Goal: Information Seeking & Learning: Learn about a topic

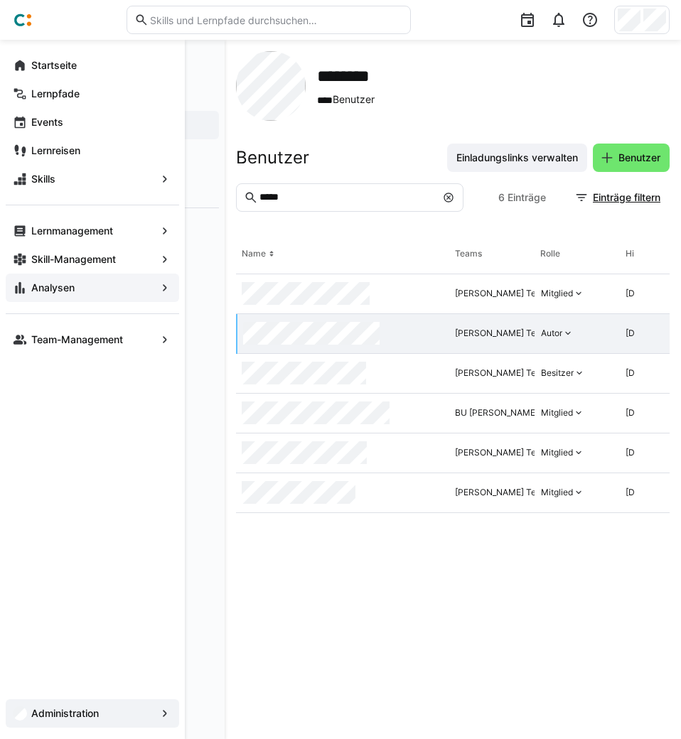
click at [0, 0] on app-navigation-label "Analysen" at bounding box center [0, 0] width 0 height 0
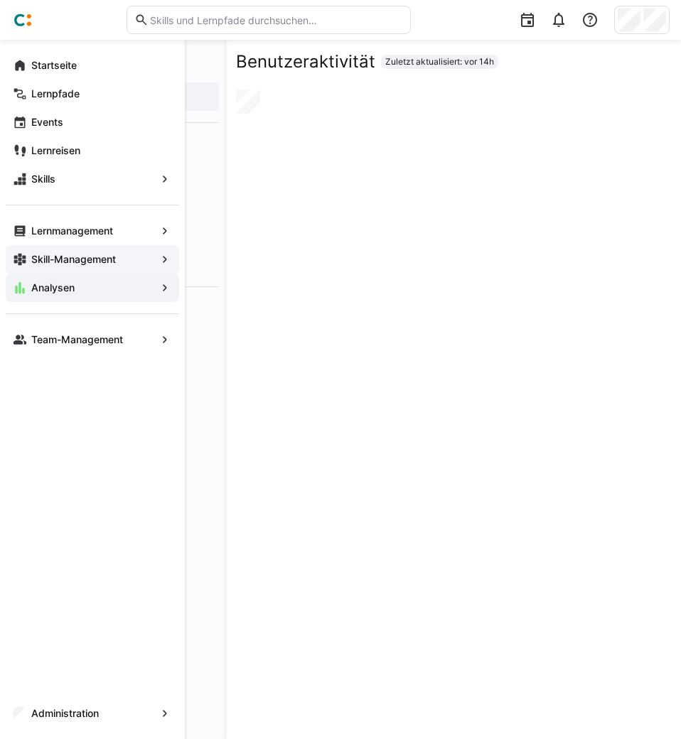
click at [0, 0] on app-navigation-label "Skill-Management" at bounding box center [0, 0] width 0 height 0
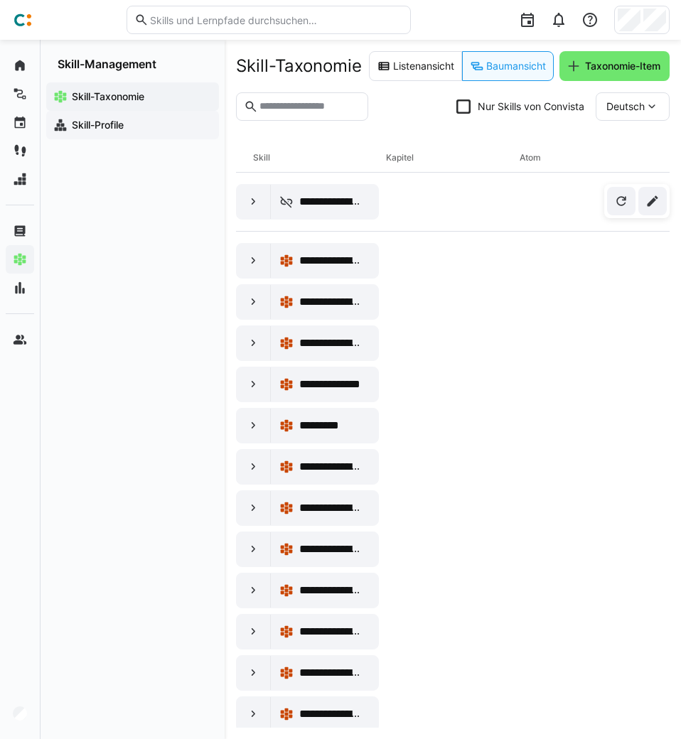
click at [0, 0] on app-navigation-label "Skill-Profile" at bounding box center [0, 0] width 0 height 0
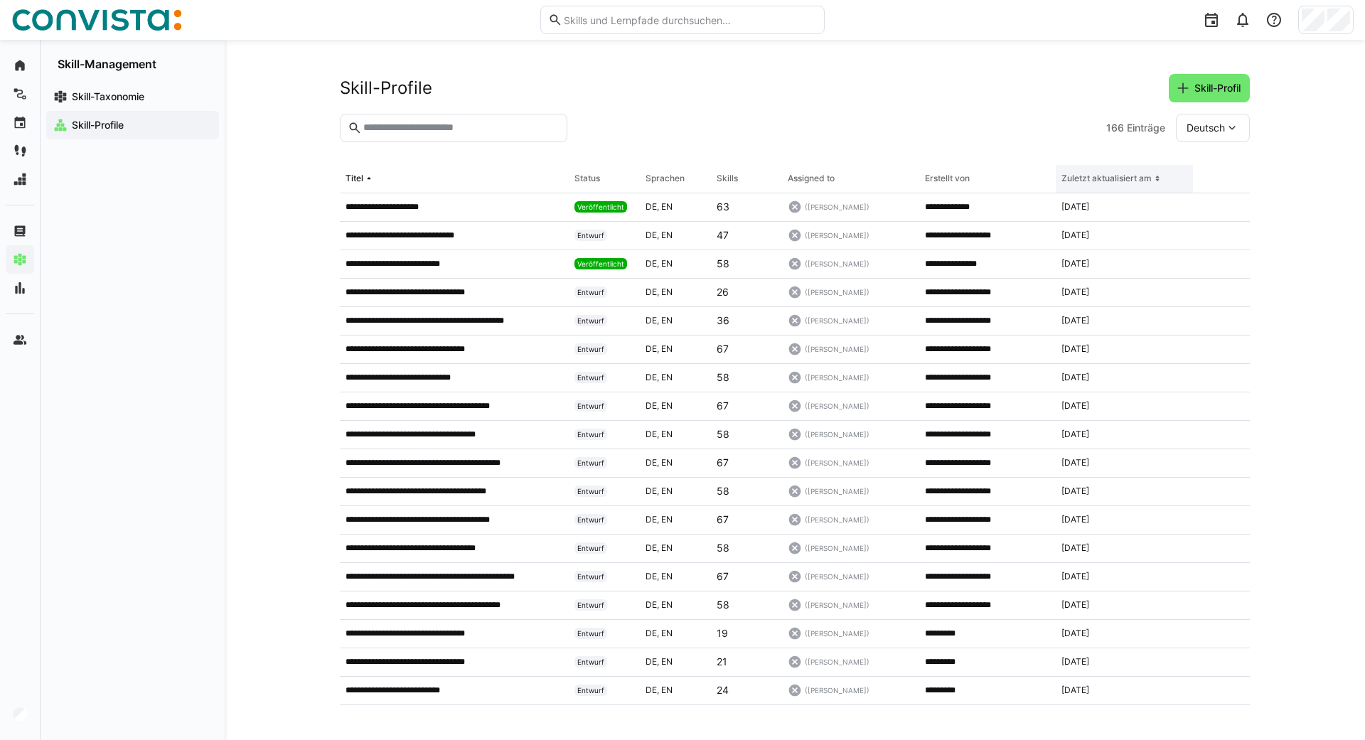
click at [680, 178] on eds-icon at bounding box center [1157, 178] width 11 height 11
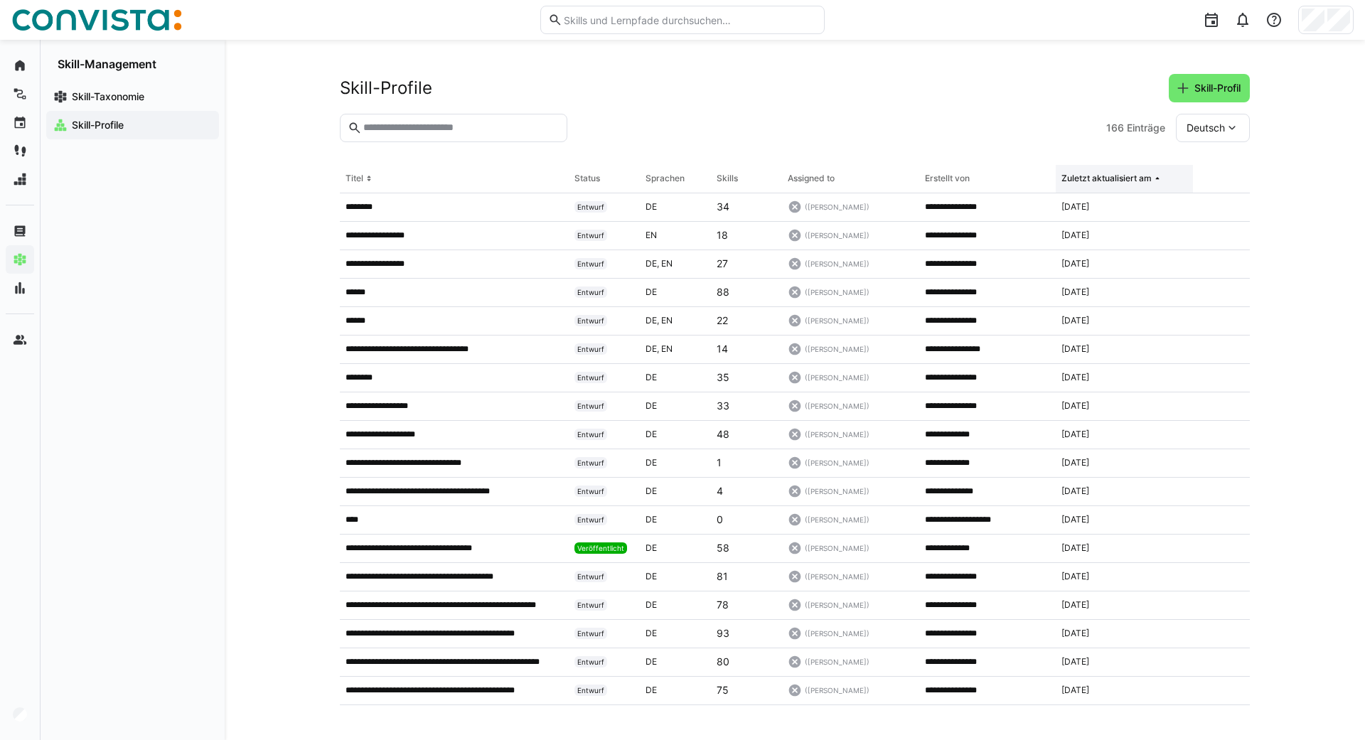
click at [680, 178] on eds-icon at bounding box center [1157, 178] width 11 height 11
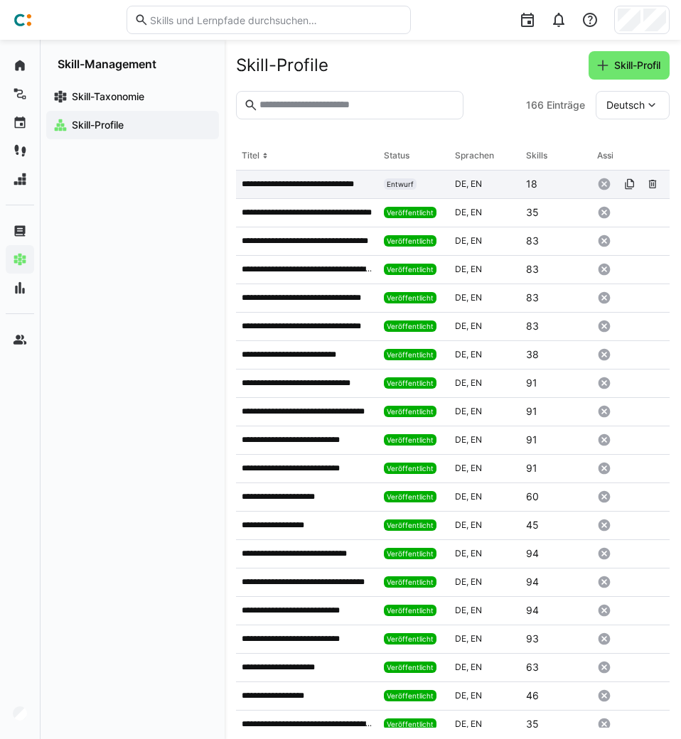
click at [273, 185] on p "**********" at bounding box center [307, 183] width 131 height 11
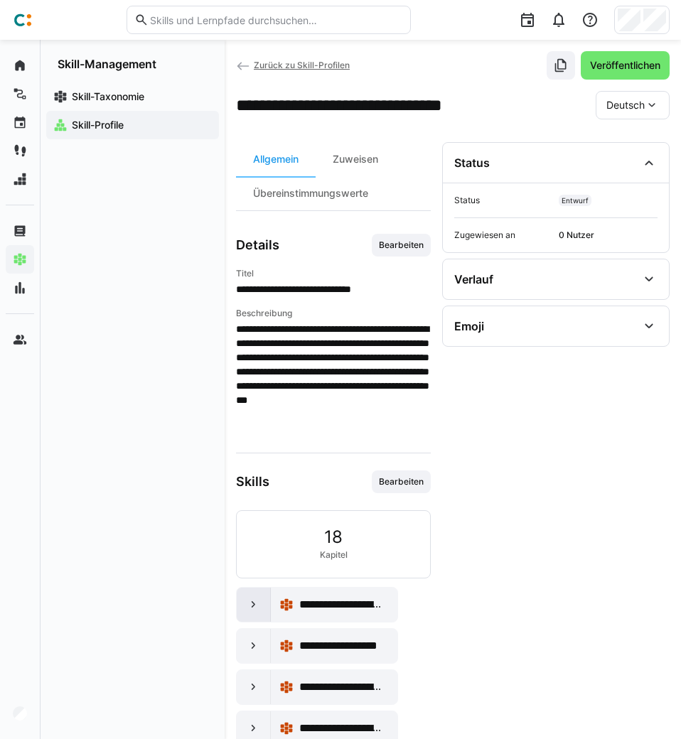
click at [248, 595] on div at bounding box center [254, 605] width 34 height 34
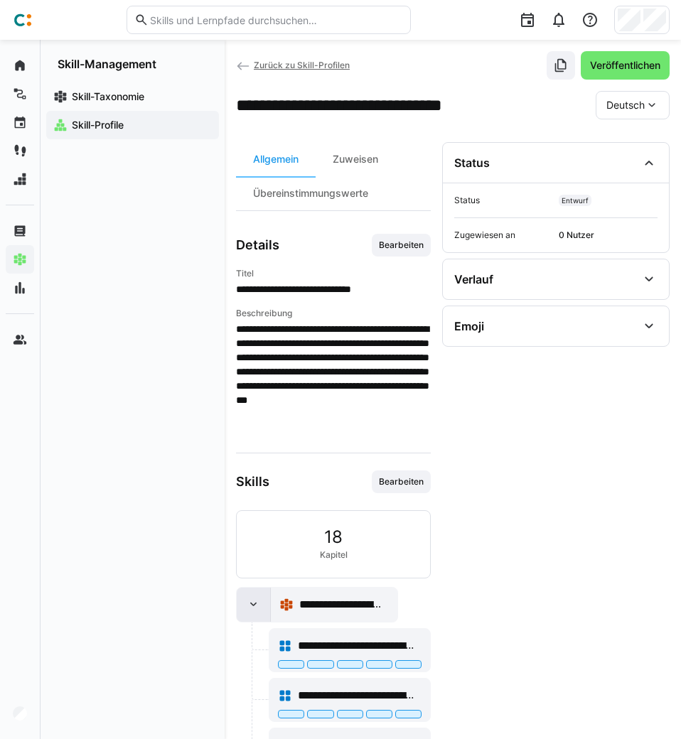
click at [248, 595] on div at bounding box center [254, 605] width 34 height 34
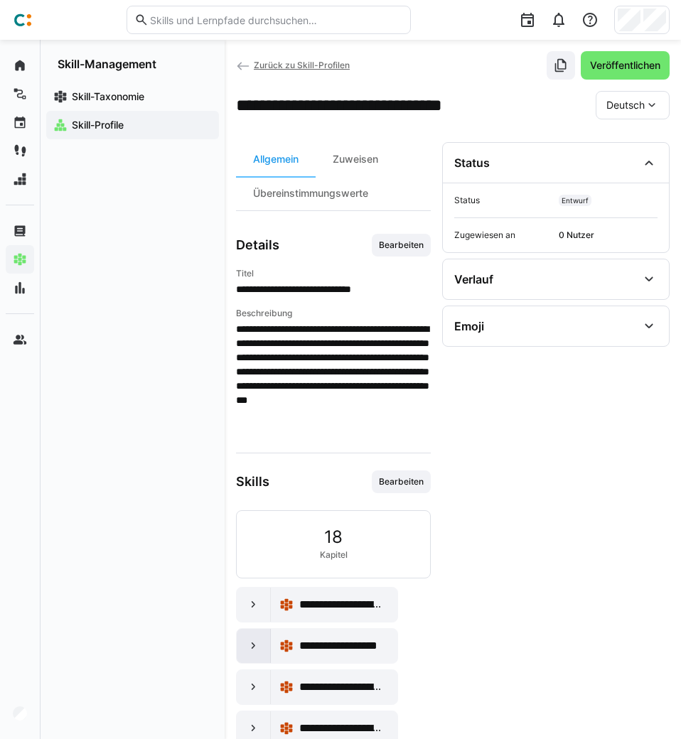
click at [253, 646] on eds-icon at bounding box center [254, 646] width 14 height 14
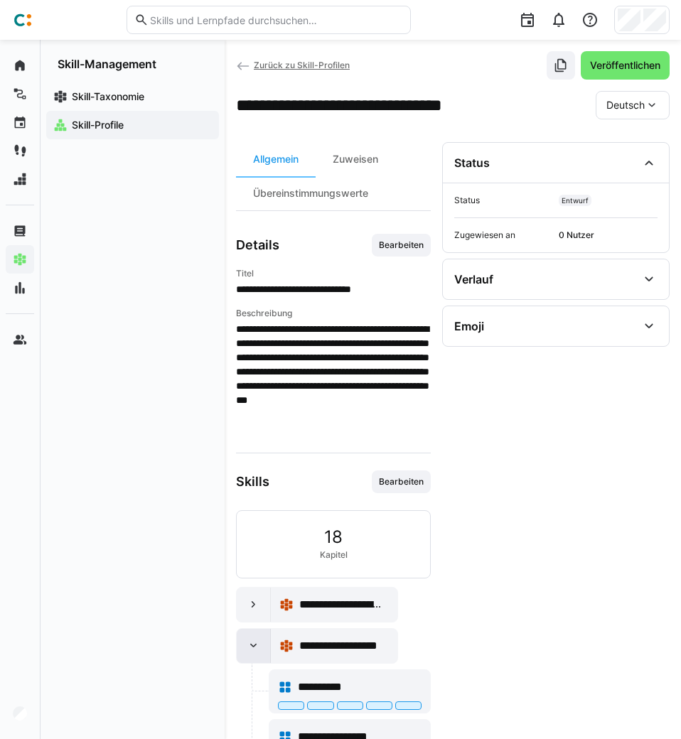
click at [253, 646] on eds-icon at bounding box center [254, 646] width 14 height 14
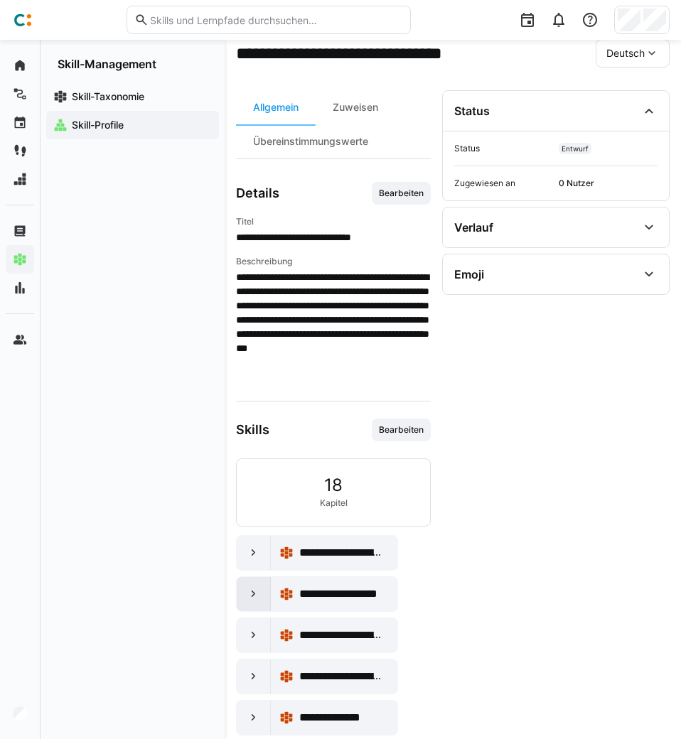
scroll to position [60, 0]
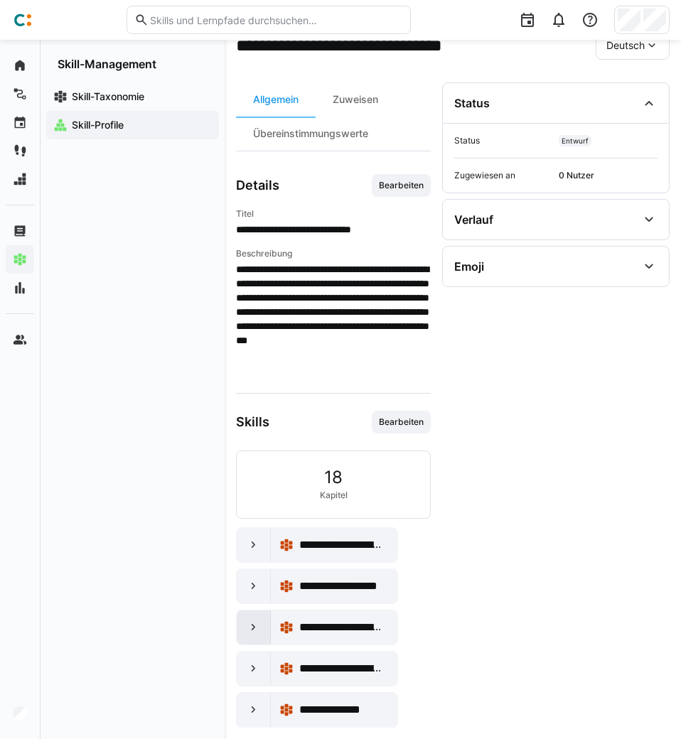
click at [259, 622] on eds-icon at bounding box center [254, 628] width 14 height 14
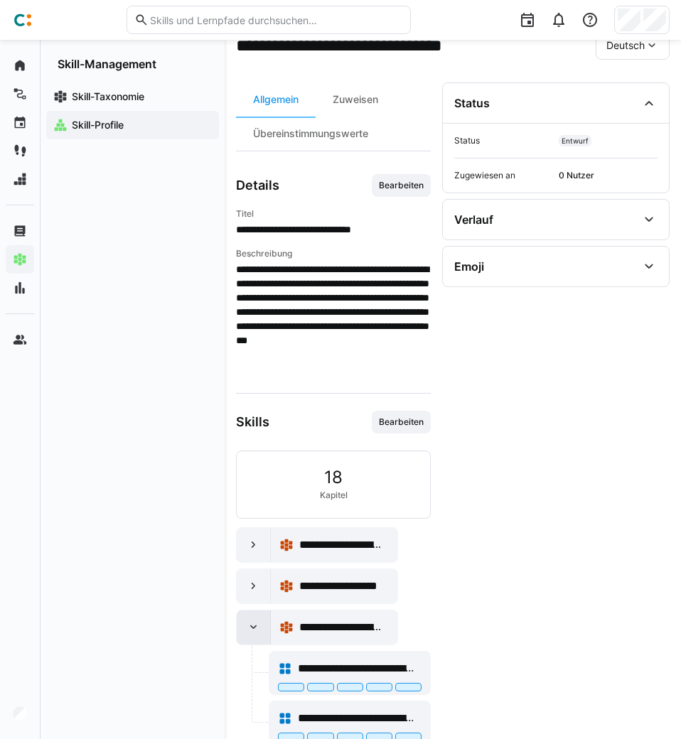
click at [259, 622] on eds-icon at bounding box center [254, 628] width 14 height 14
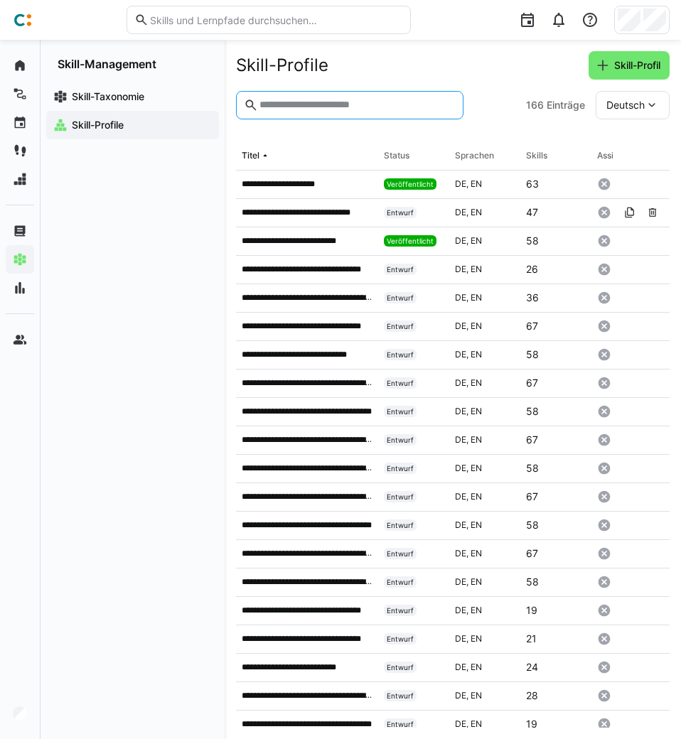
click at [316, 110] on input "text" at bounding box center [357, 105] width 198 height 13
type input "***"
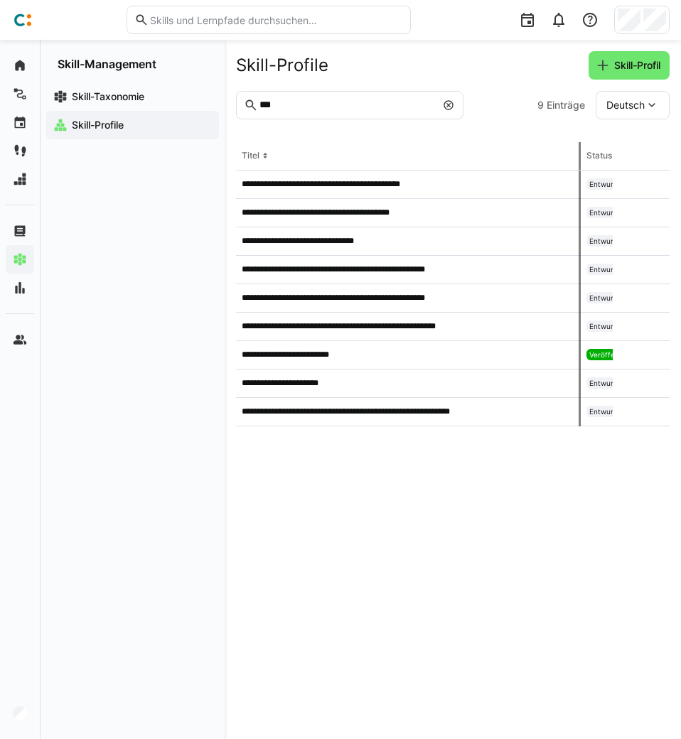
drag, startPoint x: 378, startPoint y: 153, endPoint x: 581, endPoint y: 145, distance: 203.5
click at [0, 0] on tr "Titel Status Sprachen Skills Assigned to Erstellt von Zuletzt aktualisiert am" at bounding box center [0, 0] width 0 height 0
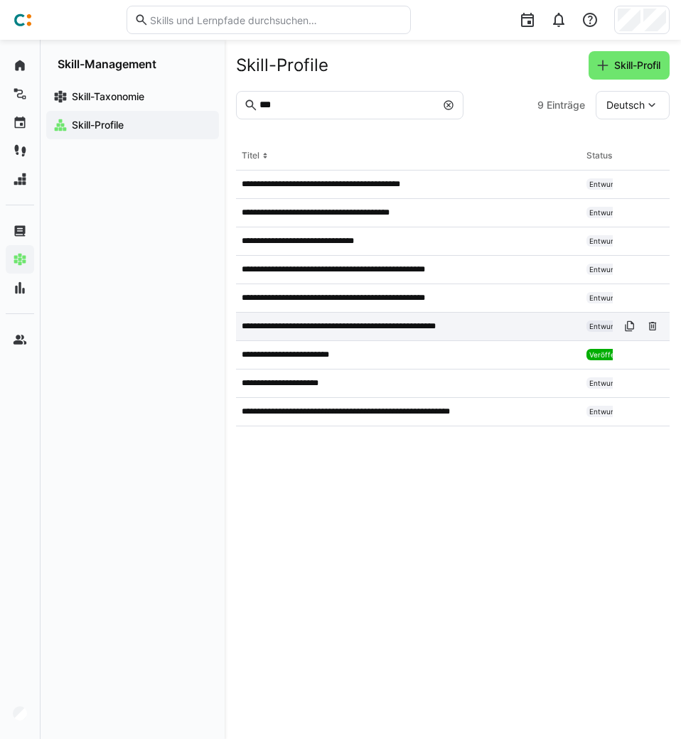
click at [355, 325] on p "**********" at bounding box center [361, 326] width 238 height 11
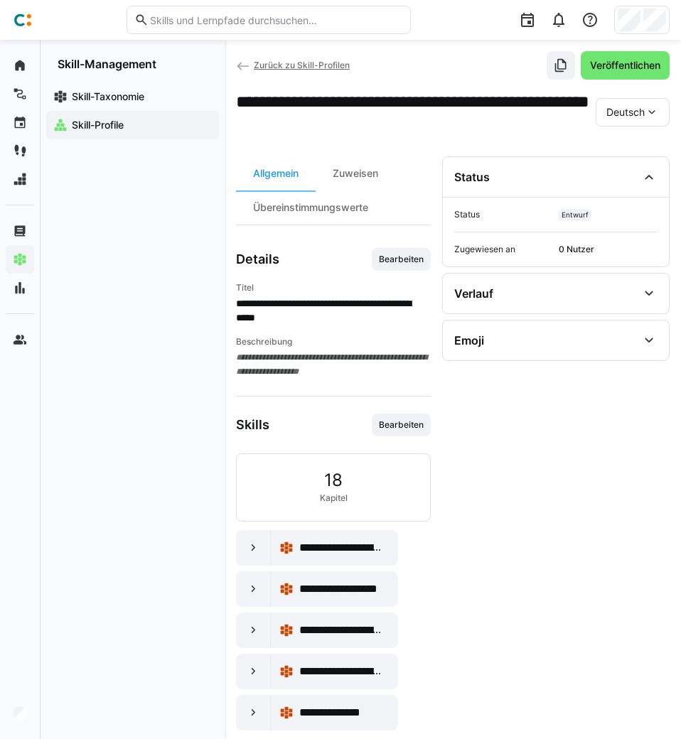
click at [282, 65] on span "Zurück zu Skill-Profilen" at bounding box center [302, 65] width 96 height 11
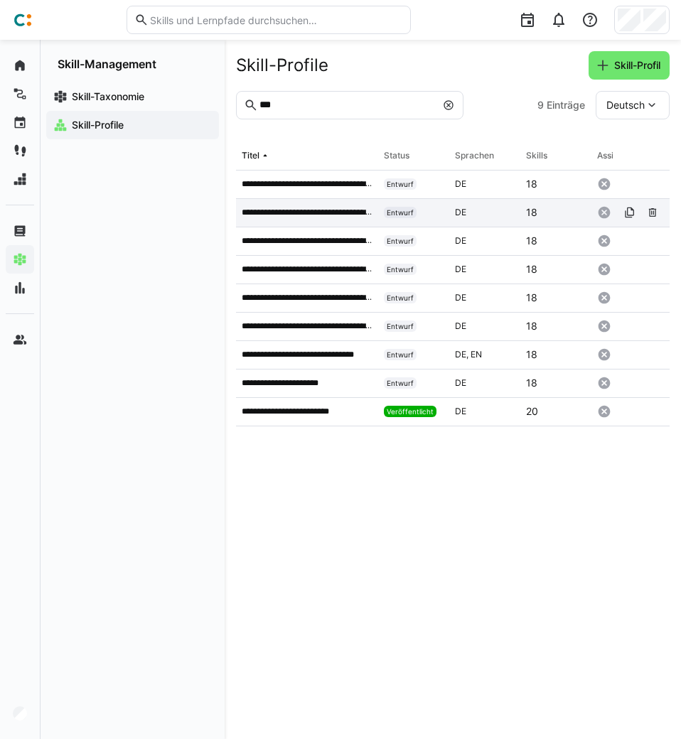
click at [302, 205] on div "**********" at bounding box center [307, 213] width 142 height 28
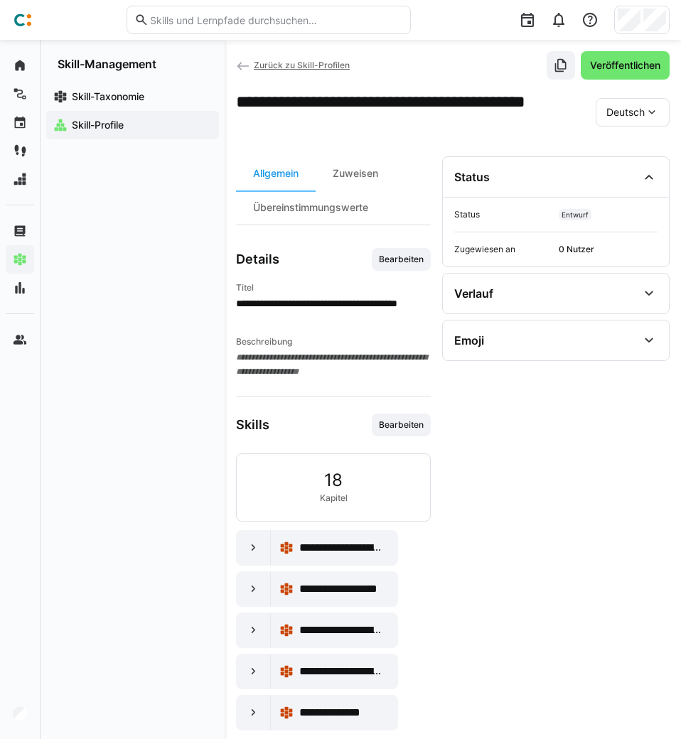
click at [267, 65] on span "Zurück zu Skill-Profilen" at bounding box center [302, 65] width 96 height 11
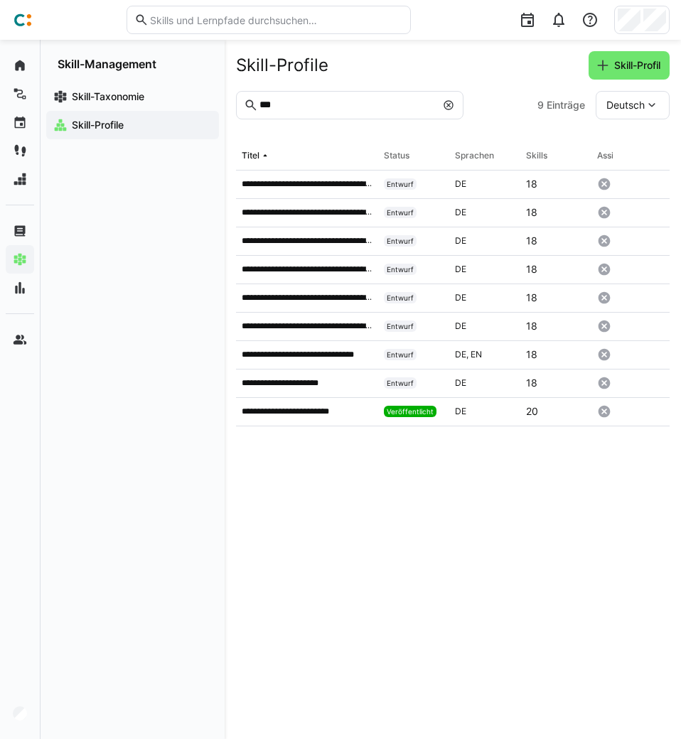
click at [0, 0] on app-navigation-label "Skill-Profile" at bounding box center [0, 0] width 0 height 0
click at [446, 107] on eds-icon at bounding box center [448, 105] width 11 height 11
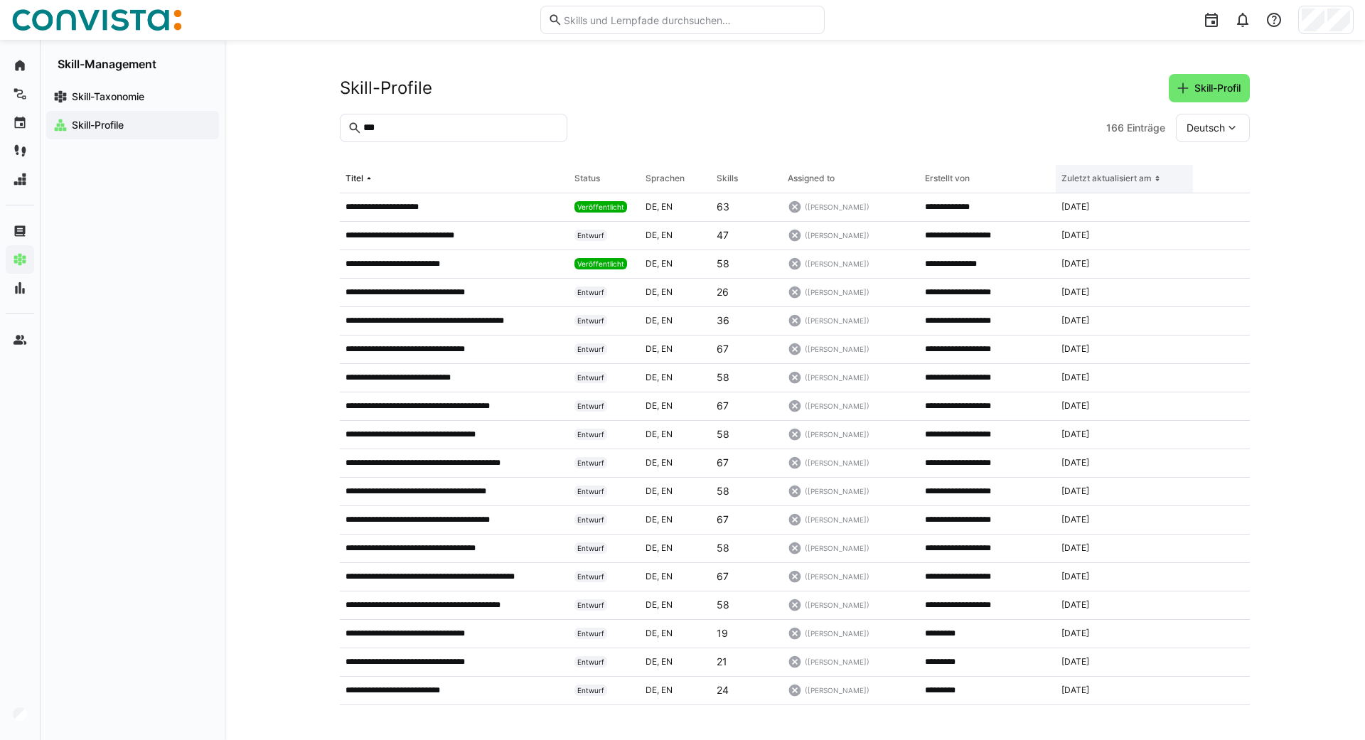
click at [680, 183] on div "Zuletzt aktualisiert am" at bounding box center [1107, 178] width 90 height 11
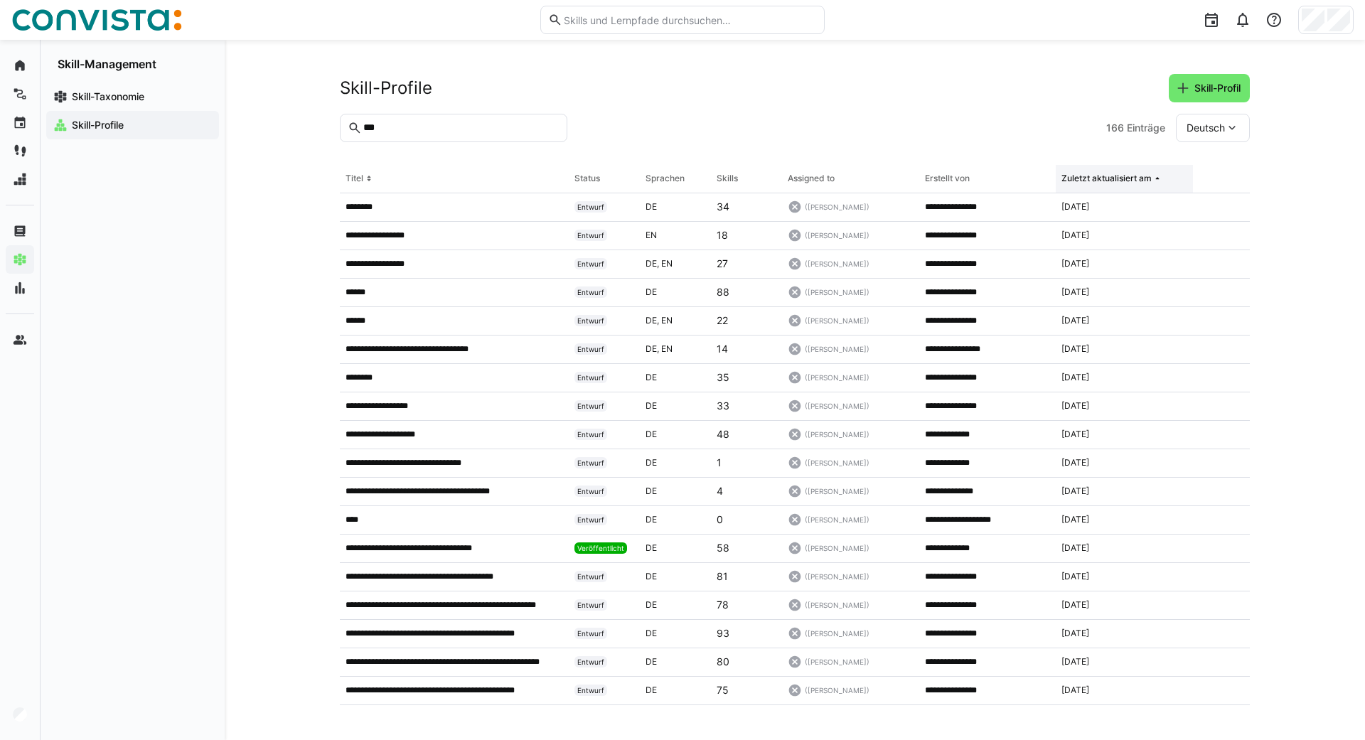
click at [680, 183] on div "Zuletzt aktualisiert am" at bounding box center [1107, 178] width 90 height 11
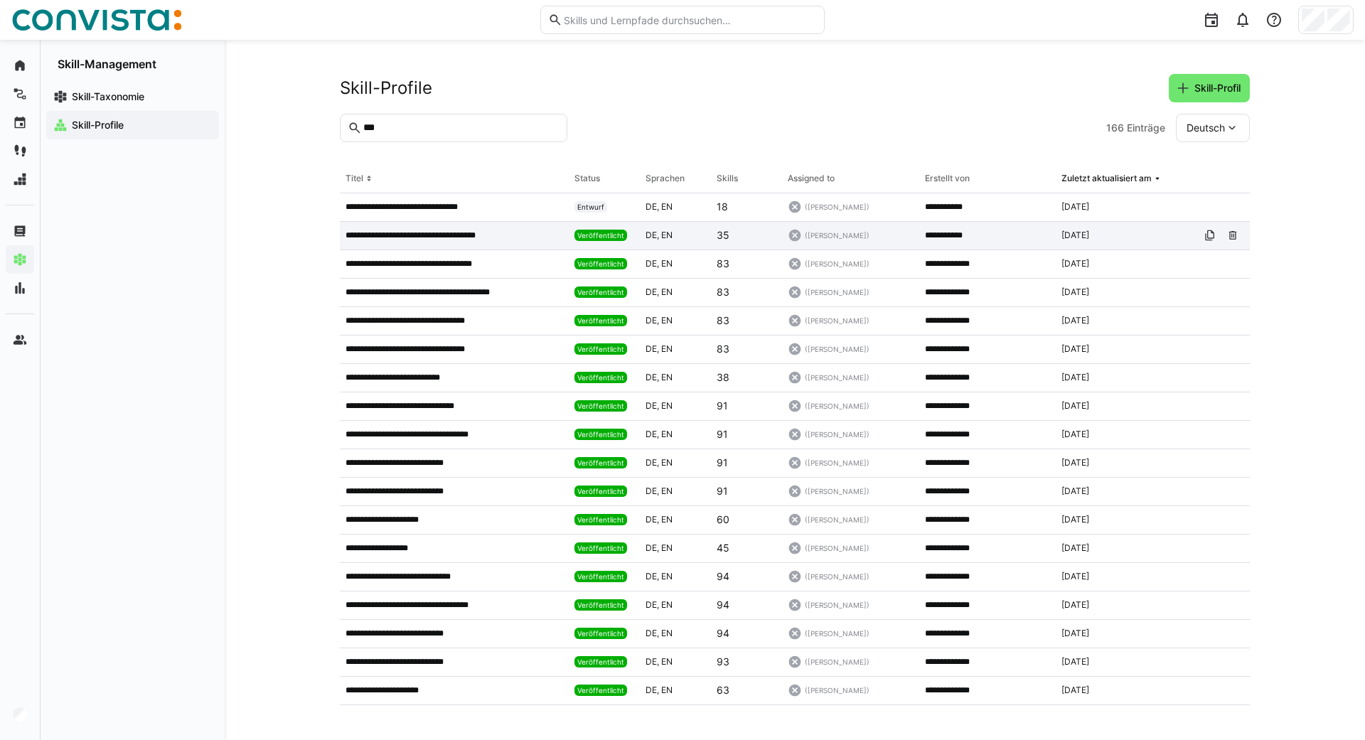
click at [479, 236] on p "**********" at bounding box center [428, 235] width 165 height 11
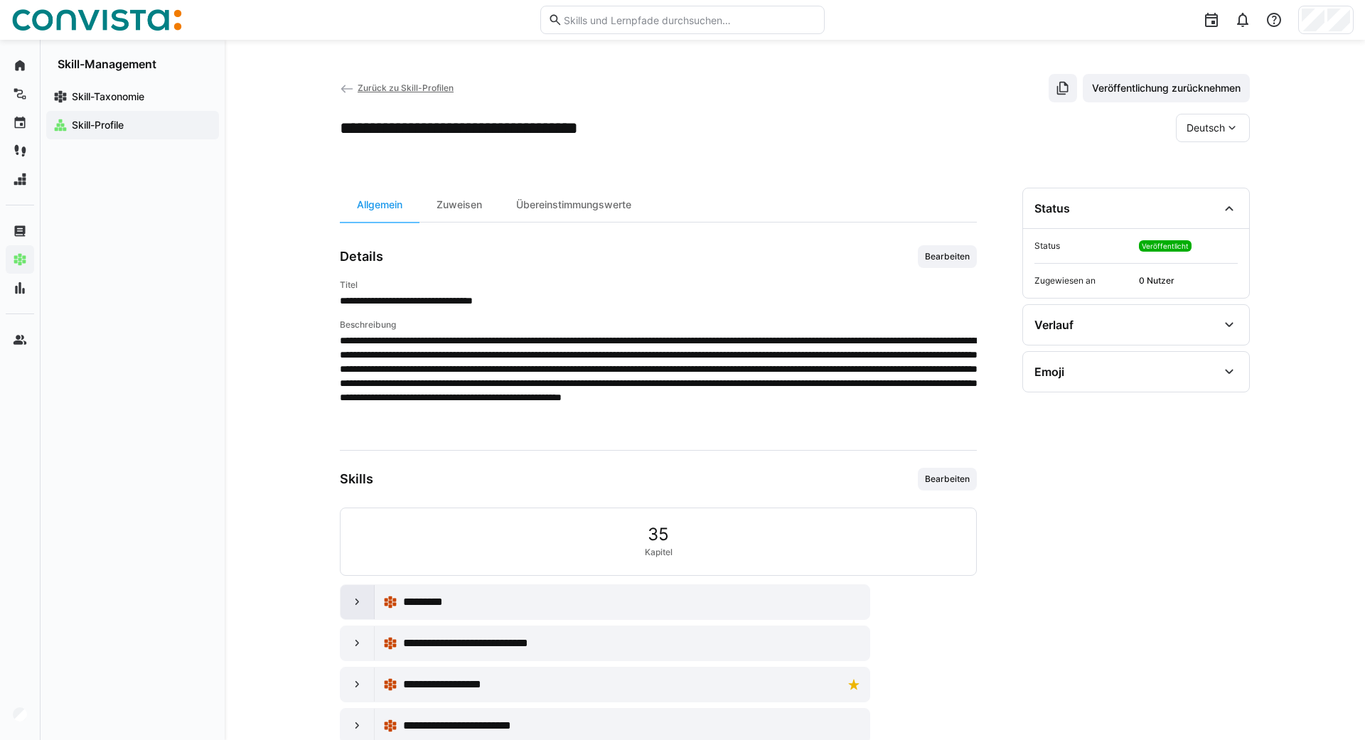
click at [352, 602] on eds-icon at bounding box center [358, 602] width 14 height 14
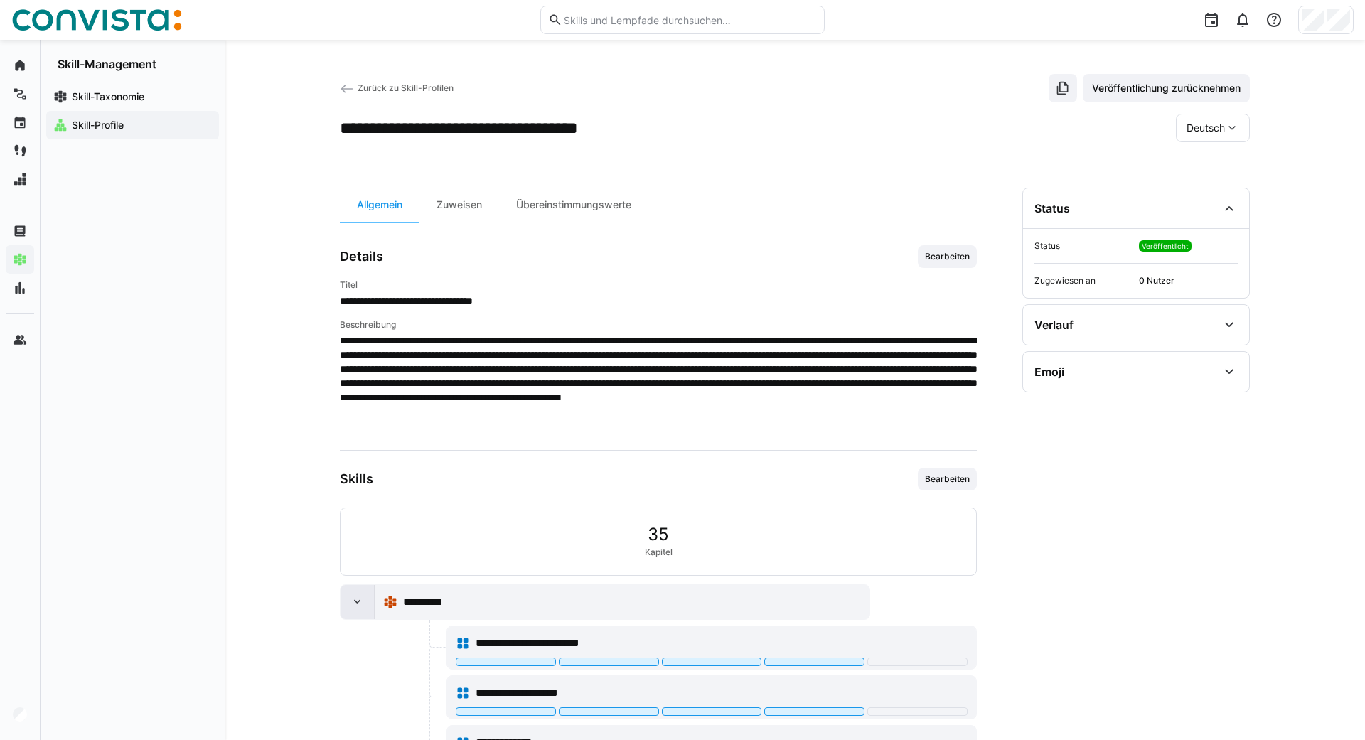
click at [352, 602] on eds-icon at bounding box center [358, 602] width 14 height 14
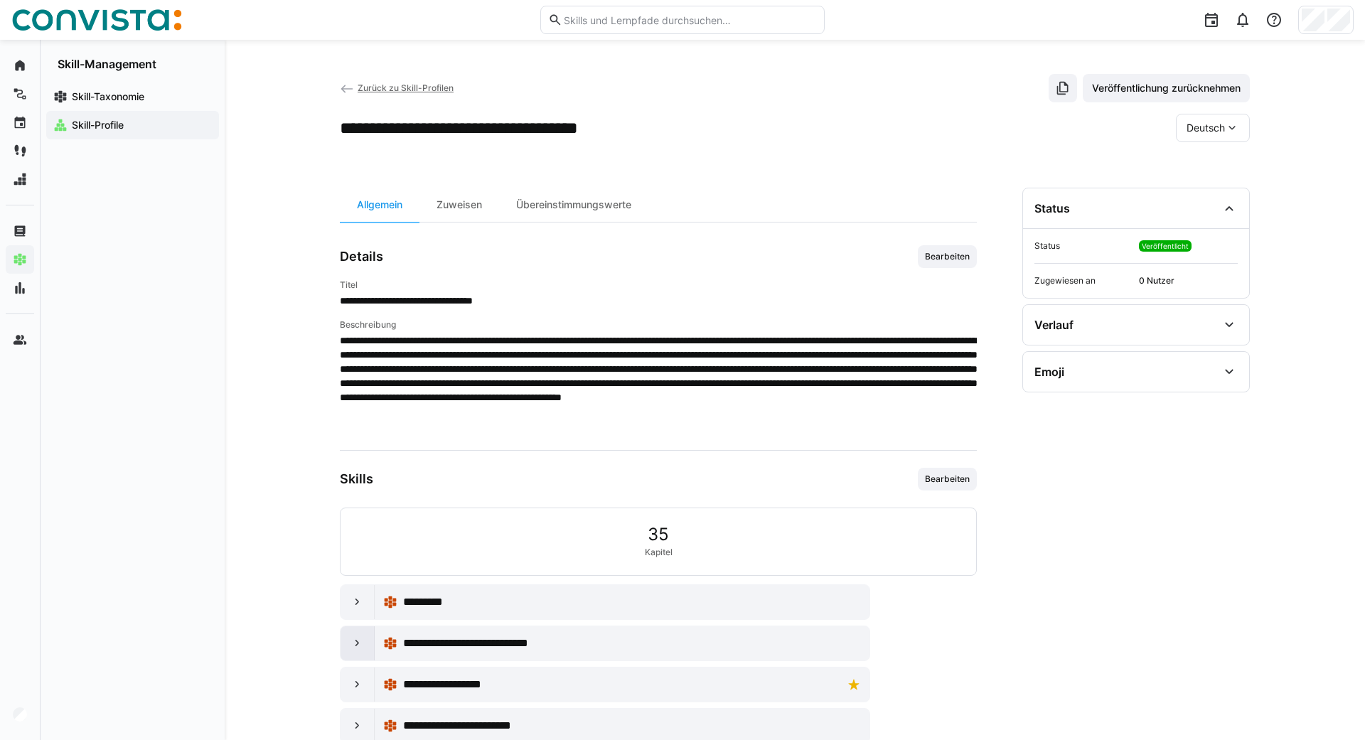
click at [353, 640] on eds-icon at bounding box center [358, 643] width 14 height 14
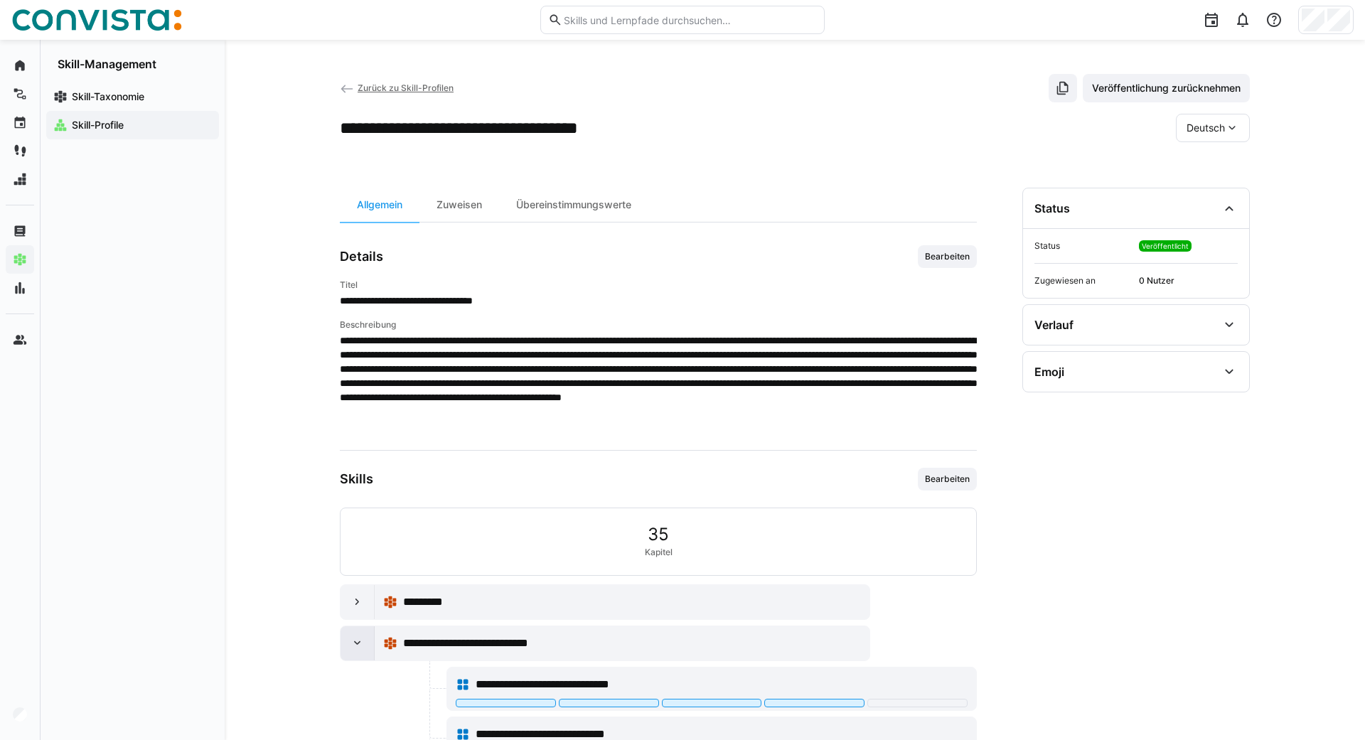
click at [353, 640] on eds-icon at bounding box center [358, 643] width 14 height 14
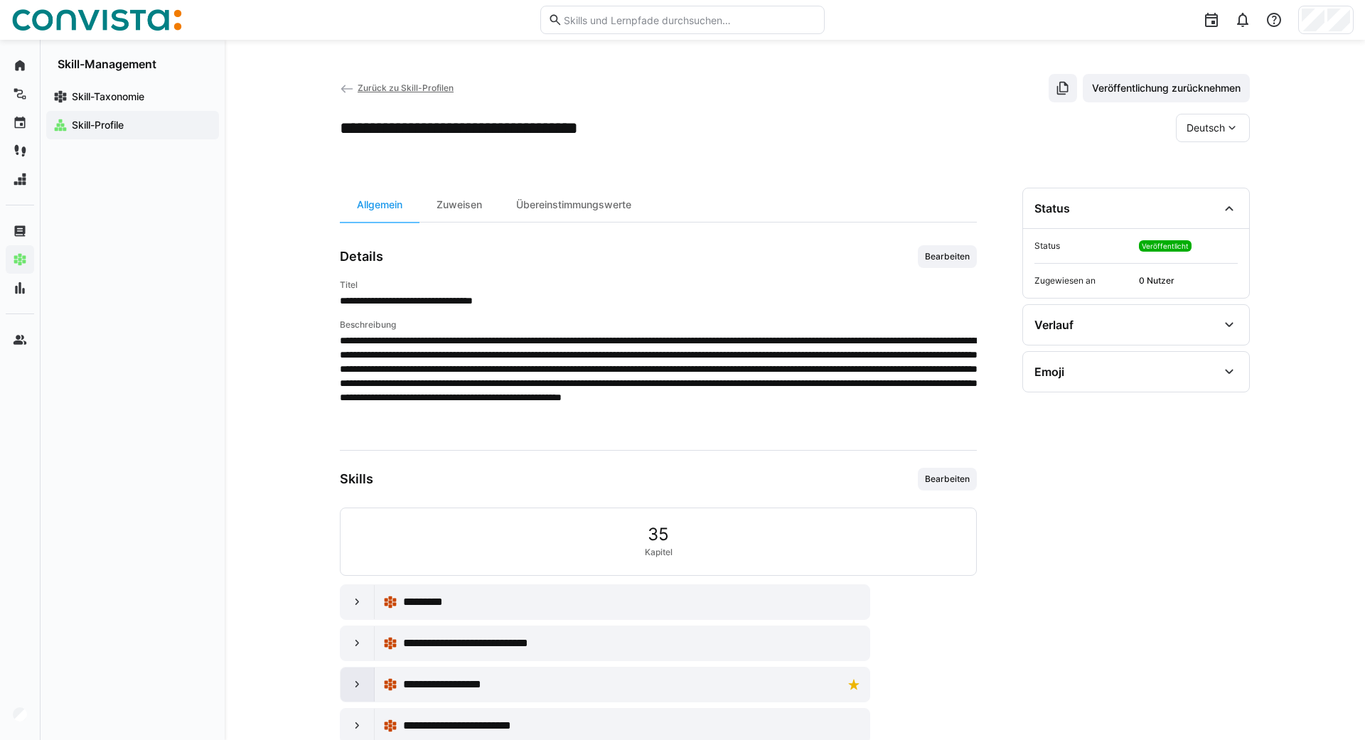
click at [364, 683] on eds-icon at bounding box center [358, 685] width 14 height 14
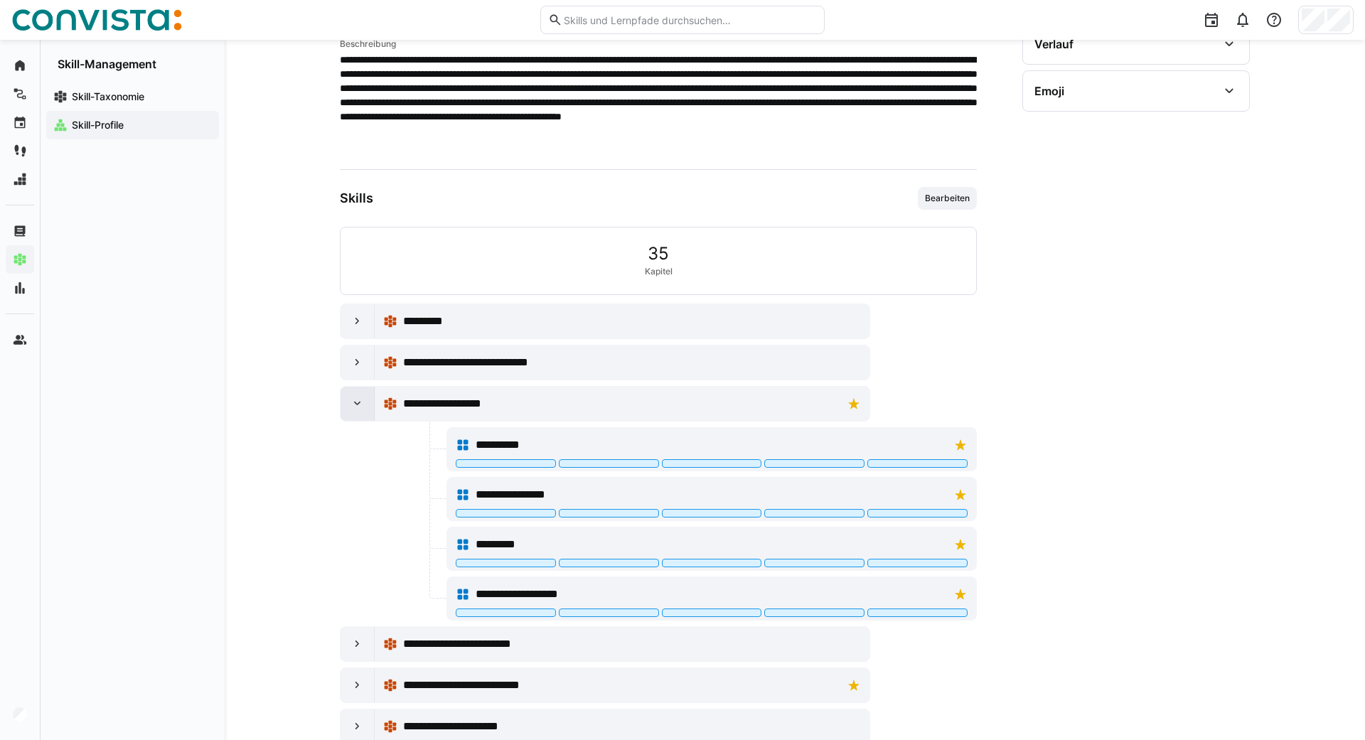
scroll to position [290, 0]
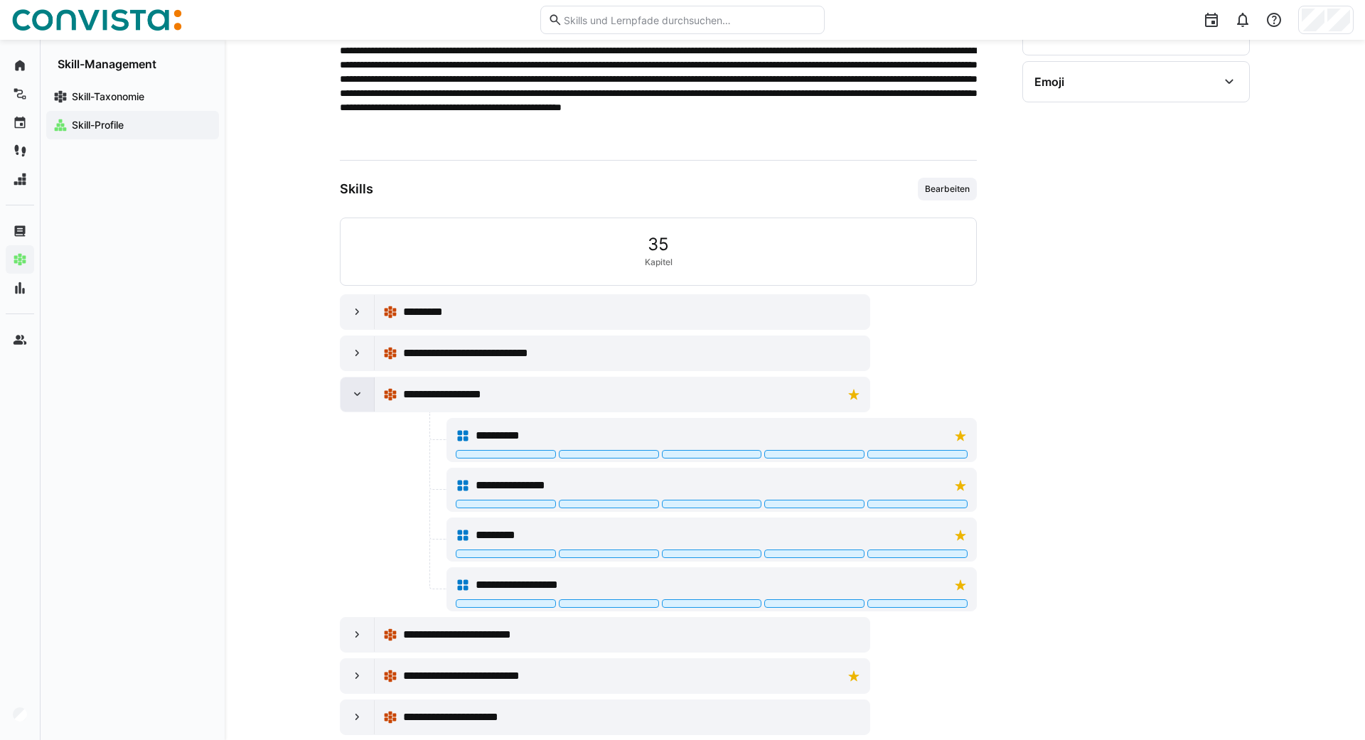
click at [355, 396] on eds-icon at bounding box center [358, 395] width 14 height 14
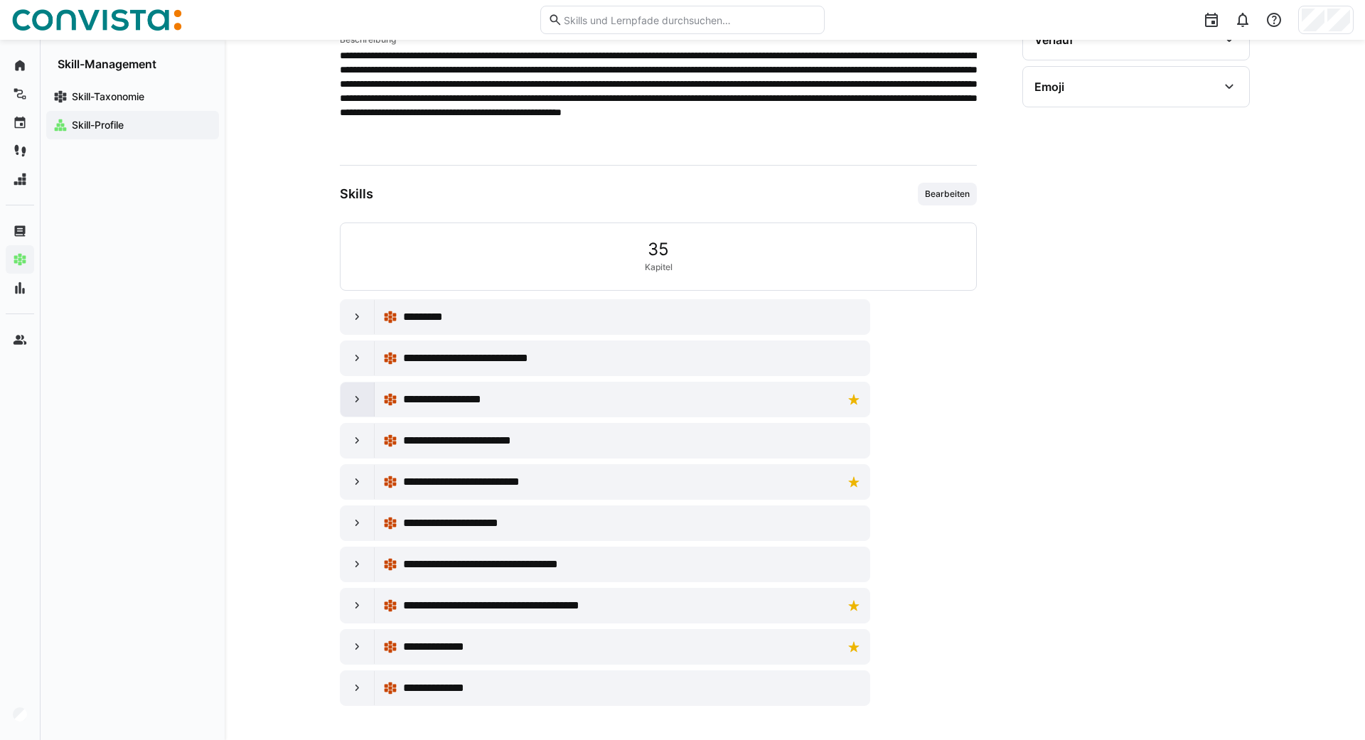
scroll to position [285, 0]
click at [356, 660] on div at bounding box center [358, 647] width 34 height 34
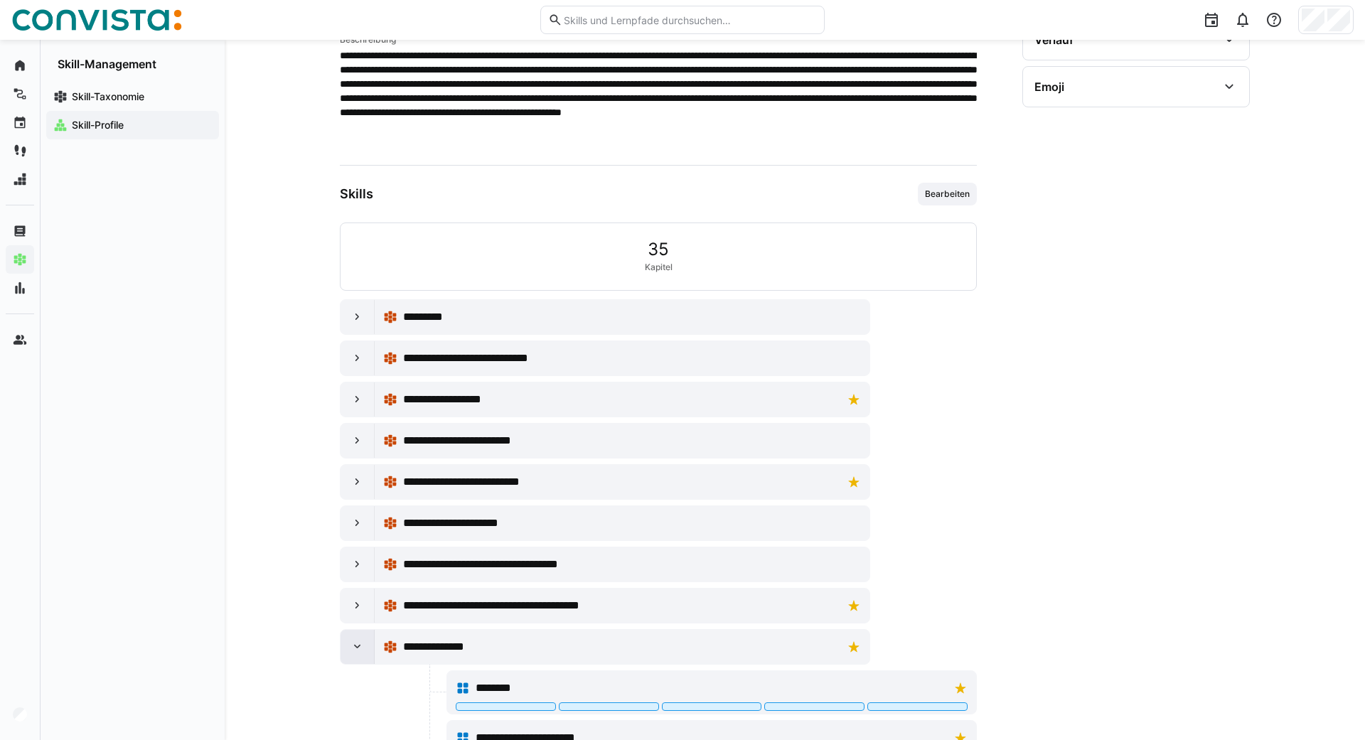
click at [356, 660] on div at bounding box center [358, 647] width 34 height 34
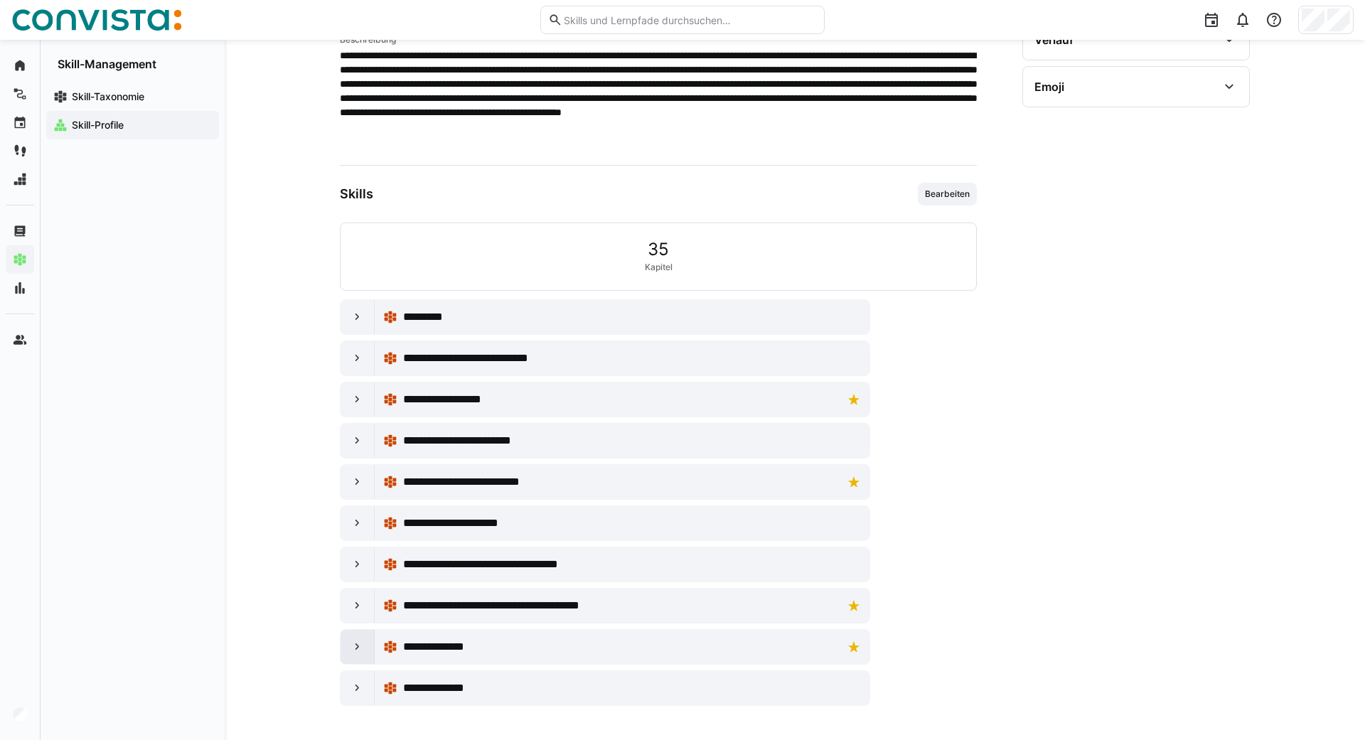
click at [356, 660] on div at bounding box center [358, 647] width 34 height 34
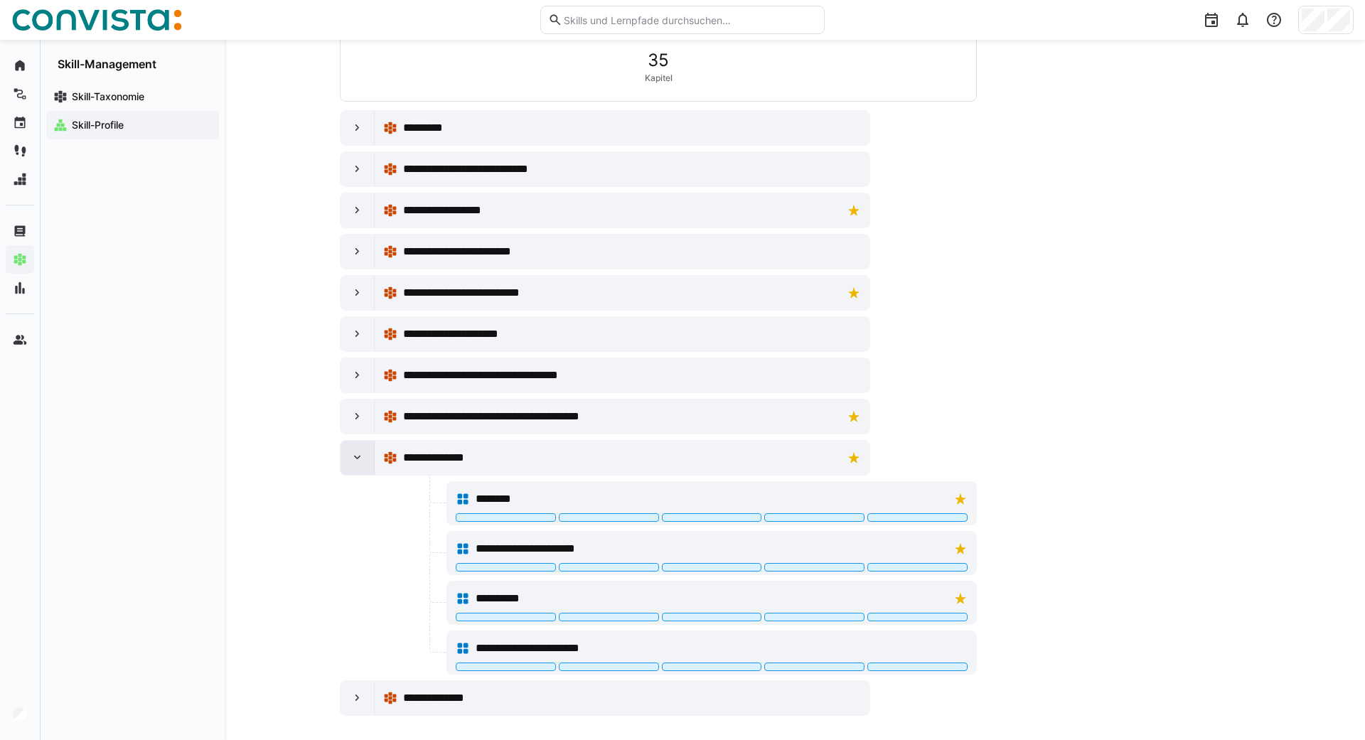
scroll to position [484, 0]
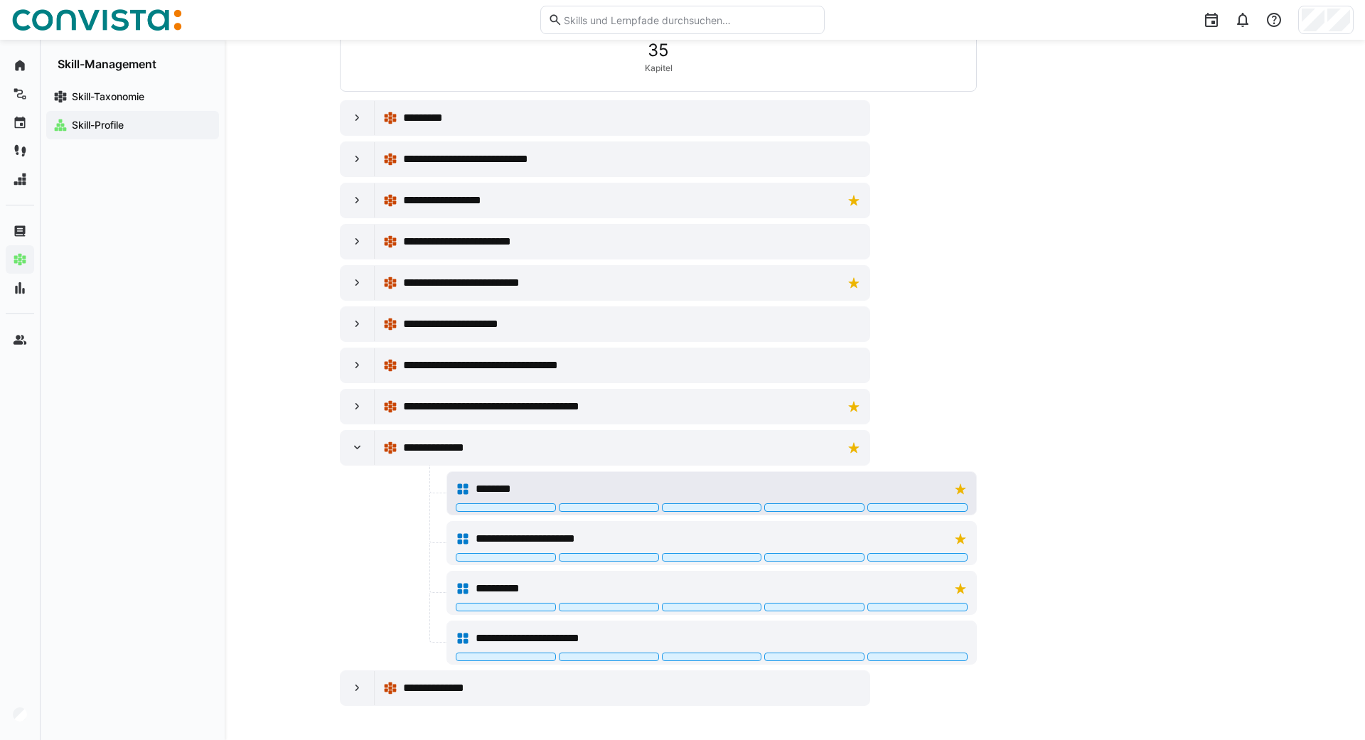
click at [680, 511] on div at bounding box center [712, 507] width 100 height 9
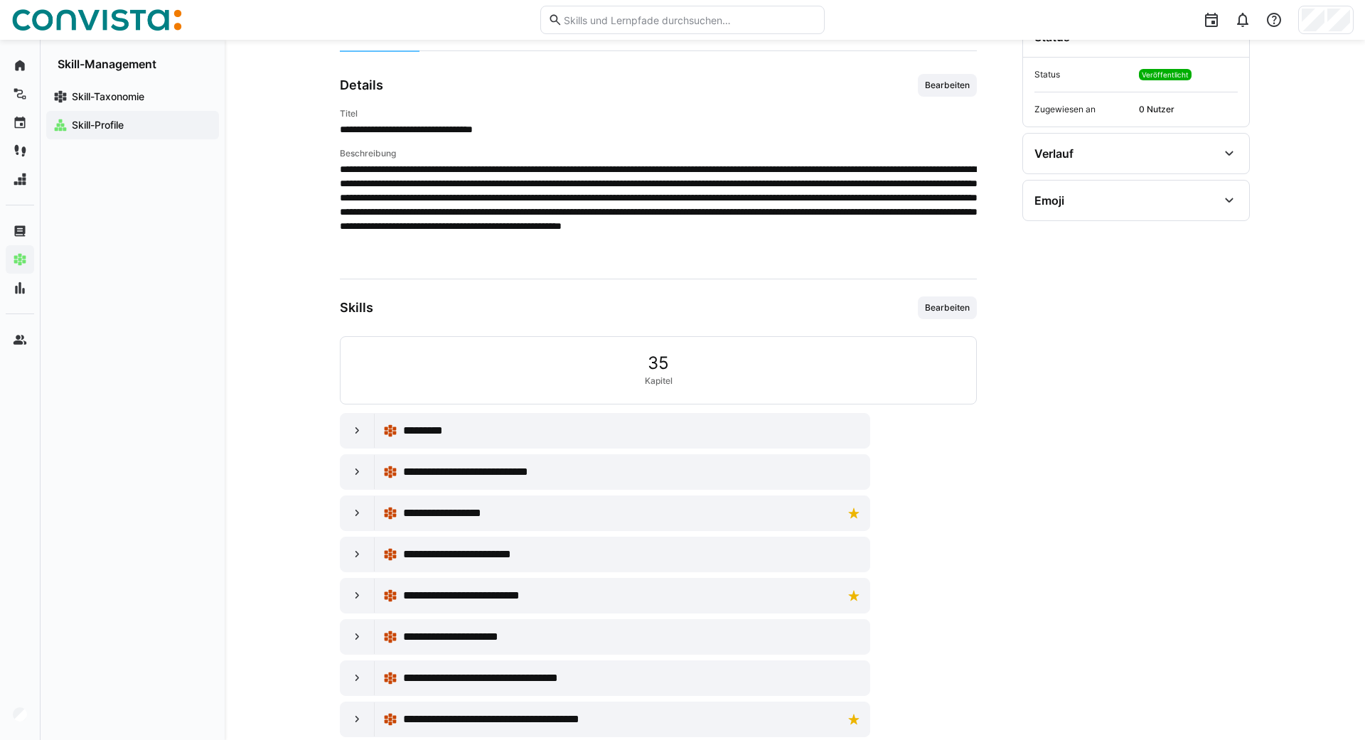
scroll to position [166, 0]
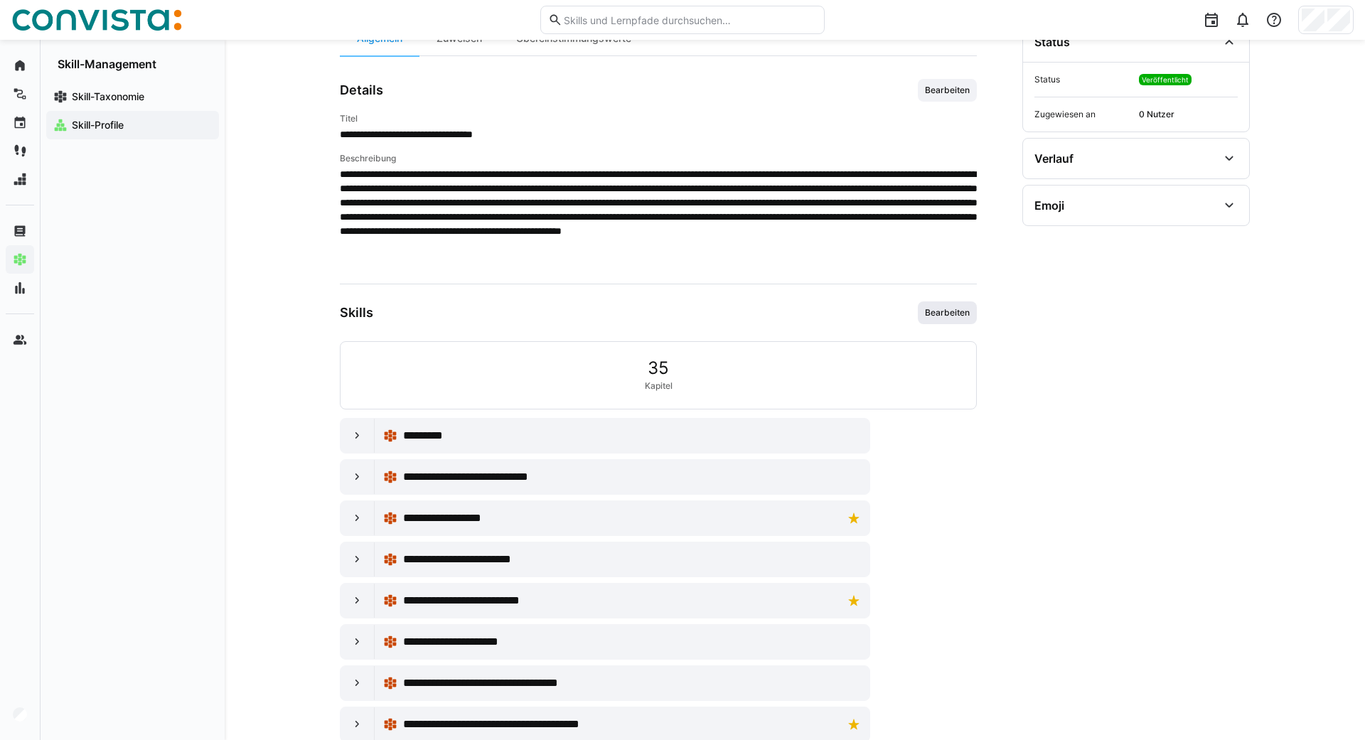
click at [680, 314] on span "Bearbeiten" at bounding box center [948, 312] width 48 height 11
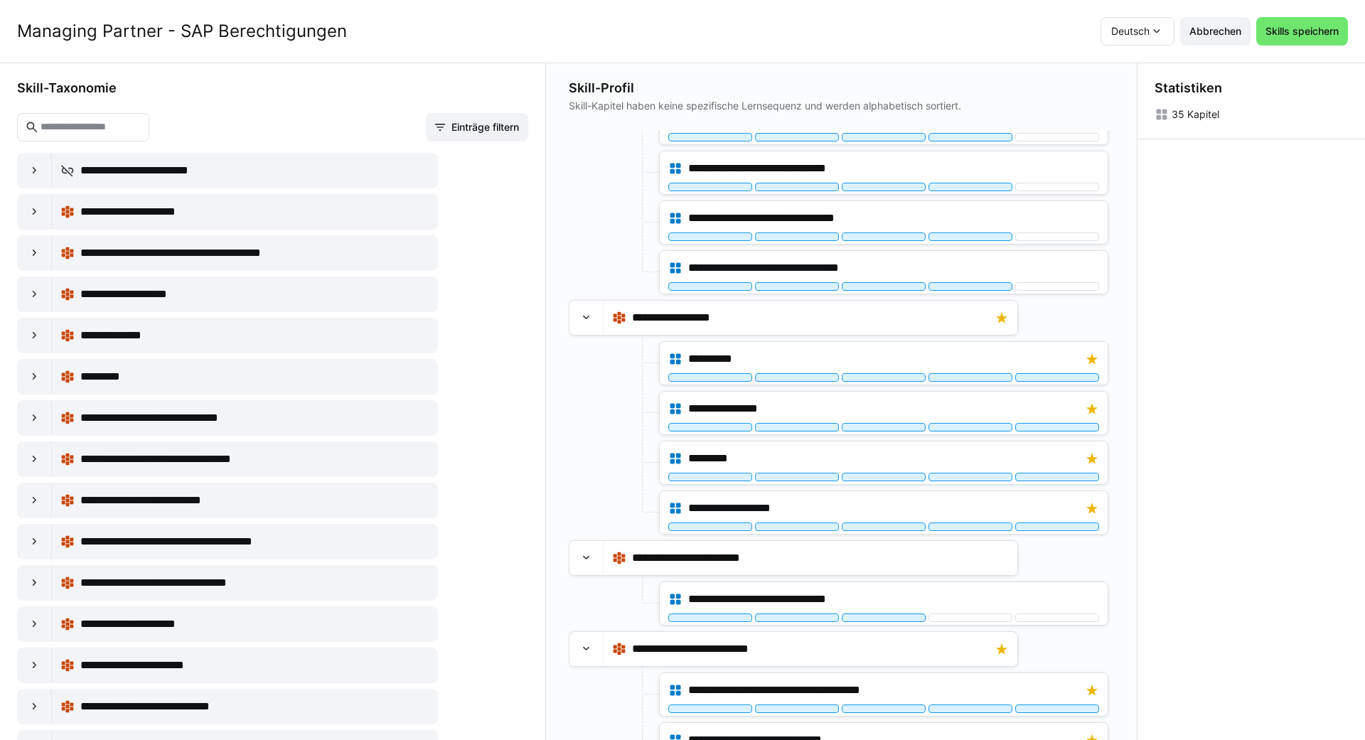
scroll to position [463, 0]
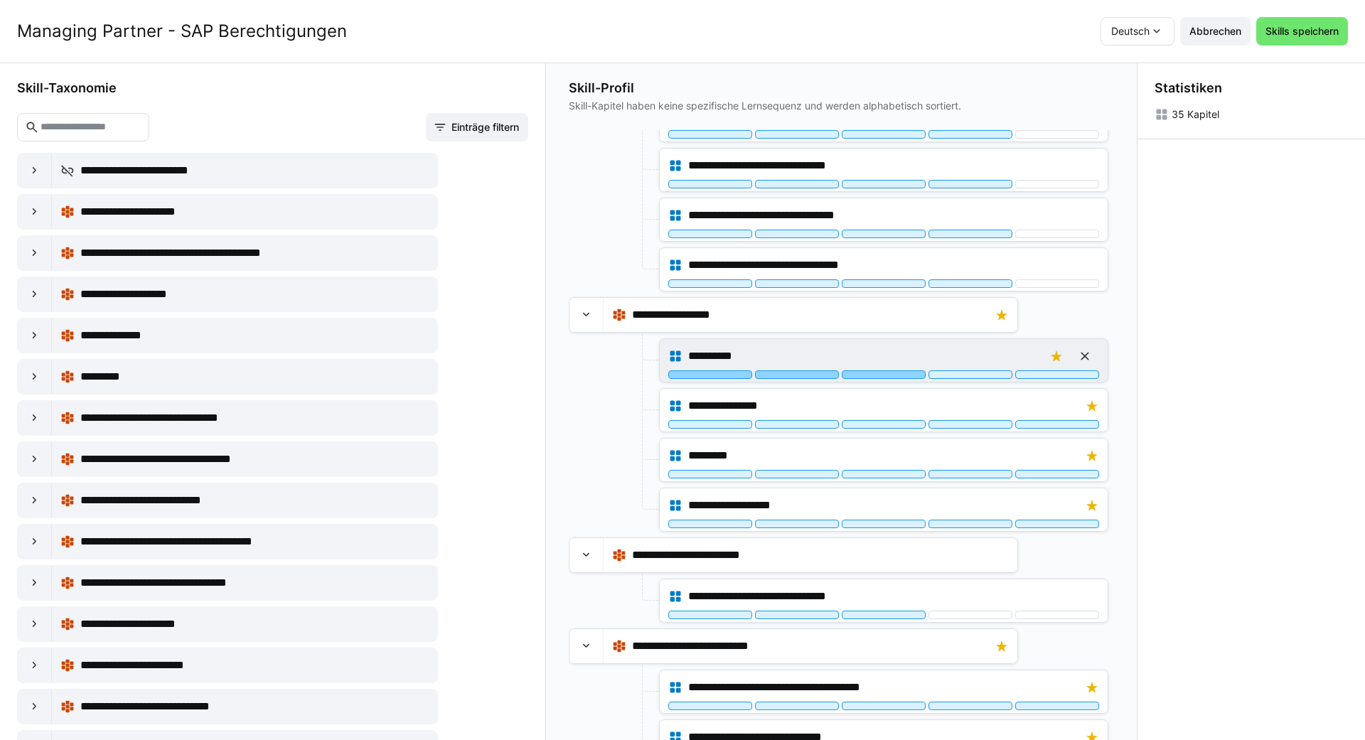
click at [680, 372] on div at bounding box center [884, 374] width 84 height 9
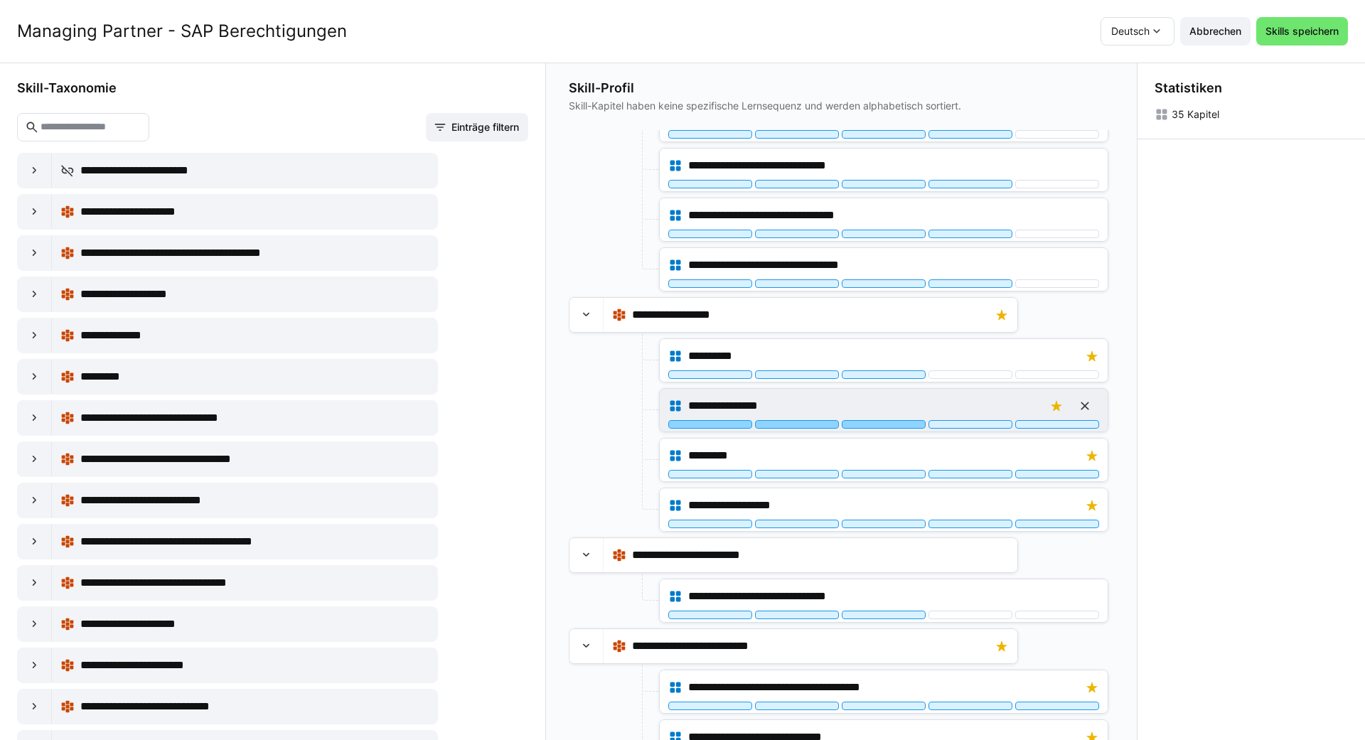
click at [680, 428] on div at bounding box center [884, 424] width 84 height 9
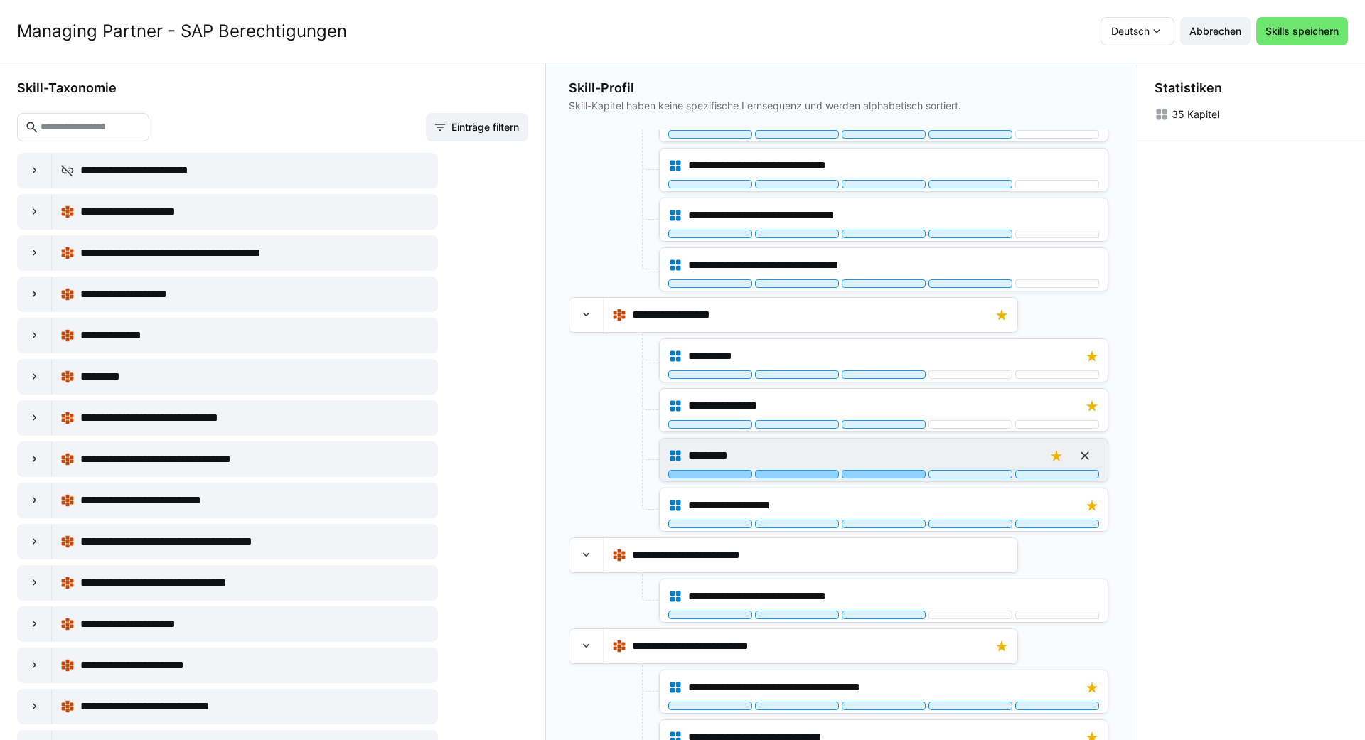
click at [680, 477] on div at bounding box center [884, 474] width 84 height 9
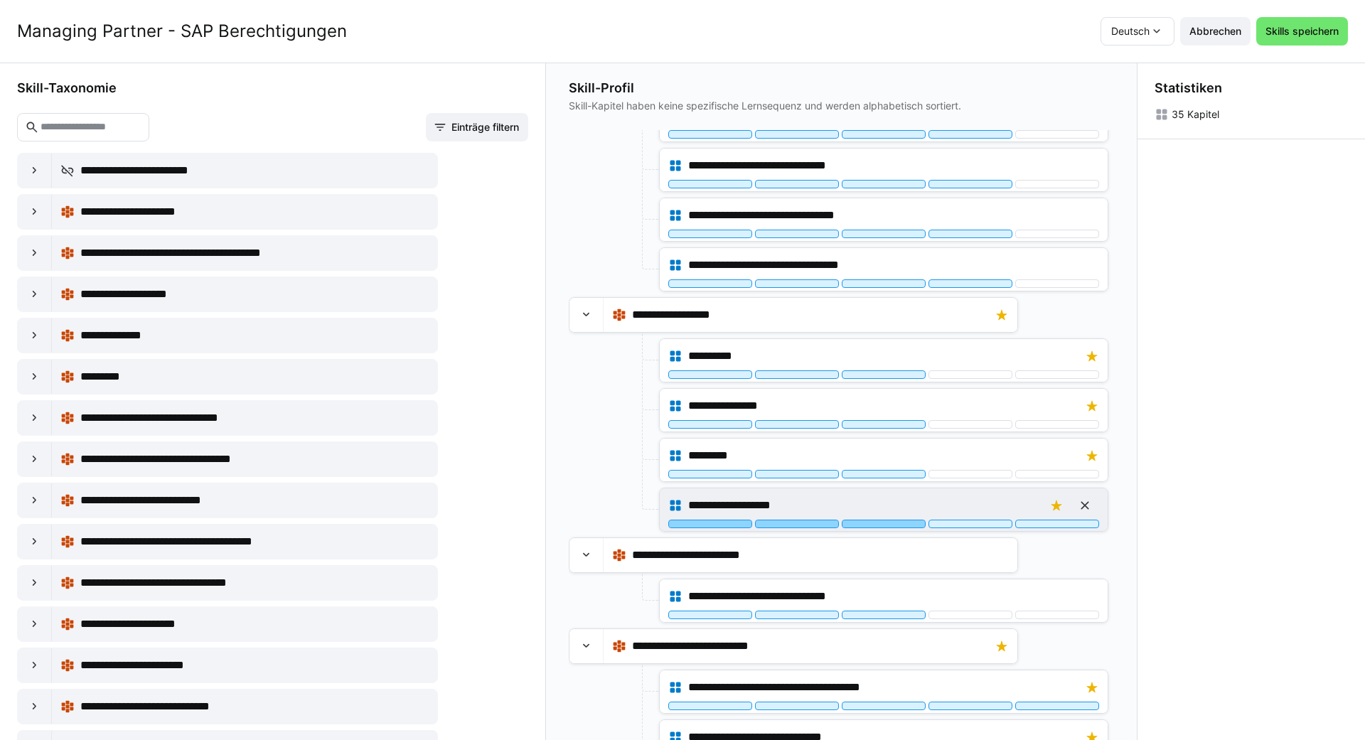
click at [680, 524] on div at bounding box center [884, 524] width 84 height 9
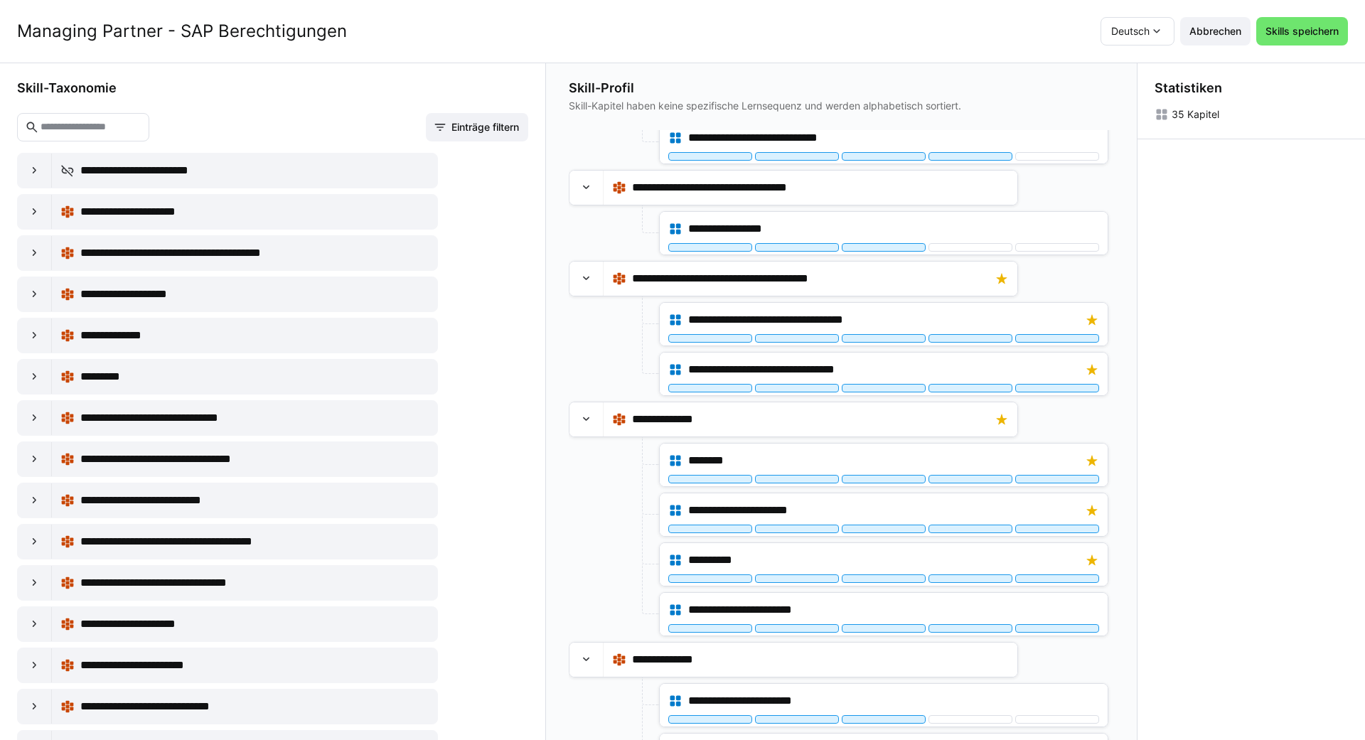
scroll to position [1455, 0]
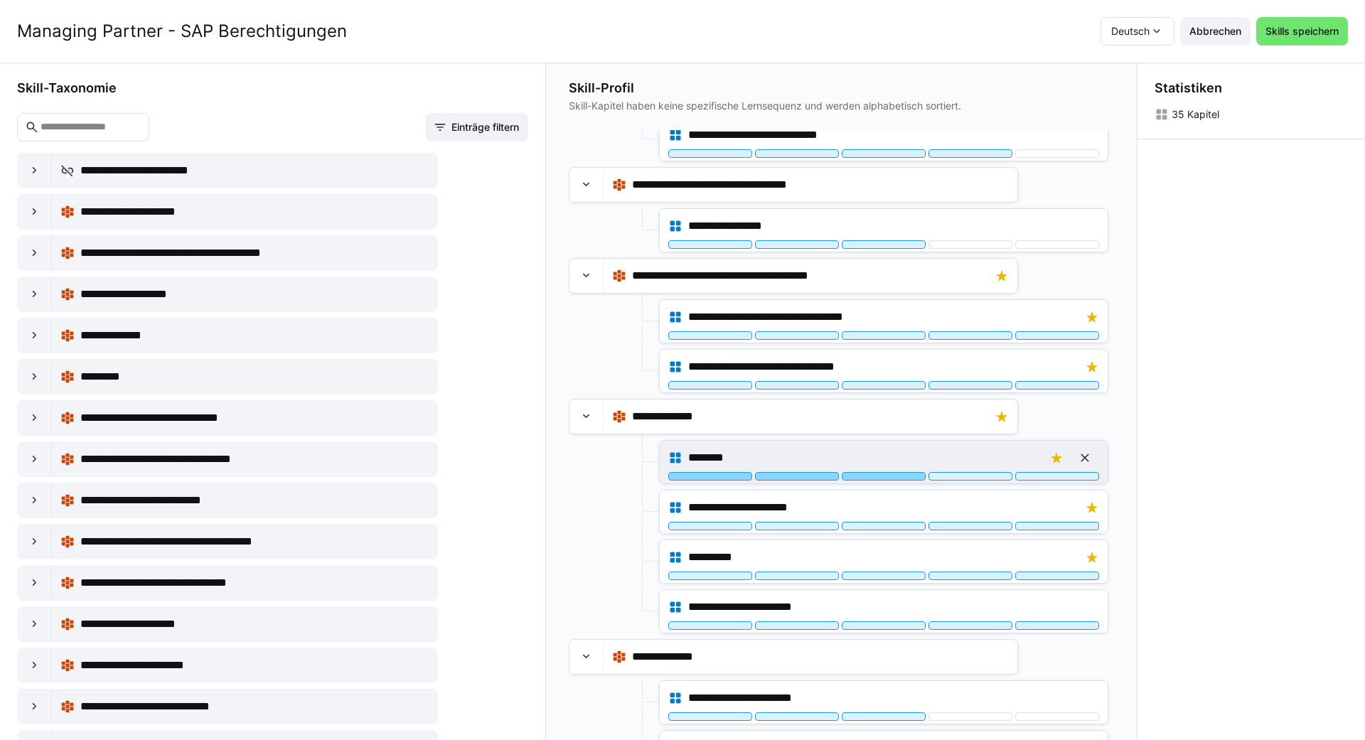
click at [680, 474] on div at bounding box center [884, 476] width 84 height 9
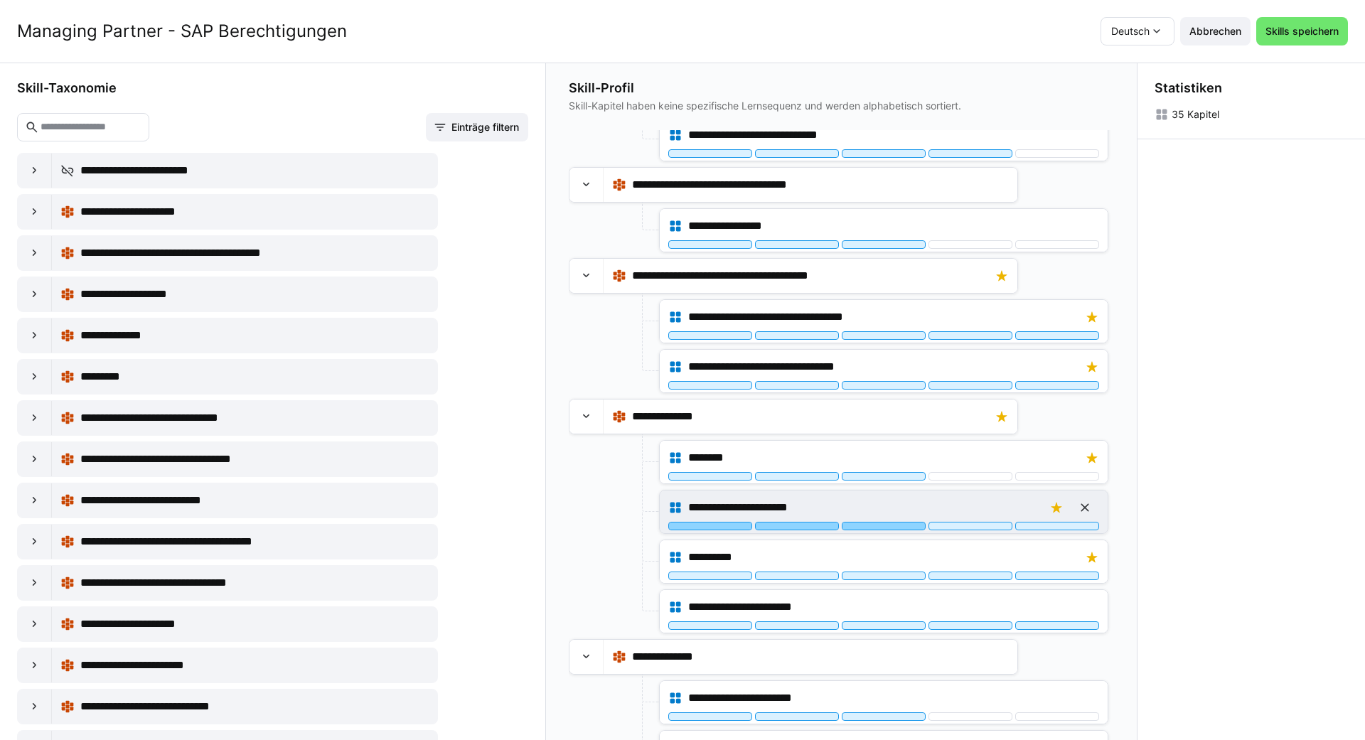
click at [680, 527] on div at bounding box center [884, 526] width 84 height 9
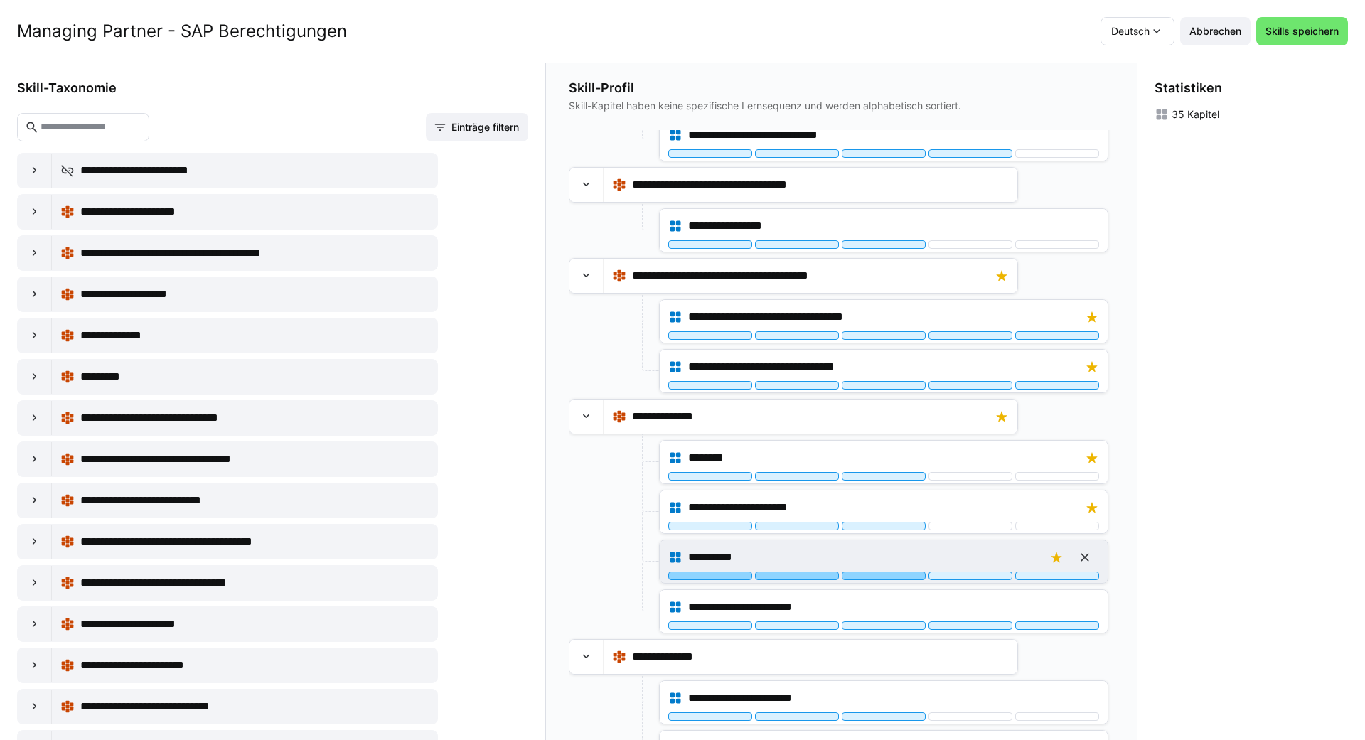
click at [680, 579] on div at bounding box center [884, 576] width 84 height 9
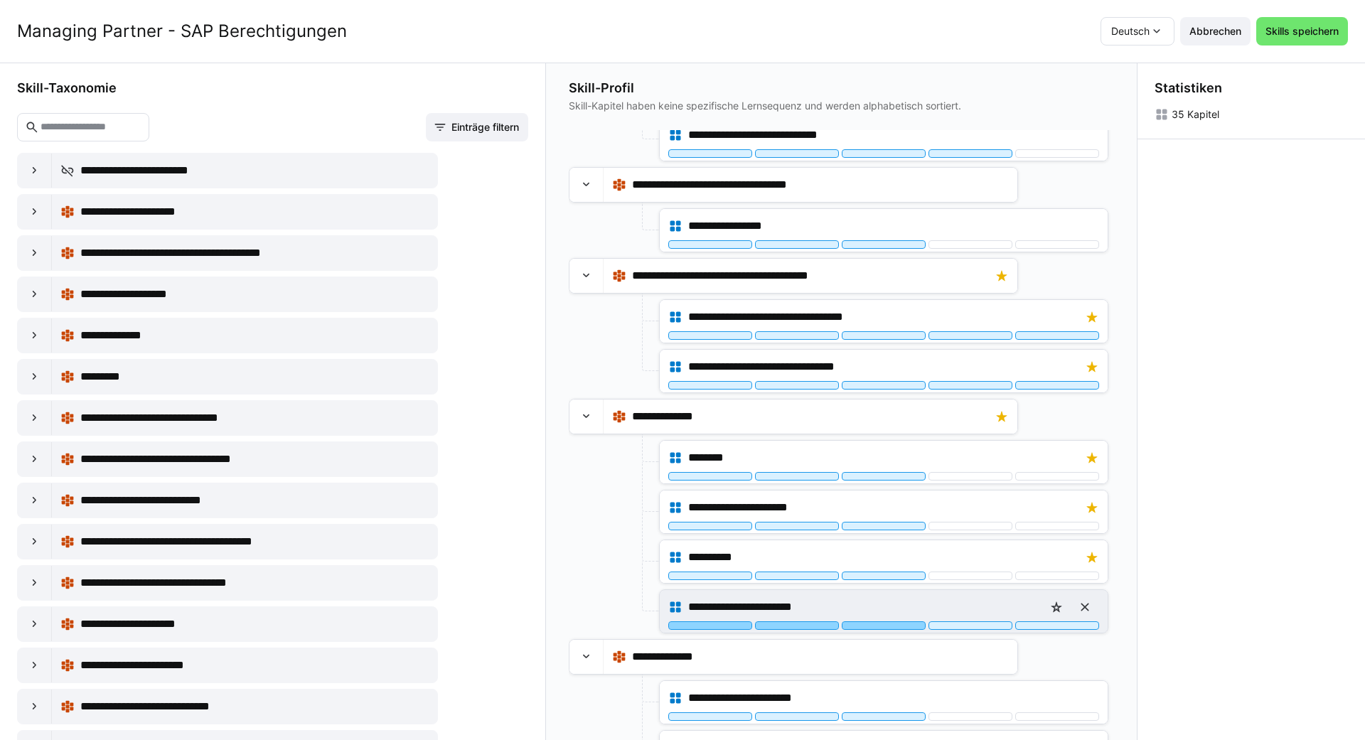
click at [680, 623] on div at bounding box center [884, 625] width 84 height 9
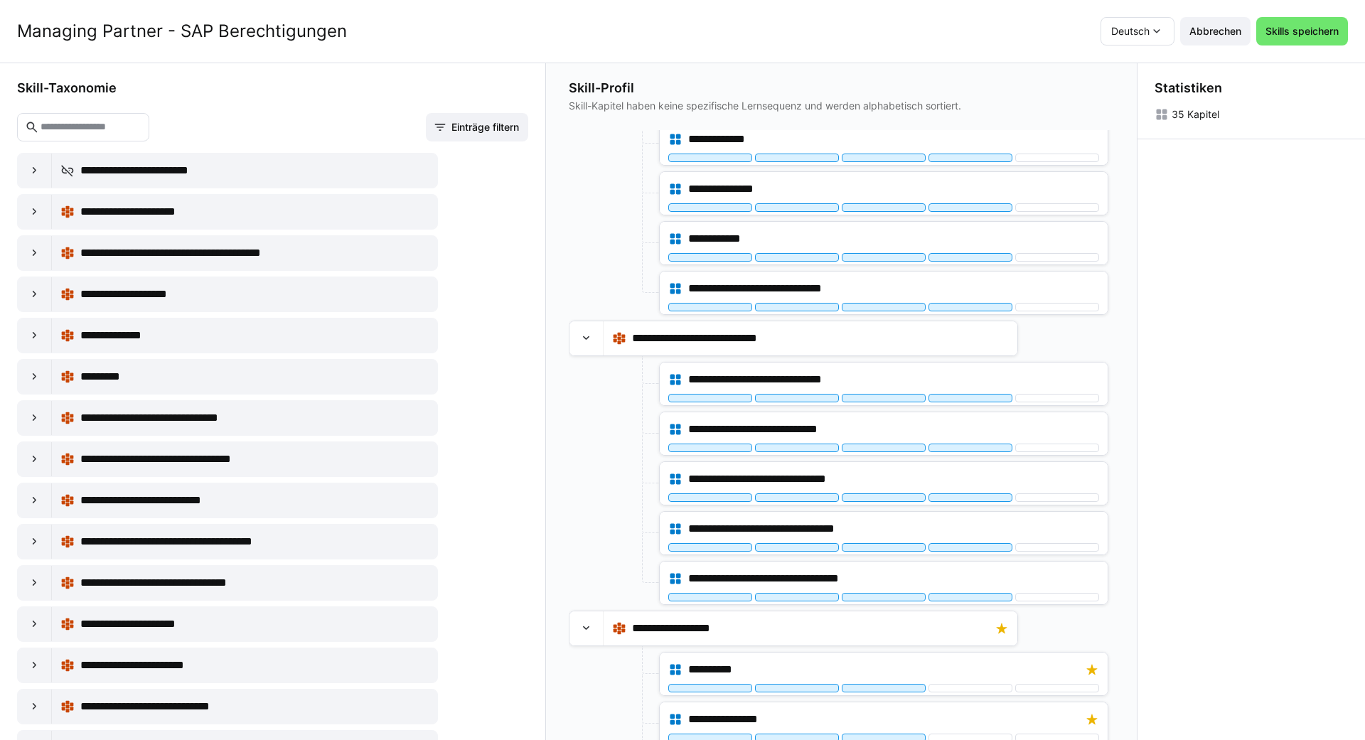
scroll to position [0, 0]
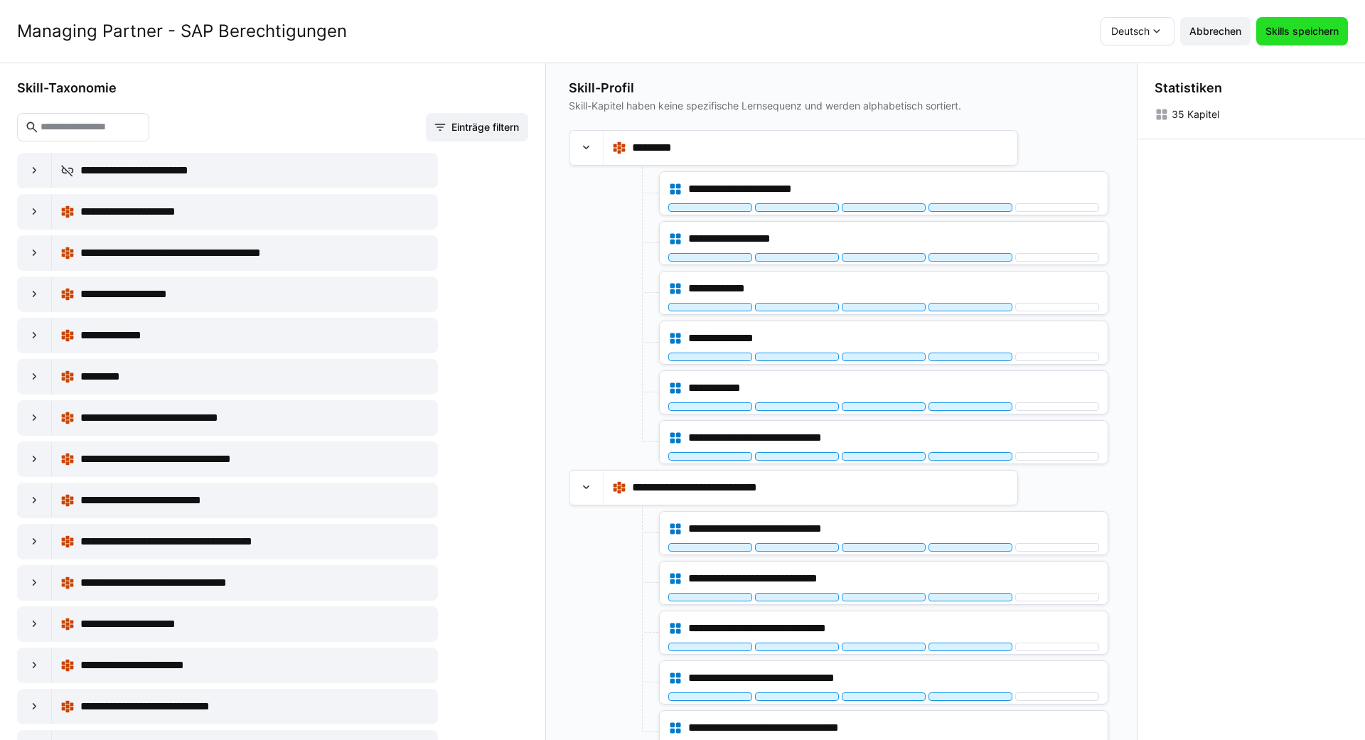
click at [680, 31] on span "Skills speichern" at bounding box center [1303, 31] width 78 height 14
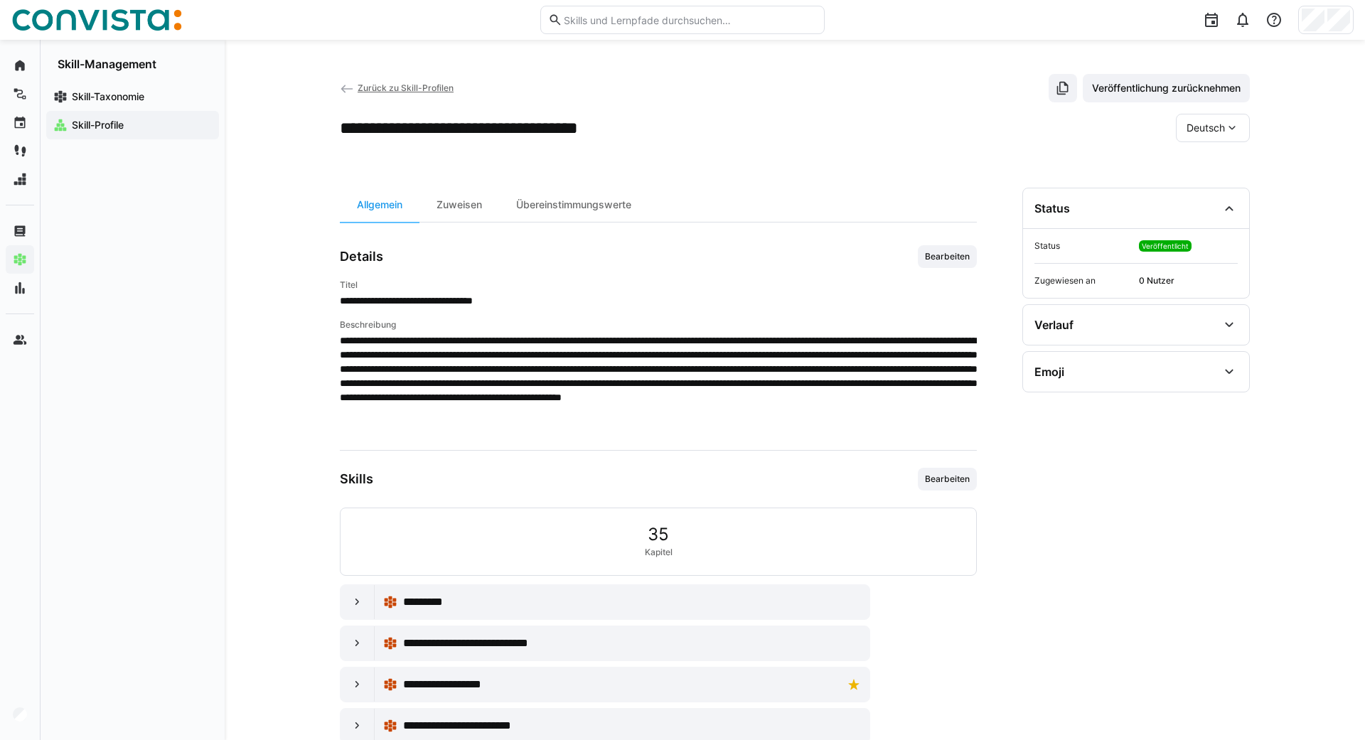
click at [337, 87] on div "**********" at bounding box center [795, 632] width 1141 height 1185
click at [341, 87] on eds-icon at bounding box center [347, 89] width 14 height 14
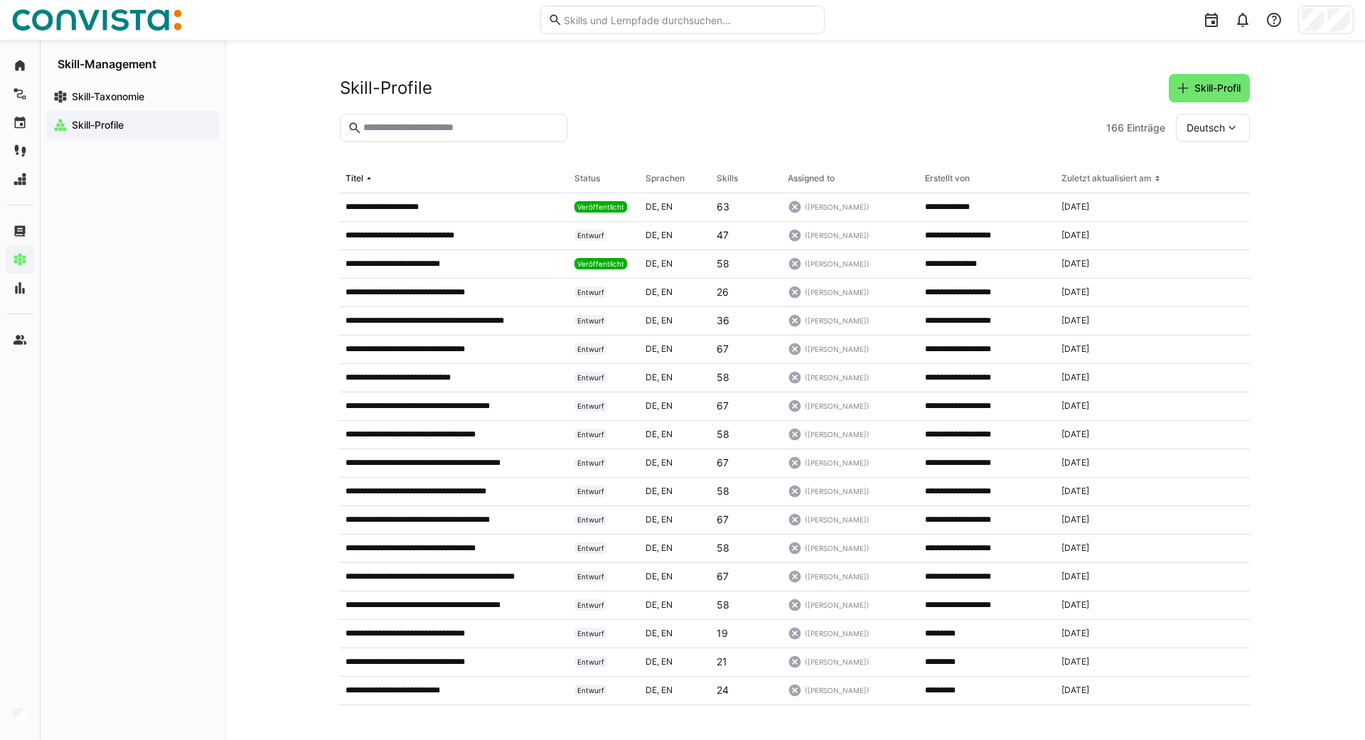
click at [466, 121] on eds-input at bounding box center [454, 128] width 228 height 28
type input "******"
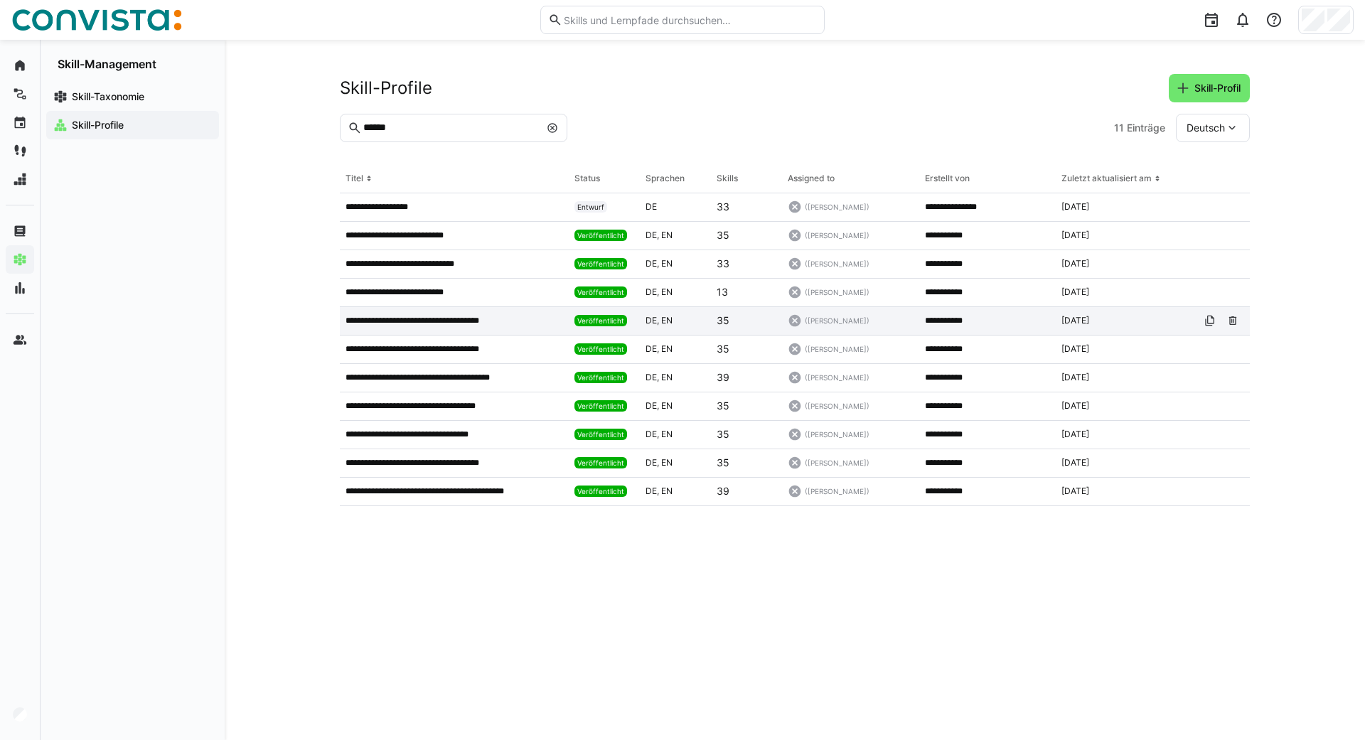
click at [434, 319] on p "**********" at bounding box center [428, 320] width 165 height 11
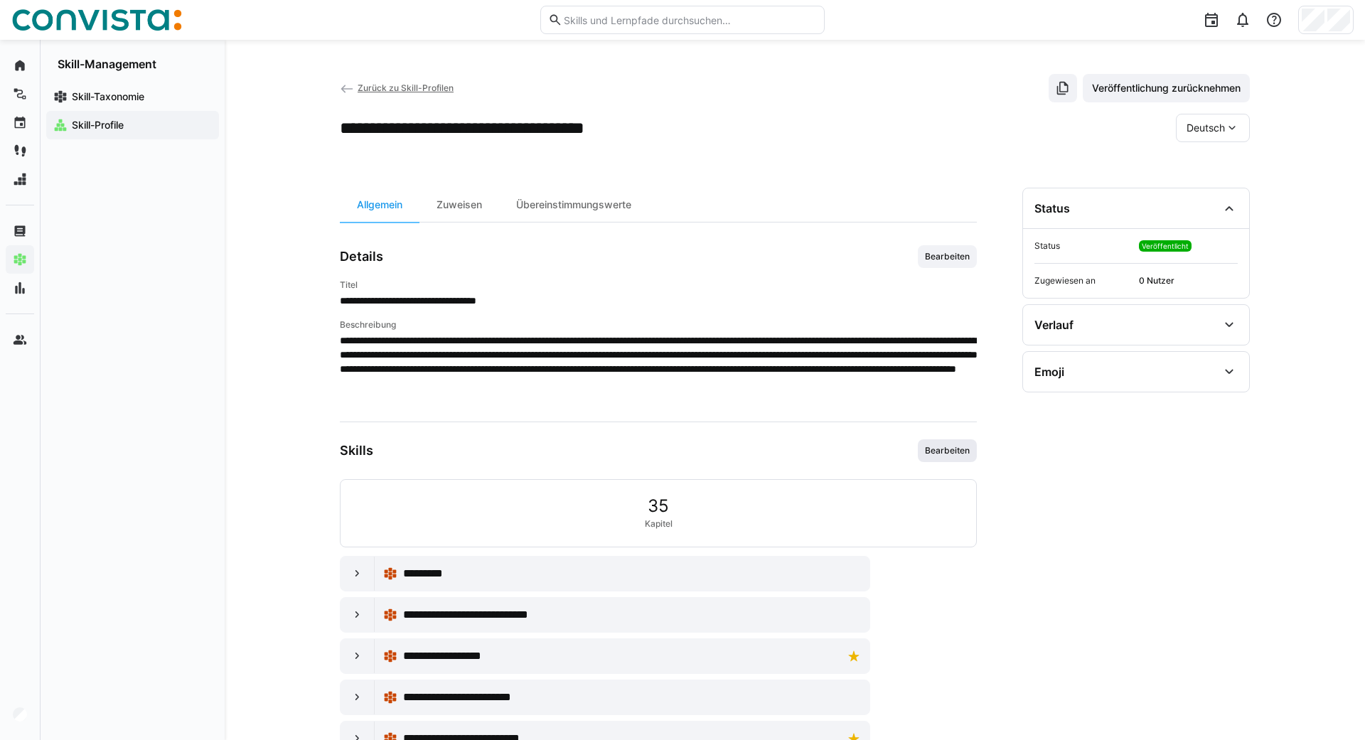
click at [680, 454] on span "Bearbeiten" at bounding box center [948, 450] width 48 height 11
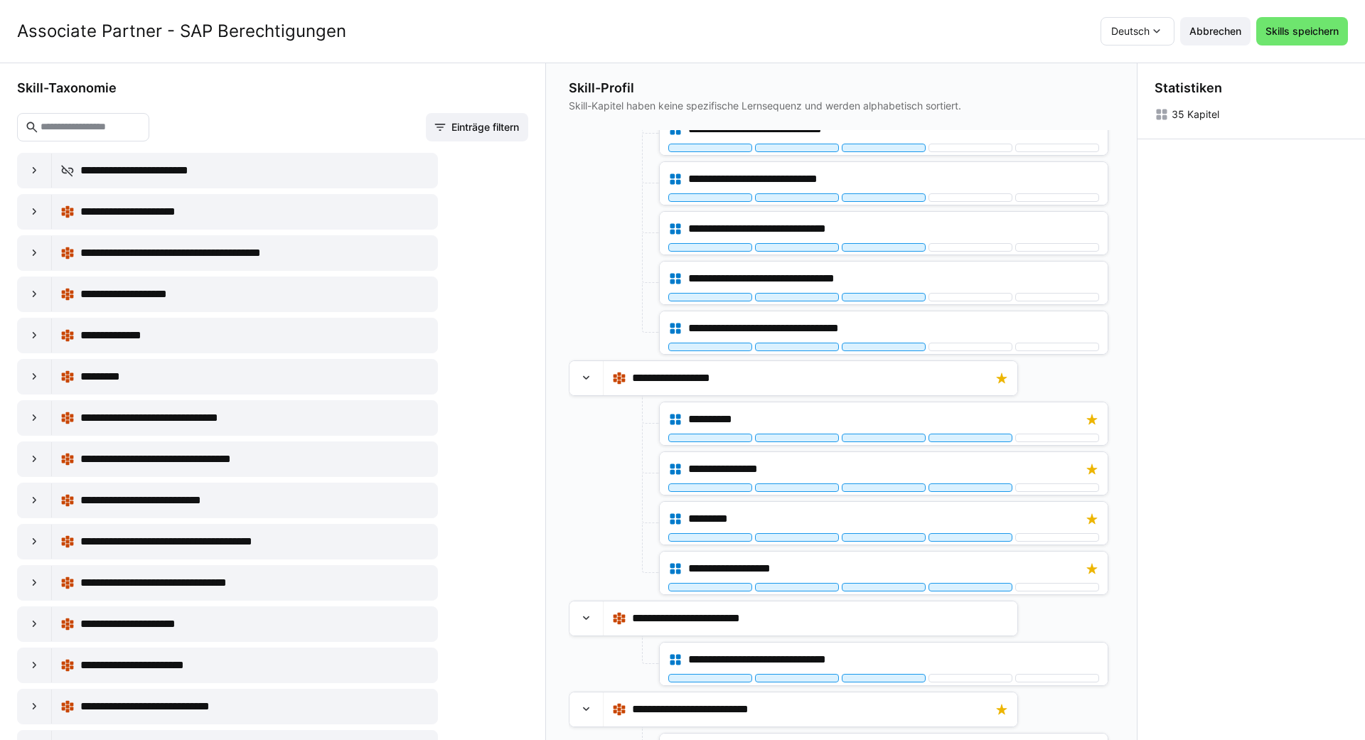
scroll to position [511, 0]
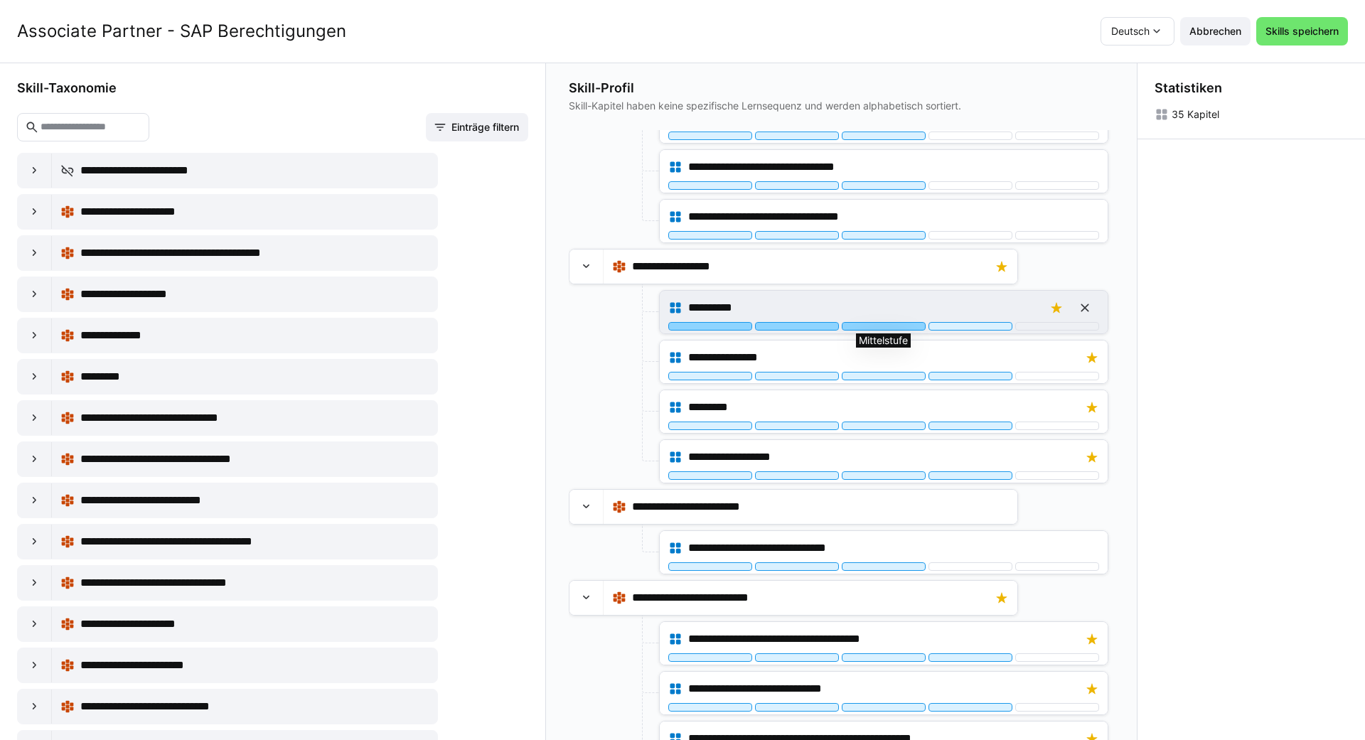
click at [680, 329] on div at bounding box center [884, 326] width 84 height 9
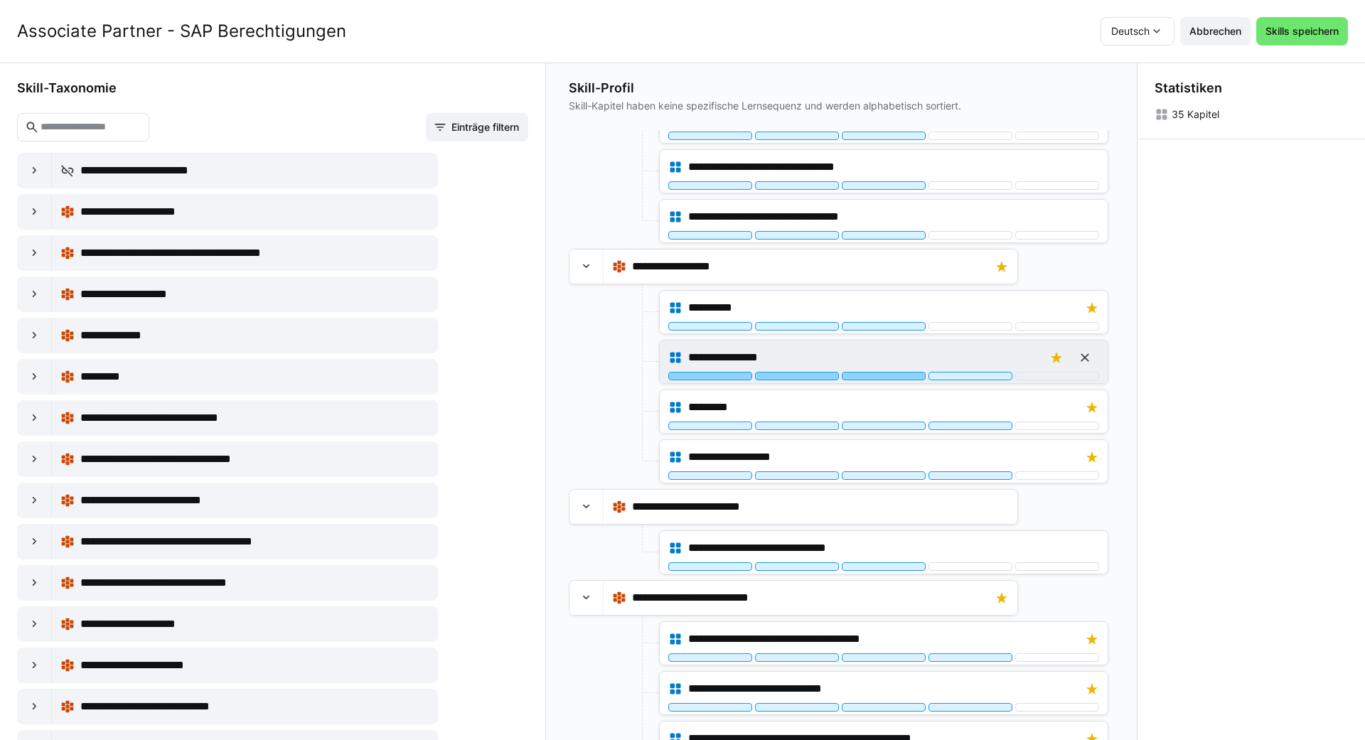
click at [680, 377] on div at bounding box center [884, 376] width 84 height 9
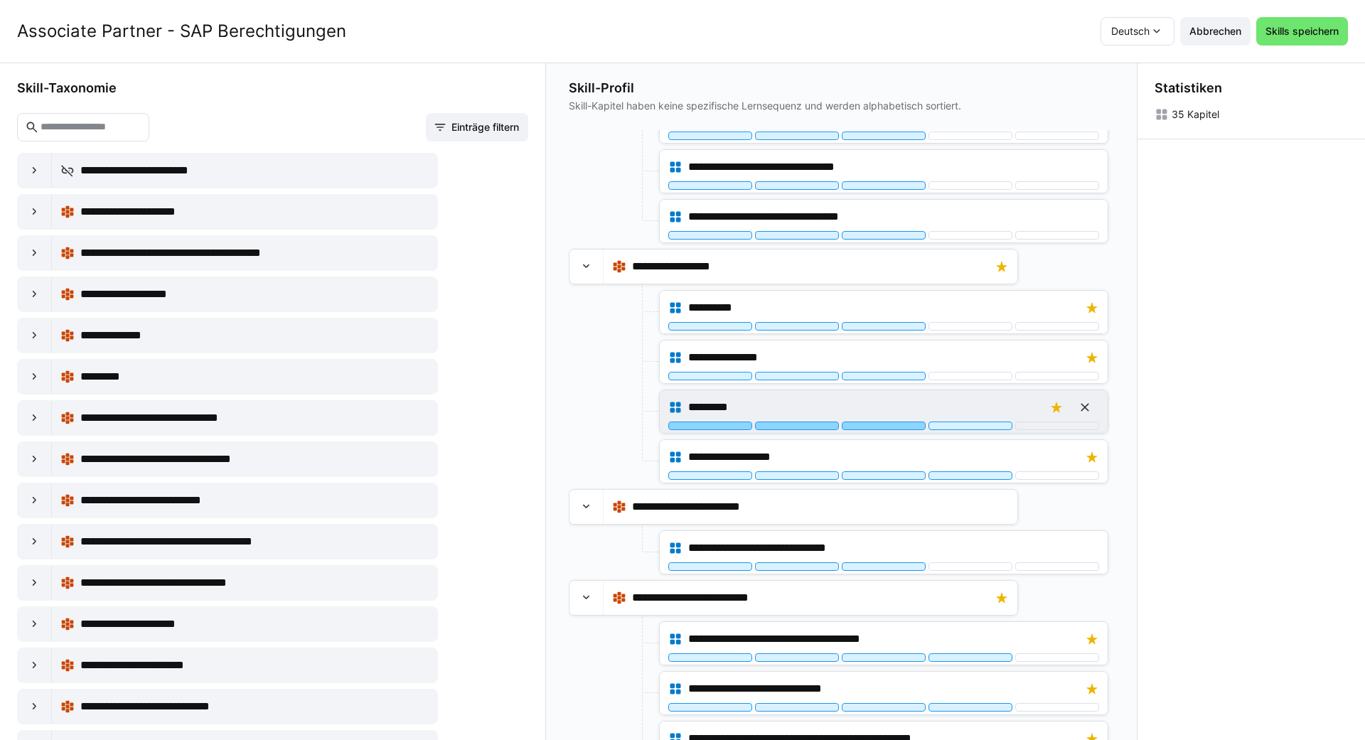
click at [680, 424] on div at bounding box center [884, 426] width 84 height 9
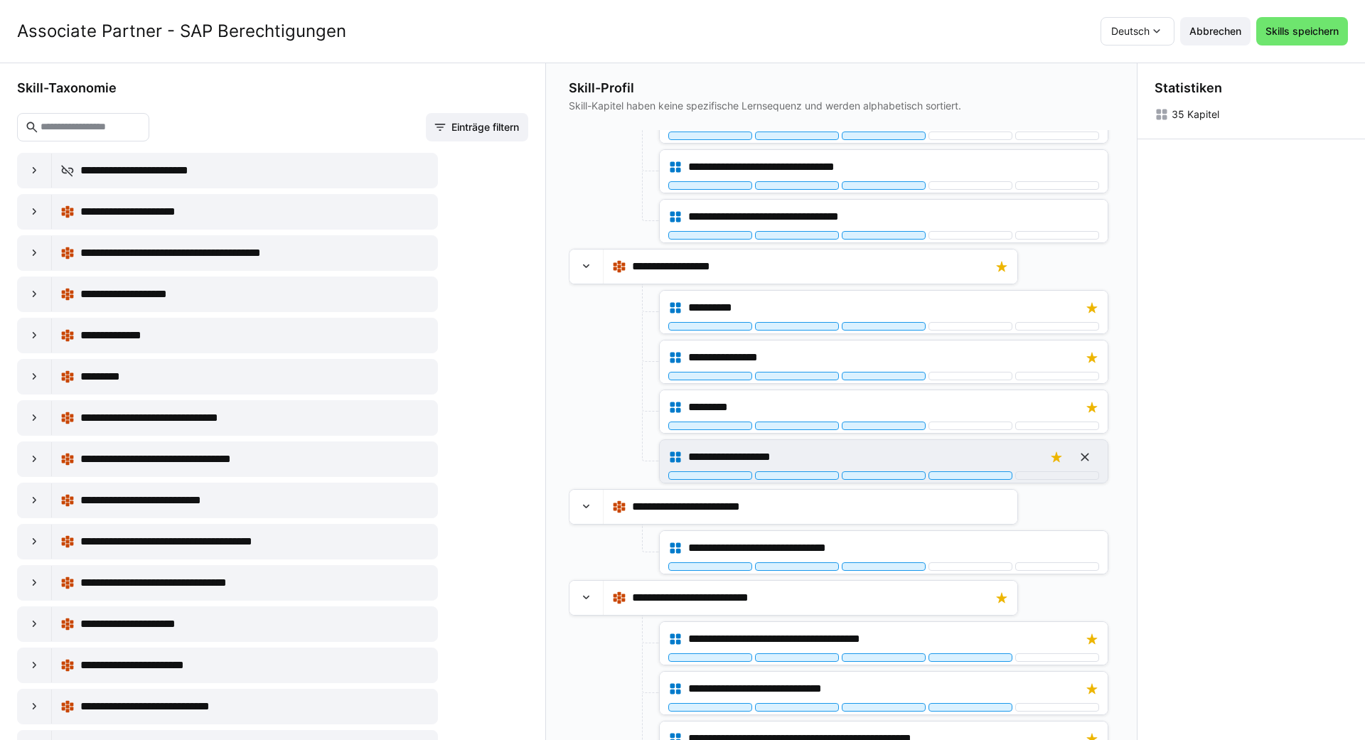
click at [680, 481] on div "**********" at bounding box center [884, 461] width 448 height 43
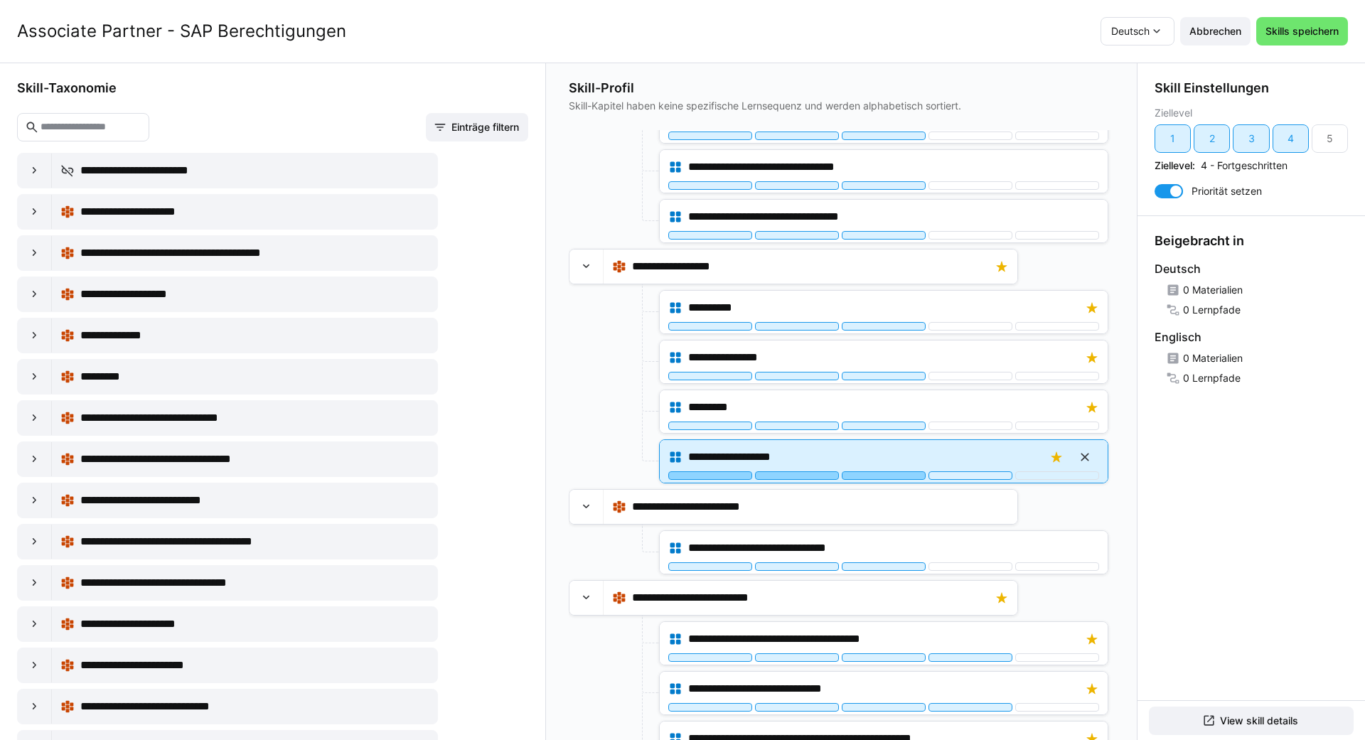
click at [680, 476] on div at bounding box center [884, 475] width 84 height 9
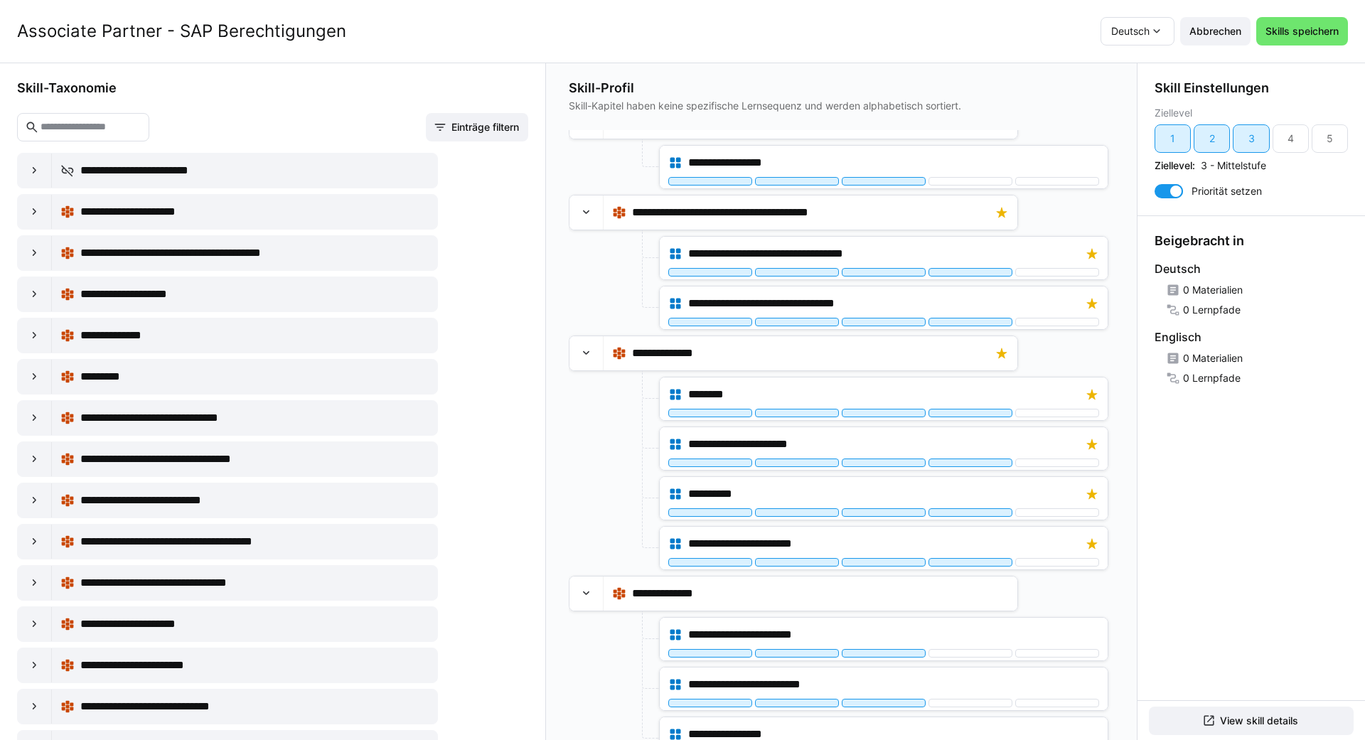
scroll to position [1538, 0]
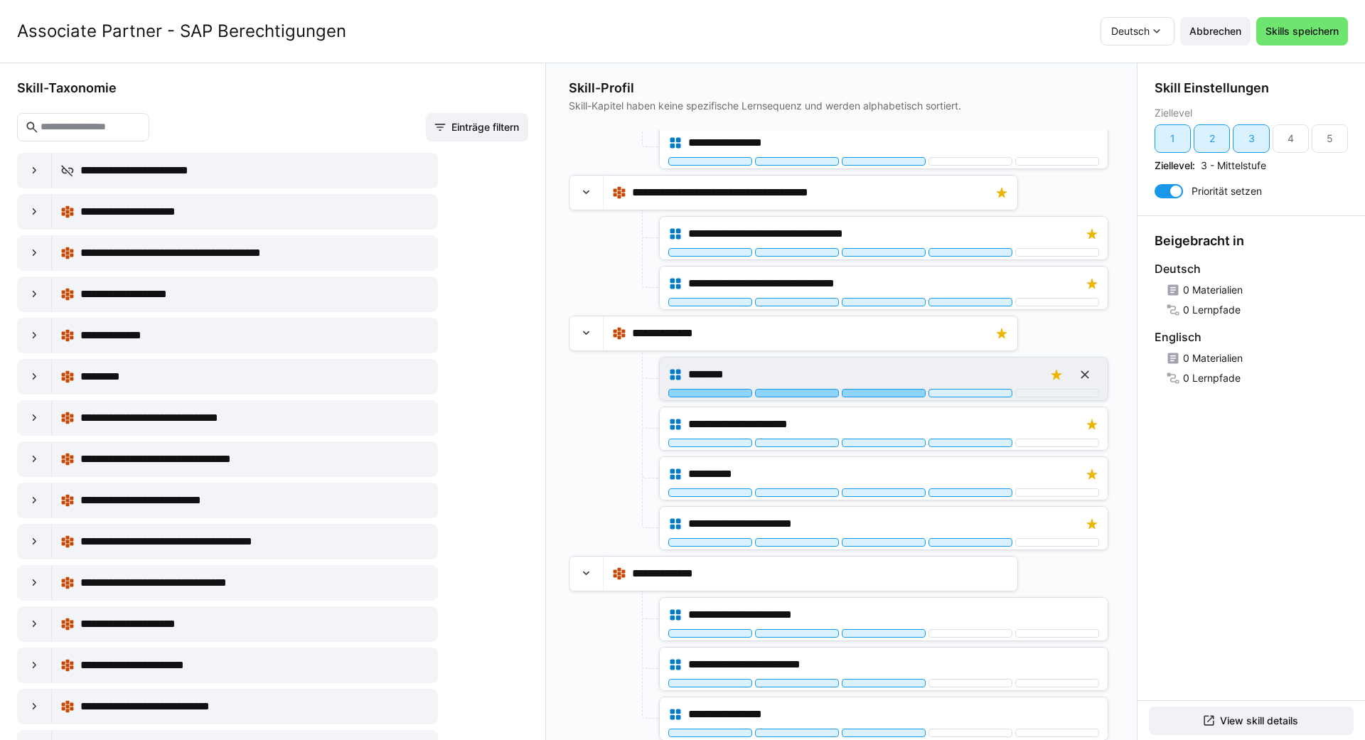
click at [680, 393] on div at bounding box center [884, 393] width 84 height 9
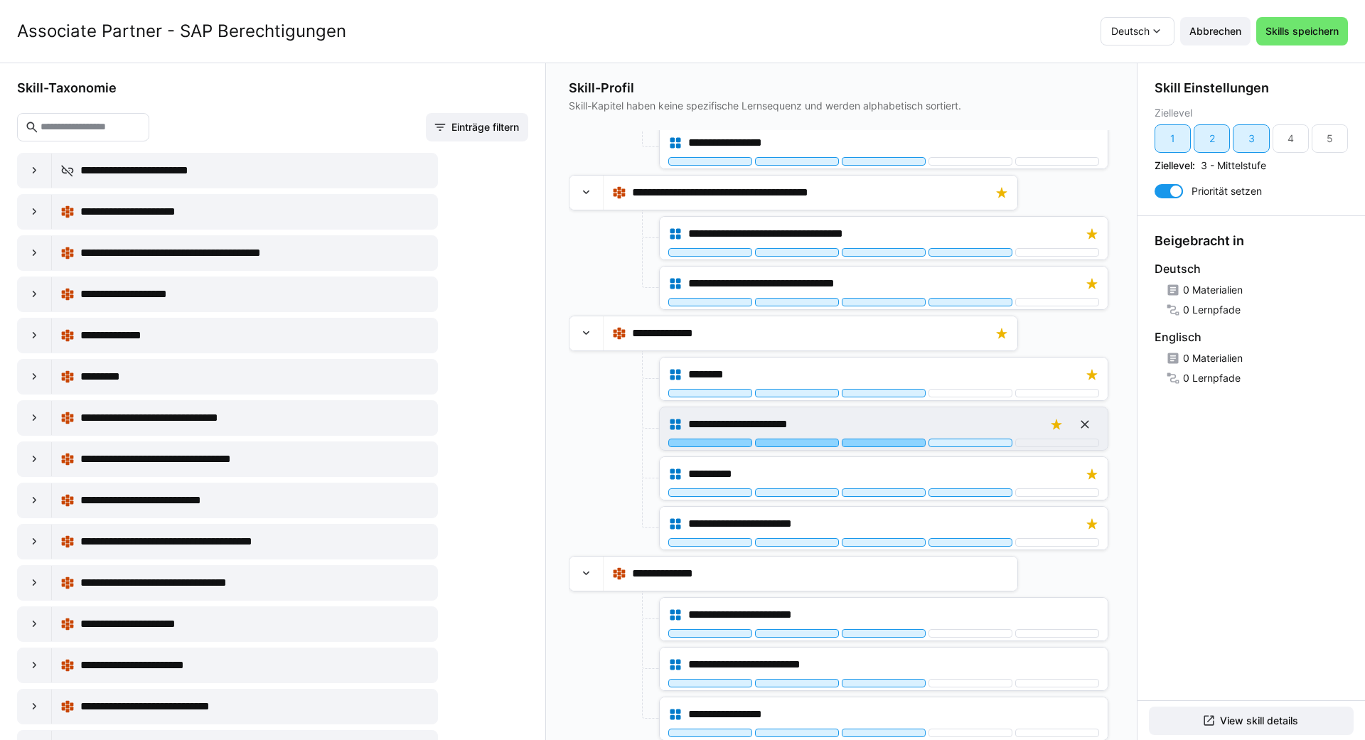
click at [680, 442] on div at bounding box center [884, 443] width 84 height 9
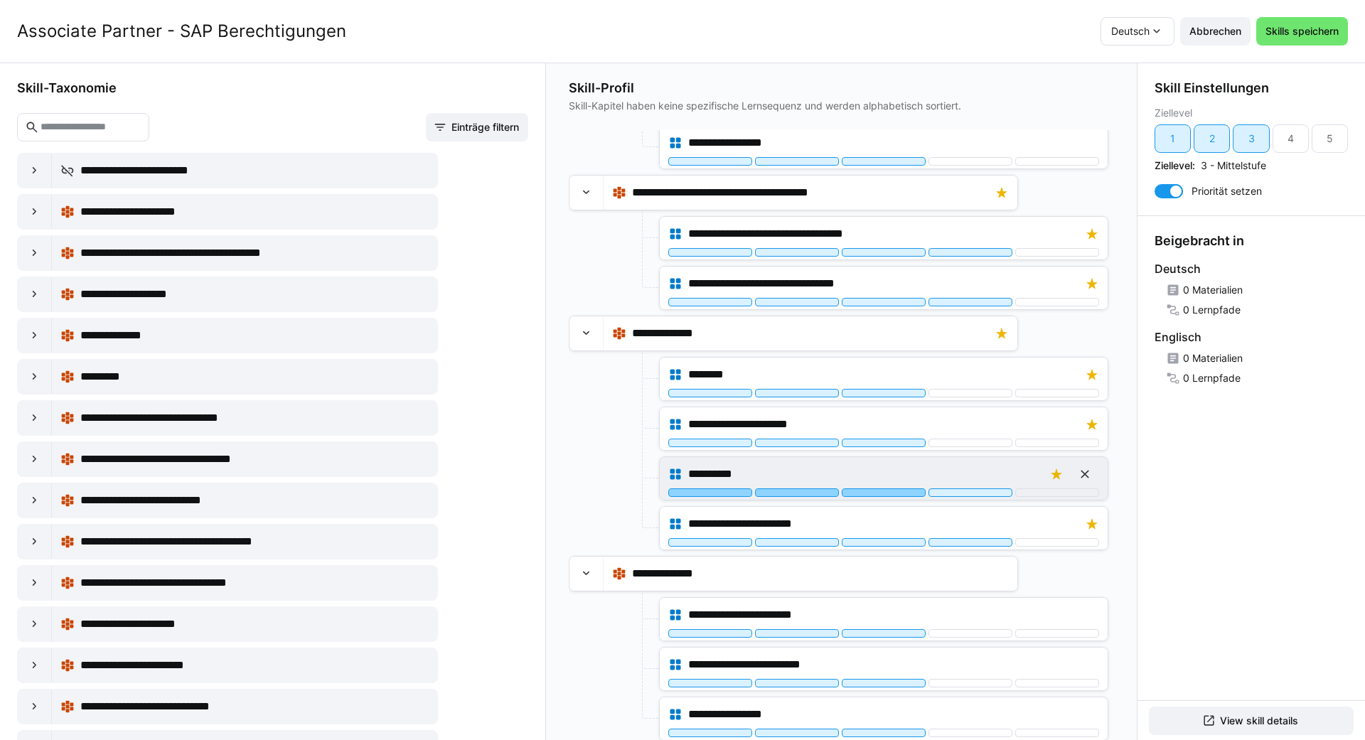
click at [680, 496] on div at bounding box center [884, 492] width 84 height 9
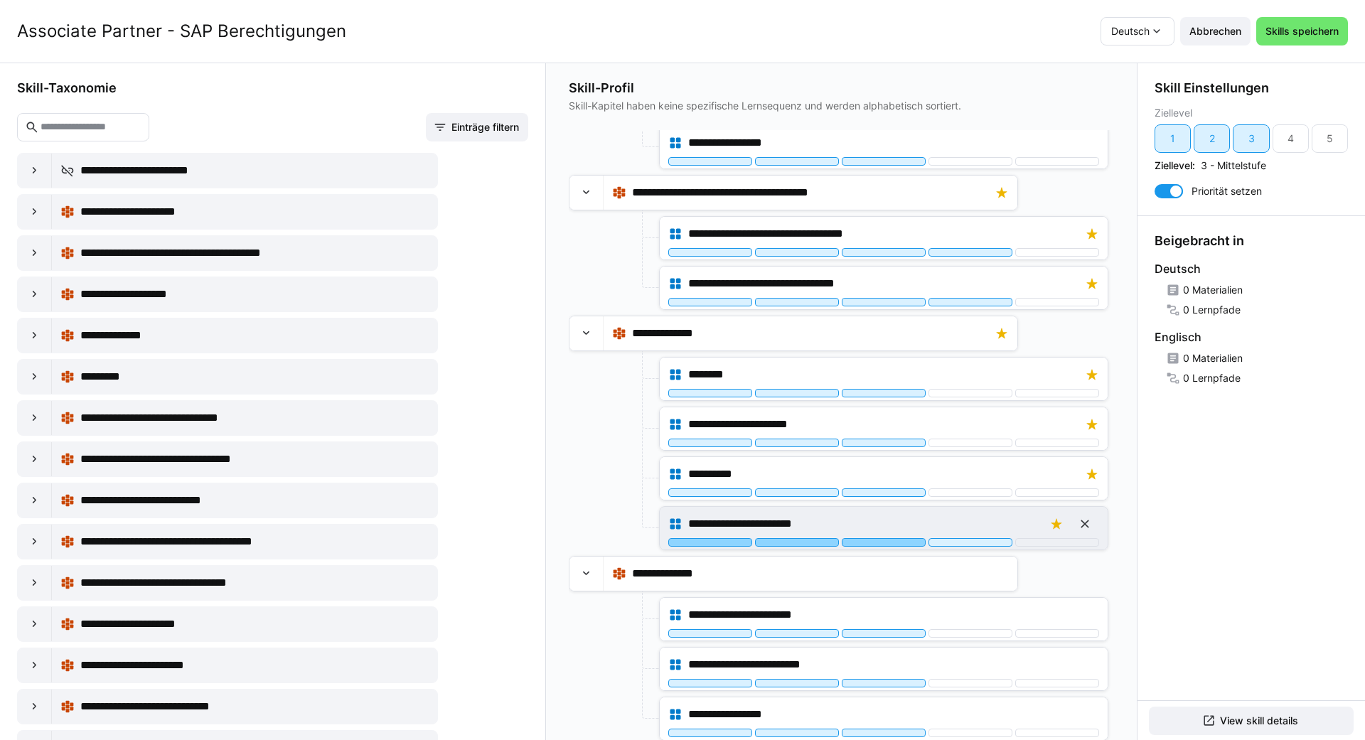
click at [680, 541] on div at bounding box center [884, 542] width 84 height 9
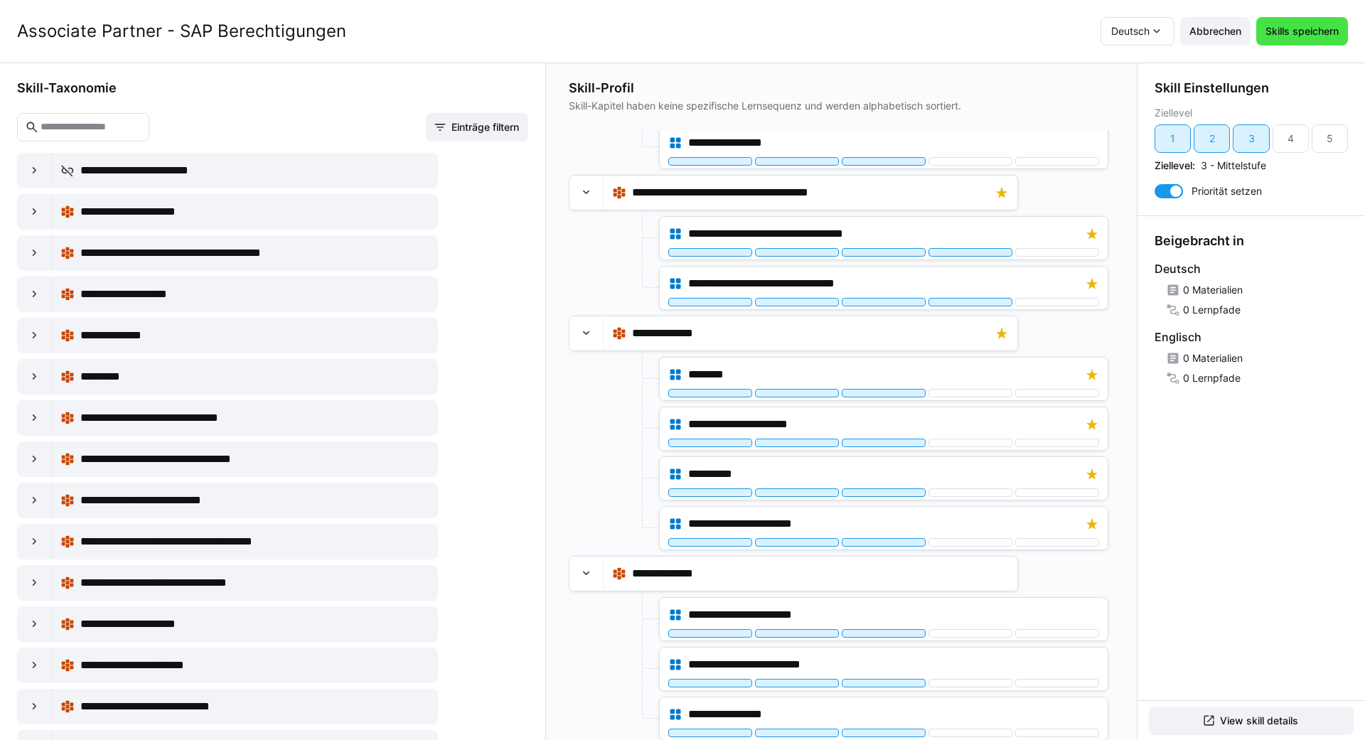
click at [680, 27] on span "Skills speichern" at bounding box center [1303, 31] width 78 height 14
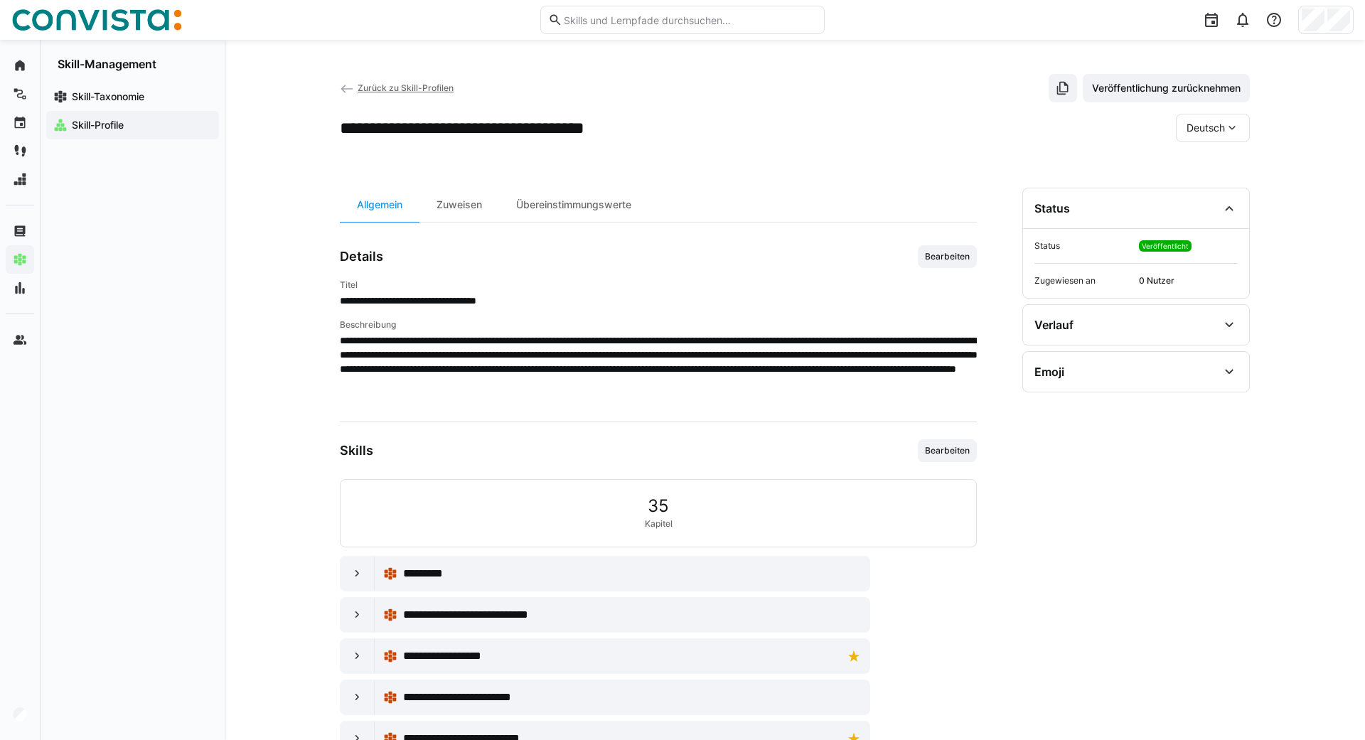
click at [347, 90] on eds-icon at bounding box center [347, 89] width 14 height 14
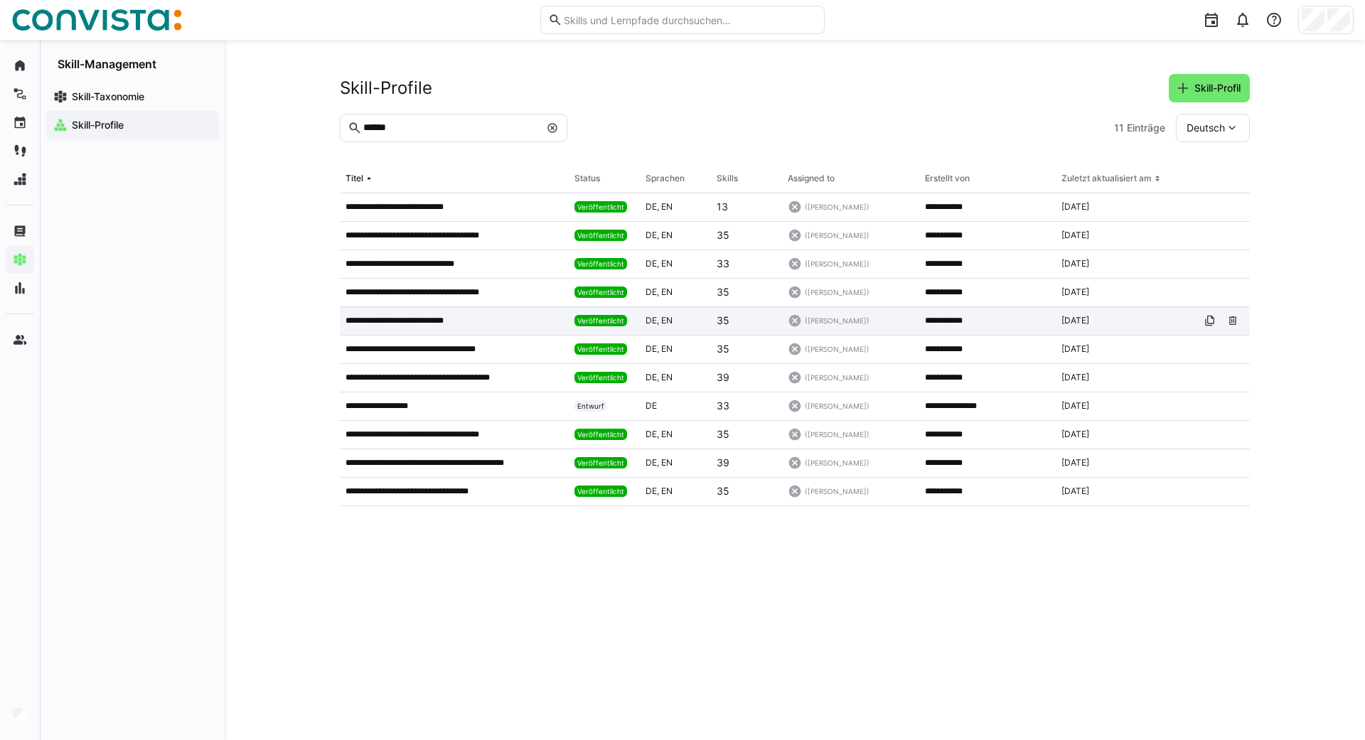
click at [424, 319] on p "**********" at bounding box center [410, 320] width 129 height 11
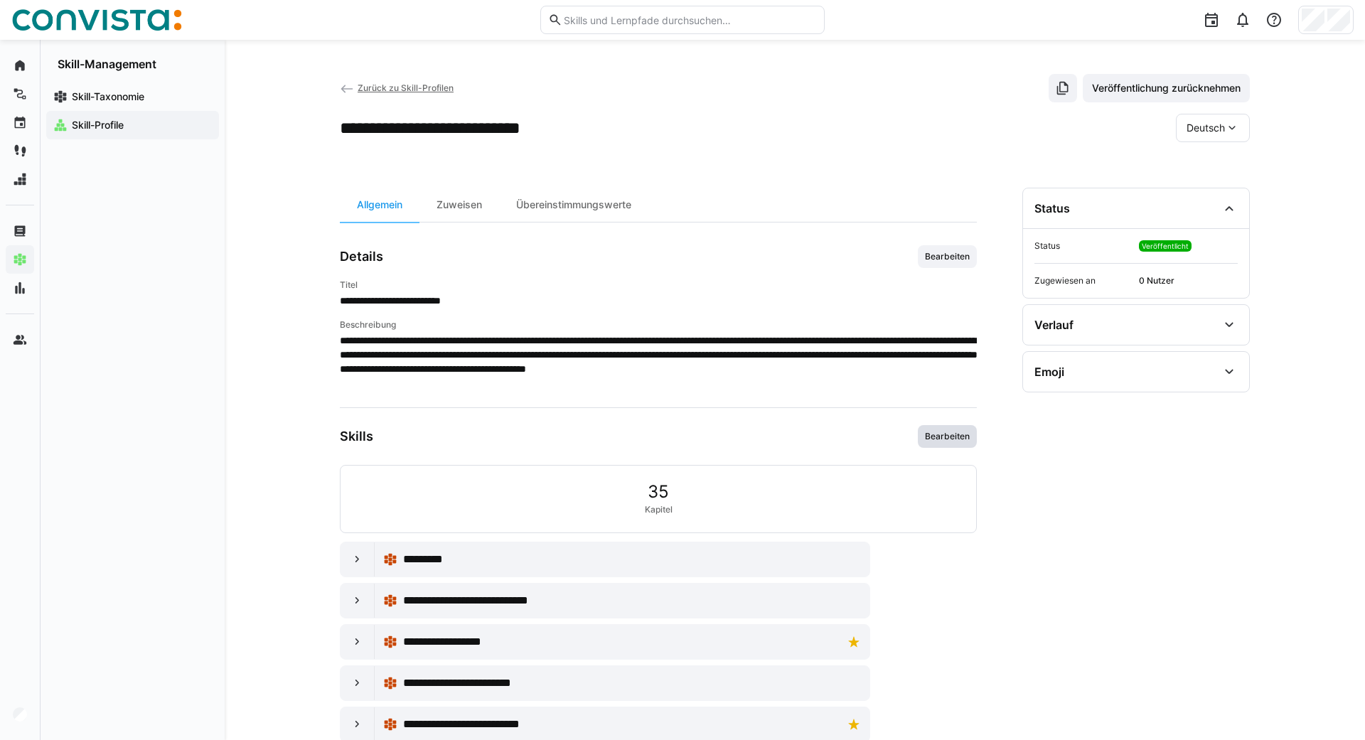
click at [680, 437] on span "Bearbeiten" at bounding box center [948, 436] width 48 height 11
click at [347, 90] on eds-icon at bounding box center [347, 89] width 14 height 14
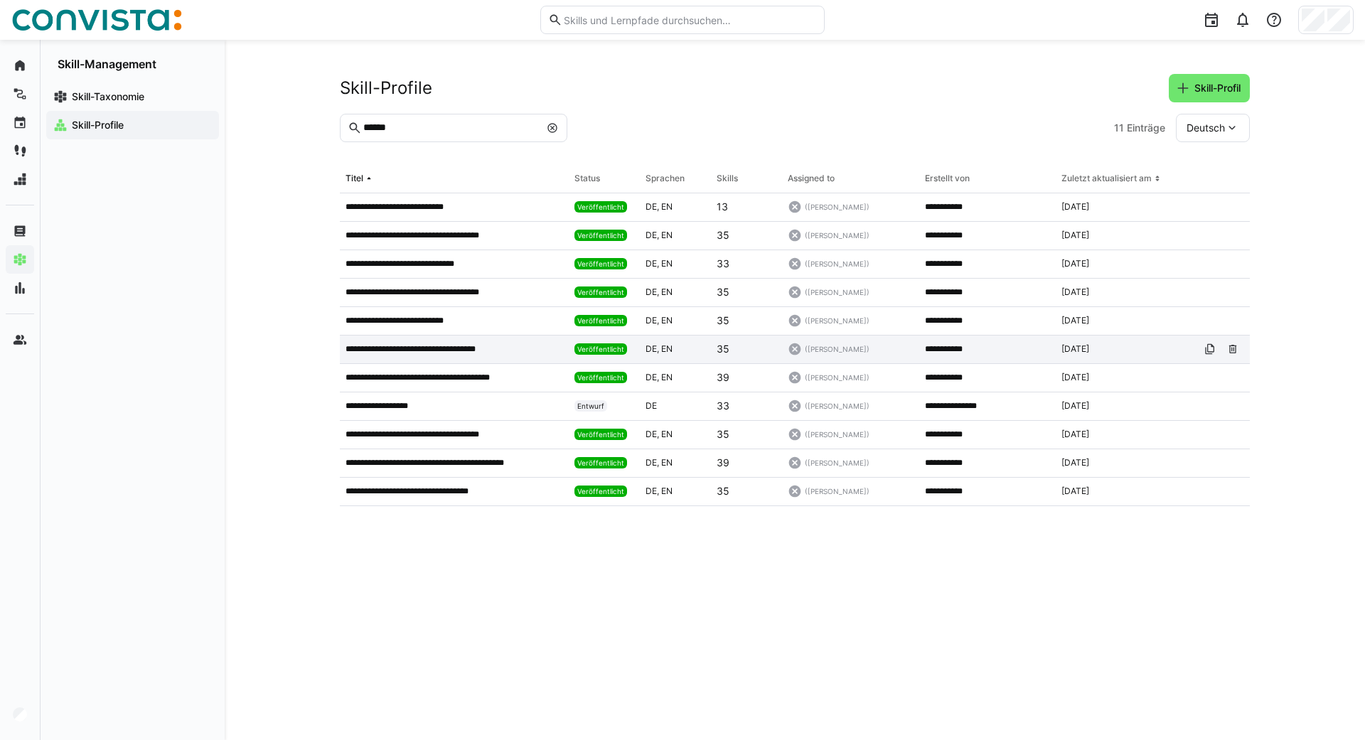
click at [410, 344] on p "**********" at bounding box center [428, 348] width 165 height 11
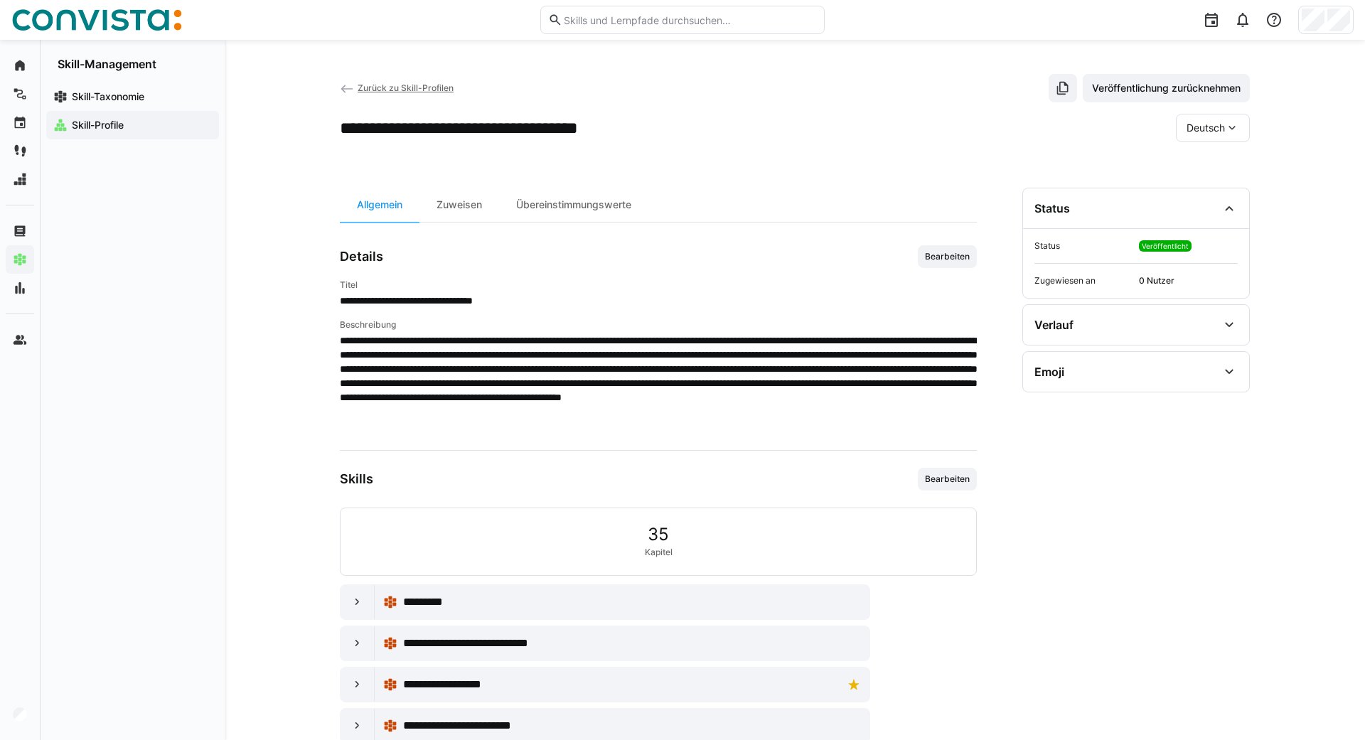
click at [680, 125] on eds-icon at bounding box center [1232, 128] width 14 height 14
click at [680, 190] on span "Englisch" at bounding box center [1206, 195] width 38 height 14
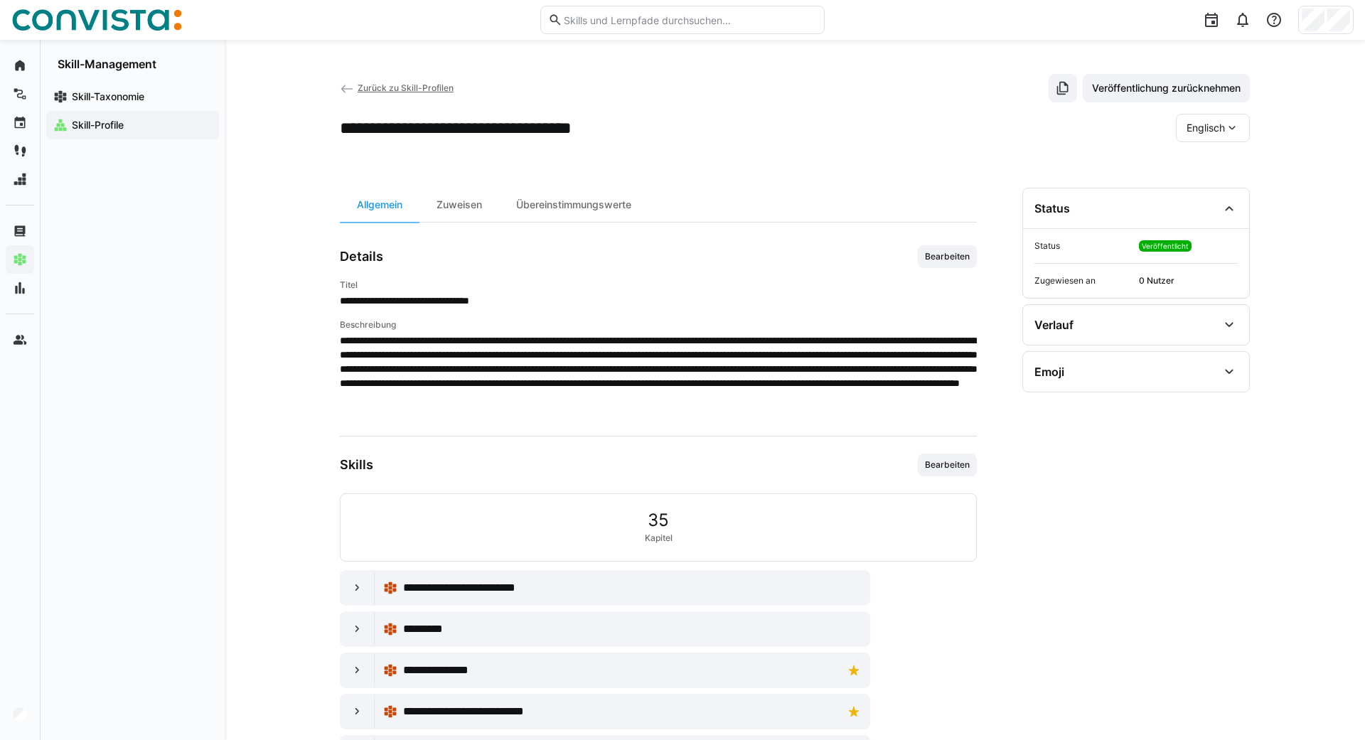
click at [344, 90] on eds-icon at bounding box center [347, 89] width 14 height 14
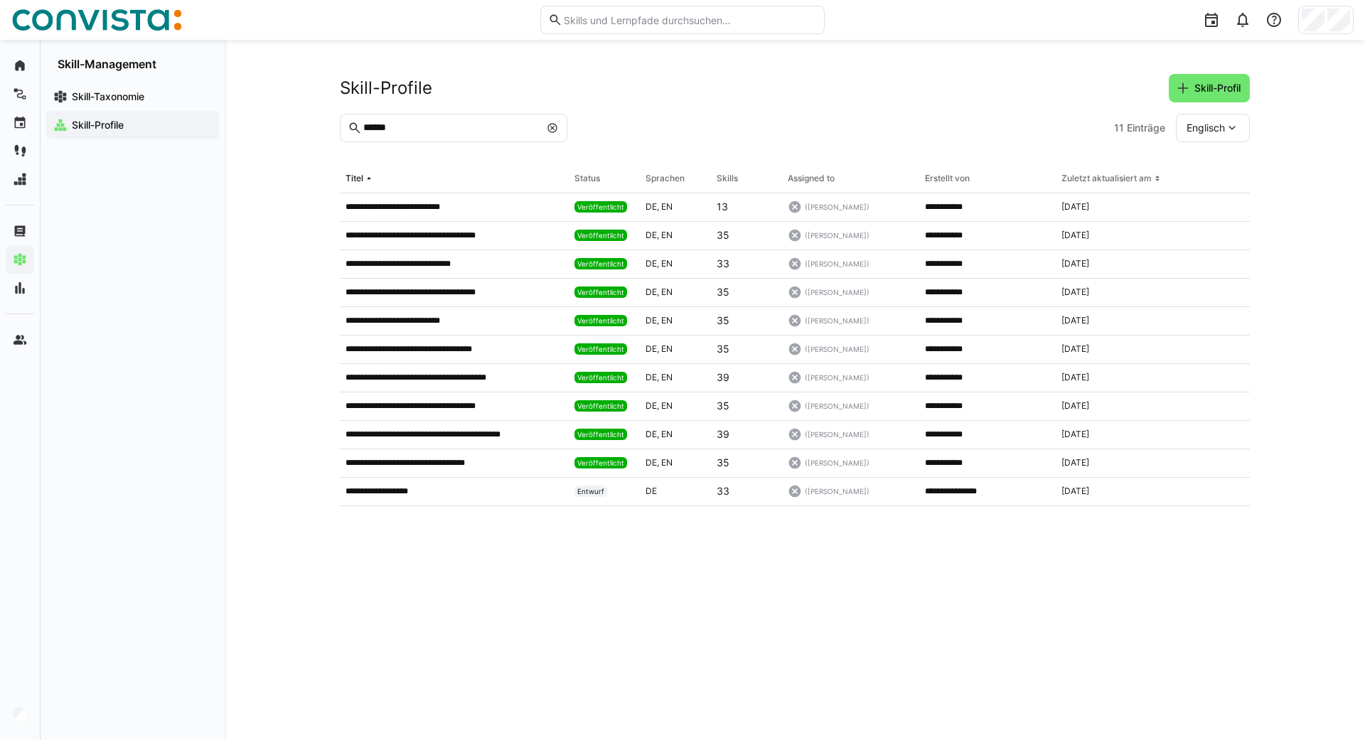
click at [550, 123] on eds-icon at bounding box center [552, 127] width 11 height 11
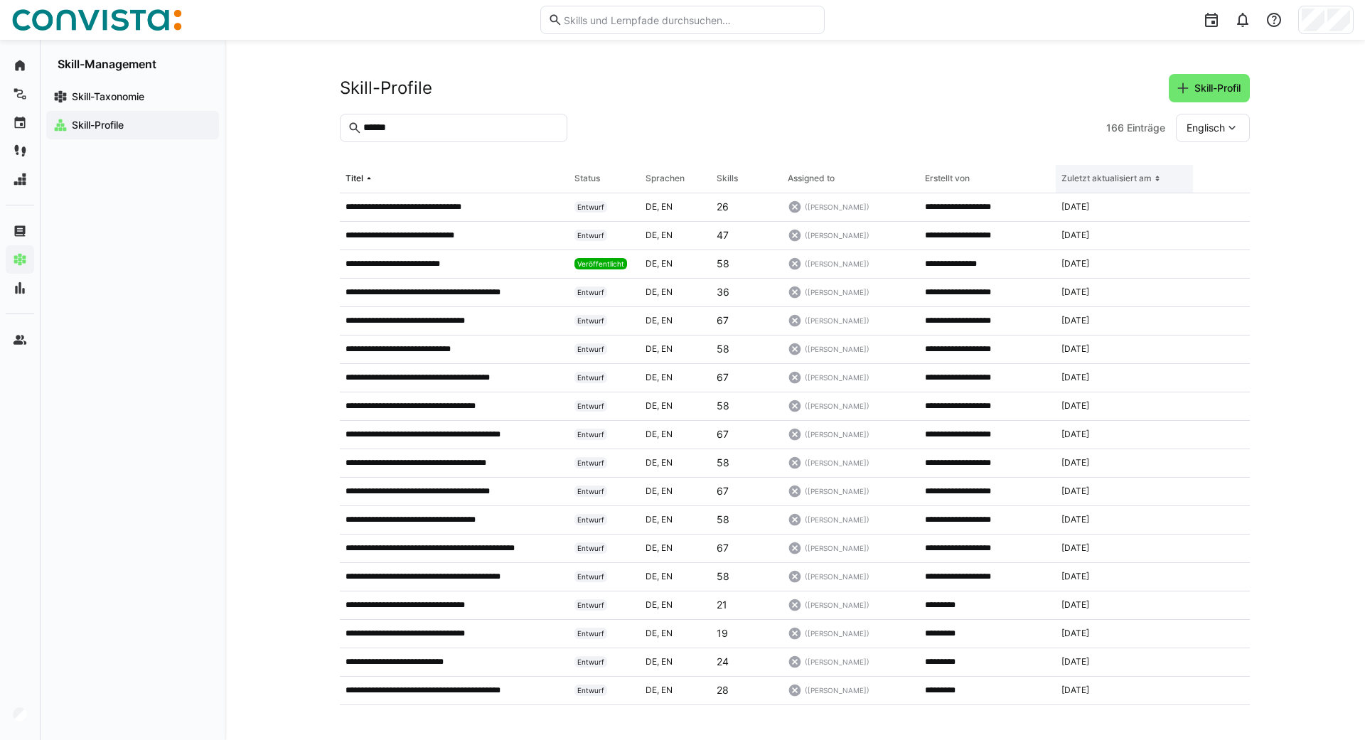
click at [680, 181] on div "Zuletzt aktualisiert am" at bounding box center [1107, 178] width 90 height 11
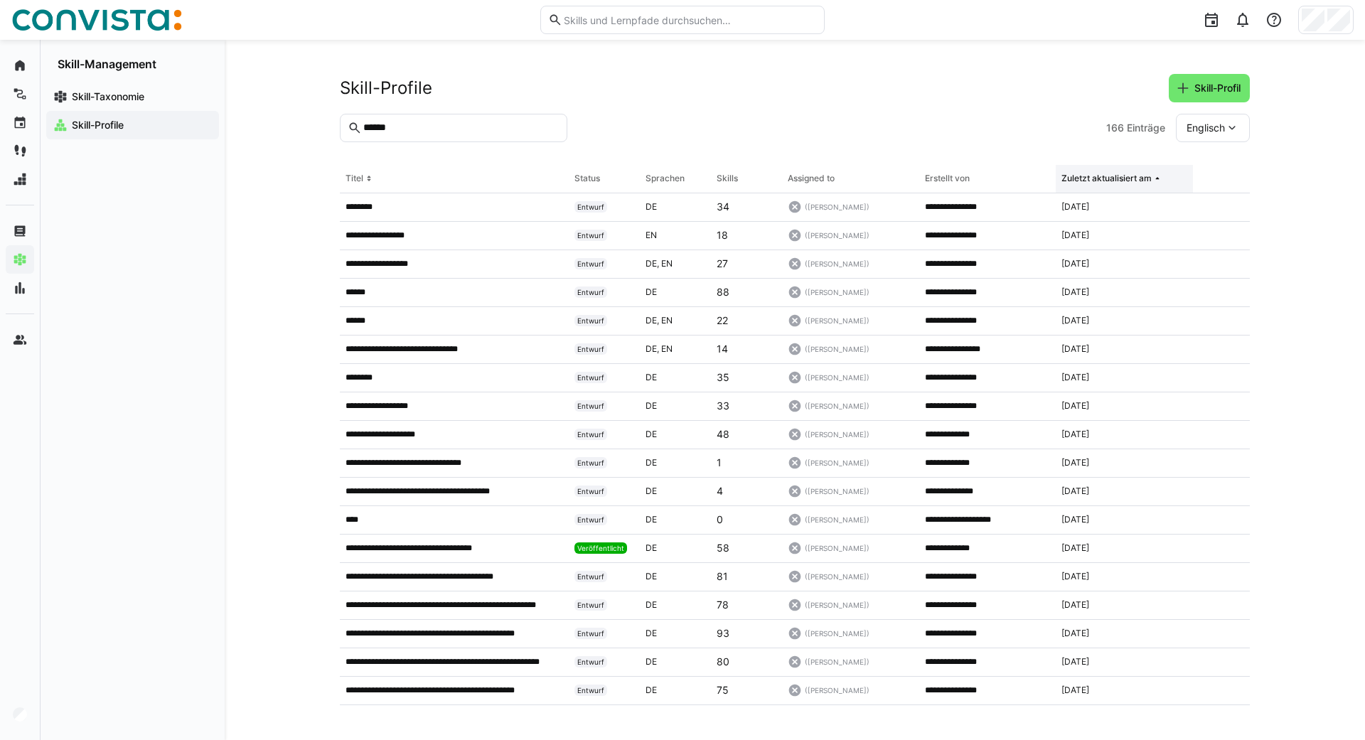
click at [680, 181] on div "Zuletzt aktualisiert am" at bounding box center [1107, 178] width 90 height 11
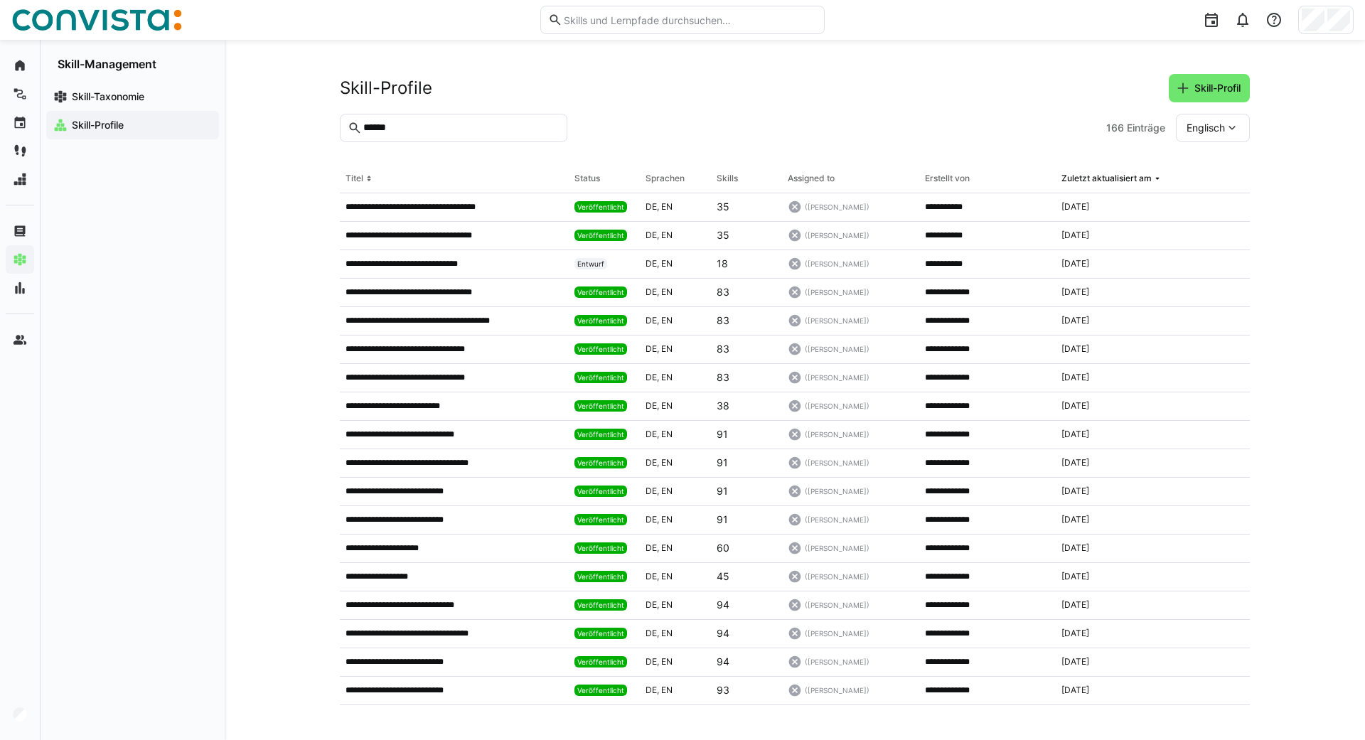
click at [680, 125] on span "Englisch" at bounding box center [1206, 128] width 38 height 14
click at [680, 160] on span "Deutsch" at bounding box center [1206, 166] width 38 height 14
click at [680, 181] on div "Zuletzt aktualisiert am" at bounding box center [1107, 178] width 90 height 11
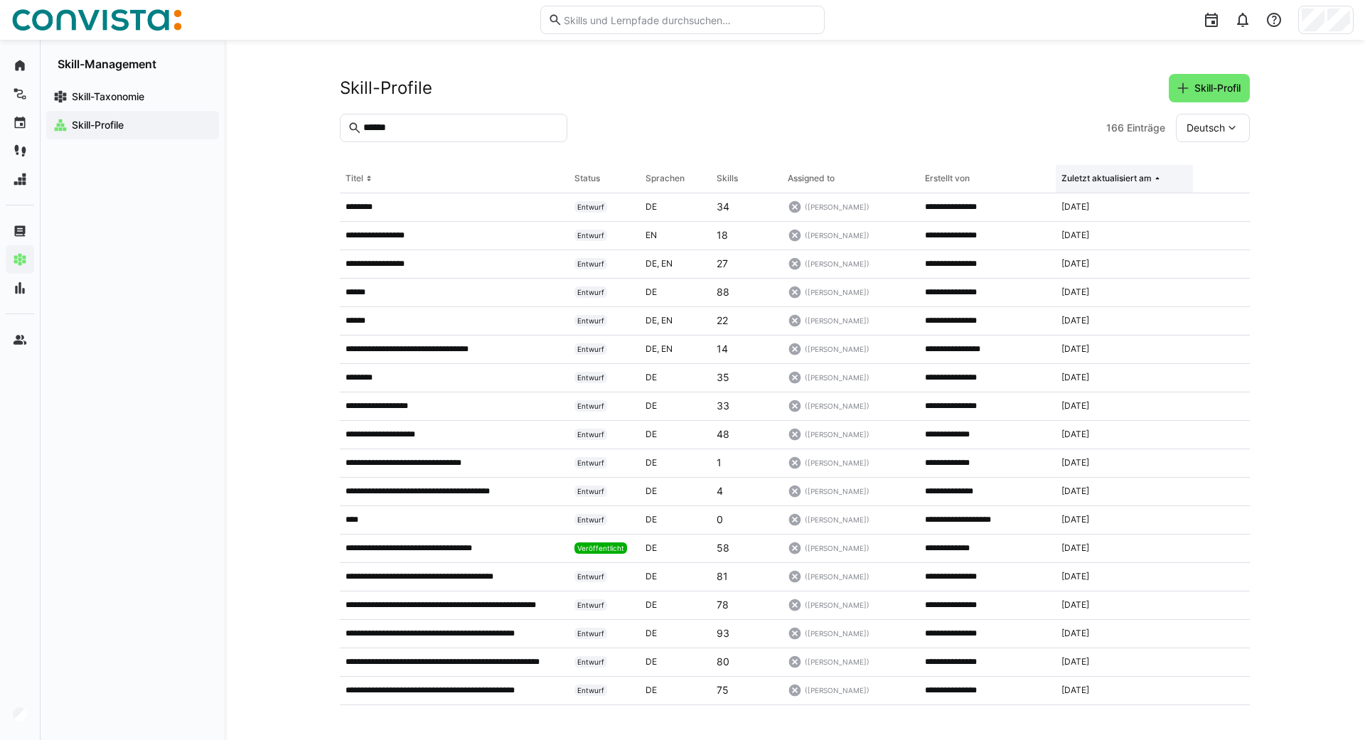
click at [680, 181] on div "Zuletzt aktualisiert am" at bounding box center [1107, 178] width 90 height 11
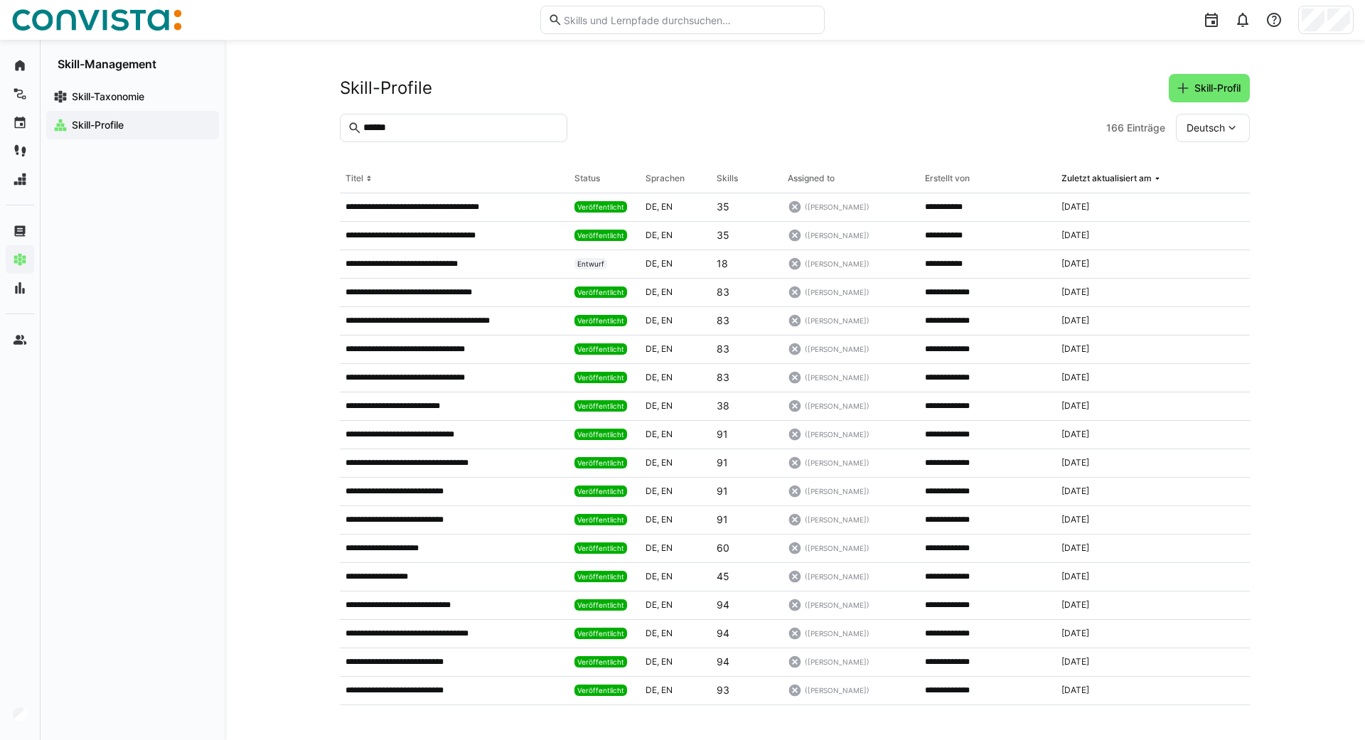
click at [415, 128] on input "******" at bounding box center [461, 128] width 198 height 13
type input "********"
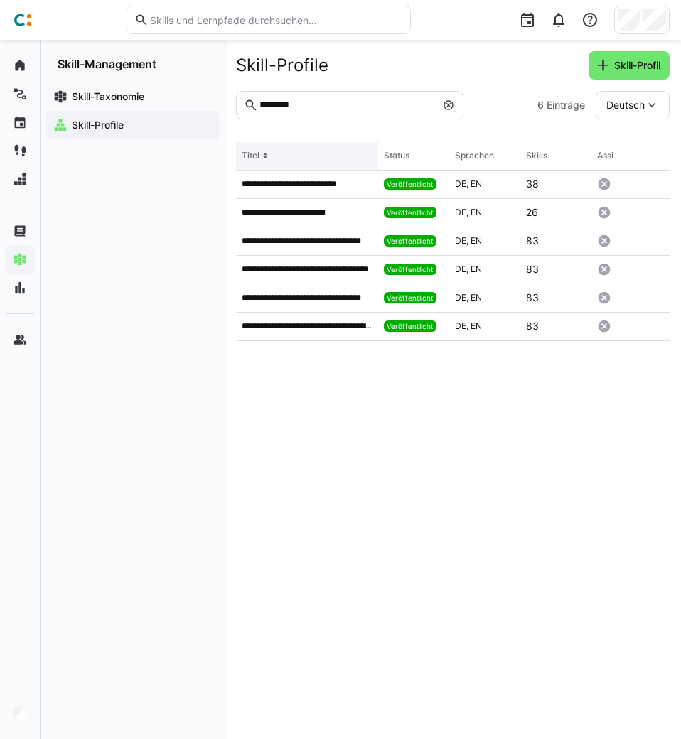
click at [375, 153] on th "Titel" at bounding box center [307, 156] width 142 height 28
drag, startPoint x: 378, startPoint y: 156, endPoint x: 404, endPoint y: 159, distance: 25.7
click at [404, 159] on th "Status" at bounding box center [413, 156] width 71 height 28
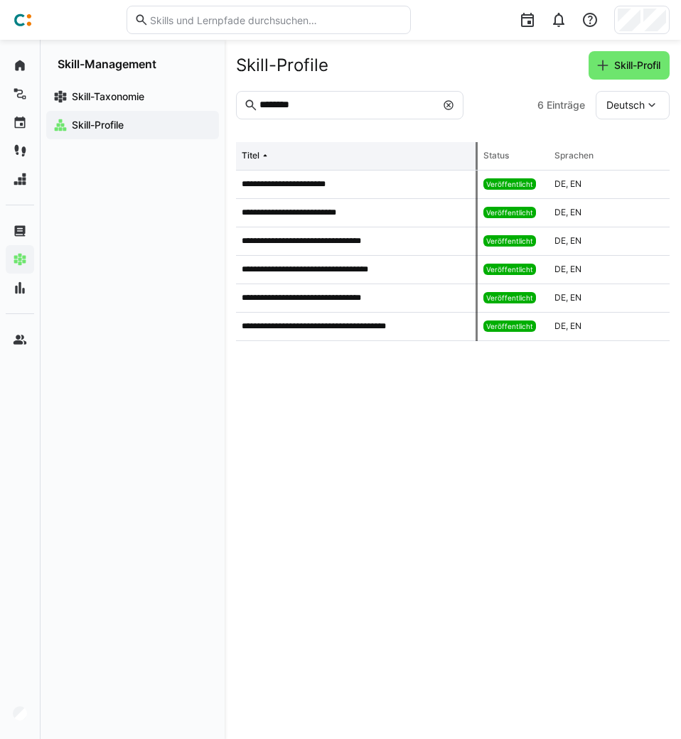
drag, startPoint x: 378, startPoint y: 158, endPoint x: 481, endPoint y: 149, distance: 103.5
click at [478, 149] on th "Titel" at bounding box center [357, 156] width 242 height 28
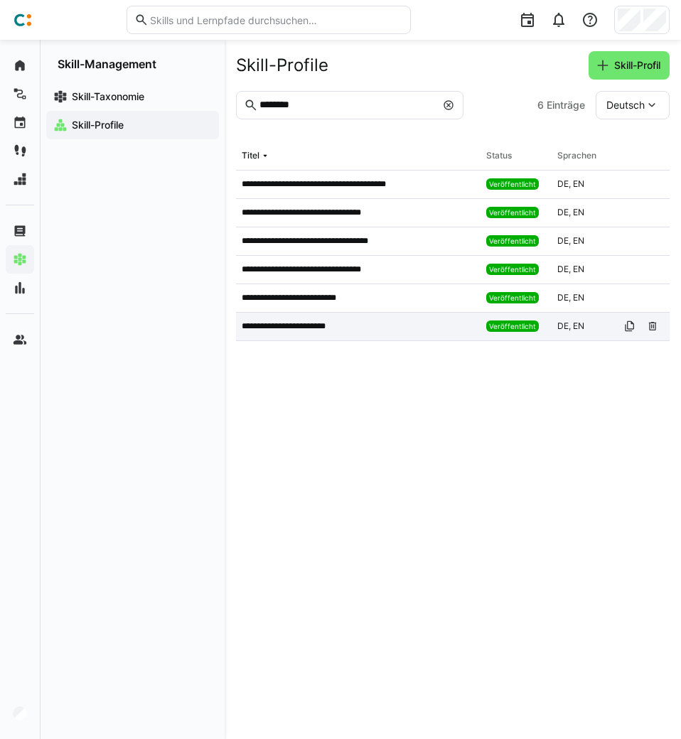
click at [286, 323] on p "**********" at bounding box center [294, 326] width 105 height 11
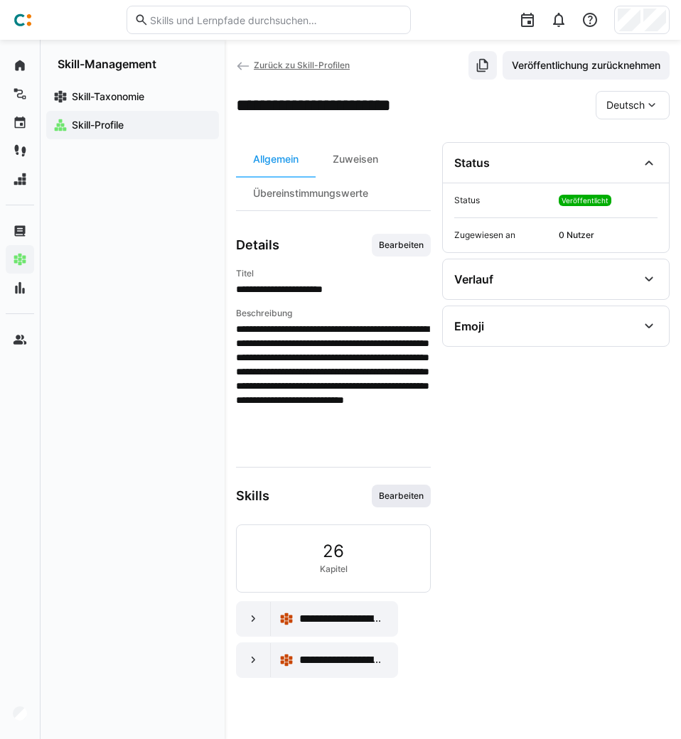
click at [404, 500] on span "Bearbeiten" at bounding box center [402, 496] width 48 height 11
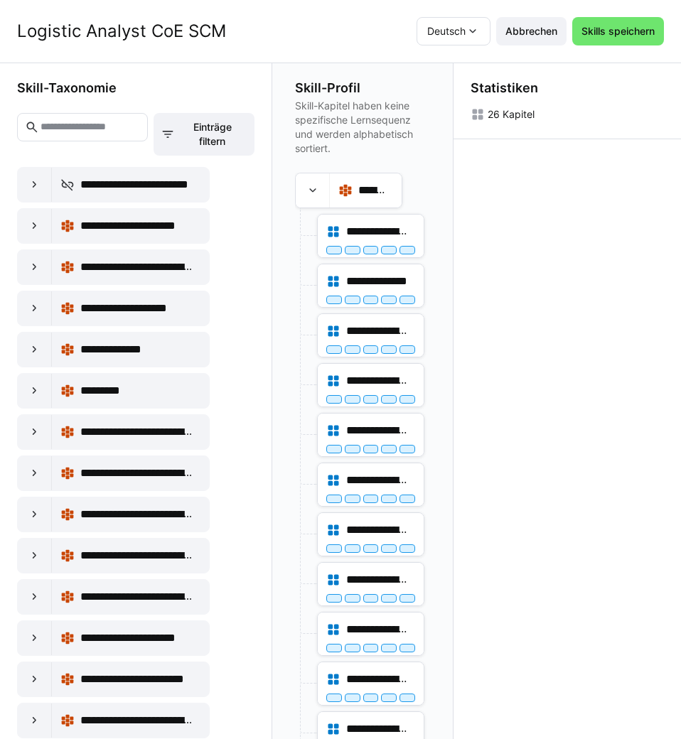
click at [99, 131] on input "text" at bounding box center [89, 127] width 101 height 13
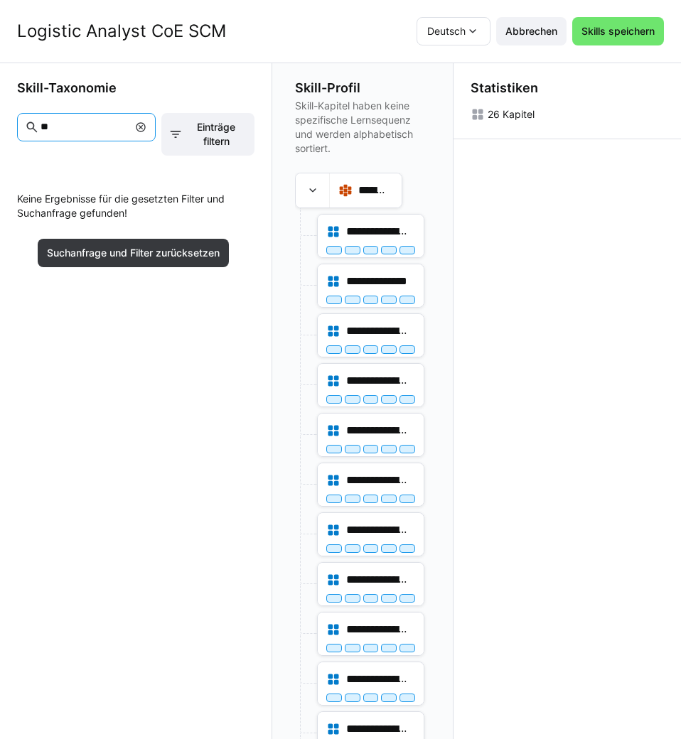
type input "*"
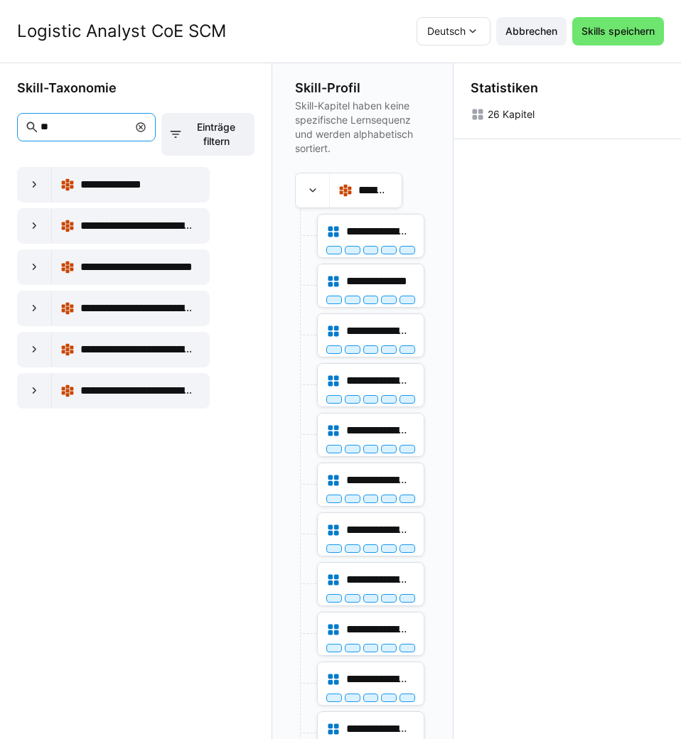
type input "*"
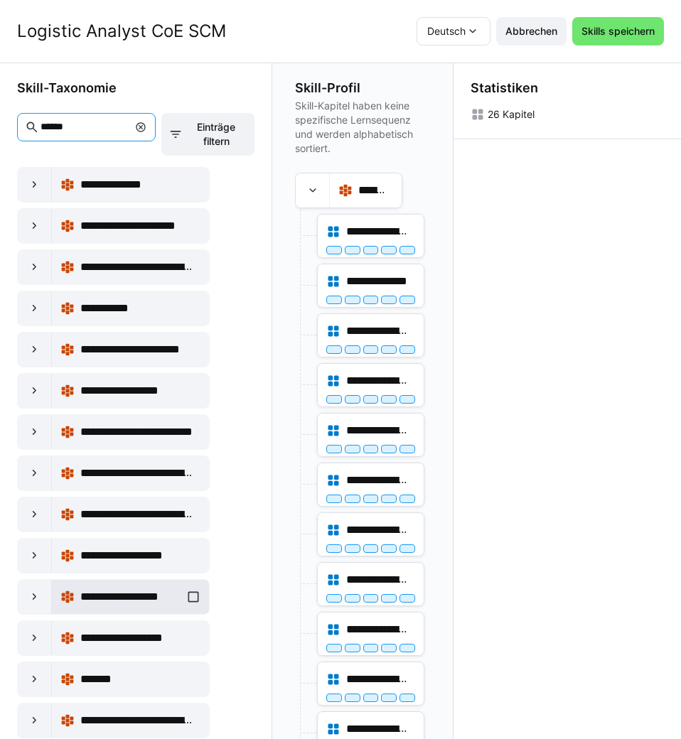
type input "******"
click at [191, 595] on div "**********" at bounding box center [130, 597] width 140 height 28
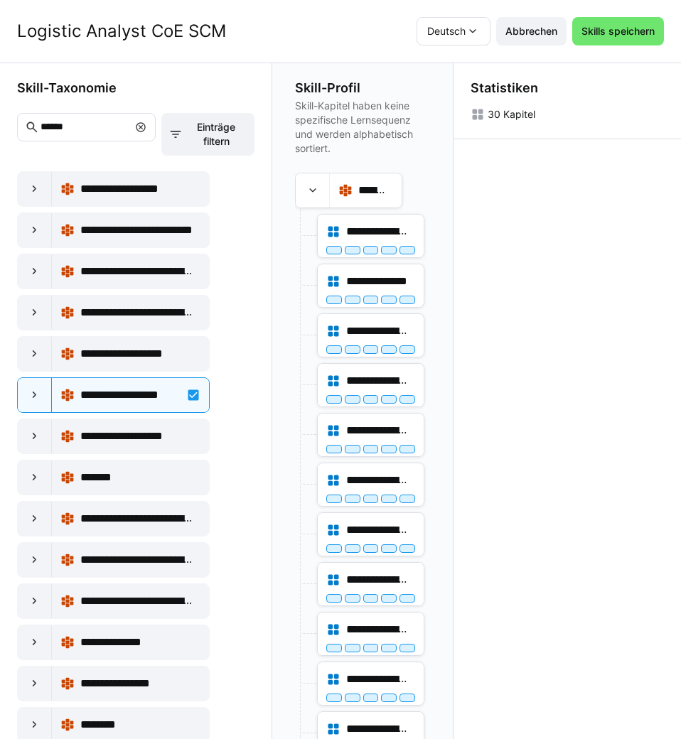
scroll to position [210, 0]
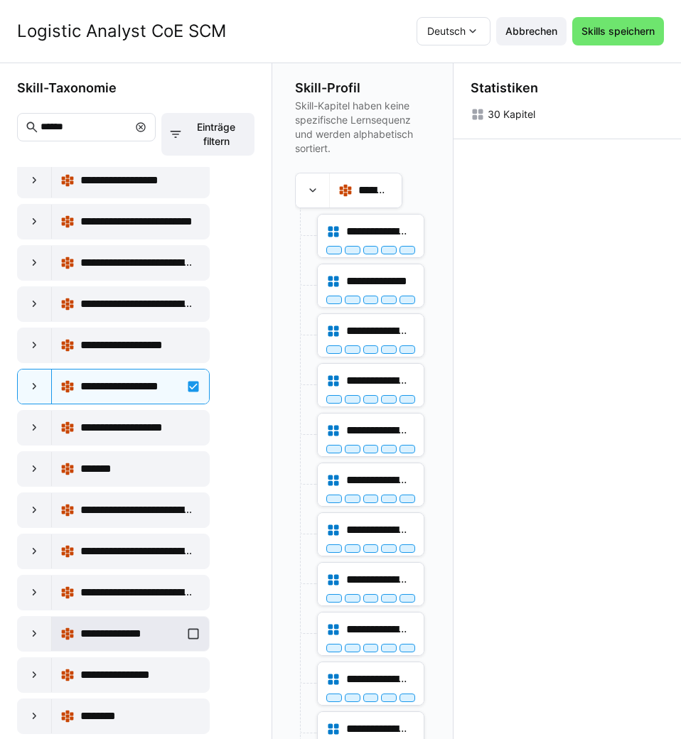
click at [191, 632] on div "**********" at bounding box center [130, 634] width 140 height 28
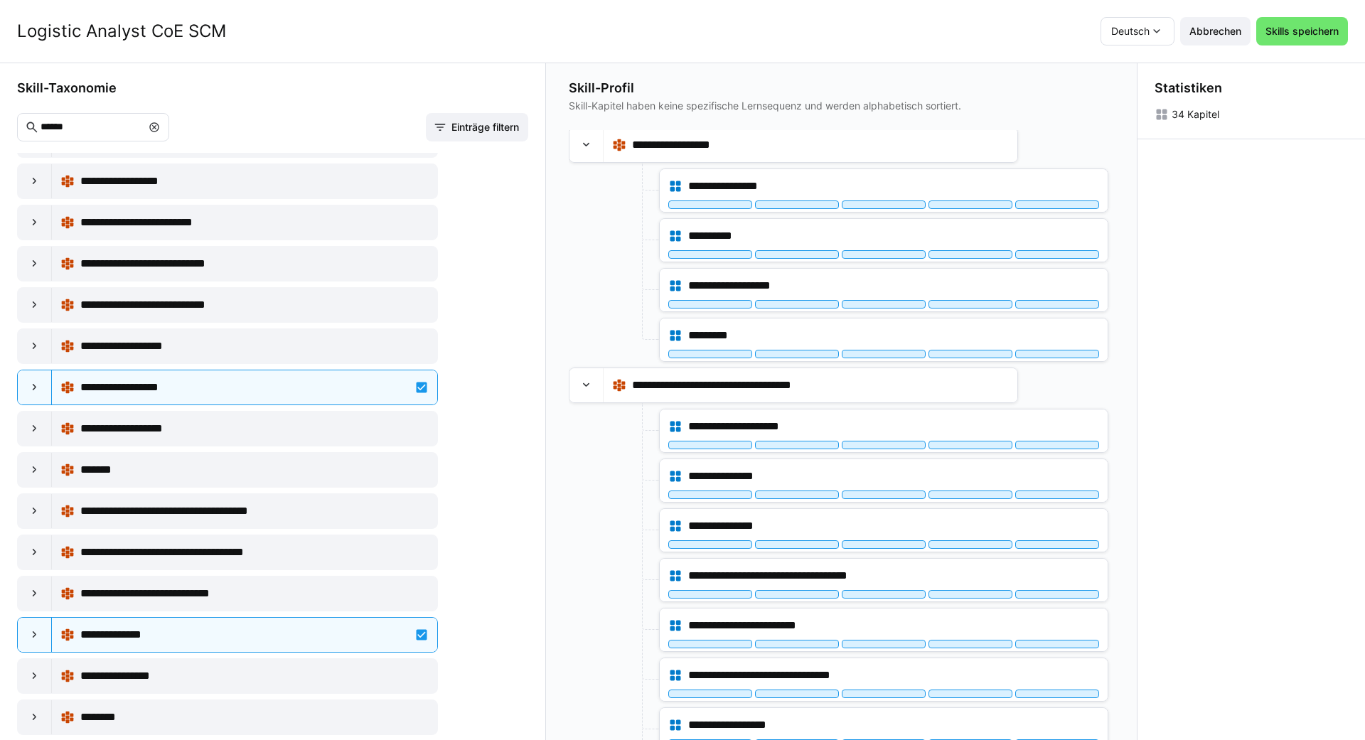
scroll to position [693, 0]
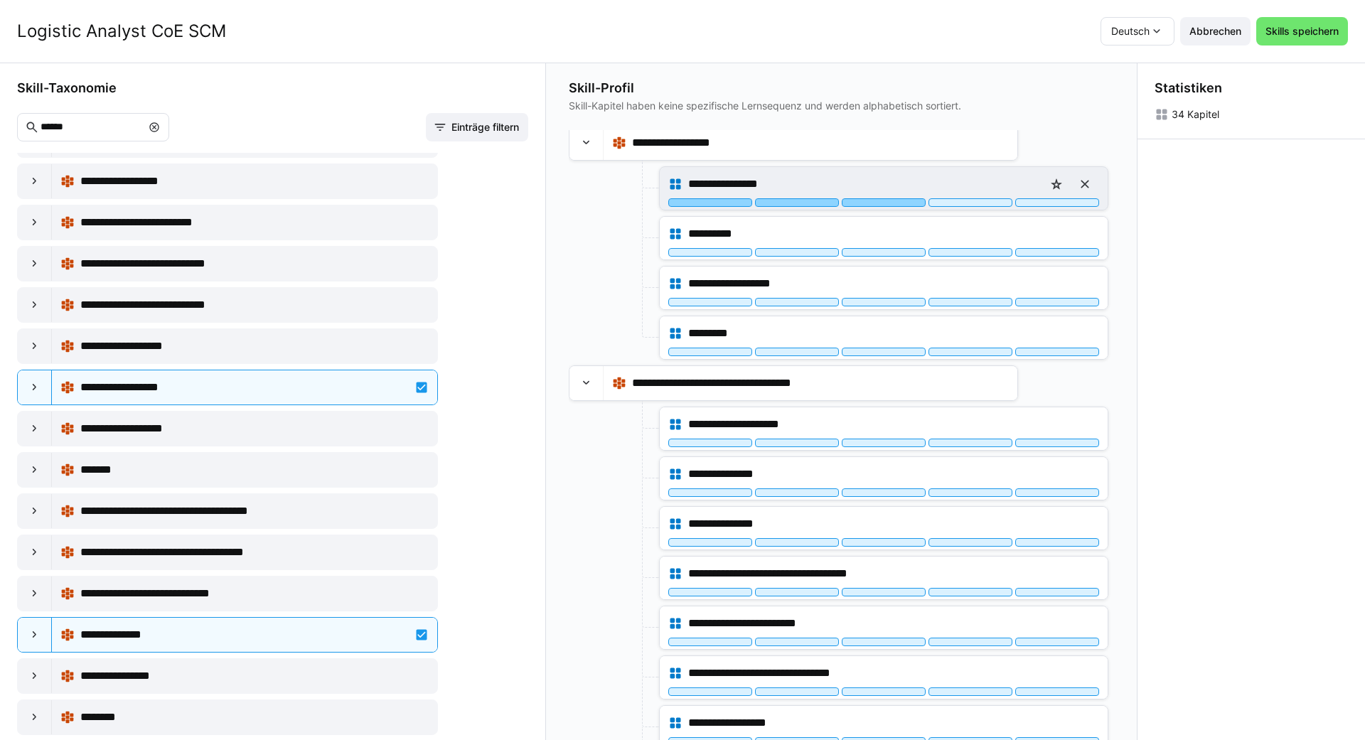
click at [680, 202] on div at bounding box center [884, 202] width 84 height 9
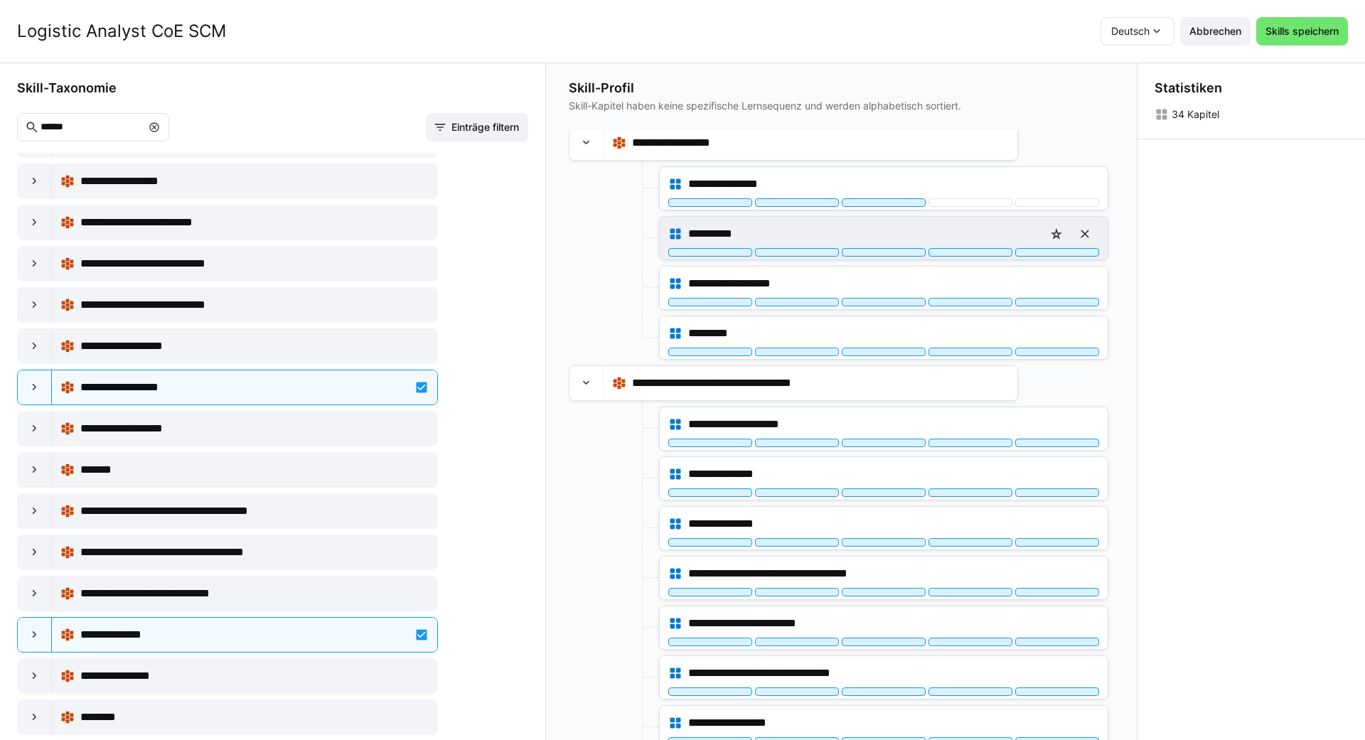
click at [680, 255] on div at bounding box center [884, 252] width 84 height 9
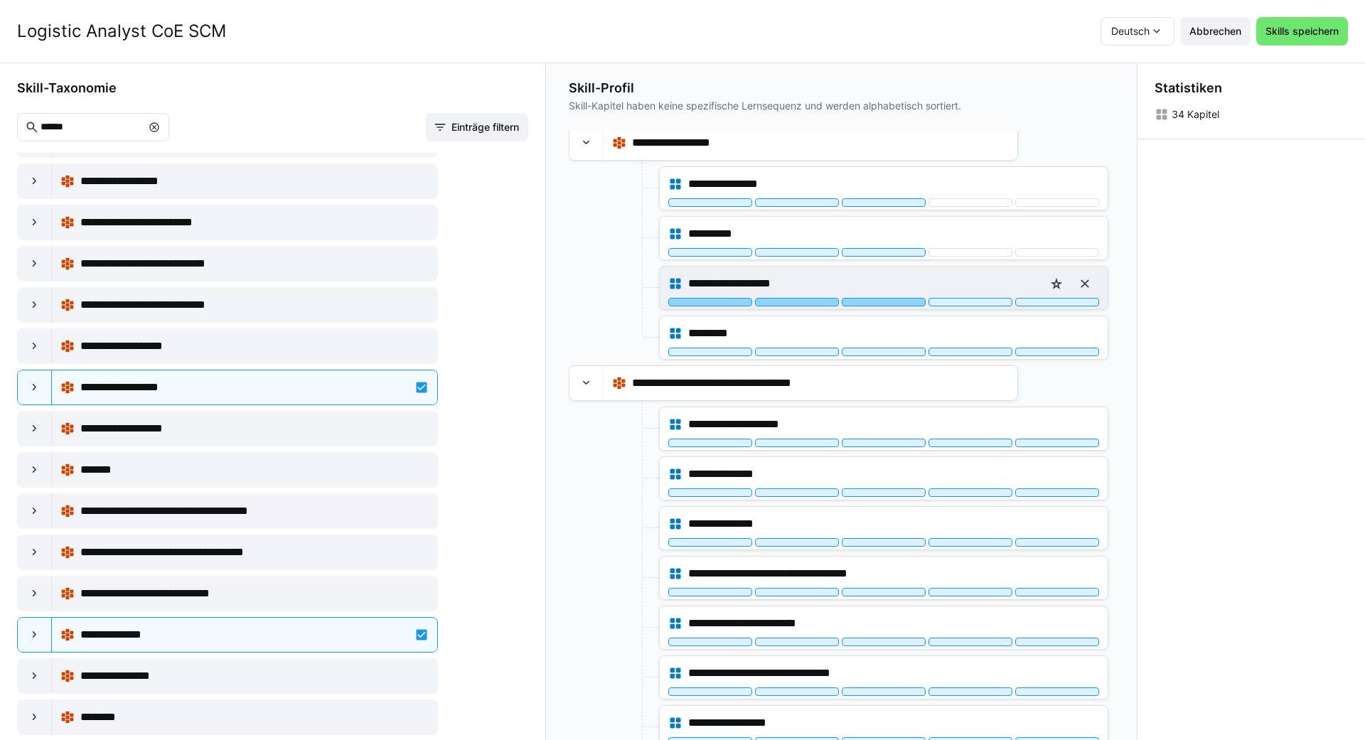
click at [680, 299] on div at bounding box center [884, 302] width 84 height 9
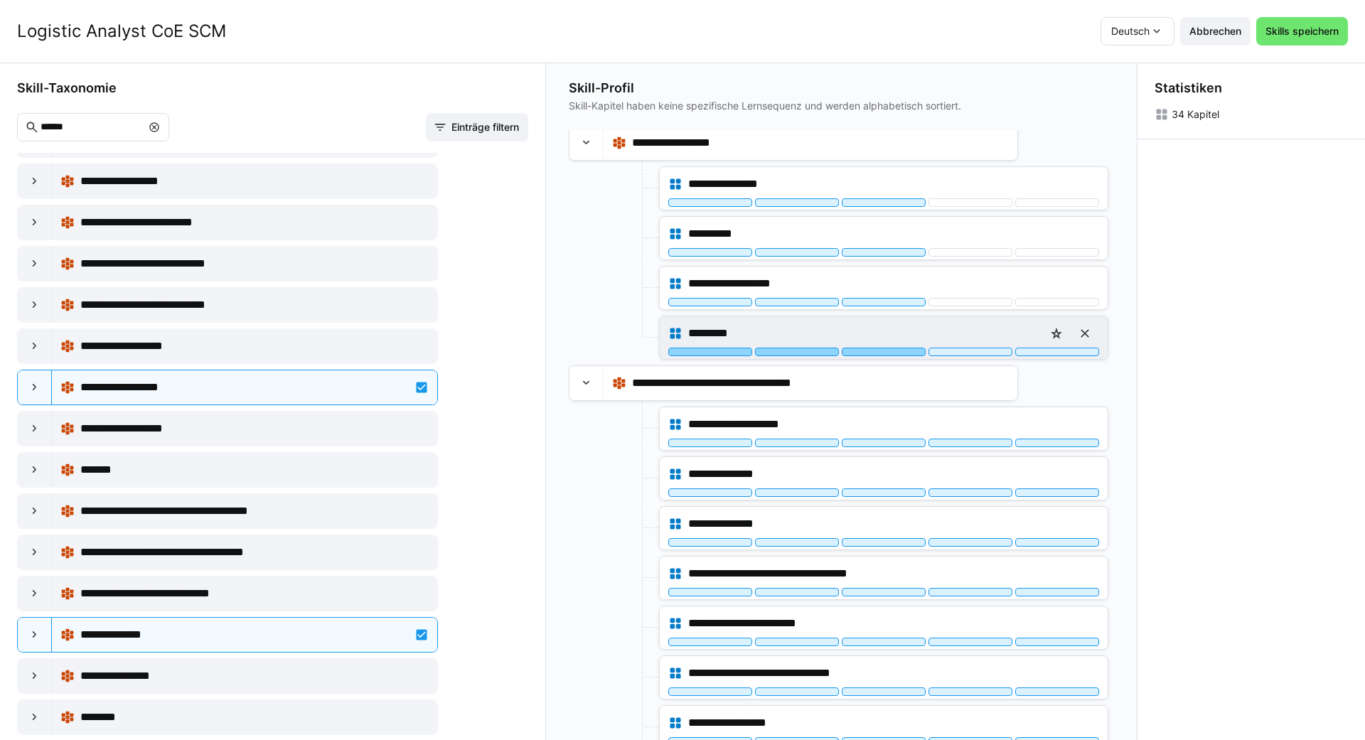
click at [680, 354] on div at bounding box center [884, 352] width 84 height 9
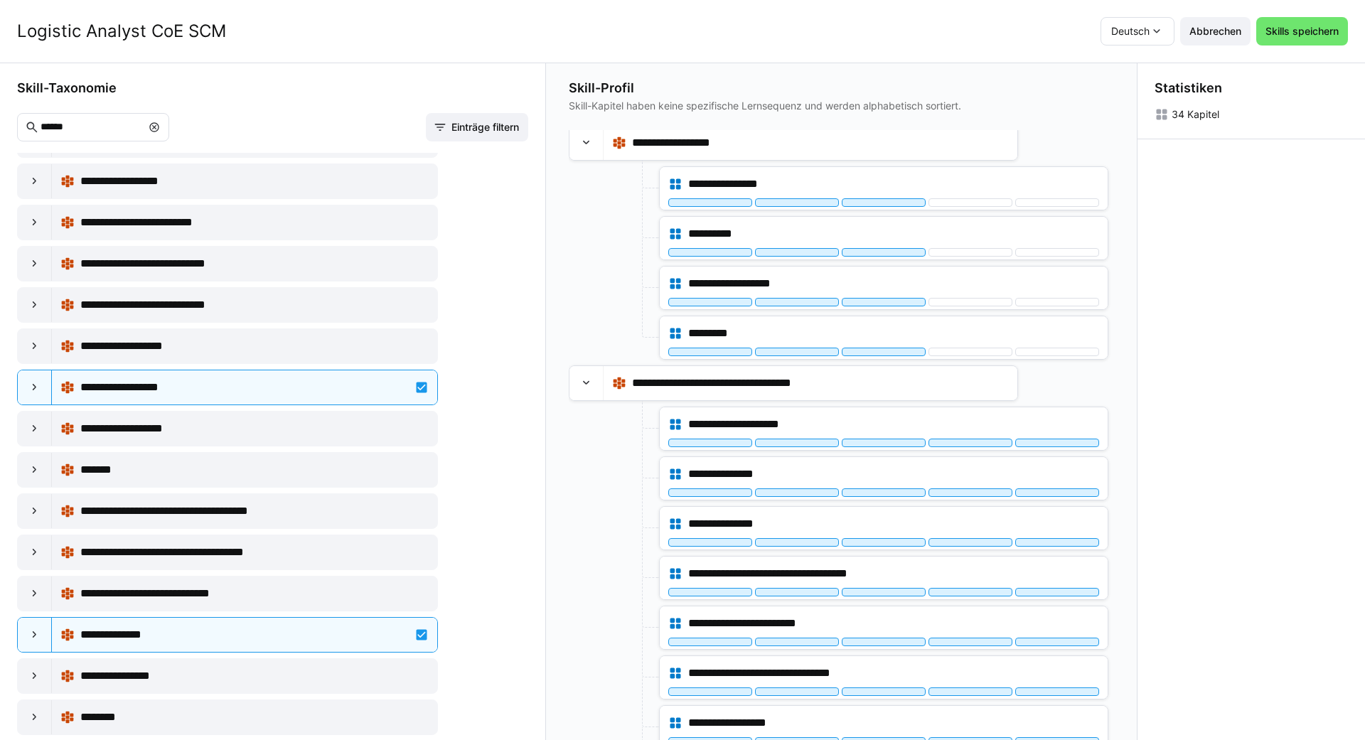
drag, startPoint x: 1115, startPoint y: 379, endPoint x: 1113, endPoint y: 388, distance: 8.7
click at [680, 388] on div "**********" at bounding box center [842, 402] width 592 height 678
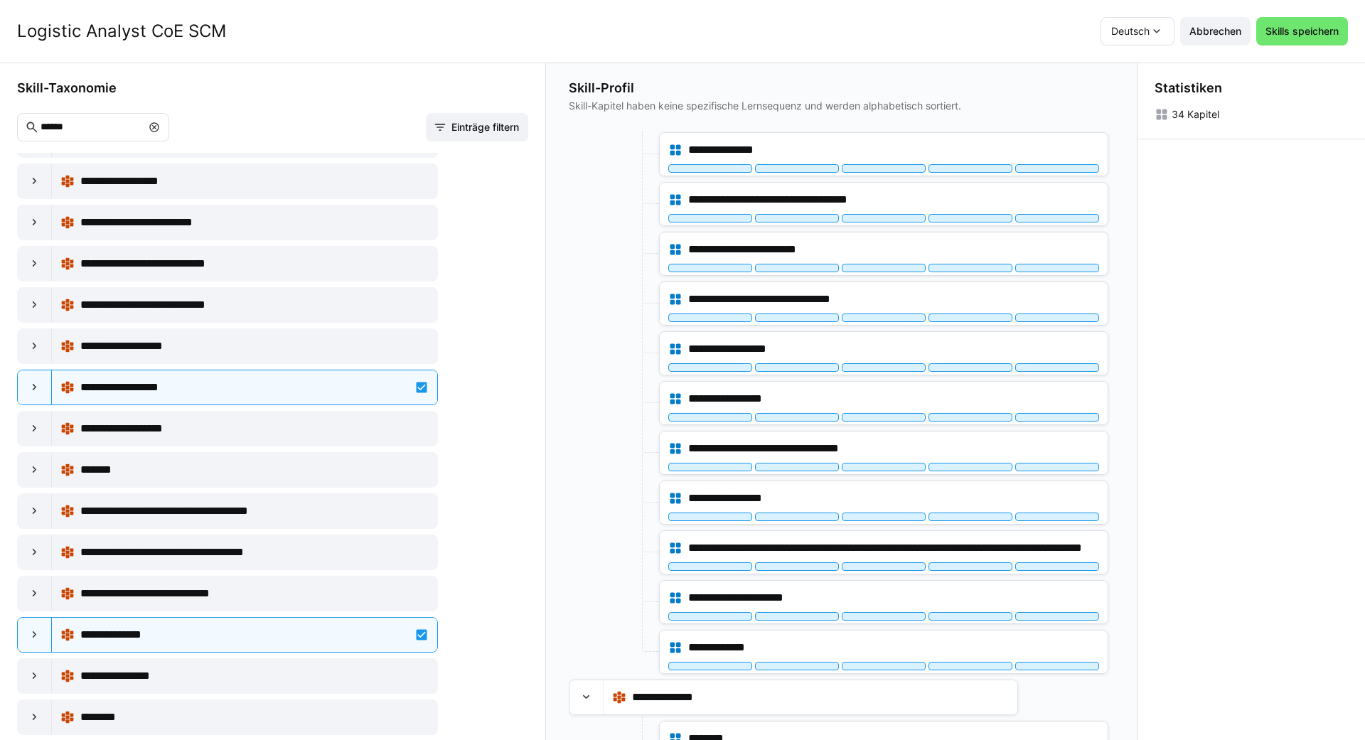
scroll to position [1241, 0]
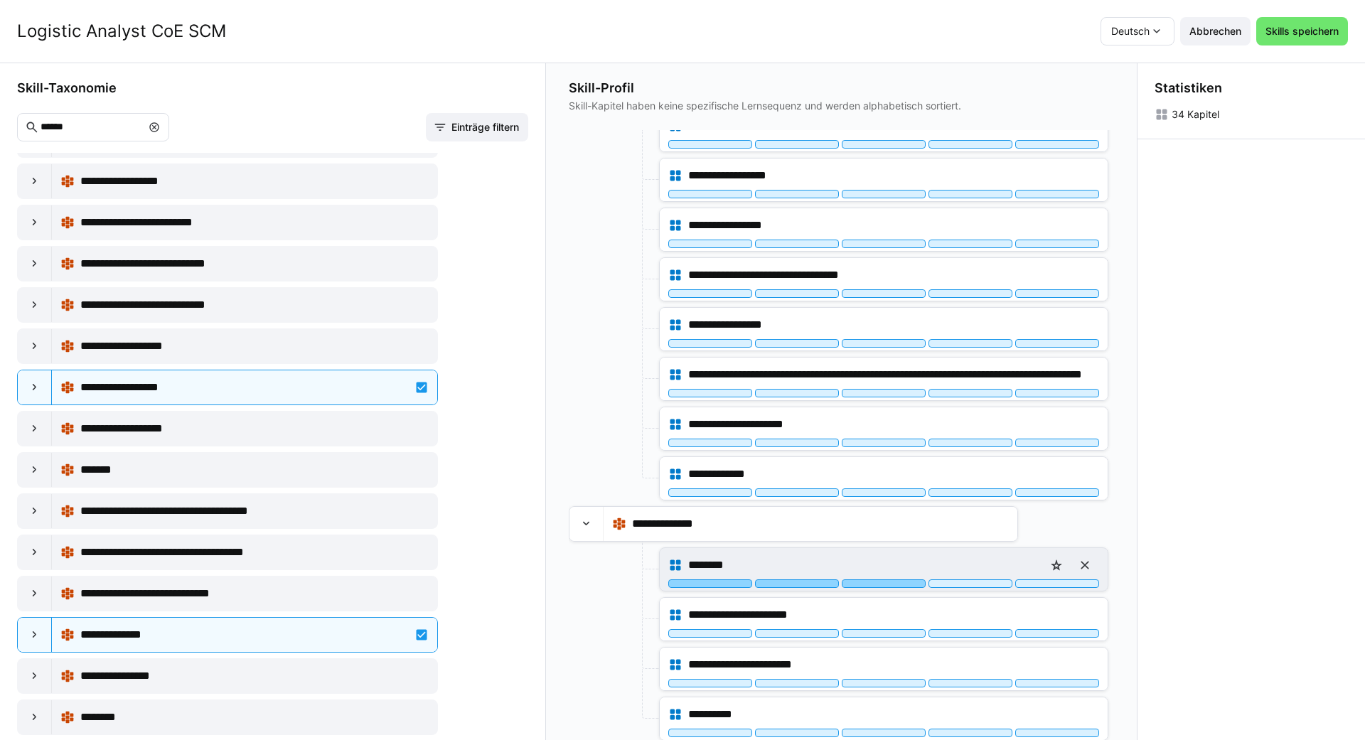
click at [680, 581] on div at bounding box center [884, 584] width 84 height 9
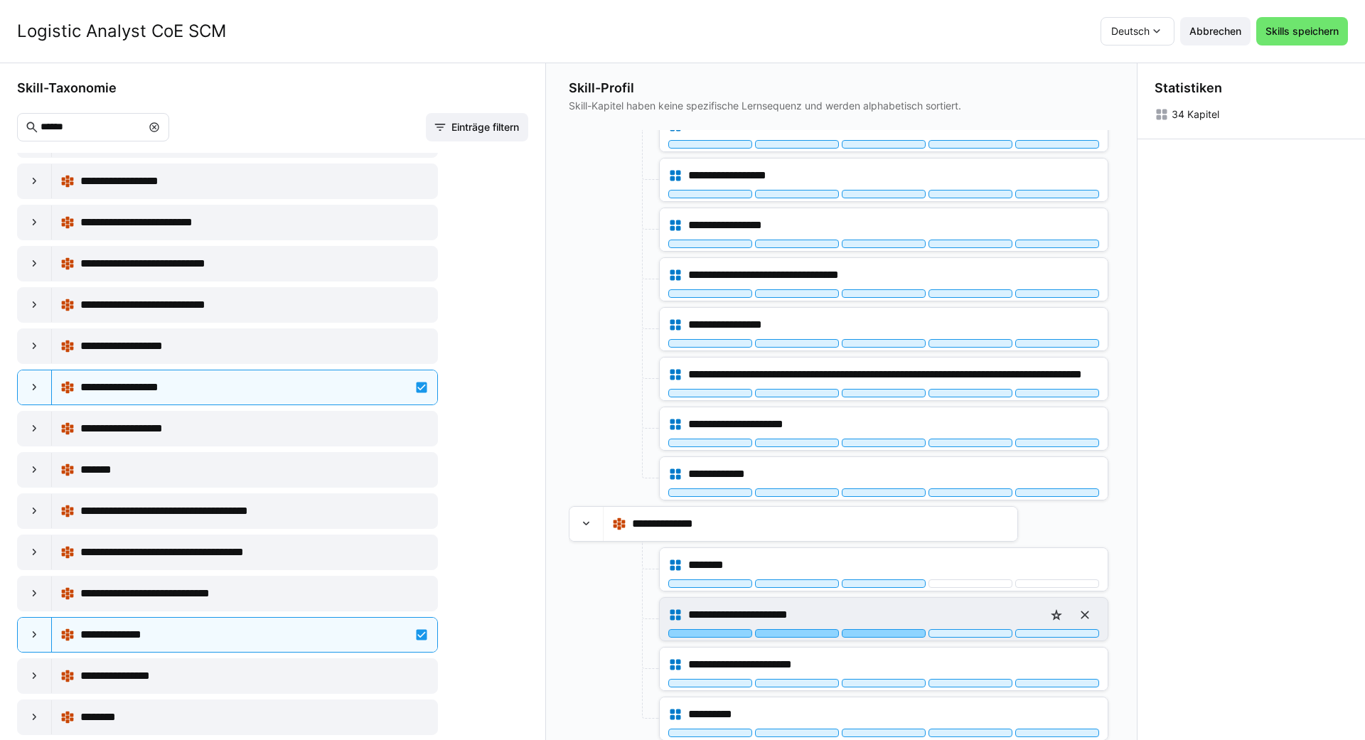
click at [680, 632] on div at bounding box center [884, 633] width 84 height 9
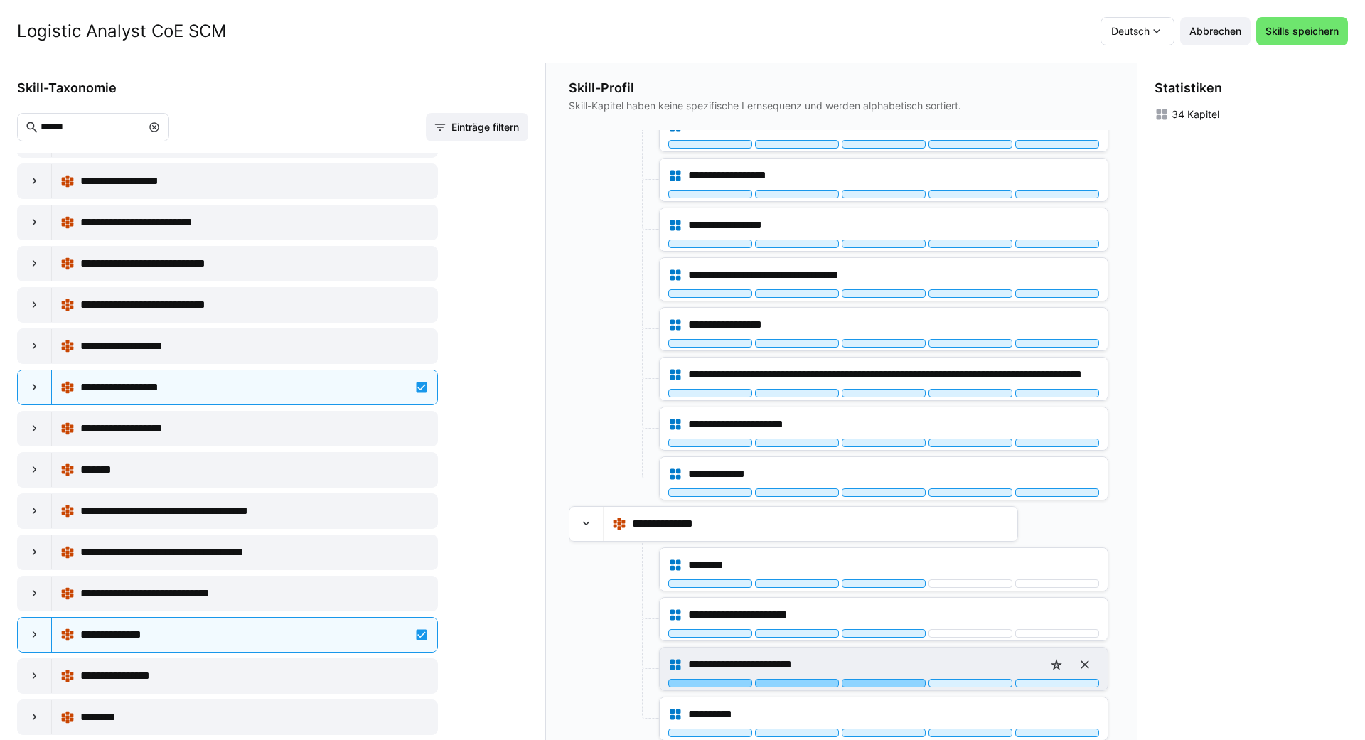
click at [680, 683] on div at bounding box center [884, 683] width 84 height 9
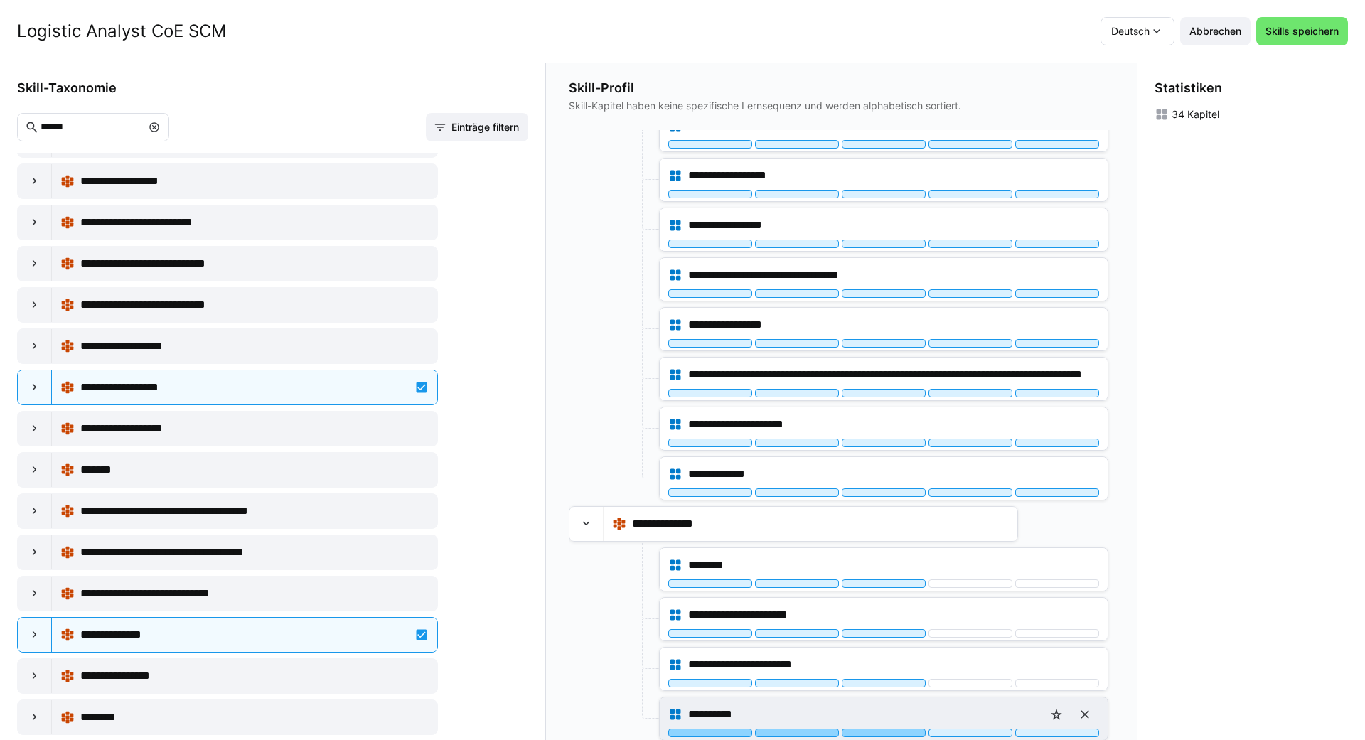
click at [680, 730] on div at bounding box center [884, 733] width 84 height 9
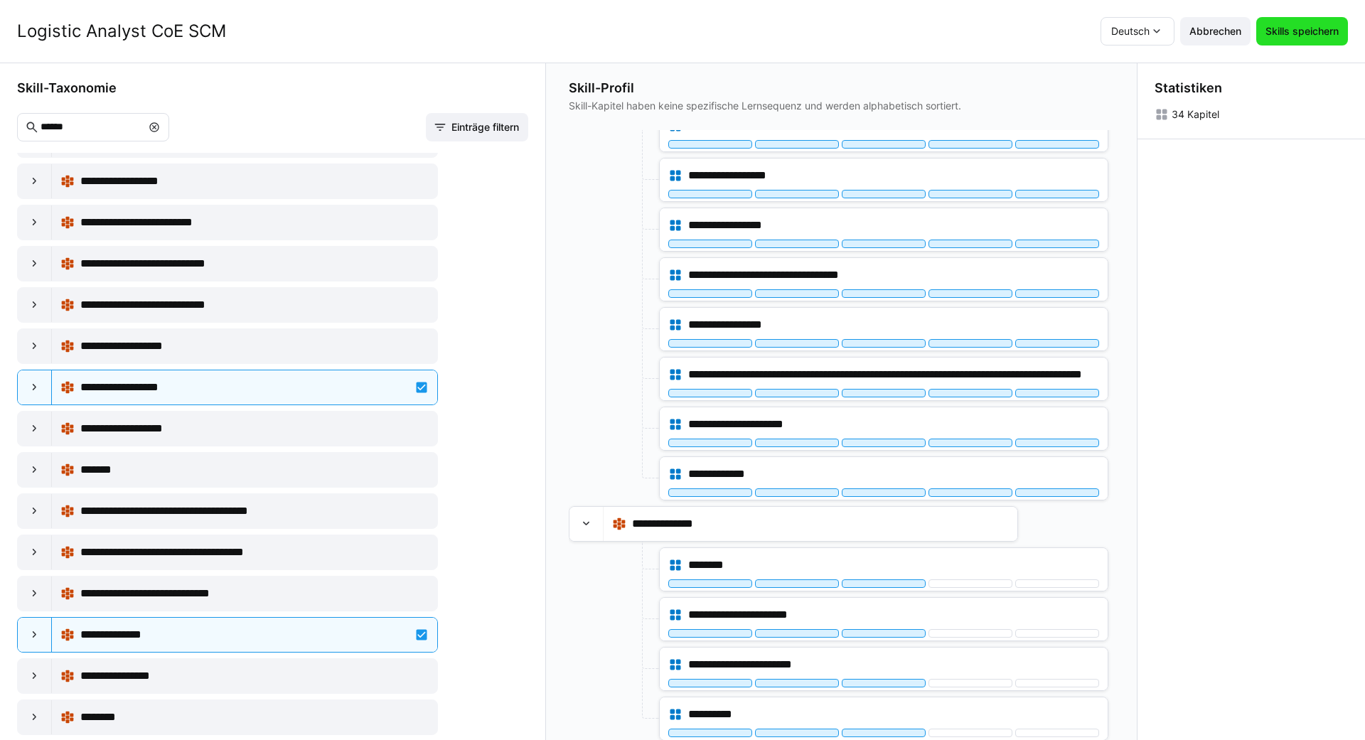
click at [680, 39] on span "Skills speichern" at bounding box center [1302, 31] width 92 height 28
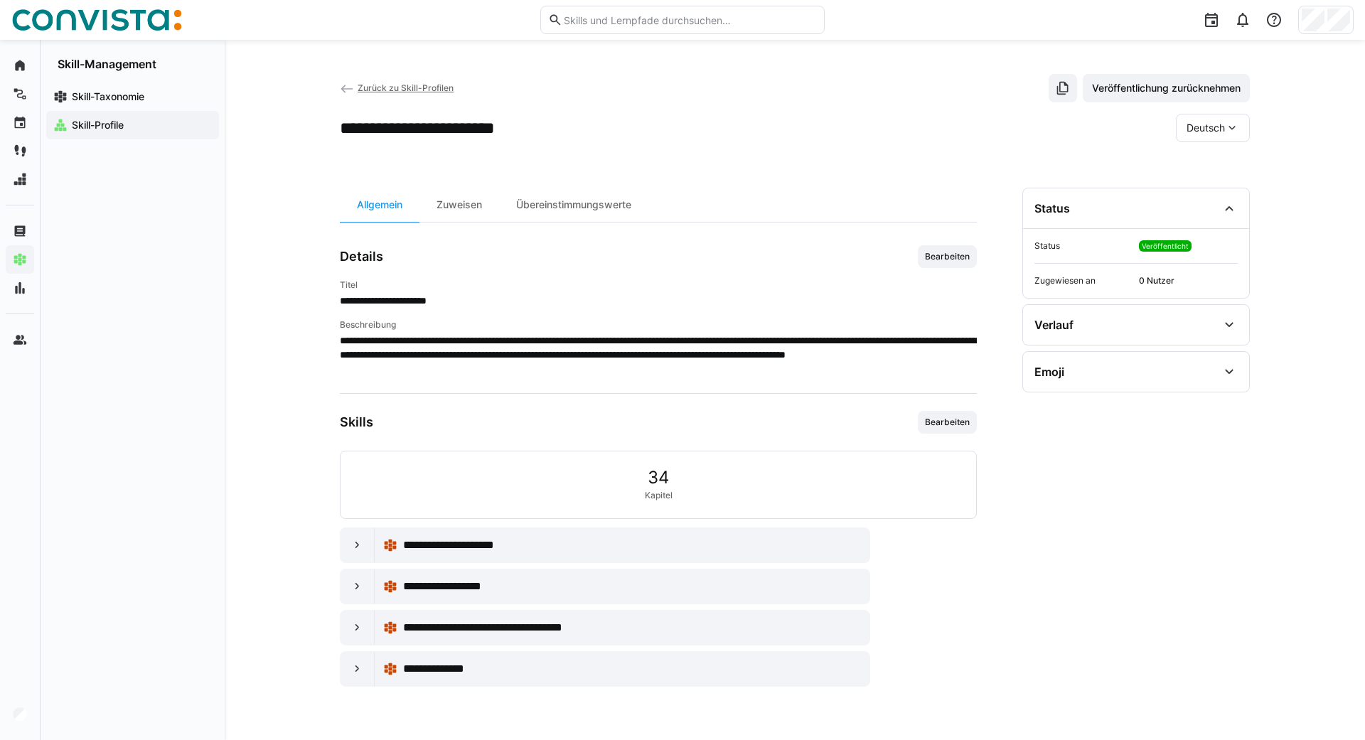
click at [680, 127] on eds-icon at bounding box center [1232, 128] width 14 height 14
click at [680, 190] on span "Englisch" at bounding box center [1206, 195] width 38 height 14
click at [680, 119] on div "Englisch" at bounding box center [1213, 128] width 74 height 28
click at [680, 167] on div "Deutsch" at bounding box center [1212, 166] width 75 height 30
click at [351, 88] on eds-icon at bounding box center [347, 89] width 14 height 14
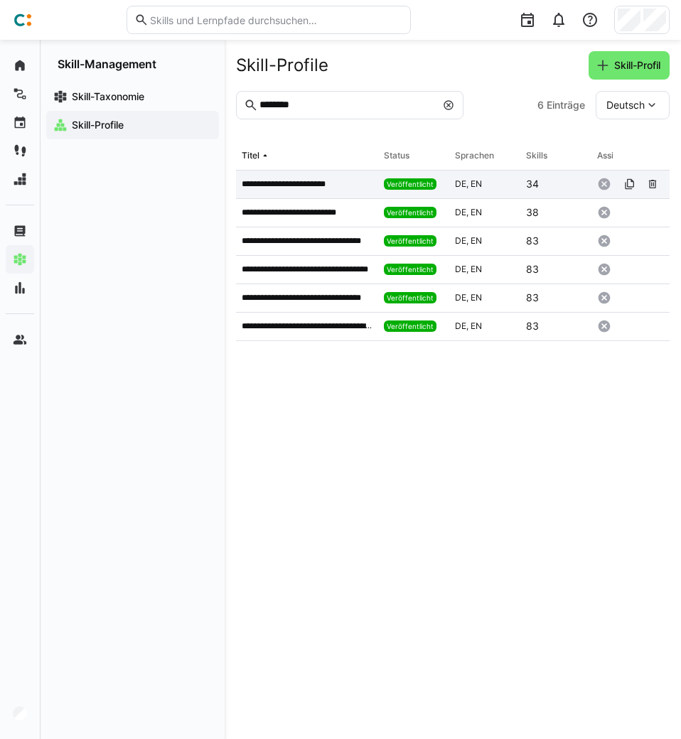
click at [282, 183] on p "**********" at bounding box center [294, 183] width 105 height 11
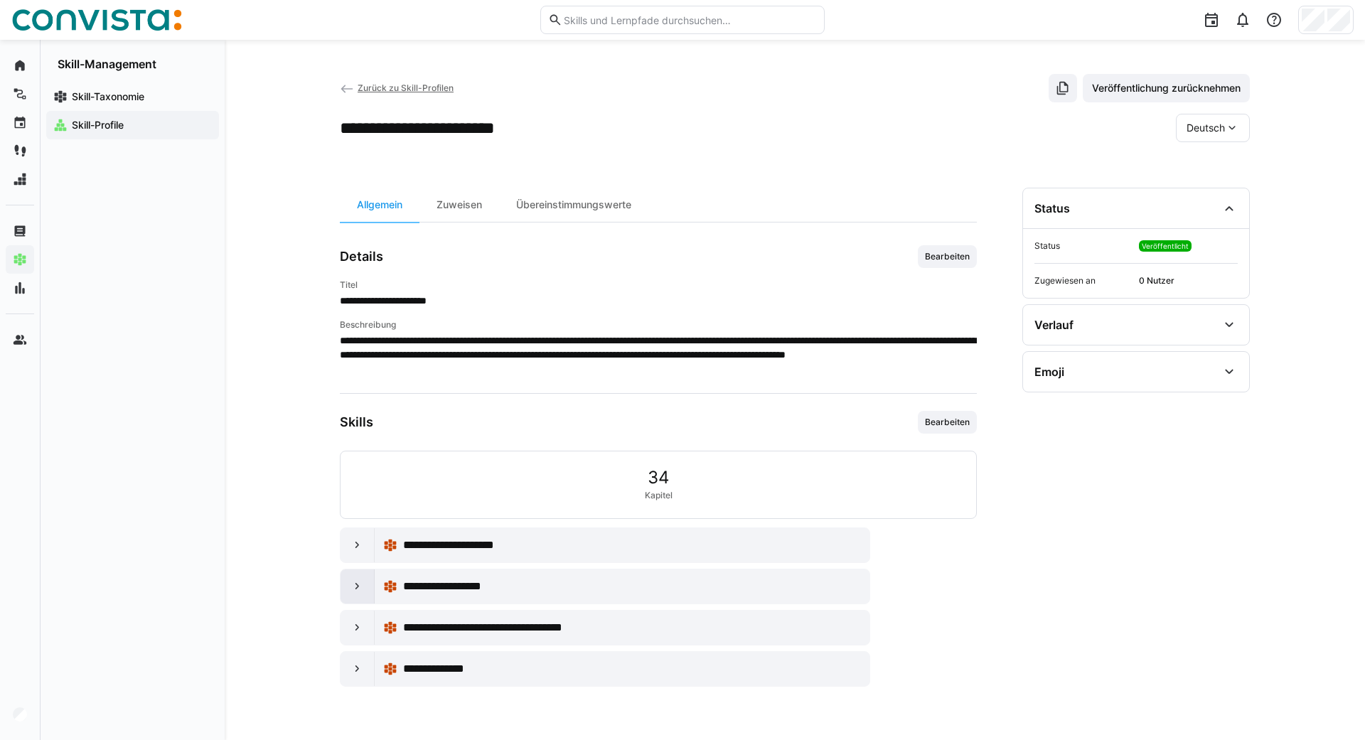
click at [358, 593] on eds-icon at bounding box center [358, 587] width 14 height 14
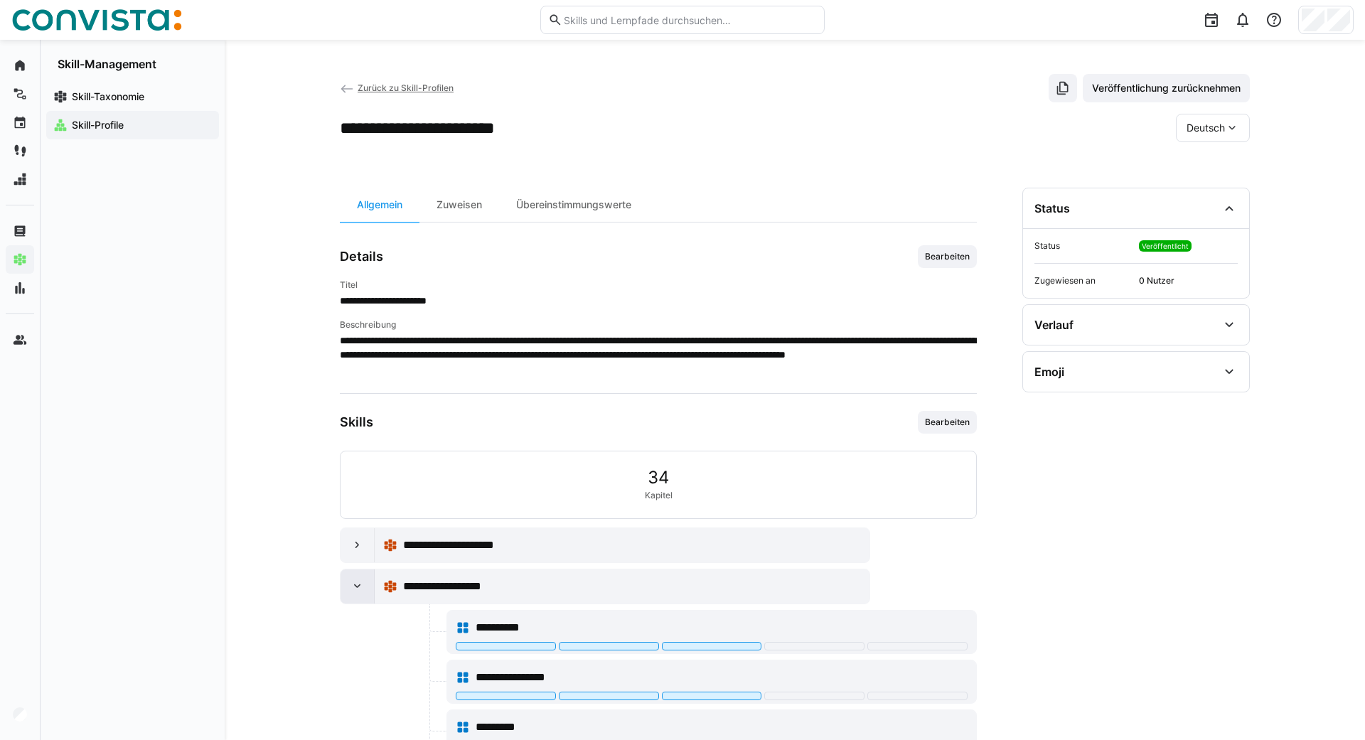
click at [358, 593] on eds-icon at bounding box center [358, 587] width 14 height 14
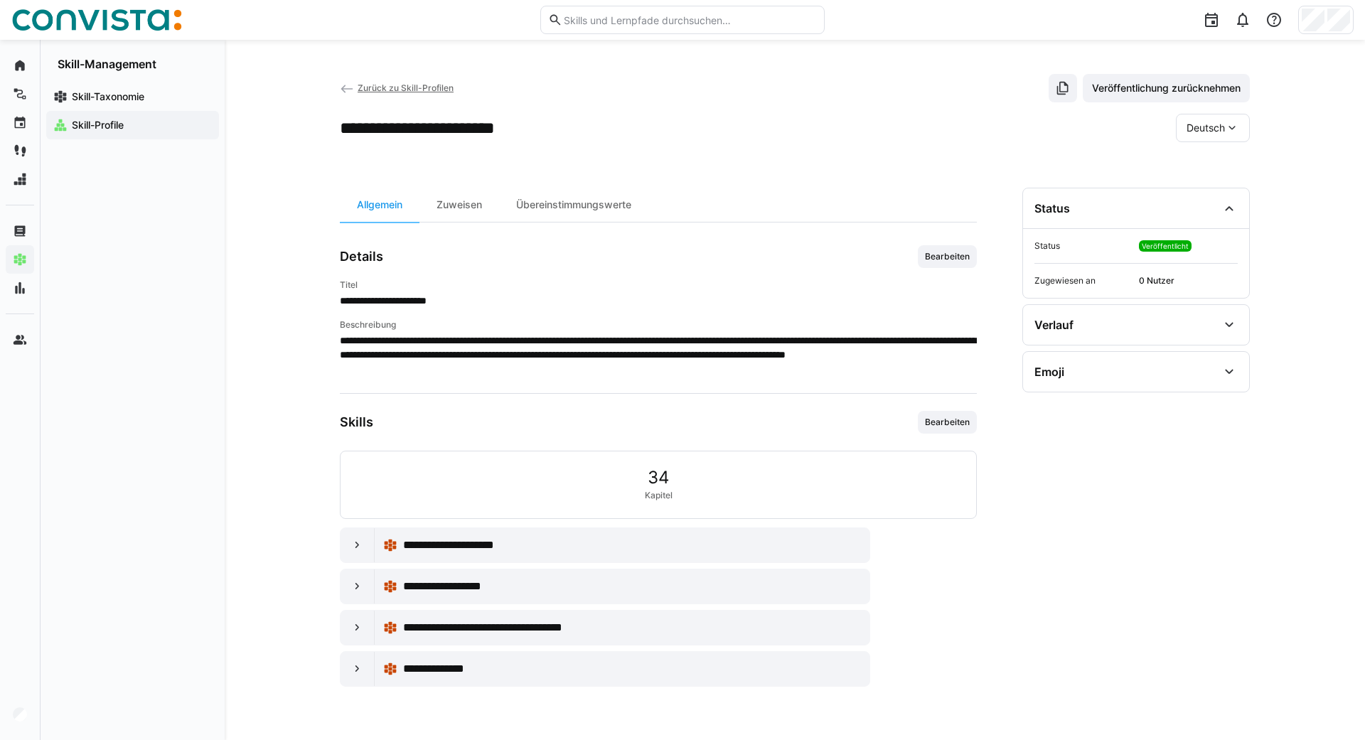
click at [374, 88] on span "Zurück zu Skill-Profilen" at bounding box center [406, 87] width 96 height 11
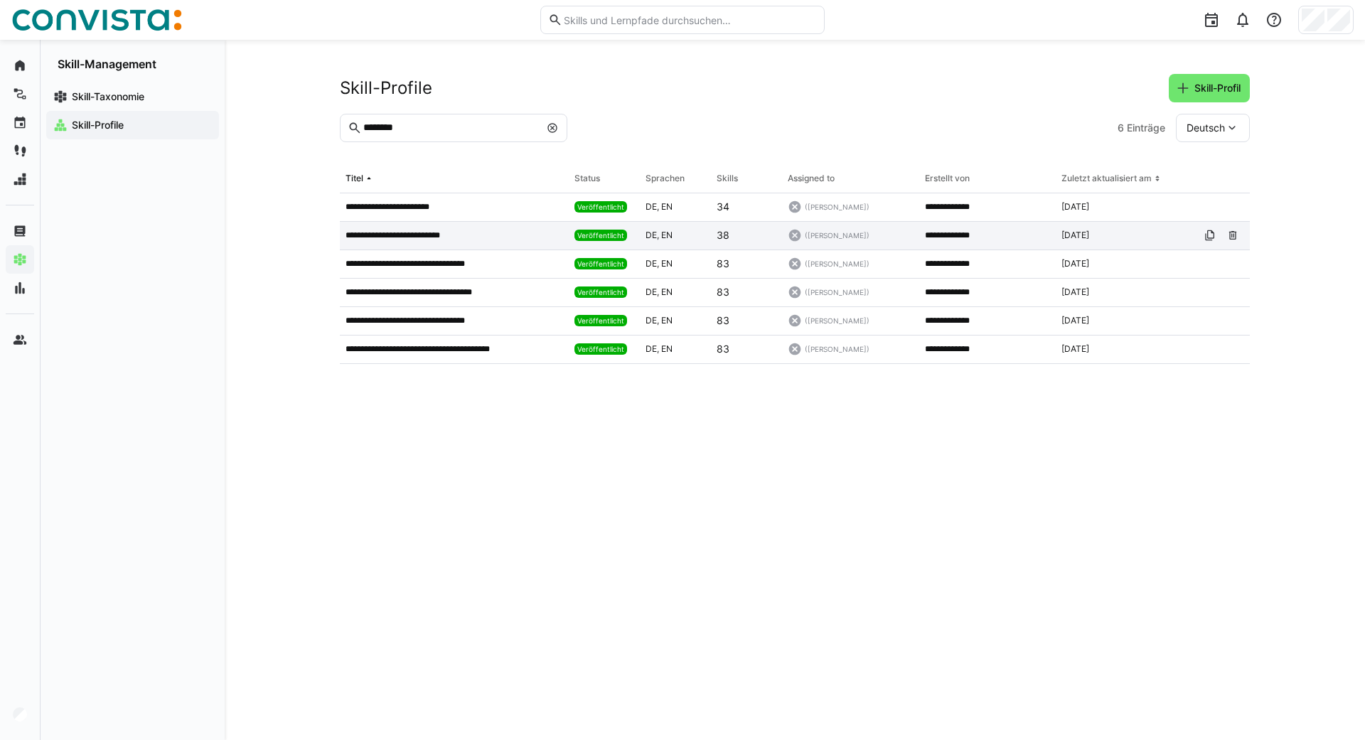
click at [397, 236] on p "**********" at bounding box center [405, 235] width 119 height 11
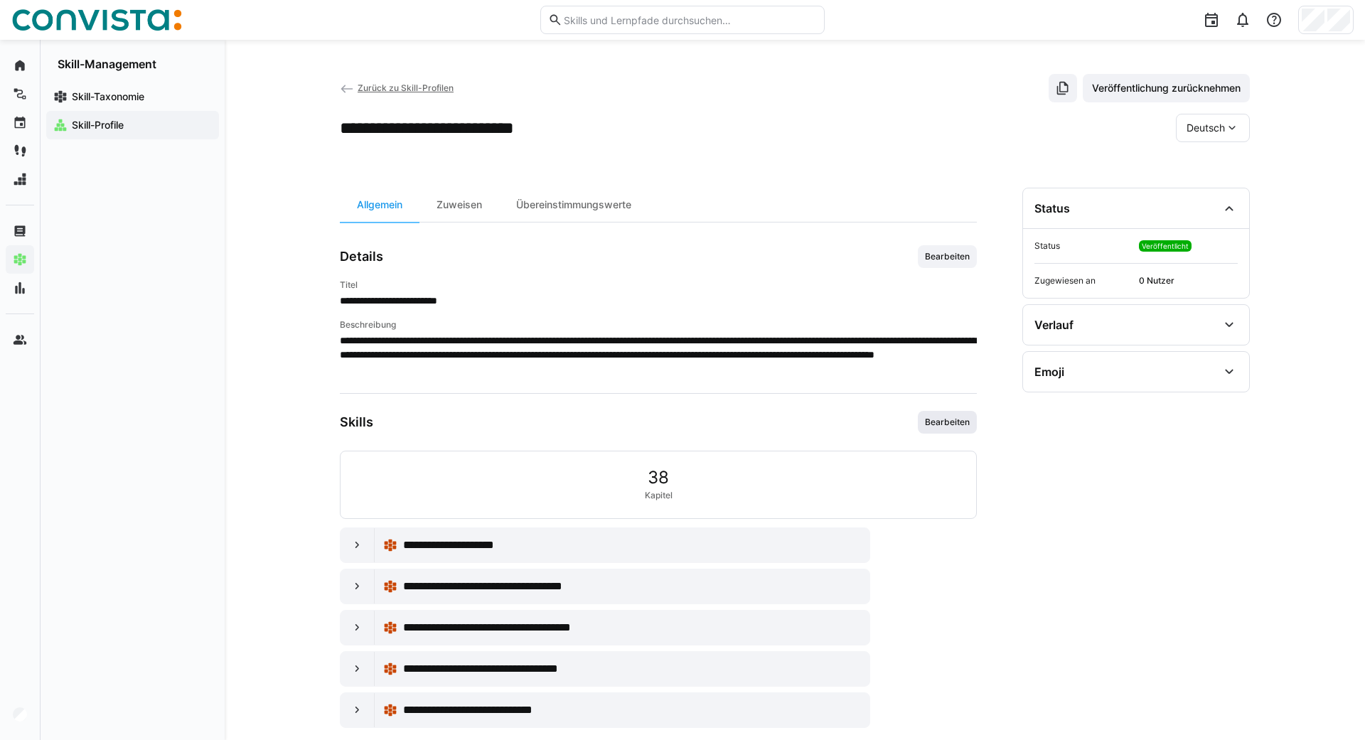
click at [680, 425] on span "Bearbeiten" at bounding box center [948, 422] width 48 height 11
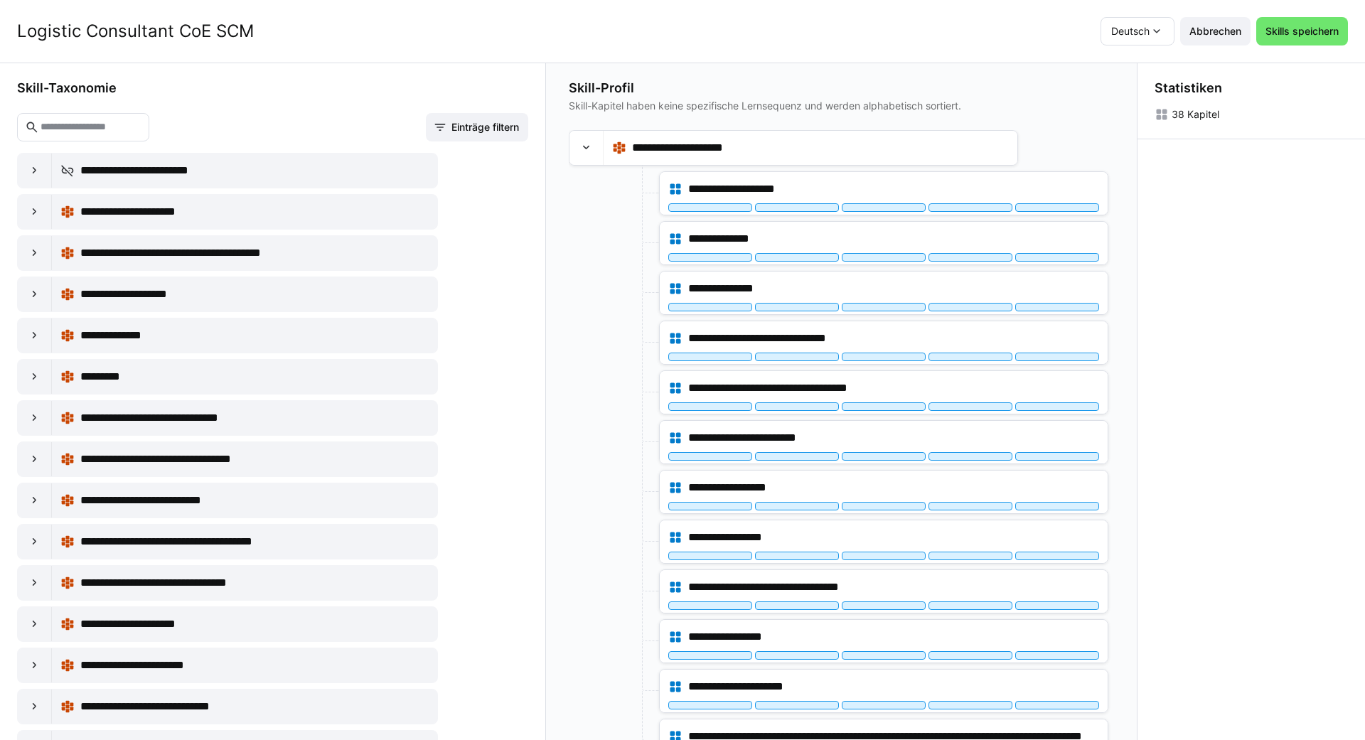
click at [141, 133] on input "text" at bounding box center [90, 127] width 102 height 13
type input "*"
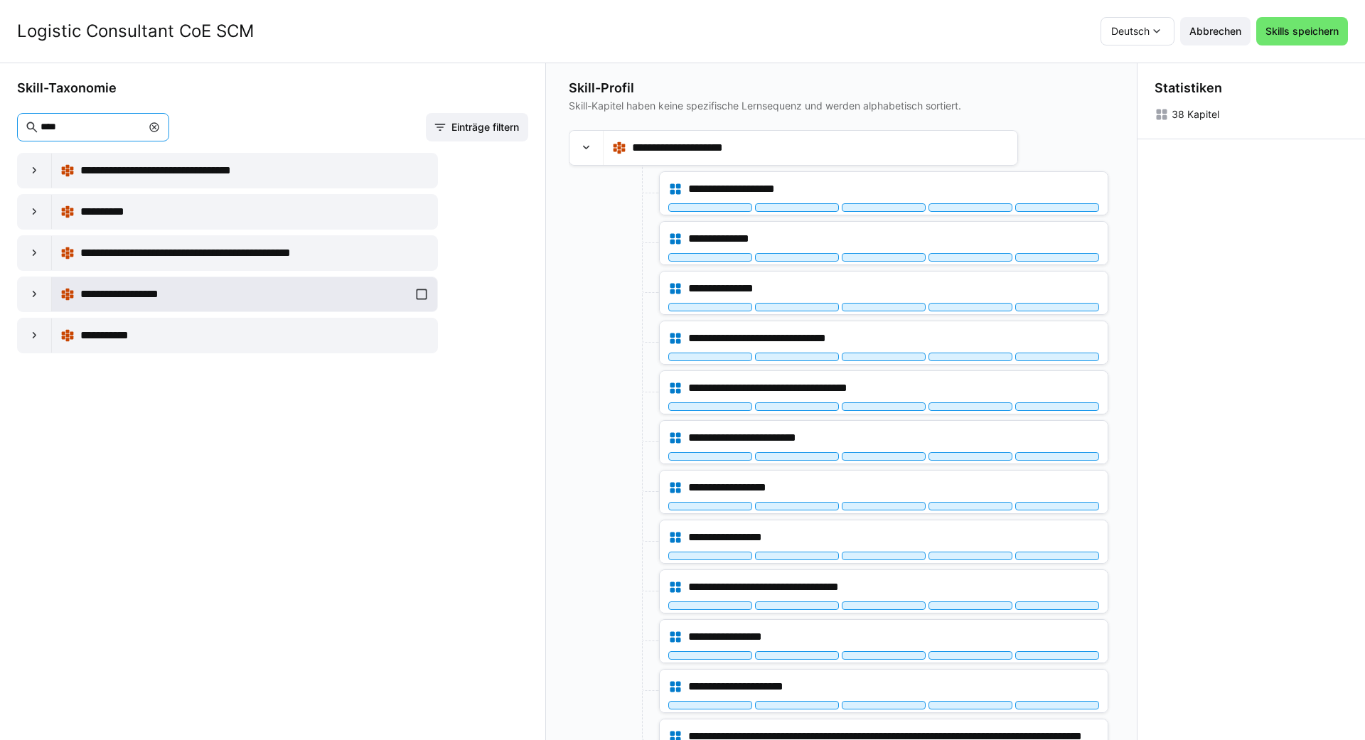
type input "****"
click at [422, 294] on div "**********" at bounding box center [244, 294] width 368 height 28
click at [169, 128] on eds-input "****" at bounding box center [93, 127] width 152 height 28
click at [160, 126] on eds-icon at bounding box center [154, 127] width 11 height 11
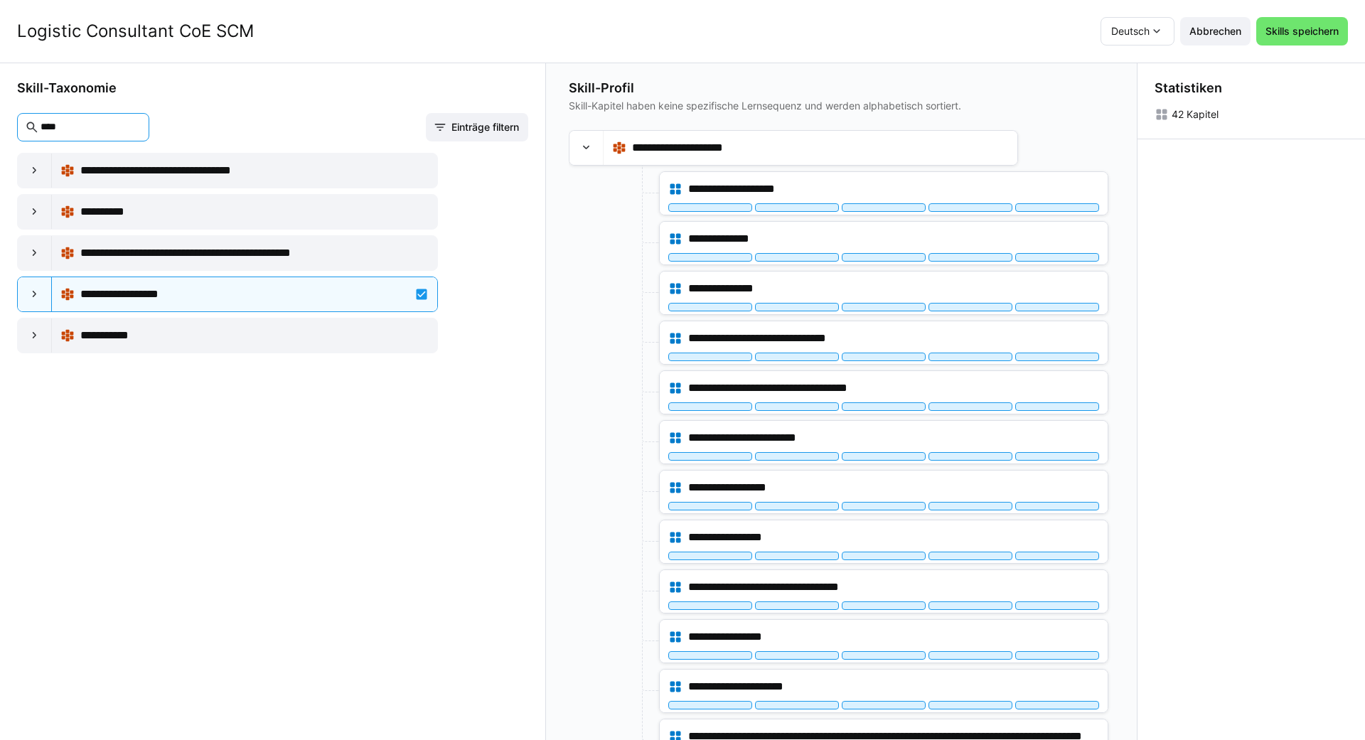
click at [124, 128] on input "****" at bounding box center [90, 127] width 102 height 13
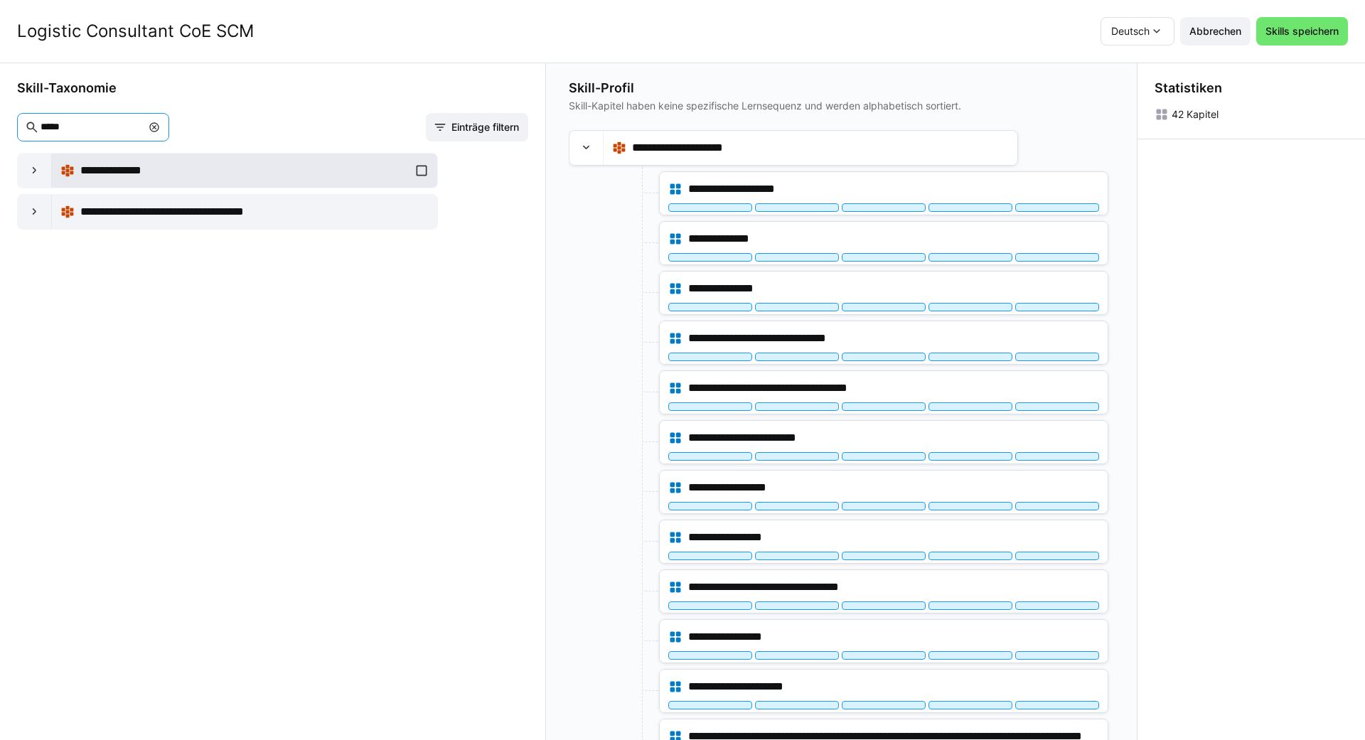
type input "*****"
click at [418, 168] on div "**********" at bounding box center [244, 170] width 368 height 28
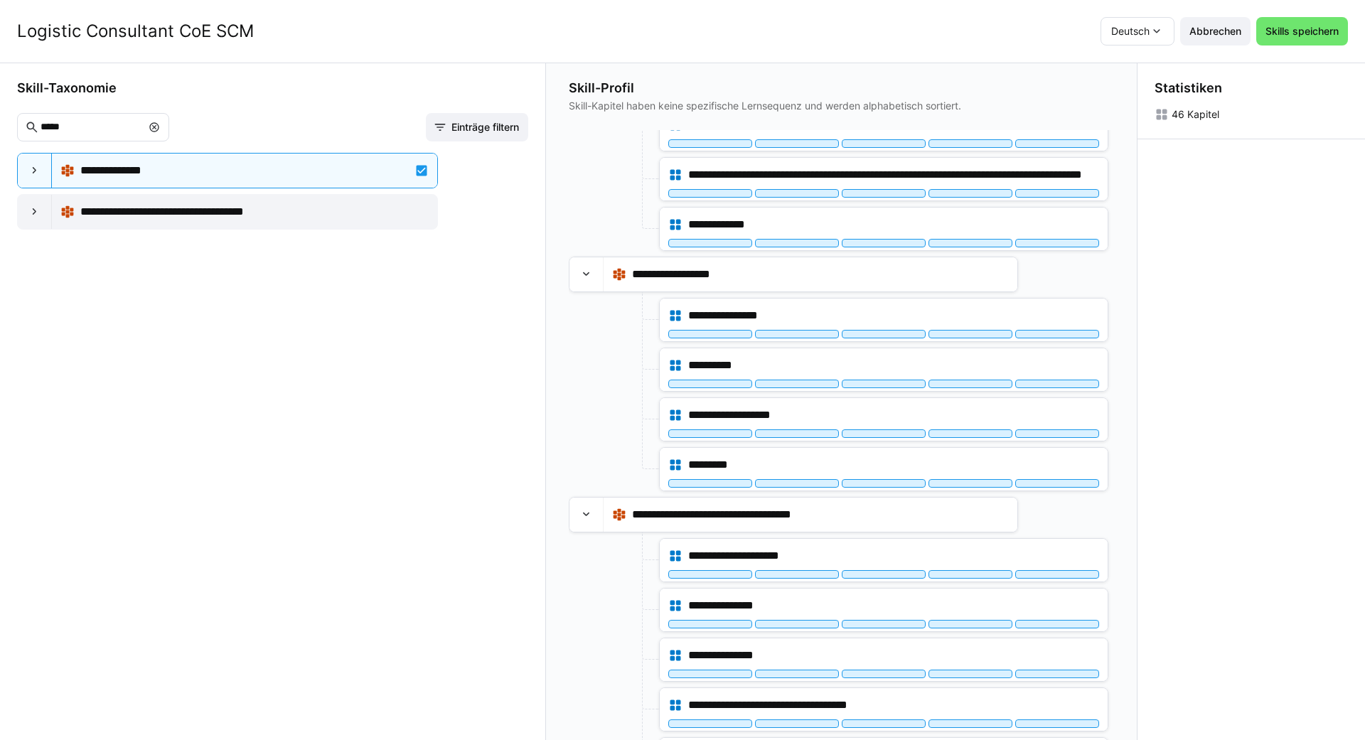
scroll to position [598, 0]
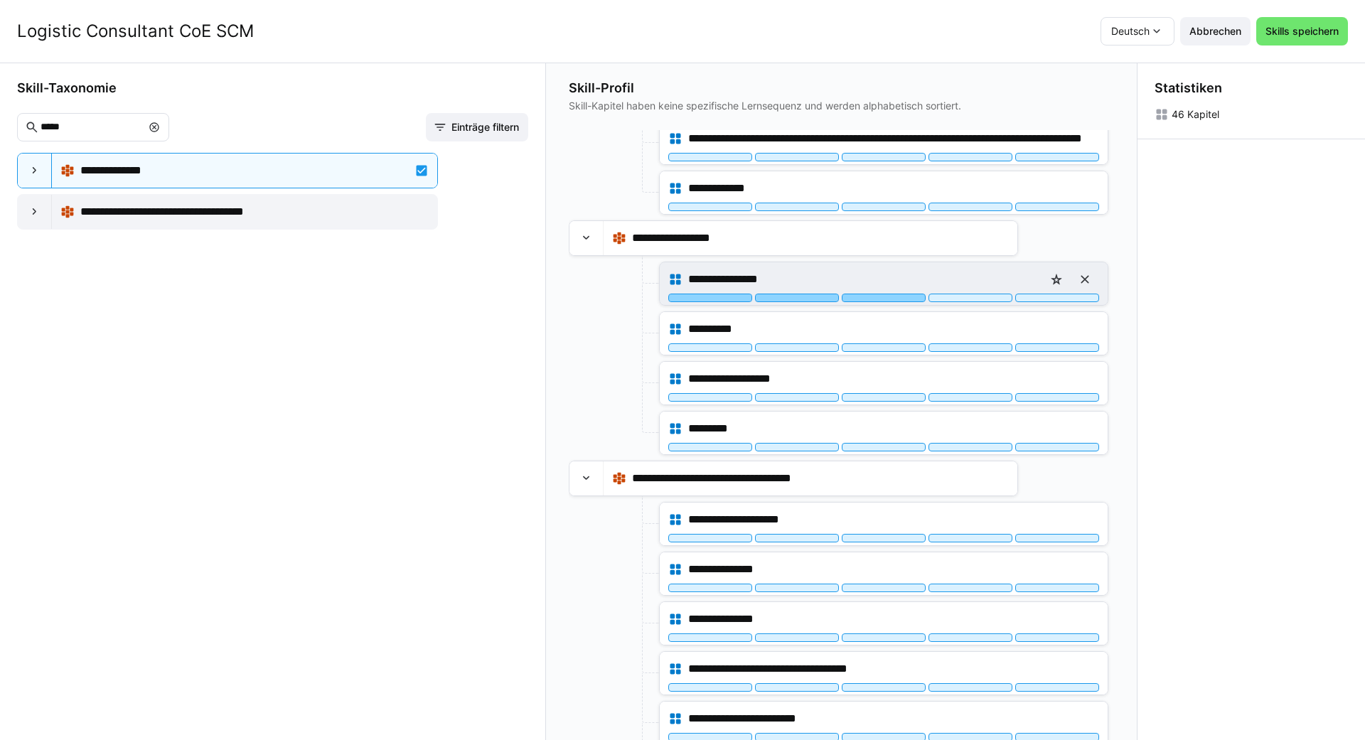
click at [680, 299] on div at bounding box center [884, 298] width 84 height 9
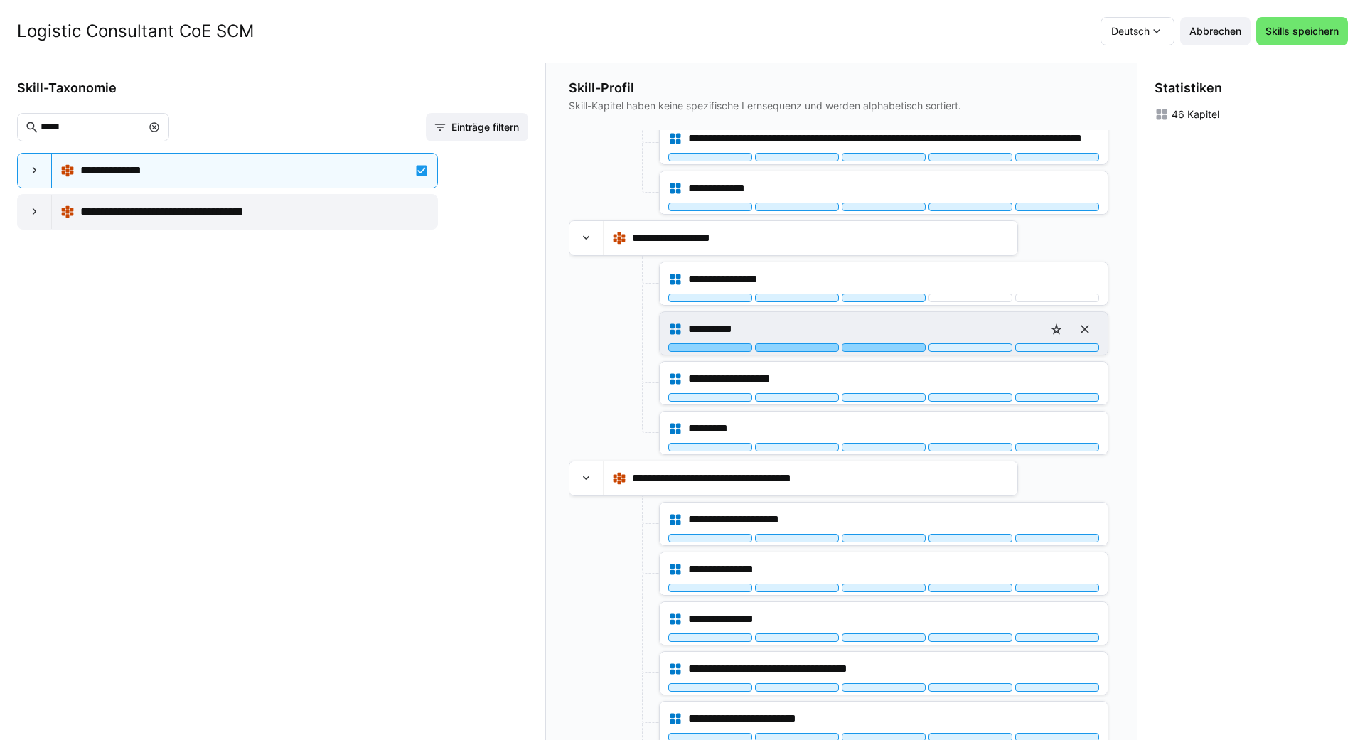
click at [680, 347] on div at bounding box center [884, 347] width 84 height 9
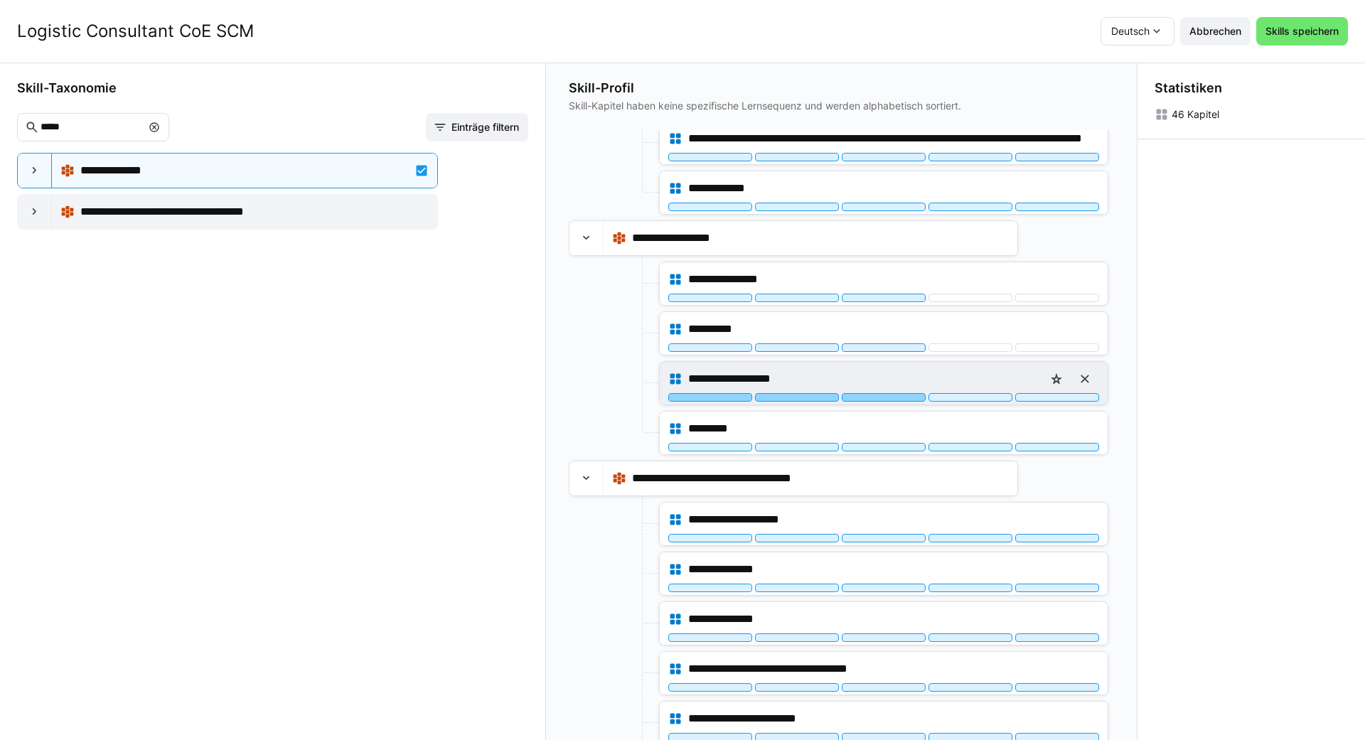
click at [680, 397] on div at bounding box center [884, 397] width 84 height 9
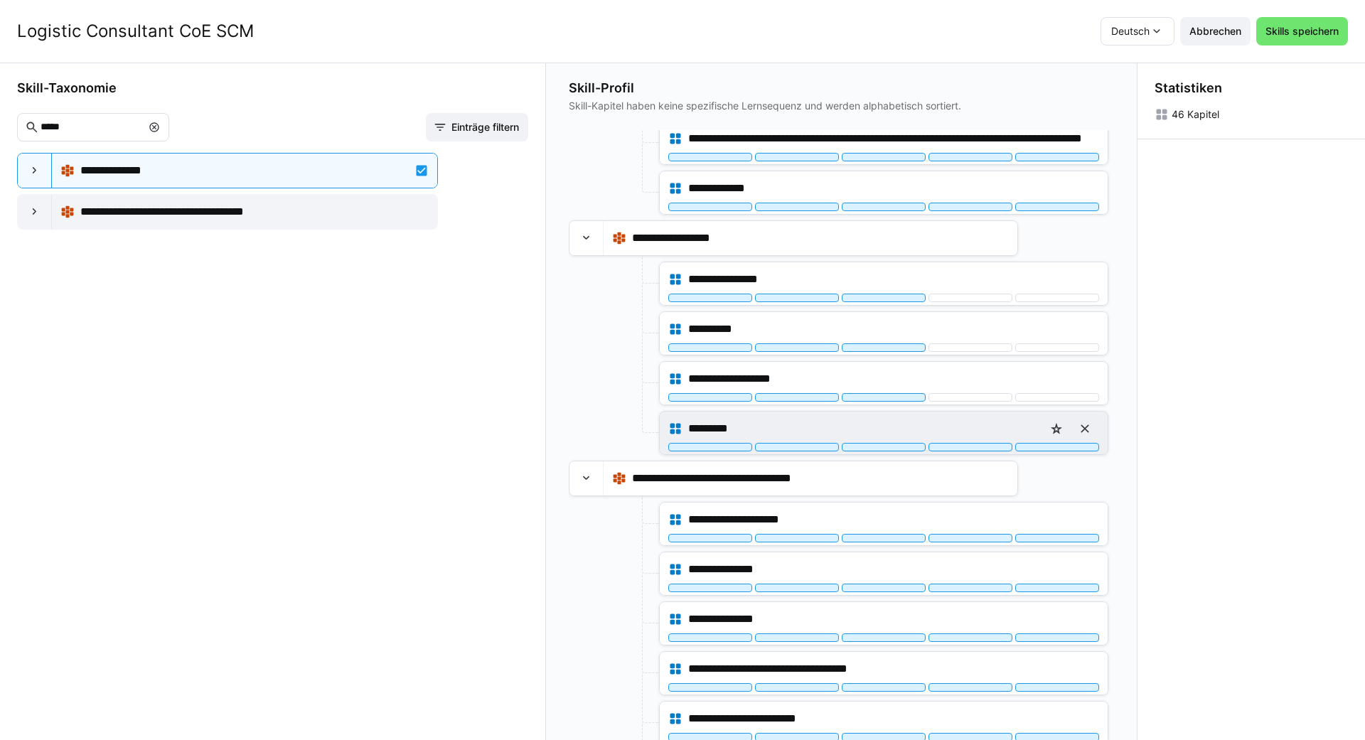
click at [680, 452] on div "*********" at bounding box center [884, 433] width 448 height 43
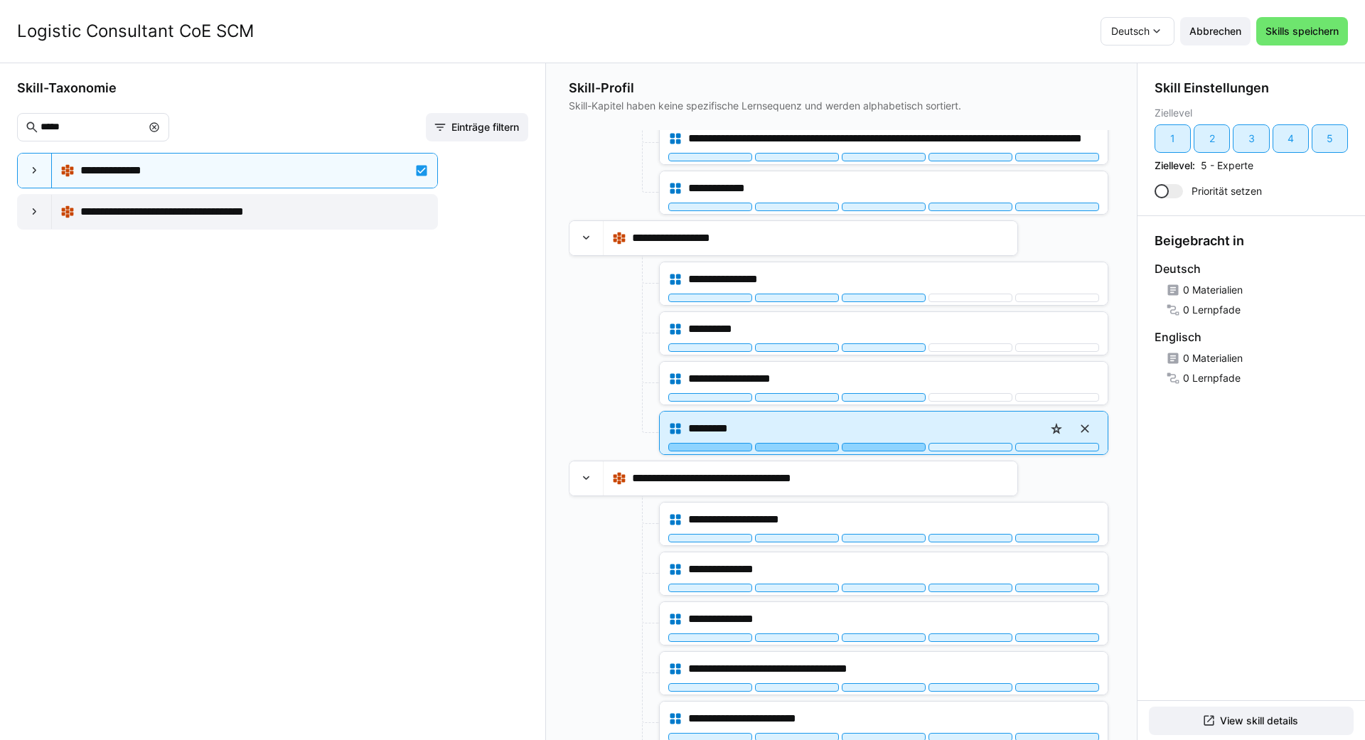
click at [680, 447] on div at bounding box center [884, 447] width 84 height 9
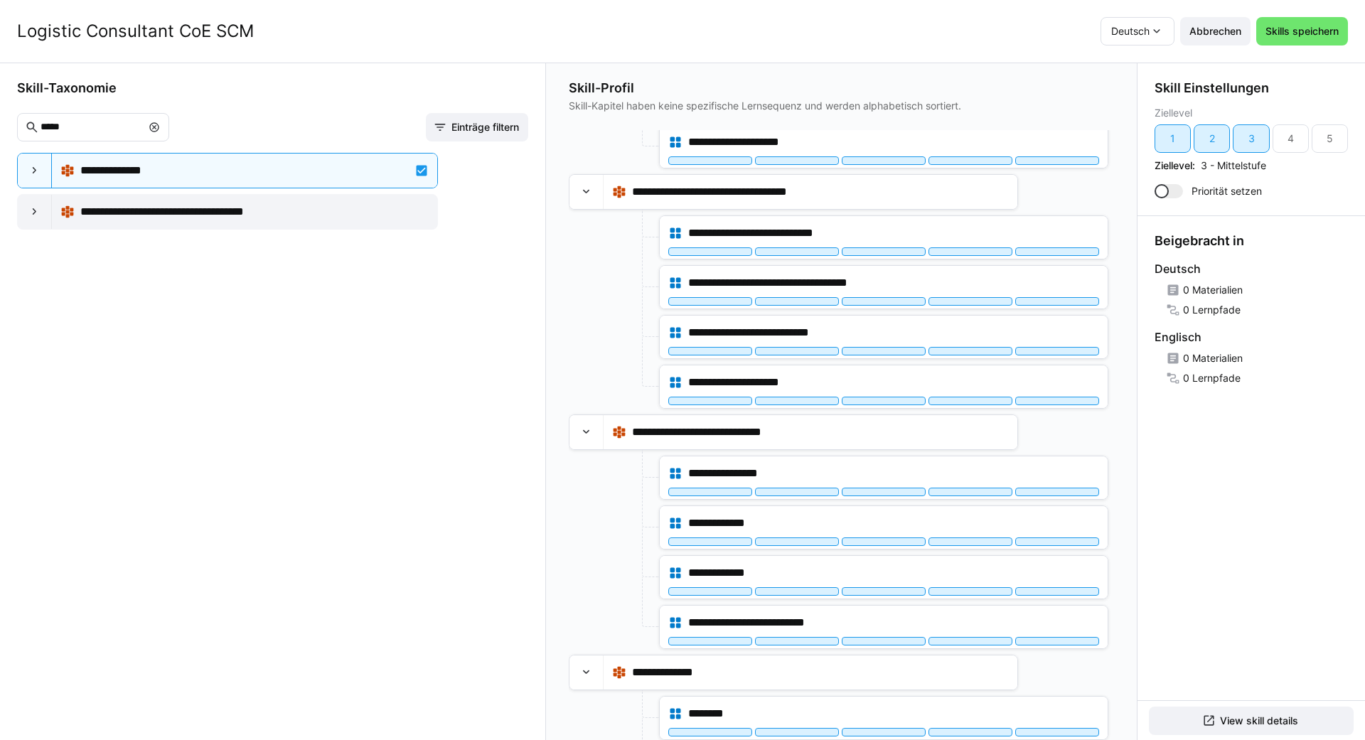
scroll to position [1962, 0]
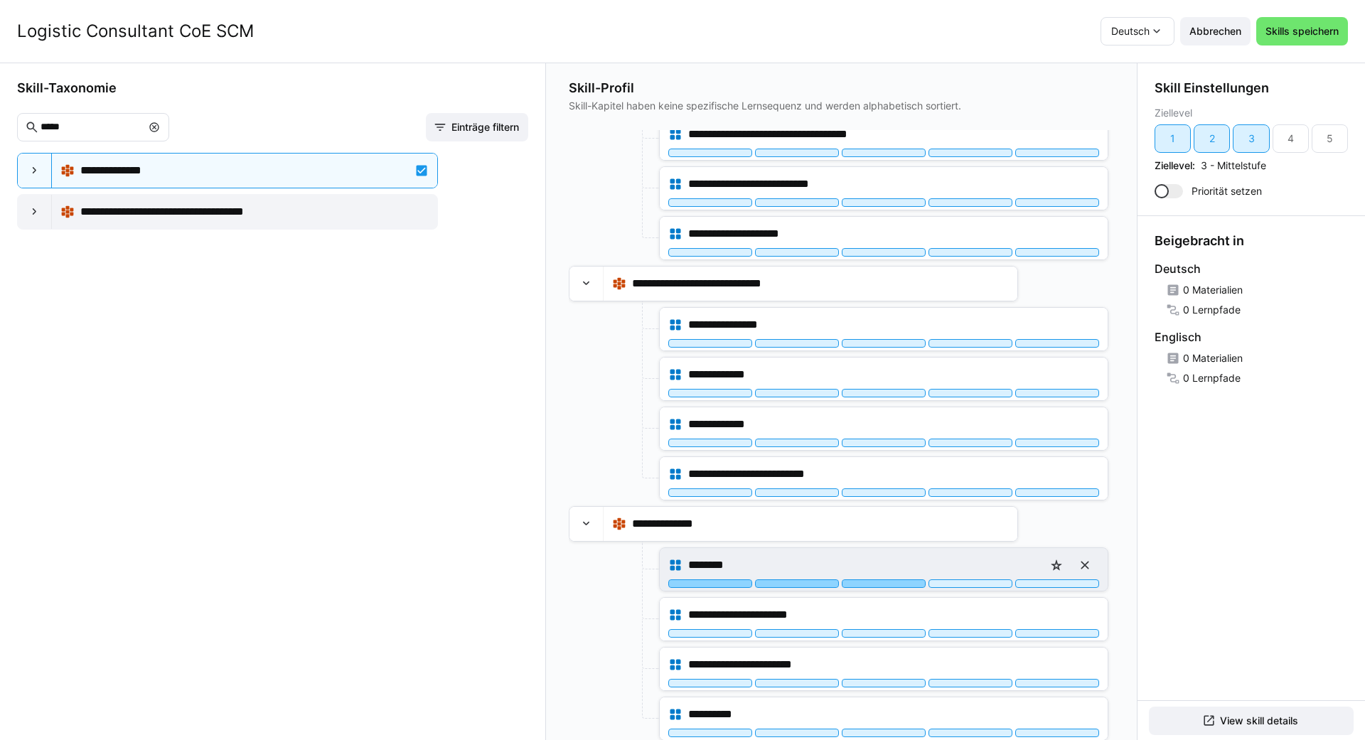
click at [680, 582] on div at bounding box center [884, 584] width 84 height 9
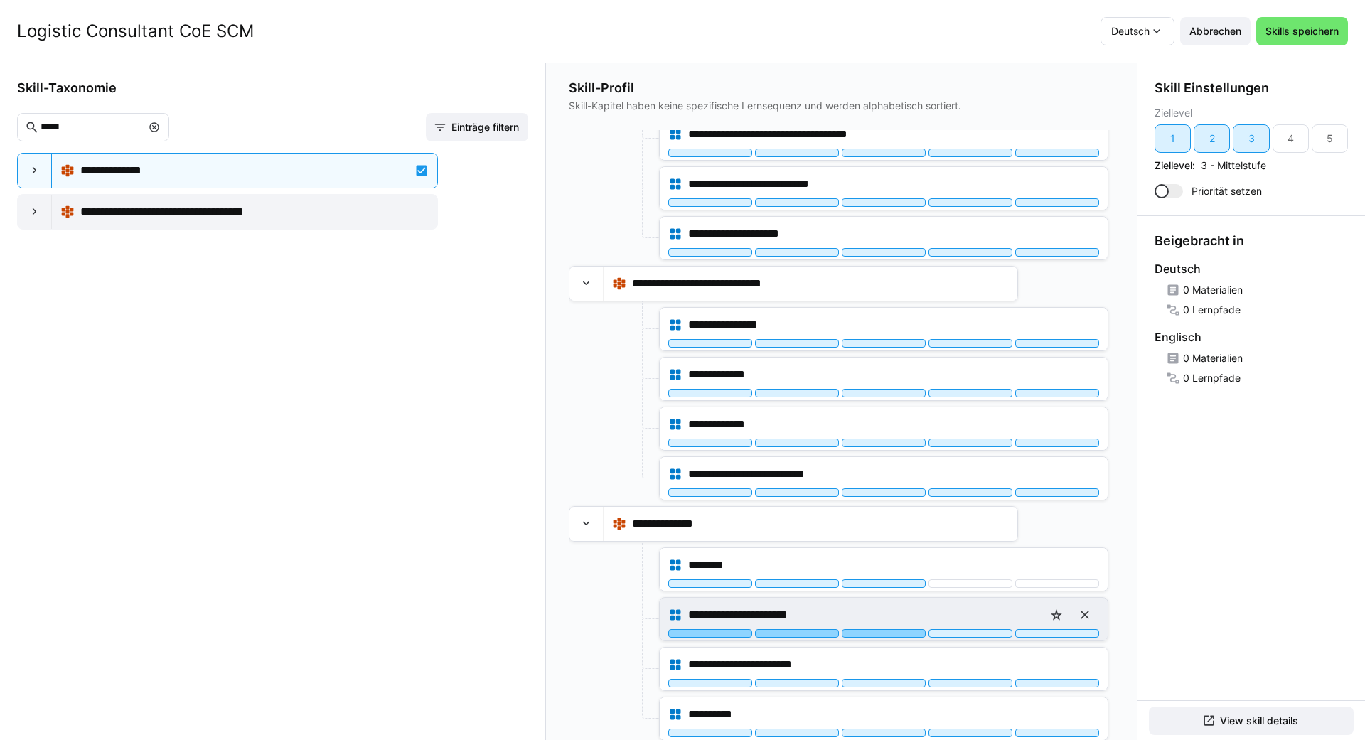
click at [680, 632] on div at bounding box center [884, 633] width 84 height 9
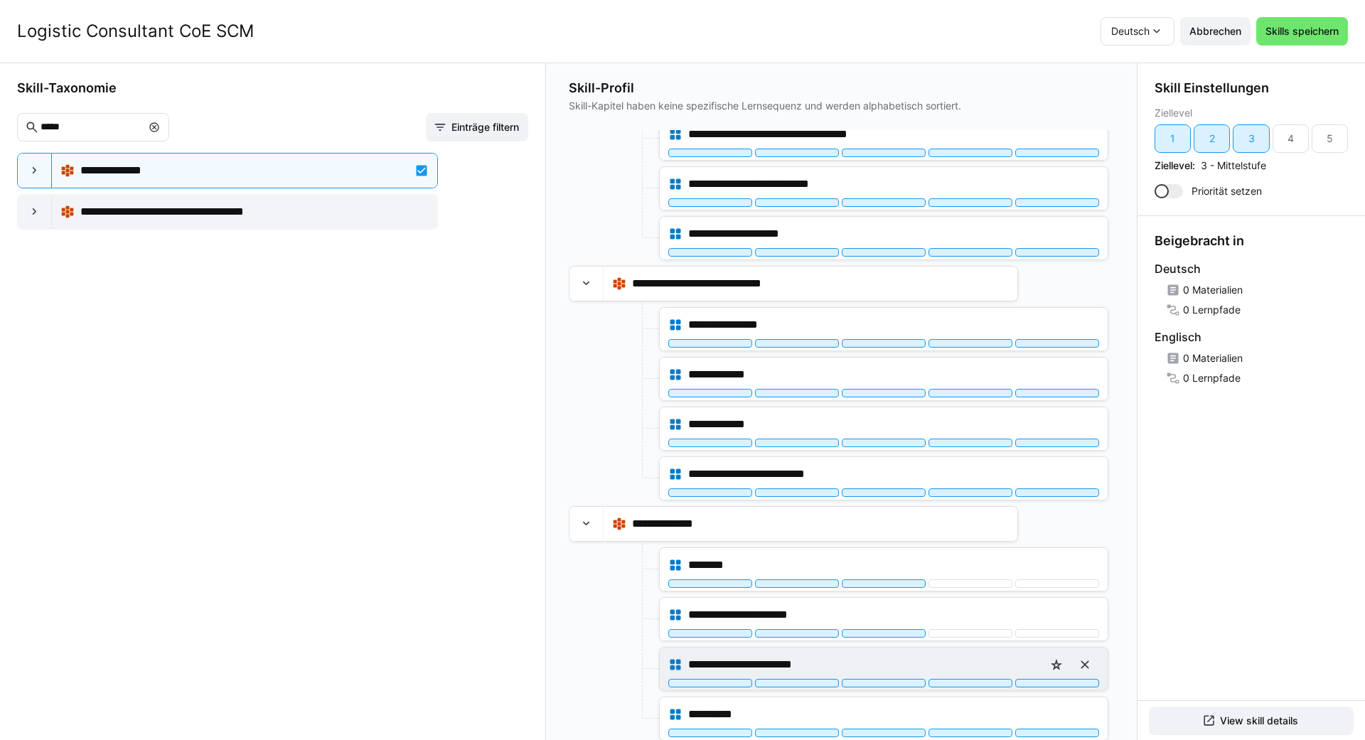
click at [680, 678] on div "**********" at bounding box center [883, 665] width 431 height 28
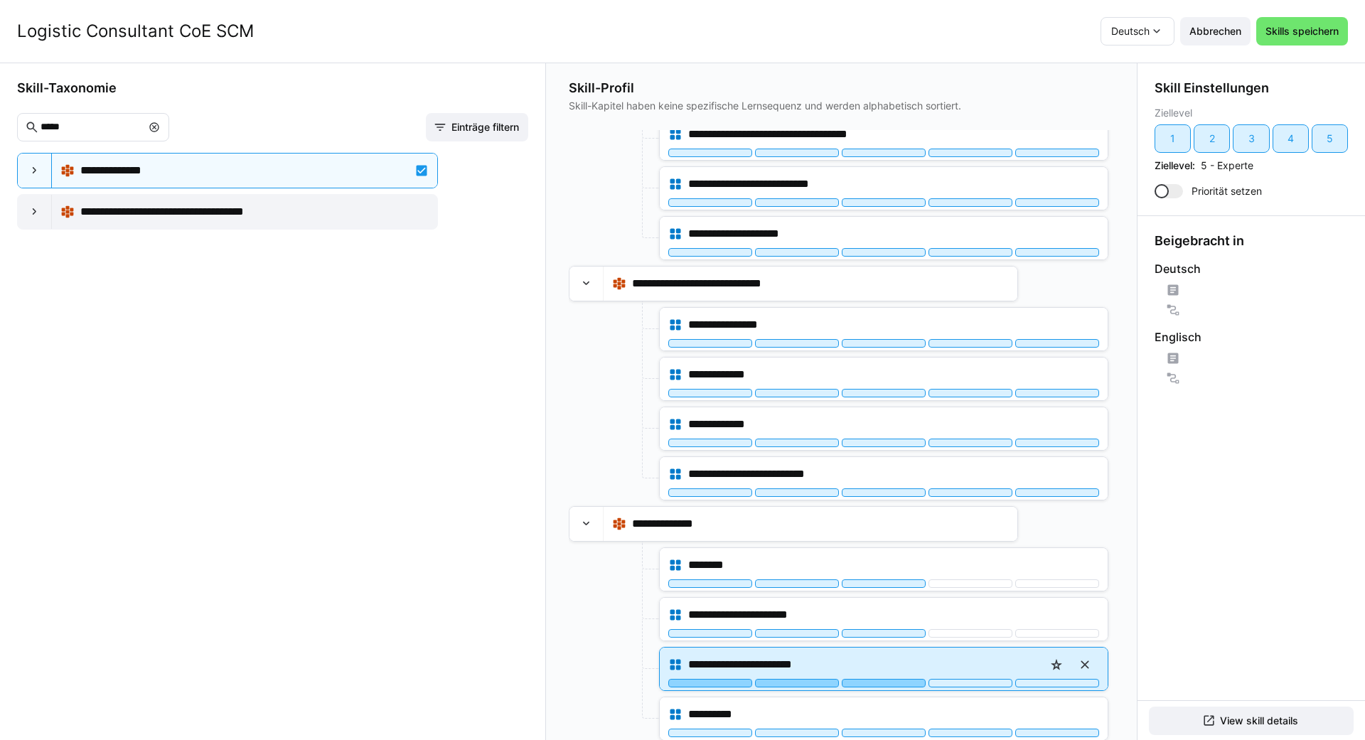
click at [680, 684] on div at bounding box center [884, 683] width 84 height 9
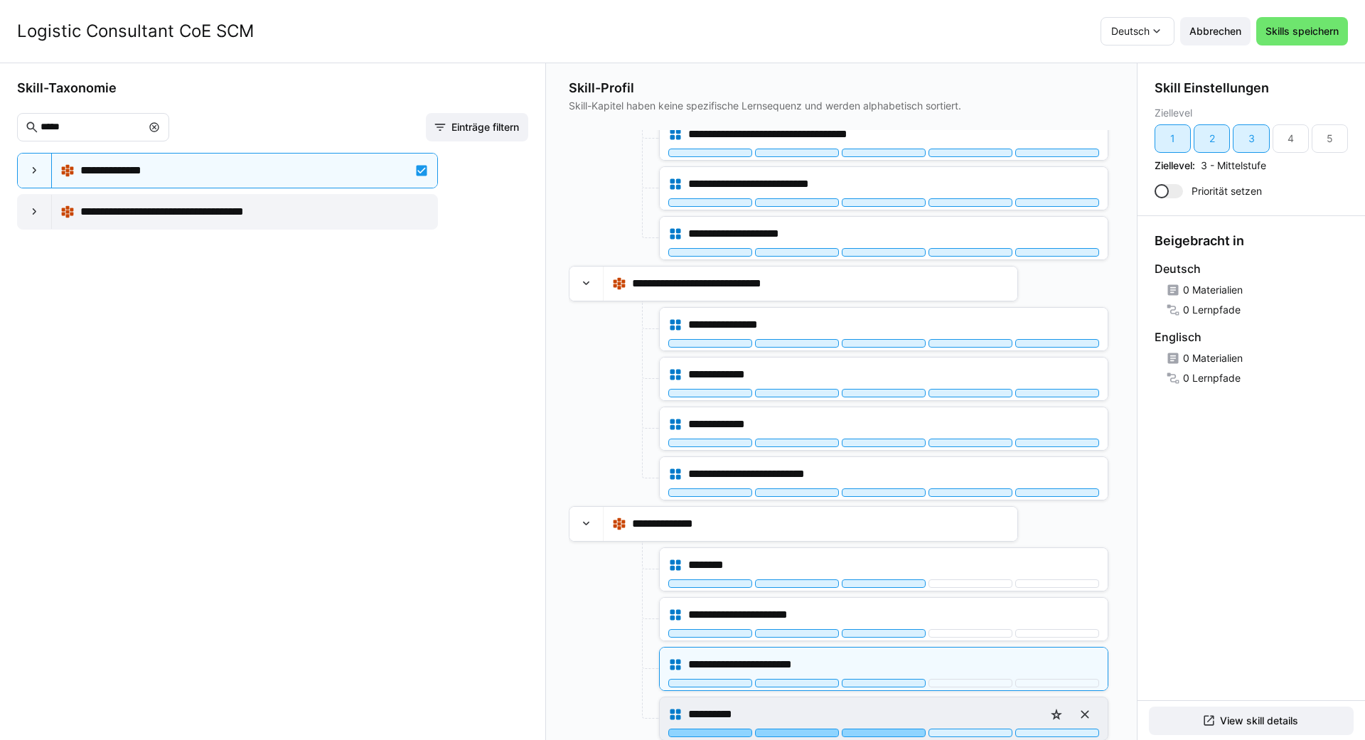
click at [680, 735] on div at bounding box center [884, 733] width 84 height 9
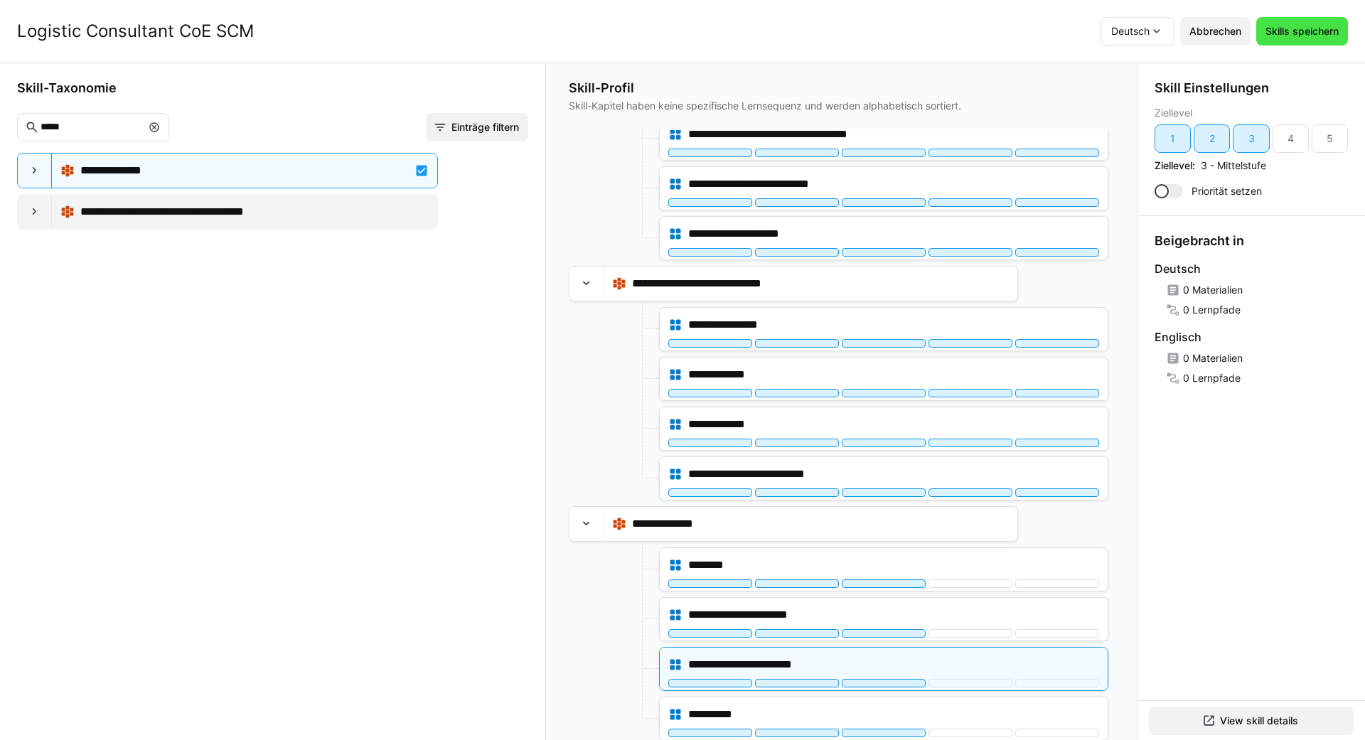
click at [680, 33] on span "Skills speichern" at bounding box center [1303, 31] width 78 height 14
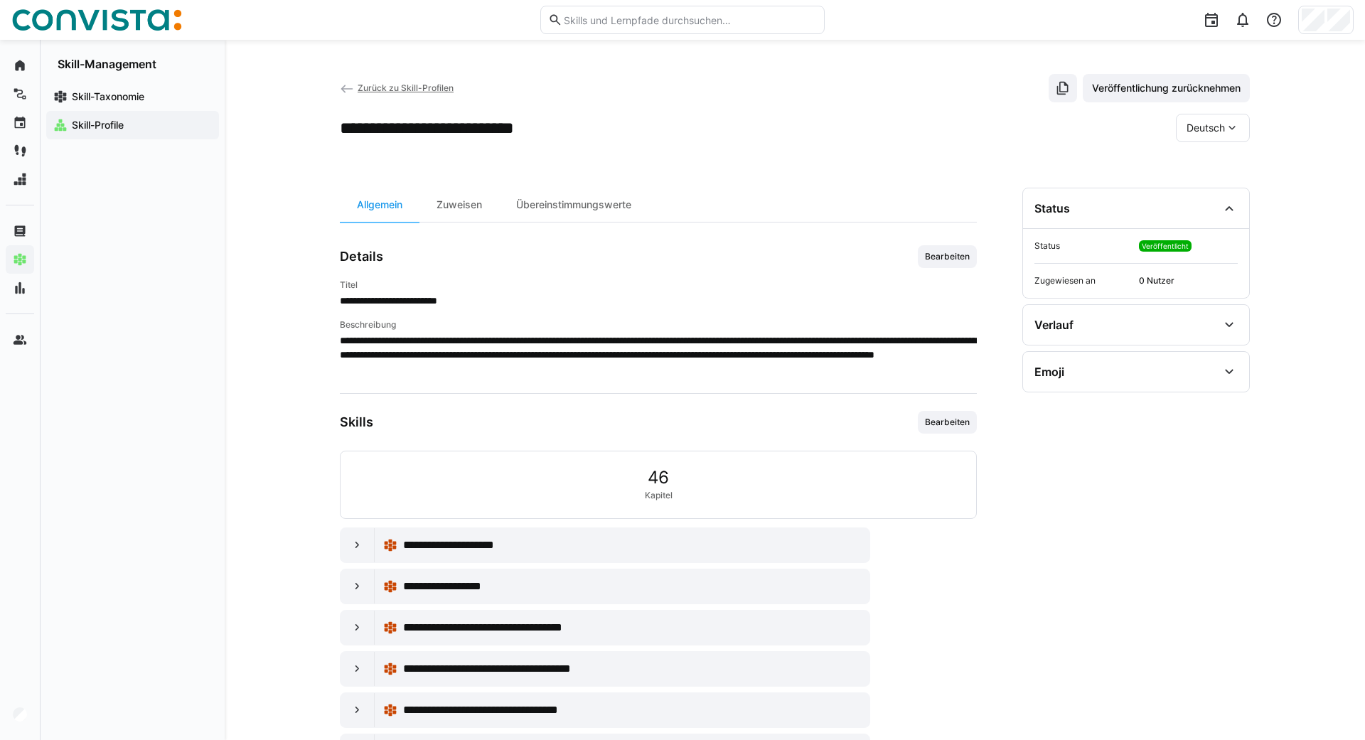
click at [343, 90] on eds-icon at bounding box center [347, 89] width 14 height 14
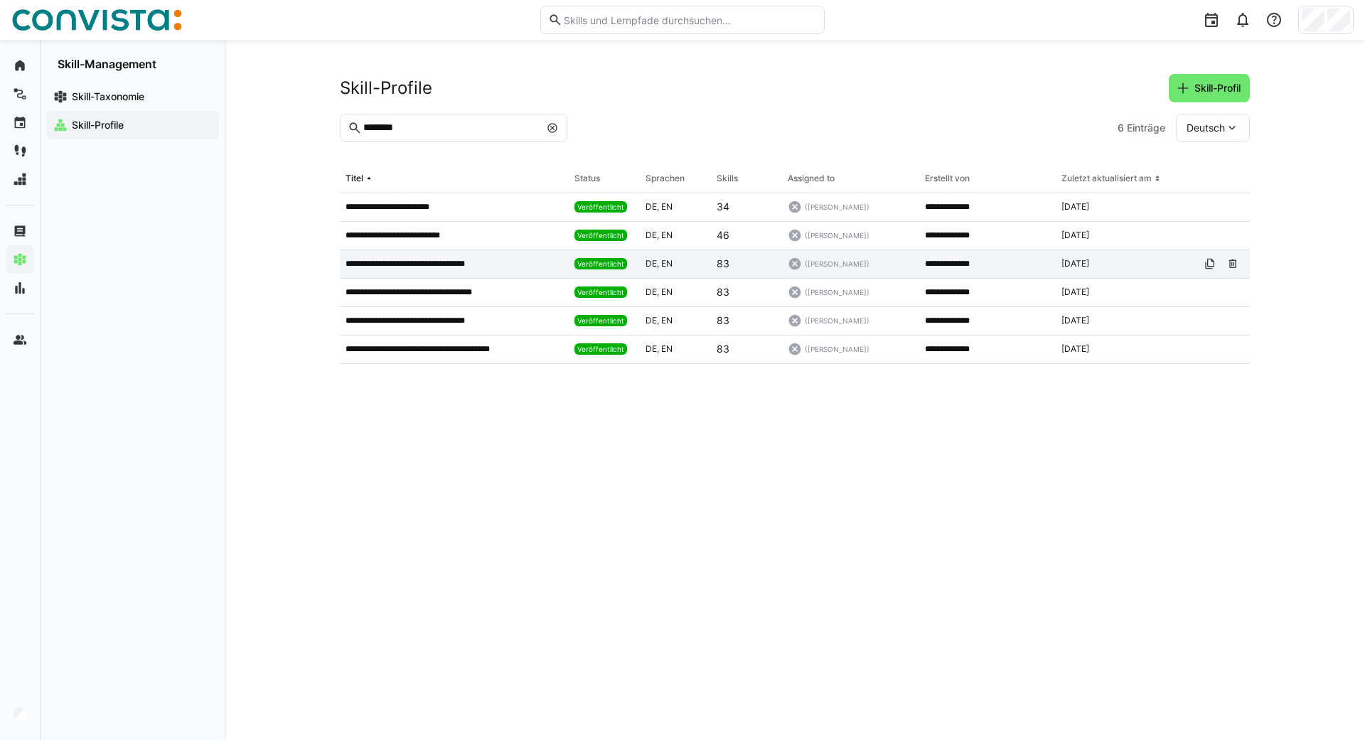
click at [439, 265] on p "**********" at bounding box center [420, 263] width 149 height 11
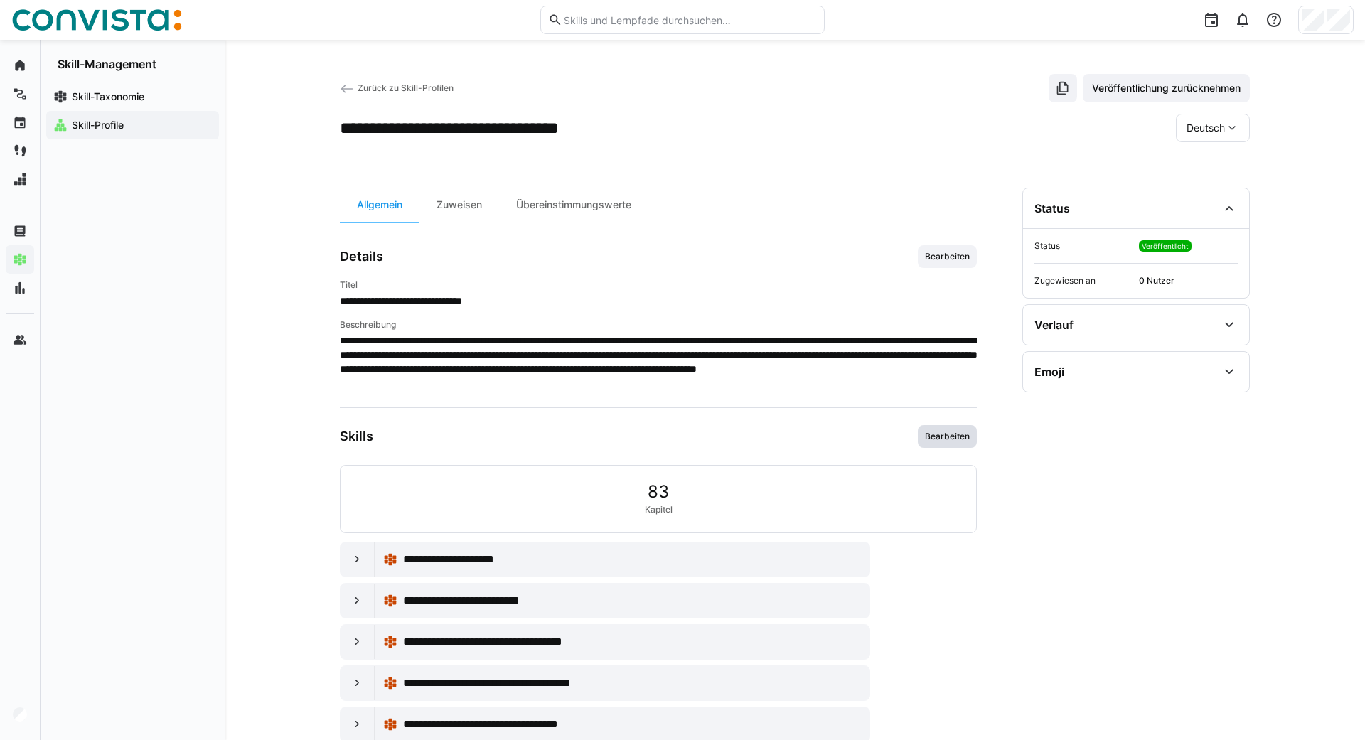
click at [680, 439] on span "Bearbeiten" at bounding box center [948, 436] width 48 height 11
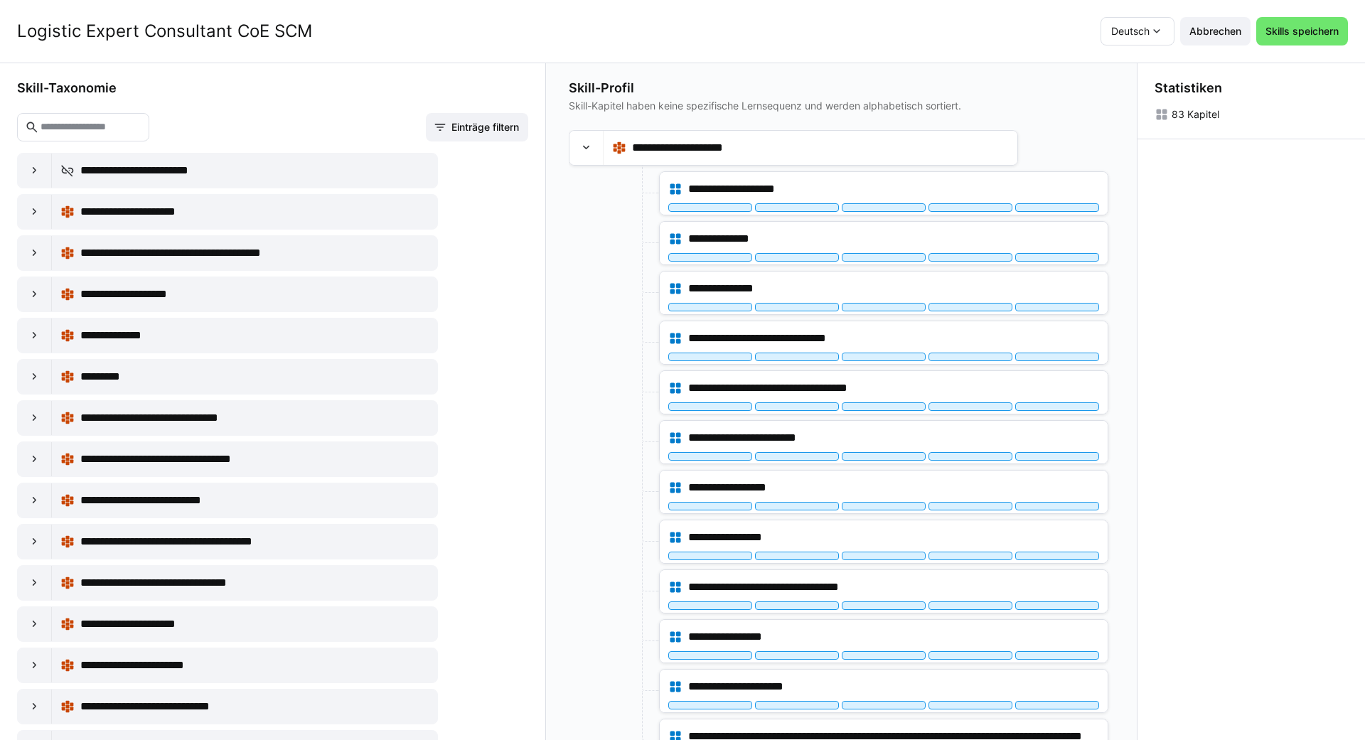
click at [82, 127] on input "text" at bounding box center [90, 127] width 102 height 13
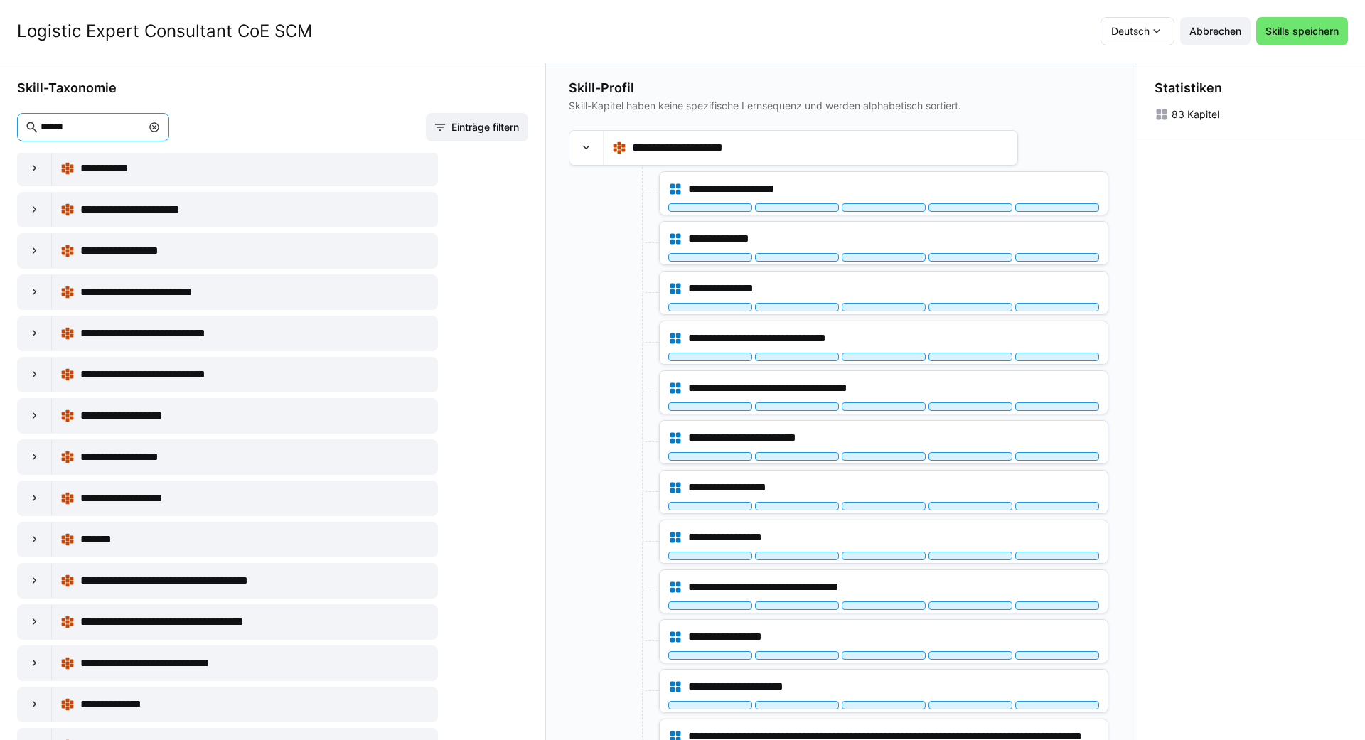
scroll to position [196, 0]
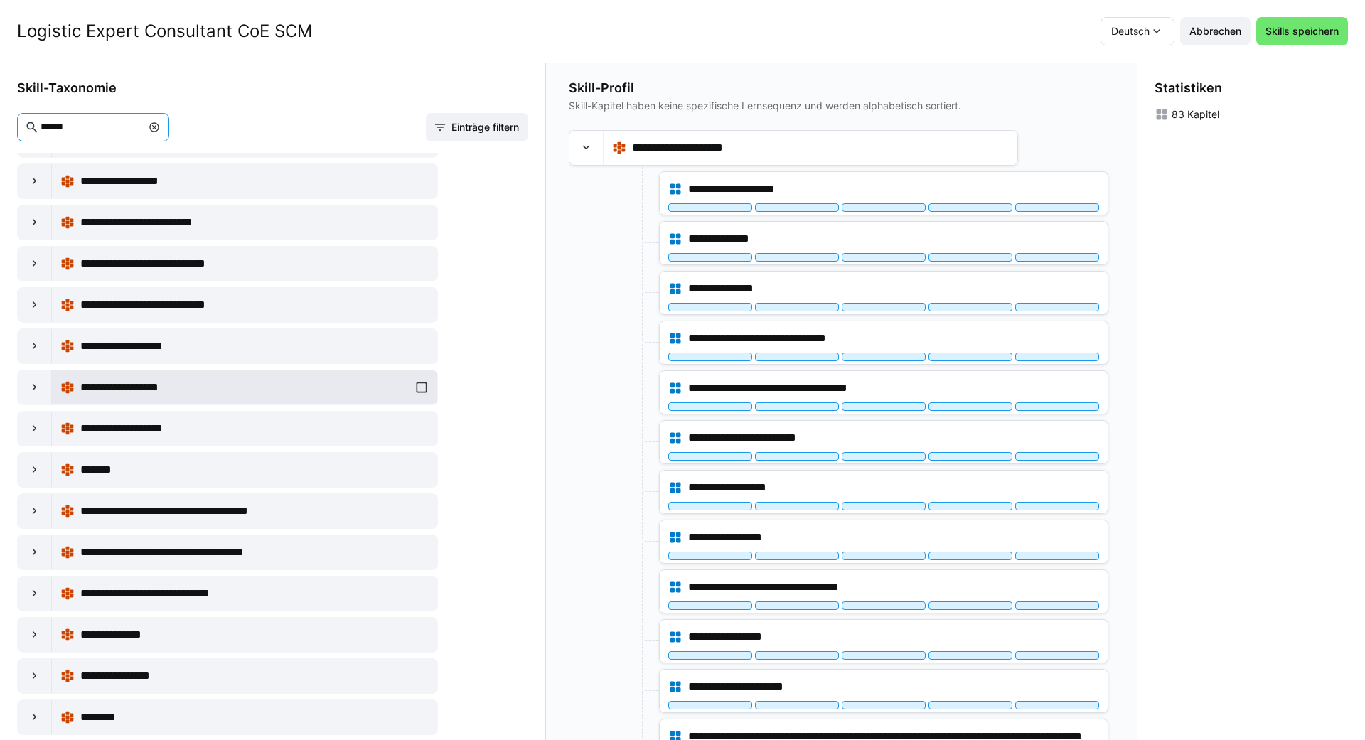
type input "******"
click at [422, 384] on div "**********" at bounding box center [244, 387] width 368 height 28
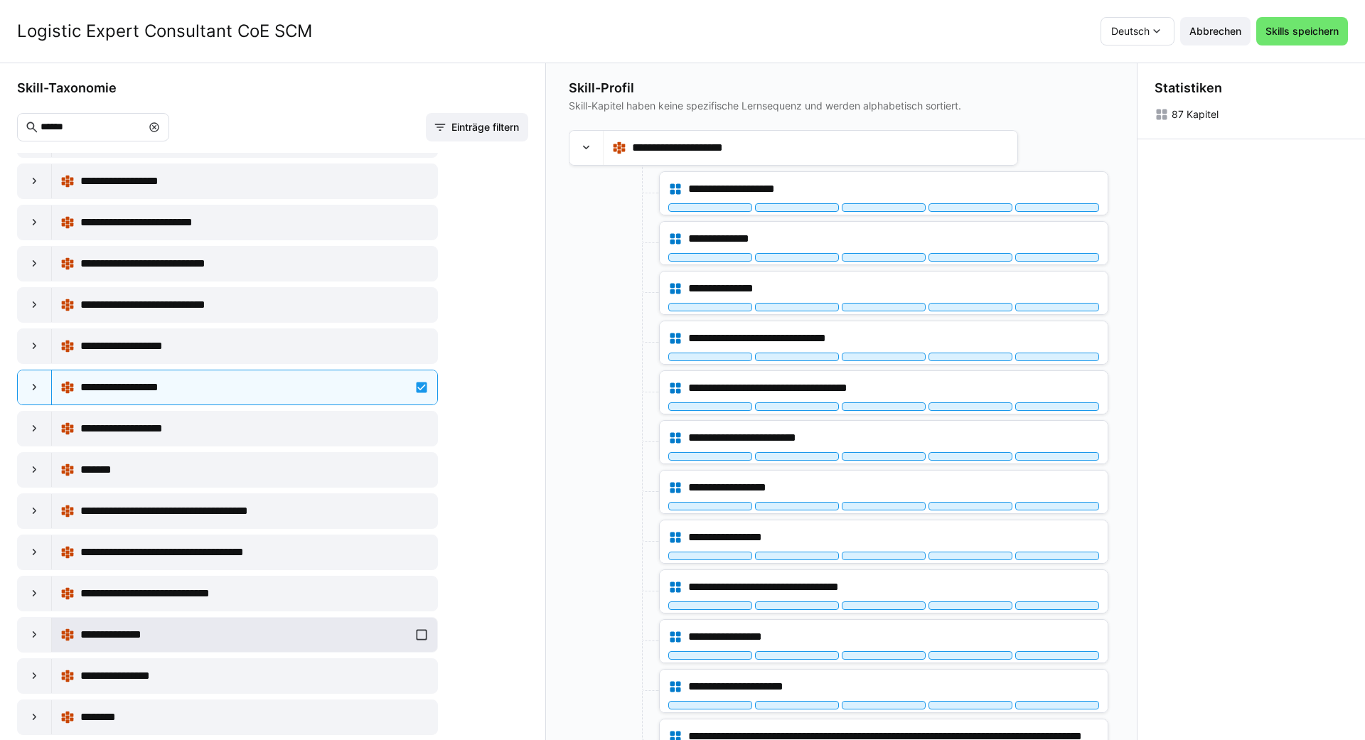
click at [420, 639] on div "**********" at bounding box center [244, 635] width 368 height 28
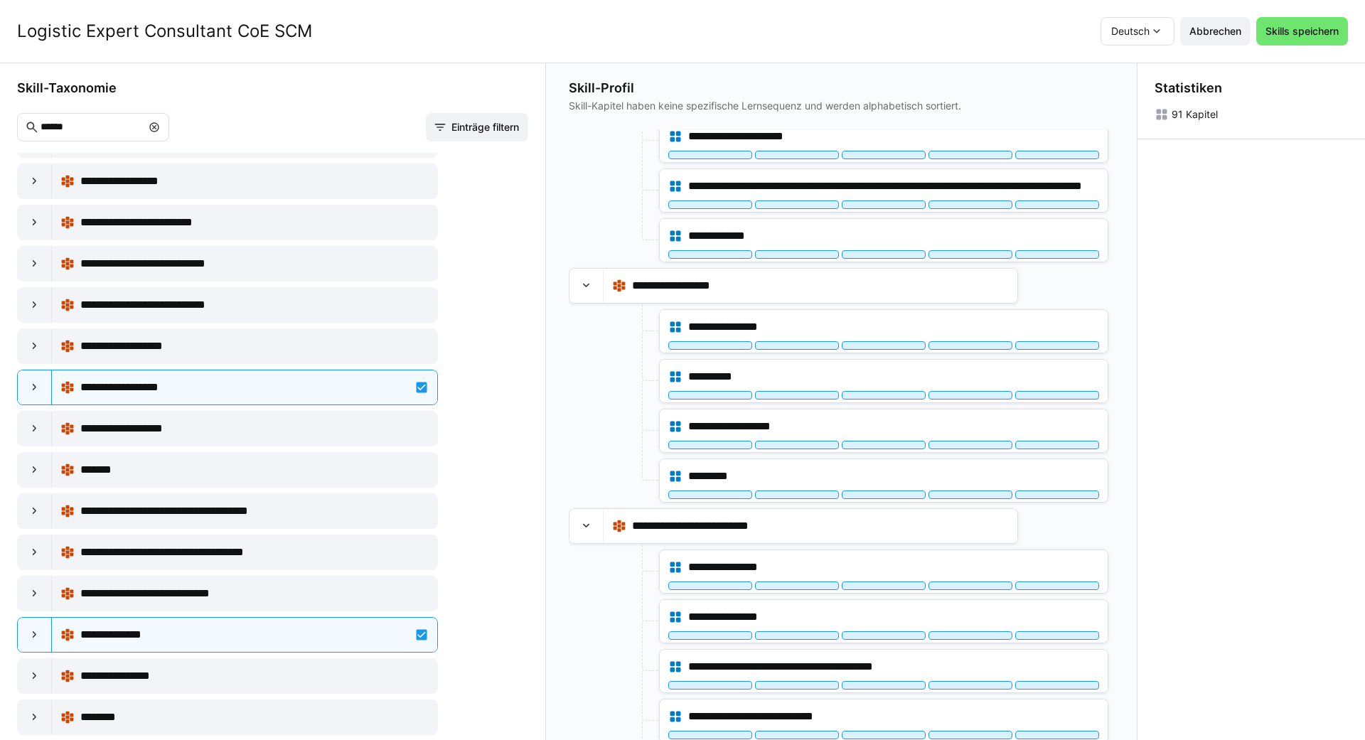
scroll to position [556, 0]
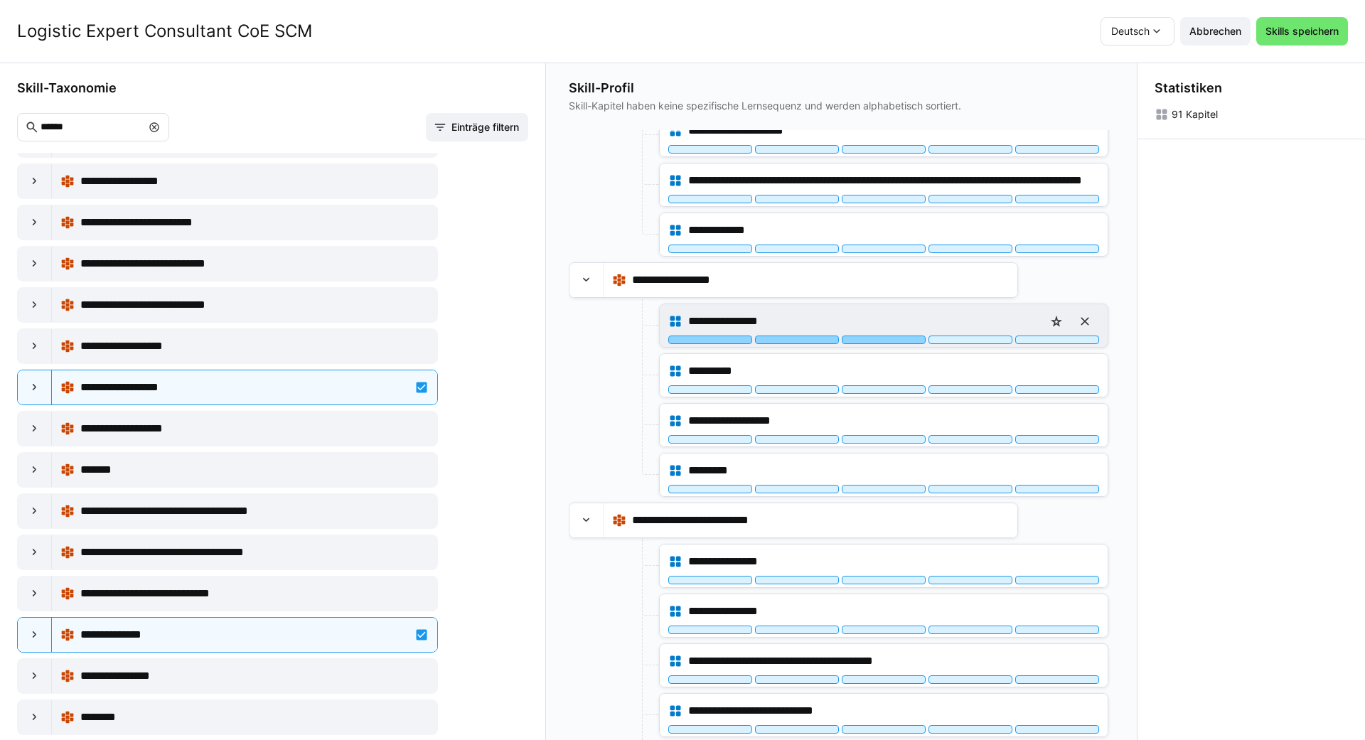
click at [680, 343] on div at bounding box center [884, 340] width 84 height 9
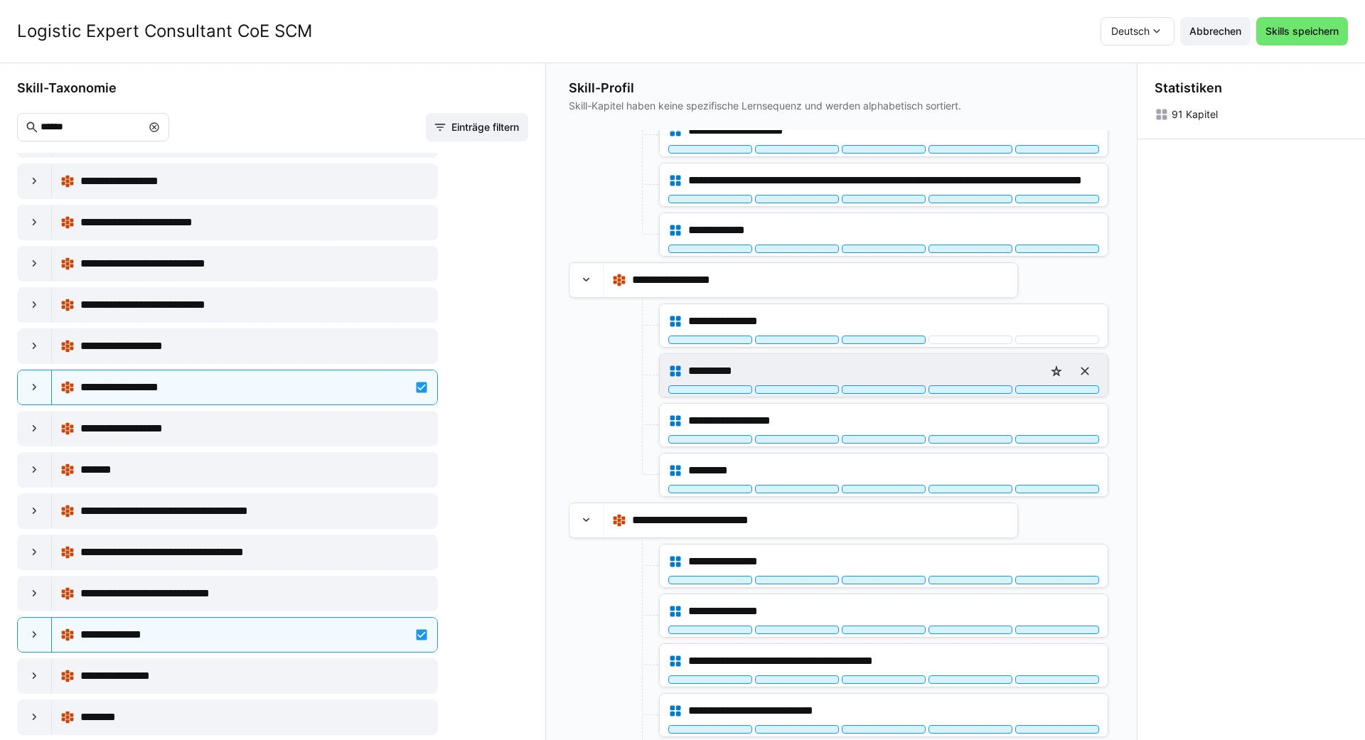
click at [680, 394] on div "**********" at bounding box center [884, 375] width 448 height 43
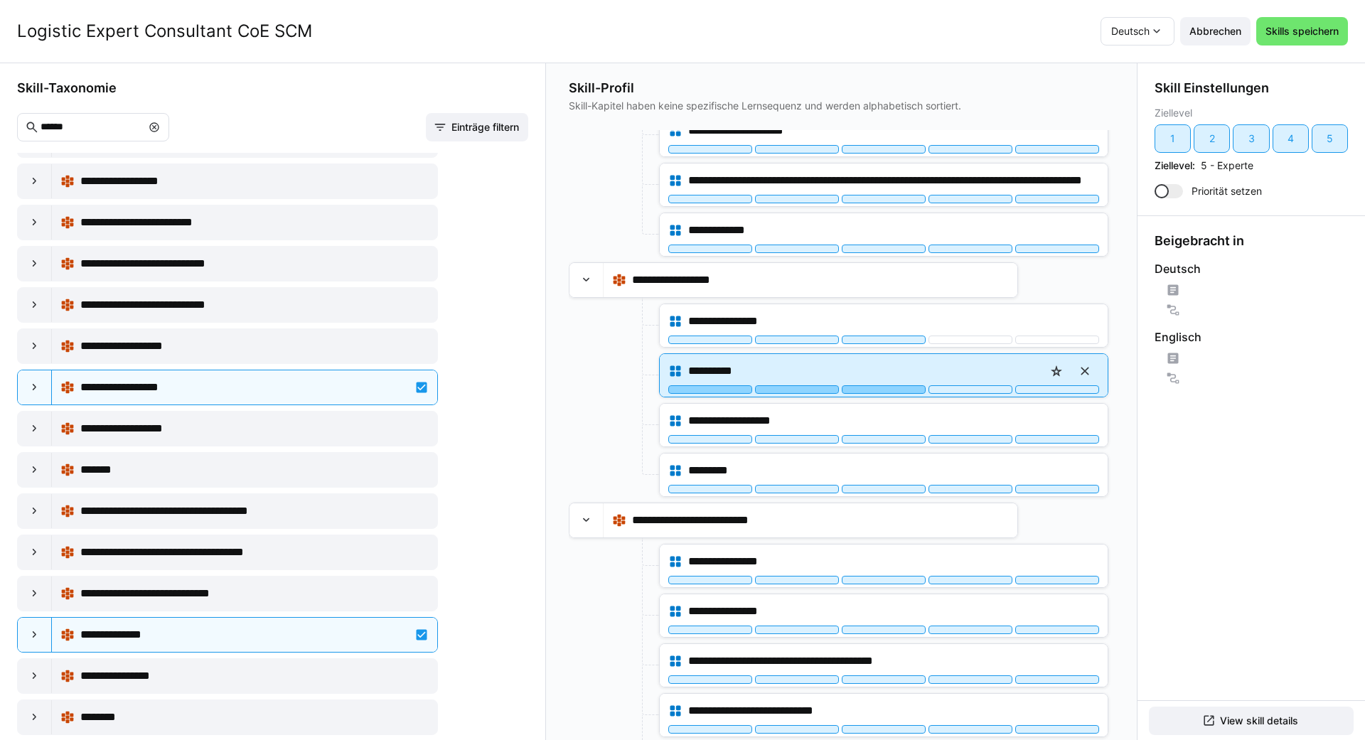
click at [680, 388] on div at bounding box center [884, 389] width 84 height 9
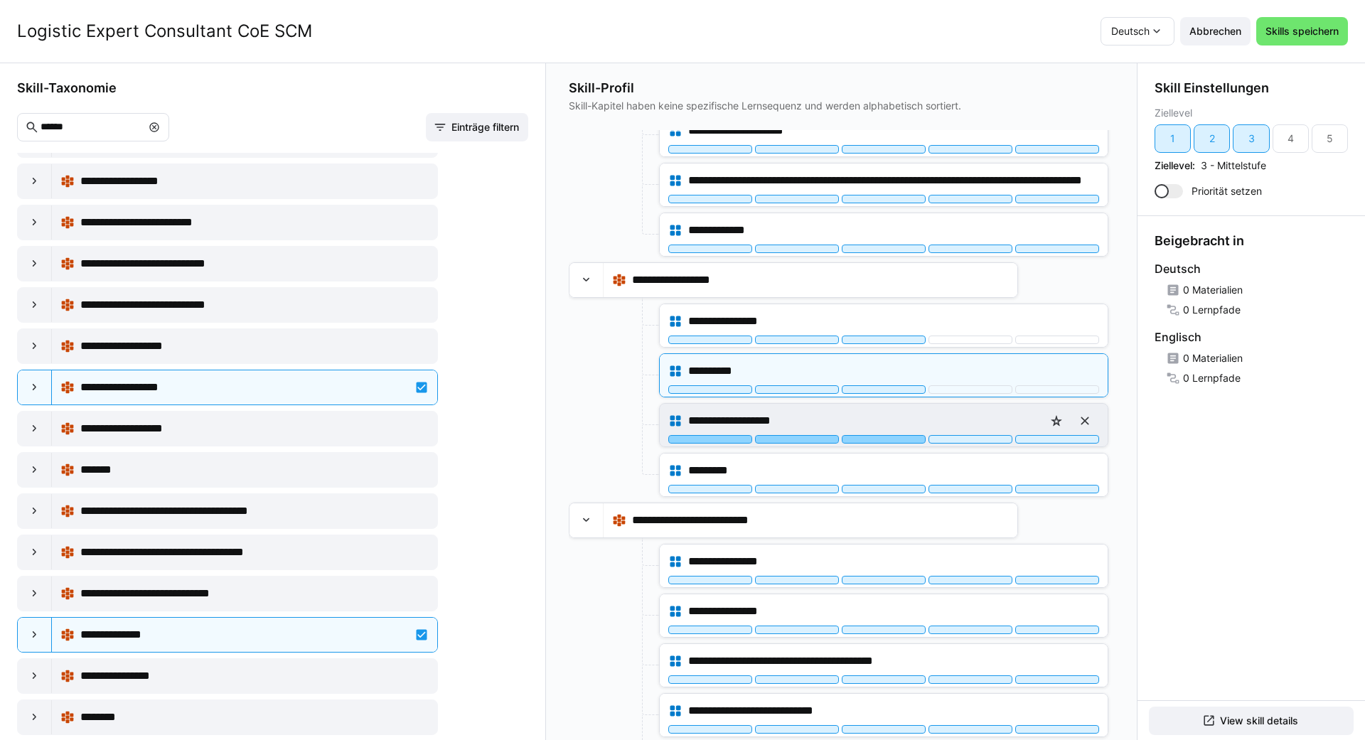
click at [680, 443] on div at bounding box center [884, 439] width 84 height 9
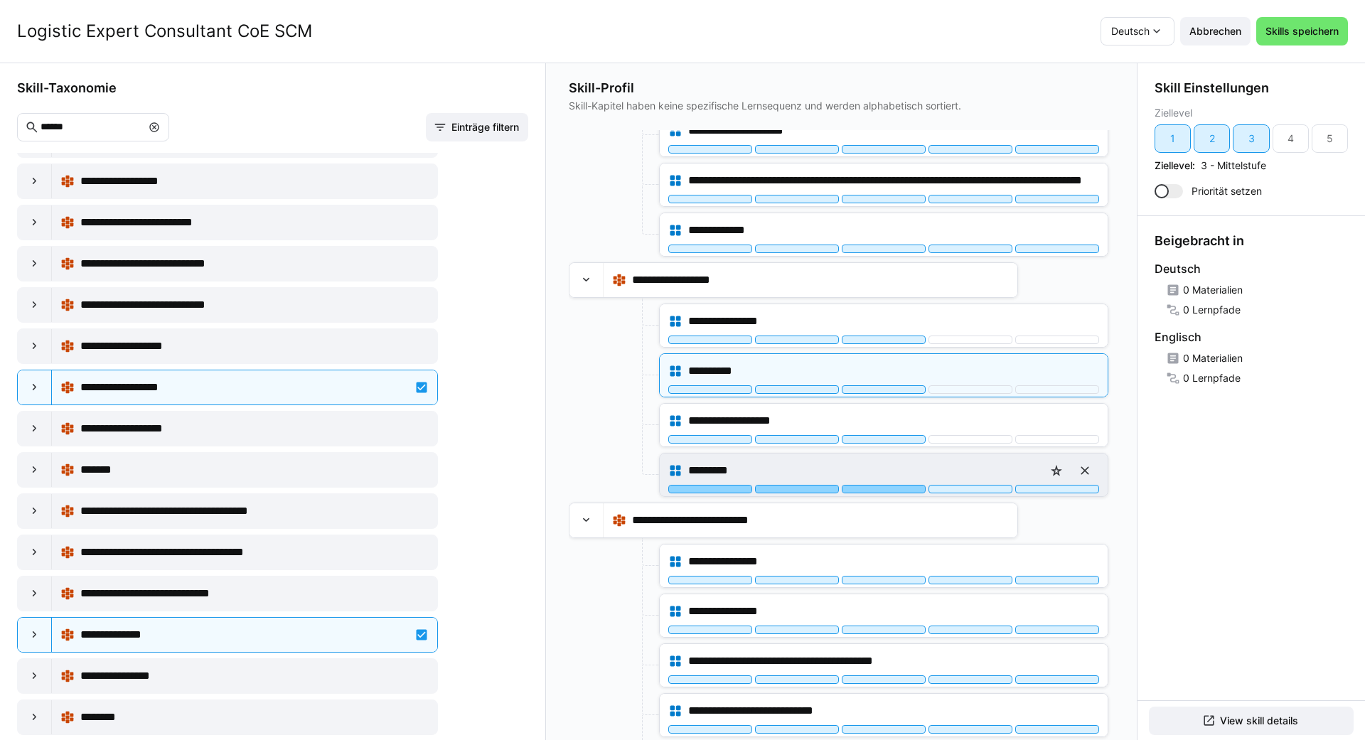
click at [680, 490] on div at bounding box center [884, 489] width 84 height 9
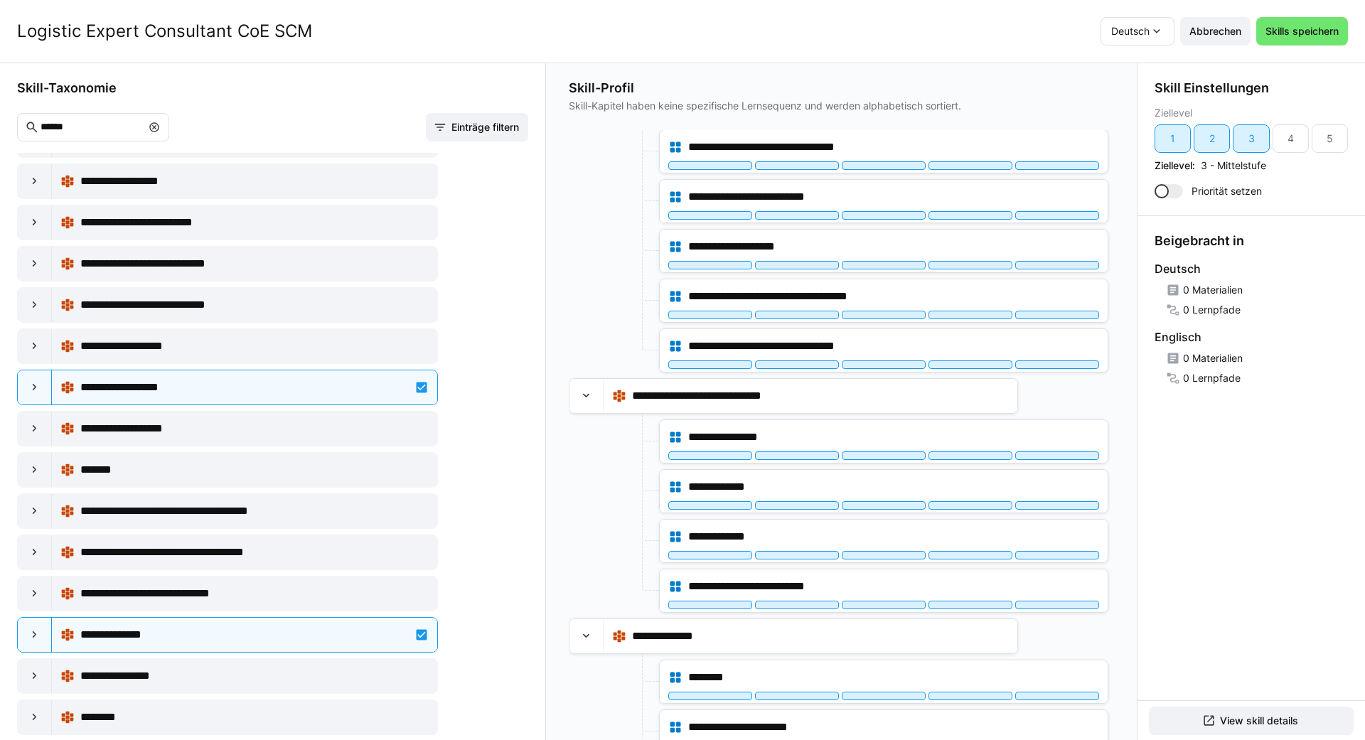
scroll to position [4367, 0]
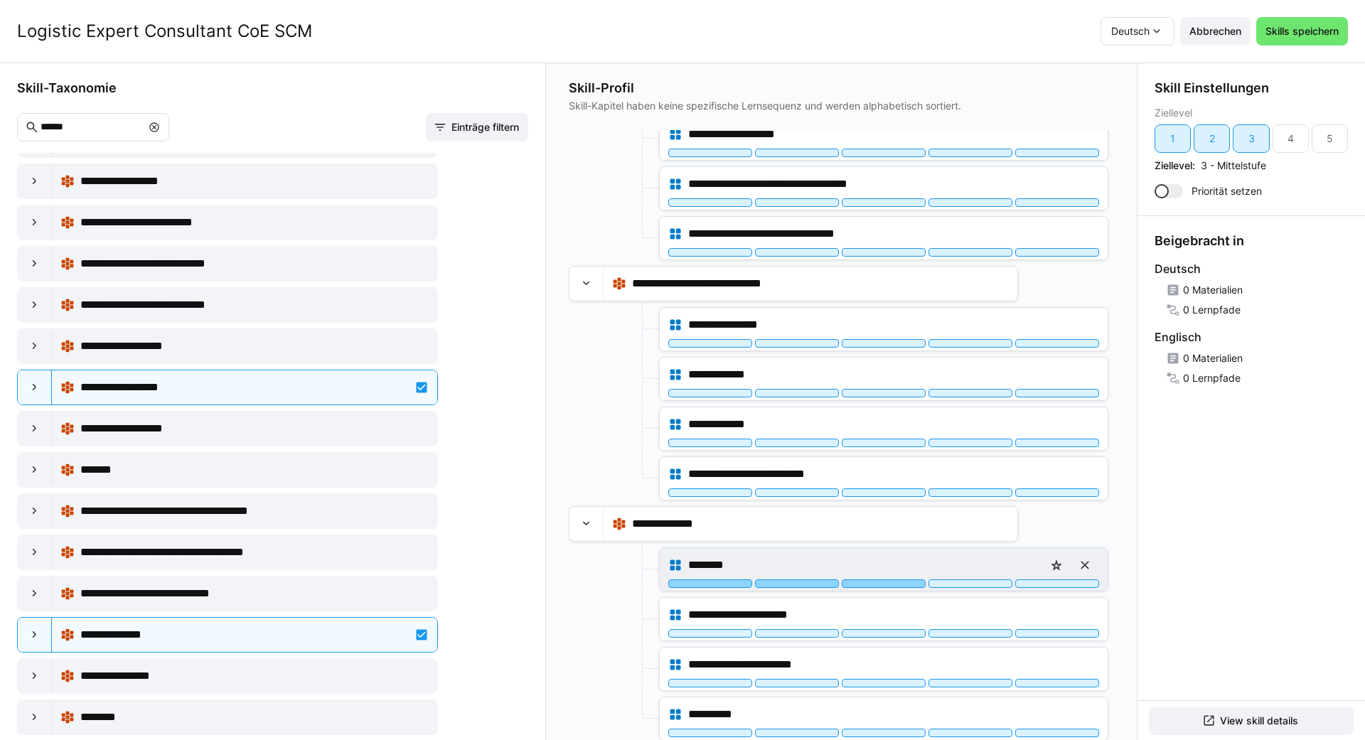
click at [680, 580] on div at bounding box center [884, 584] width 84 height 9
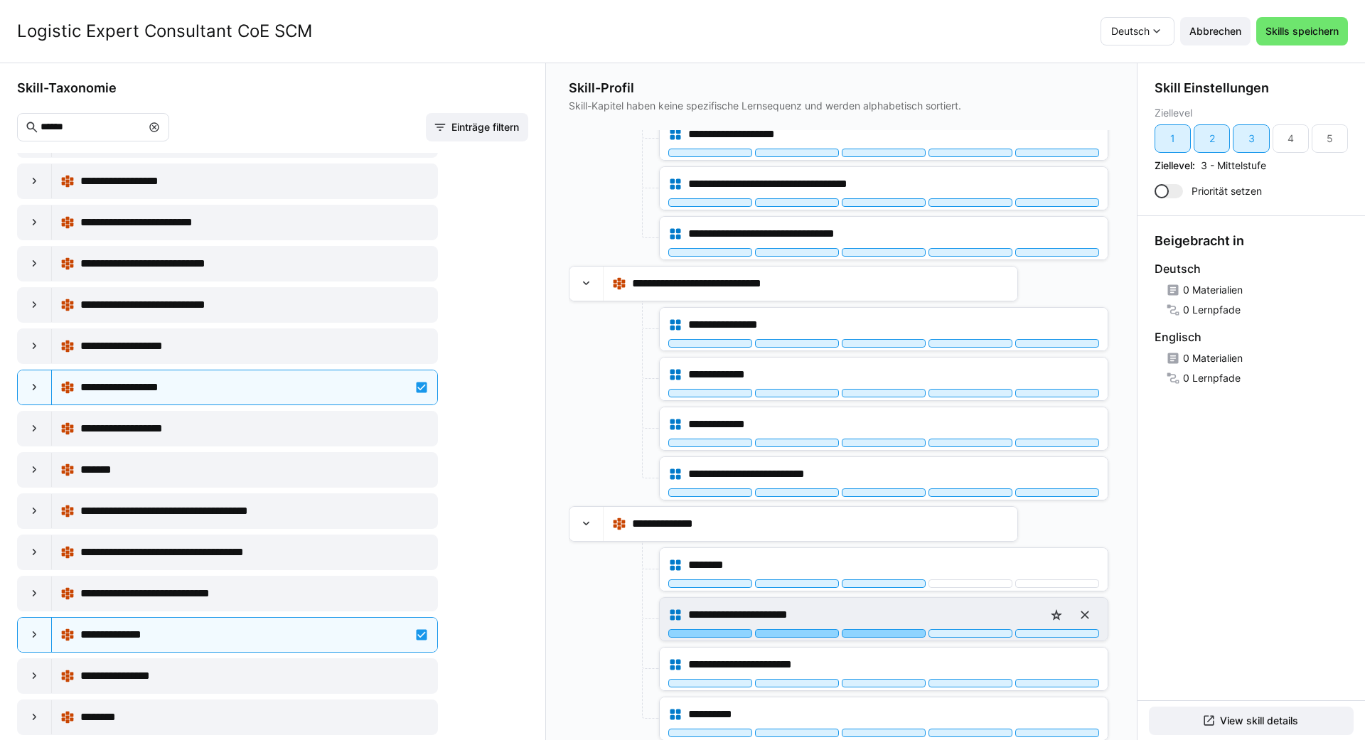
click at [680, 631] on div at bounding box center [884, 633] width 84 height 9
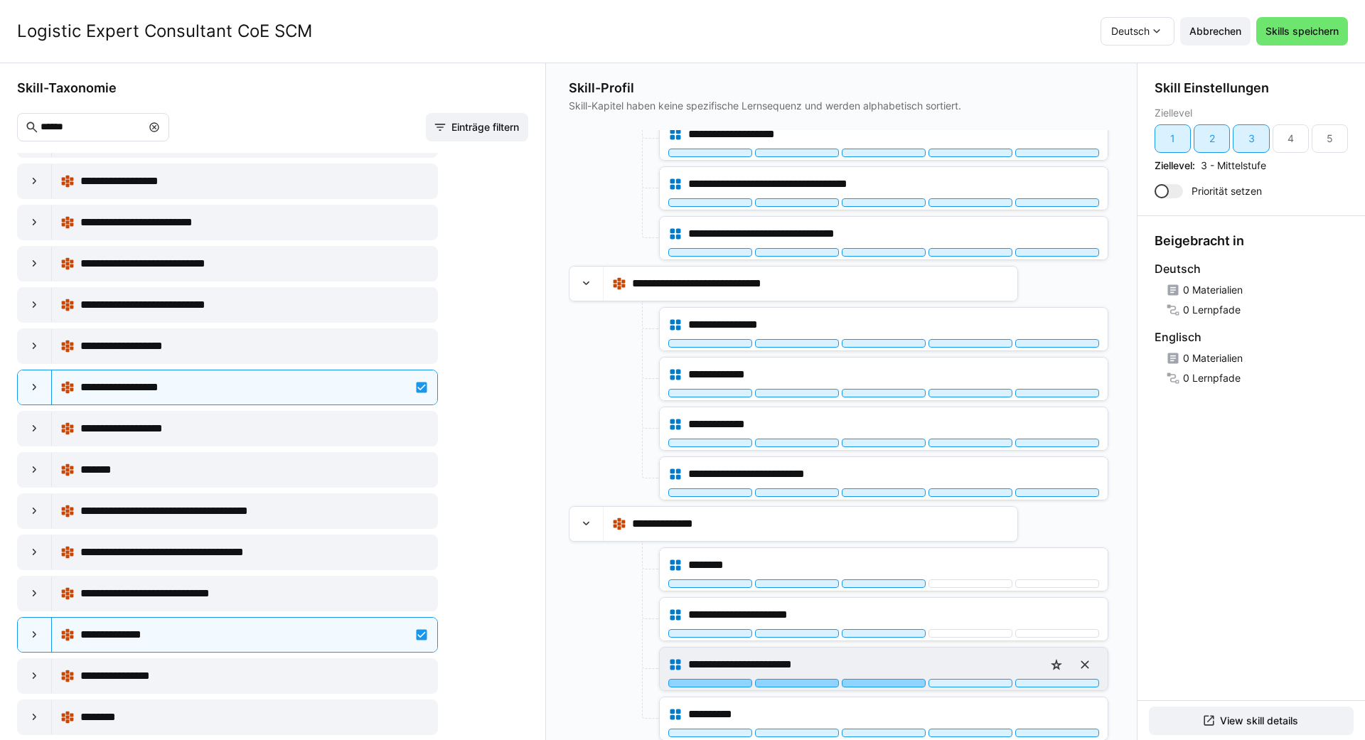
click at [680, 680] on div at bounding box center [884, 683] width 84 height 9
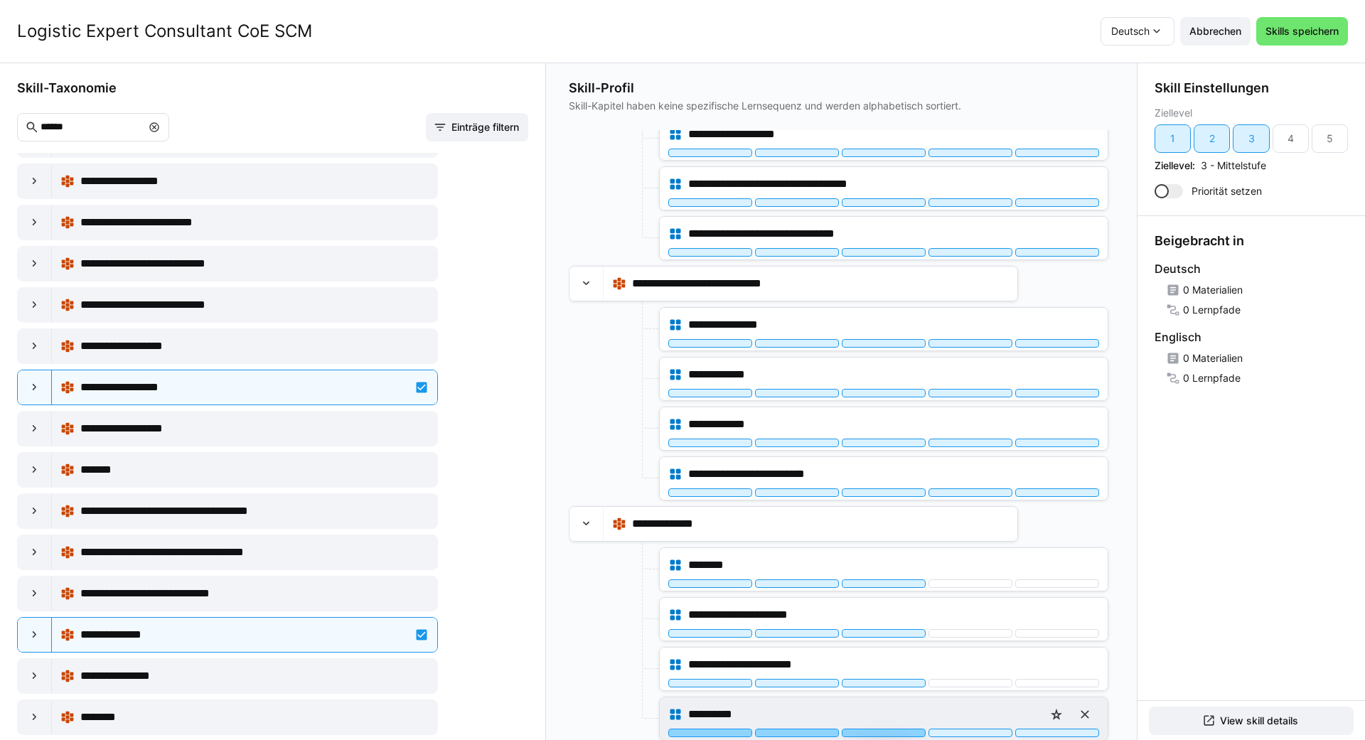
click at [680, 730] on div at bounding box center [884, 733] width 84 height 9
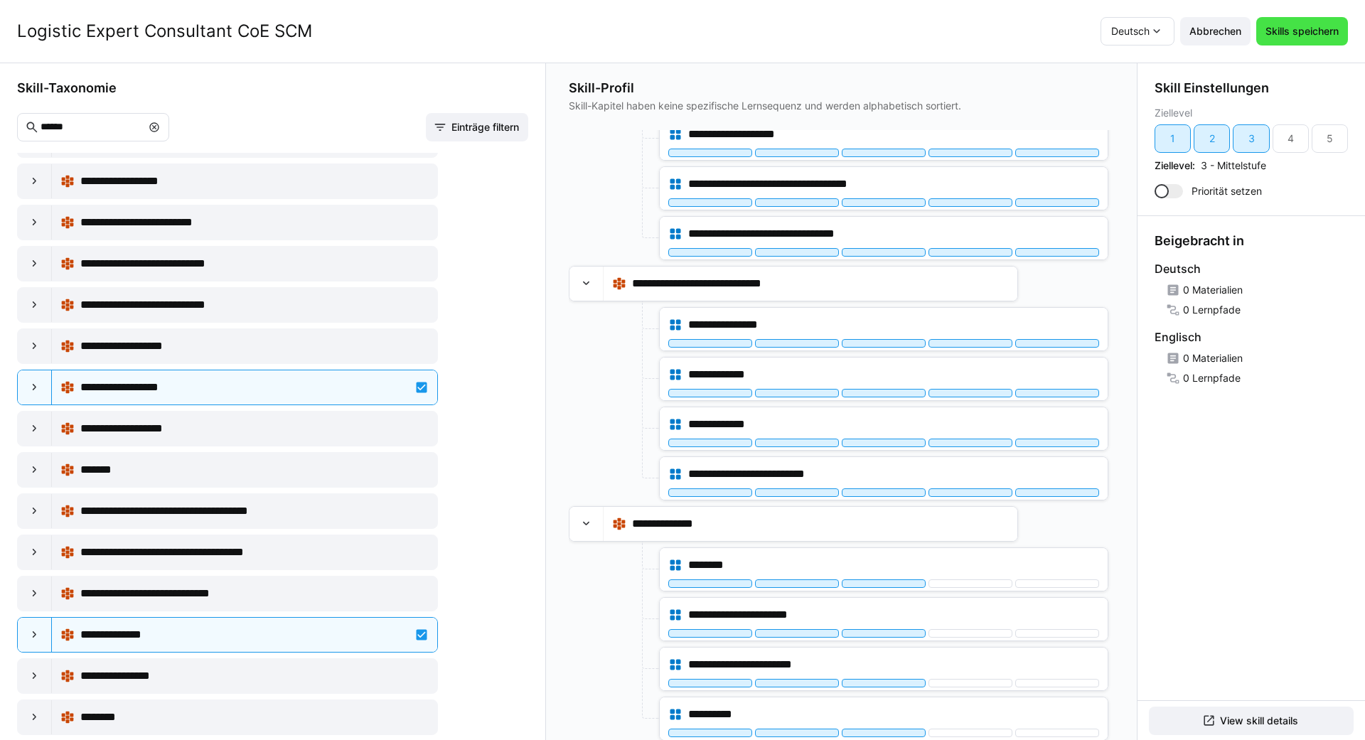
click at [680, 18] on span "Skills speichern" at bounding box center [1302, 31] width 92 height 28
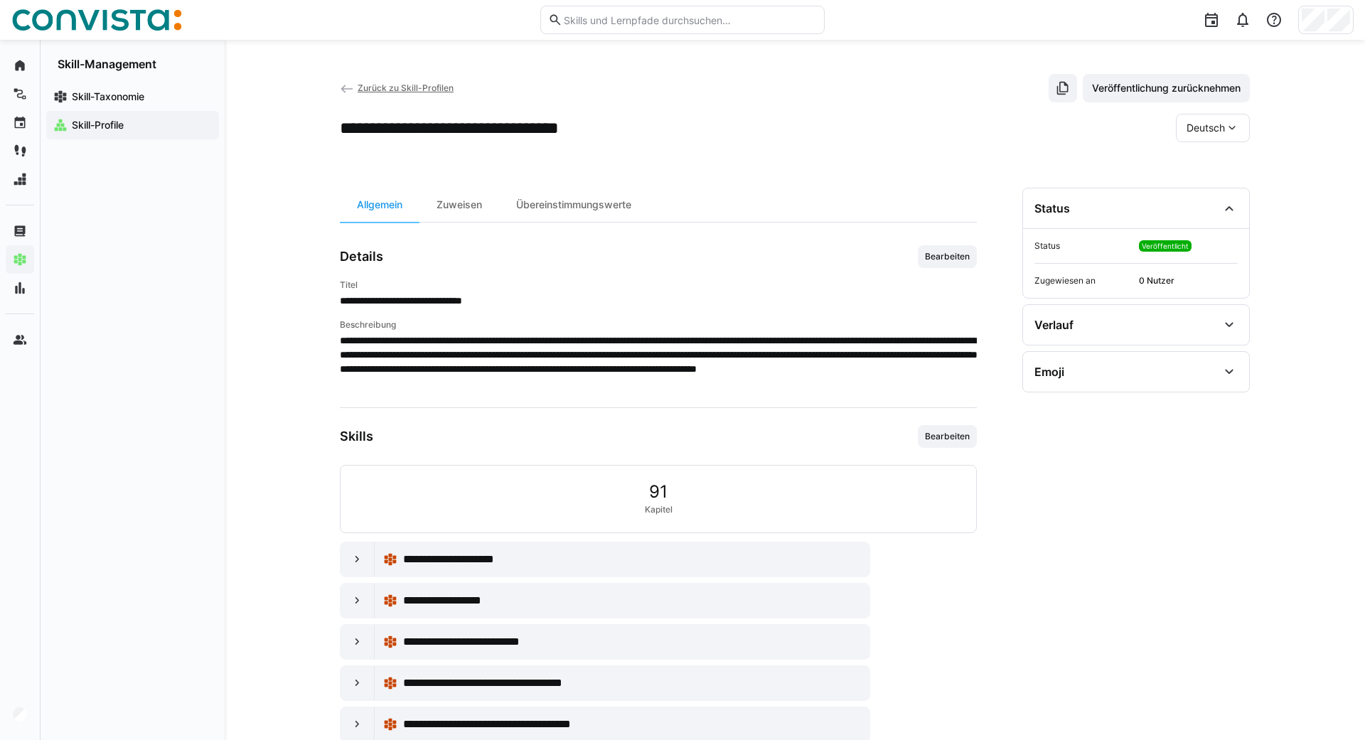
click at [405, 87] on span "Zurück zu Skill-Profilen" at bounding box center [406, 87] width 96 height 11
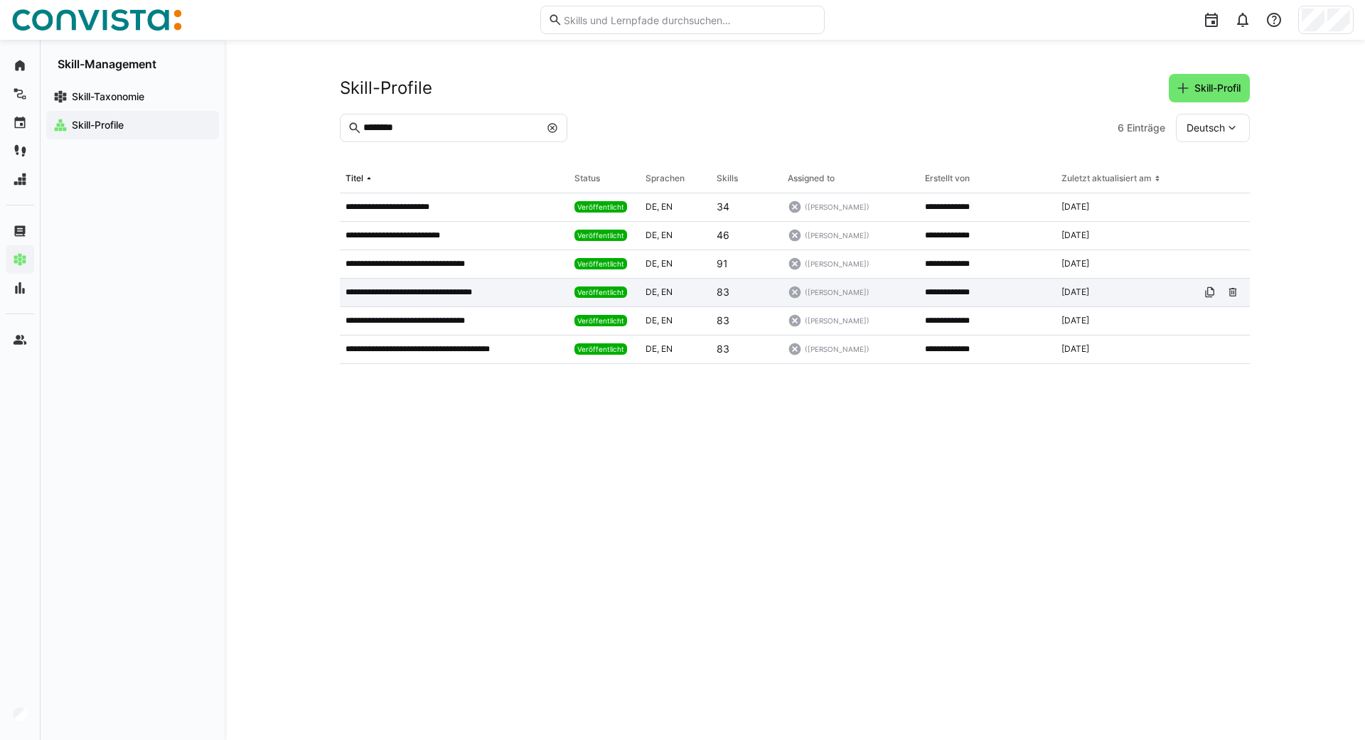
click at [442, 292] on p "**********" at bounding box center [421, 292] width 151 height 11
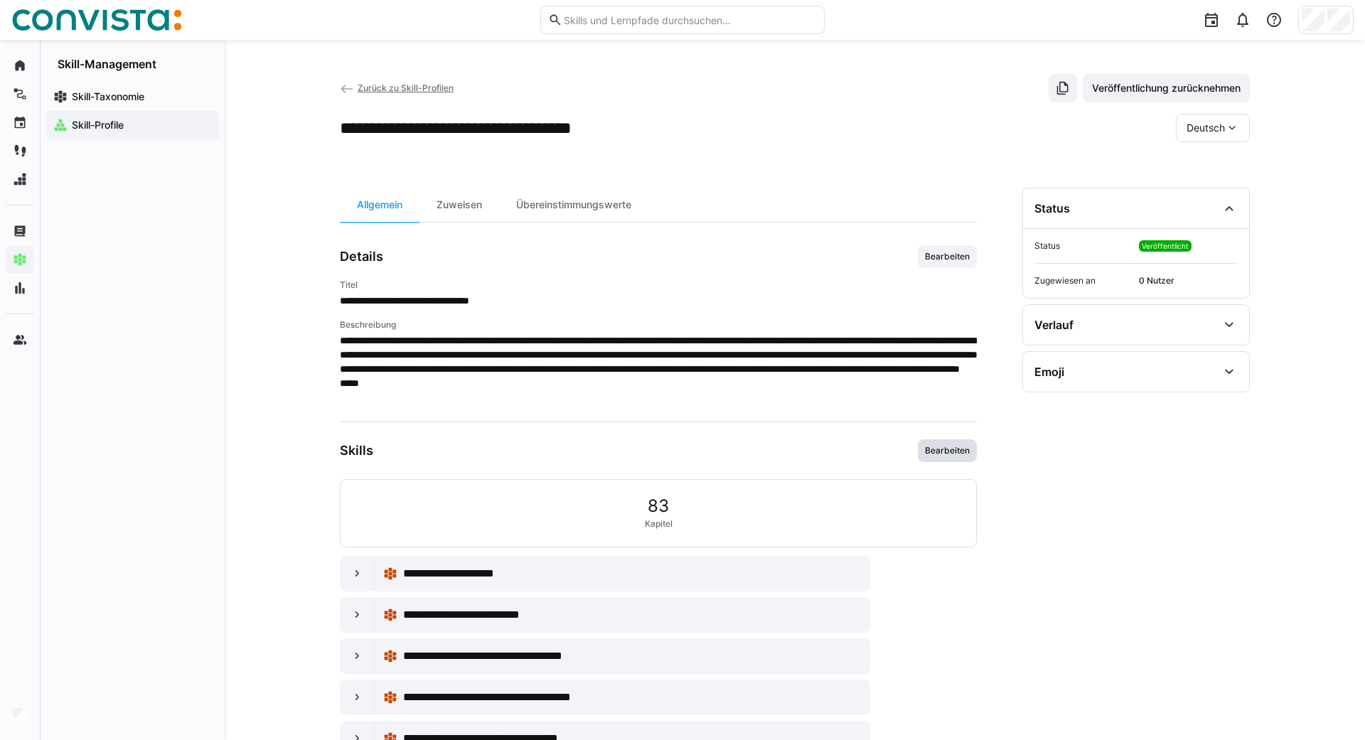
click at [680, 449] on span "Bearbeiten" at bounding box center [948, 450] width 48 height 11
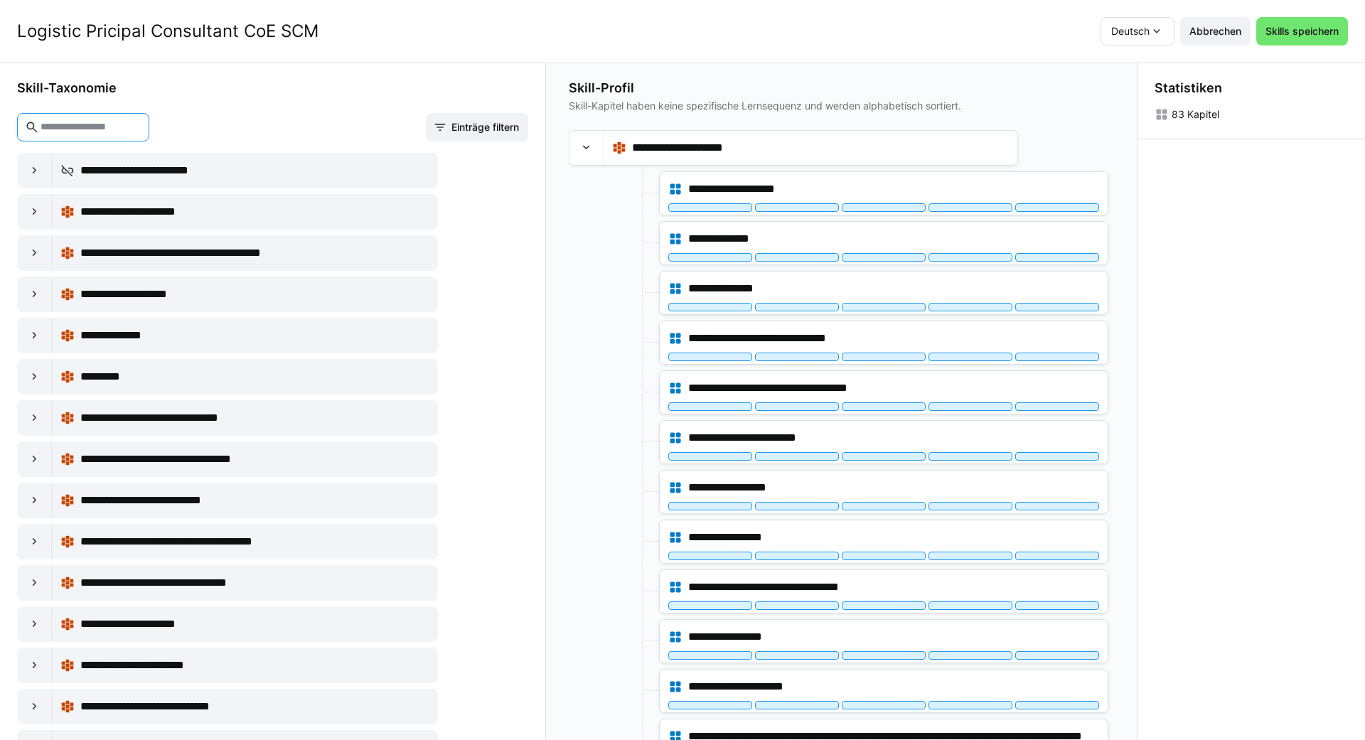
click at [141, 126] on input "text" at bounding box center [90, 127] width 102 height 13
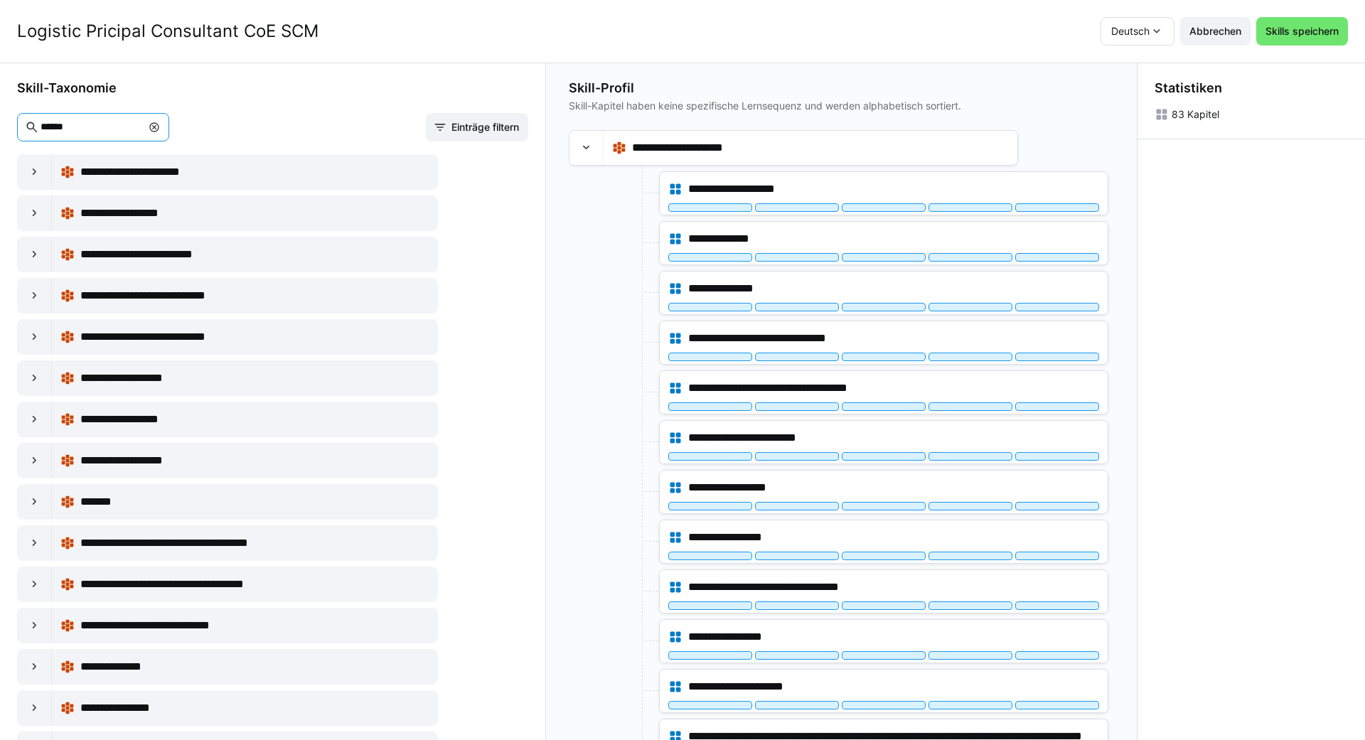
scroll to position [196, 0]
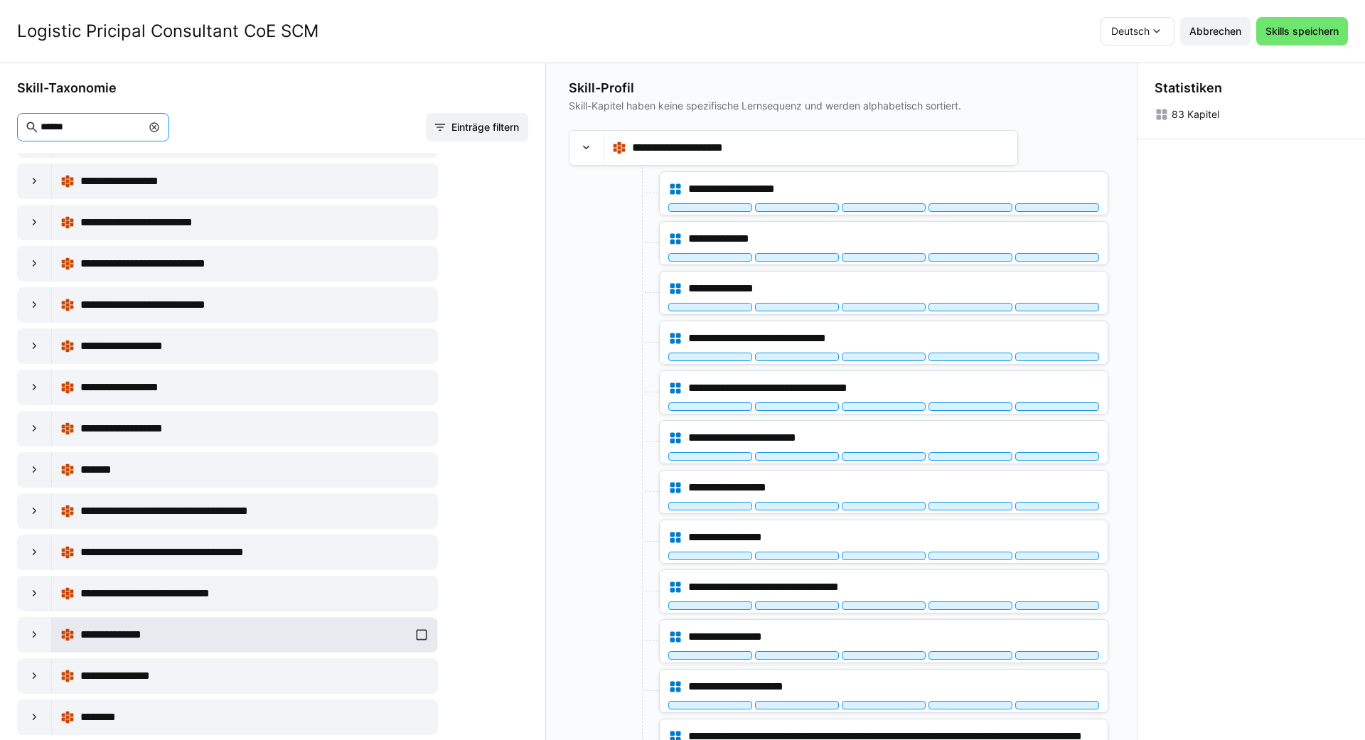
type input "******"
click at [425, 636] on div "**********" at bounding box center [244, 635] width 368 height 28
click at [419, 385] on div "**********" at bounding box center [244, 387] width 368 height 28
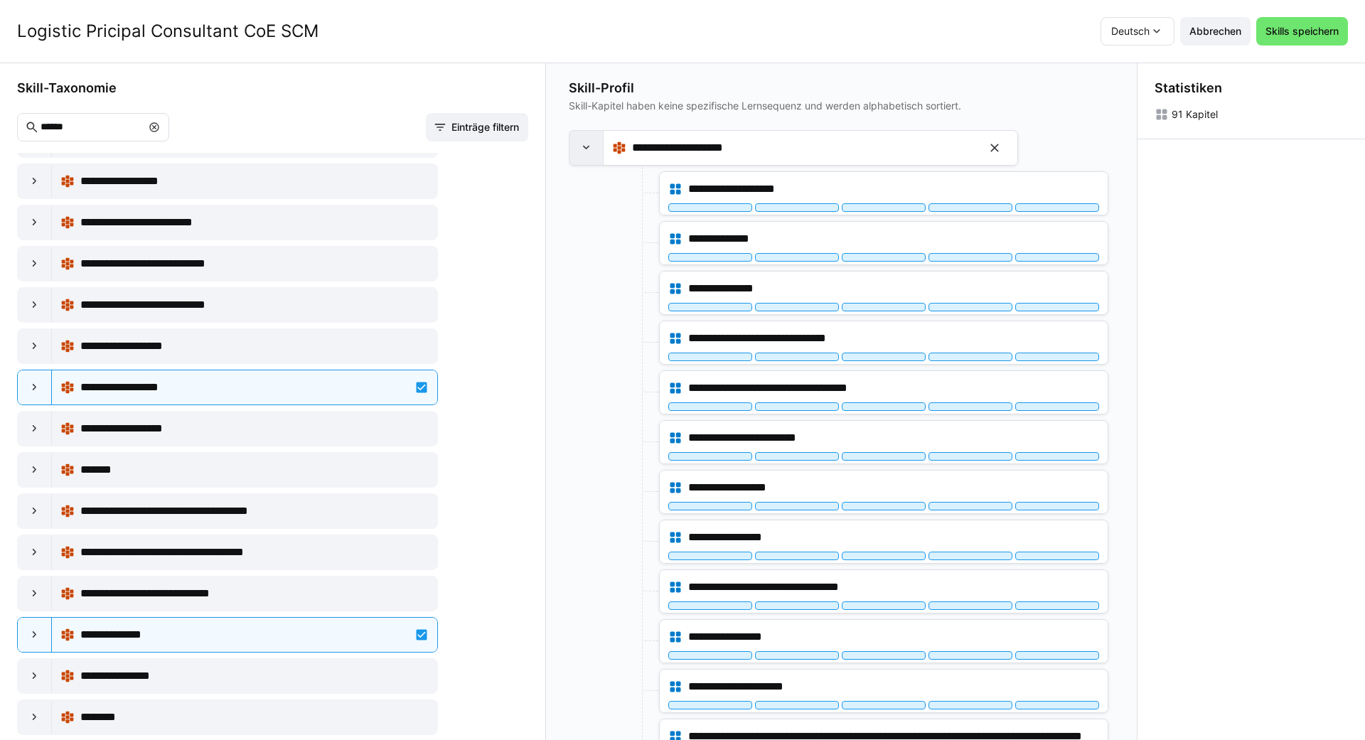
click at [584, 147] on eds-icon at bounding box center [587, 148] width 14 height 14
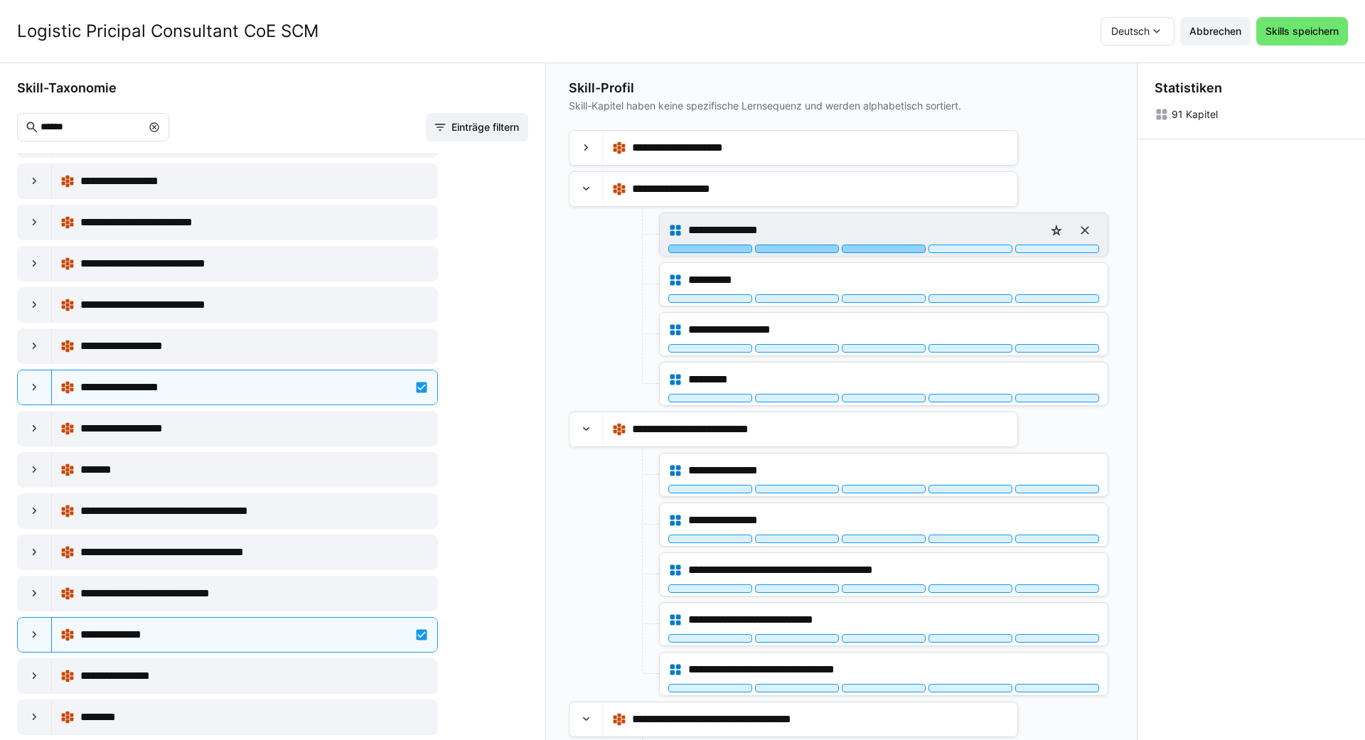
click at [680, 247] on div at bounding box center [884, 249] width 84 height 9
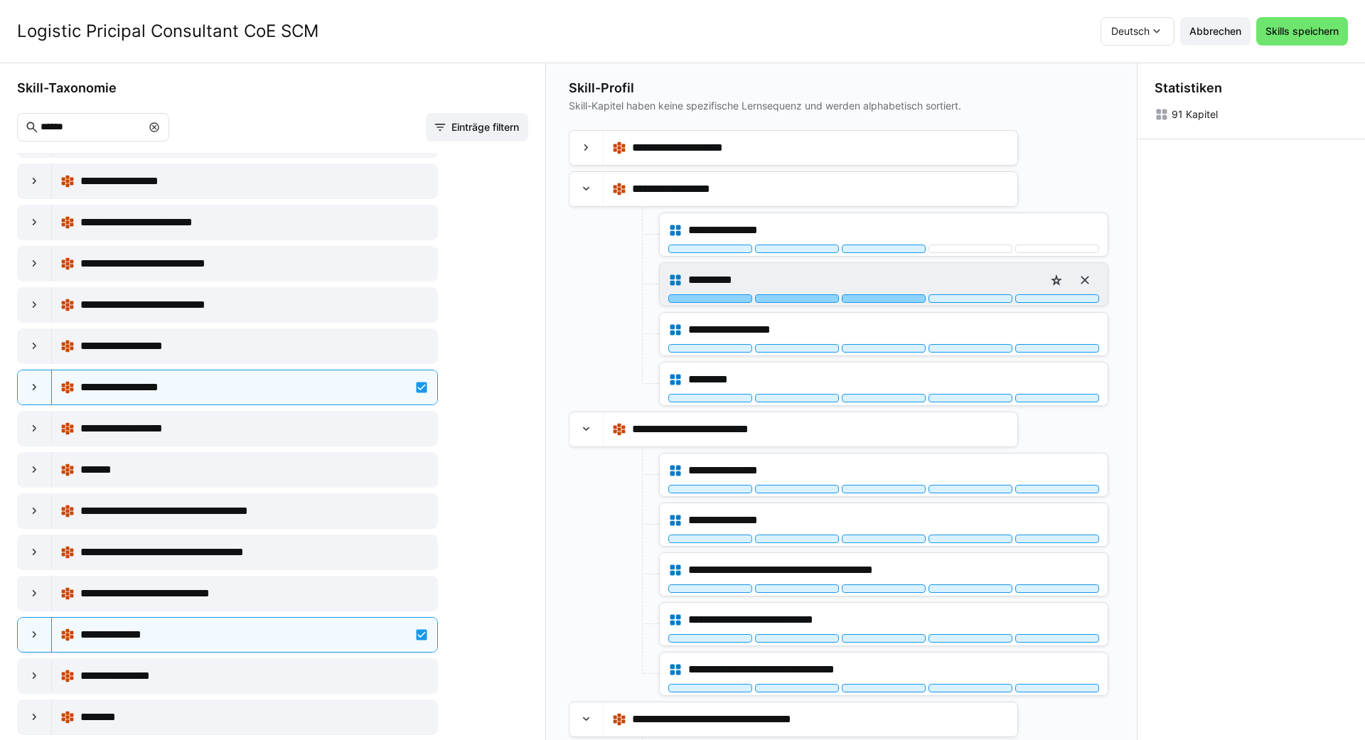
click at [680, 301] on div at bounding box center [884, 298] width 84 height 9
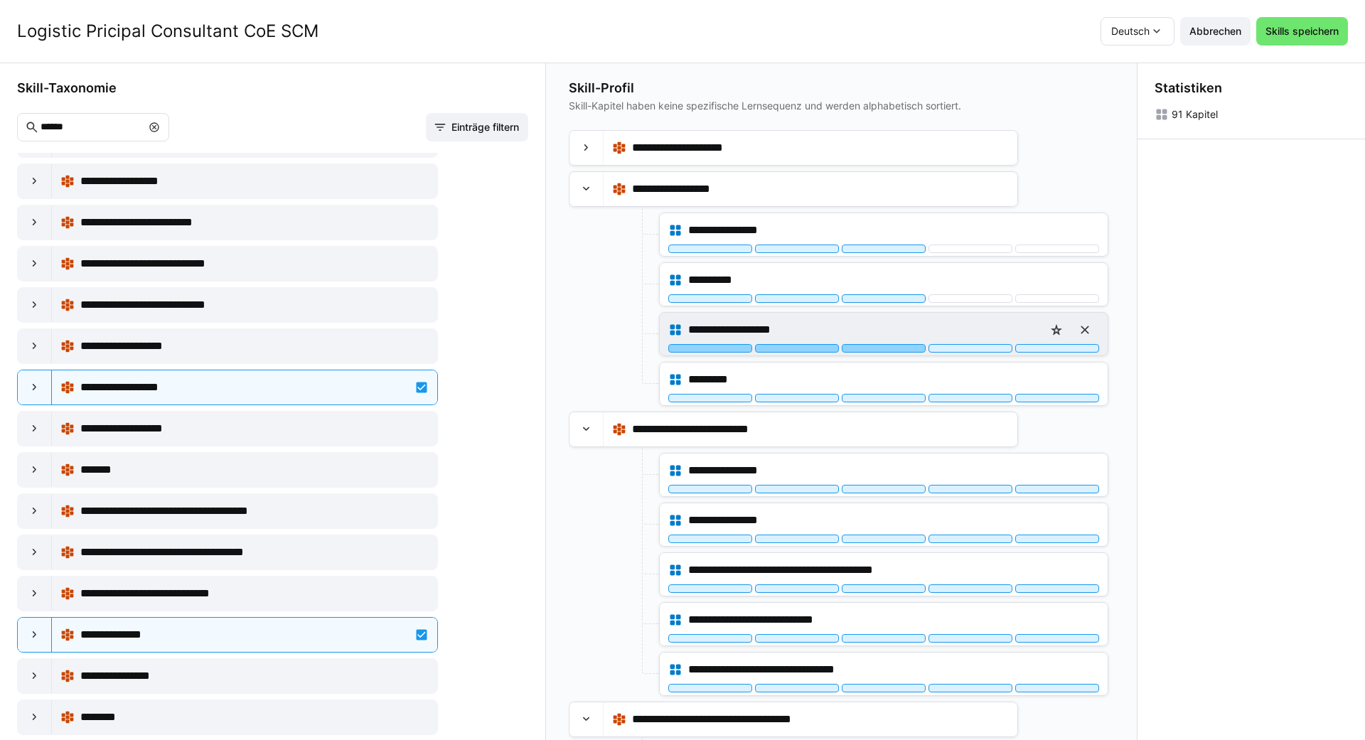
click at [680, 350] on div at bounding box center [884, 348] width 84 height 9
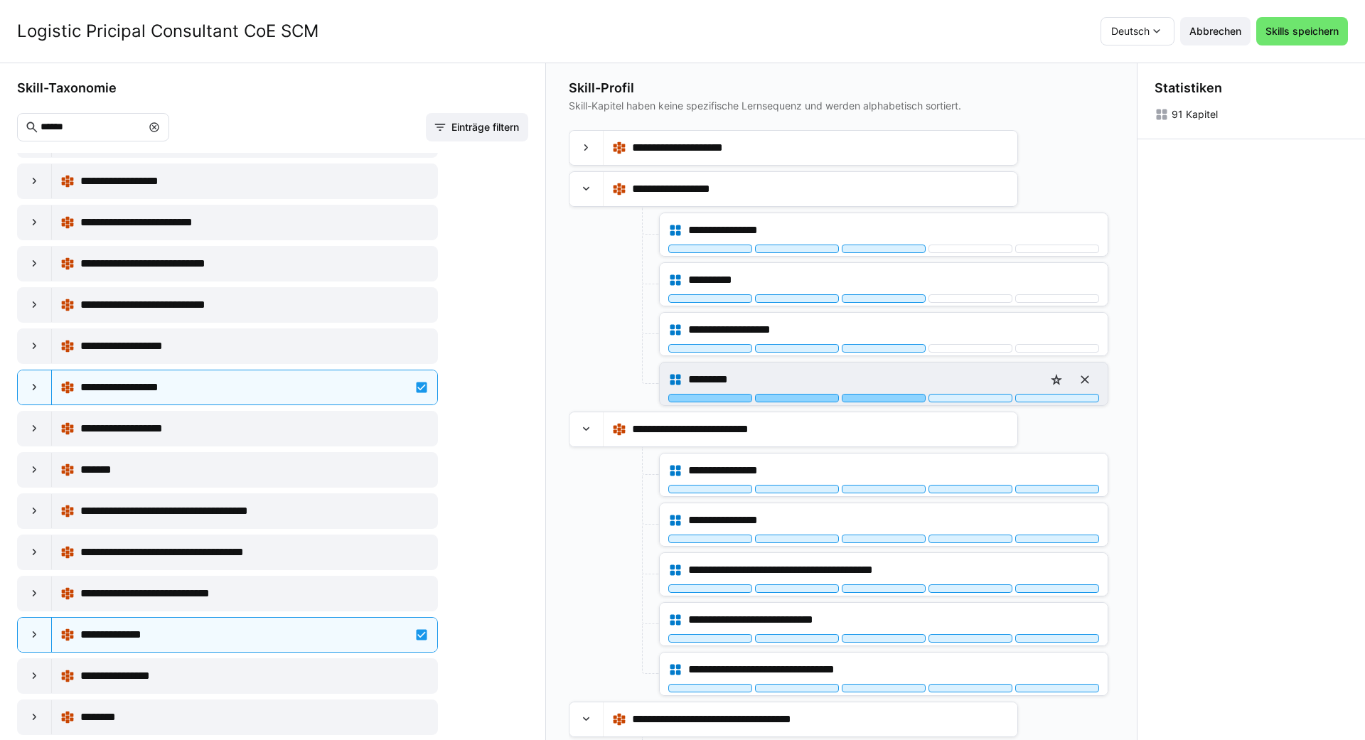
click at [680, 395] on div at bounding box center [884, 398] width 84 height 9
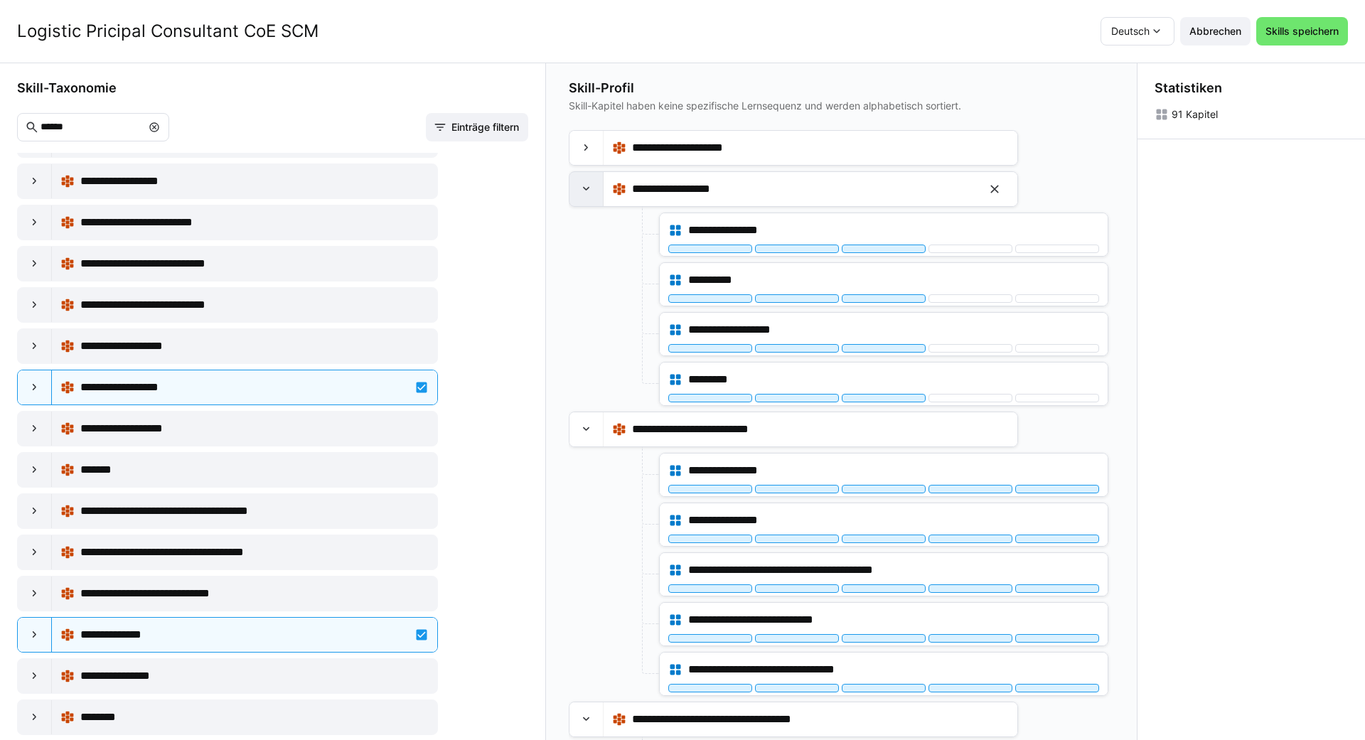
click at [576, 186] on div at bounding box center [587, 189] width 34 height 34
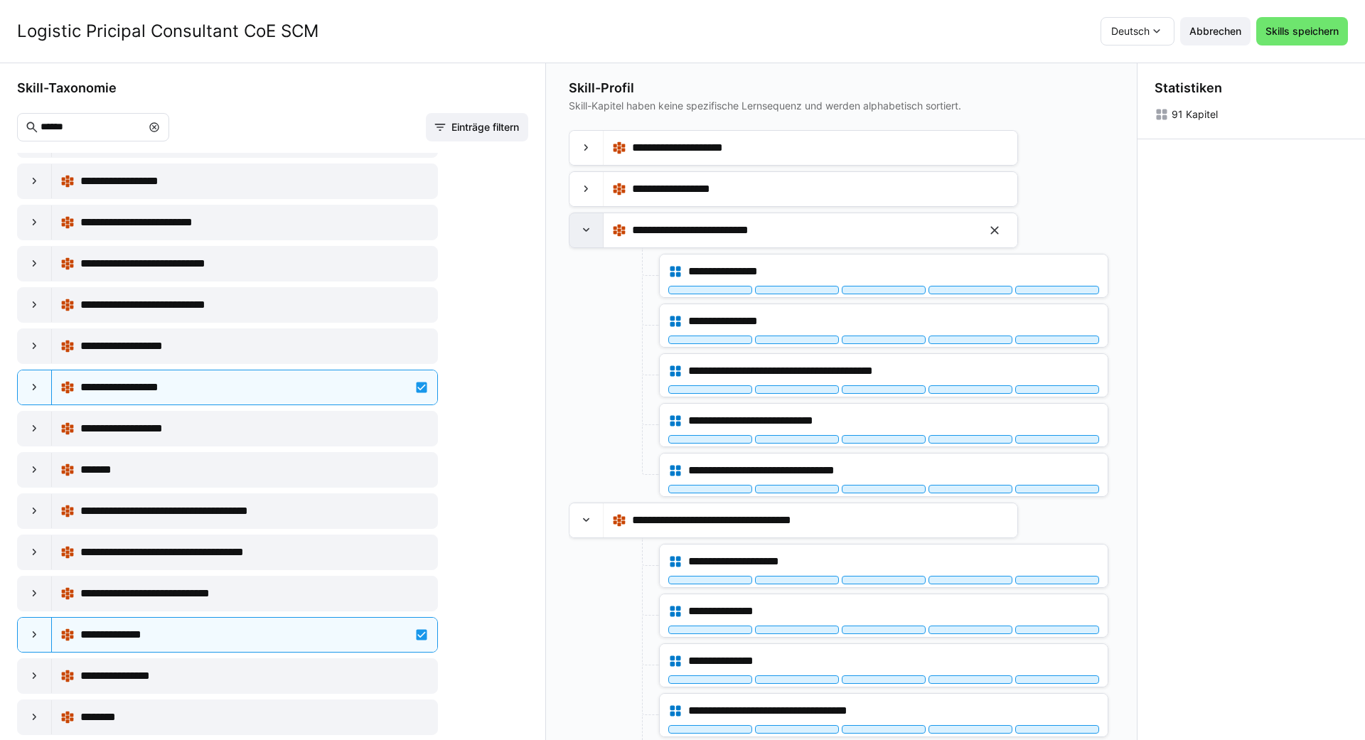
click at [584, 231] on eds-icon at bounding box center [587, 230] width 14 height 14
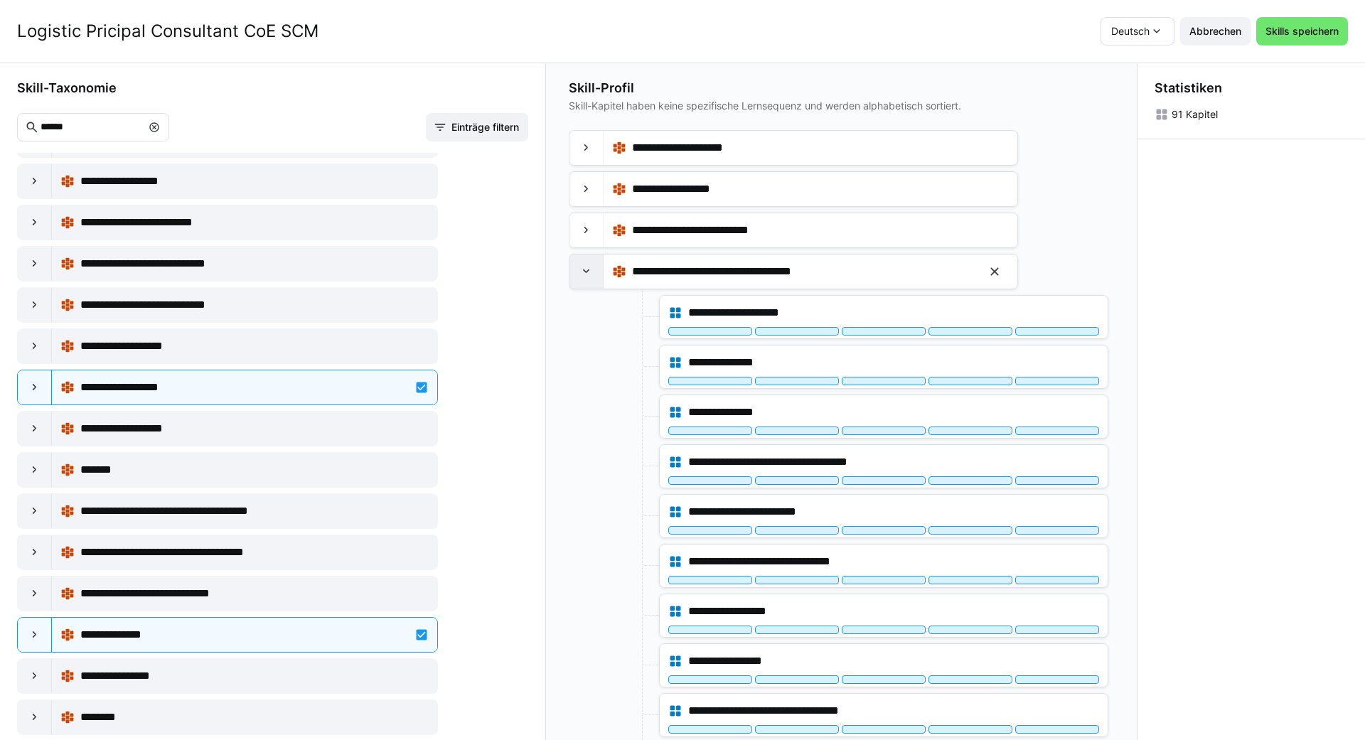
click at [589, 273] on eds-icon at bounding box center [587, 272] width 14 height 14
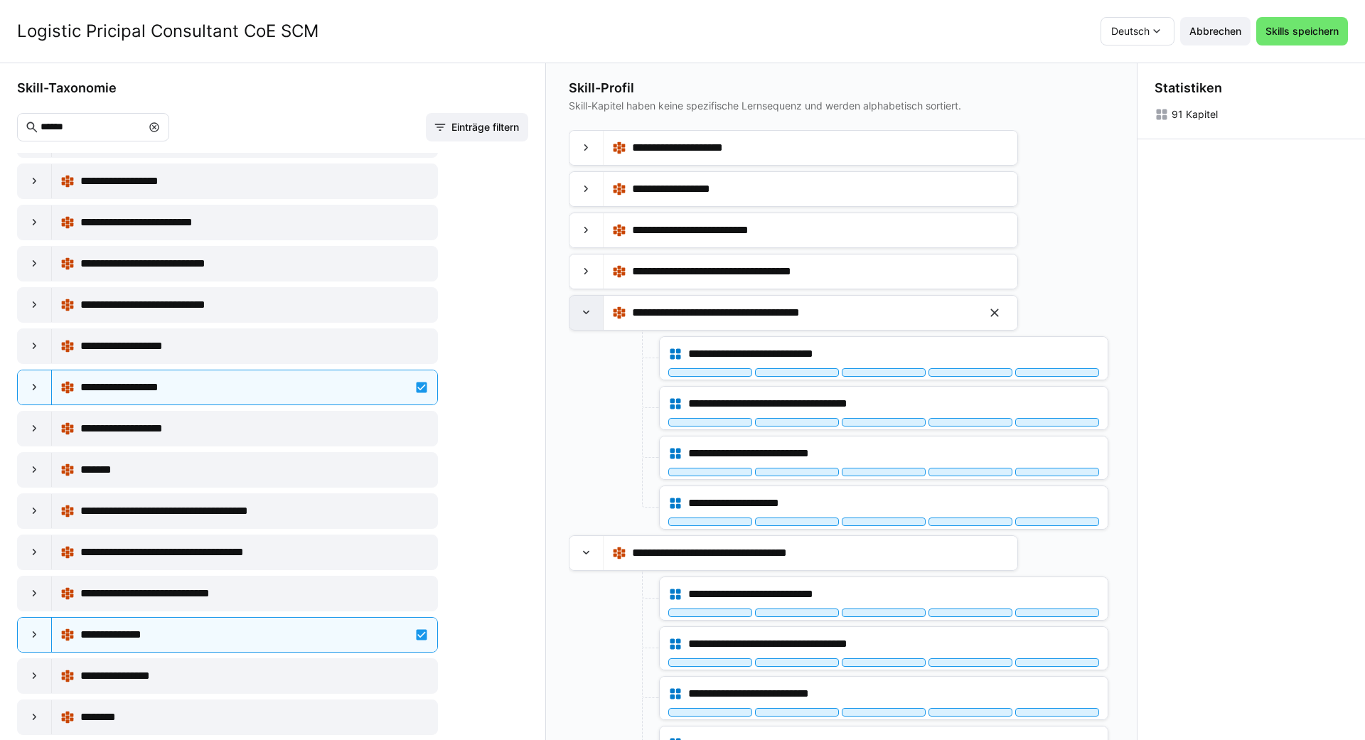
click at [581, 319] on eds-icon at bounding box center [587, 313] width 14 height 14
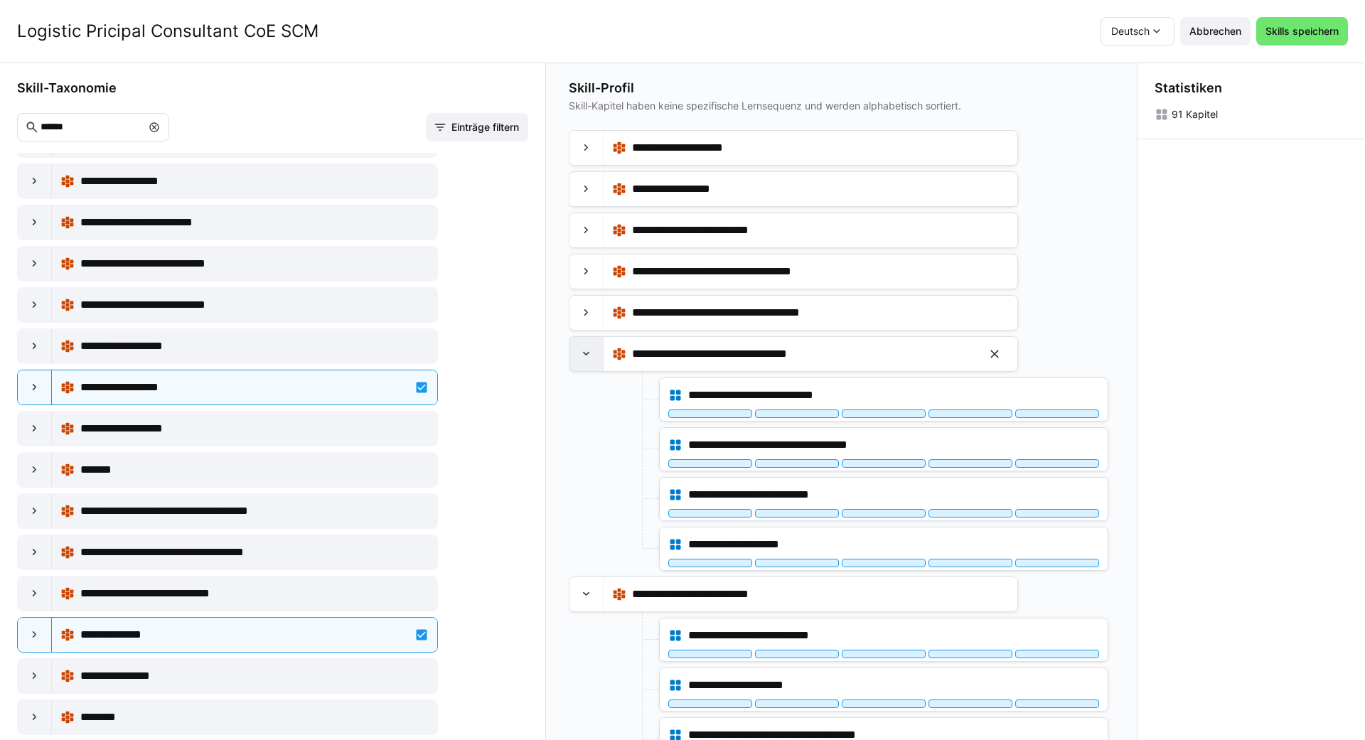
click at [582, 349] on eds-icon at bounding box center [587, 354] width 14 height 14
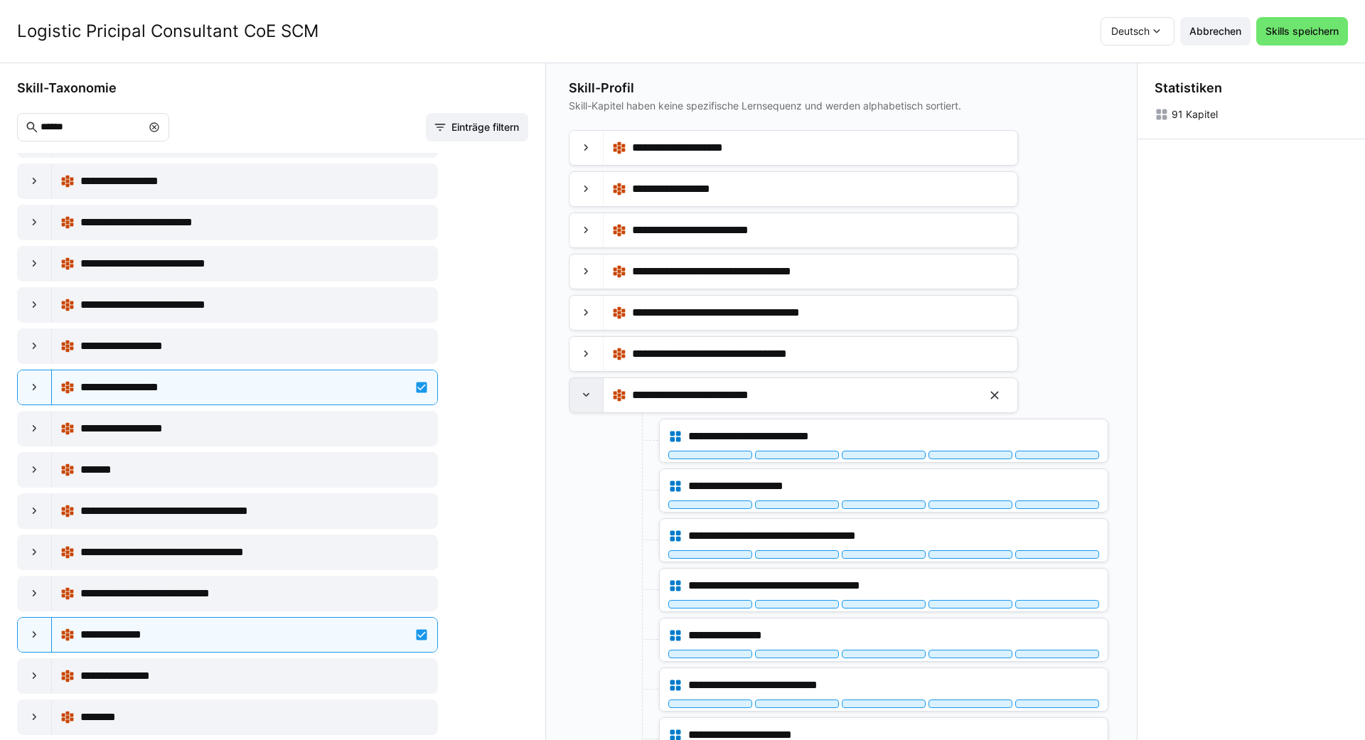
click at [582, 404] on div at bounding box center [587, 395] width 34 height 34
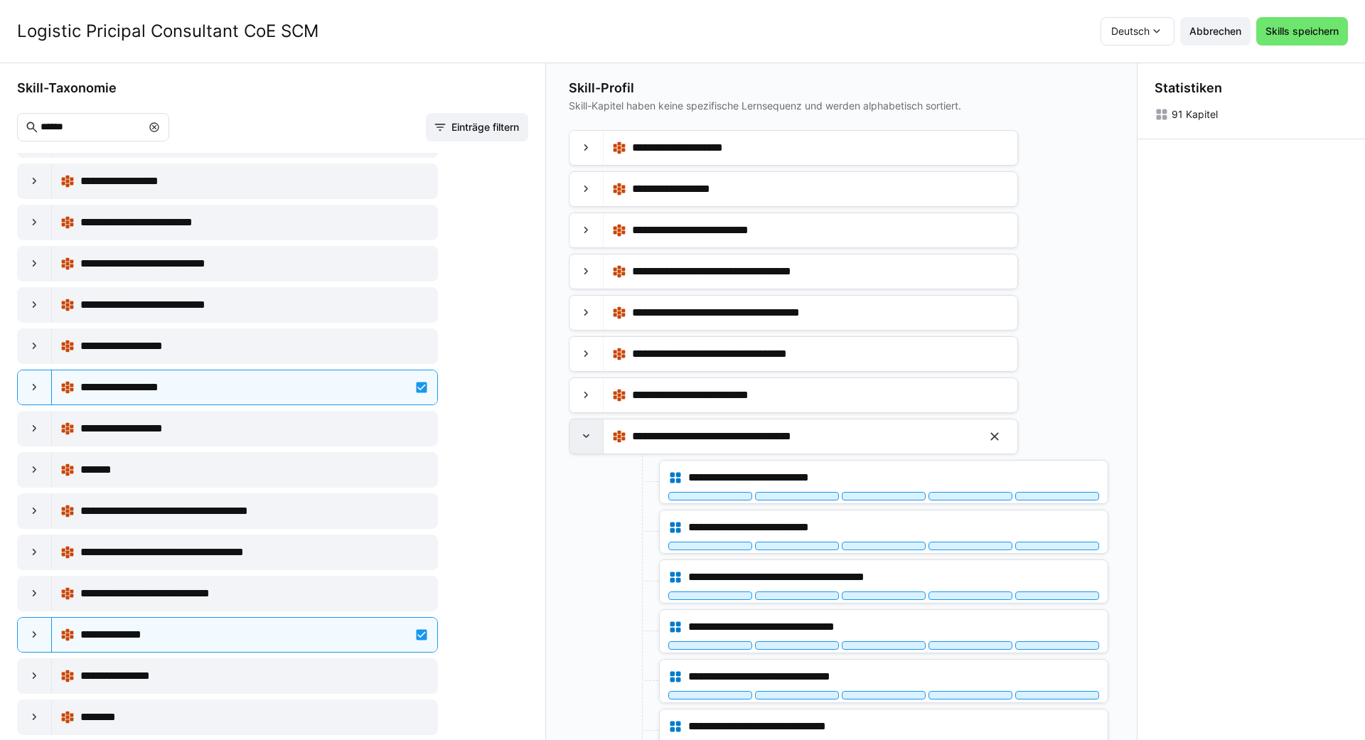
click at [586, 438] on eds-icon at bounding box center [587, 436] width 14 height 14
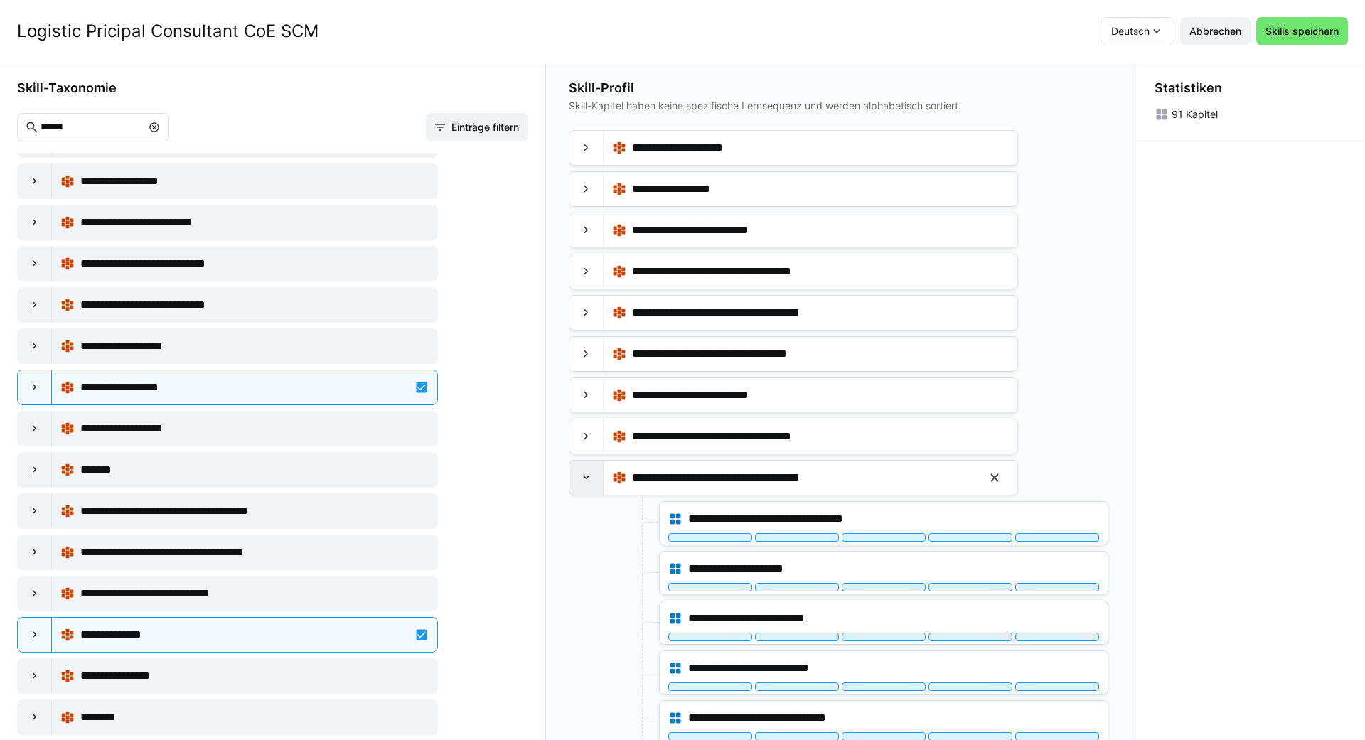
click at [589, 466] on div at bounding box center [587, 478] width 34 height 34
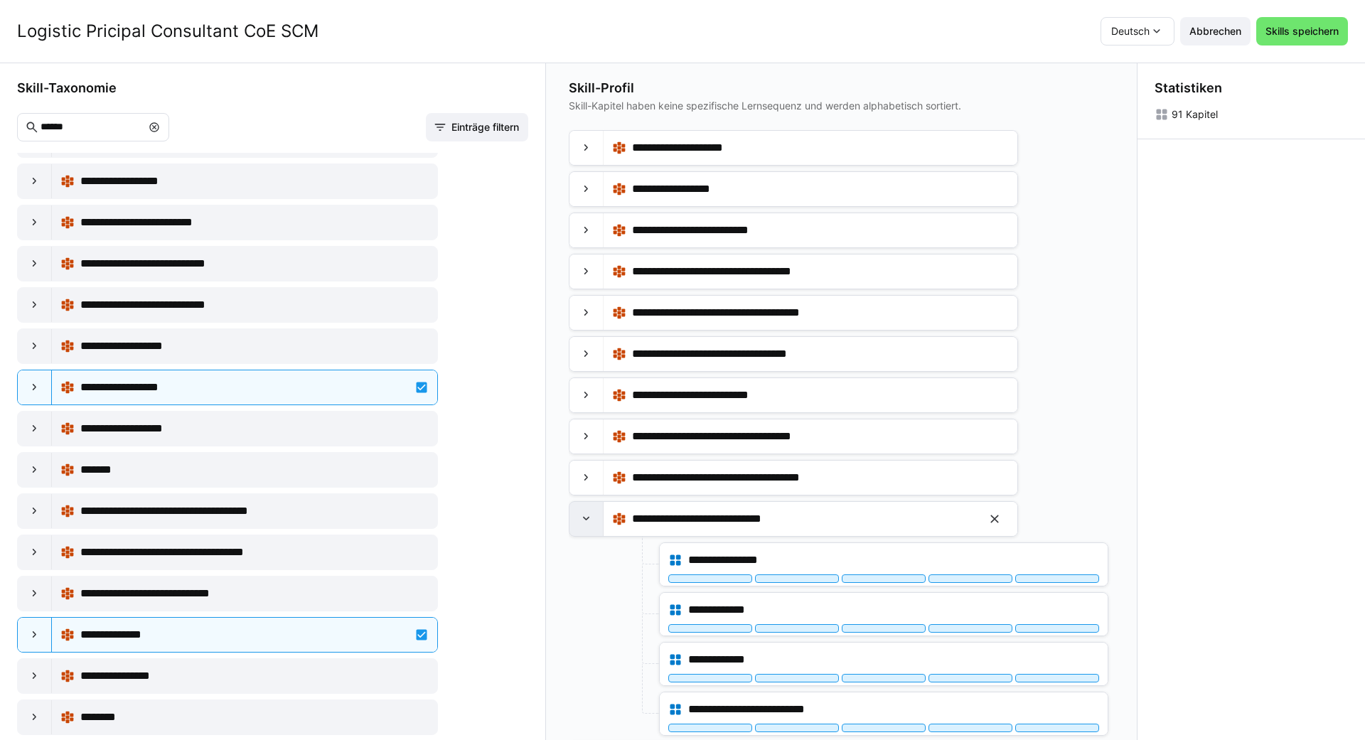
click at [588, 508] on div at bounding box center [587, 519] width 34 height 34
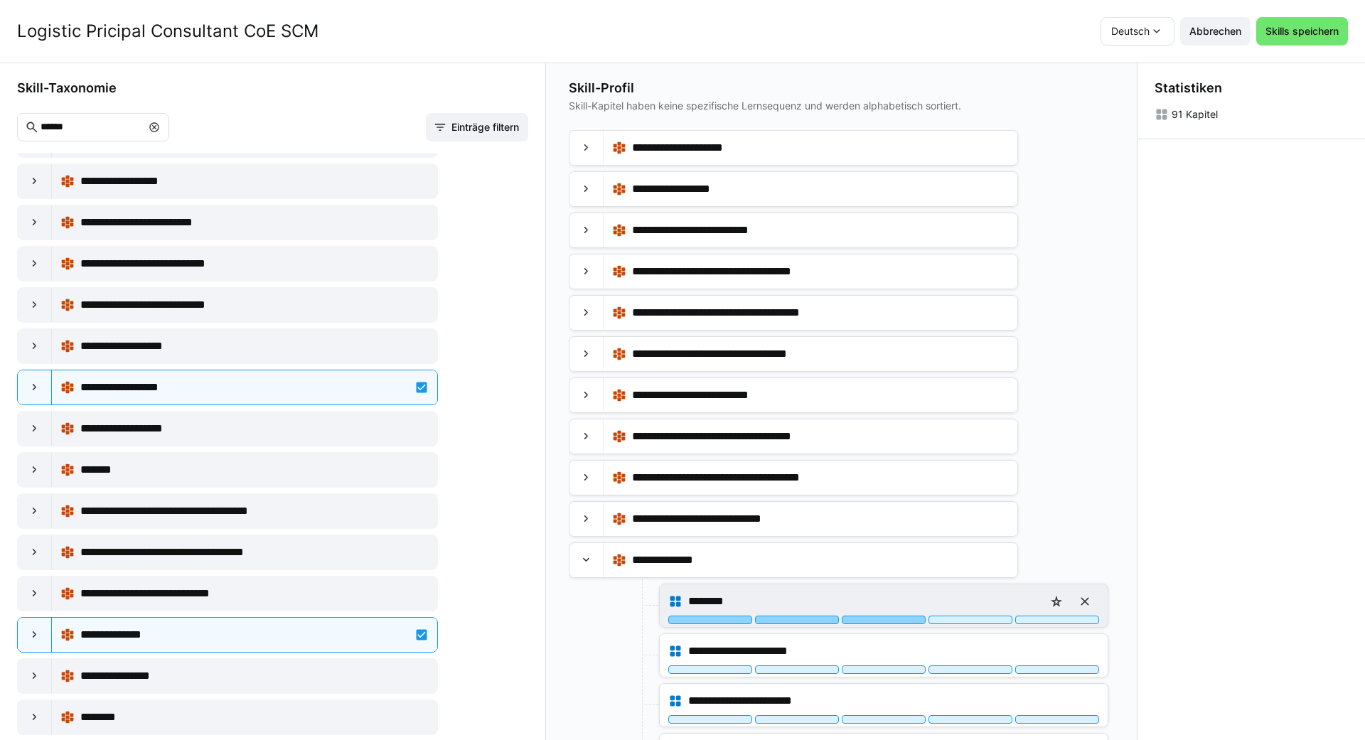
click at [680, 619] on div at bounding box center [884, 620] width 84 height 9
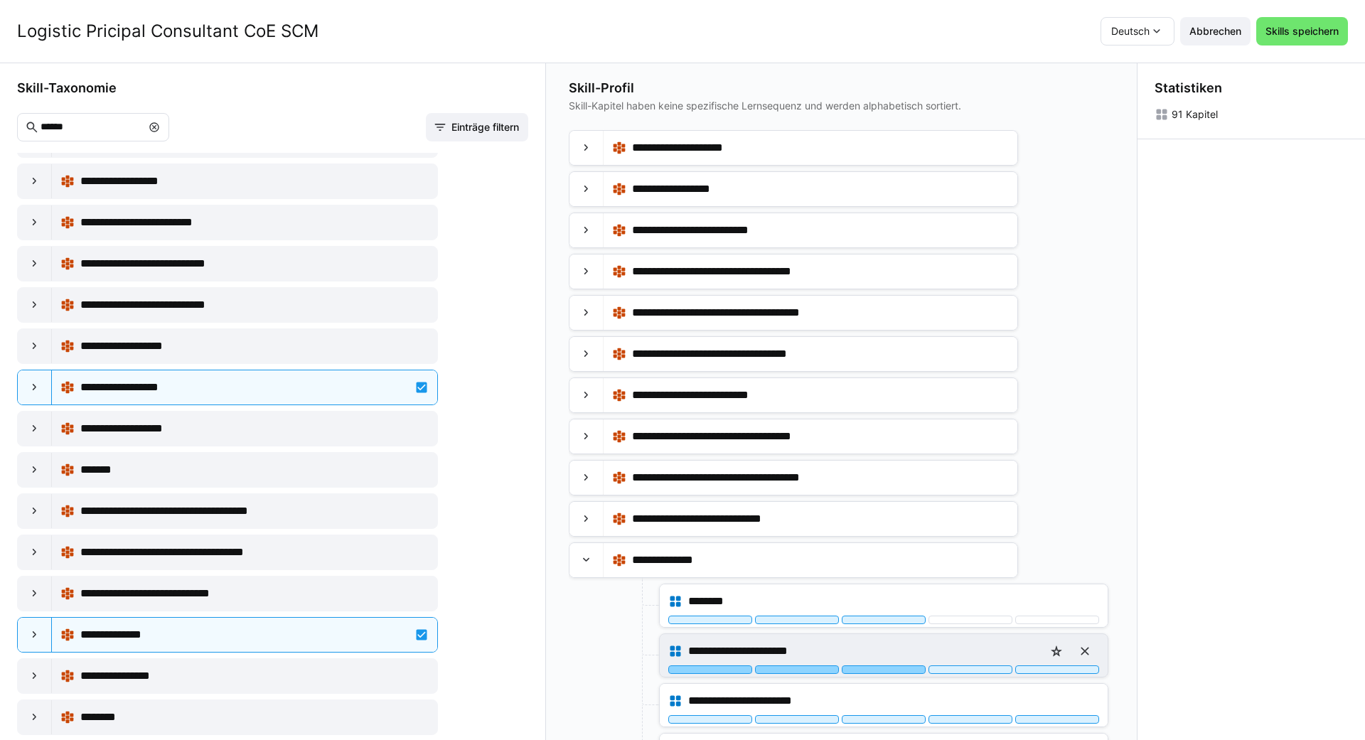
click at [680, 668] on div at bounding box center [884, 670] width 84 height 9
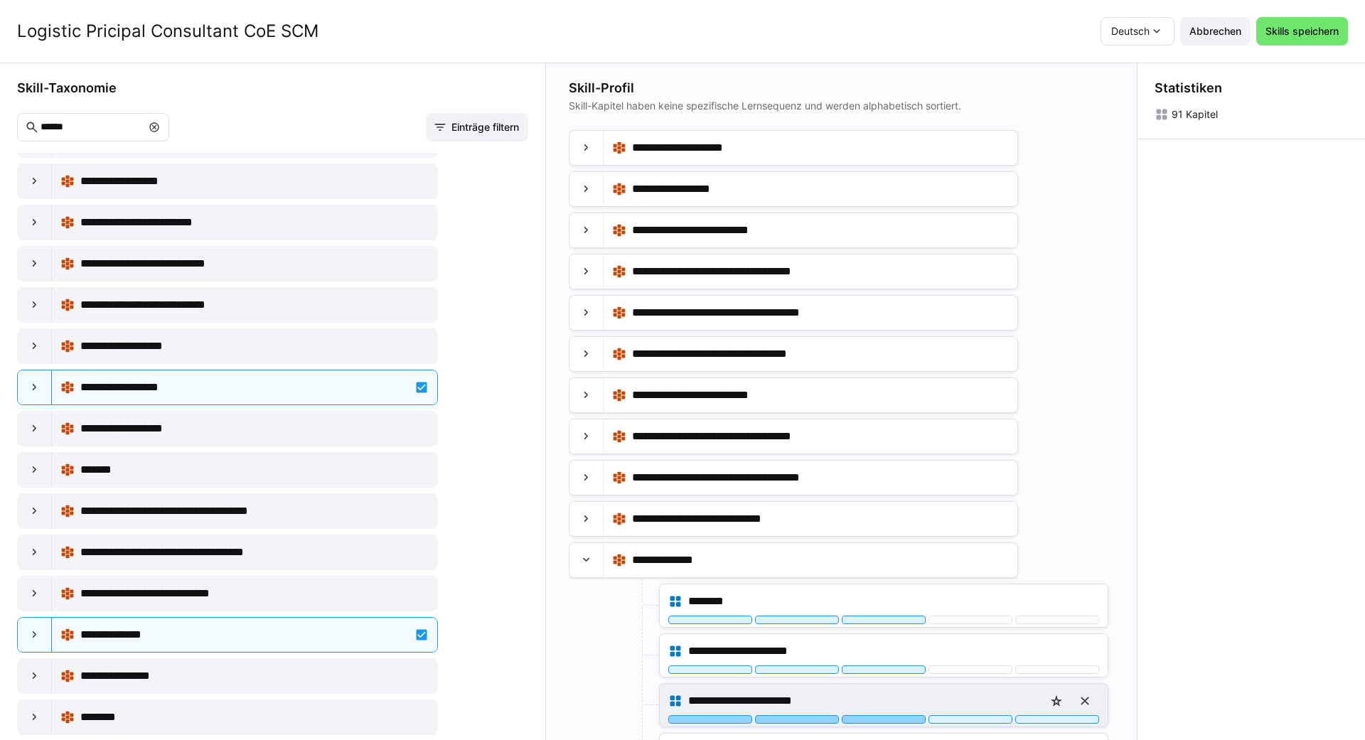
click at [680, 720] on div at bounding box center [884, 719] width 84 height 9
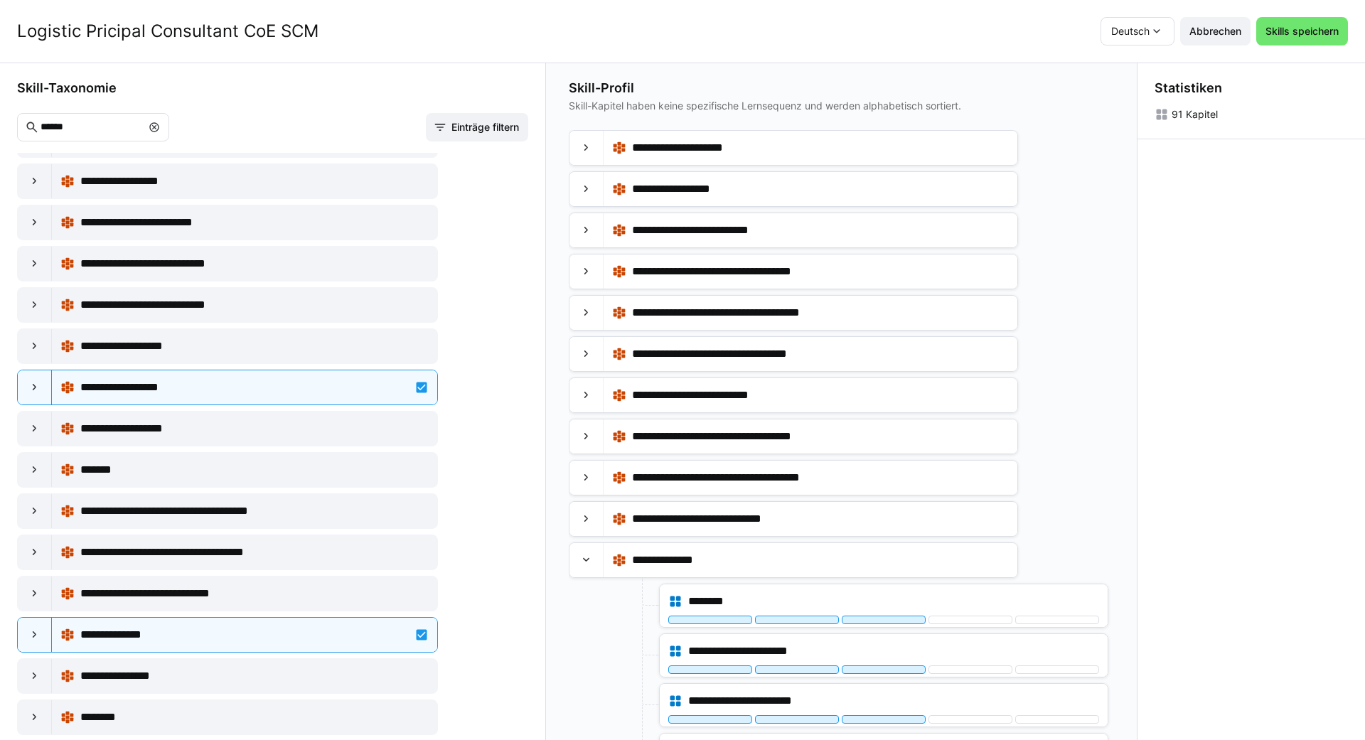
scroll to position [36, 0]
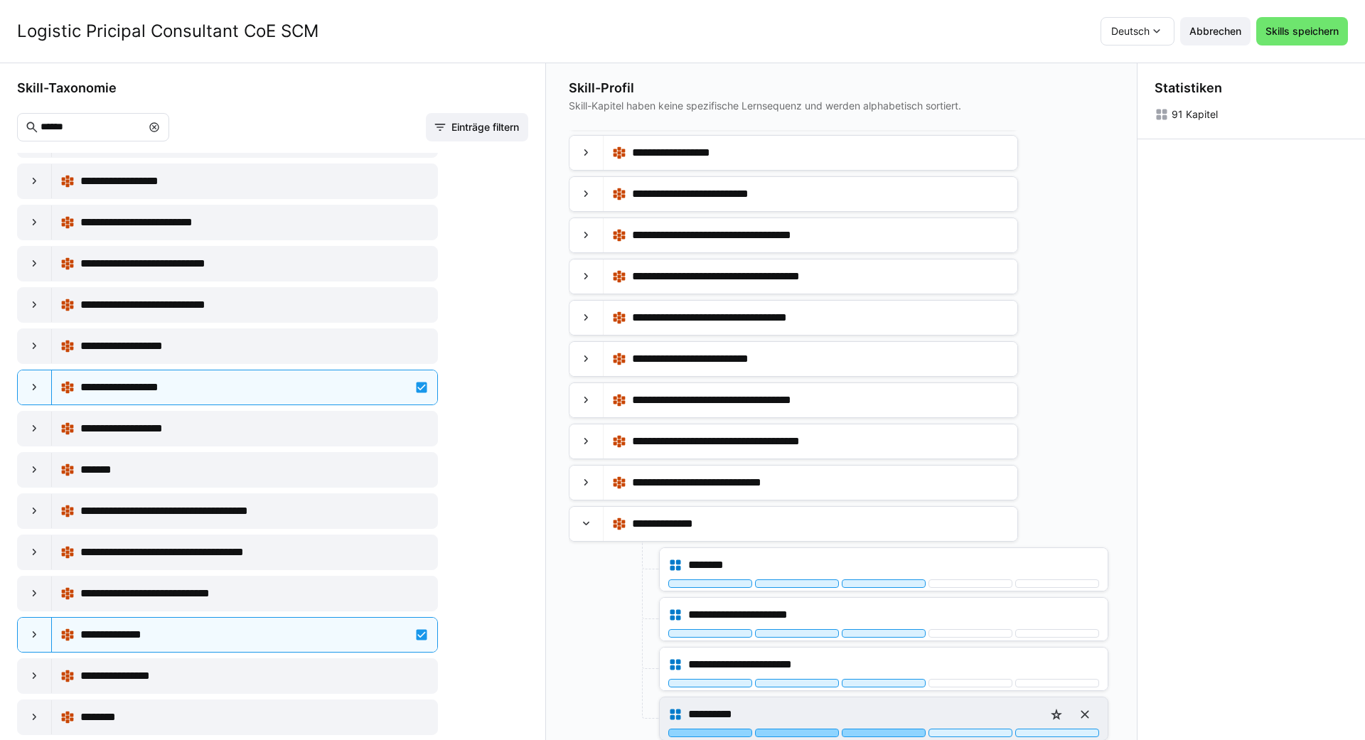
click at [680, 732] on div at bounding box center [884, 733] width 84 height 9
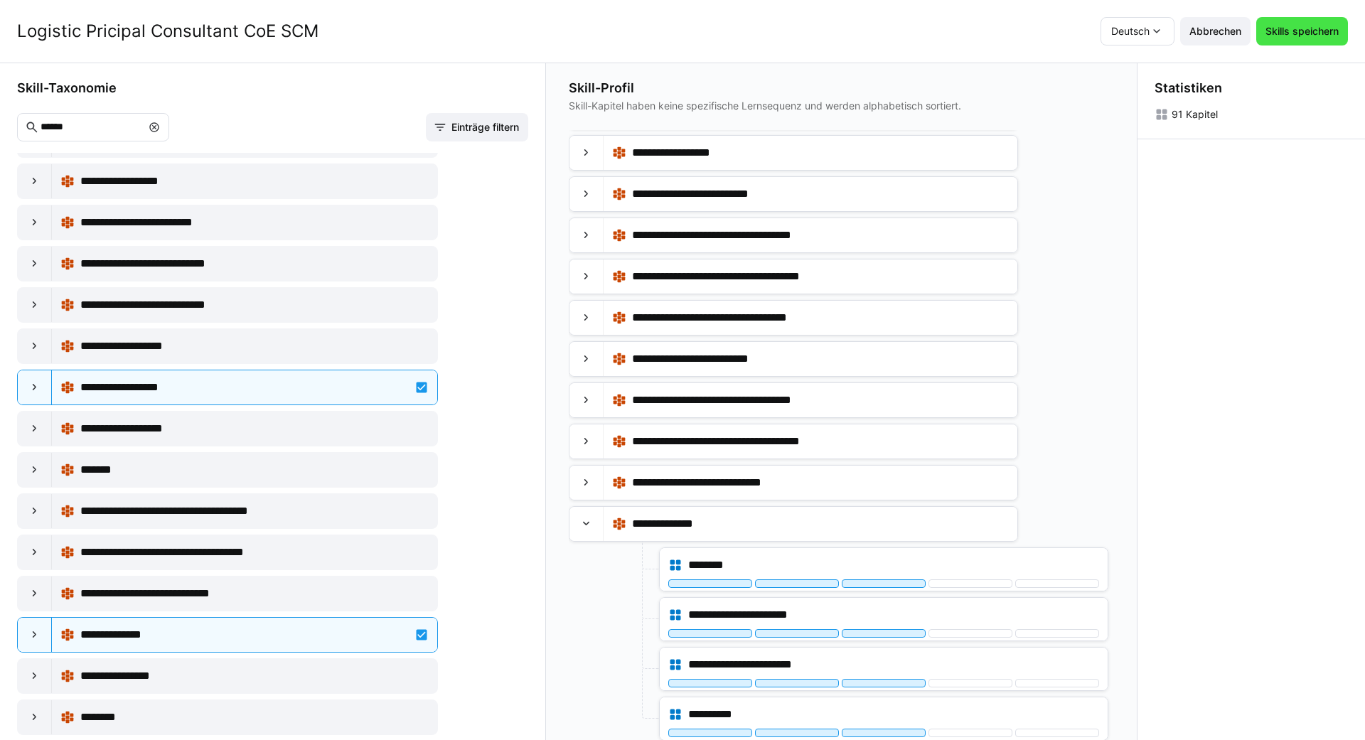
click at [680, 35] on span "Skills speichern" at bounding box center [1303, 31] width 78 height 14
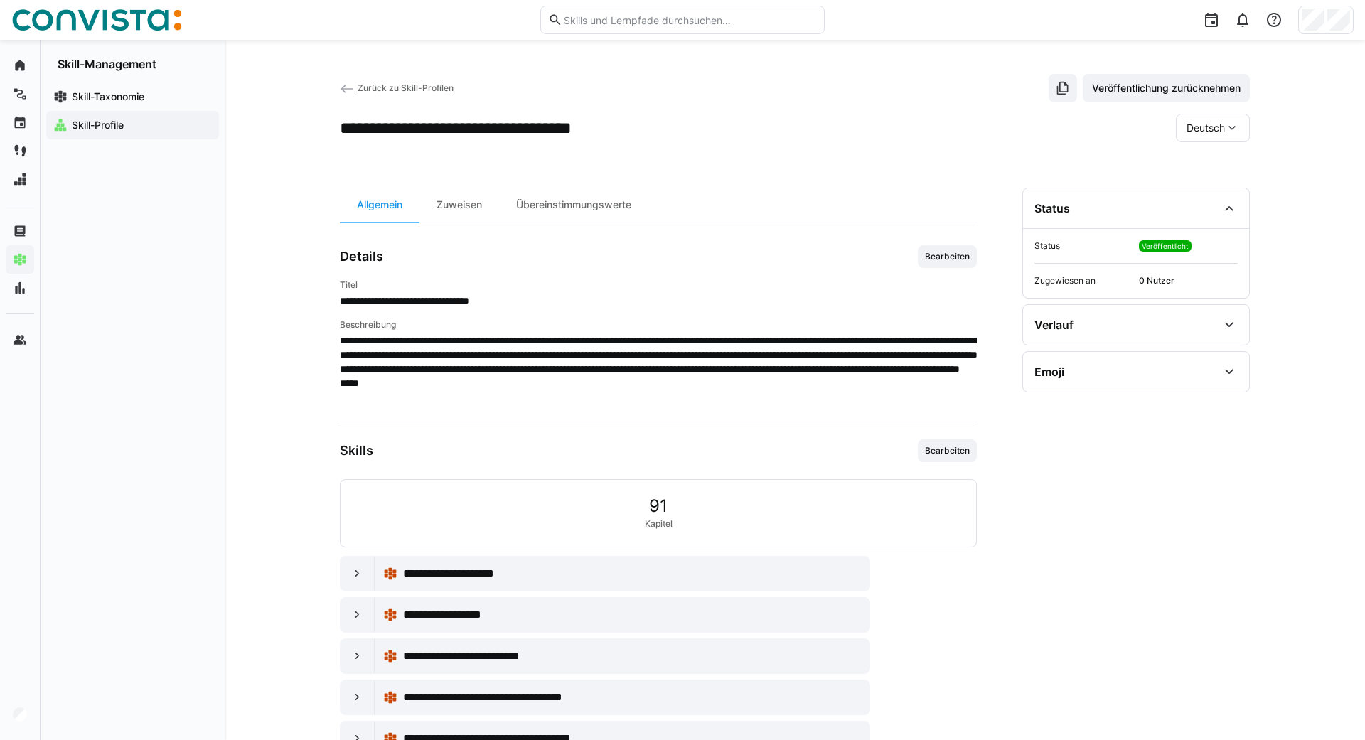
click at [377, 87] on span "Zurück zu Skill-Profilen" at bounding box center [406, 87] width 96 height 11
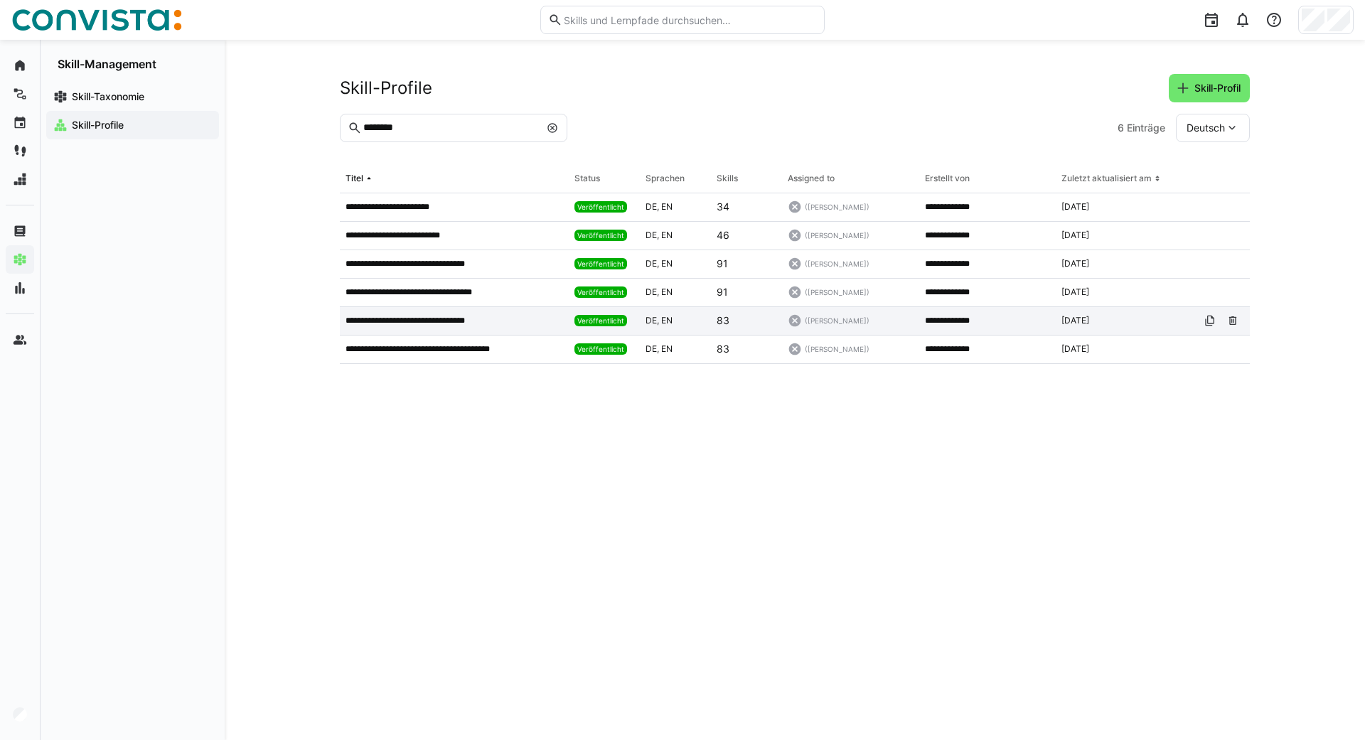
click at [429, 326] on p "**********" at bounding box center [420, 320] width 148 height 11
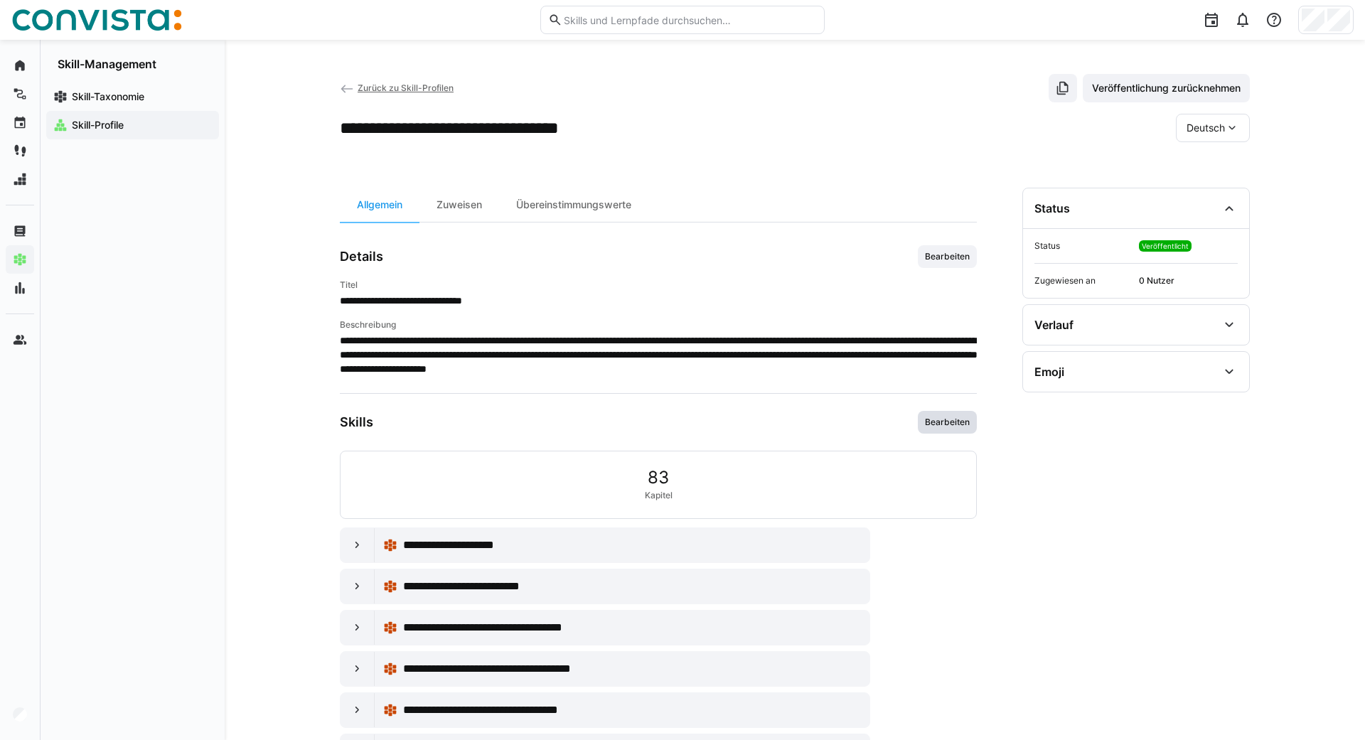
click at [680, 425] on span "Bearbeiten" at bounding box center [948, 422] width 48 height 11
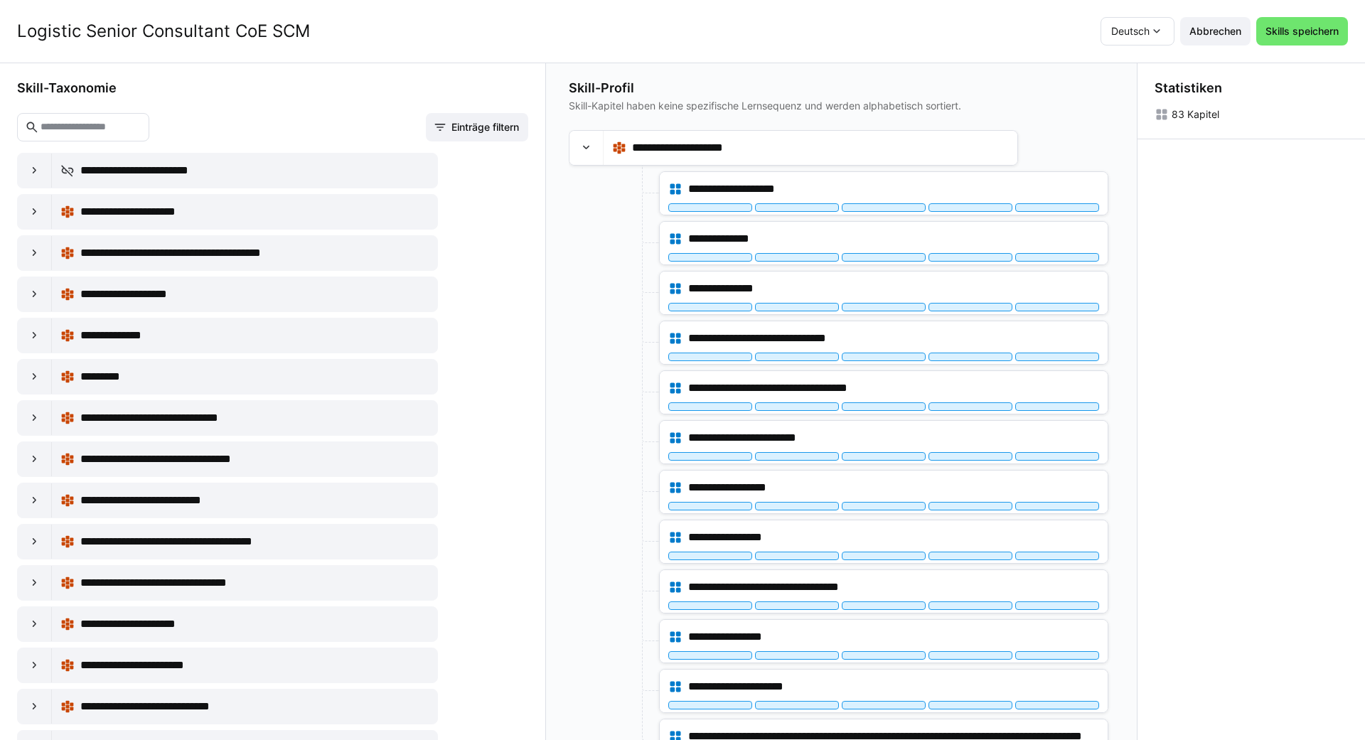
click at [141, 127] on input "text" at bounding box center [90, 127] width 102 height 13
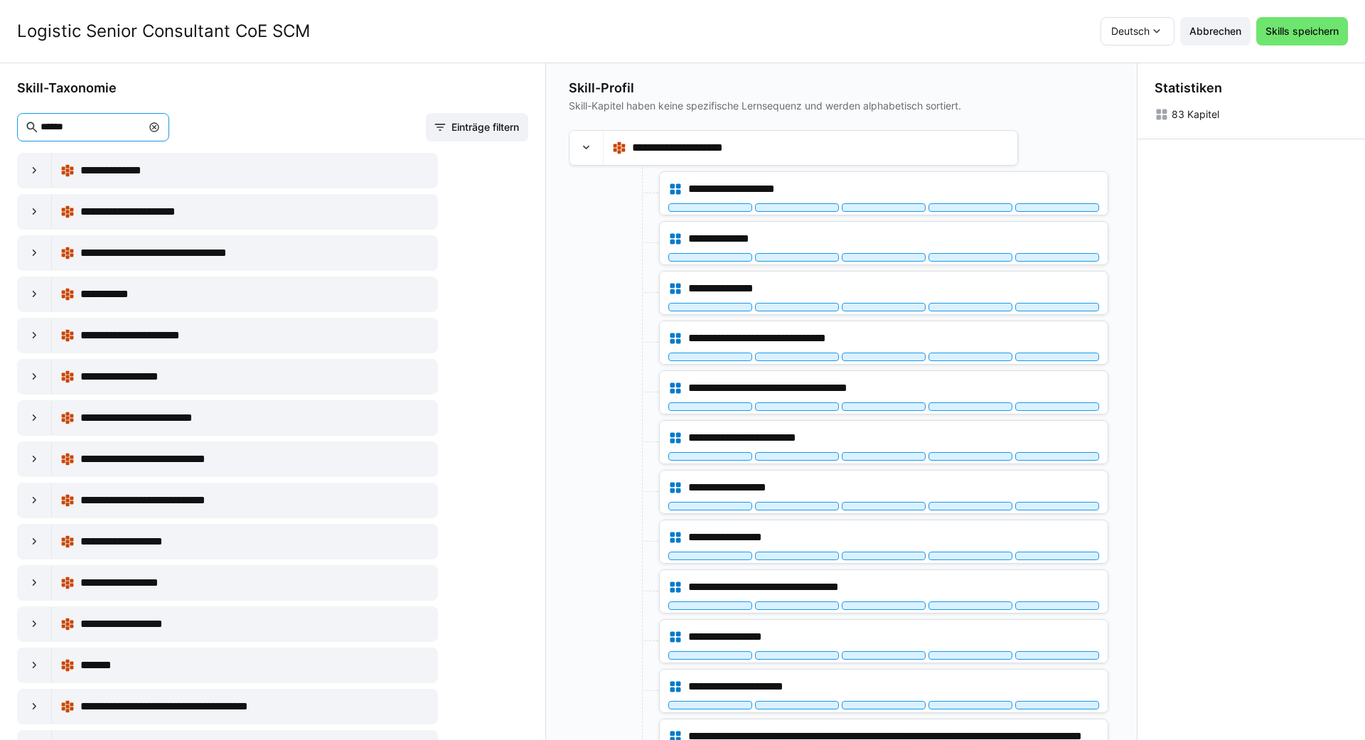
scroll to position [196, 0]
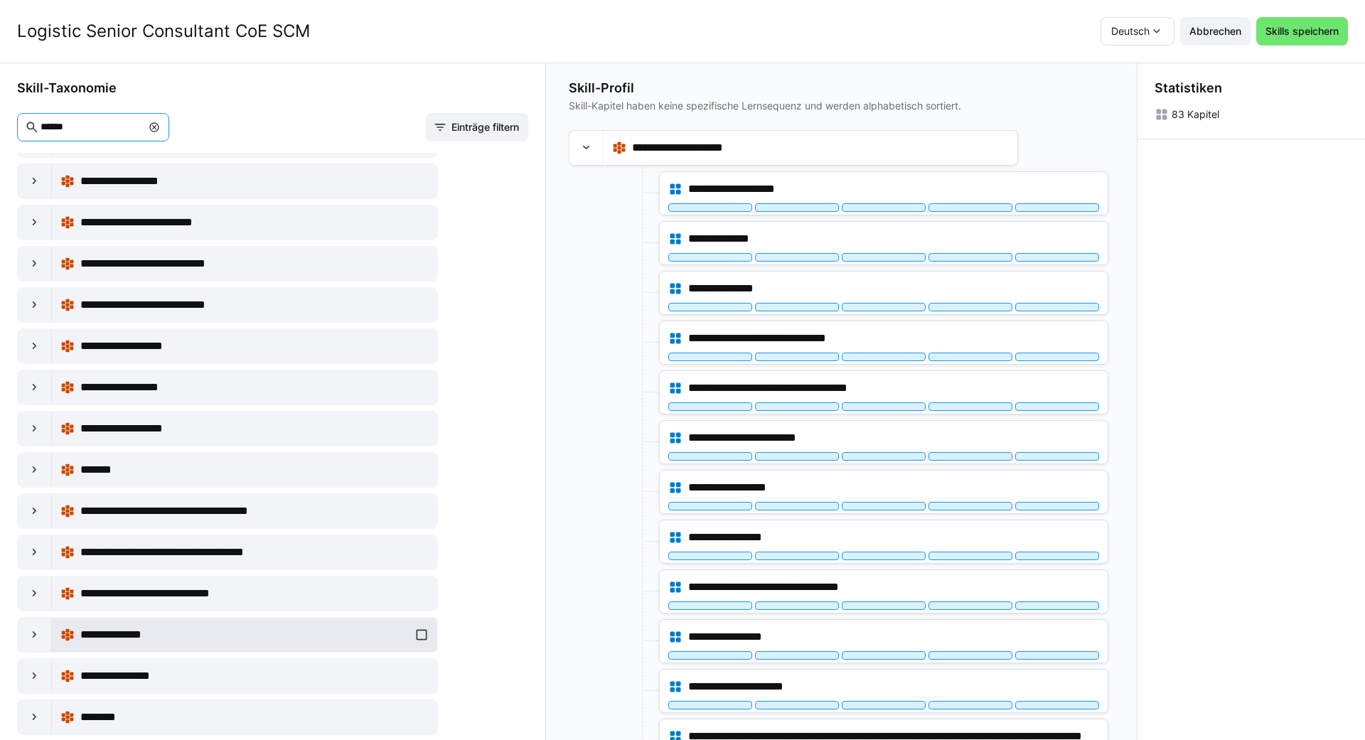
type input "******"
click at [424, 633] on div "**********" at bounding box center [244, 635] width 368 height 28
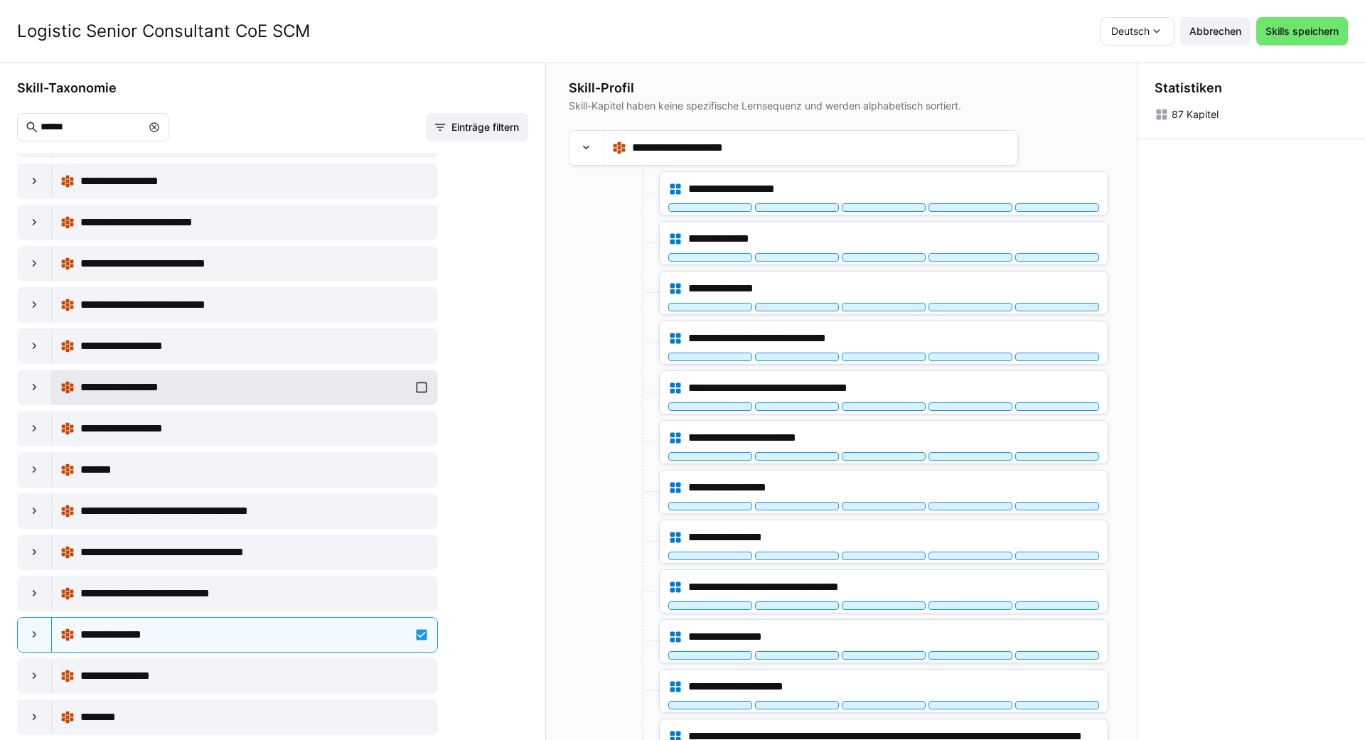
click at [420, 385] on div "**********" at bounding box center [244, 387] width 368 height 28
click at [584, 139] on div at bounding box center [587, 148] width 34 height 34
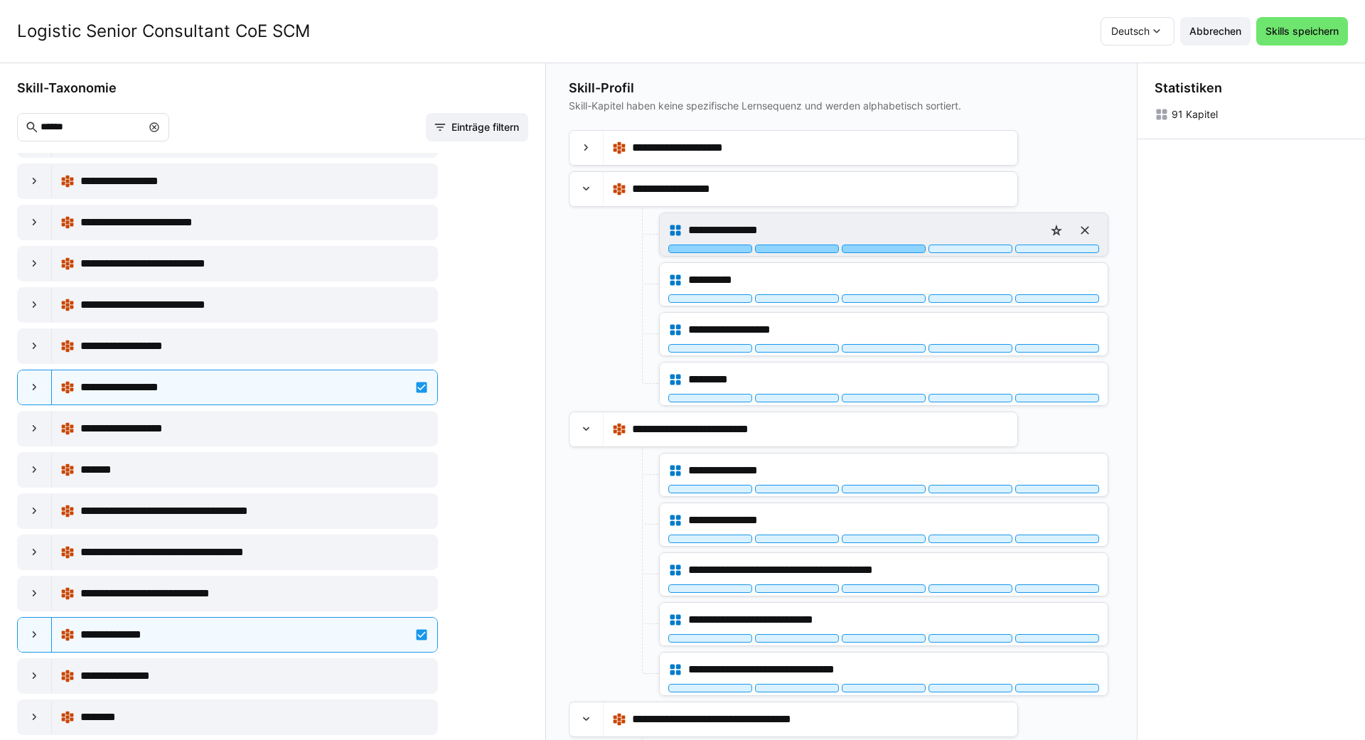
click at [680, 247] on div at bounding box center [884, 249] width 84 height 9
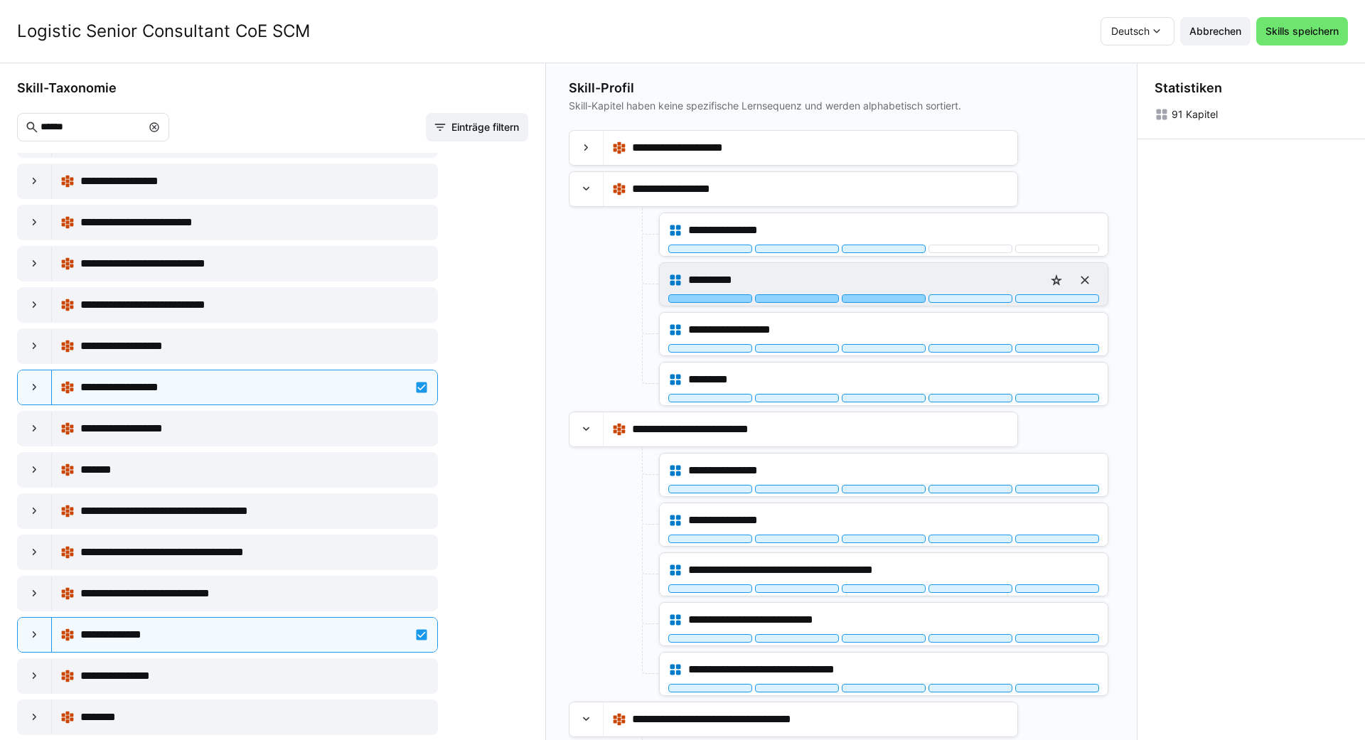
click at [680, 297] on div at bounding box center [884, 298] width 84 height 9
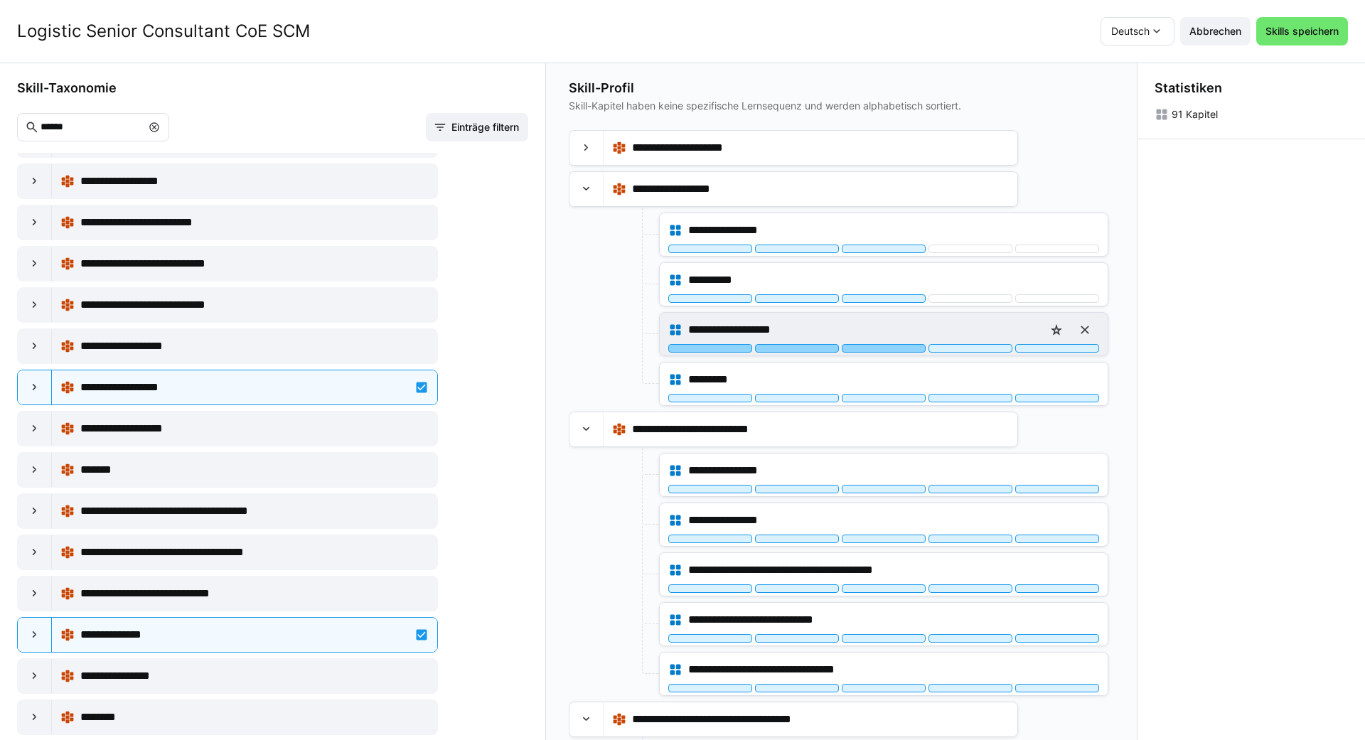
click at [680, 346] on div at bounding box center [884, 348] width 84 height 9
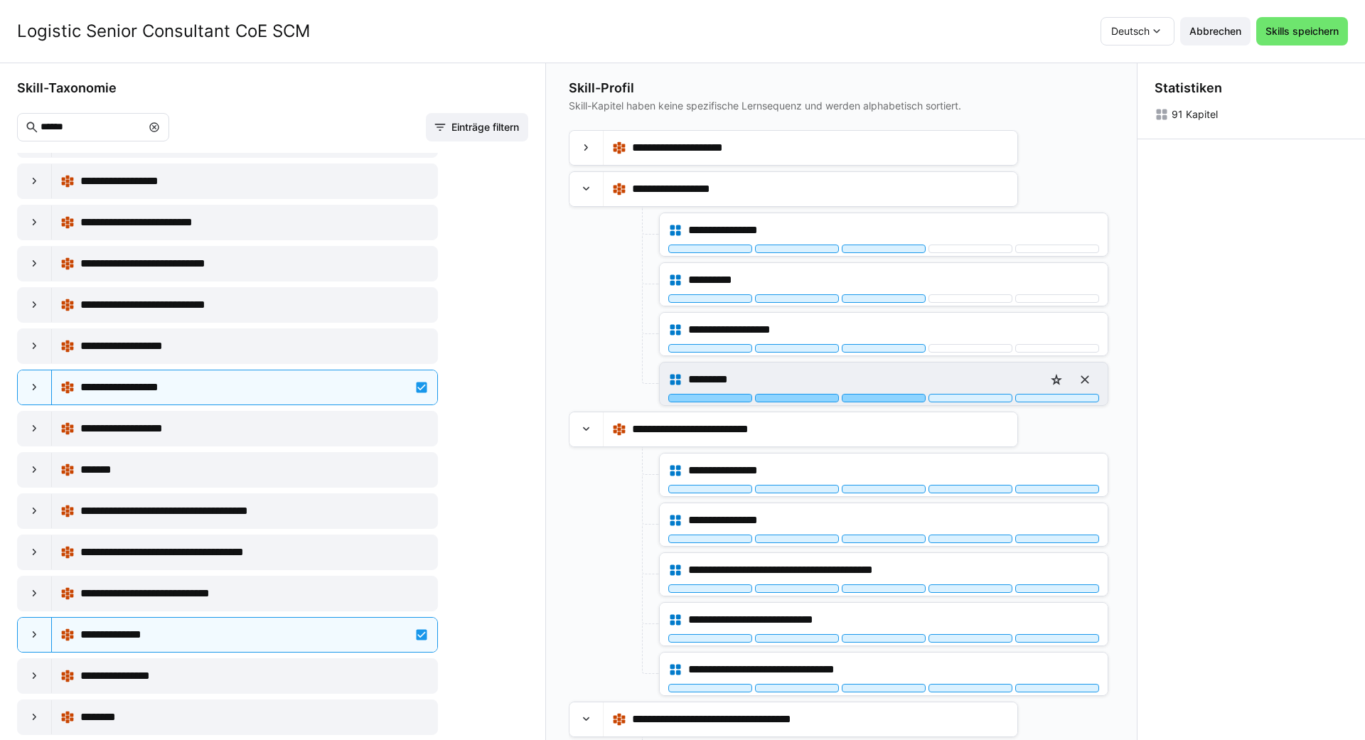
click at [680, 398] on div at bounding box center [884, 398] width 84 height 9
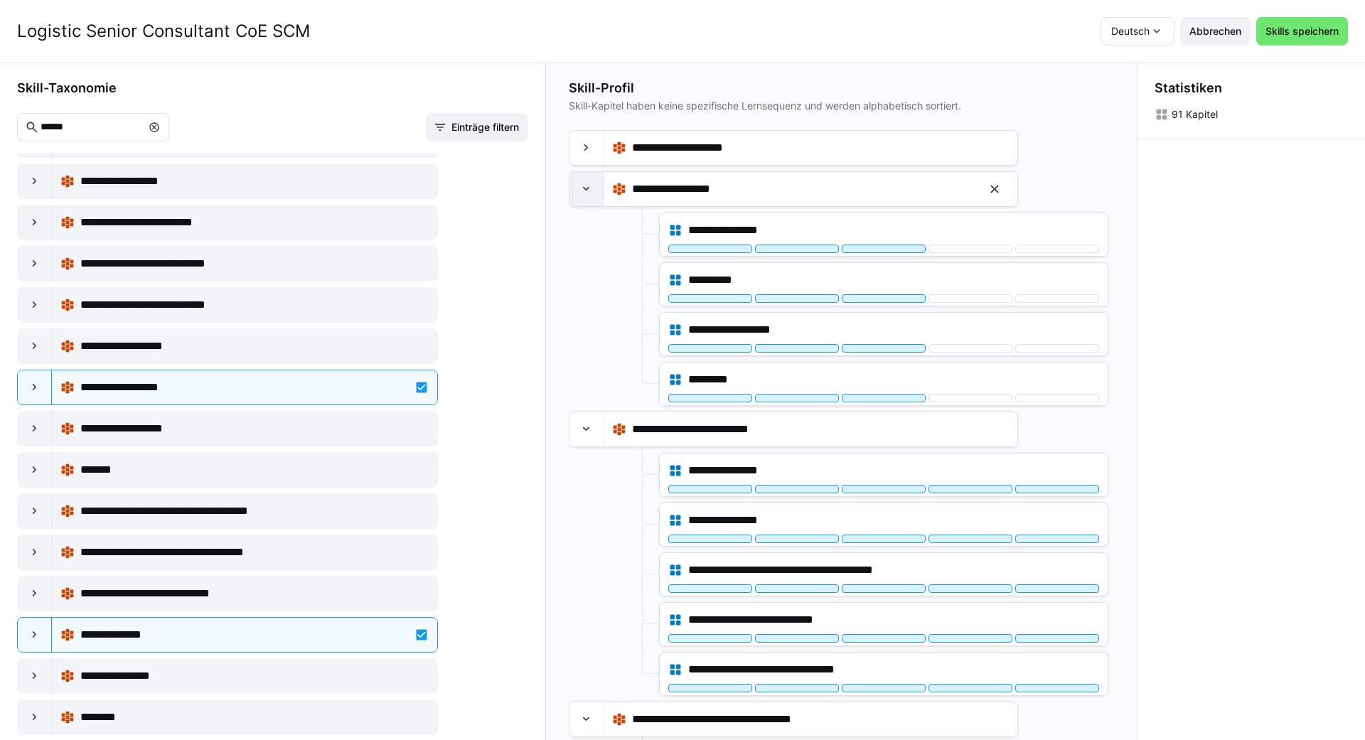
click at [592, 193] on eds-icon at bounding box center [587, 189] width 14 height 14
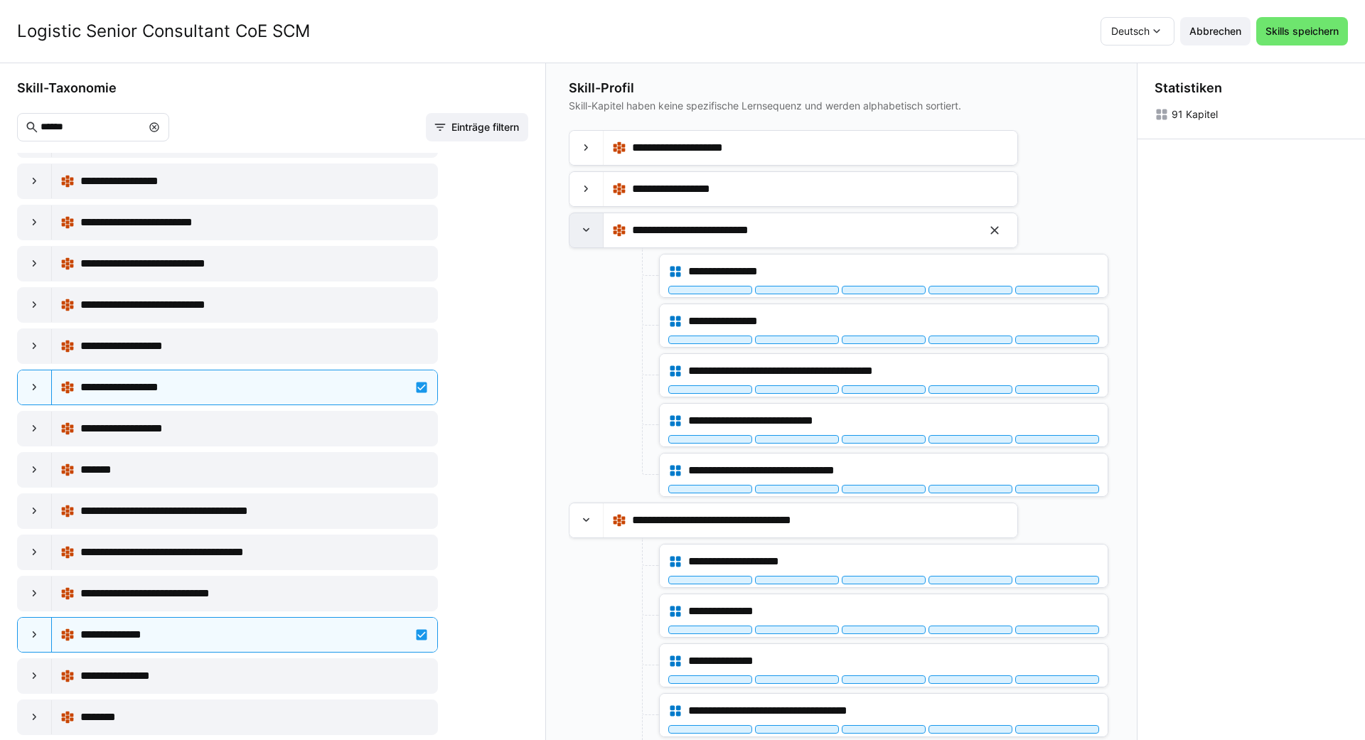
click at [590, 228] on eds-icon at bounding box center [587, 230] width 14 height 14
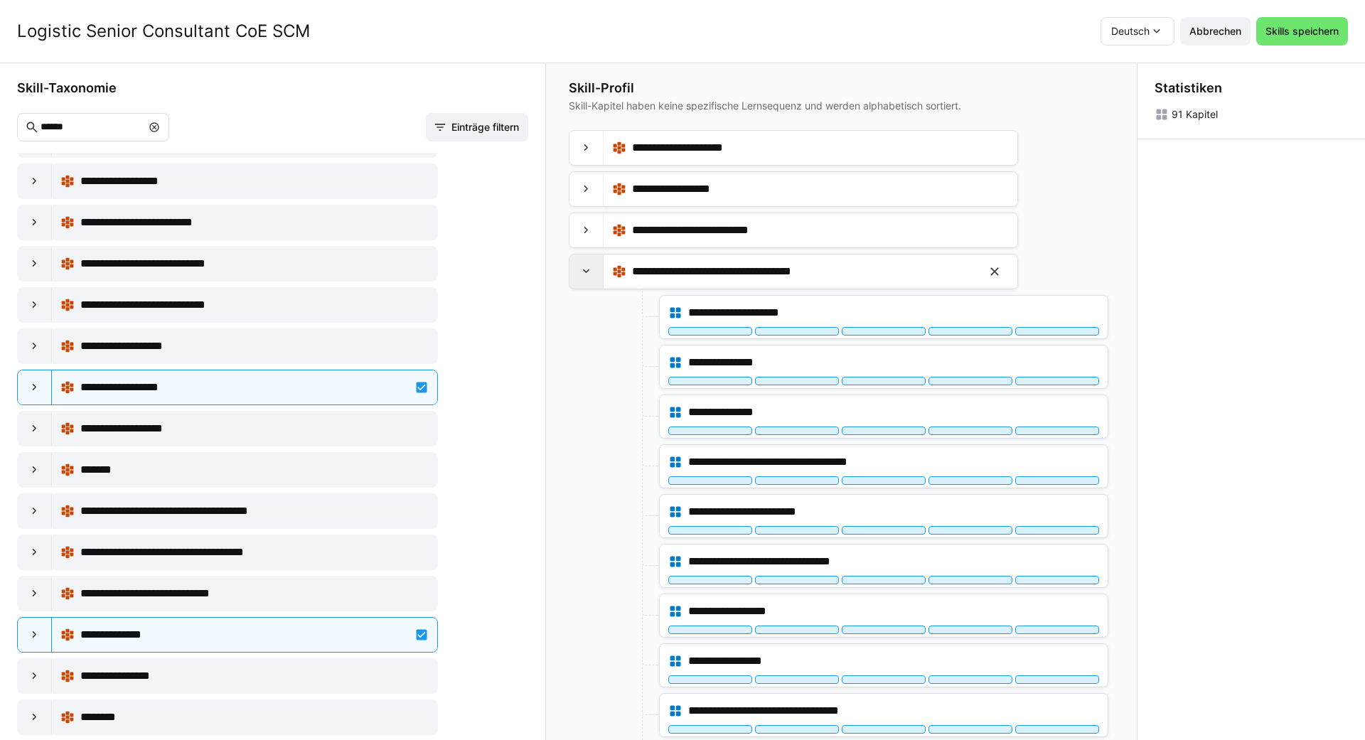
click at [589, 261] on div at bounding box center [587, 272] width 34 height 34
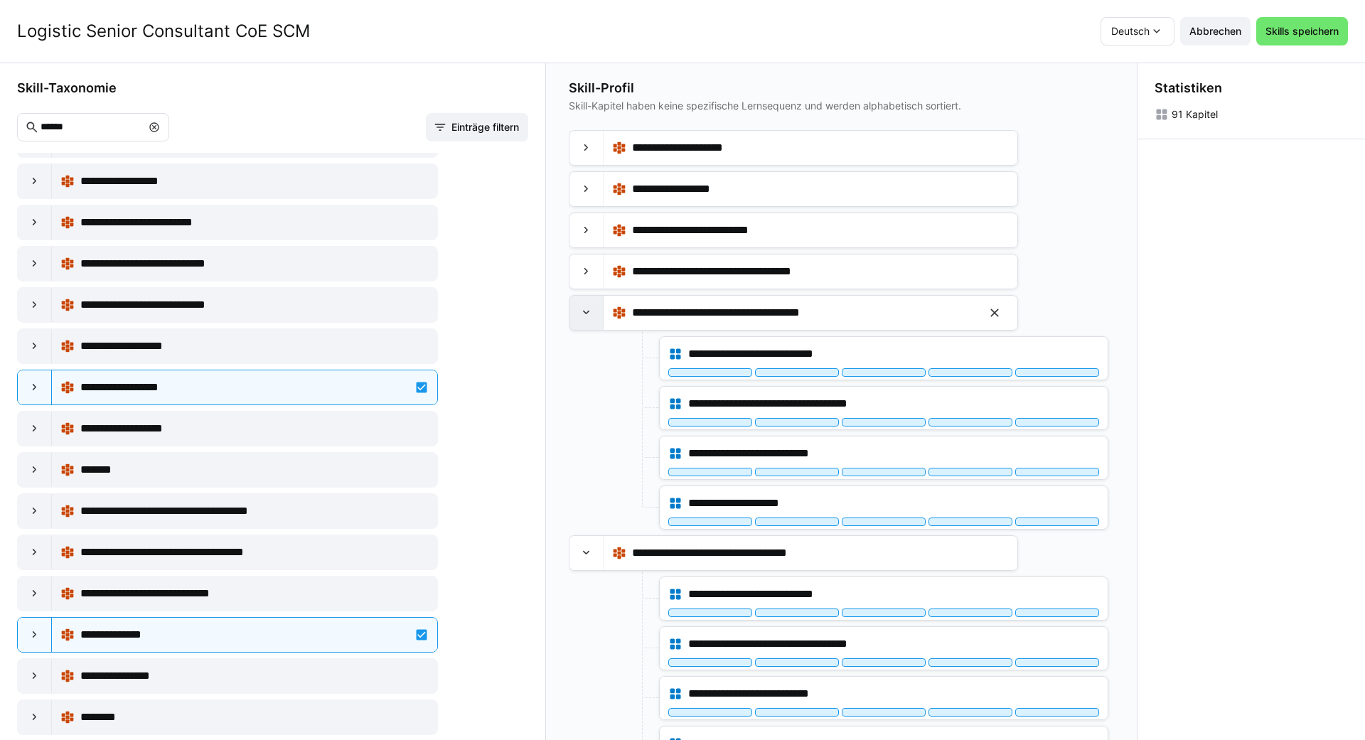
click at [587, 297] on div at bounding box center [587, 313] width 34 height 34
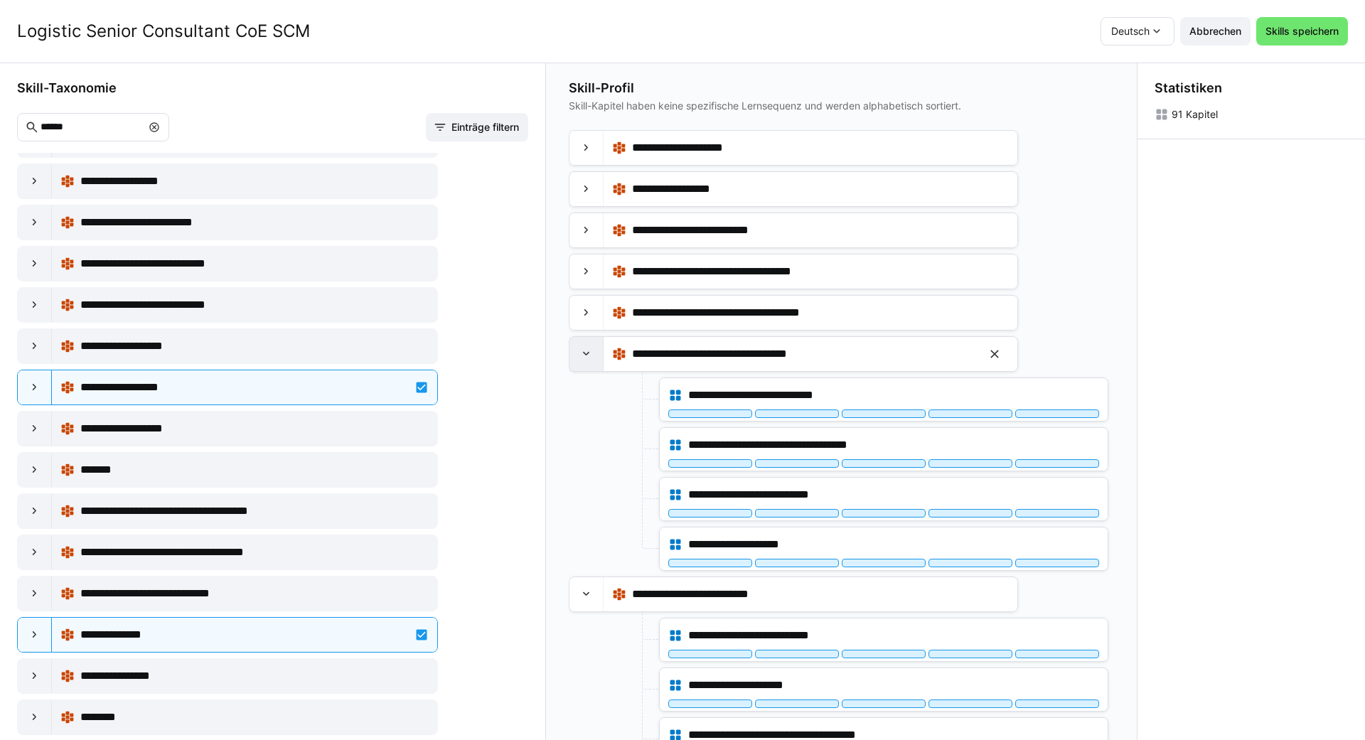
click at [580, 344] on div at bounding box center [587, 354] width 34 height 34
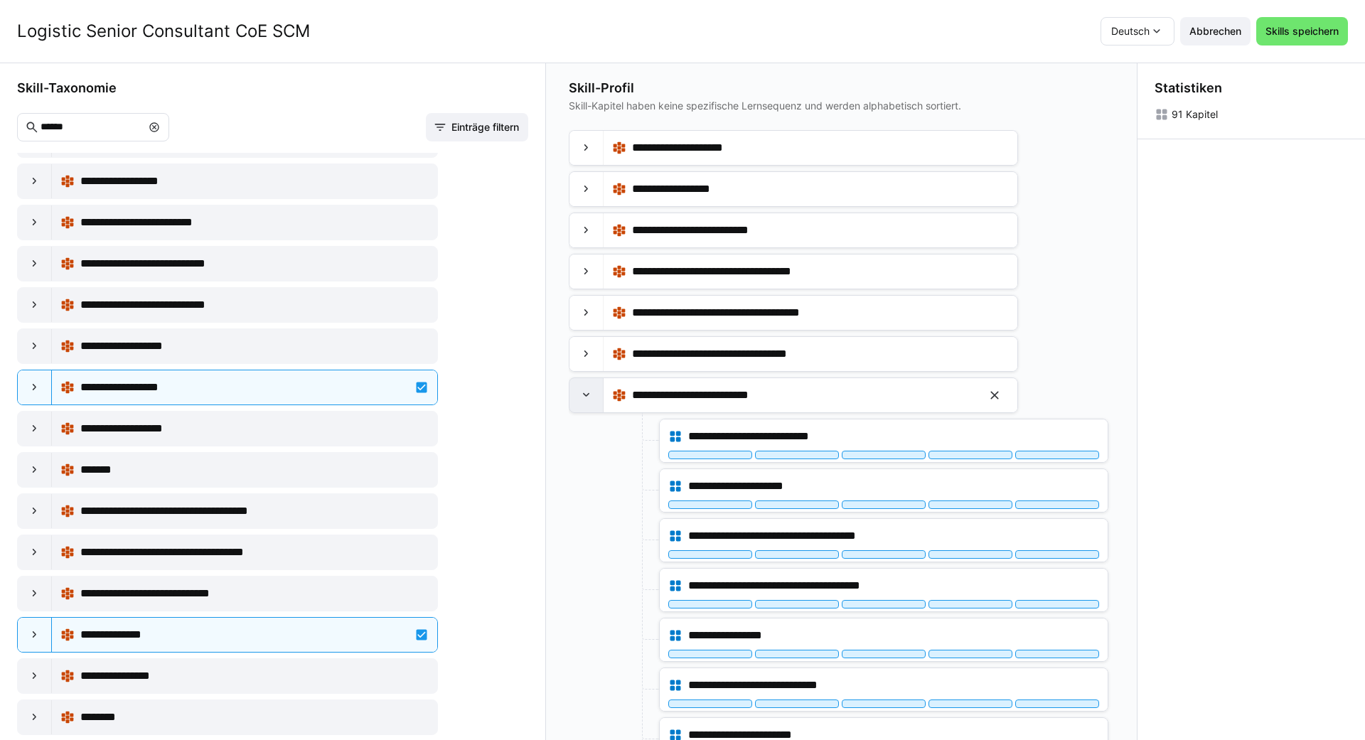
click at [578, 390] on div at bounding box center [587, 395] width 34 height 34
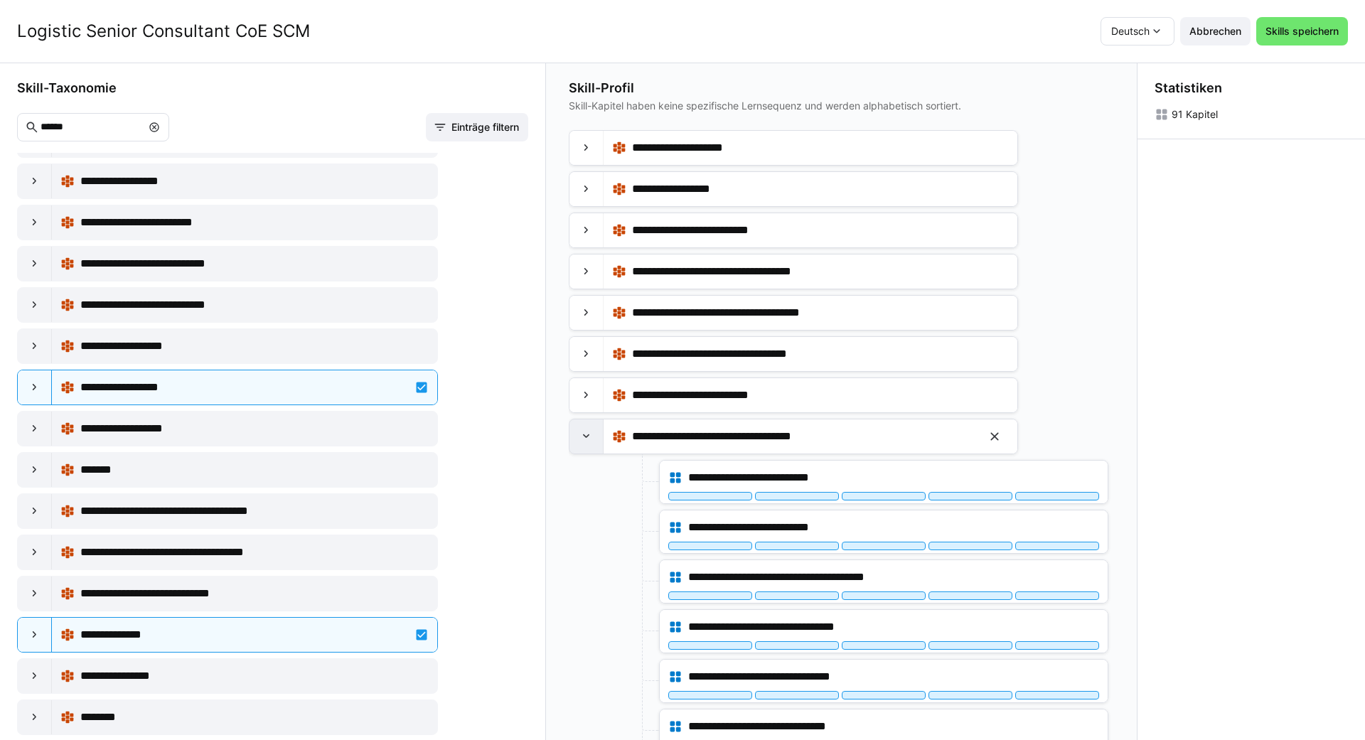
click at [580, 432] on eds-icon at bounding box center [587, 436] width 14 height 14
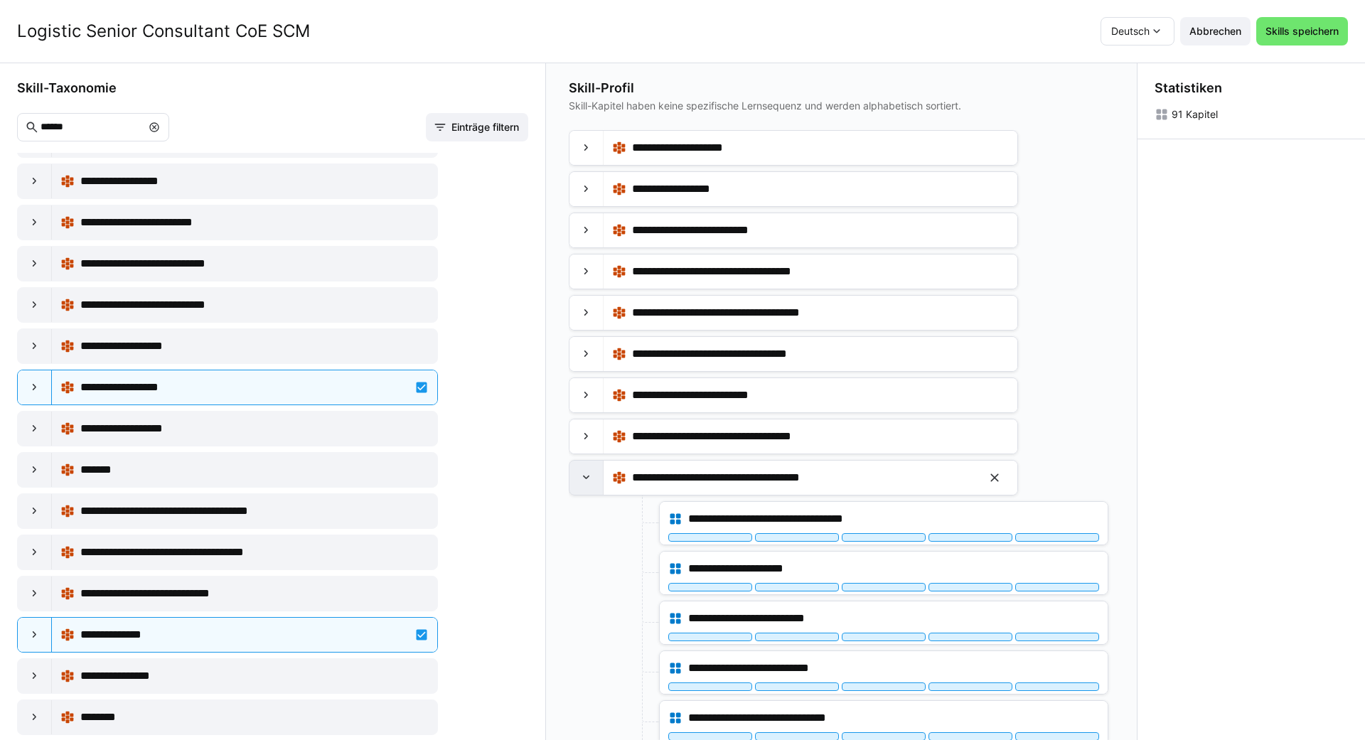
click at [576, 477] on div at bounding box center [587, 478] width 34 height 34
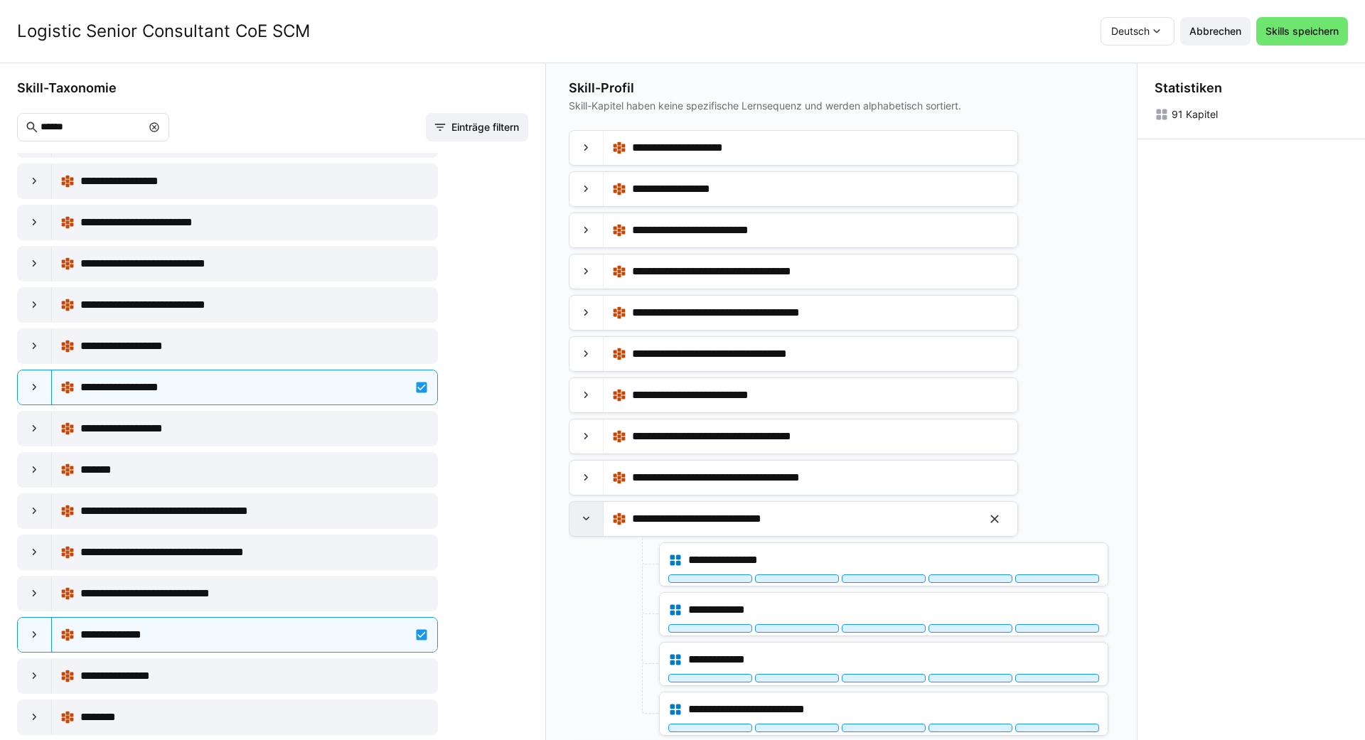
click at [578, 511] on div at bounding box center [587, 519] width 34 height 34
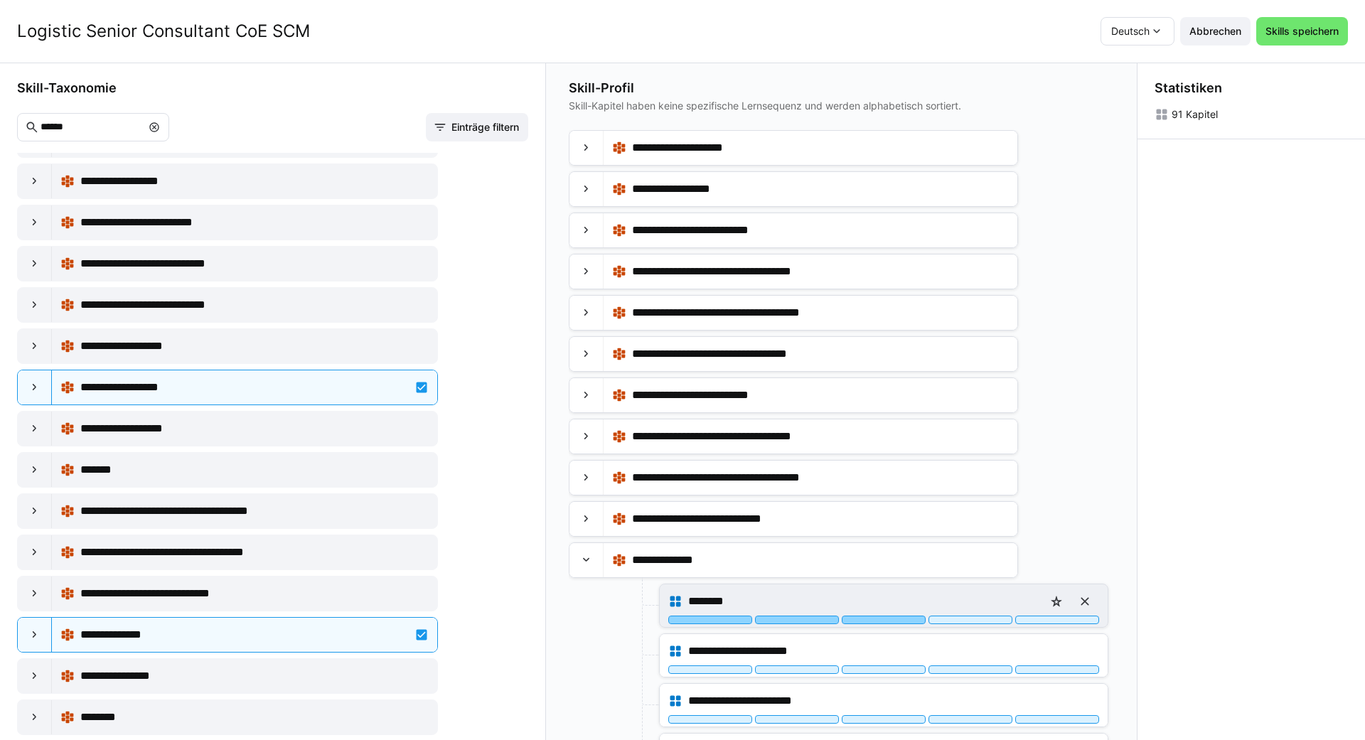
click at [680, 621] on div at bounding box center [884, 620] width 84 height 9
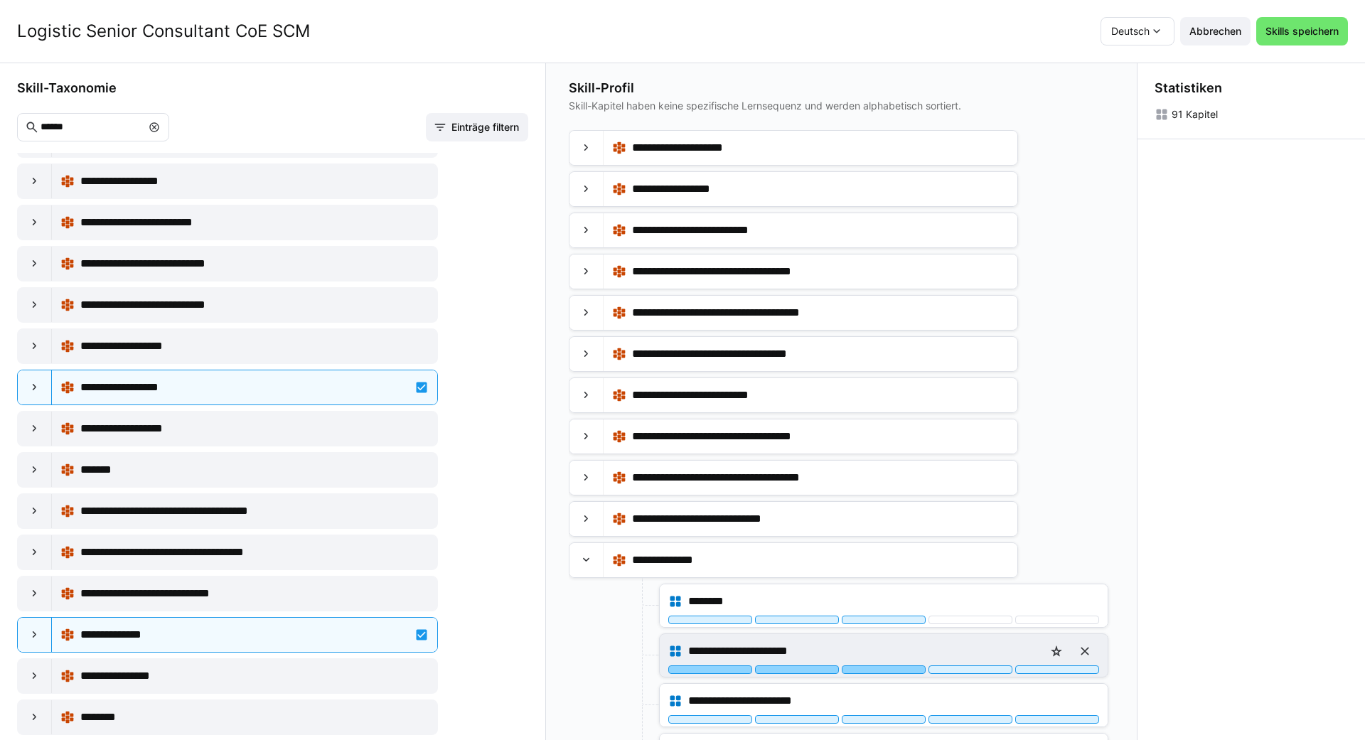
click at [680, 673] on div at bounding box center [884, 670] width 84 height 9
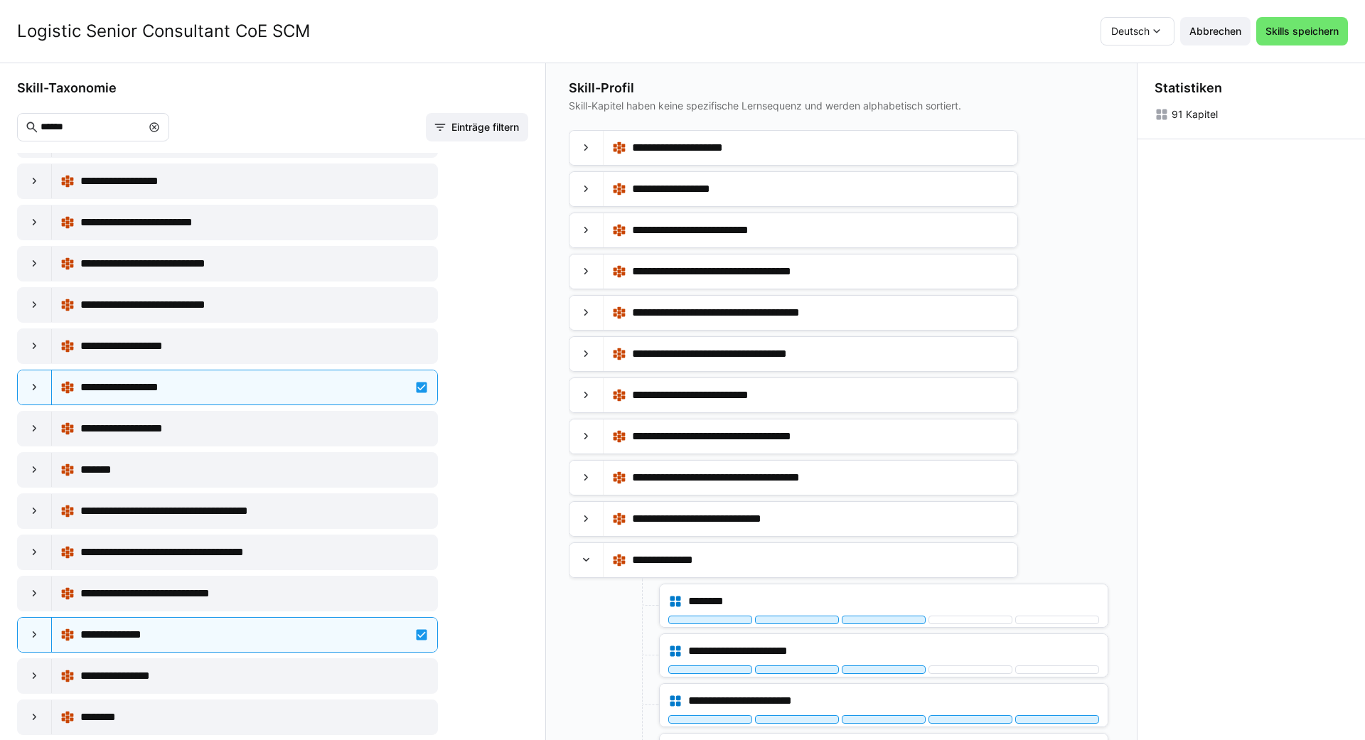
drag, startPoint x: 1104, startPoint y: 432, endPoint x: 1104, endPoint y: 452, distance: 19.9
click at [680, 452] on div "**********" at bounding box center [839, 453] width 540 height 647
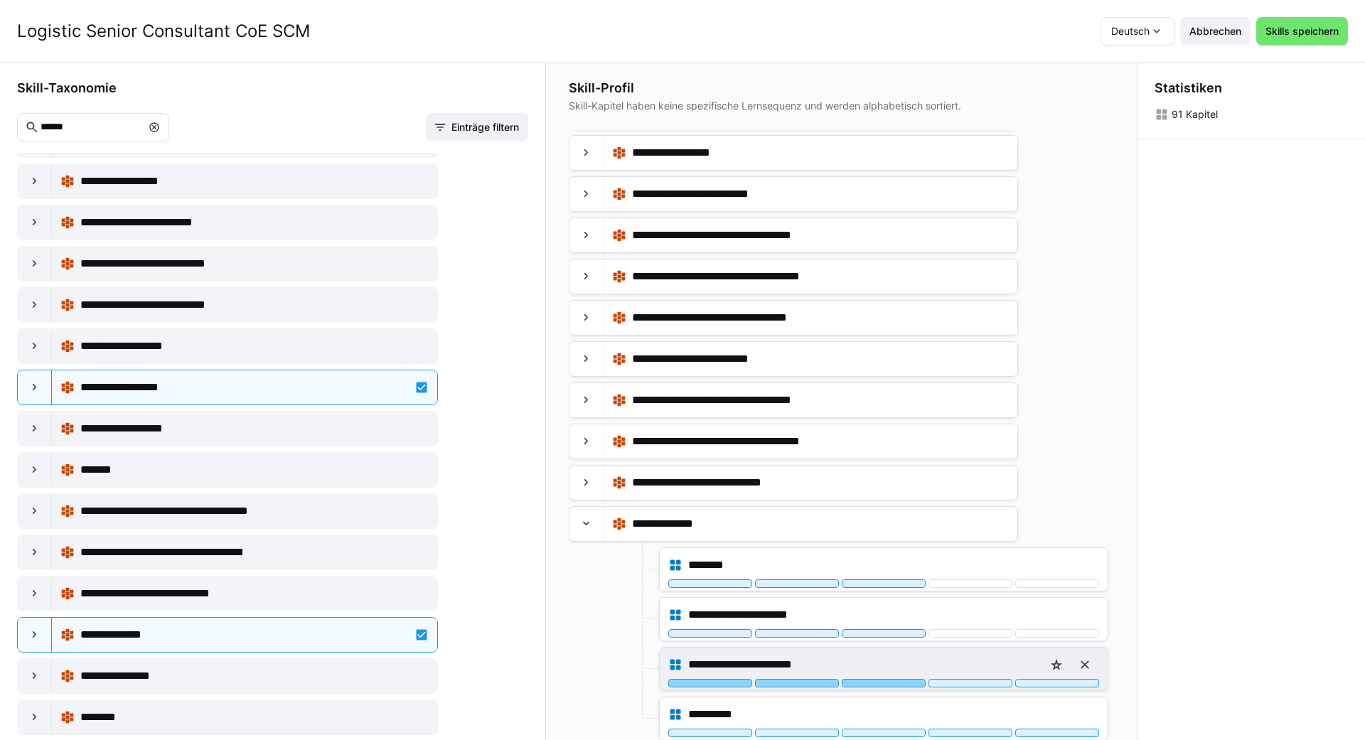
click at [680, 683] on div at bounding box center [884, 683] width 84 height 9
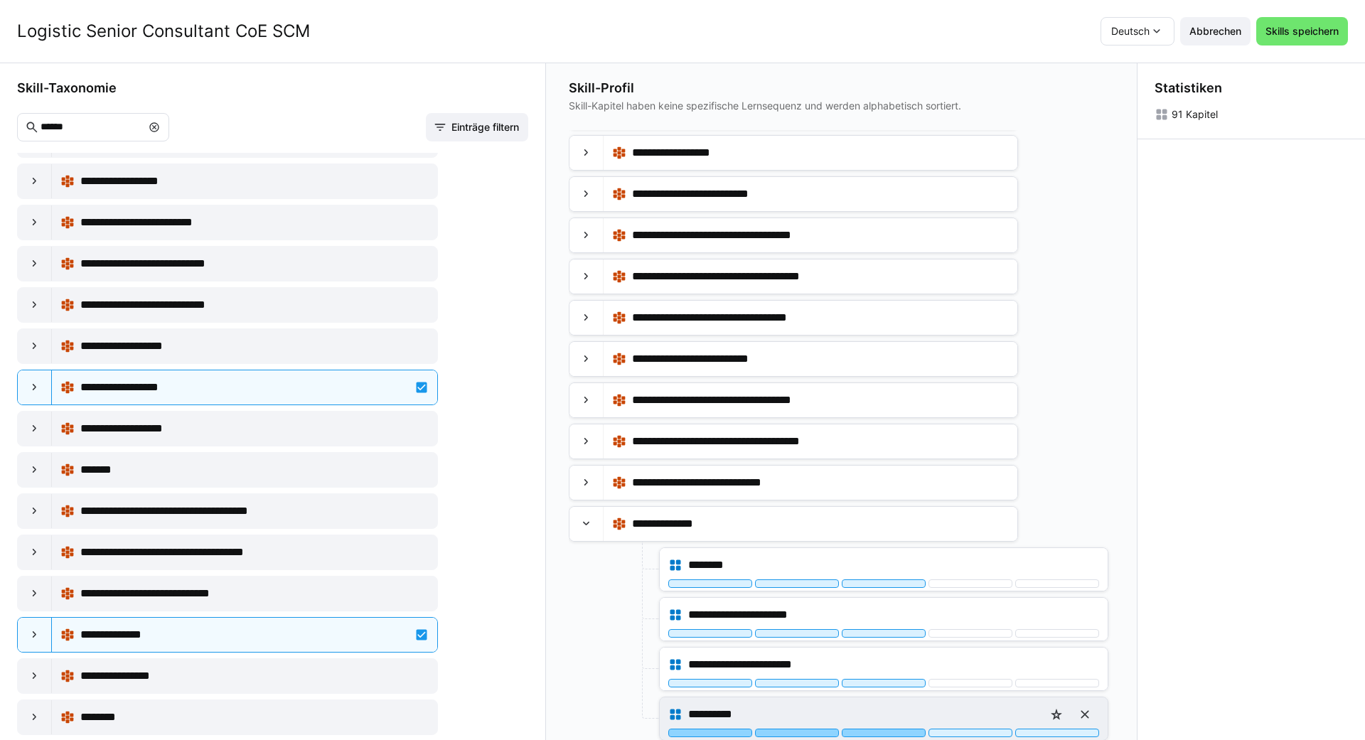
click at [680, 735] on div at bounding box center [884, 733] width 84 height 9
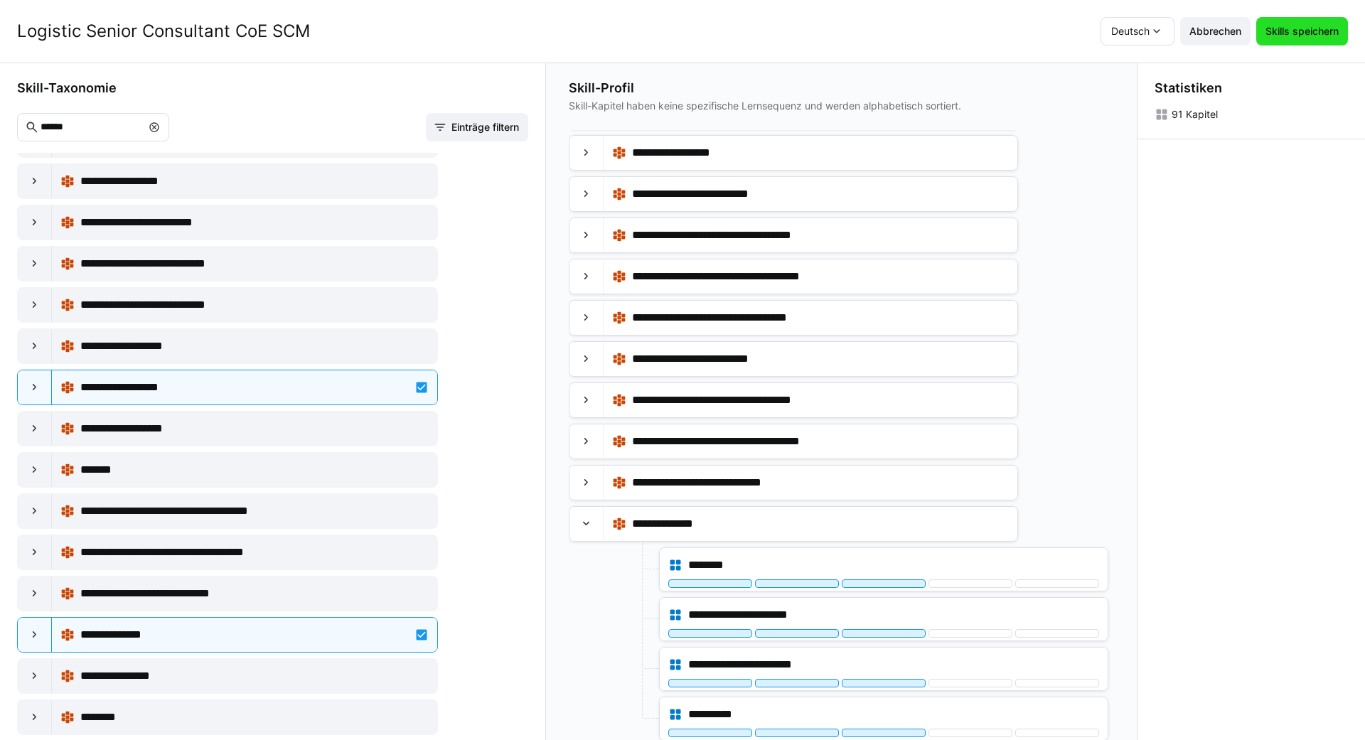
click at [680, 36] on span "Skills speichern" at bounding box center [1303, 31] width 78 height 14
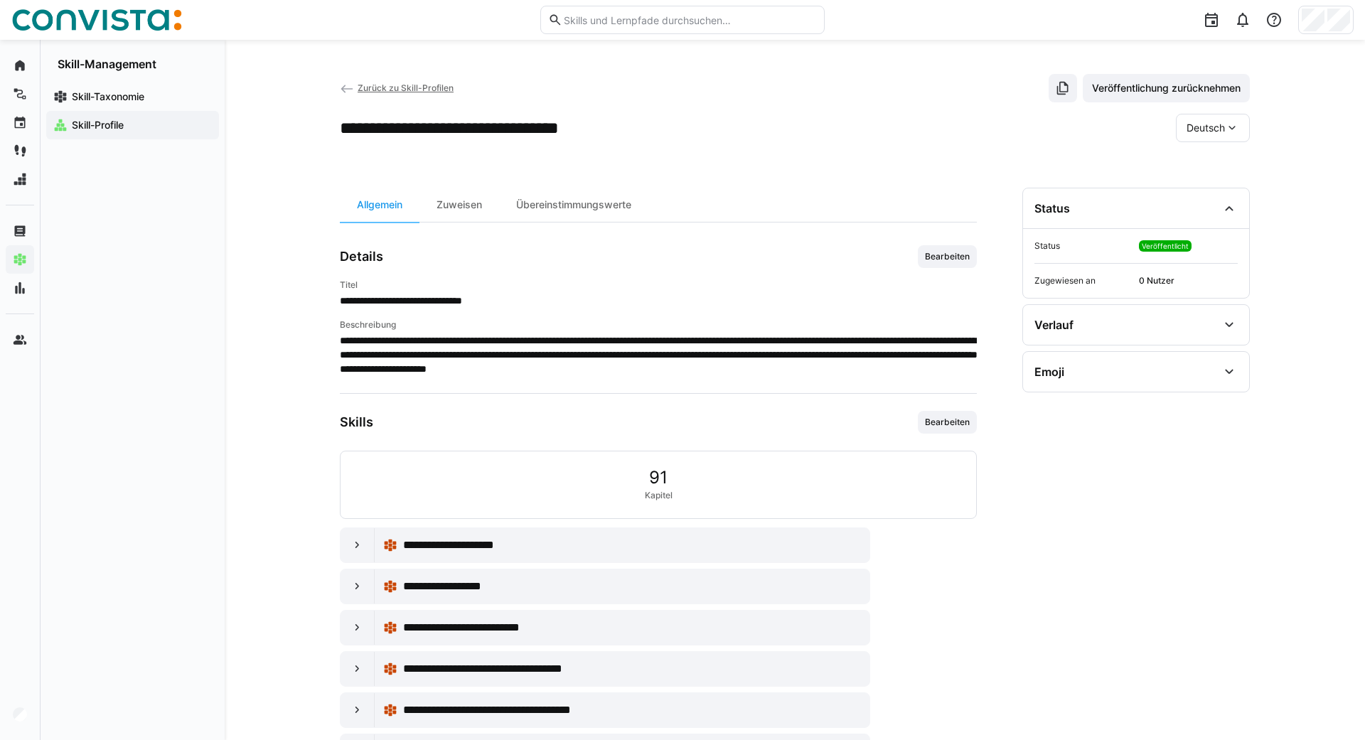
click at [380, 87] on span "Zurück zu Skill-Profilen" at bounding box center [406, 87] width 96 height 11
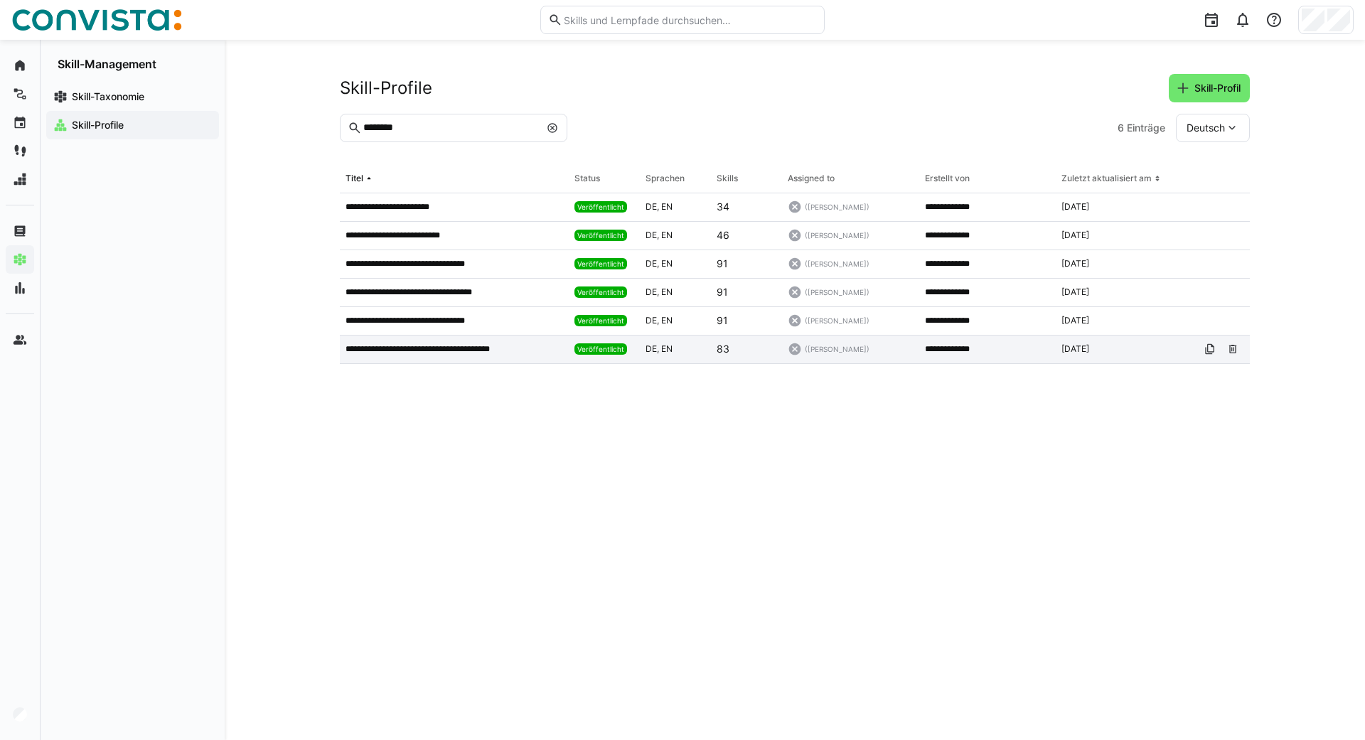
click at [447, 349] on p "**********" at bounding box center [434, 348] width 177 height 11
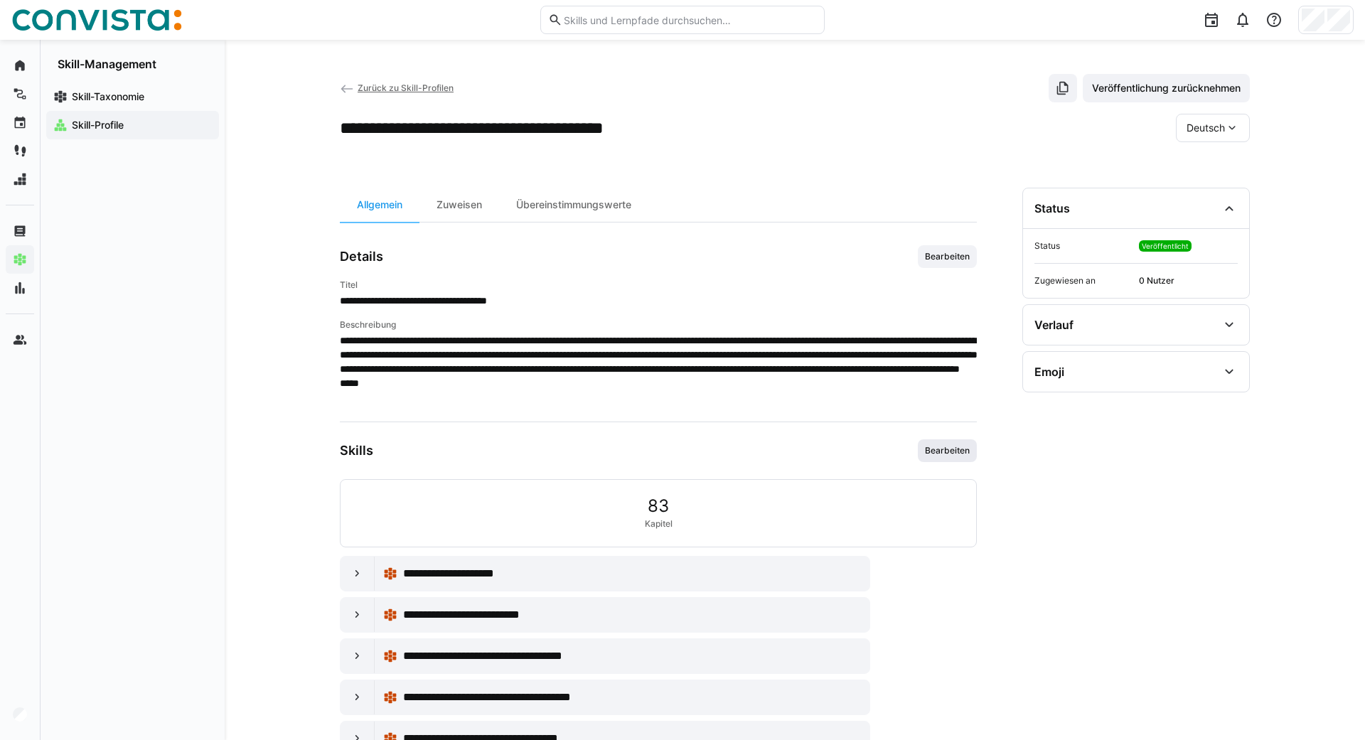
click at [680, 448] on span "Bearbeiten" at bounding box center [948, 450] width 48 height 11
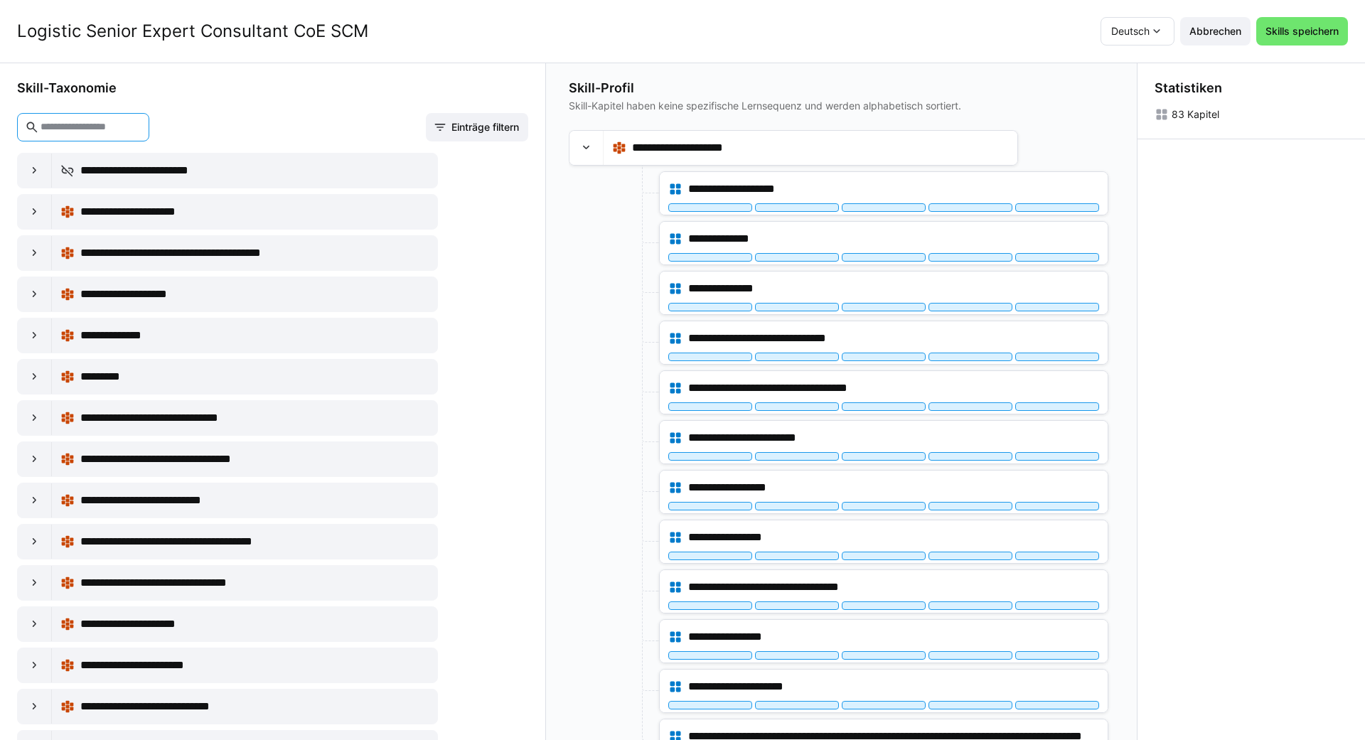
click at [133, 130] on input "text" at bounding box center [90, 127] width 102 height 13
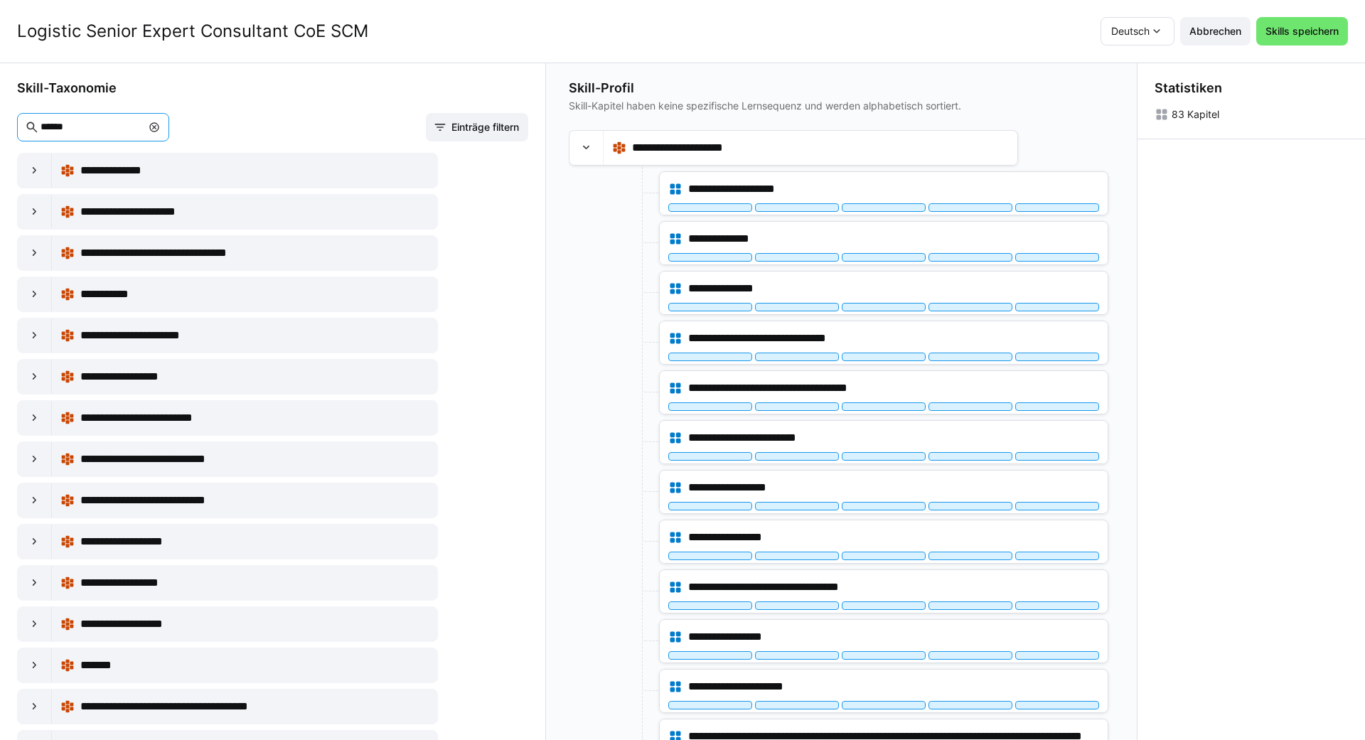
scroll to position [196, 0]
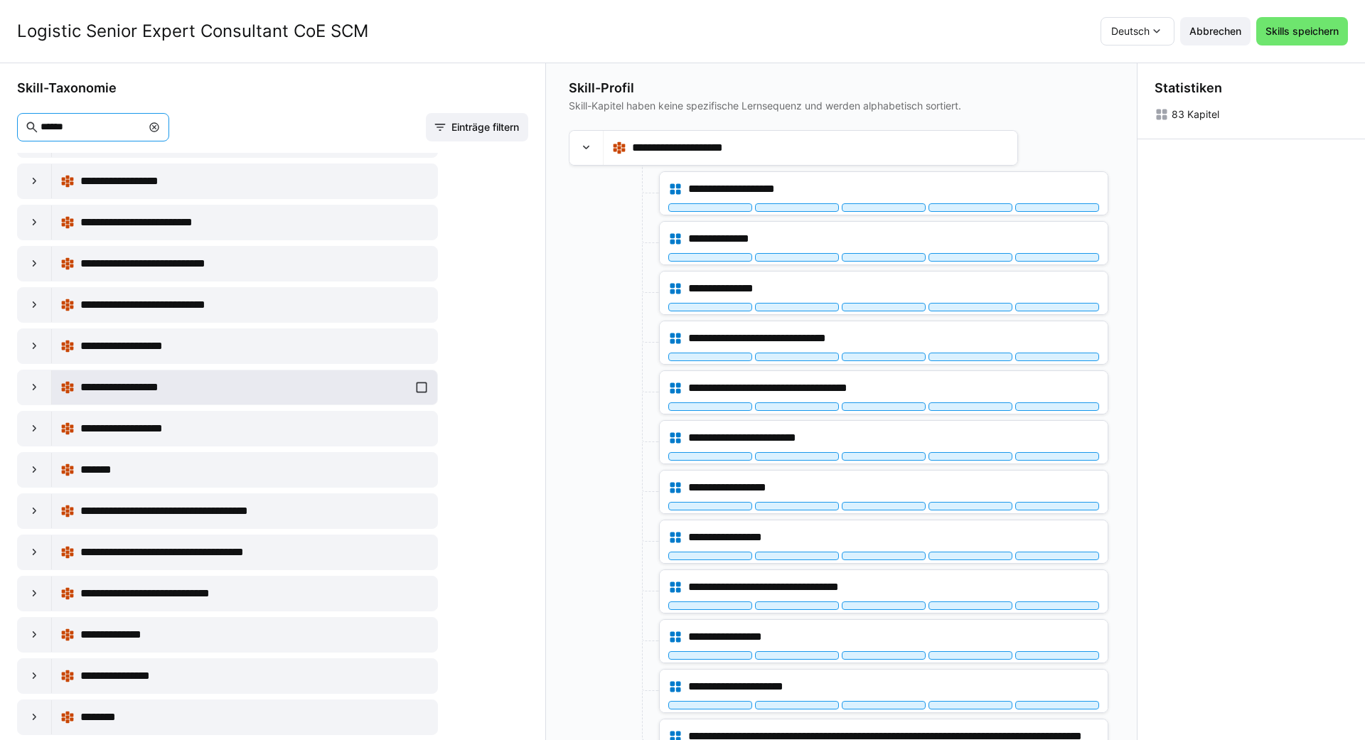
type input "******"
click at [159, 391] on span "**********" at bounding box center [127, 387] width 95 height 17
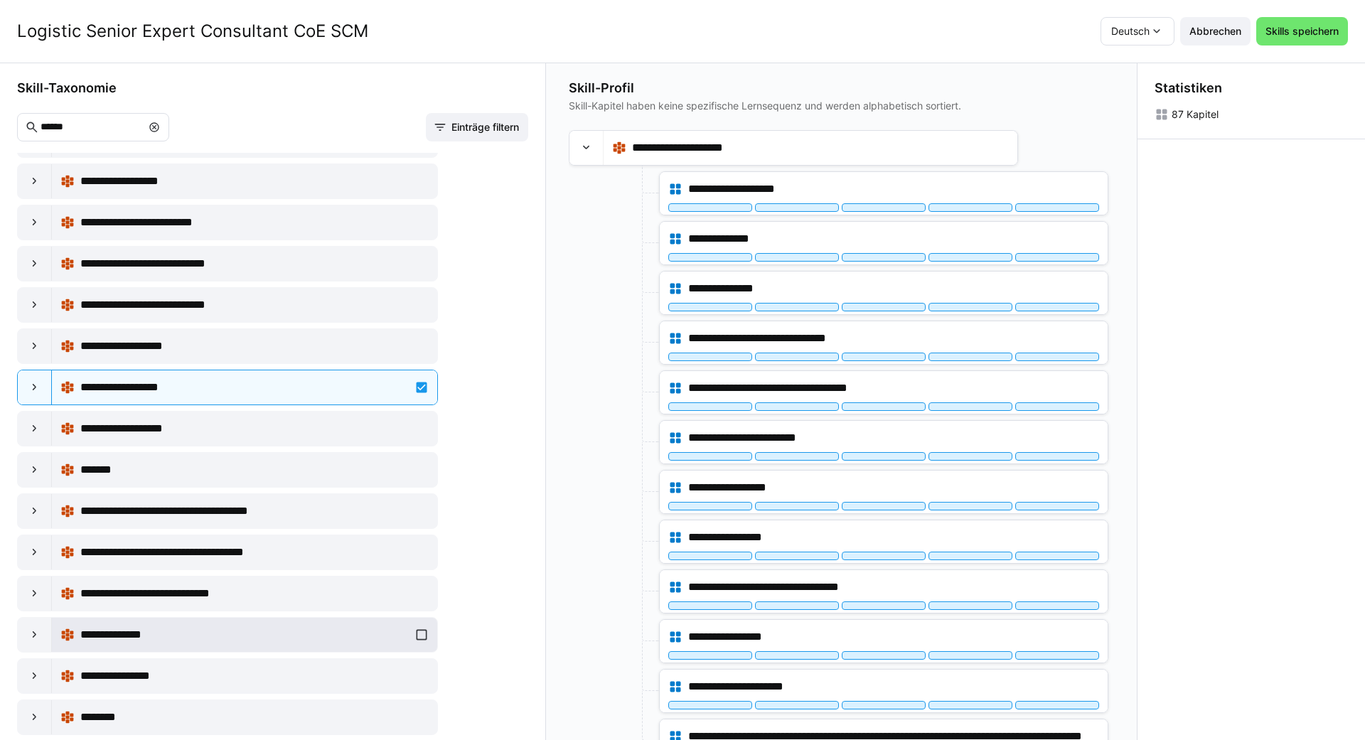
click at [158, 634] on div "**********" at bounding box center [244, 634] width 329 height 17
click at [584, 140] on div at bounding box center [587, 148] width 34 height 34
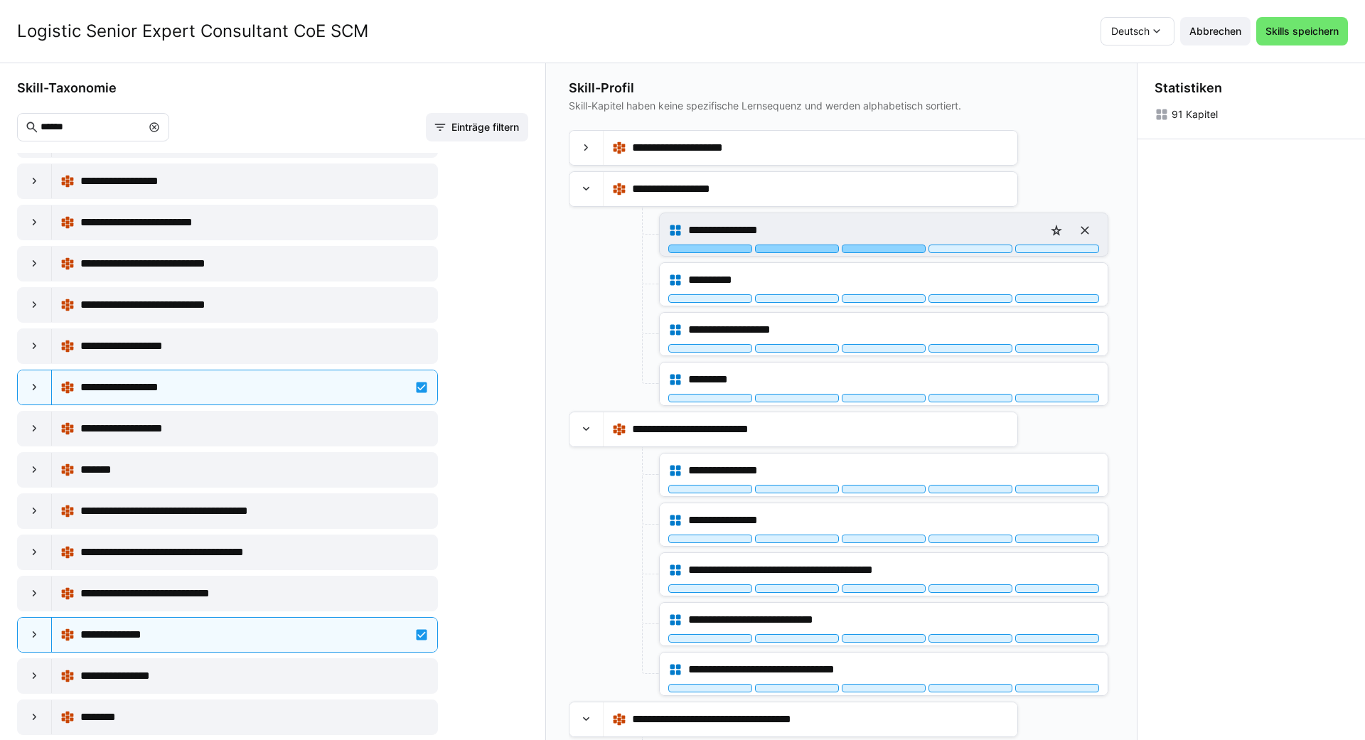
click at [680, 250] on div at bounding box center [884, 249] width 84 height 9
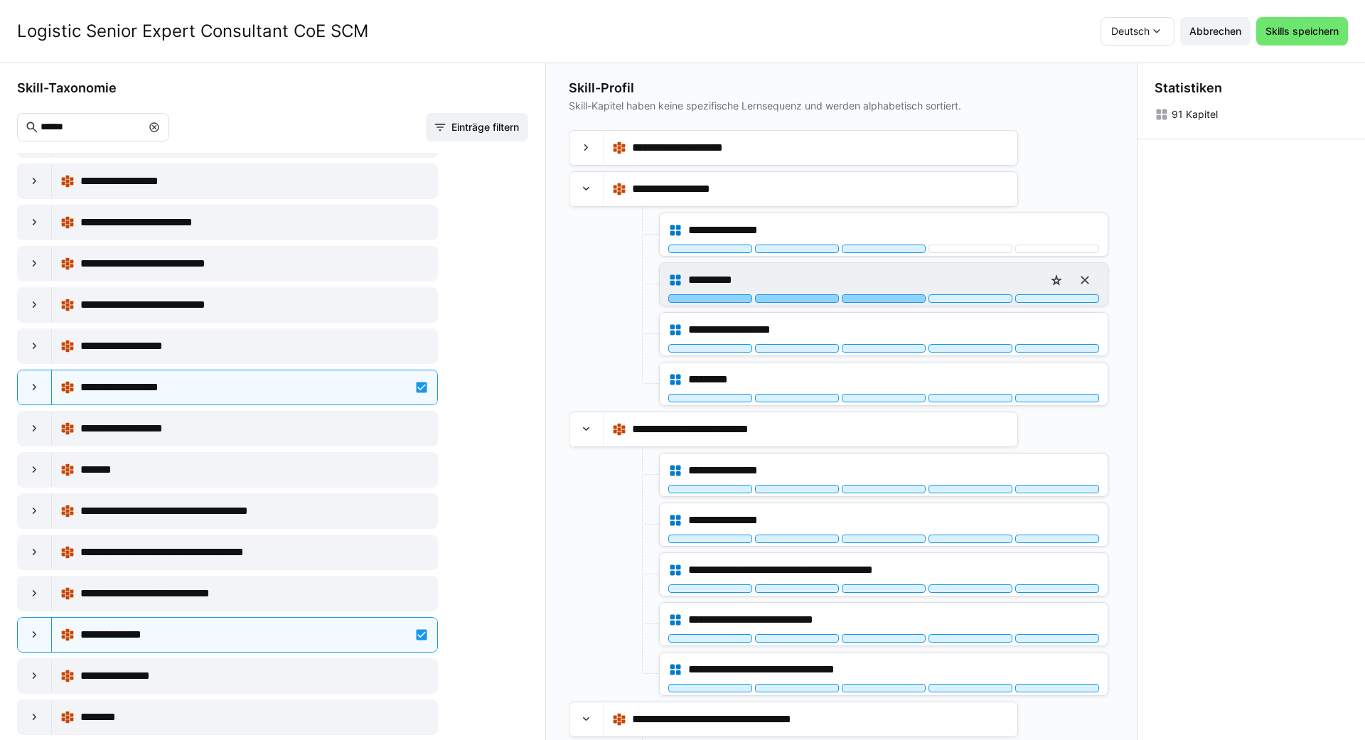
click at [680, 296] on div at bounding box center [884, 298] width 84 height 9
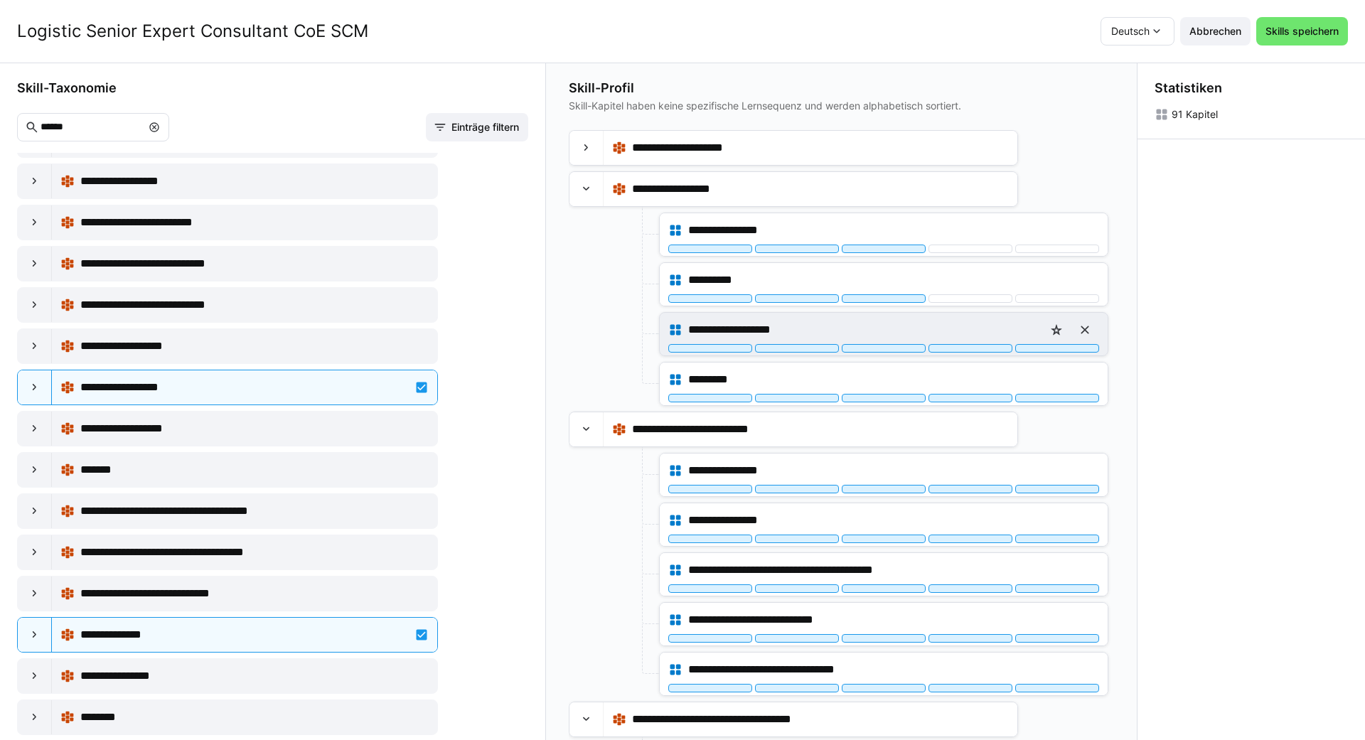
click at [680, 353] on div "**********" at bounding box center [884, 334] width 448 height 43
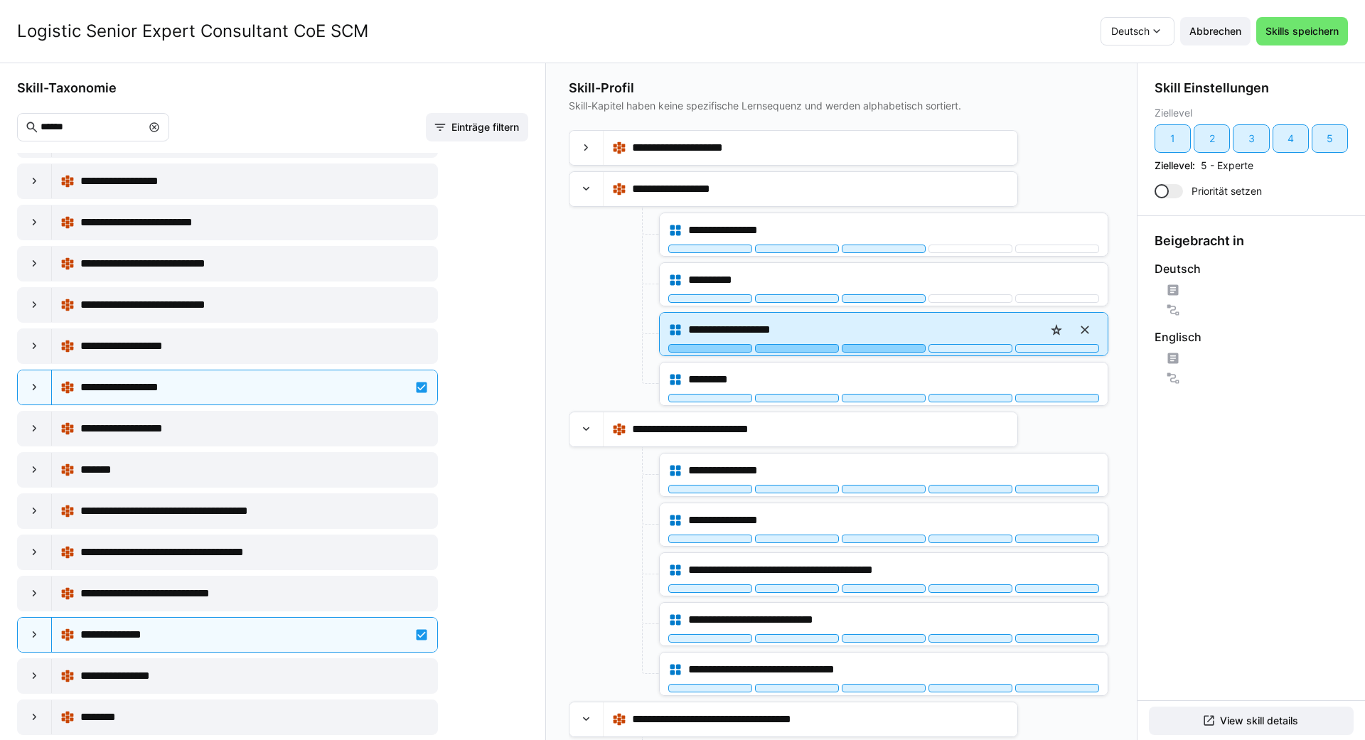
click at [680, 347] on div at bounding box center [884, 348] width 84 height 9
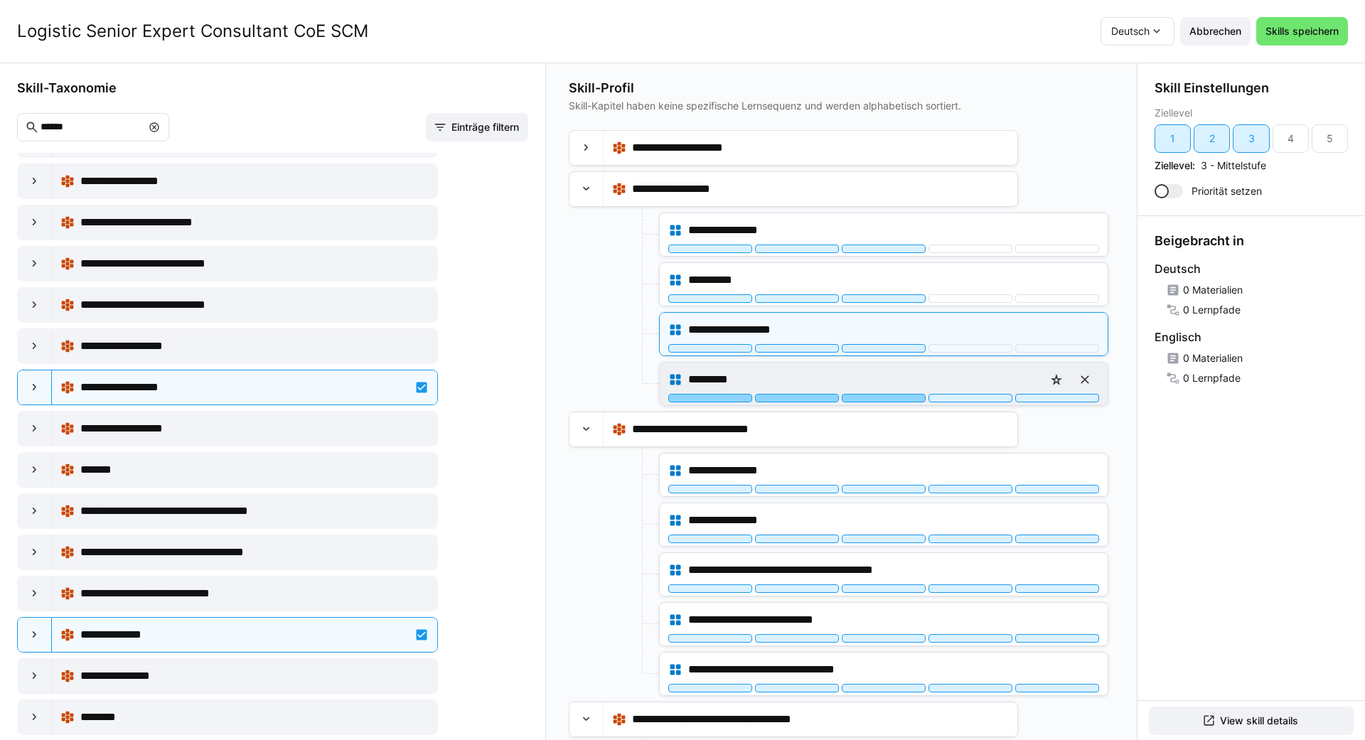
click at [680, 397] on div at bounding box center [884, 398] width 84 height 9
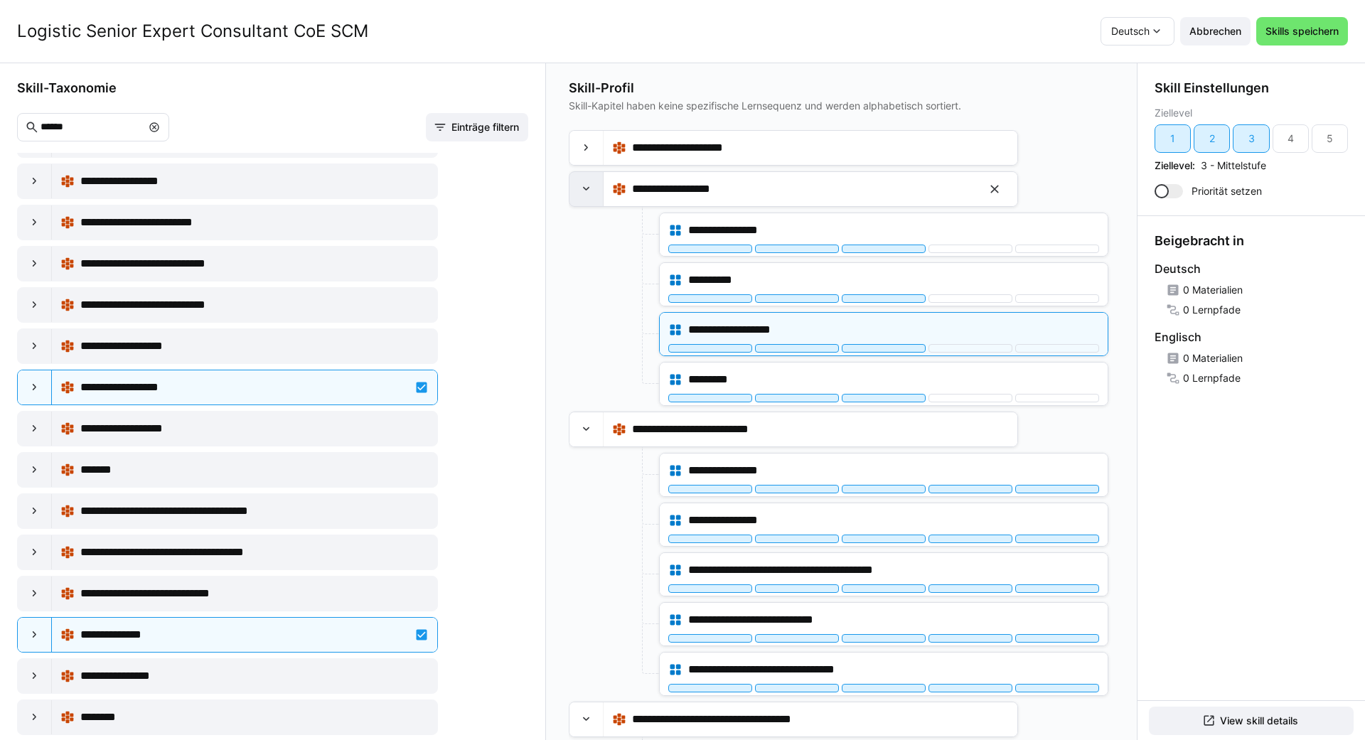
click at [590, 191] on eds-icon at bounding box center [587, 189] width 14 height 14
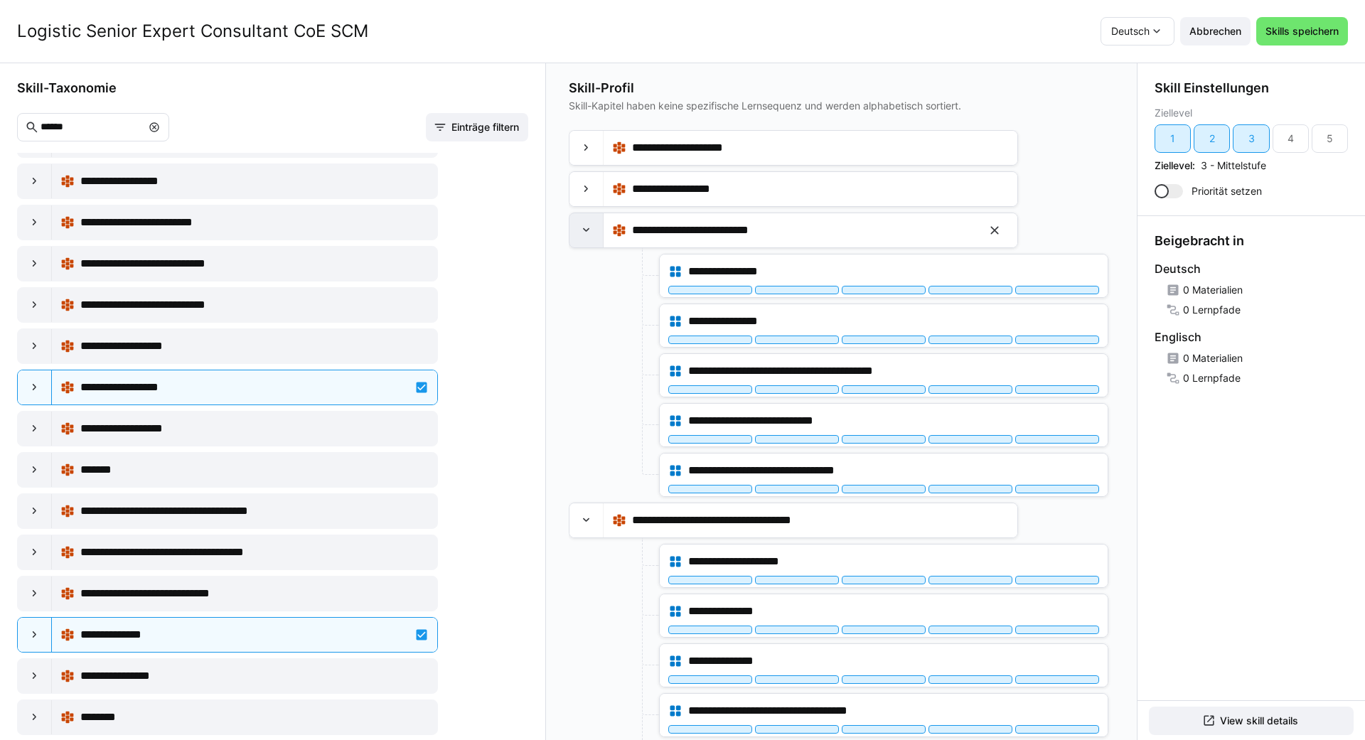
click at [597, 235] on div at bounding box center [587, 230] width 34 height 34
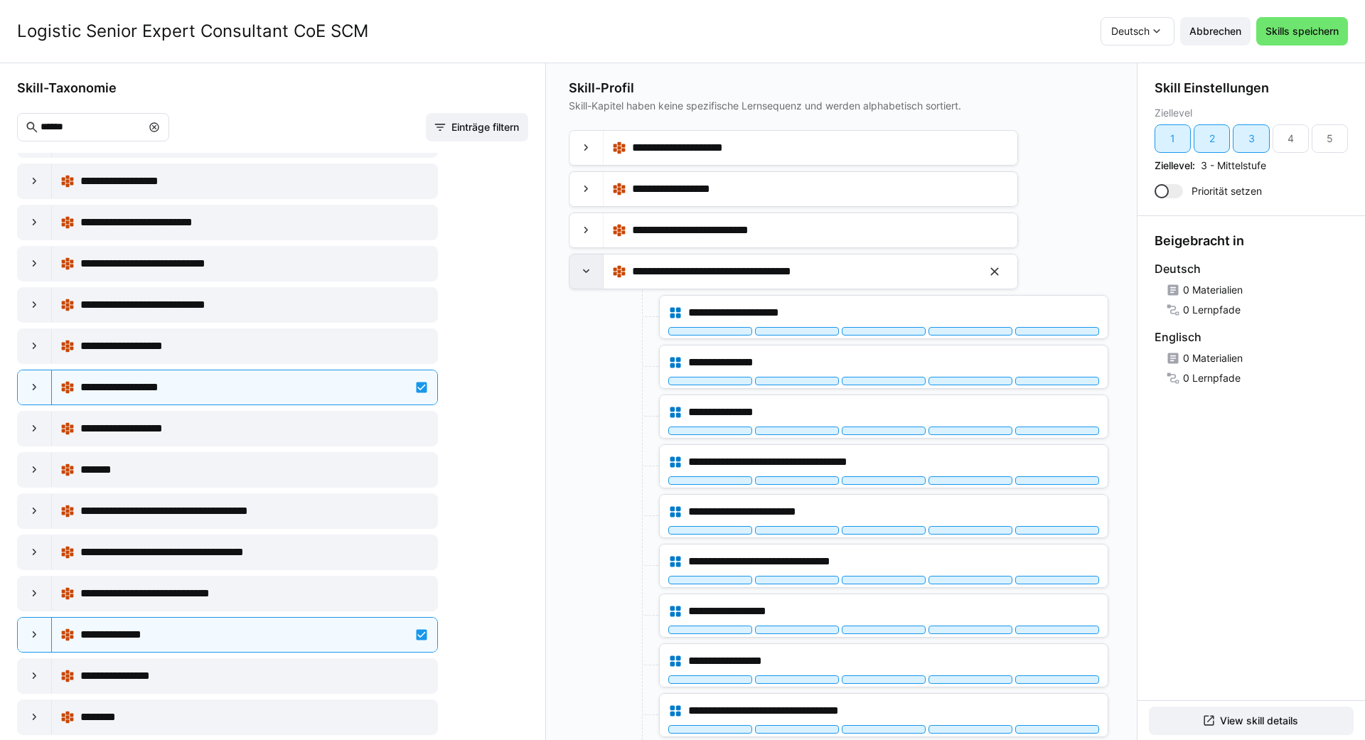
click at [594, 274] on div at bounding box center [587, 272] width 34 height 34
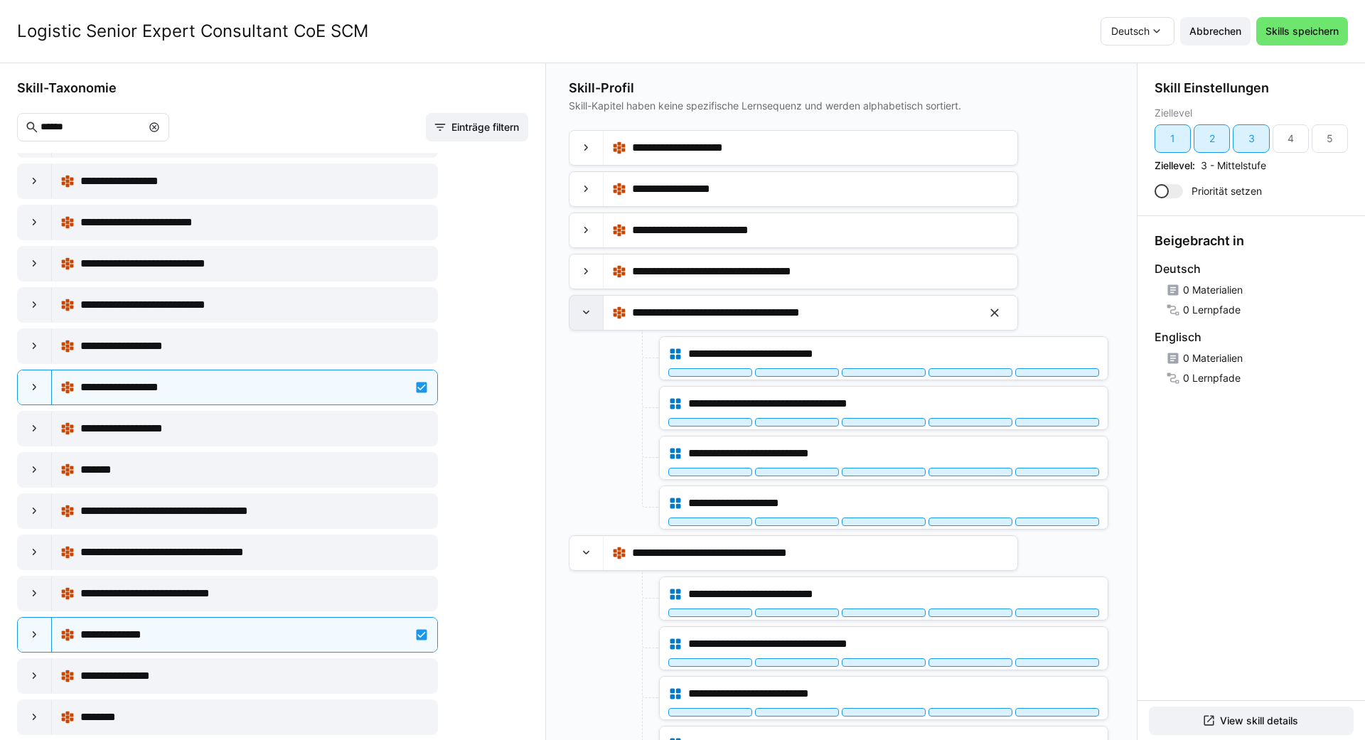
click at [589, 305] on div at bounding box center [587, 313] width 34 height 34
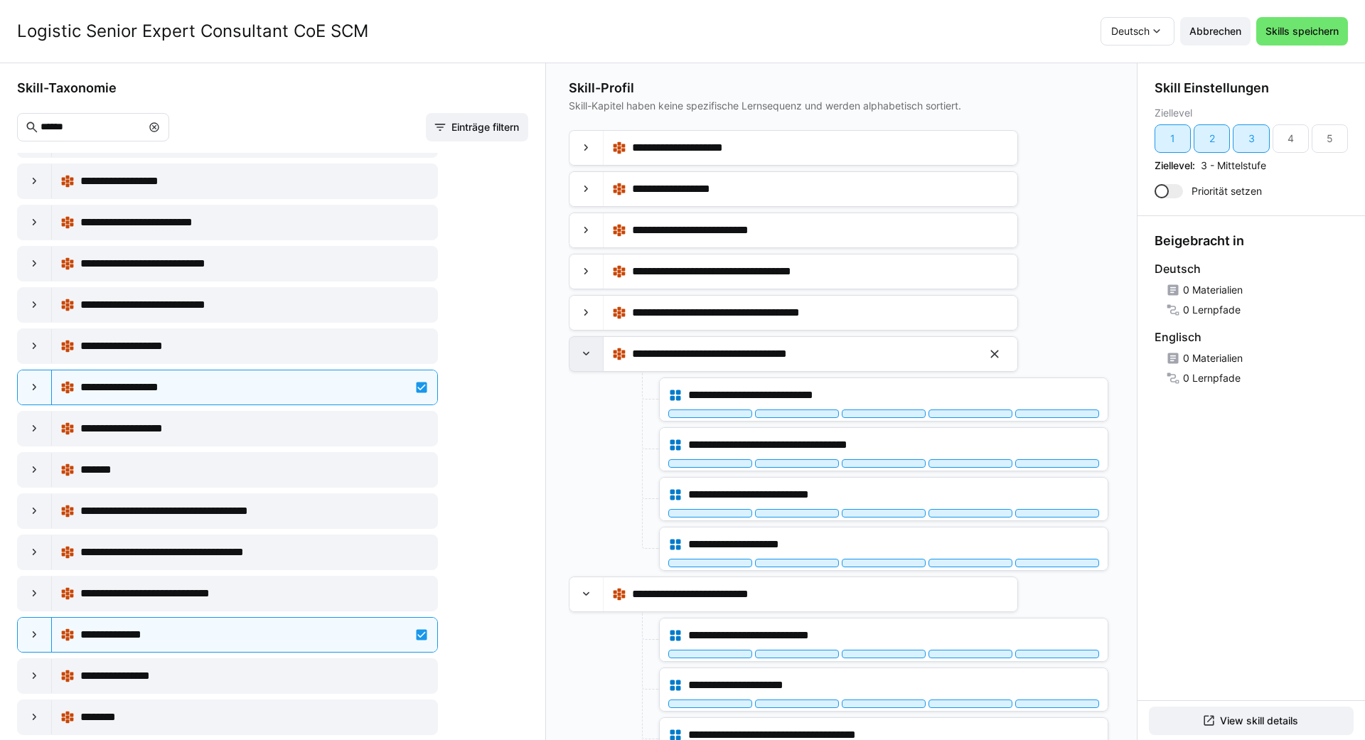
click at [584, 343] on div at bounding box center [587, 354] width 34 height 34
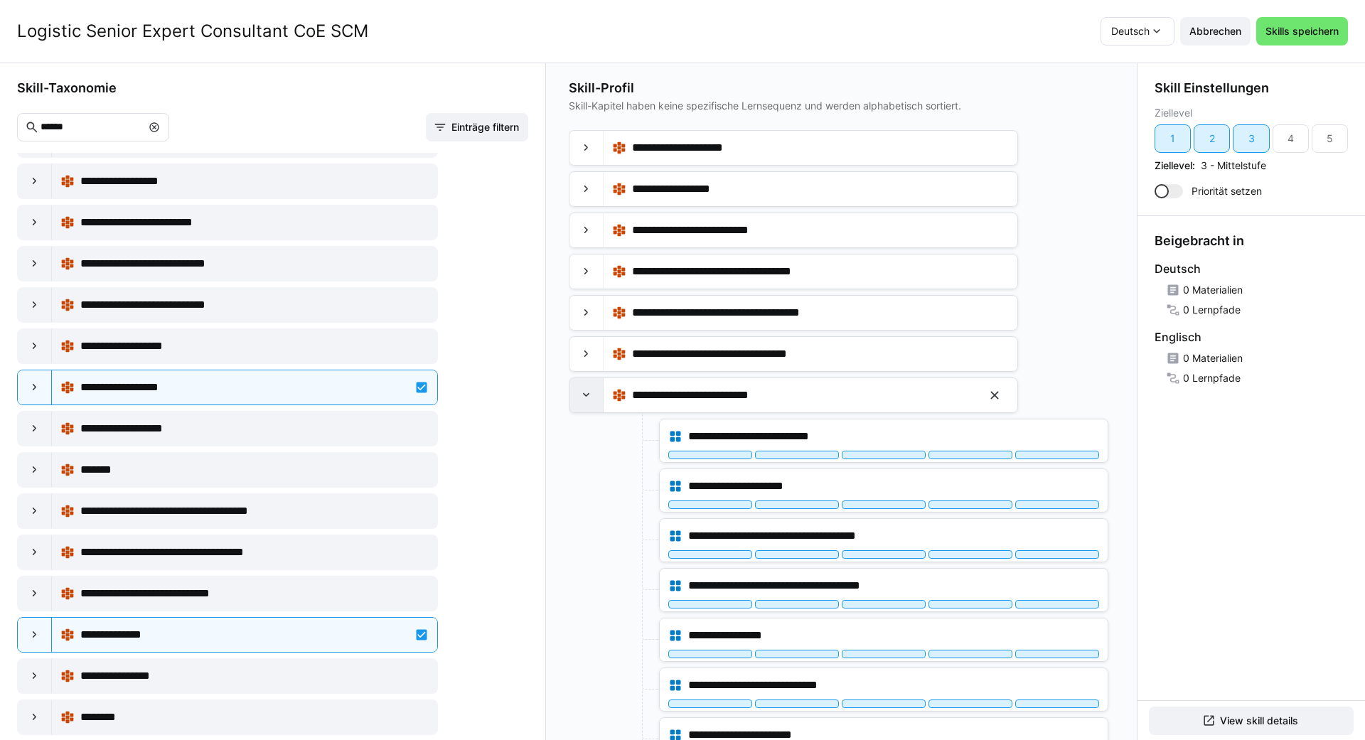
click at [584, 396] on eds-icon at bounding box center [587, 395] width 14 height 14
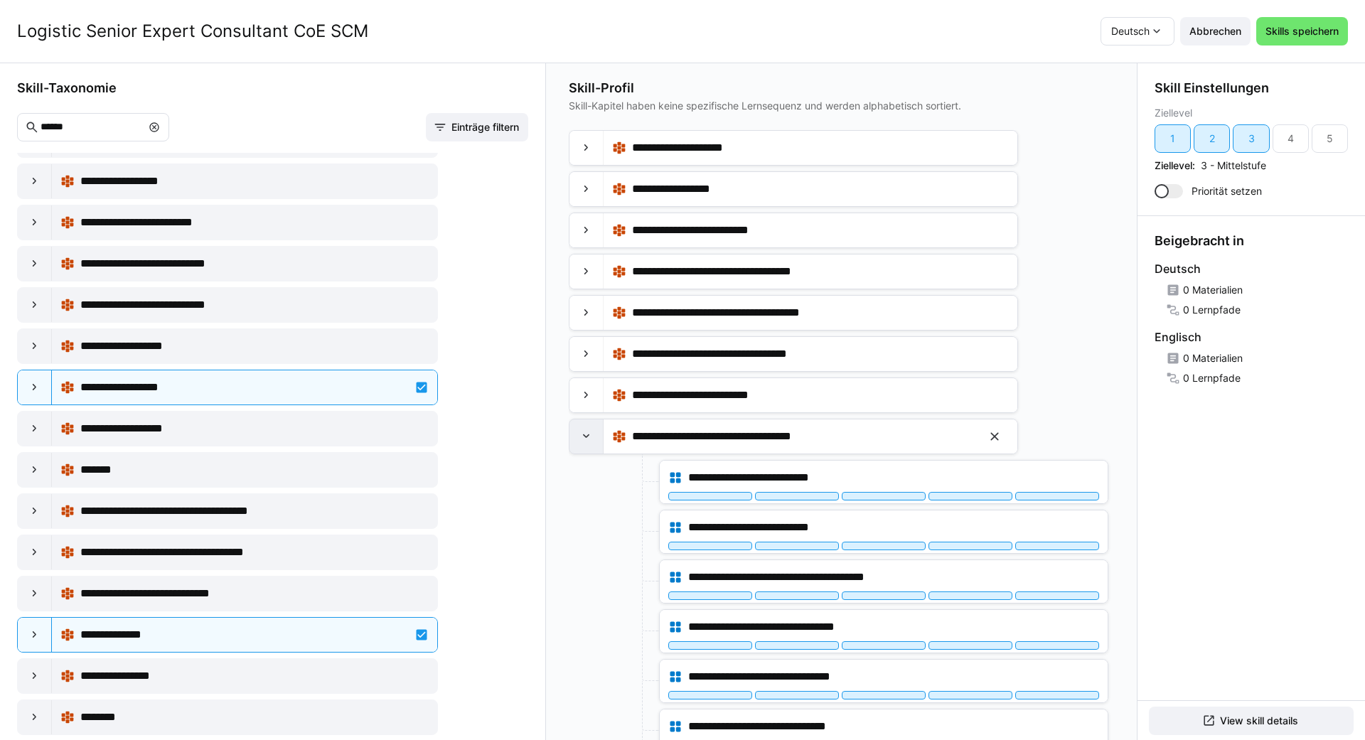
click at [592, 429] on div at bounding box center [587, 437] width 34 height 34
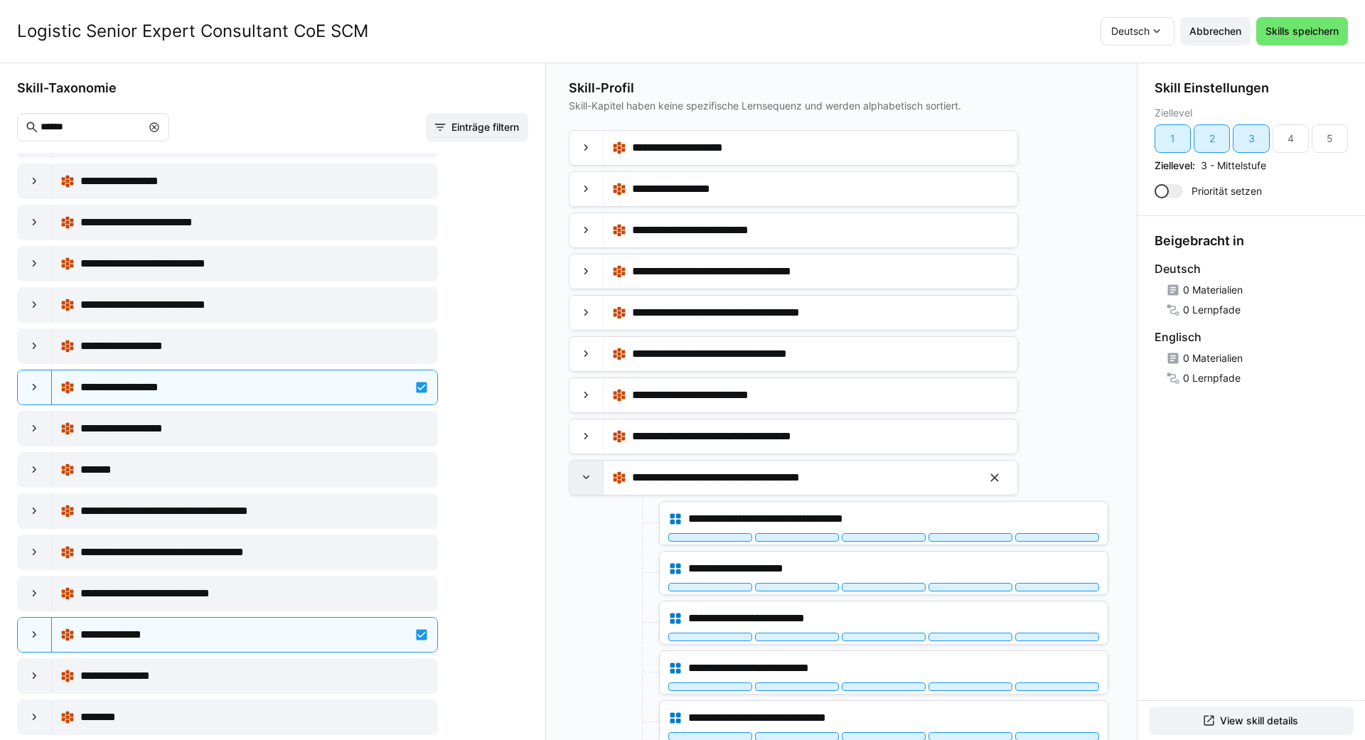
click at [602, 476] on div at bounding box center [587, 478] width 34 height 34
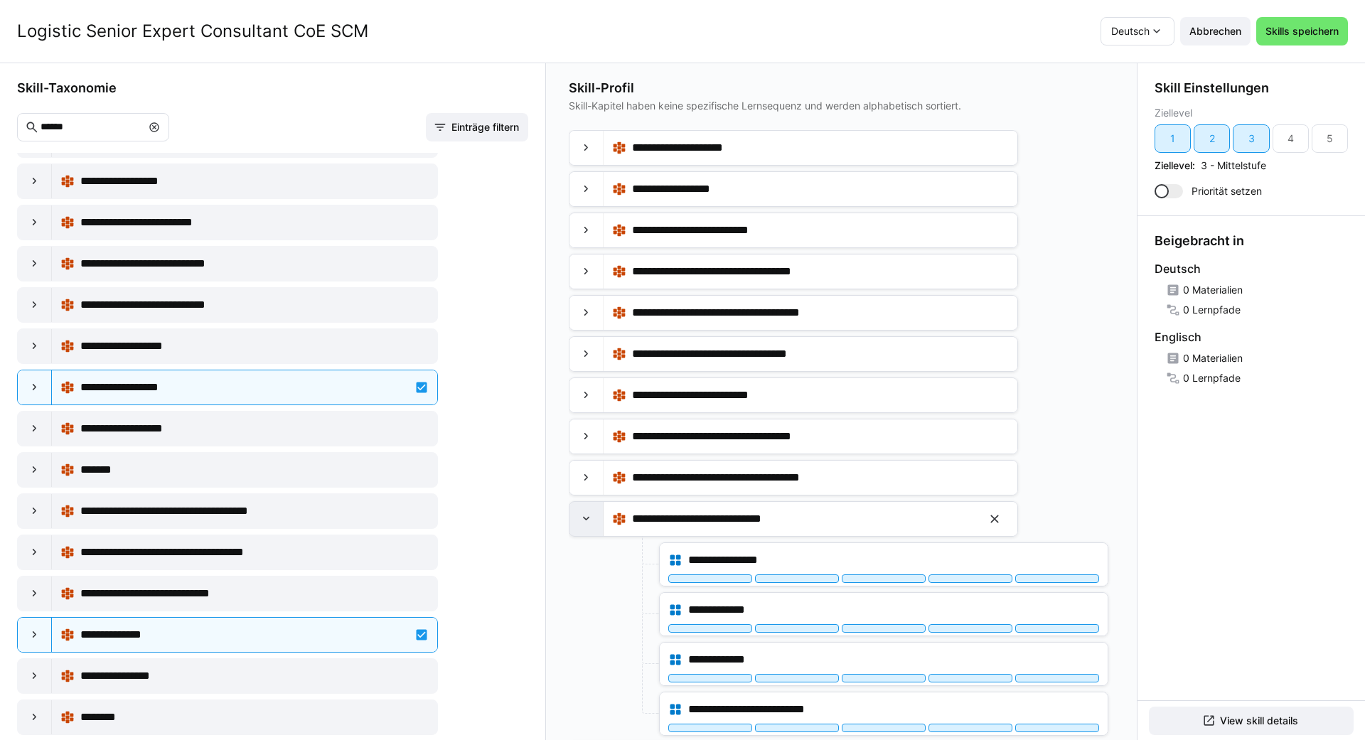
click at [599, 516] on div at bounding box center [587, 519] width 34 height 34
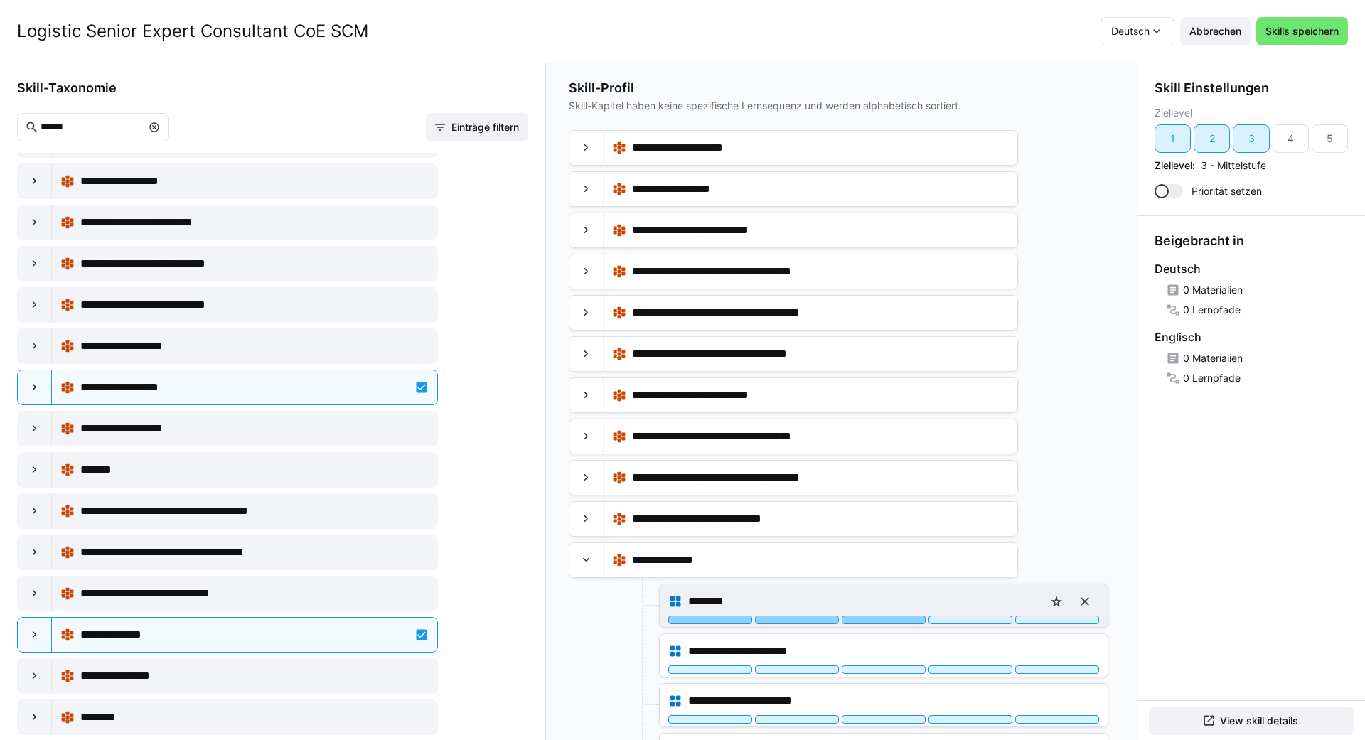
click at [680, 624] on div at bounding box center [884, 620] width 84 height 9
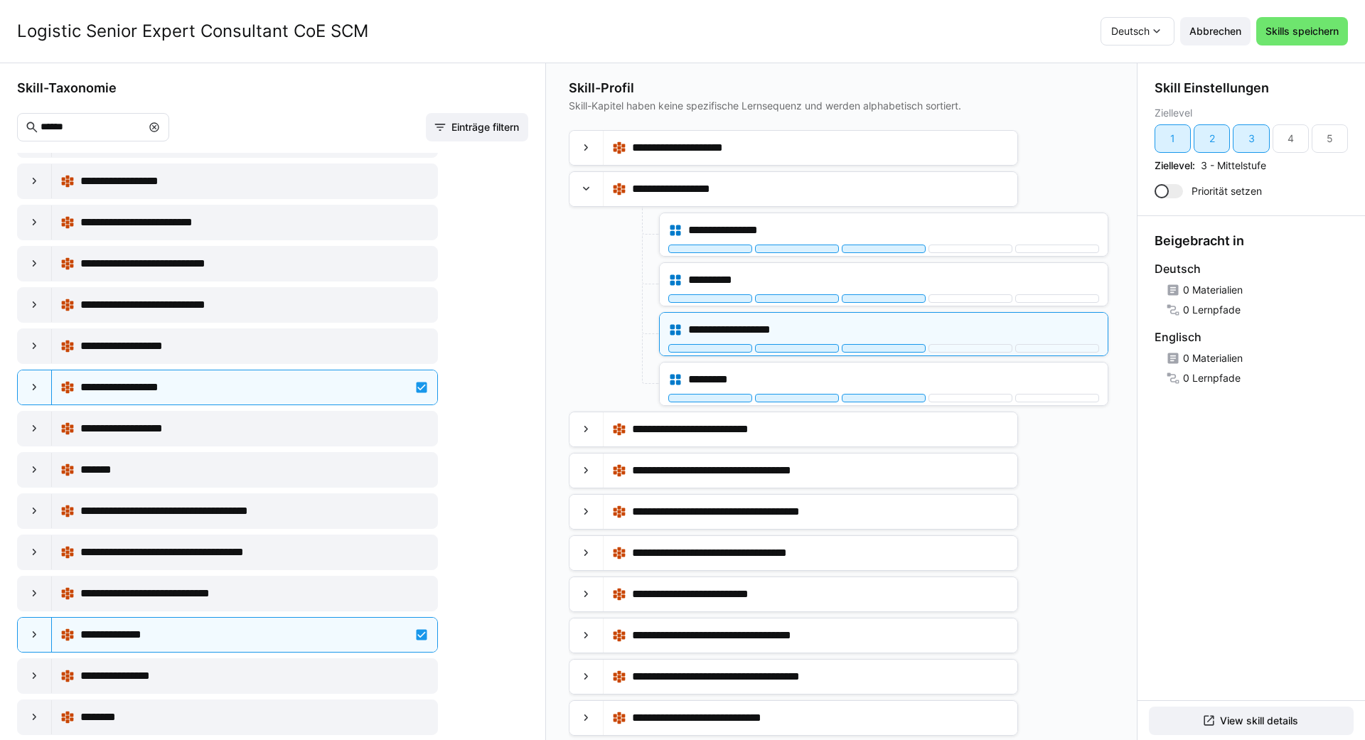
scroll to position [235, 0]
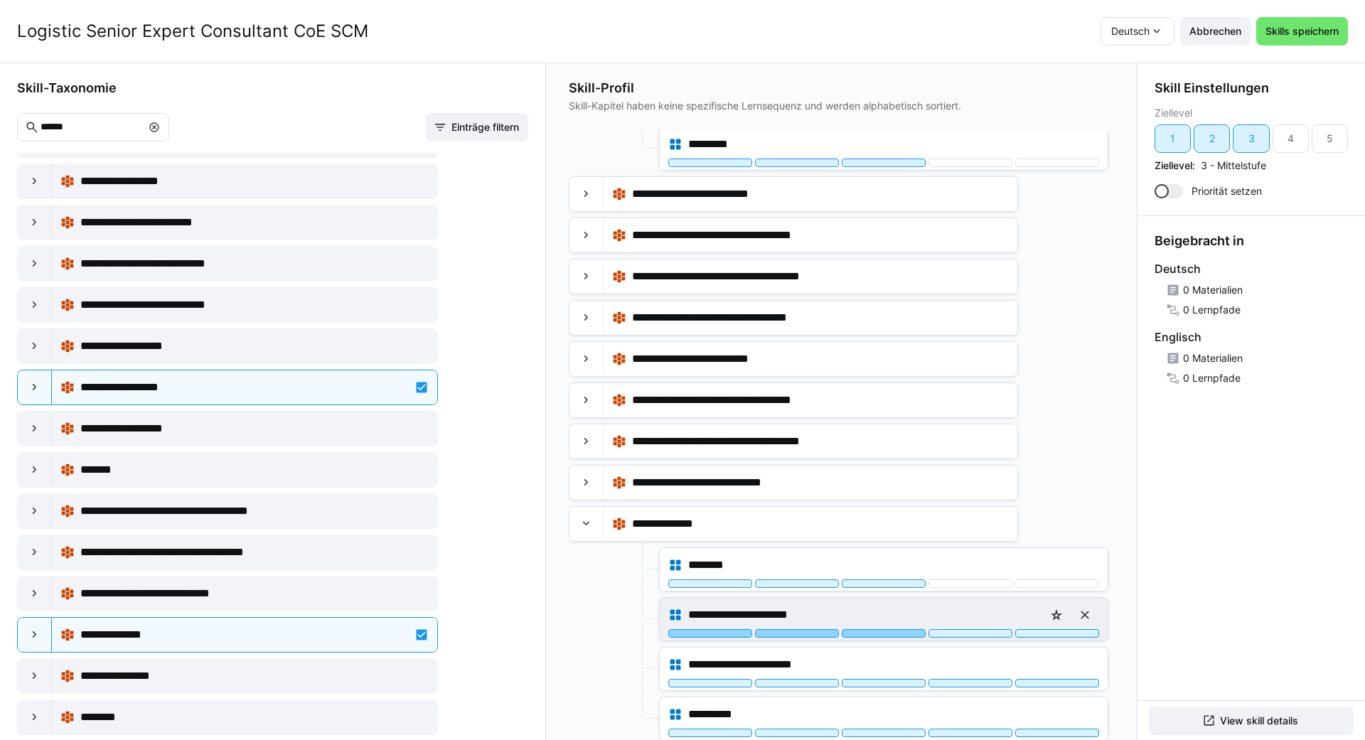
click at [680, 635] on div at bounding box center [884, 633] width 84 height 9
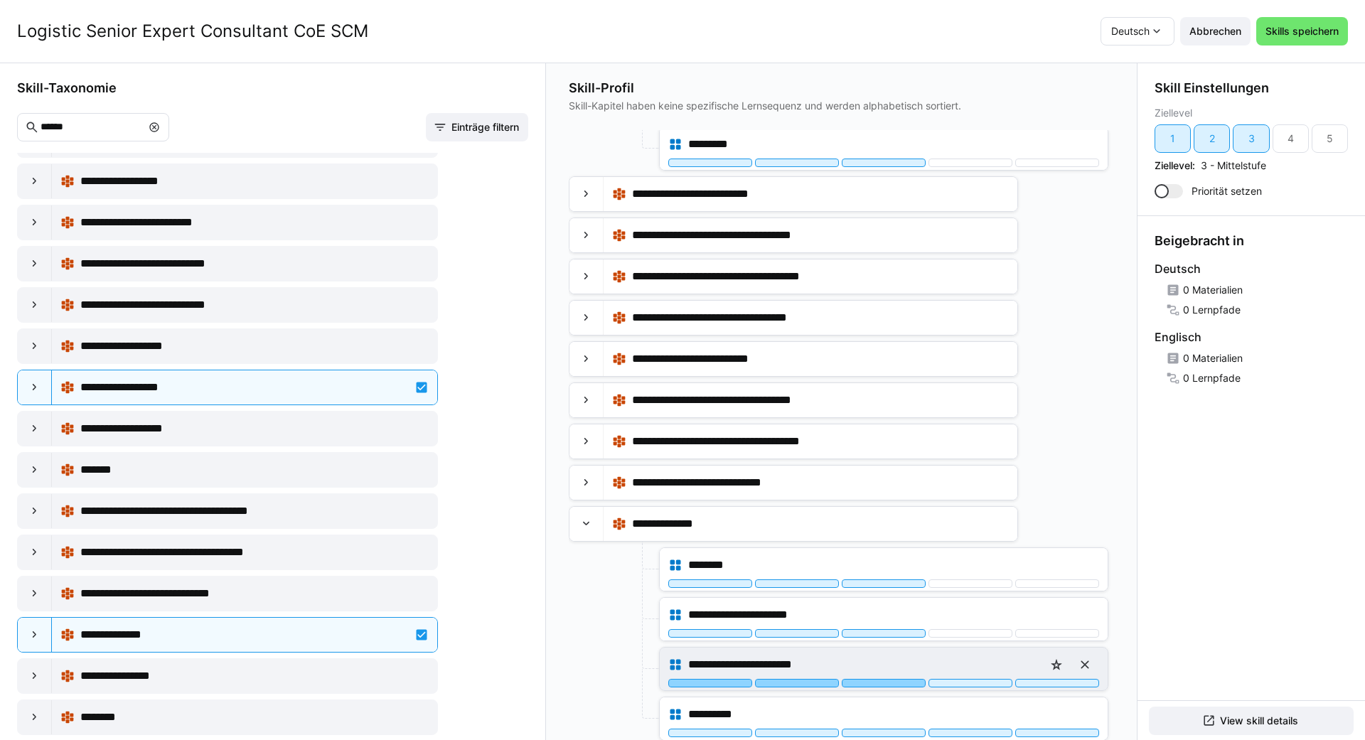
click at [680, 686] on div at bounding box center [884, 683] width 84 height 9
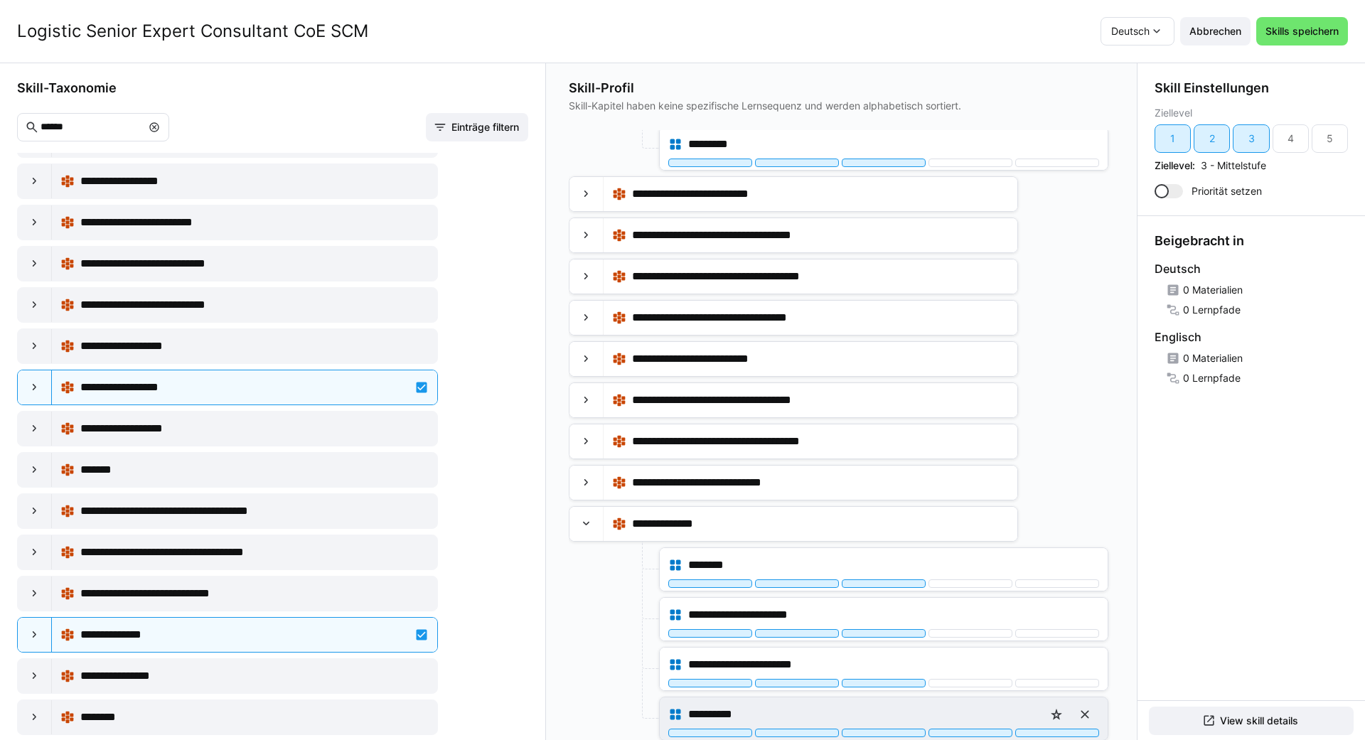
click at [680, 736] on div at bounding box center [884, 733] width 84 height 9
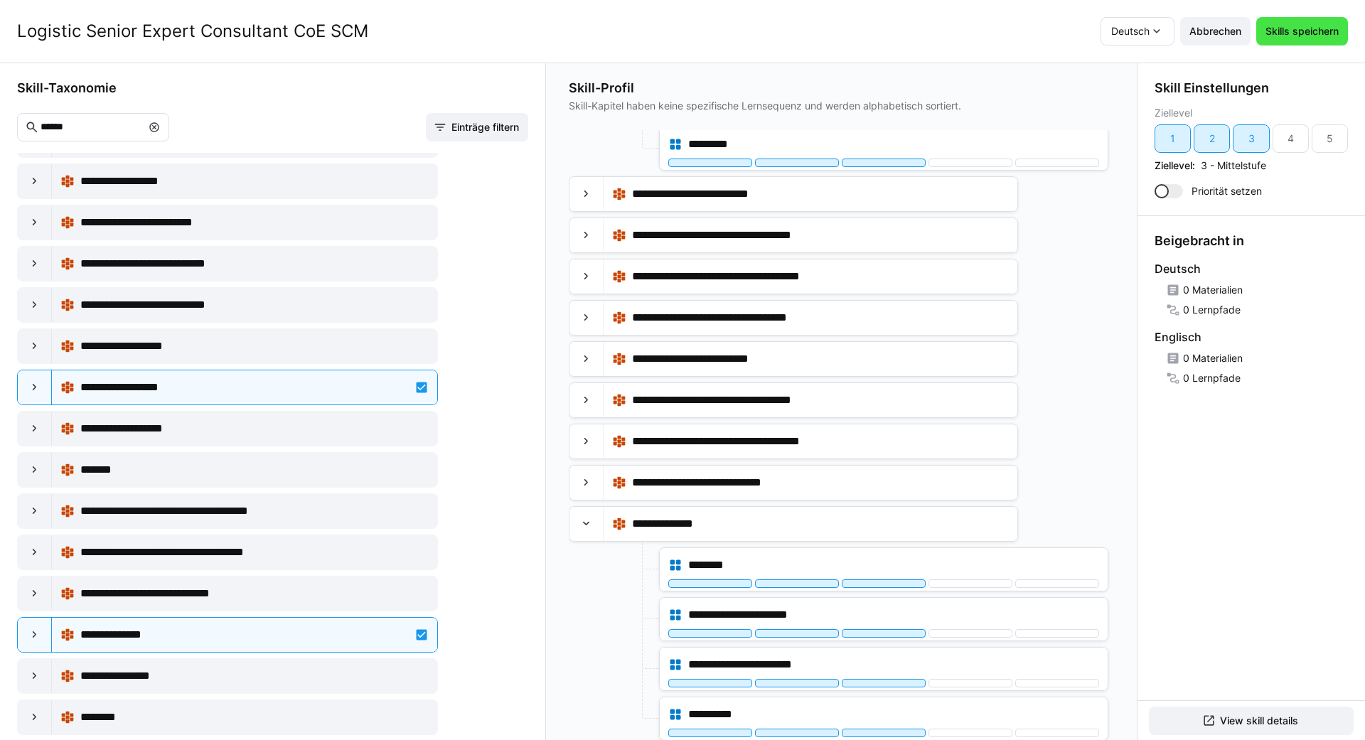
click at [680, 33] on span "Skills speichern" at bounding box center [1303, 31] width 78 height 14
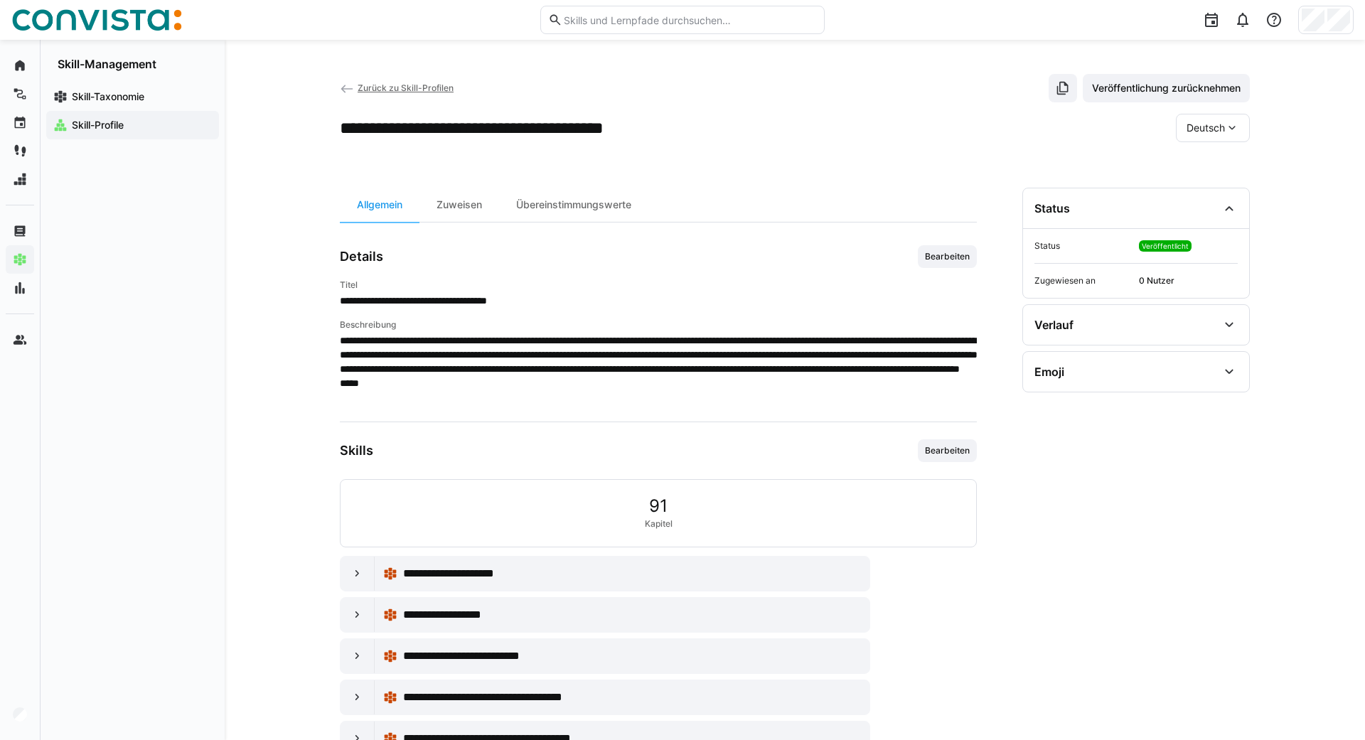
click at [384, 88] on span "Zurück zu Skill-Profilen" at bounding box center [406, 87] width 96 height 11
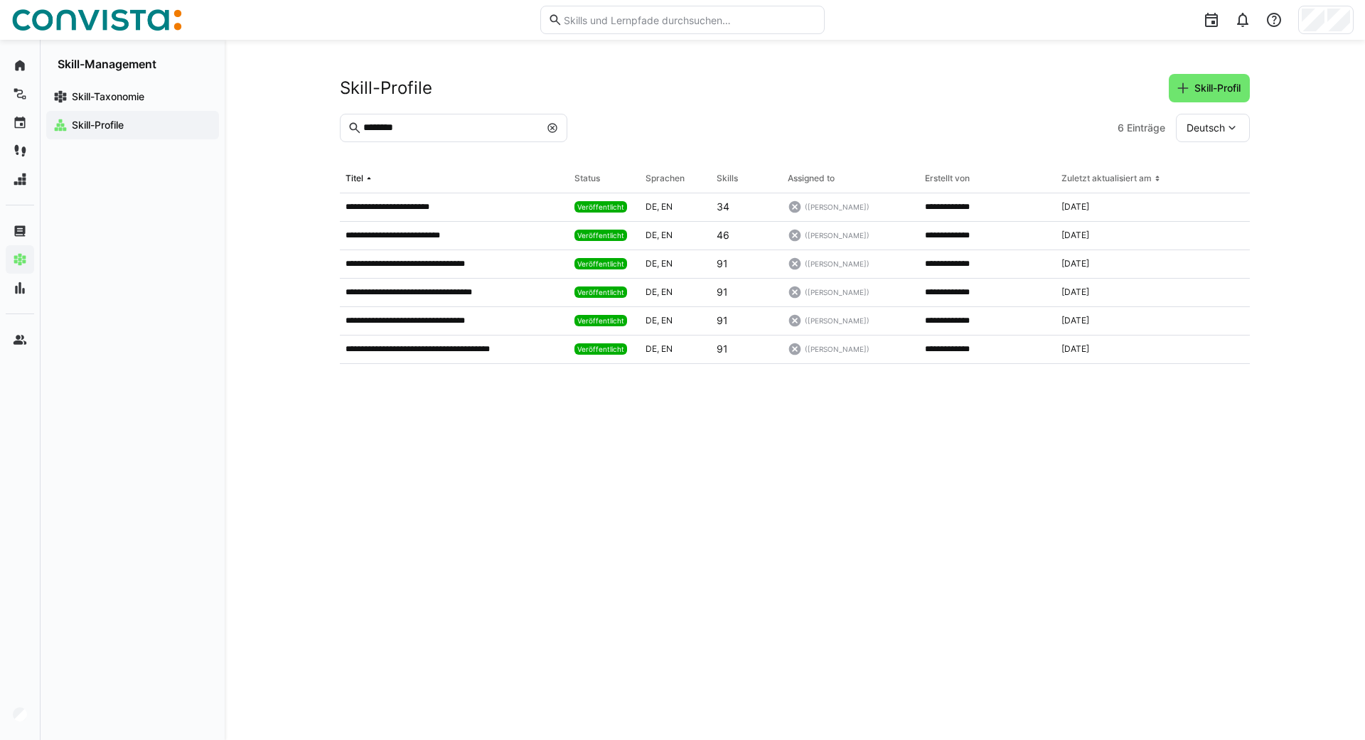
click at [551, 126] on eds-icon at bounding box center [552, 127] width 11 height 11
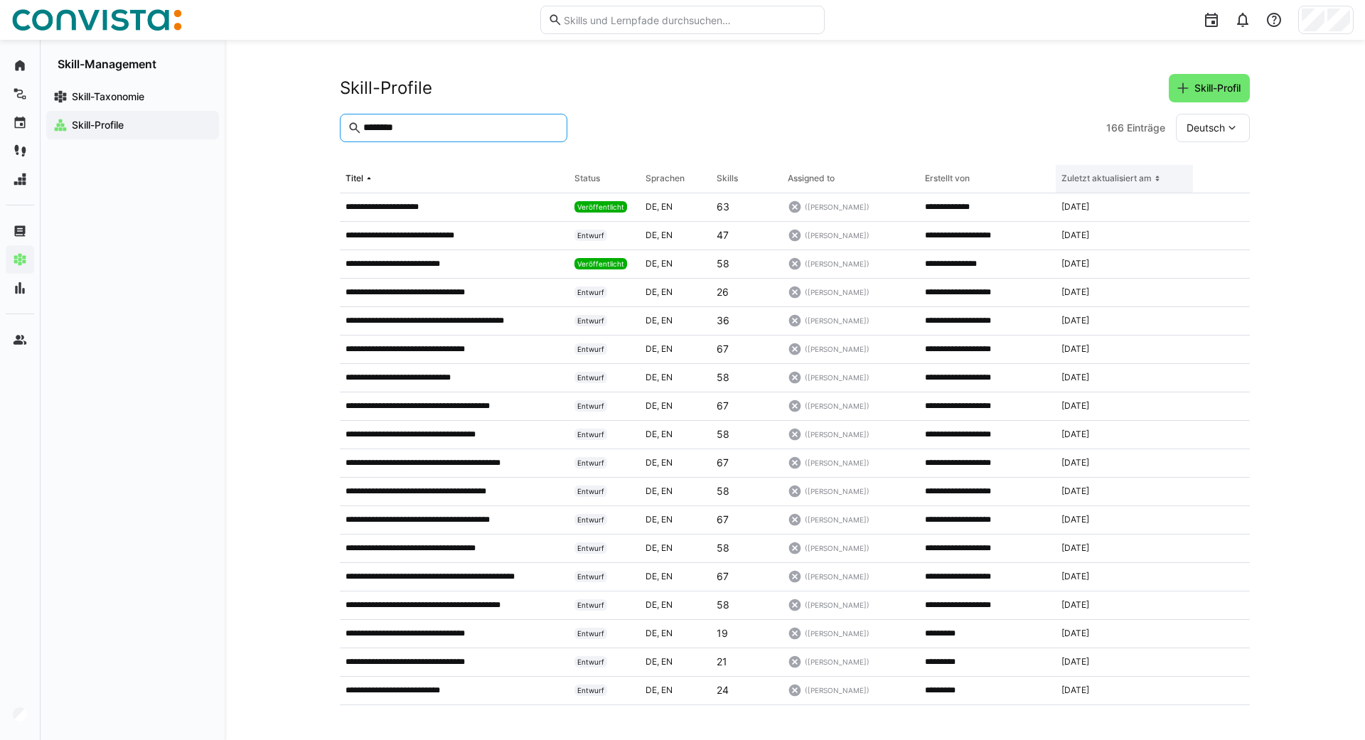
click at [680, 181] on div "Zuletzt aktualisiert am" at bounding box center [1107, 178] width 90 height 11
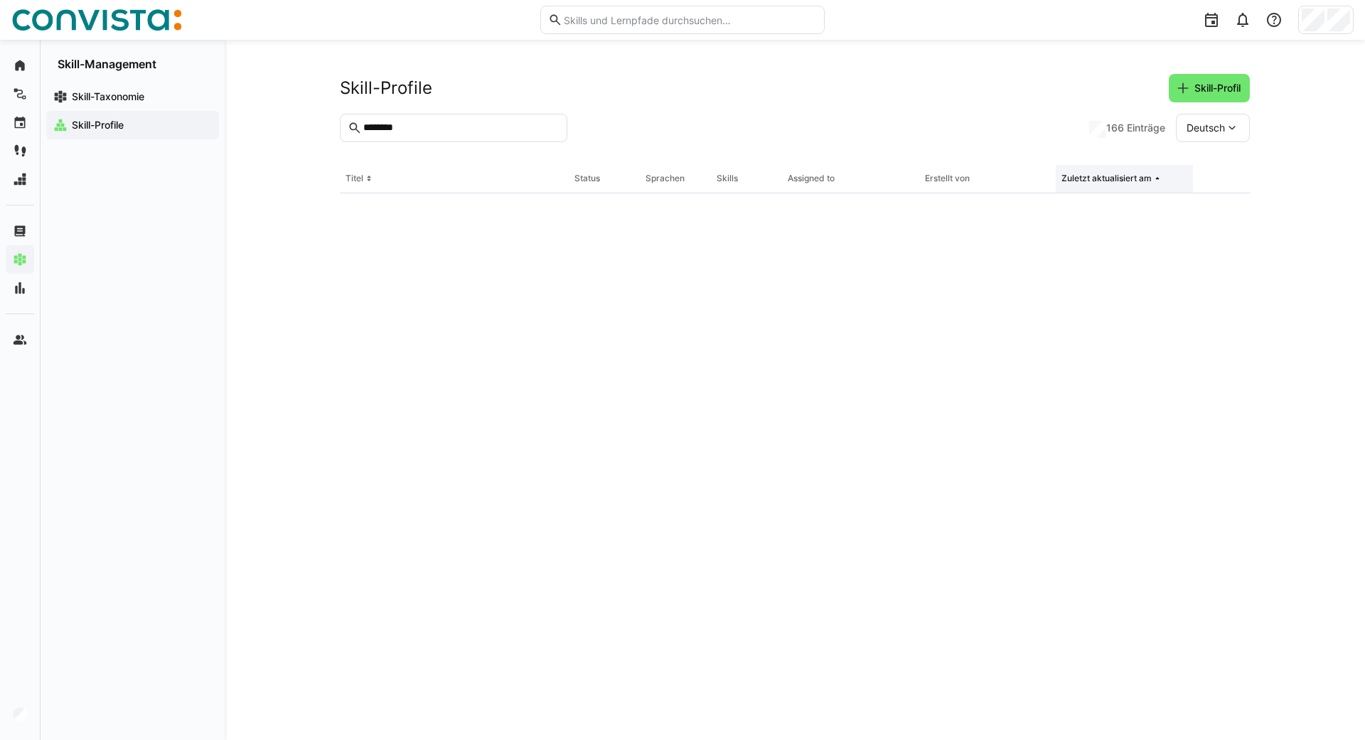
click at [680, 181] on div "Zuletzt aktualisiert am" at bounding box center [1107, 178] width 90 height 11
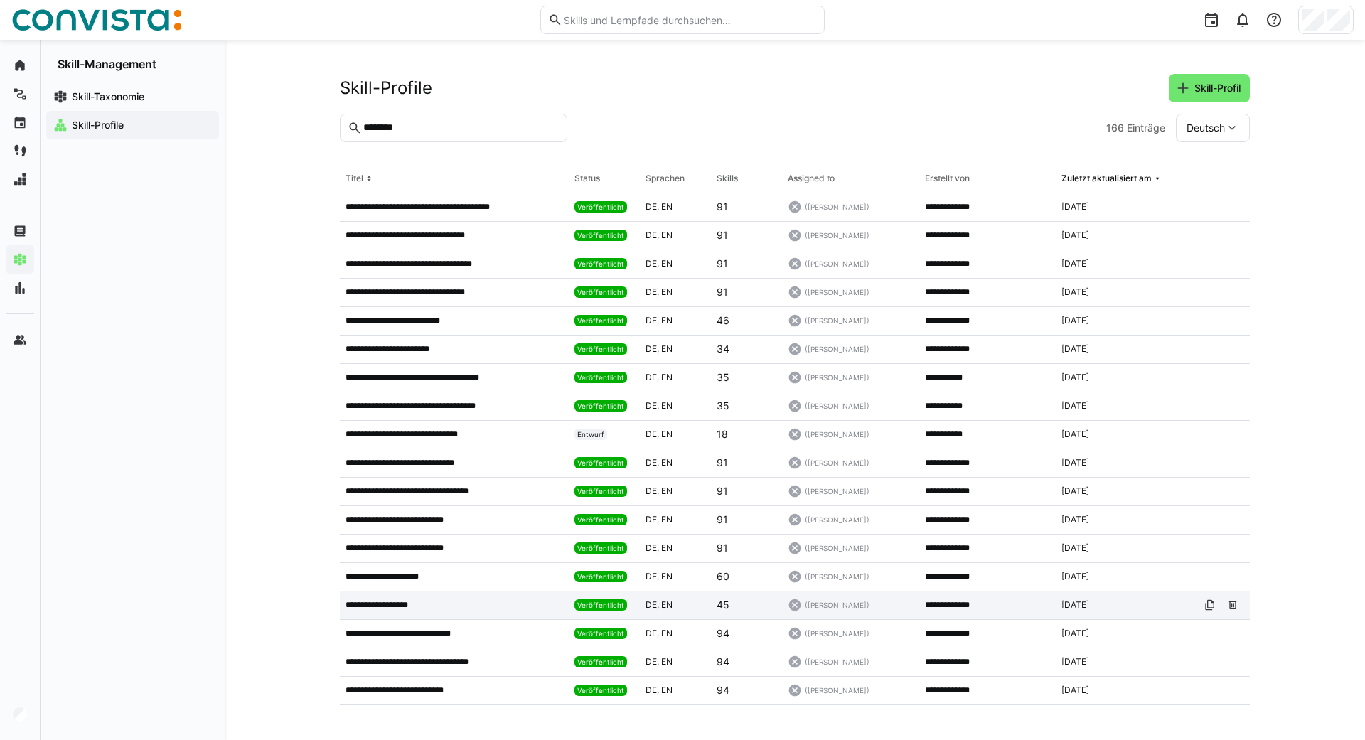
click at [398, 607] on p "**********" at bounding box center [390, 604] width 89 height 11
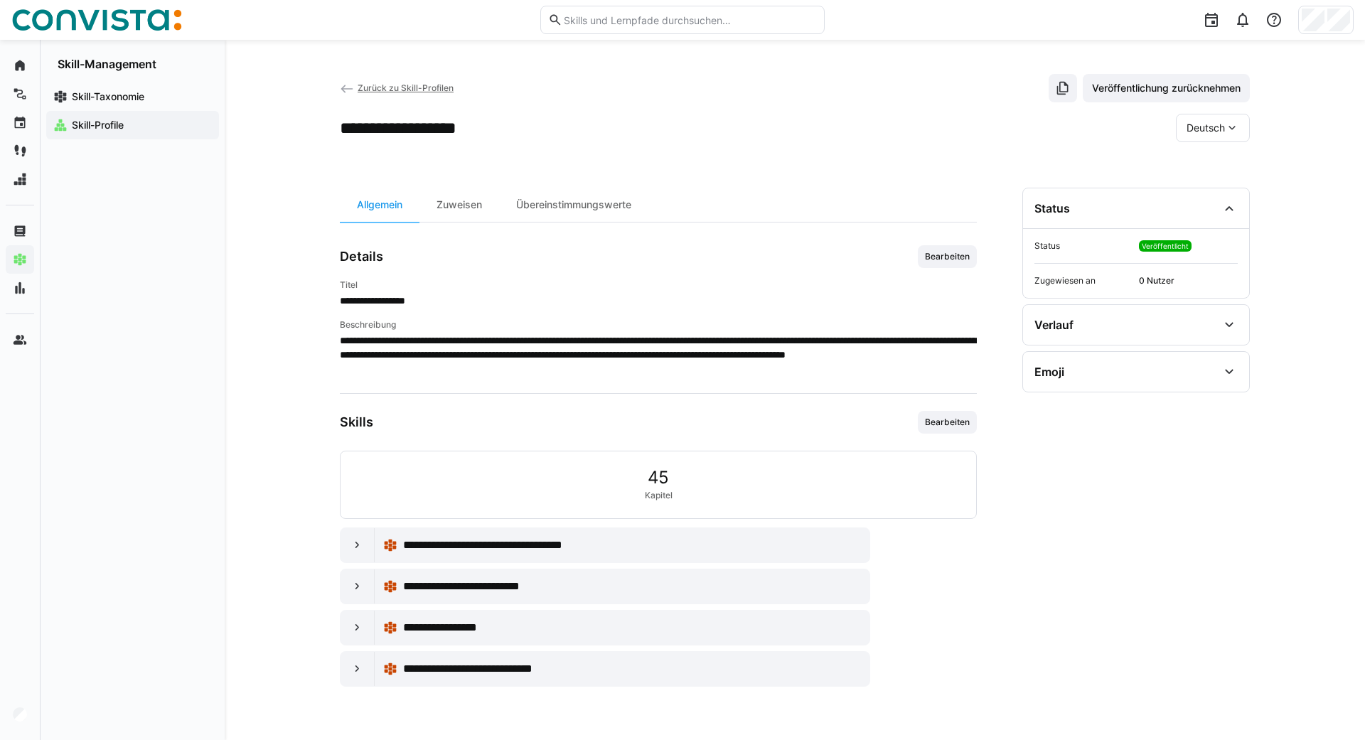
click at [367, 85] on span "Zurück zu Skill-Profilen" at bounding box center [406, 87] width 96 height 11
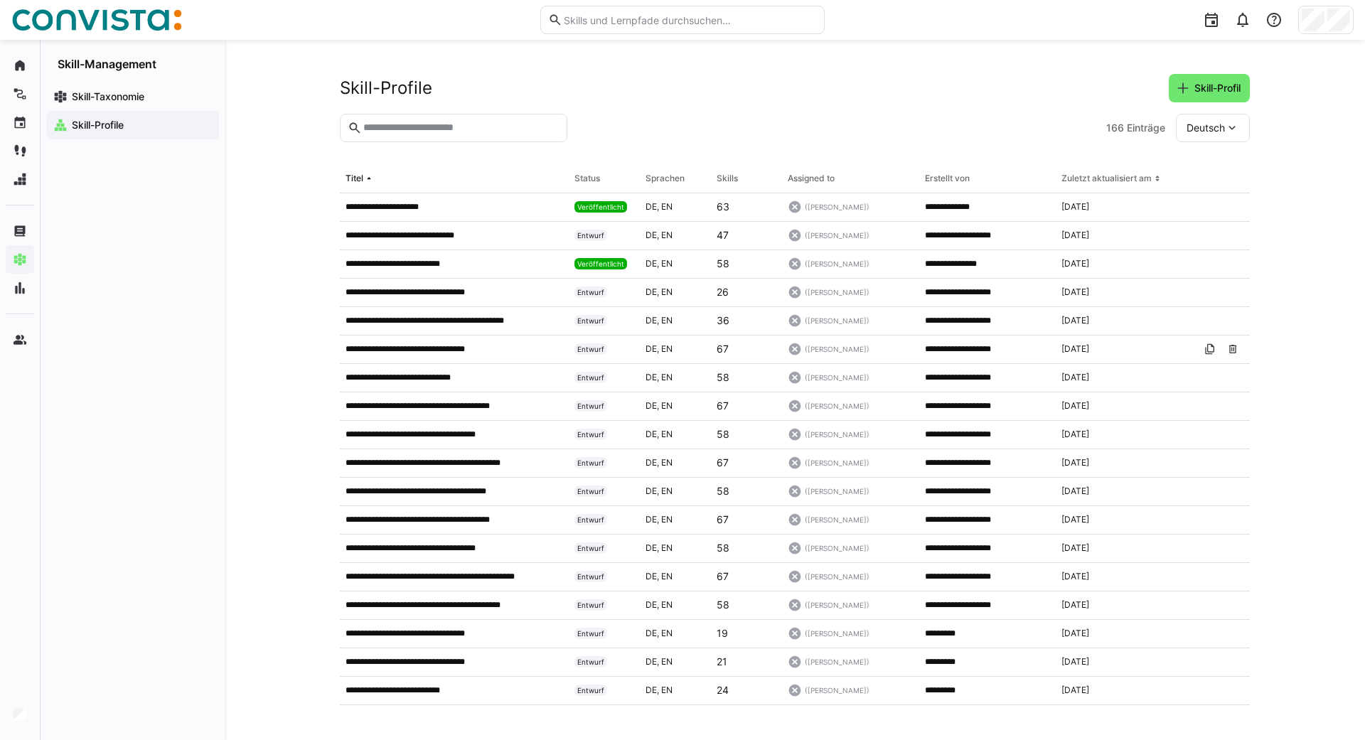
click at [274, 276] on div "**********" at bounding box center [795, 390] width 1141 height 700
click at [0, 0] on app-navigation-label "Skill-Taxonomie" at bounding box center [0, 0] width 0 height 0
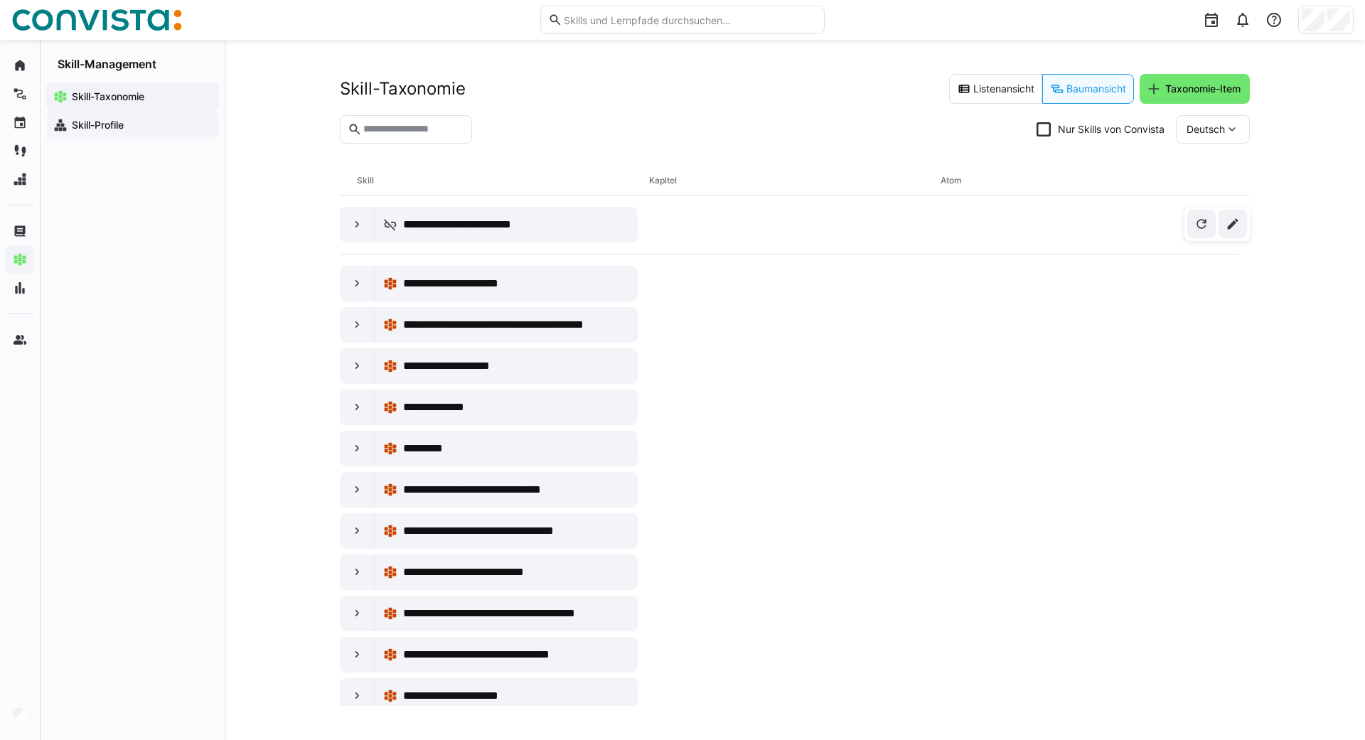
click at [0, 0] on app-navigation-label "Skill-Profile" at bounding box center [0, 0] width 0 height 0
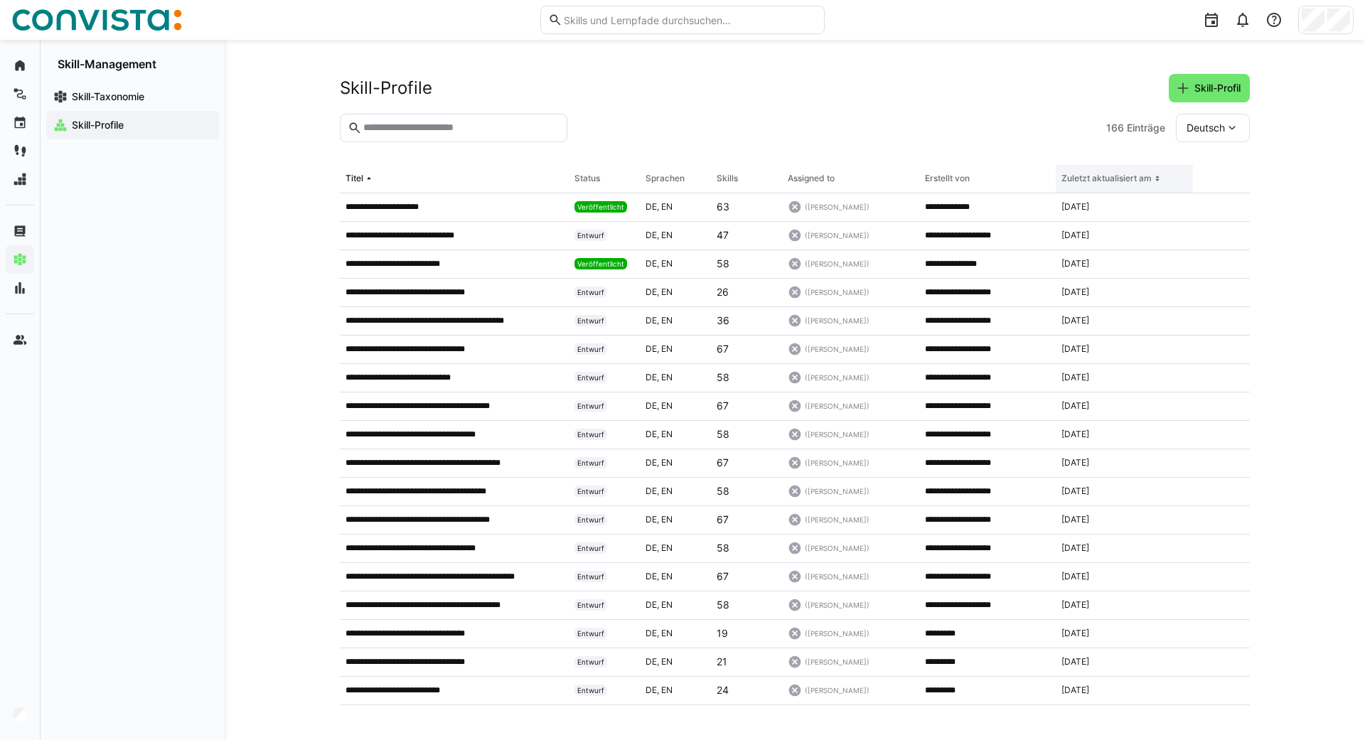
click at [680, 180] on div "Zuletzt aktualisiert am" at bounding box center [1107, 178] width 90 height 11
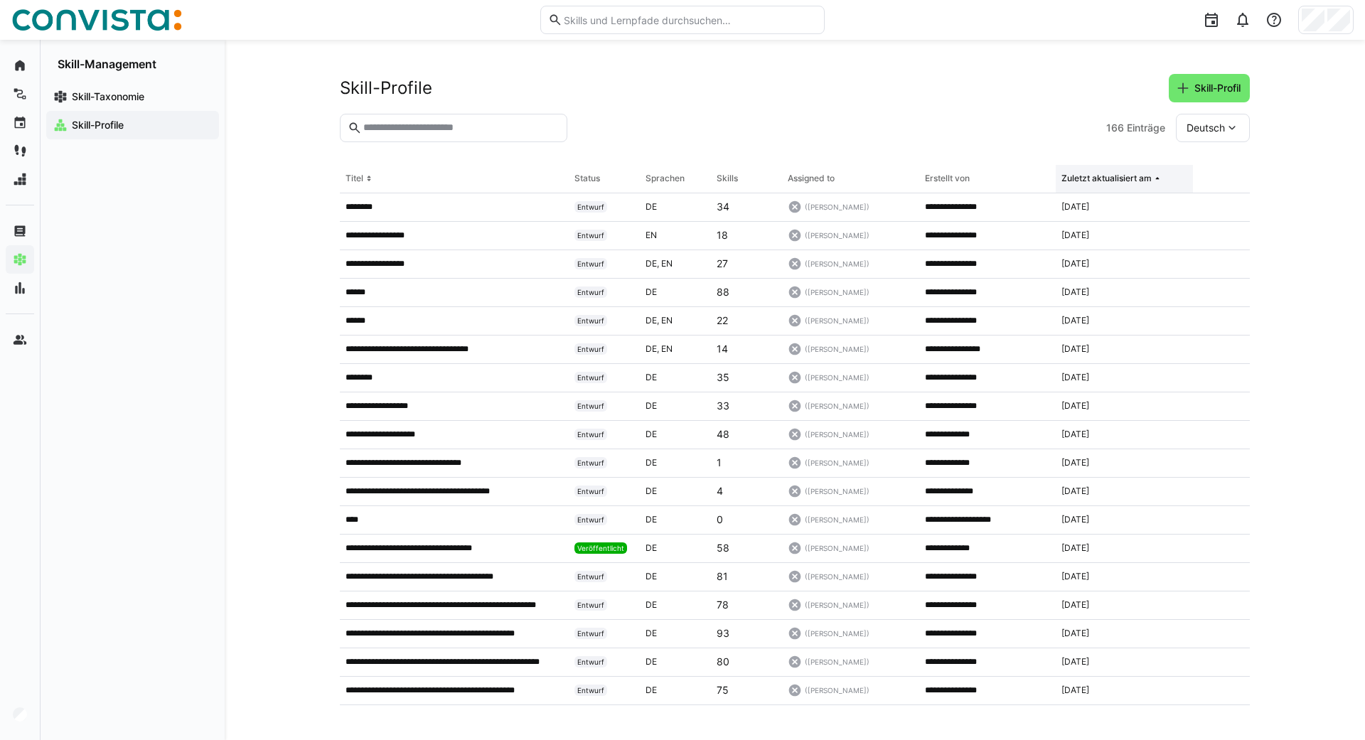
click at [680, 180] on div "Zuletzt aktualisiert am" at bounding box center [1107, 178] width 90 height 11
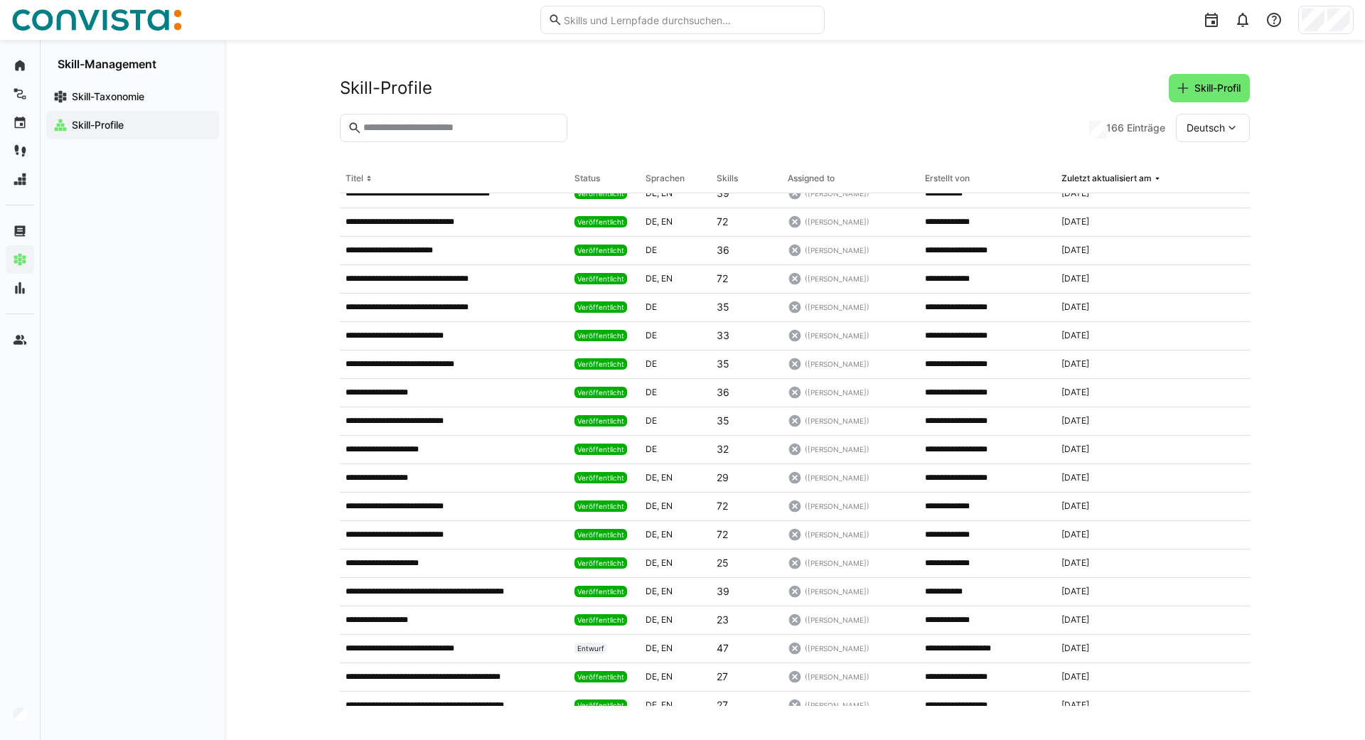
scroll to position [645, 0]
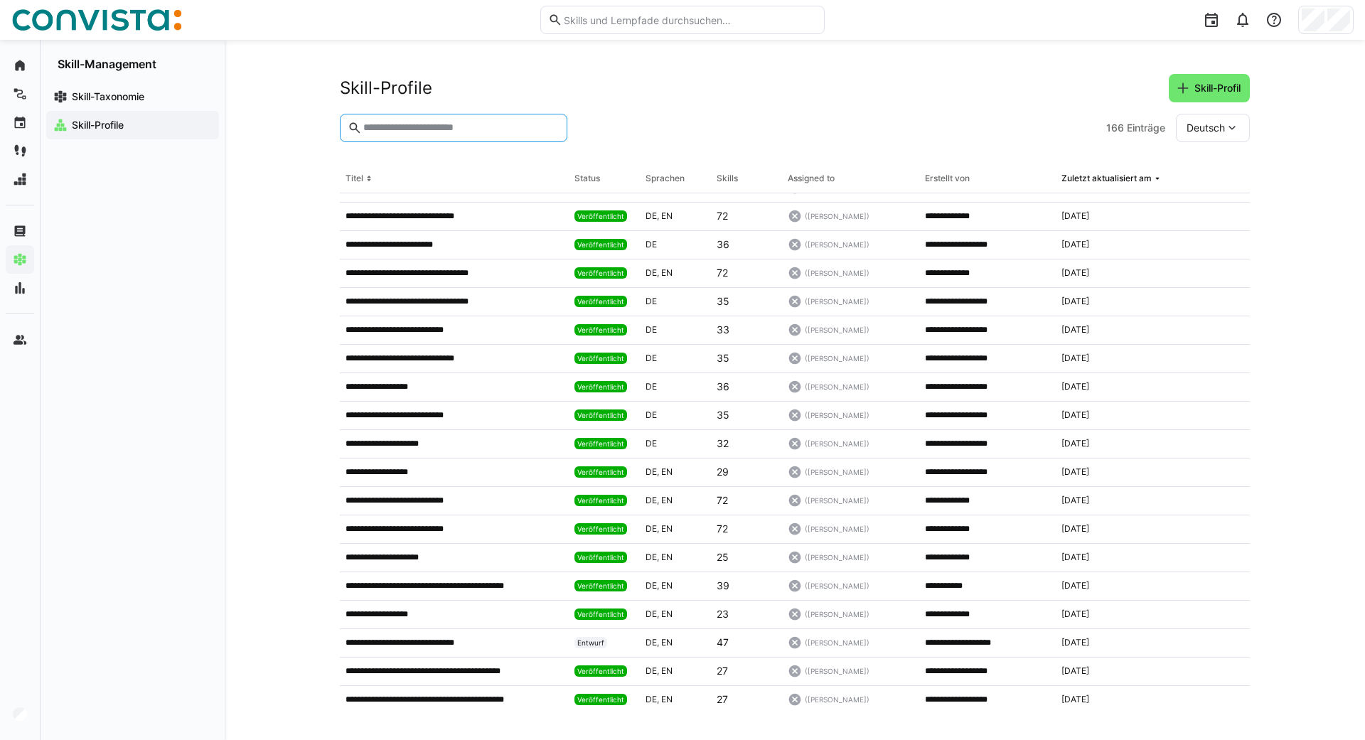
click at [395, 129] on input "text" at bounding box center [461, 128] width 198 height 13
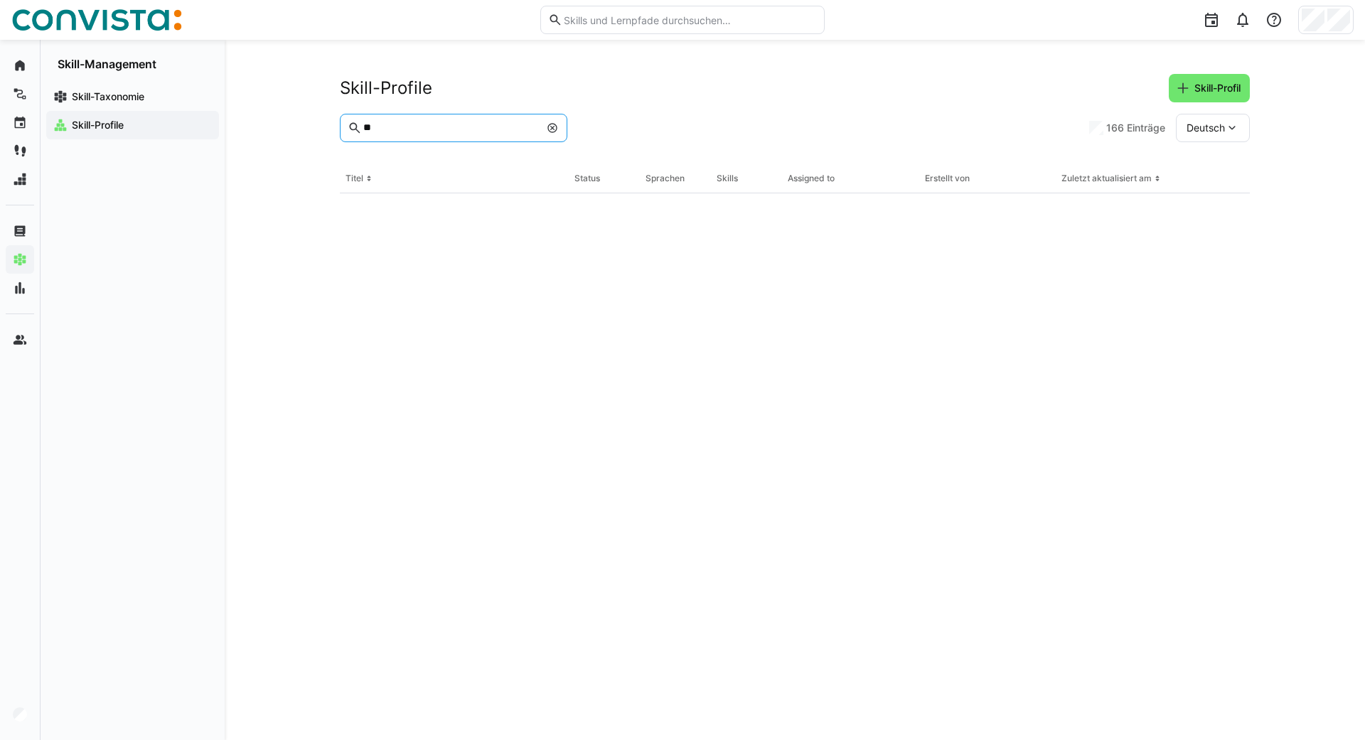
scroll to position [0, 0]
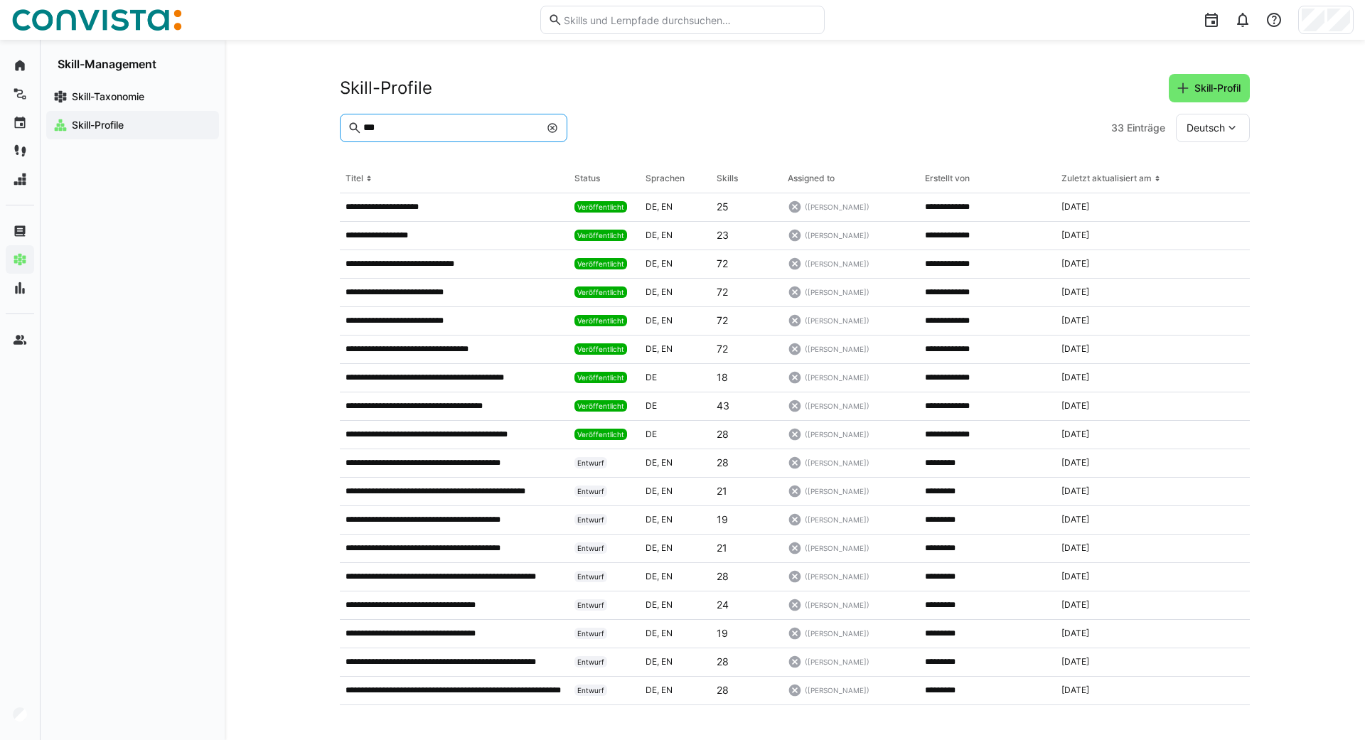
type input "**"
click at [398, 257] on div "**********" at bounding box center [454, 264] width 229 height 28
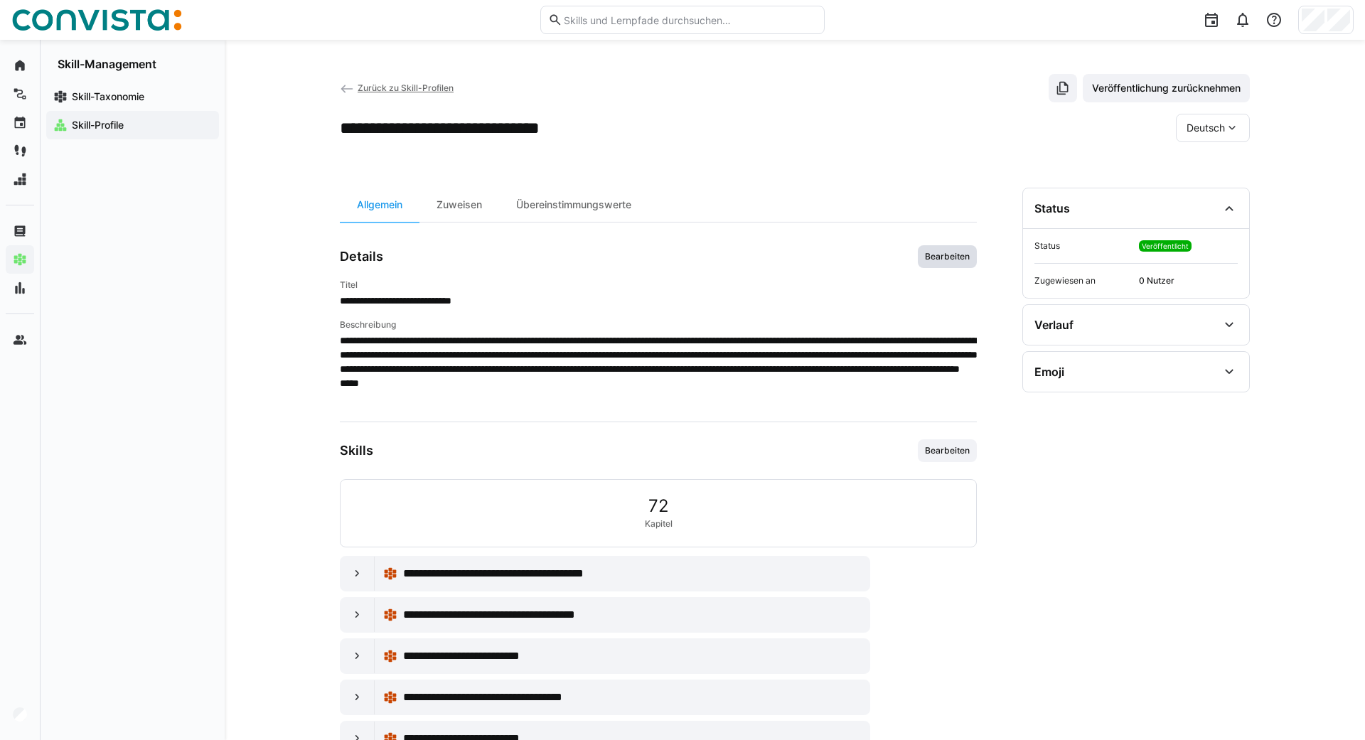
click at [680, 249] on span "Bearbeiten" at bounding box center [947, 256] width 59 height 23
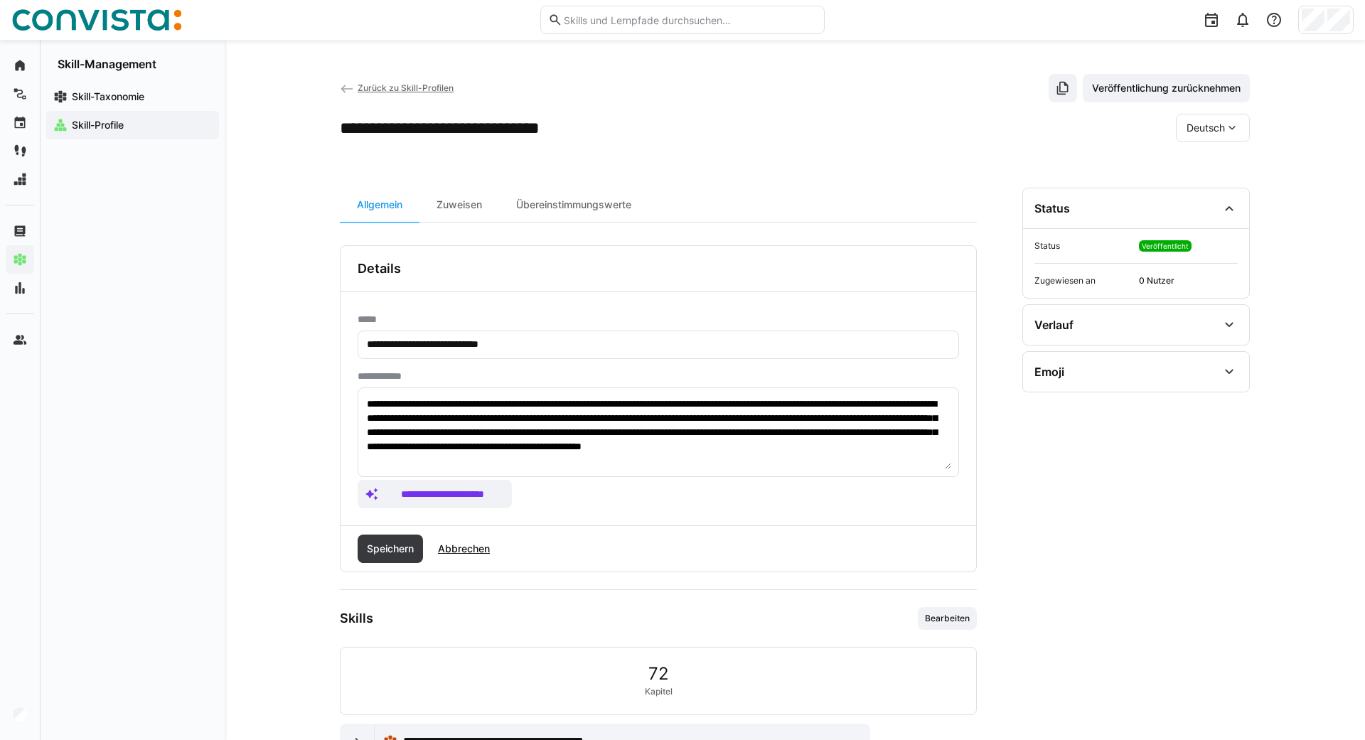
click at [401, 349] on input "**********" at bounding box center [658, 344] width 586 height 13
type input "**********"
click at [394, 544] on span "Speichern" at bounding box center [390, 549] width 51 height 14
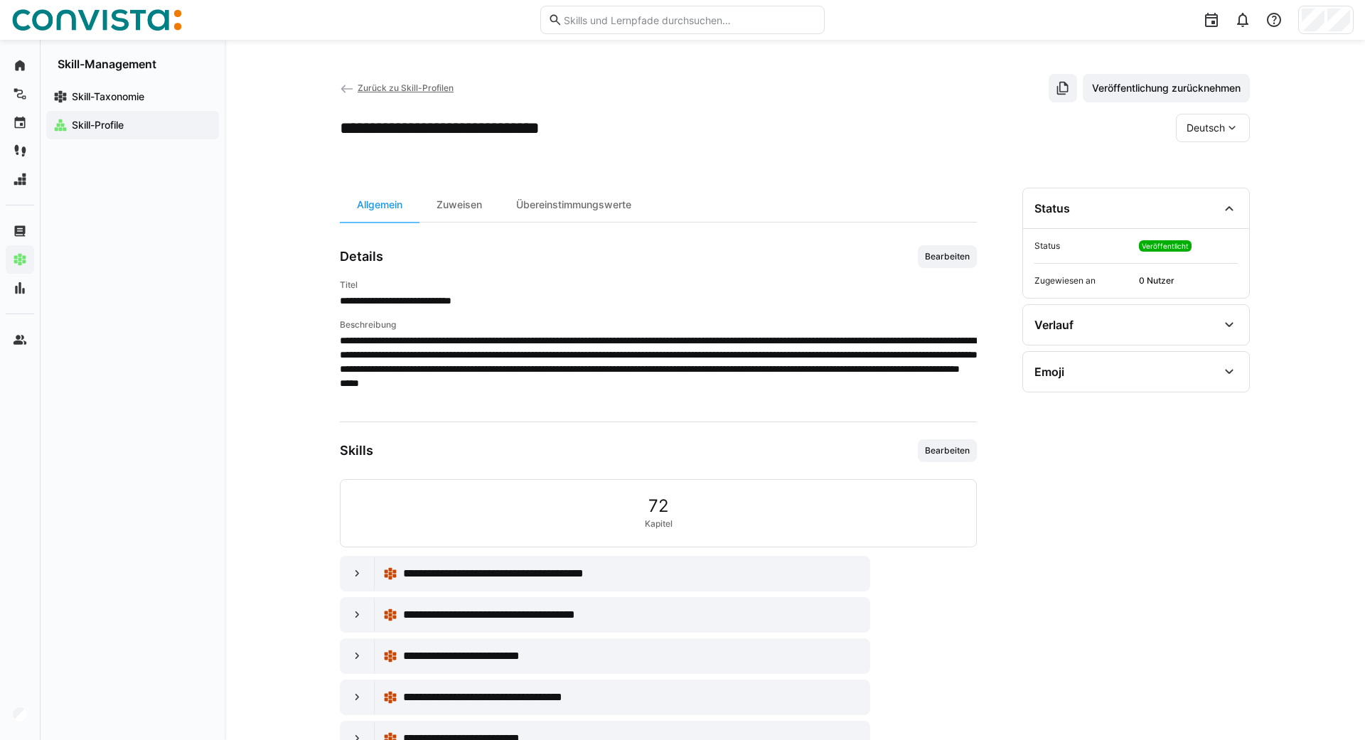
click at [680, 123] on span "Deutsch" at bounding box center [1206, 128] width 38 height 14
click at [680, 194] on div "Englisch" at bounding box center [1213, 195] width 53 height 14
click at [341, 88] on eds-icon at bounding box center [347, 89] width 14 height 14
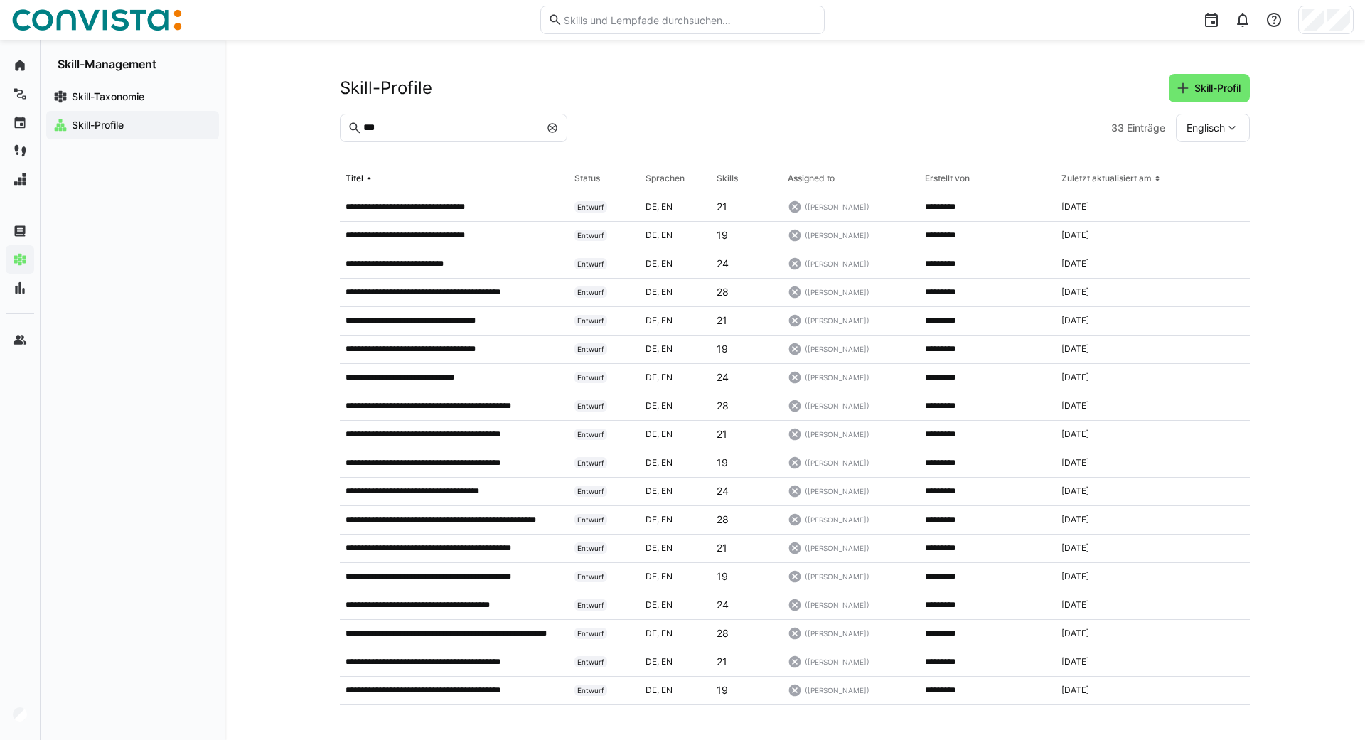
click at [552, 125] on eds-icon at bounding box center [552, 127] width 11 height 11
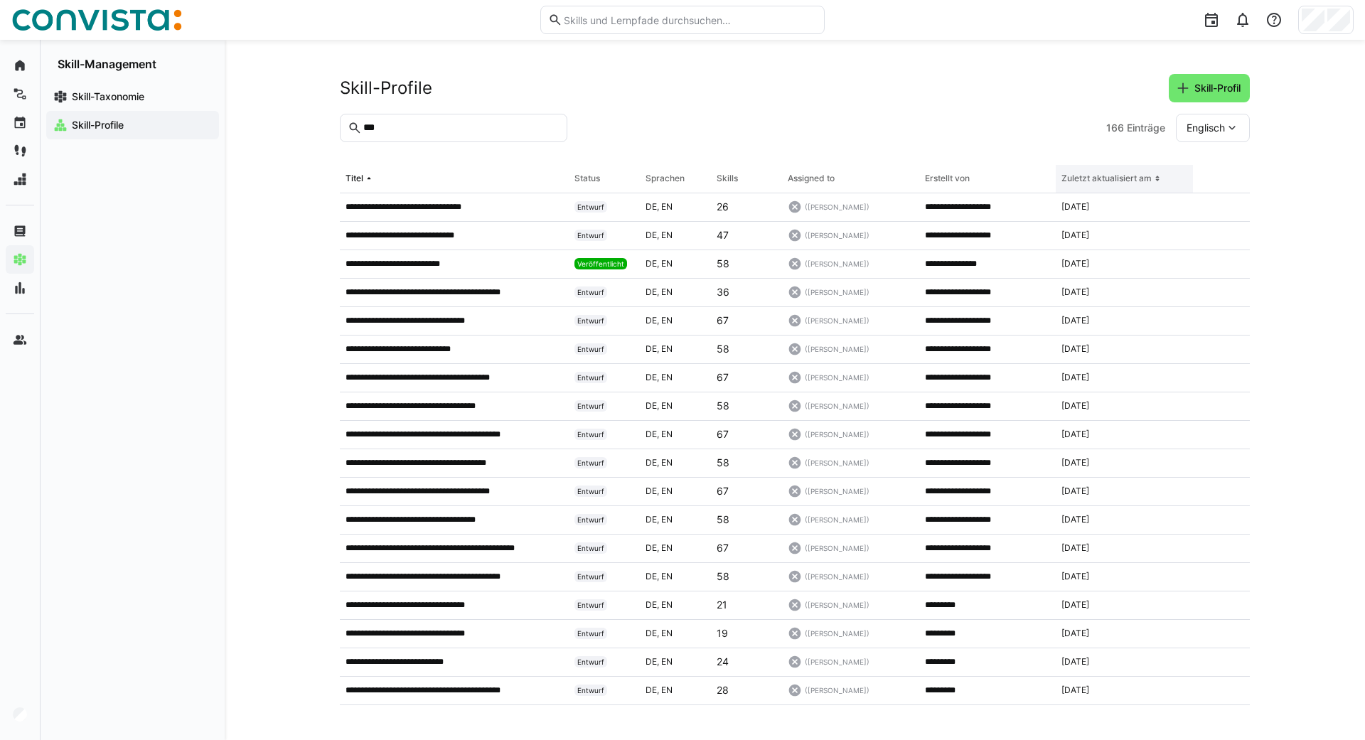
click at [680, 176] on div "Zuletzt aktualisiert am" at bounding box center [1107, 178] width 90 height 11
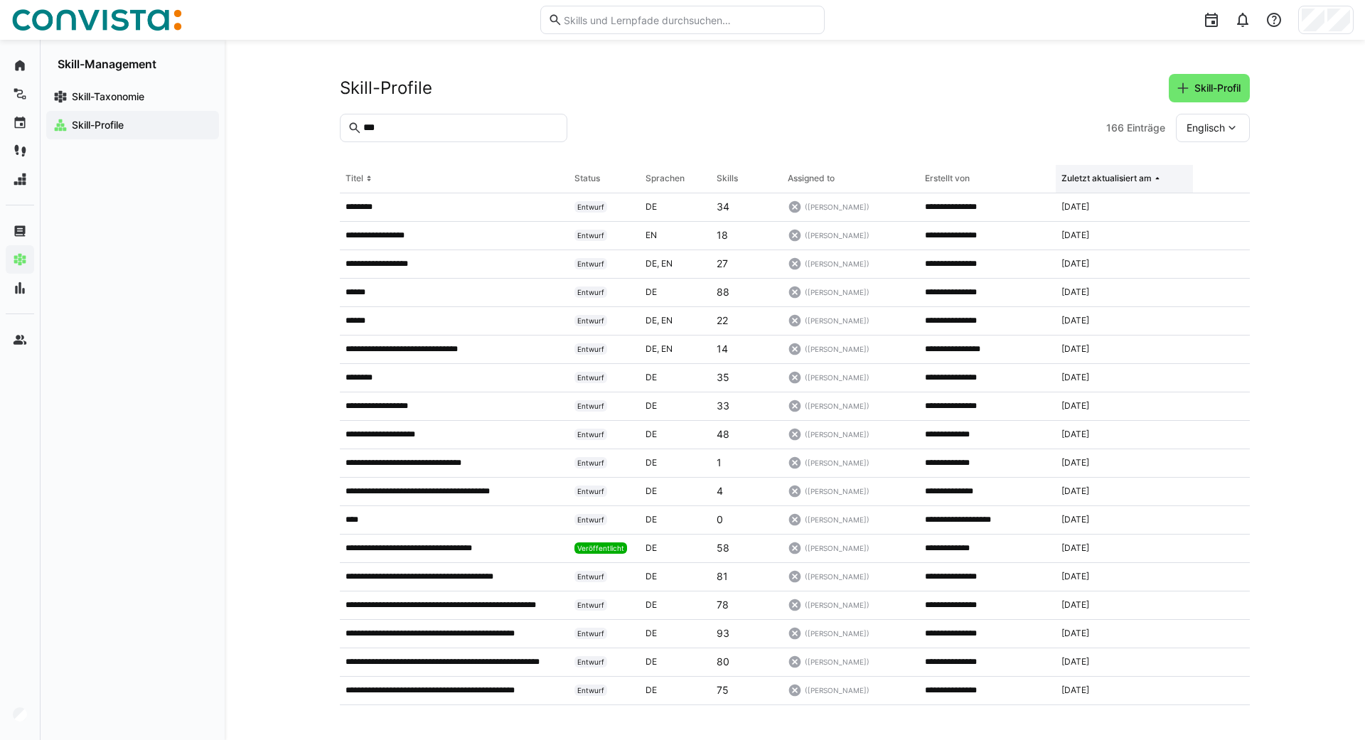
click at [680, 176] on div "Zuletzt aktualisiert am" at bounding box center [1107, 178] width 90 height 11
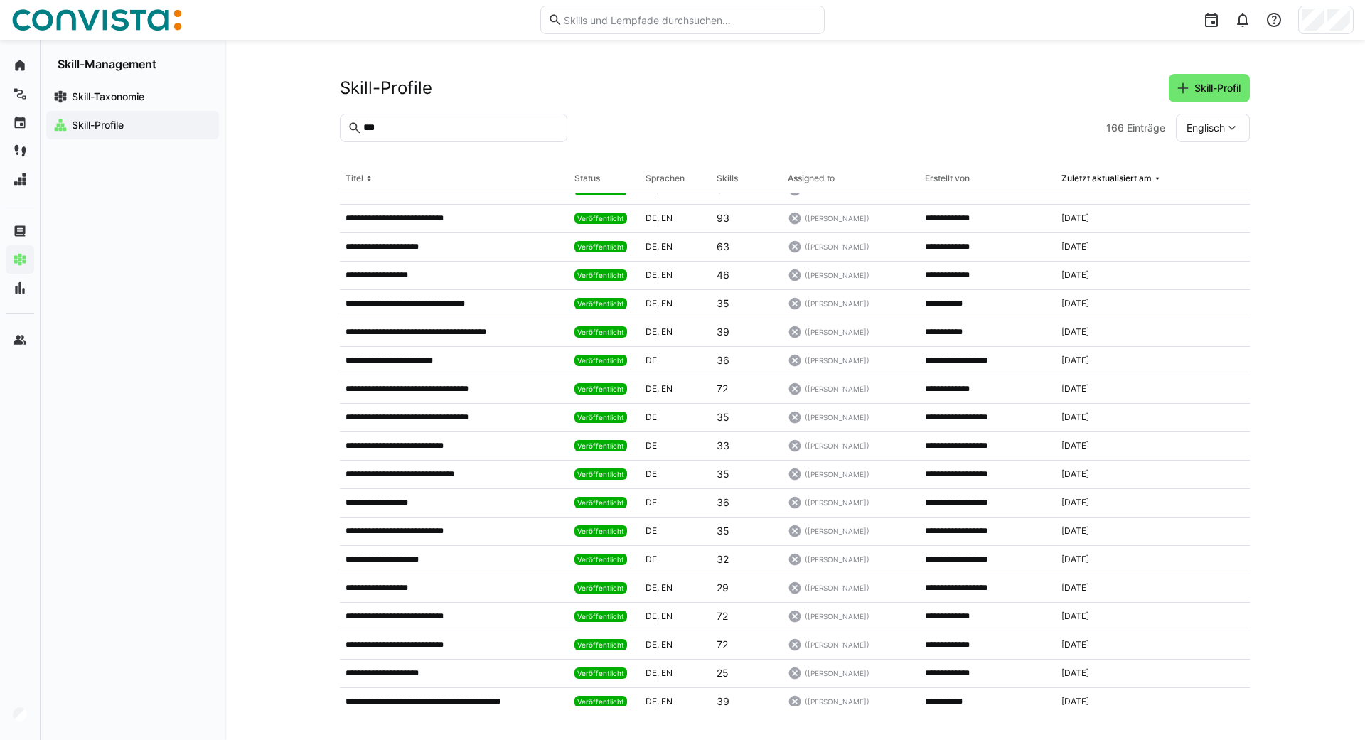
scroll to position [526, 0]
click at [414, 133] on input "**" at bounding box center [461, 128] width 198 height 13
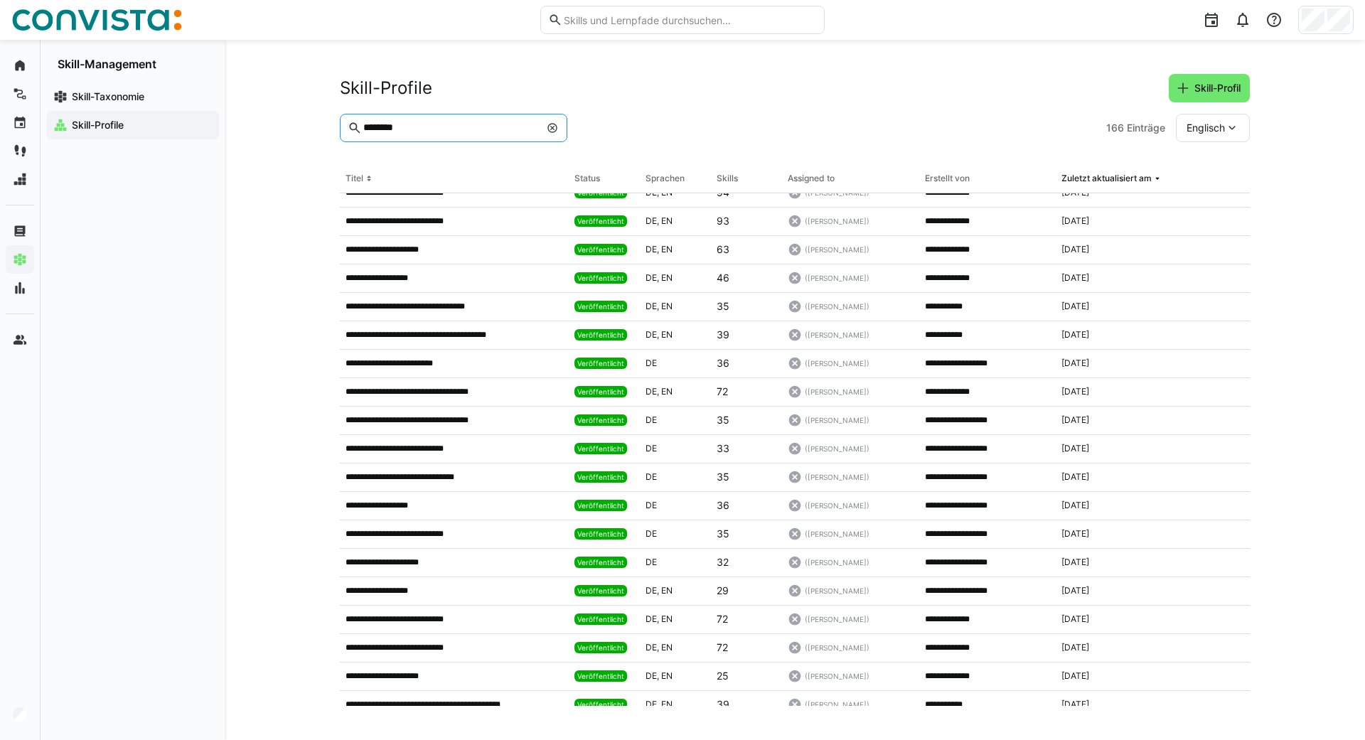
type input "********"
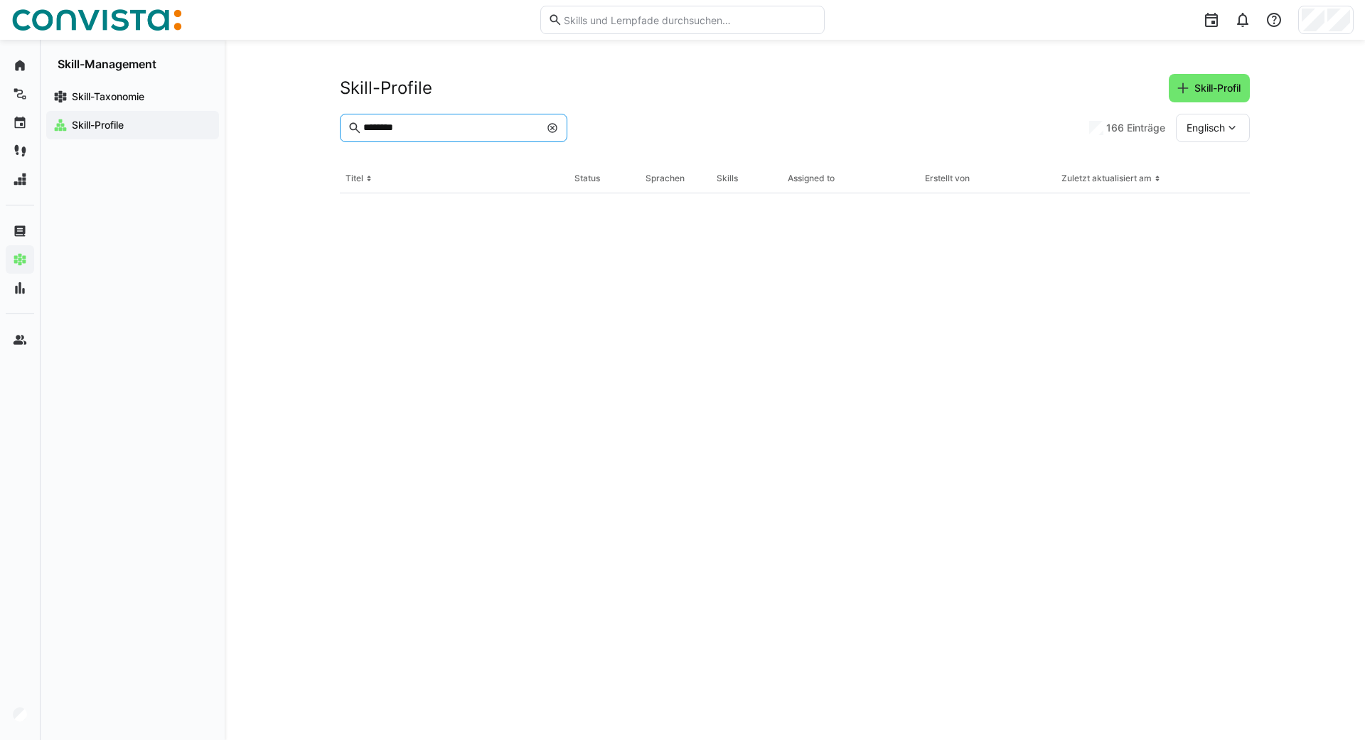
scroll to position [0, 0]
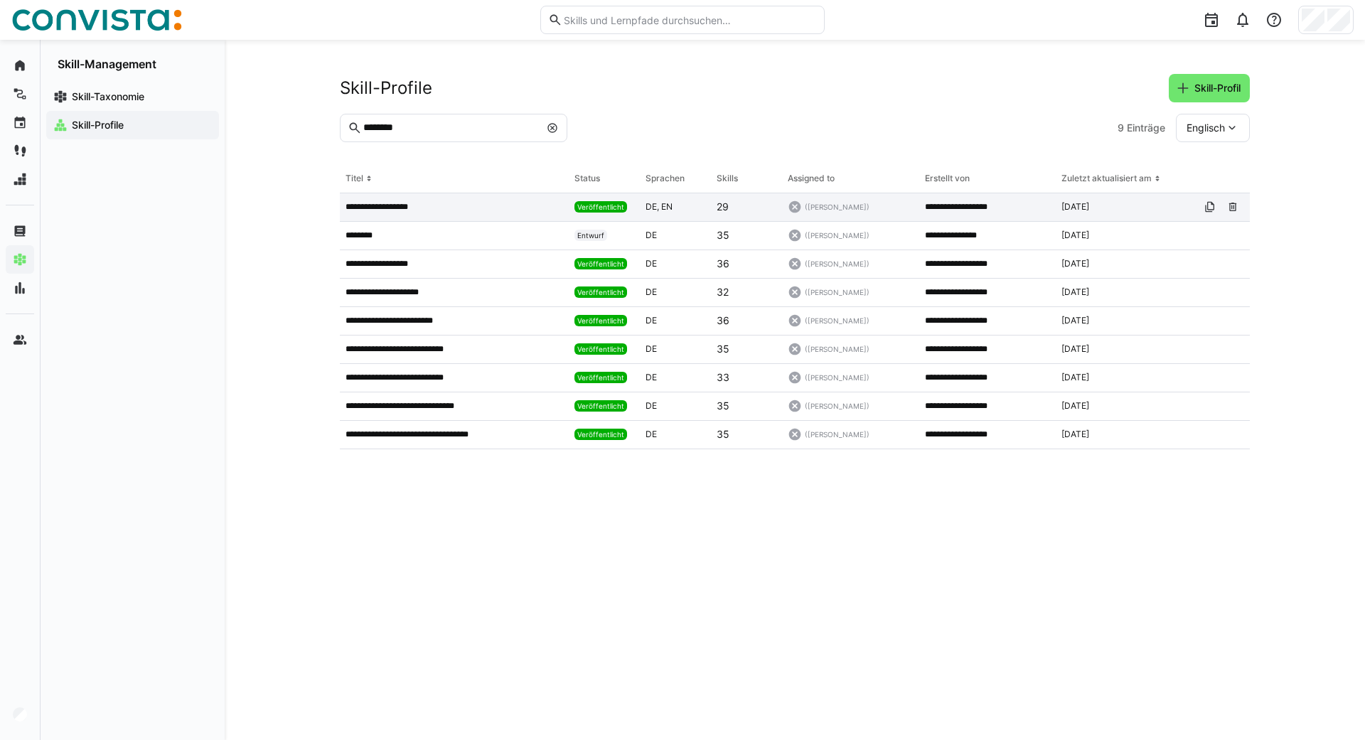
click at [395, 209] on p "**********" at bounding box center [386, 206] width 80 height 11
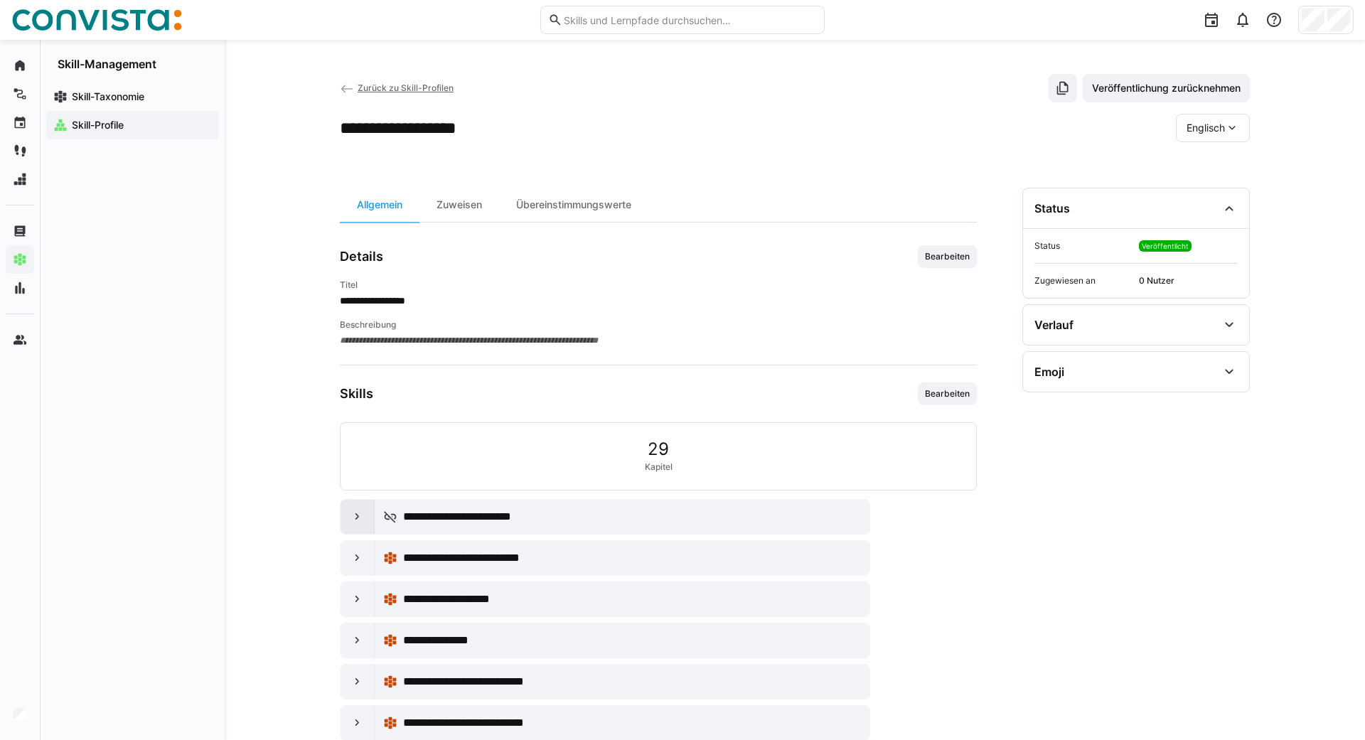
click at [349, 505] on div at bounding box center [358, 517] width 34 height 34
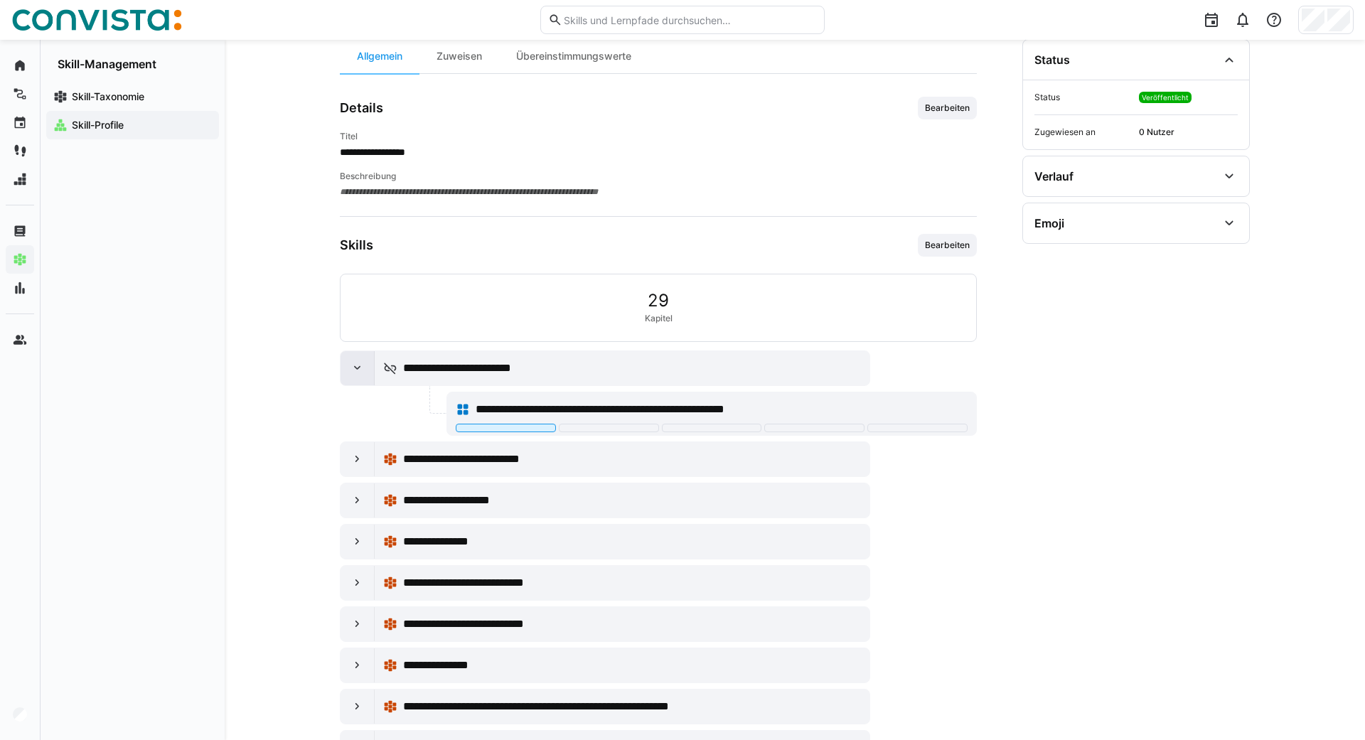
scroll to position [149, 0]
click at [545, 407] on span "**********" at bounding box center [642, 408] width 332 height 17
click at [66, 97] on eds-icon at bounding box center [60, 97] width 14 height 14
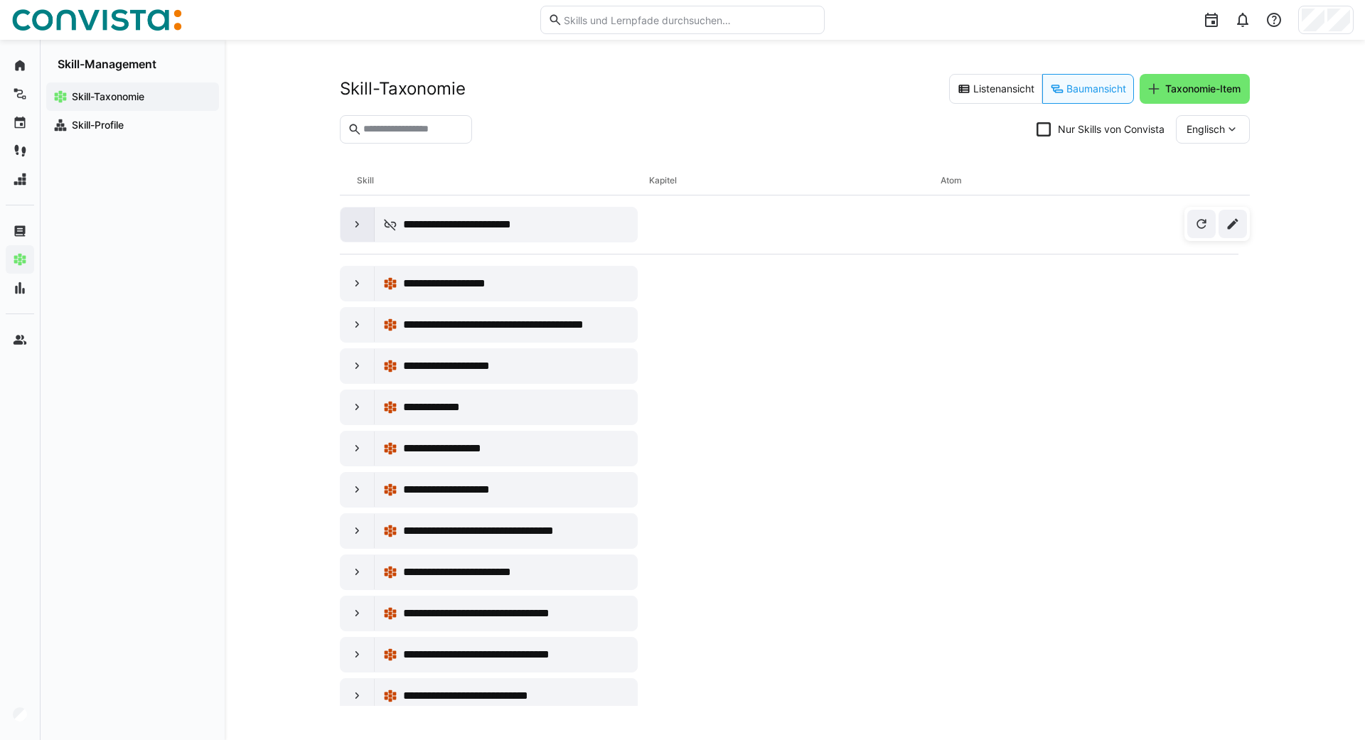
click at [356, 228] on eds-icon at bounding box center [358, 225] width 14 height 14
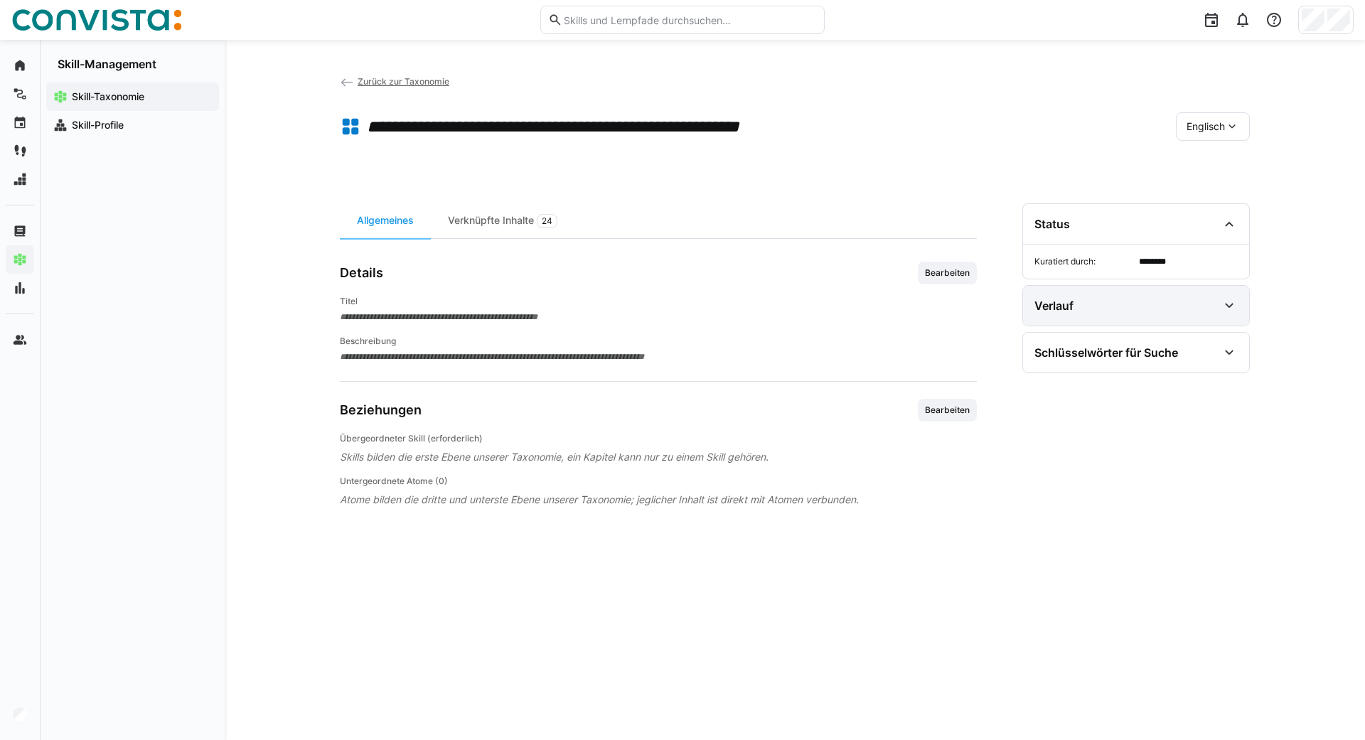
click at [1150, 306] on div "Verlauf" at bounding box center [1126, 305] width 183 height 17
click at [467, 220] on div "Verknüpfte Inhalte 24" at bounding box center [503, 220] width 144 height 35
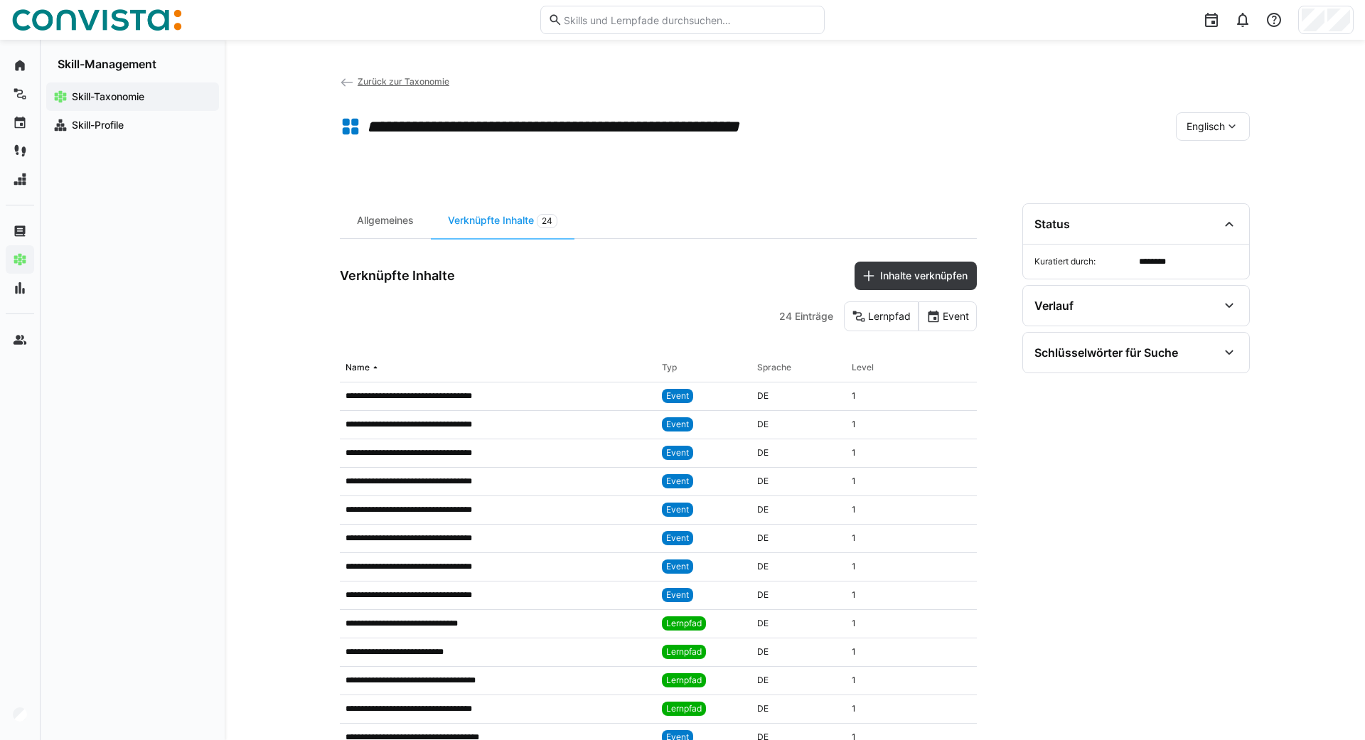
click at [111, 86] on div "Skill-Taxonomie" at bounding box center [132, 96] width 173 height 28
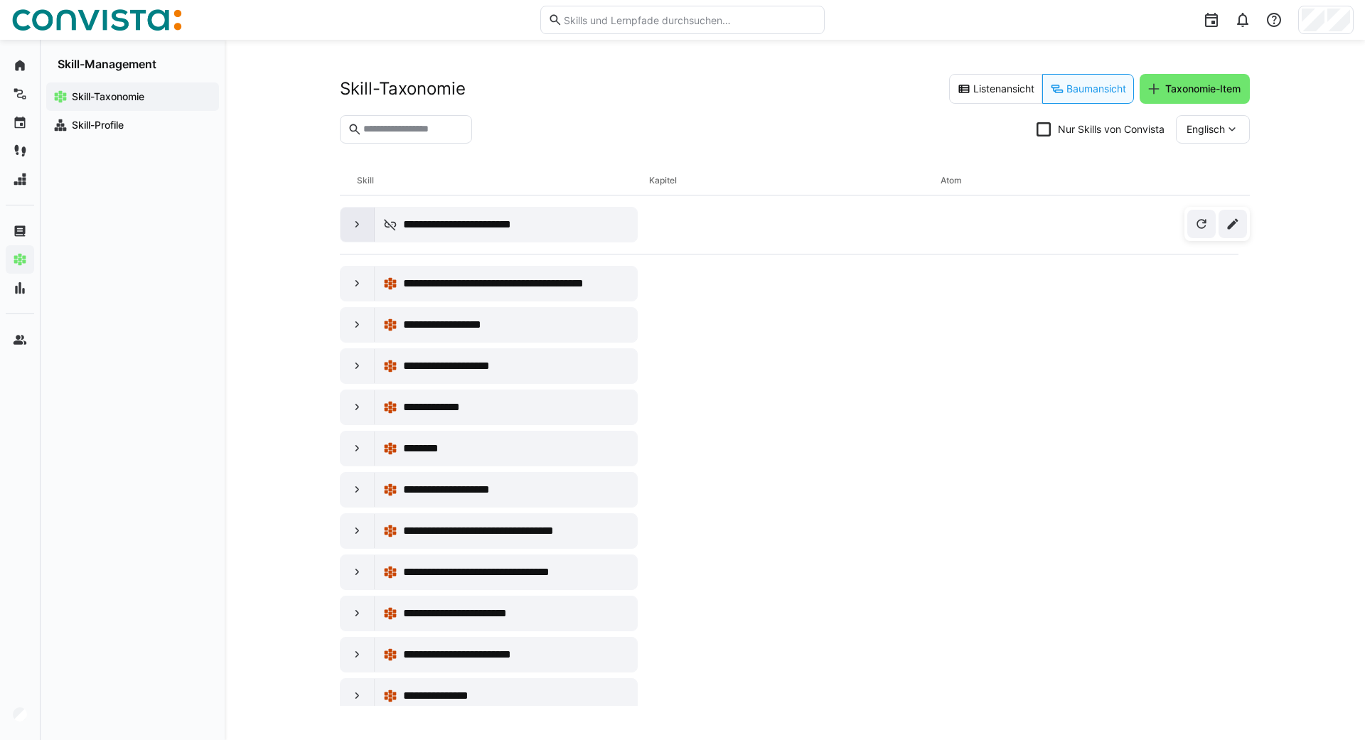
click at [346, 222] on div at bounding box center [358, 225] width 34 height 34
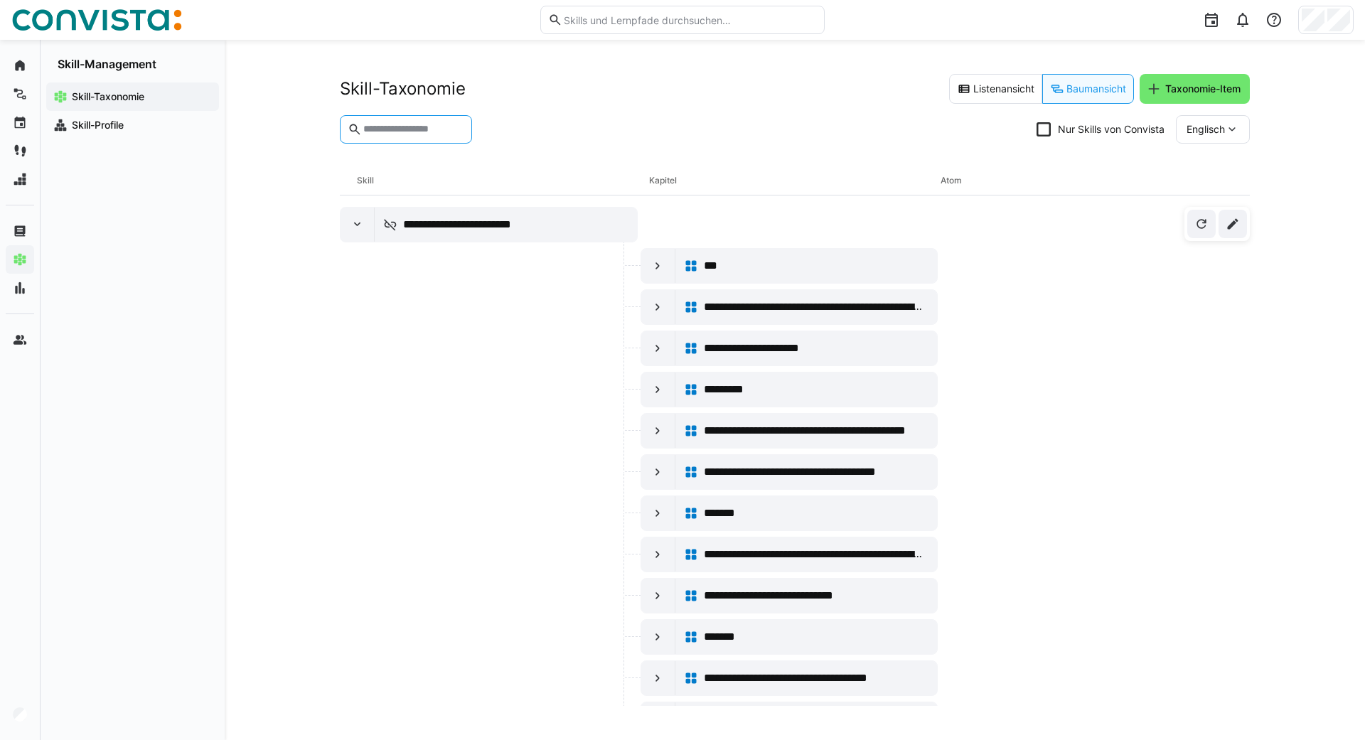
click at [413, 134] on input "text" at bounding box center [413, 129] width 102 height 13
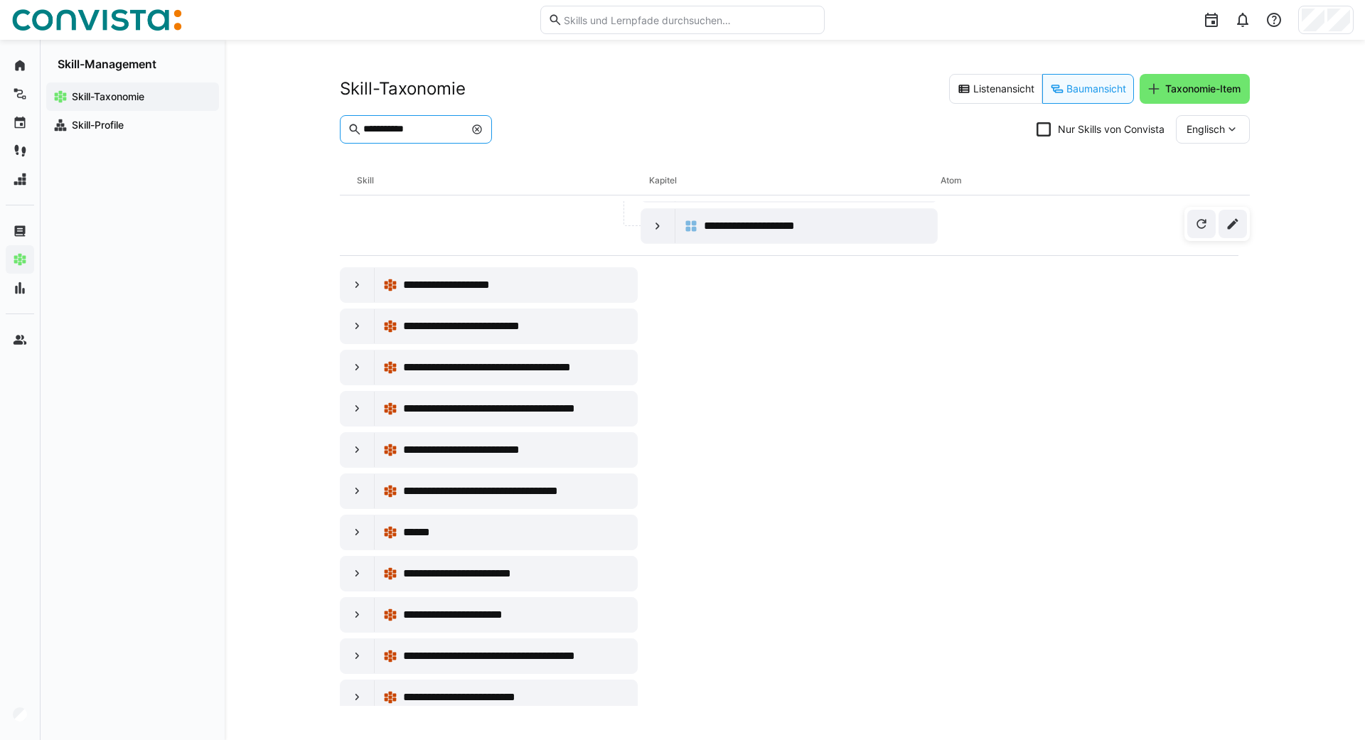
scroll to position [824, 0]
click at [1219, 116] on div "Englisch" at bounding box center [1213, 129] width 74 height 28
click at [1193, 155] on div "Deutsch" at bounding box center [1212, 167] width 75 height 30
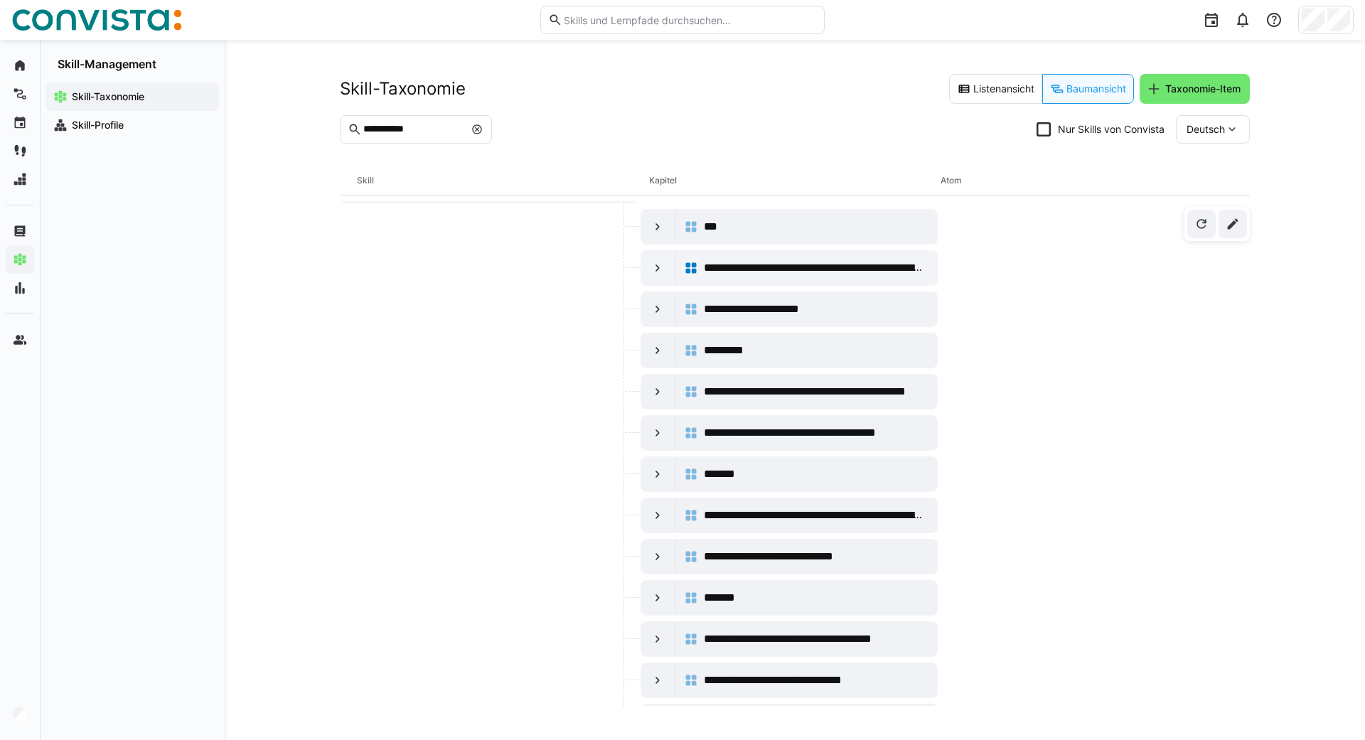
scroll to position [0, 0]
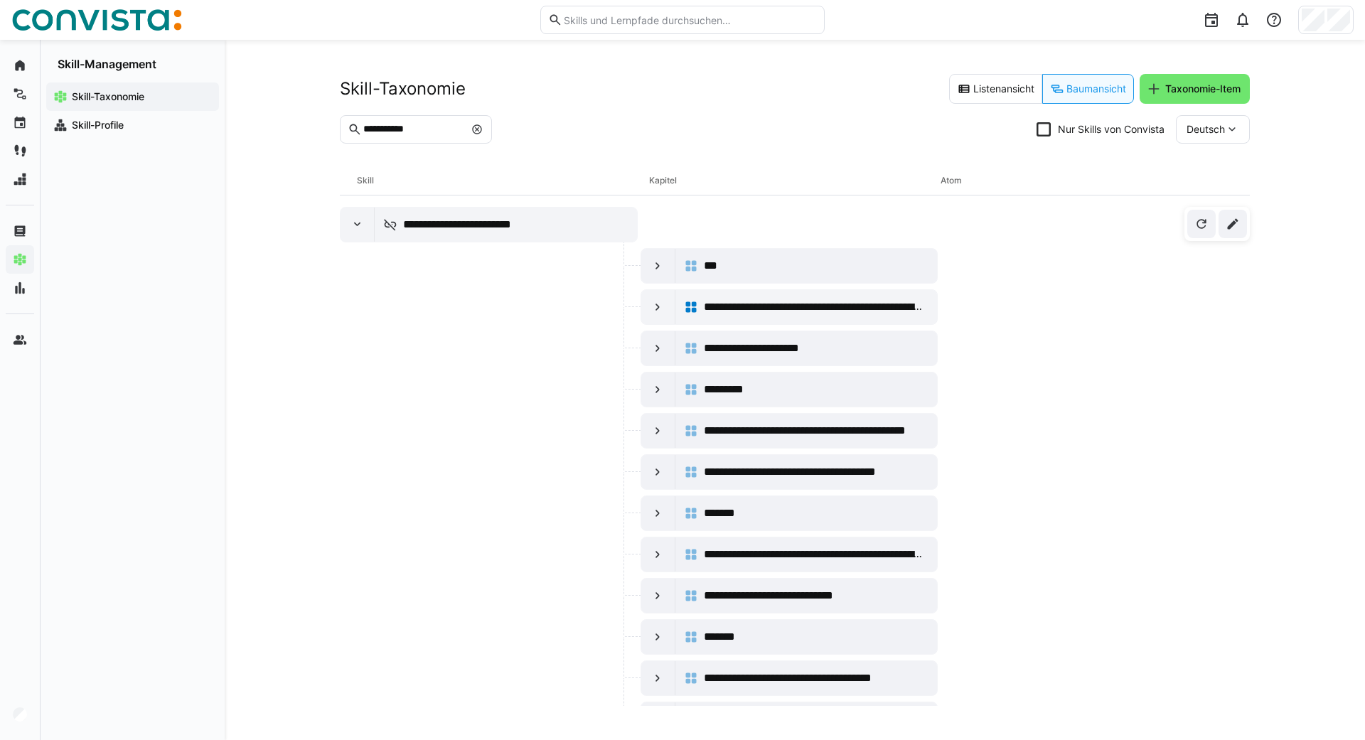
click at [463, 129] on input "**********" at bounding box center [413, 129] width 102 height 13
type input "**********"
click at [518, 126] on eds-icon at bounding box center [517, 129] width 11 height 11
click at [358, 224] on eds-icon at bounding box center [358, 225] width 14 height 14
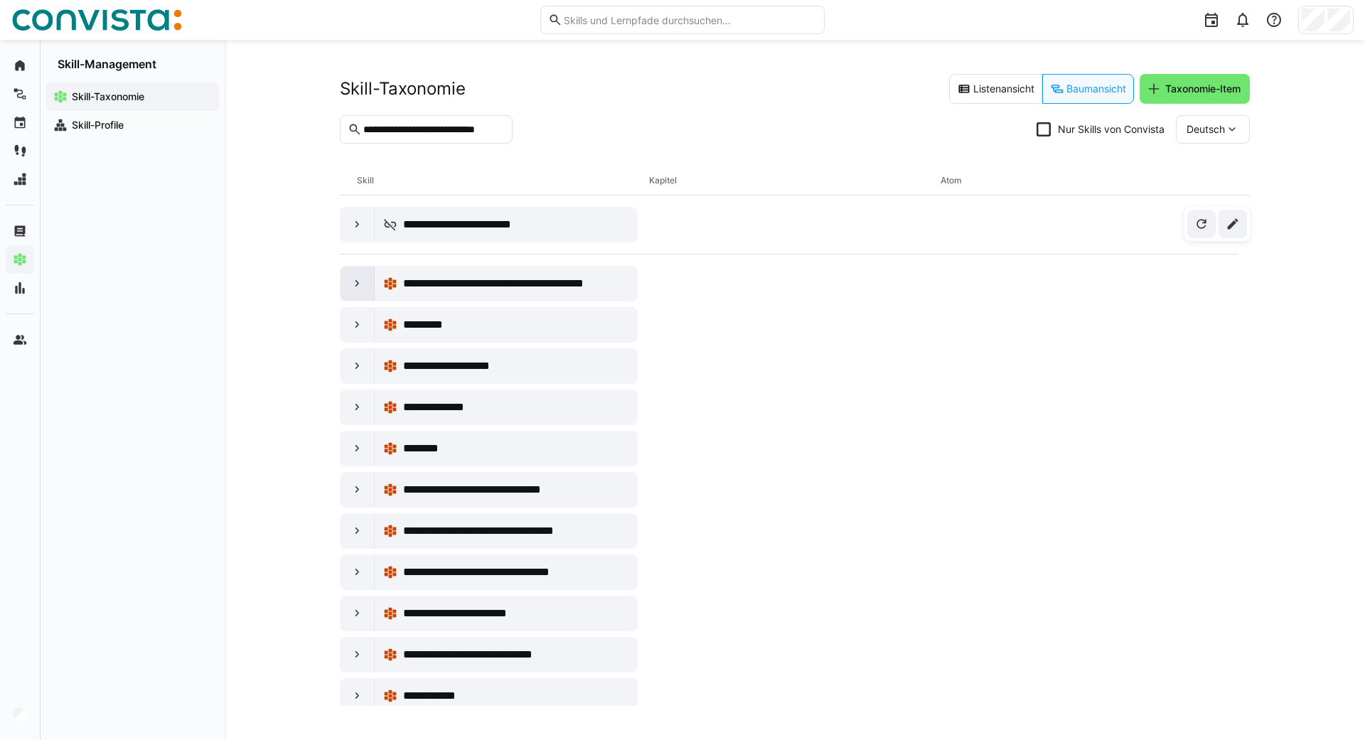
click at [352, 288] on eds-icon at bounding box center [358, 284] width 14 height 14
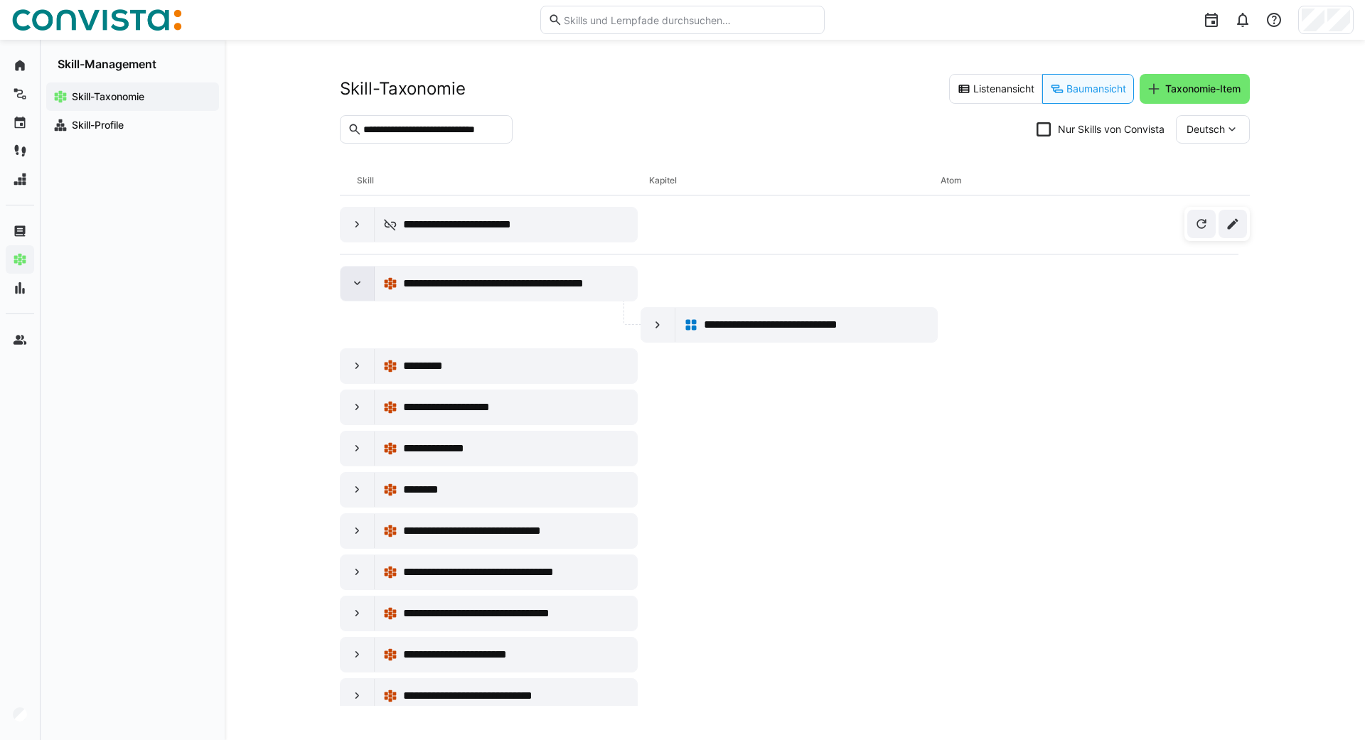
click at [352, 288] on eds-icon at bounding box center [358, 284] width 14 height 14
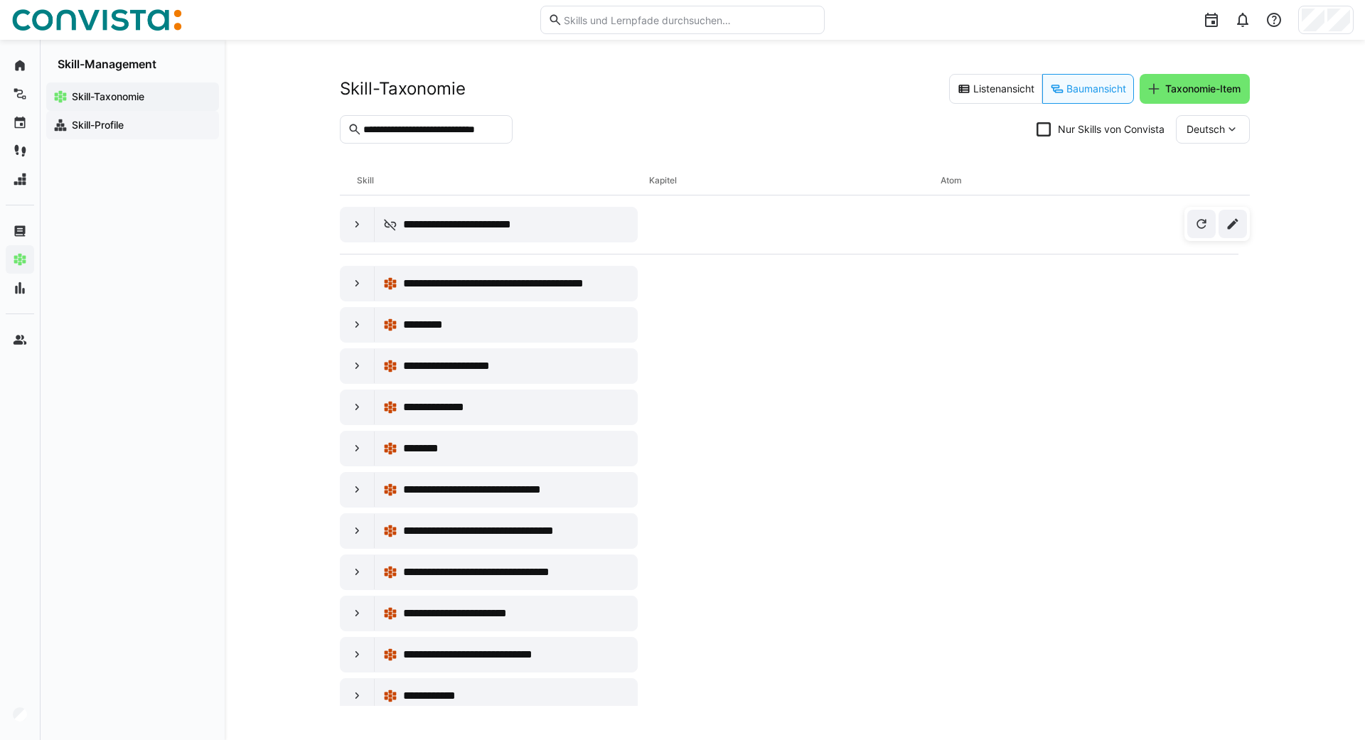
click at [0, 0] on app-navigation-label "Skill-Profile" at bounding box center [0, 0] width 0 height 0
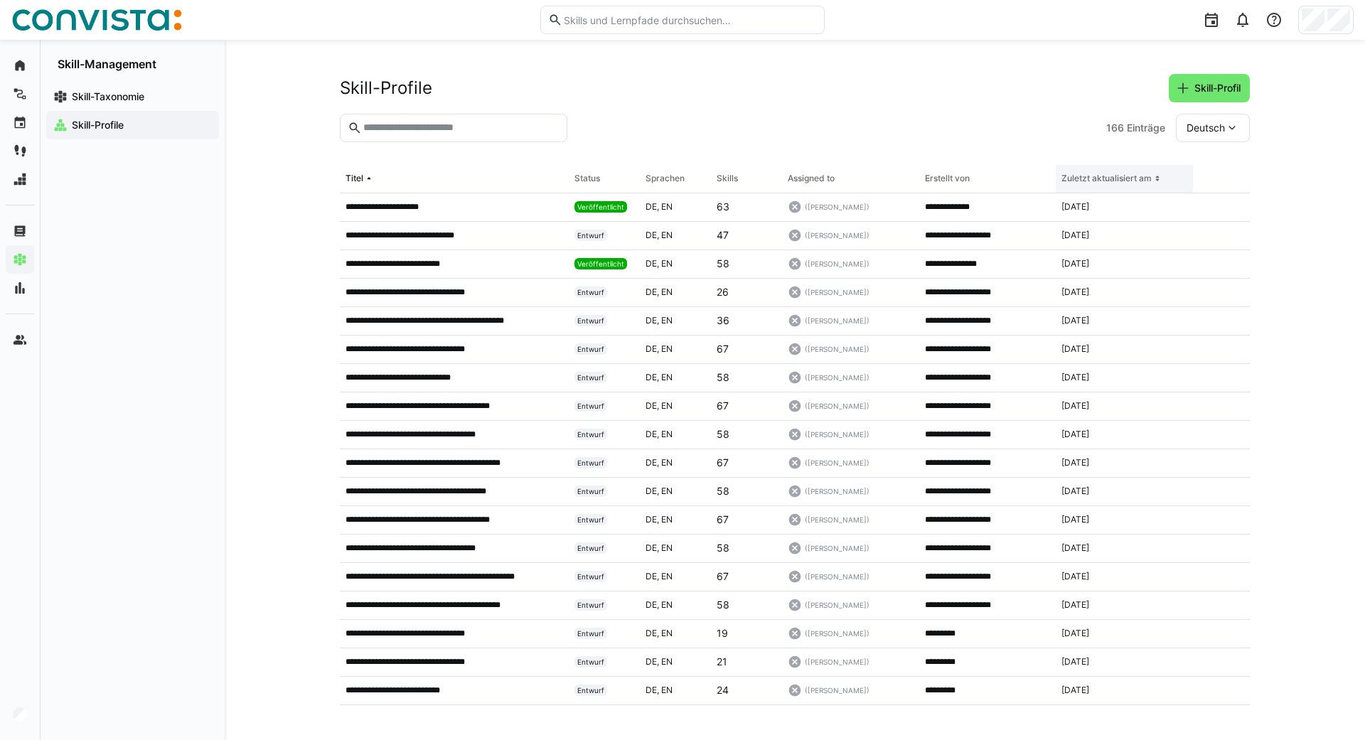
click at [1106, 178] on div "Zuletzt aktualisiert am" at bounding box center [1107, 178] width 90 height 11
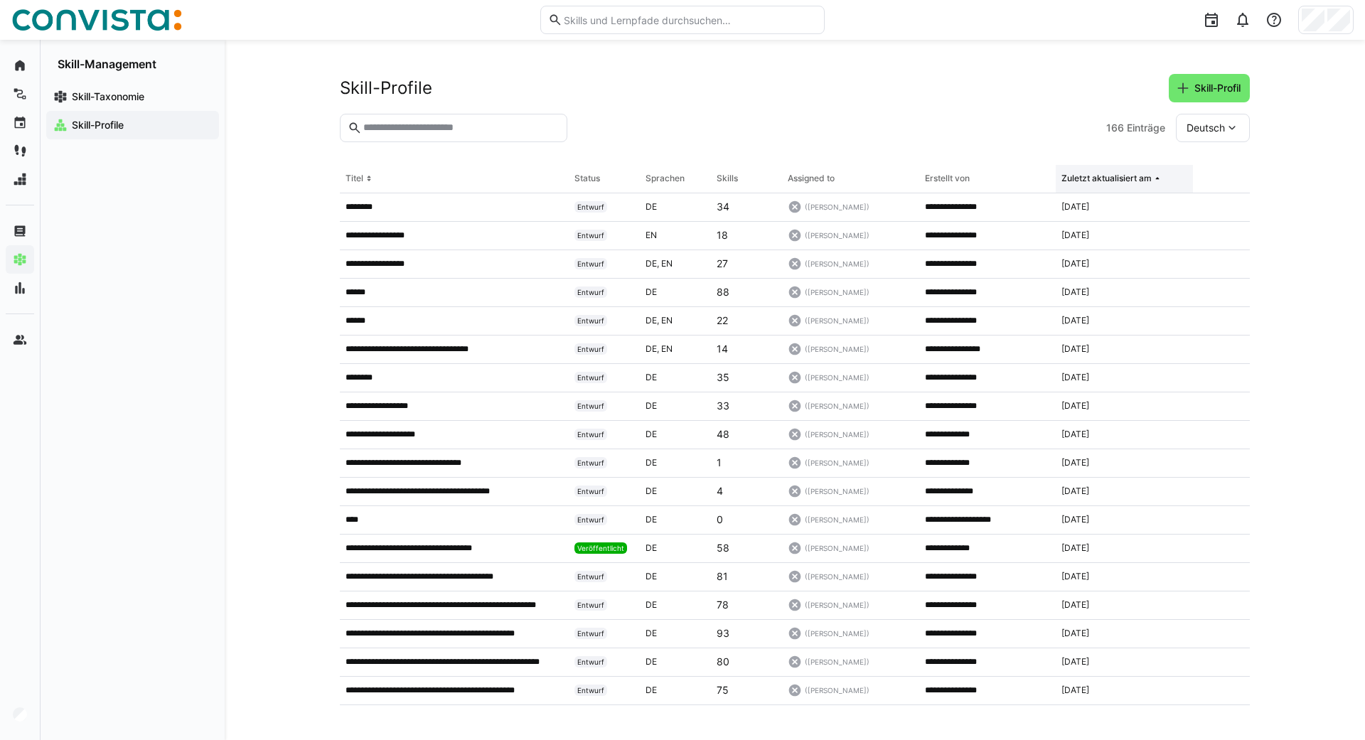
click at [1106, 178] on div "Zuletzt aktualisiert am" at bounding box center [1107, 178] width 90 height 11
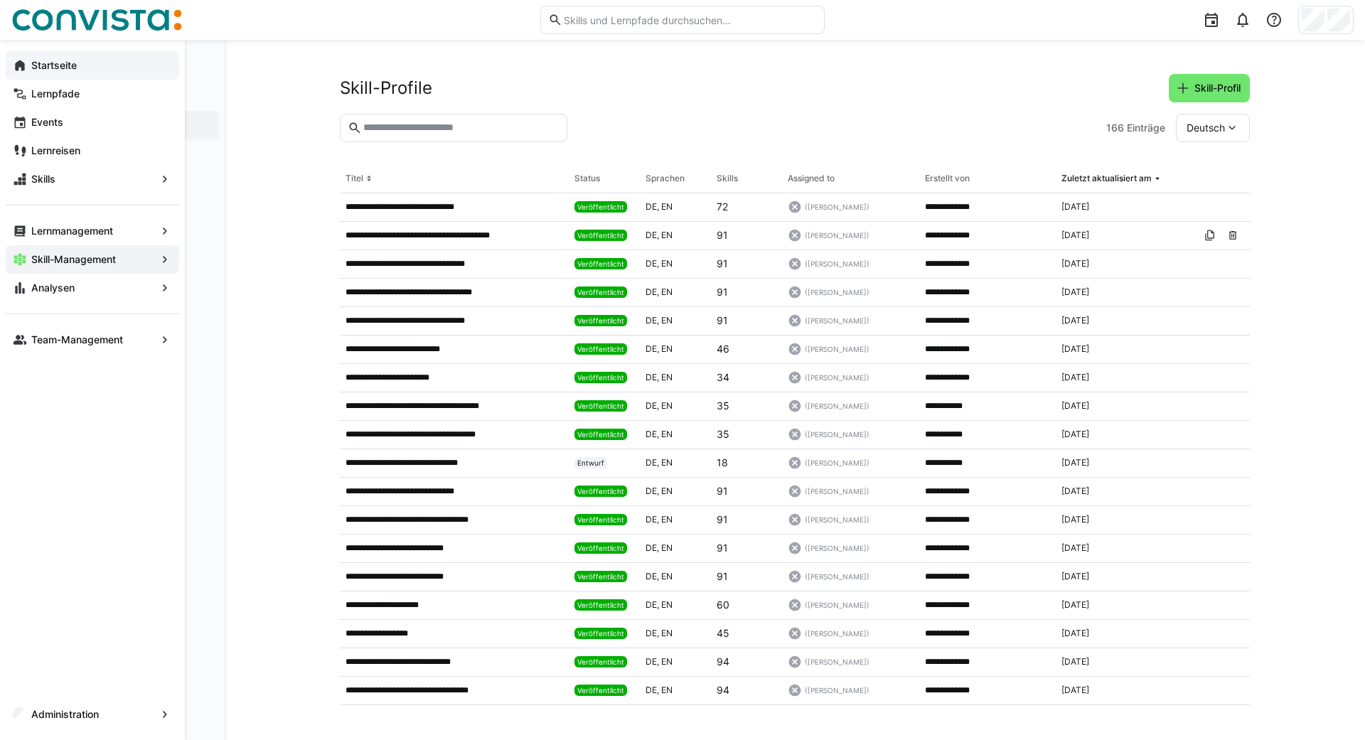
click at [31, 67] on span "Startseite" at bounding box center [100, 65] width 143 height 14
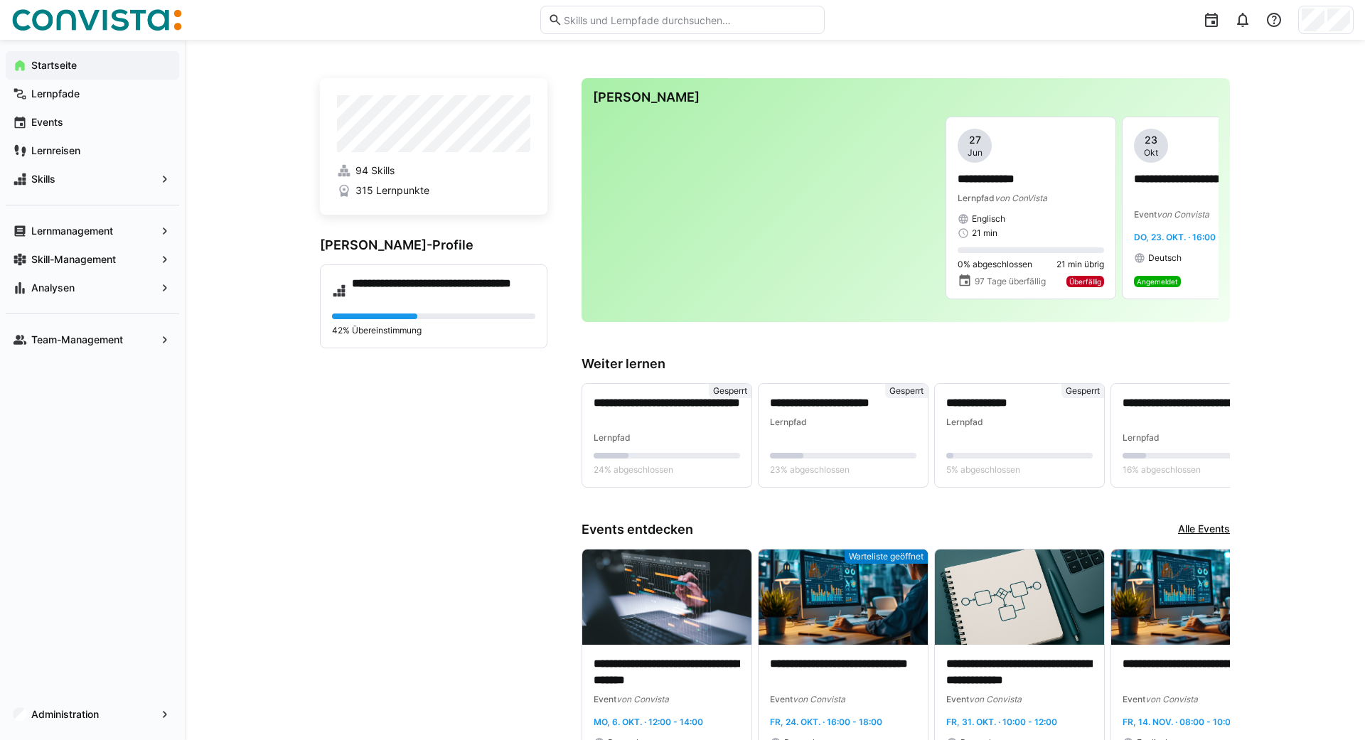
click at [0, 0] on app-navigation-label "Startseite" at bounding box center [0, 0] width 0 height 0
click at [73, 268] on div "Skill-Management" at bounding box center [92, 259] width 173 height 28
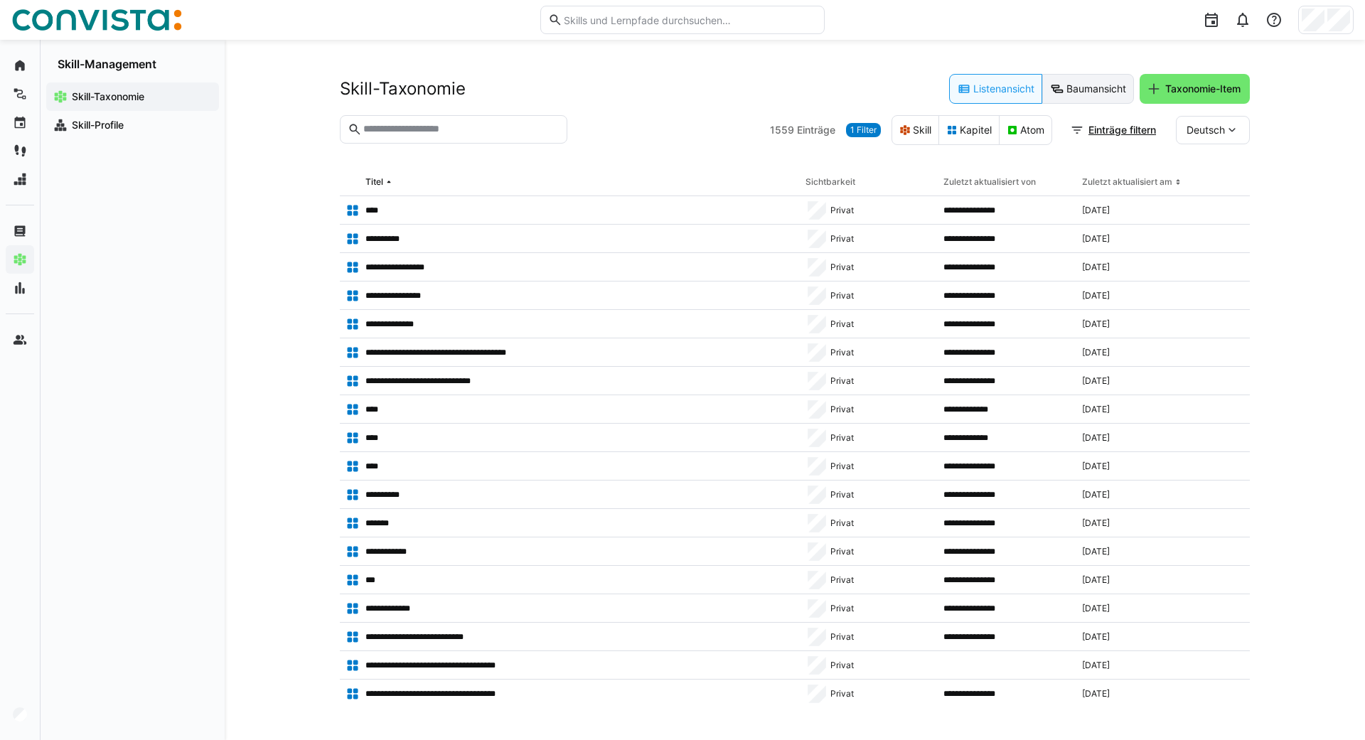
click at [1083, 86] on eds-button-option "Baumansicht" at bounding box center [1088, 89] width 92 height 30
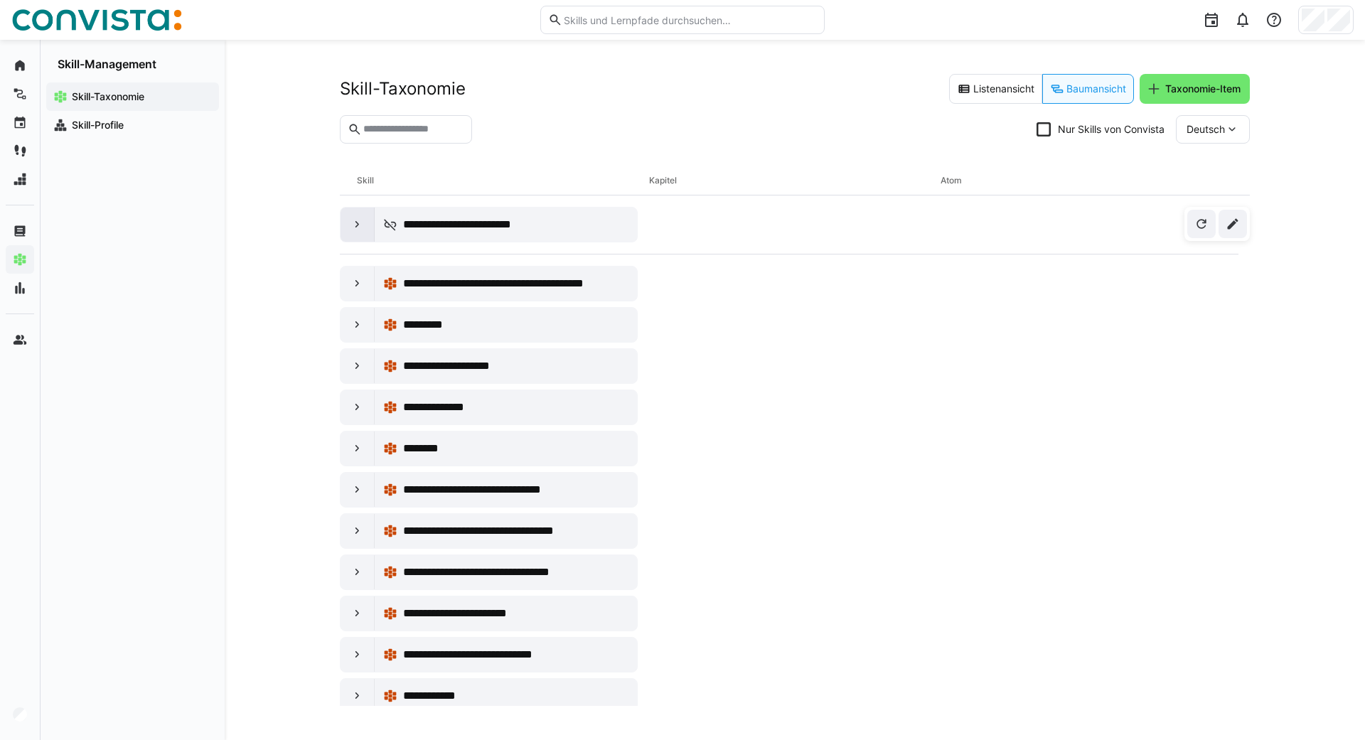
click at [361, 225] on eds-icon at bounding box center [358, 225] width 14 height 14
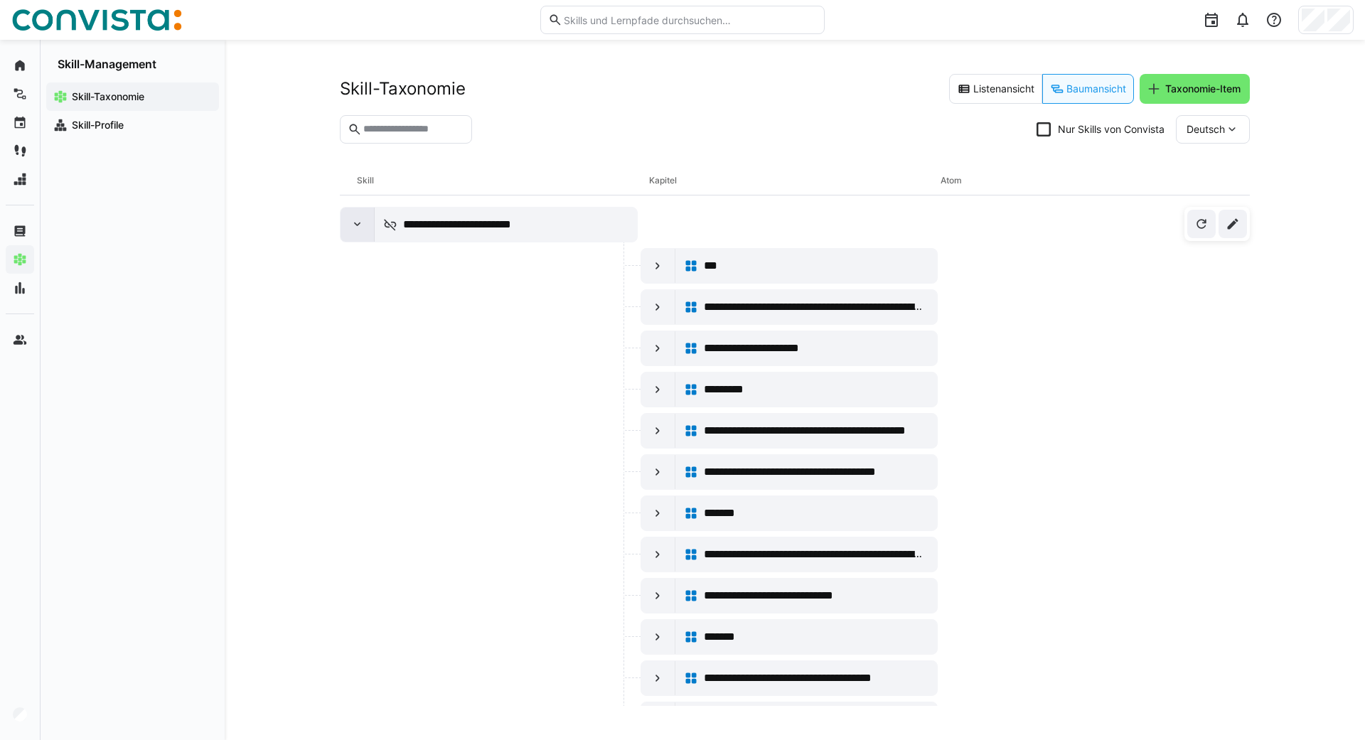
click at [353, 222] on eds-icon at bounding box center [358, 225] width 14 height 14
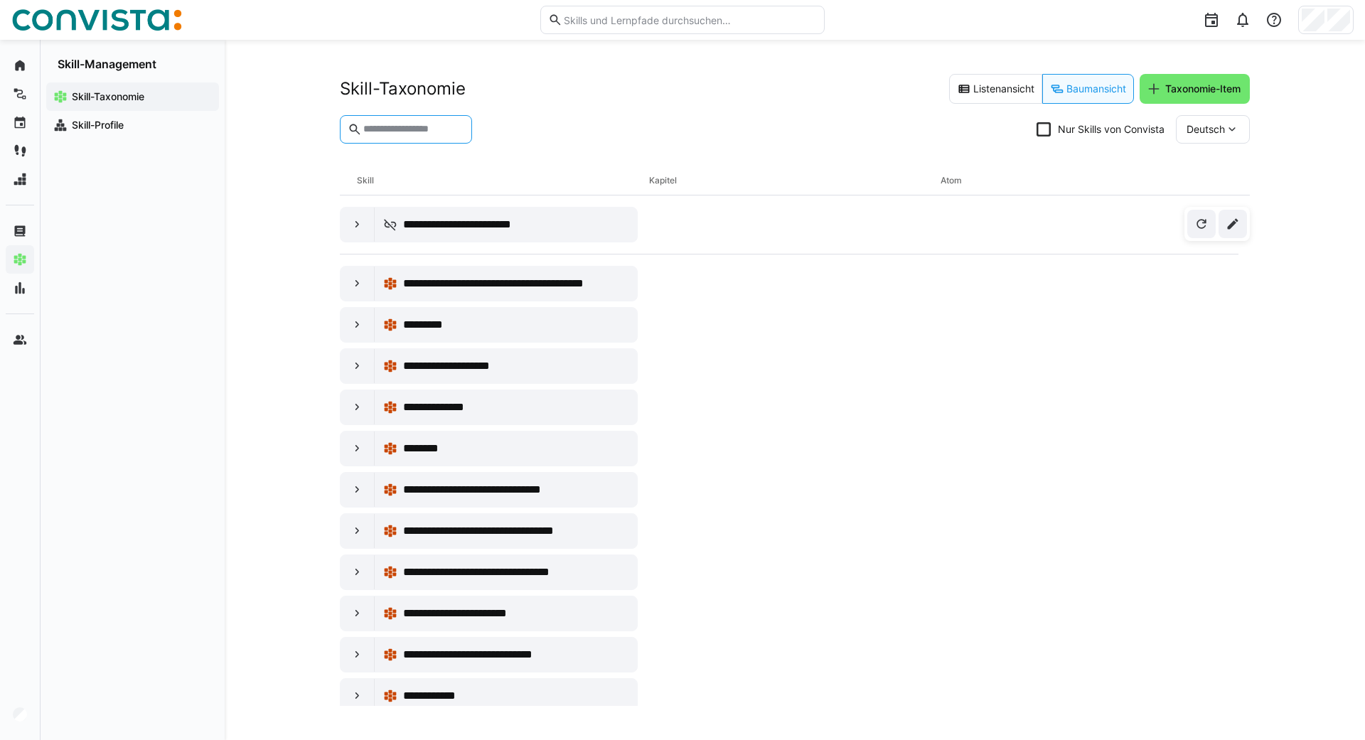
click at [424, 132] on input "text" at bounding box center [413, 129] width 102 height 13
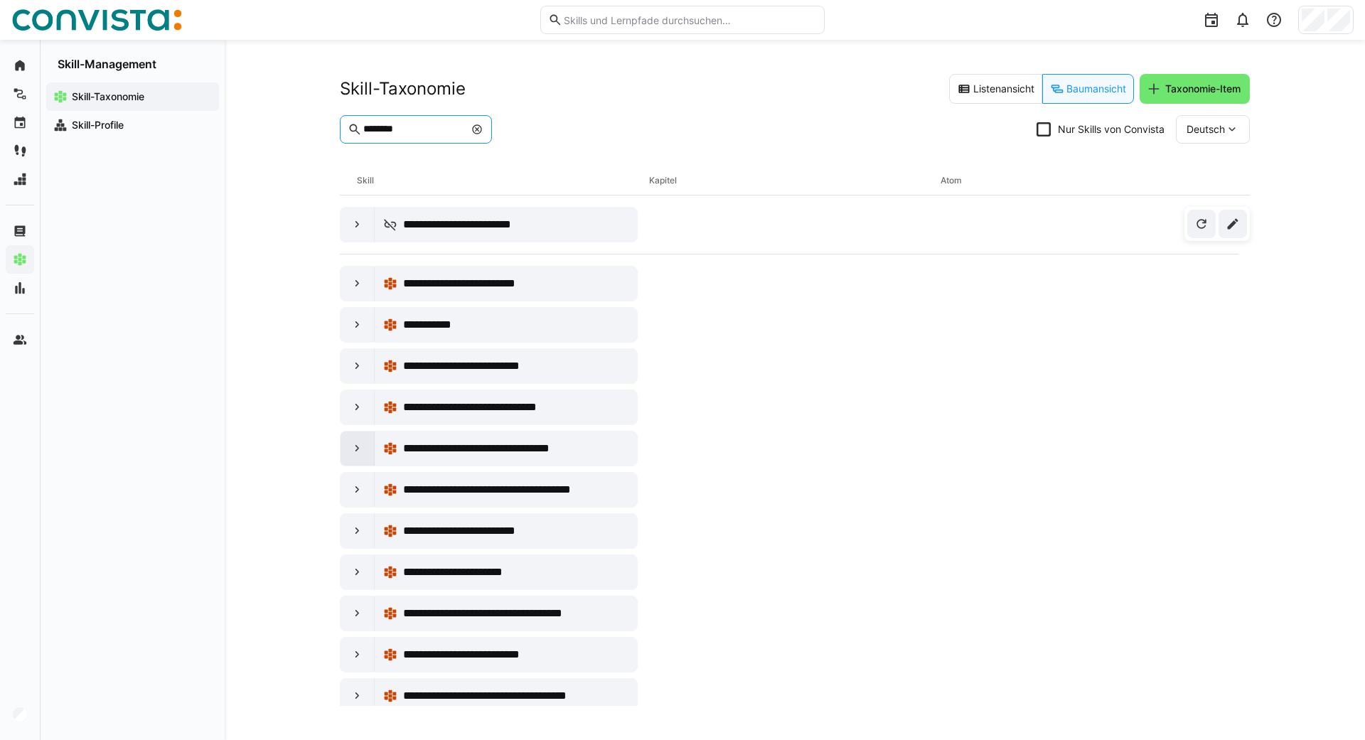
type input "********"
click at [353, 452] on eds-icon at bounding box center [358, 449] width 14 height 14
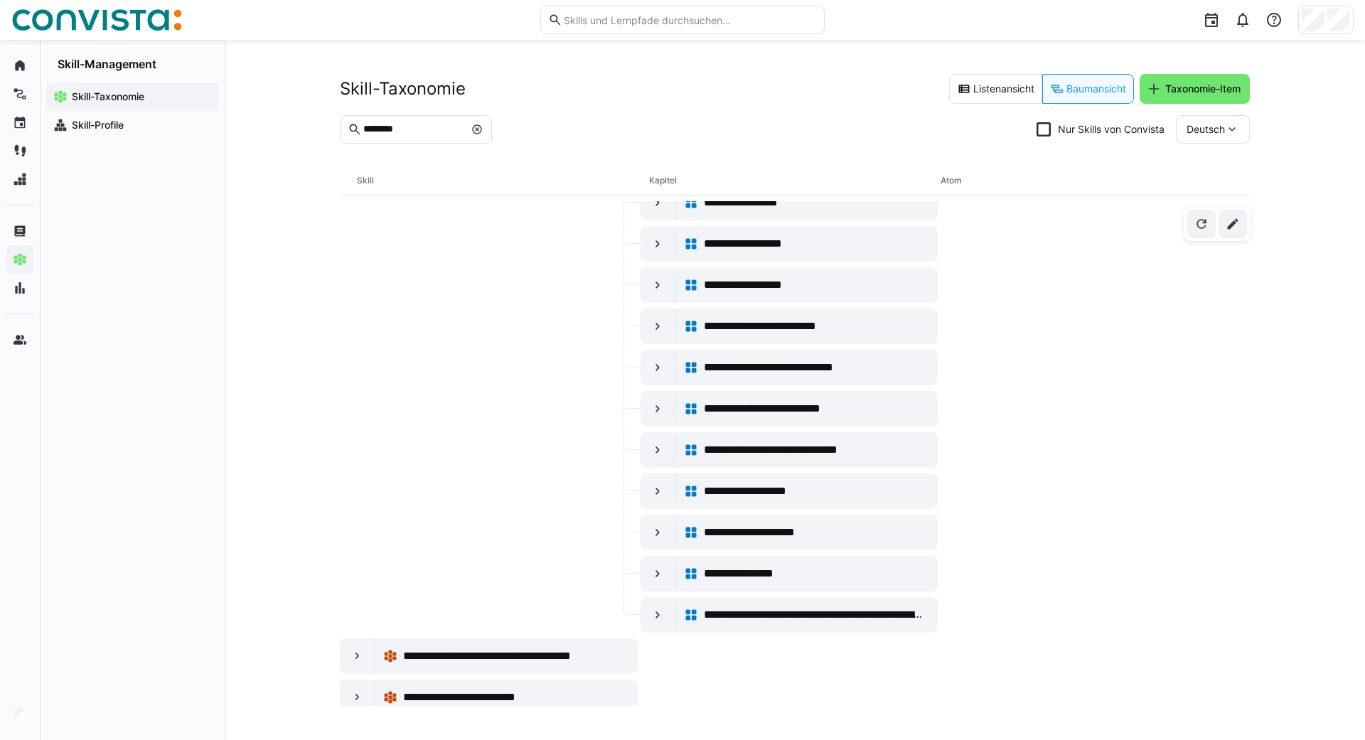
scroll to position [491, 0]
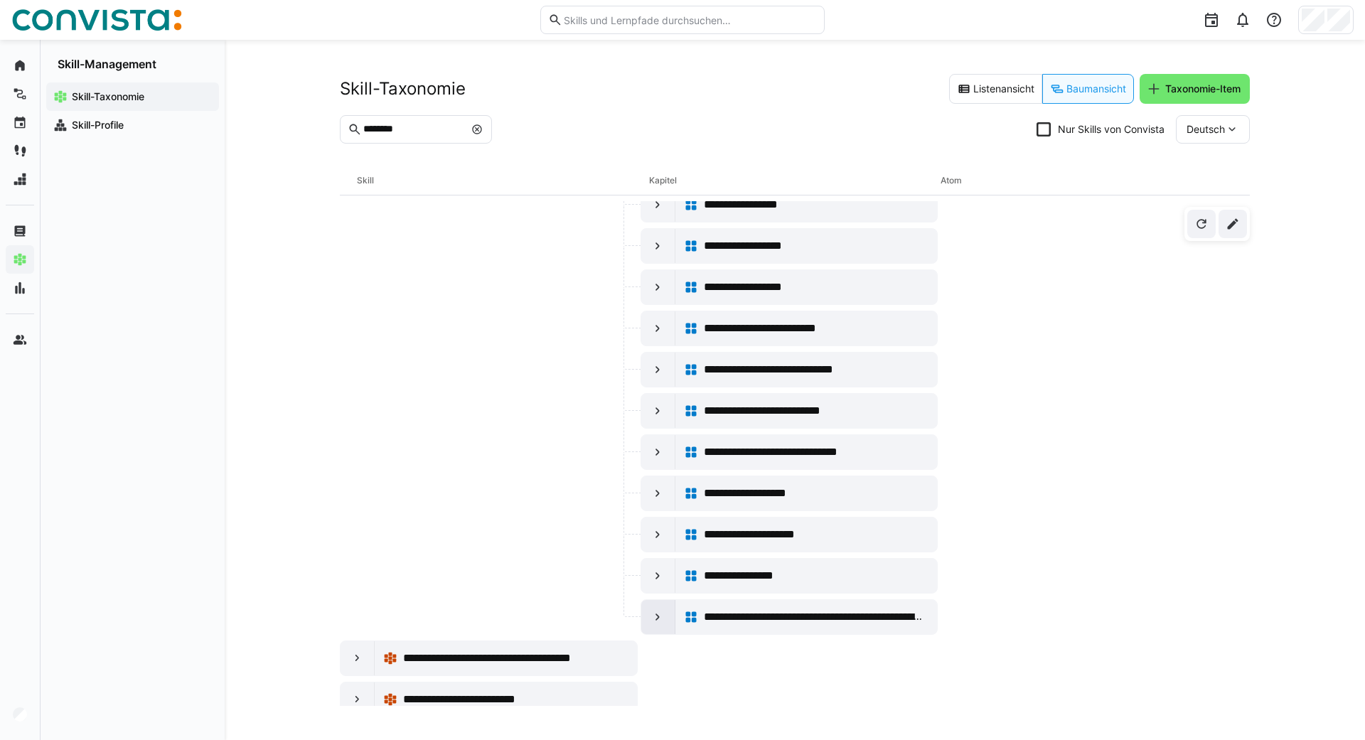
click at [651, 624] on eds-icon at bounding box center [658, 617] width 14 height 14
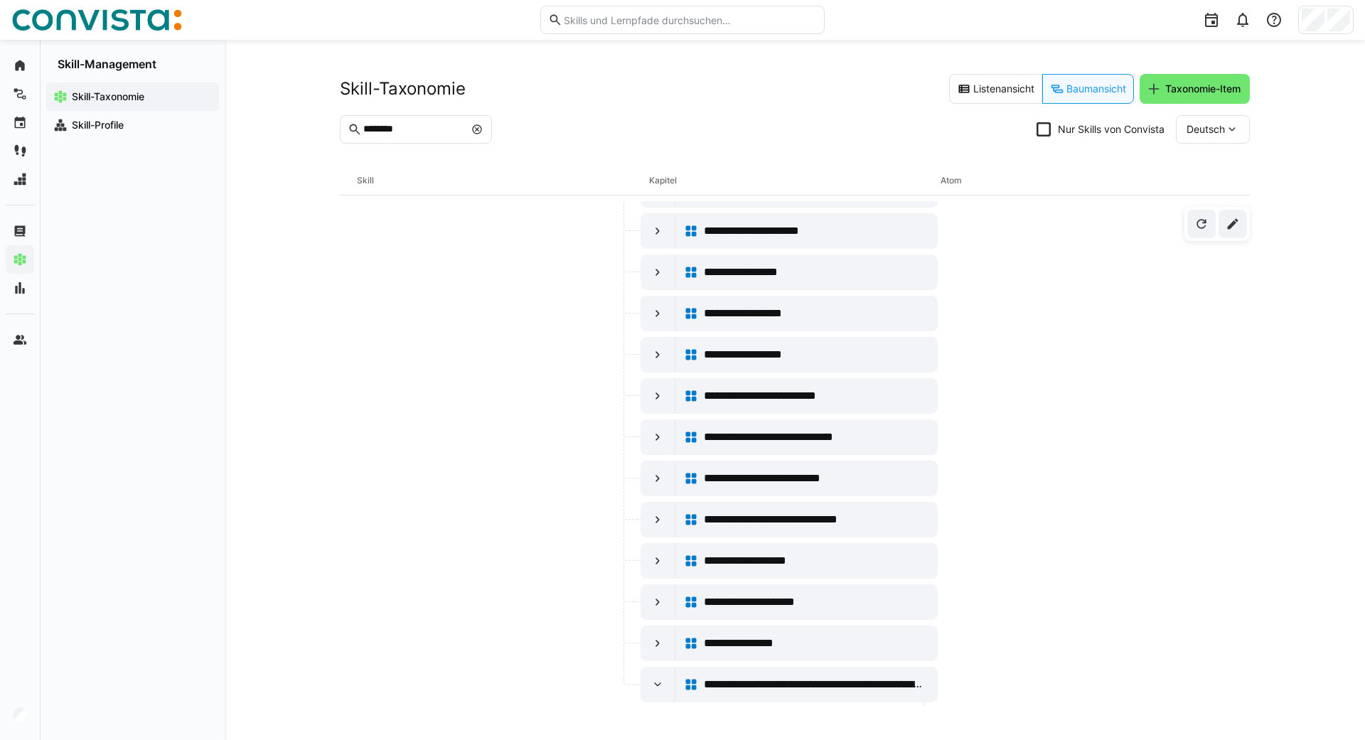
scroll to position [408, 0]
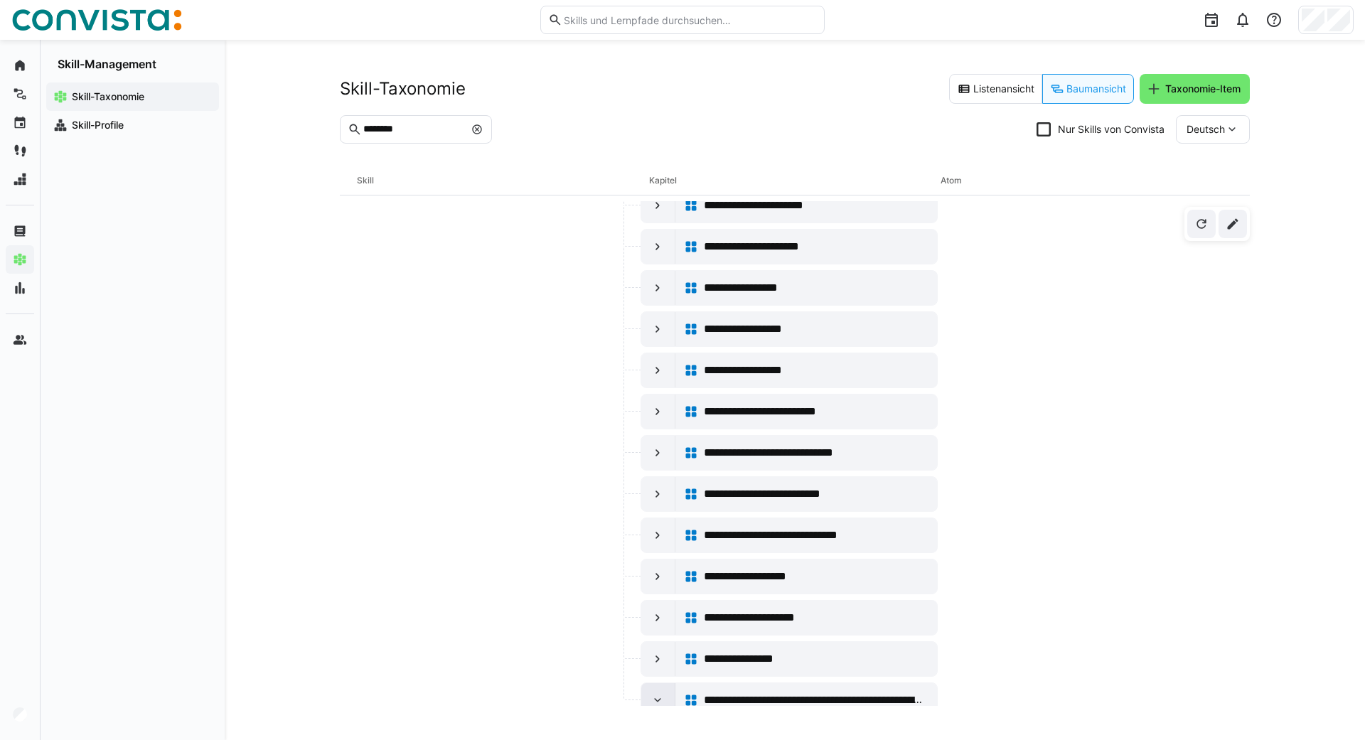
click at [655, 692] on div at bounding box center [658, 700] width 34 height 34
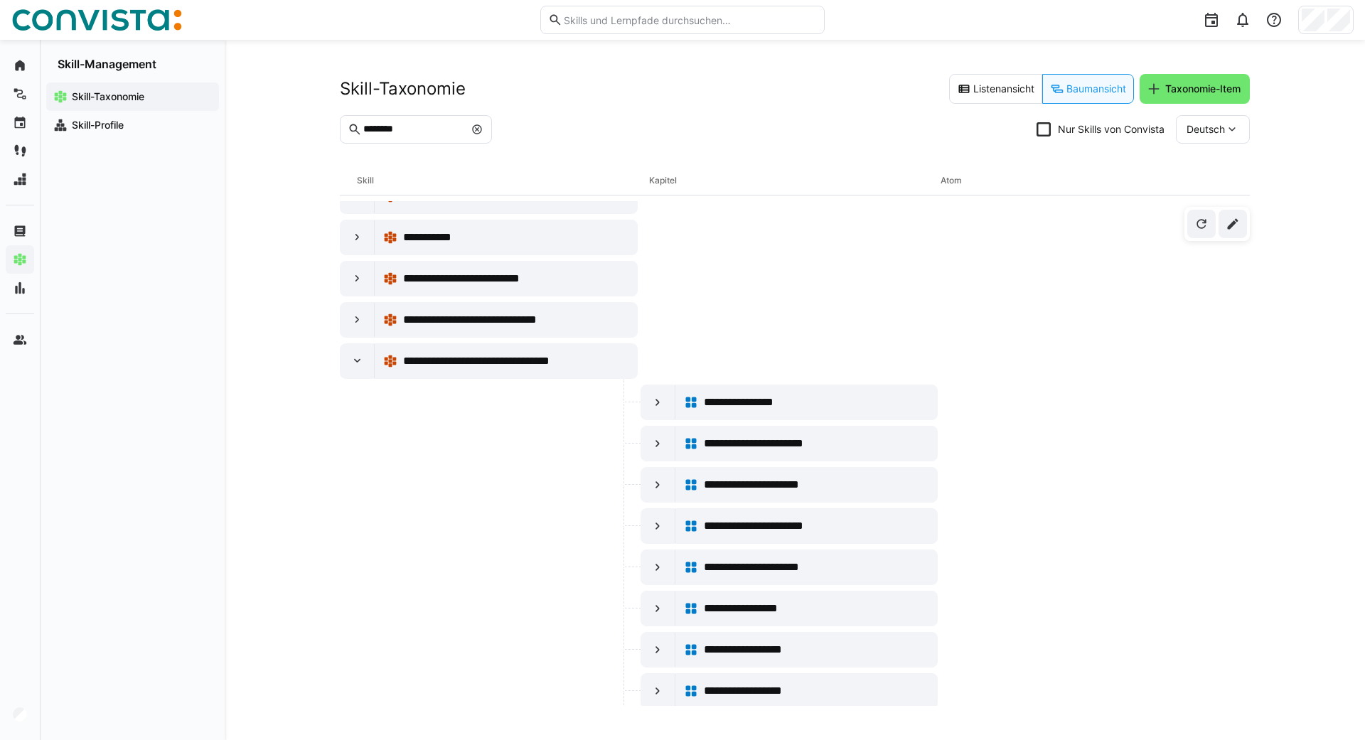
scroll to position [0, 0]
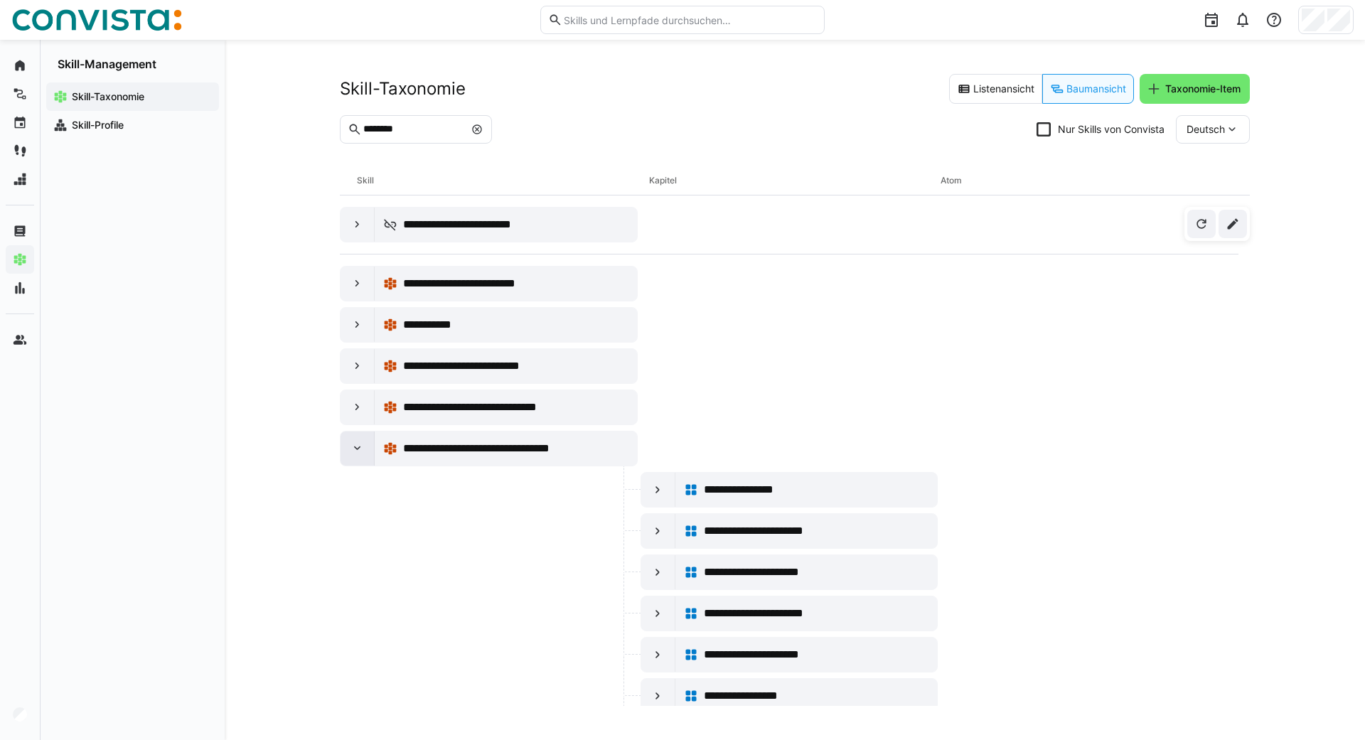
click at [344, 454] on div at bounding box center [358, 449] width 34 height 34
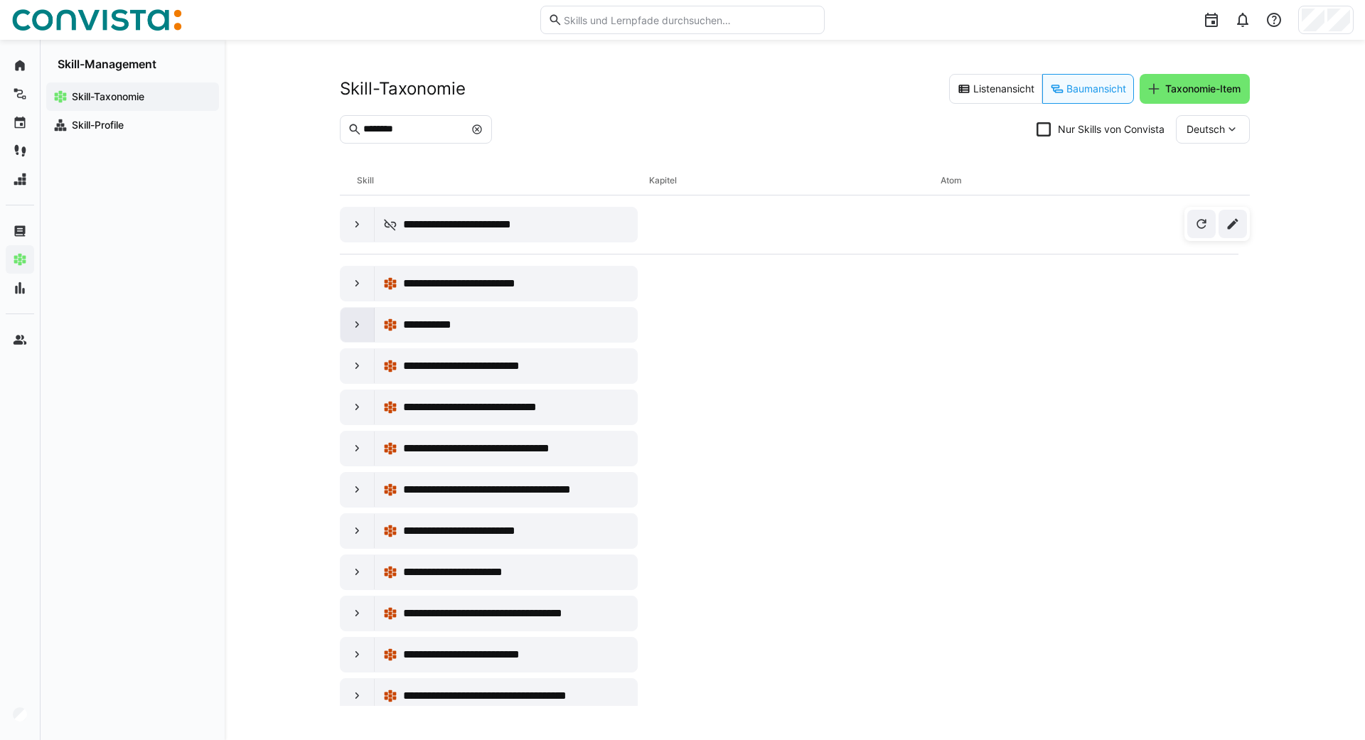
click at [346, 334] on div at bounding box center [358, 325] width 34 height 34
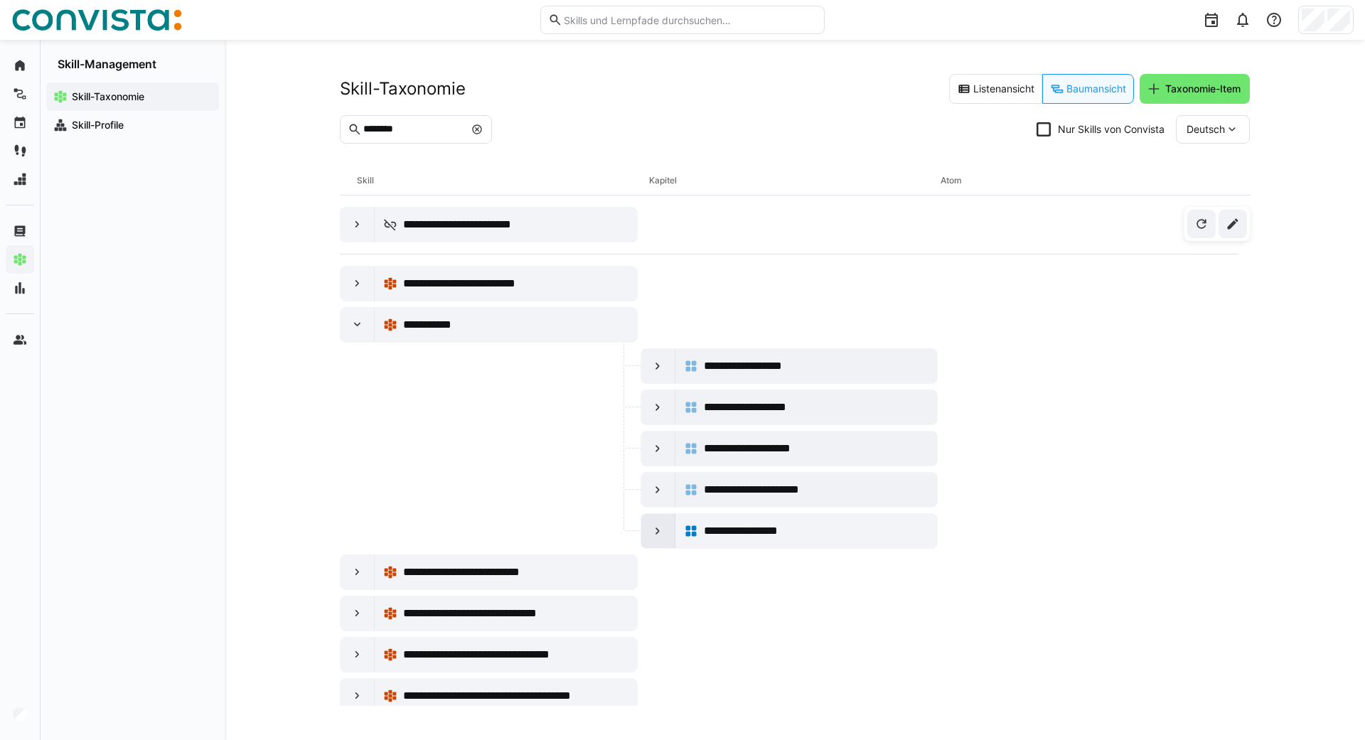
click at [652, 532] on eds-icon at bounding box center [658, 531] width 14 height 14
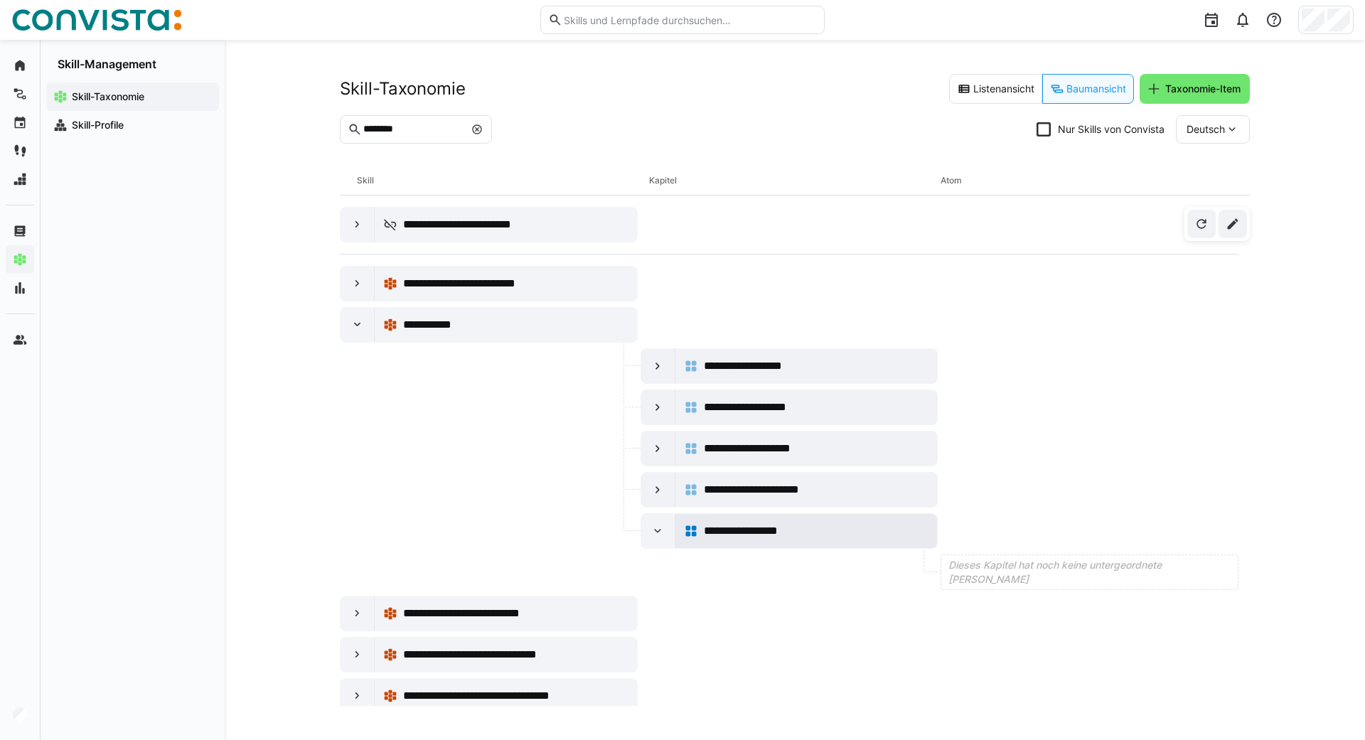
click at [778, 532] on span "**********" at bounding box center [761, 531] width 115 height 17
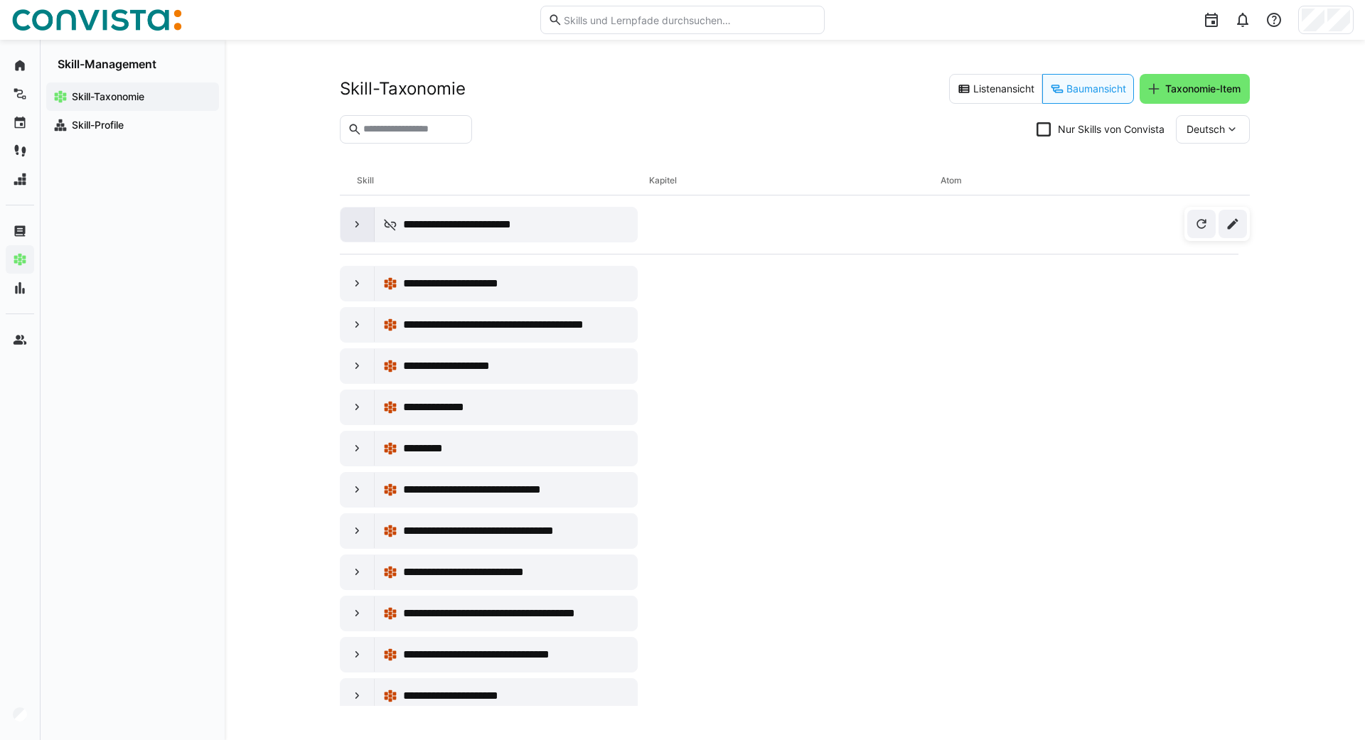
click at [351, 236] on div at bounding box center [358, 225] width 34 height 34
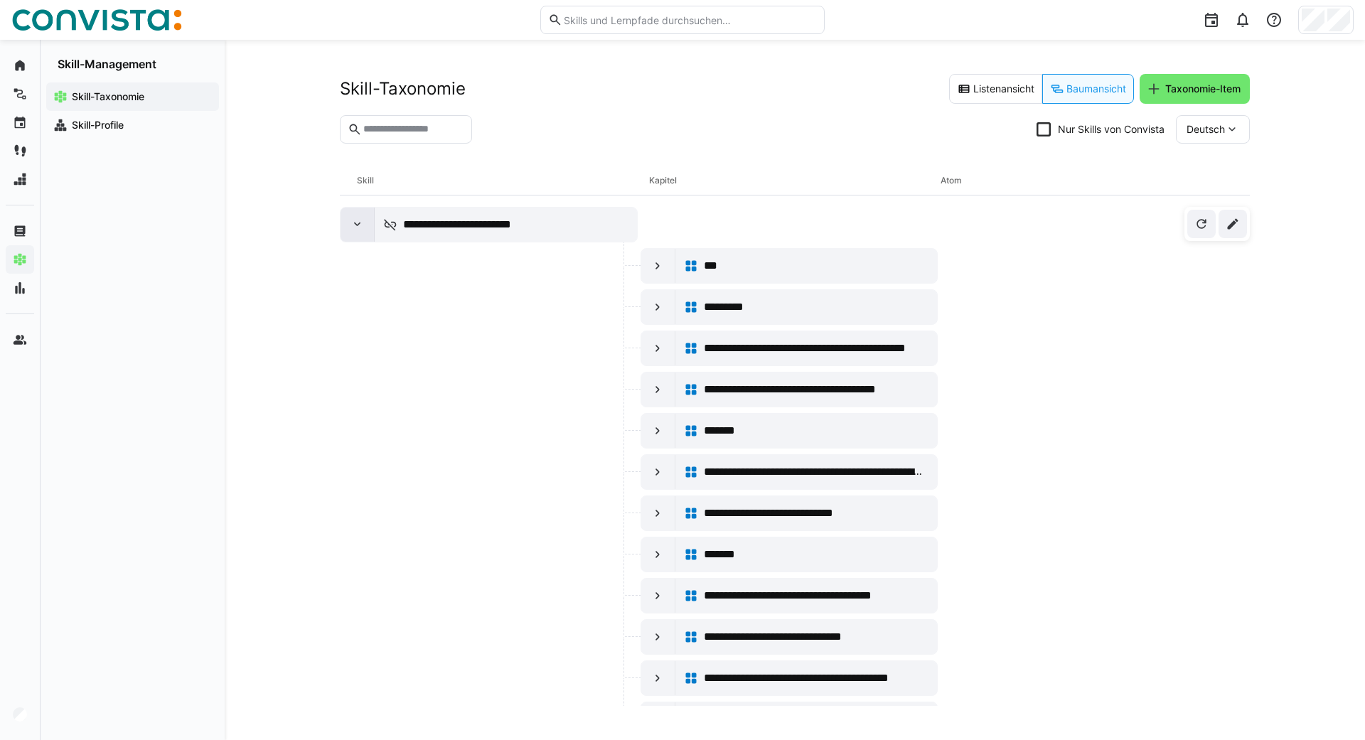
click at [351, 236] on div at bounding box center [358, 225] width 34 height 34
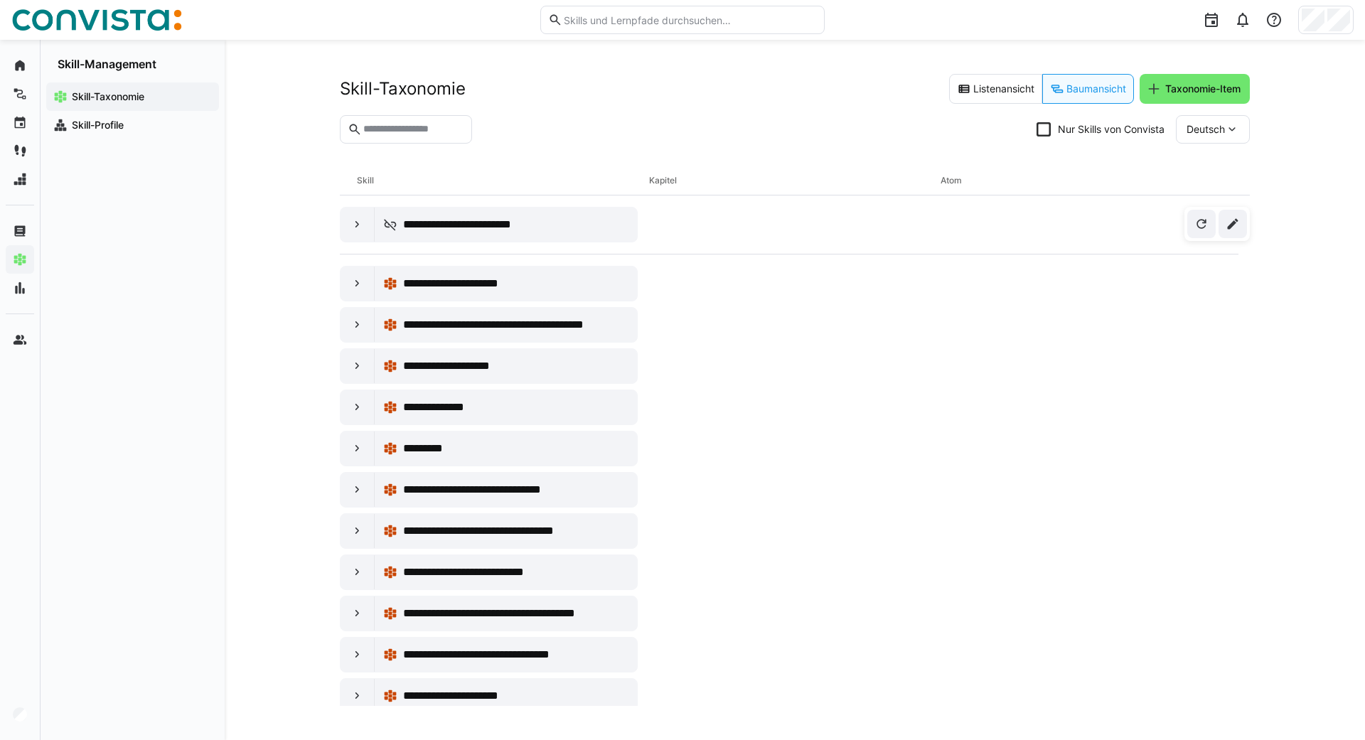
click at [395, 132] on input "text" at bounding box center [413, 129] width 102 height 13
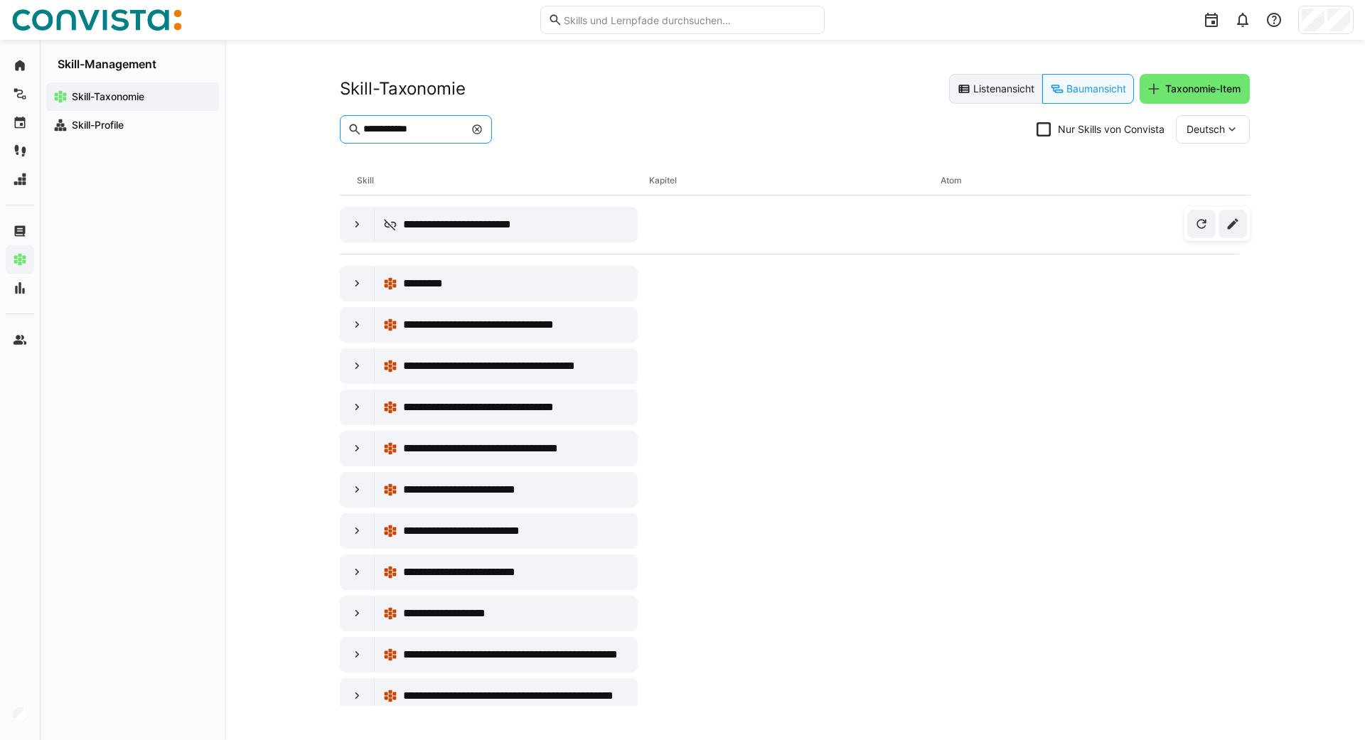
type input "**********"
click at [998, 92] on eds-button-option "Listenansicht" at bounding box center [995, 89] width 93 height 30
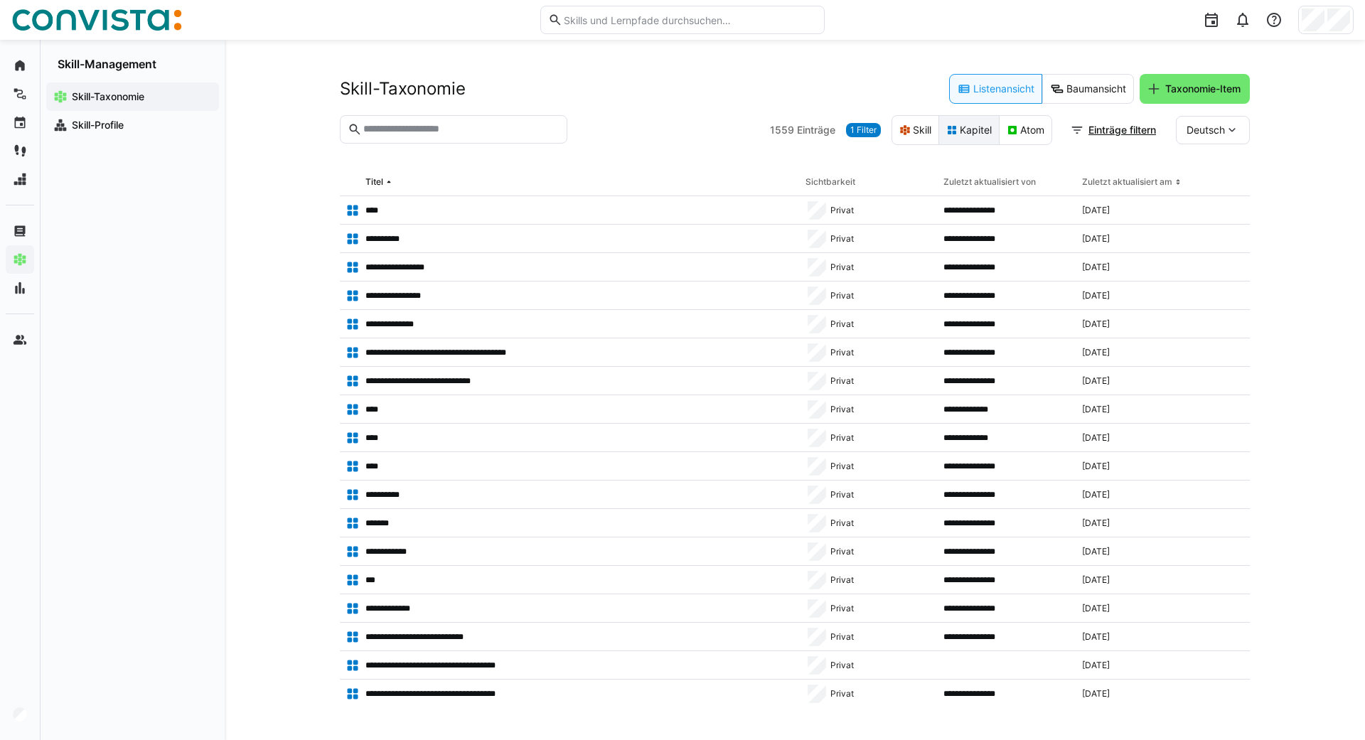
click at [952, 127] on eds-icon at bounding box center [951, 129] width 11 height 11
click at [388, 127] on input "text" at bounding box center [461, 129] width 198 height 13
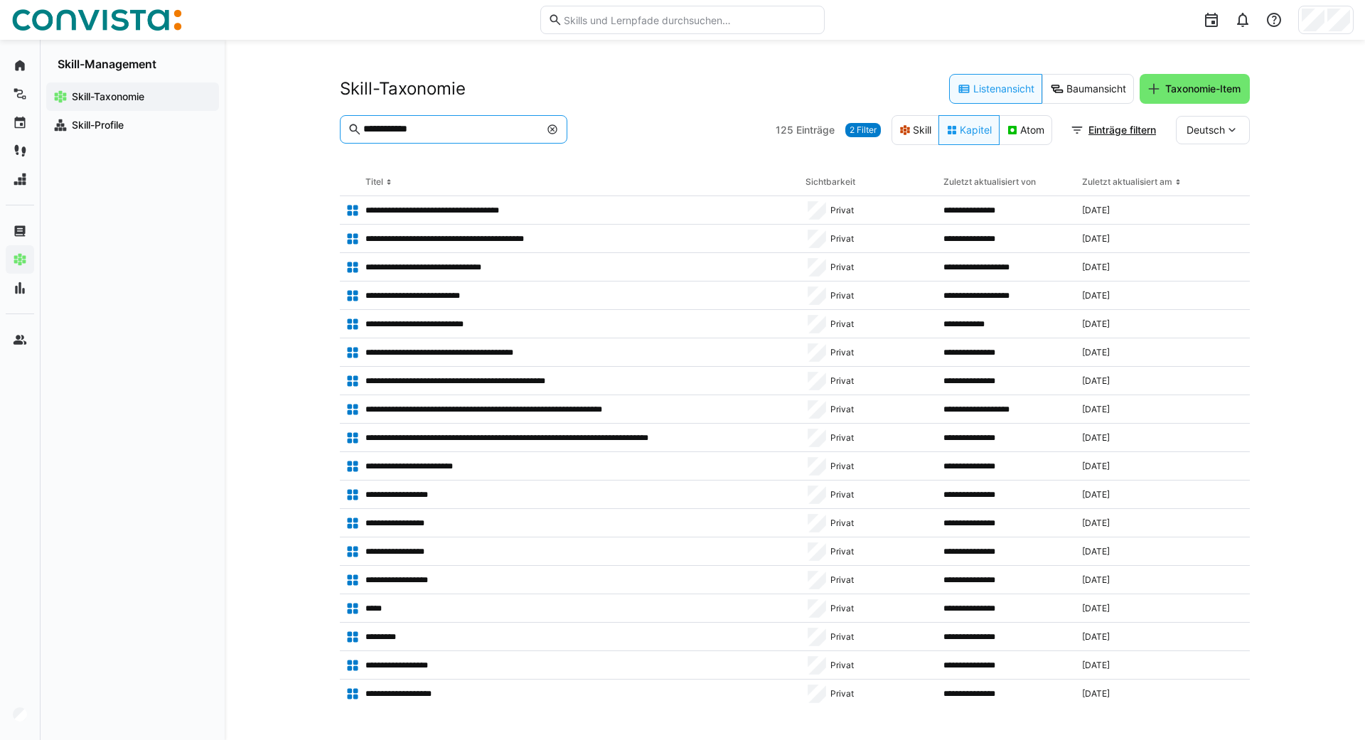
drag, startPoint x: 449, startPoint y: 134, endPoint x: 239, endPoint y: 137, distance: 209.8
click at [362, 136] on input "**********" at bounding box center [451, 129] width 178 height 13
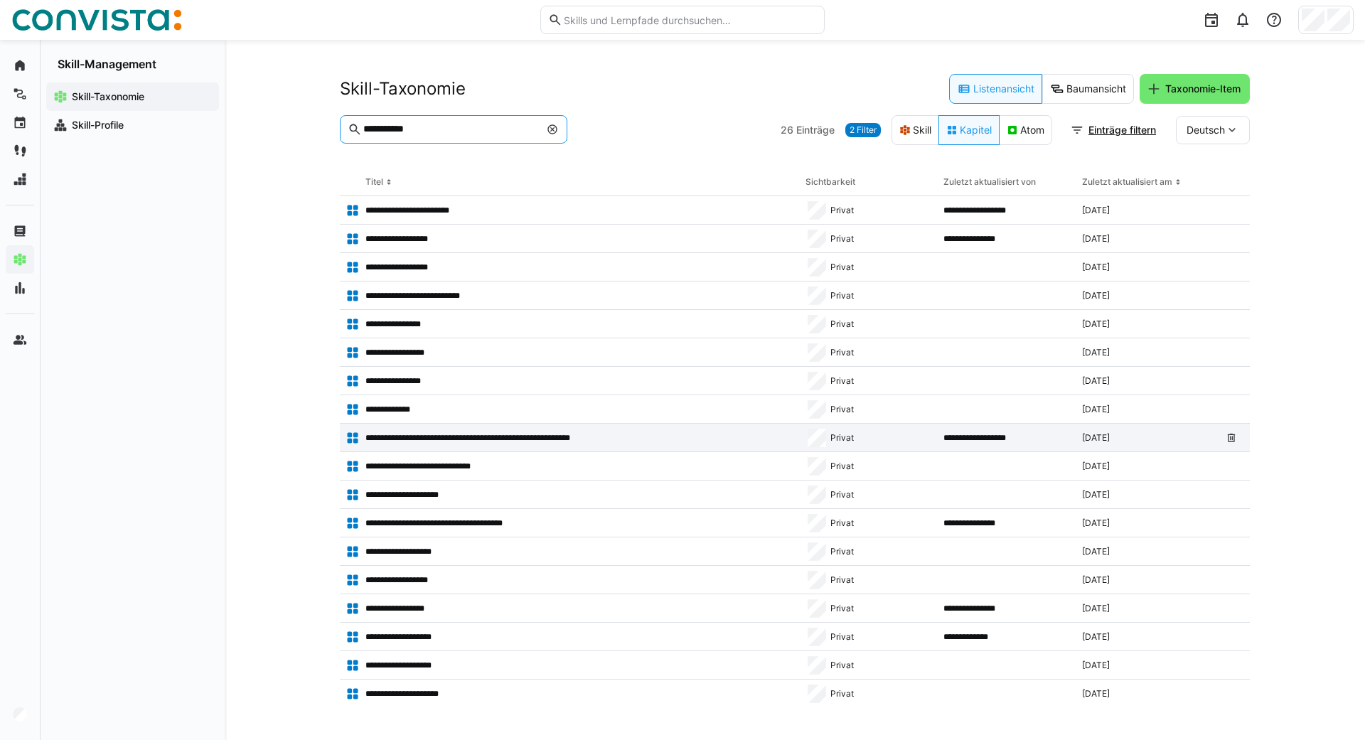
type input "**********"
click at [476, 439] on p "**********" at bounding box center [489, 437] width 249 height 11
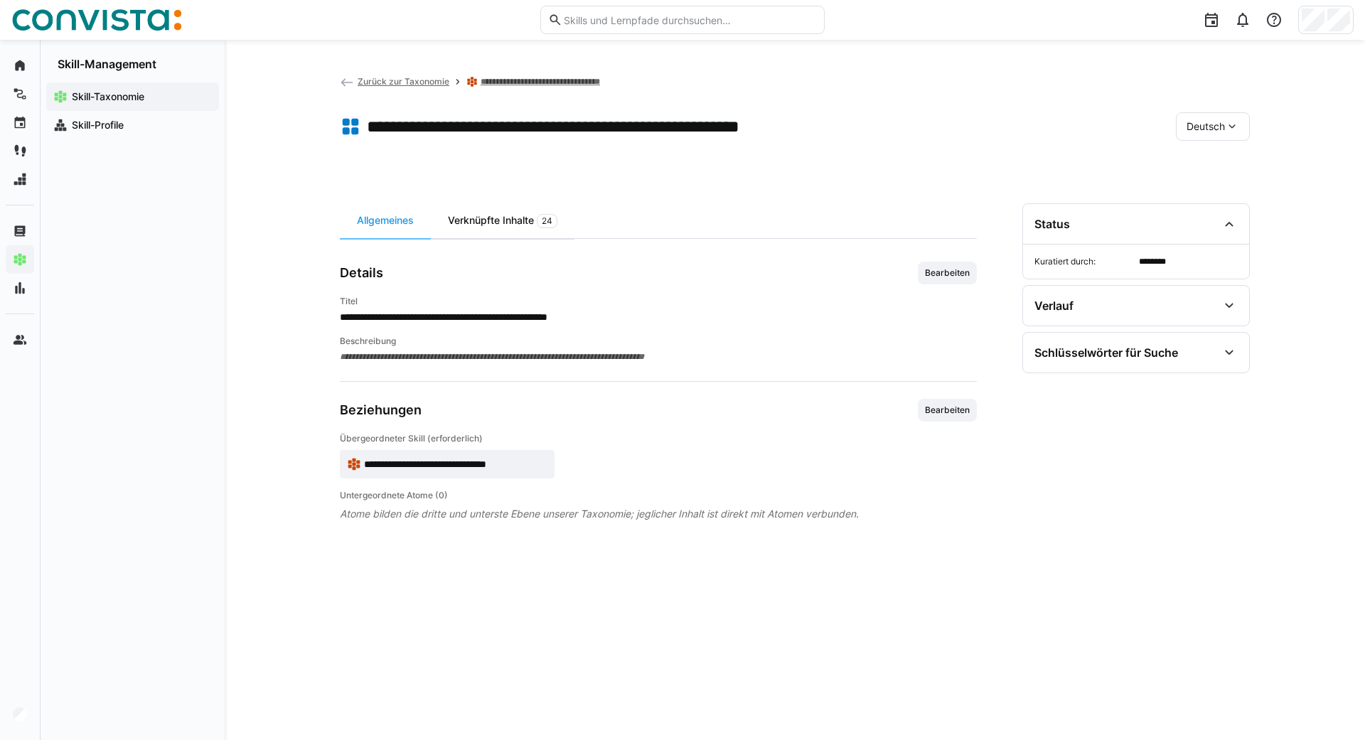
click at [493, 214] on div "Verknüpfte Inhalte 24" at bounding box center [503, 220] width 144 height 35
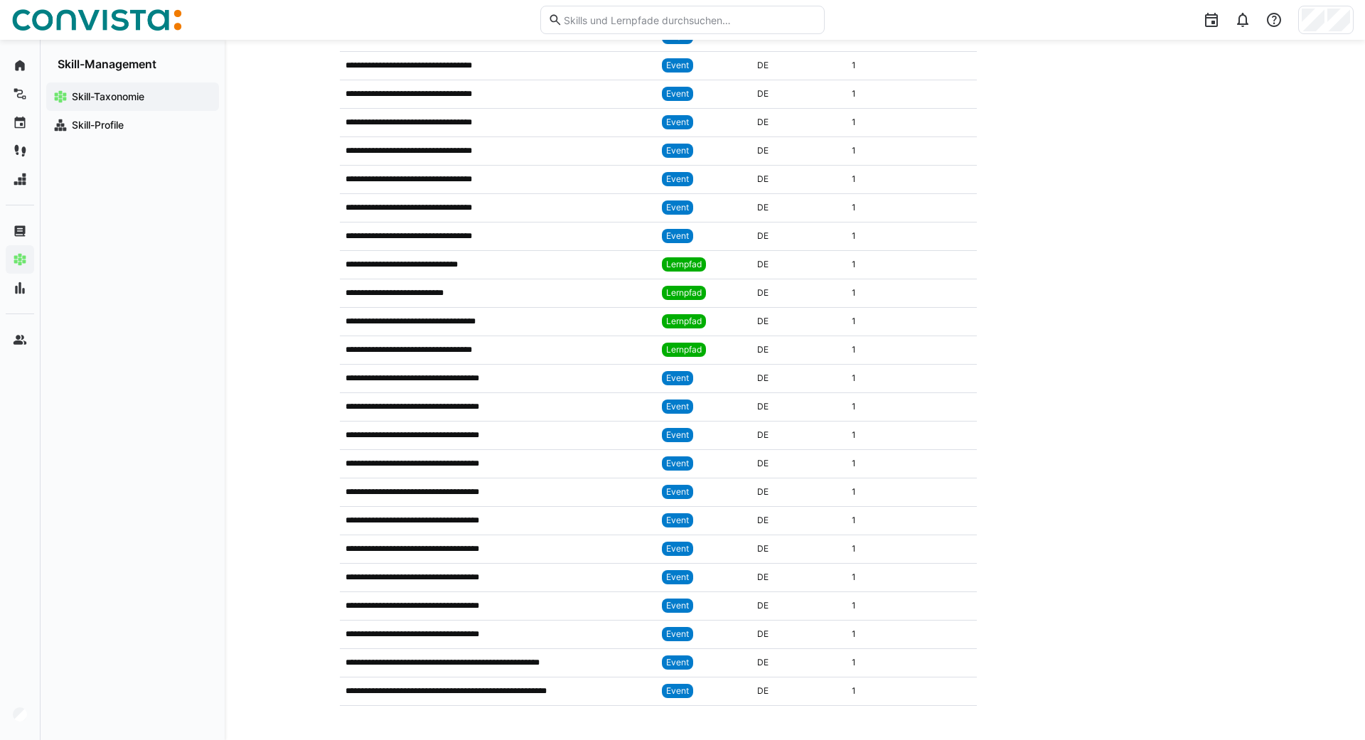
scroll to position [38, 0]
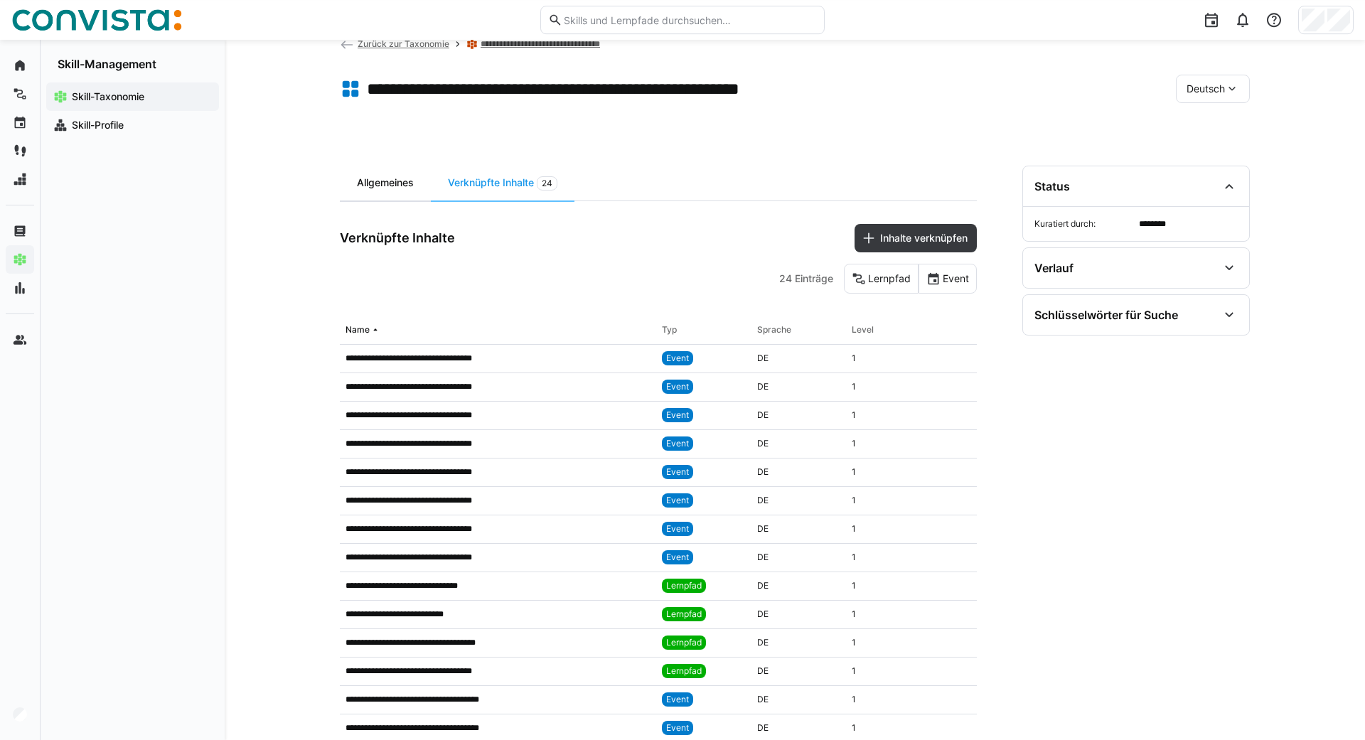
click at [367, 185] on div "Allgemeines" at bounding box center [385, 183] width 91 height 35
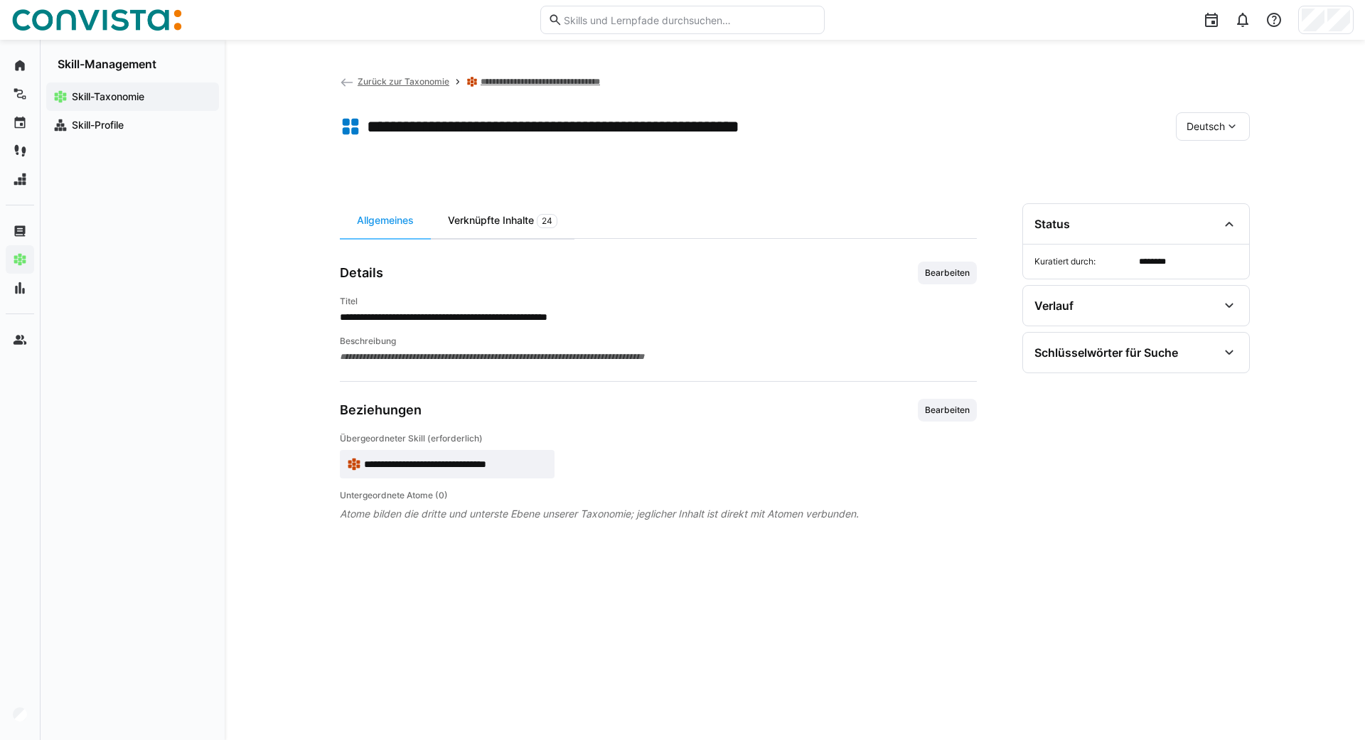
click at [482, 218] on div "Verknüpfte Inhalte 24" at bounding box center [503, 220] width 144 height 35
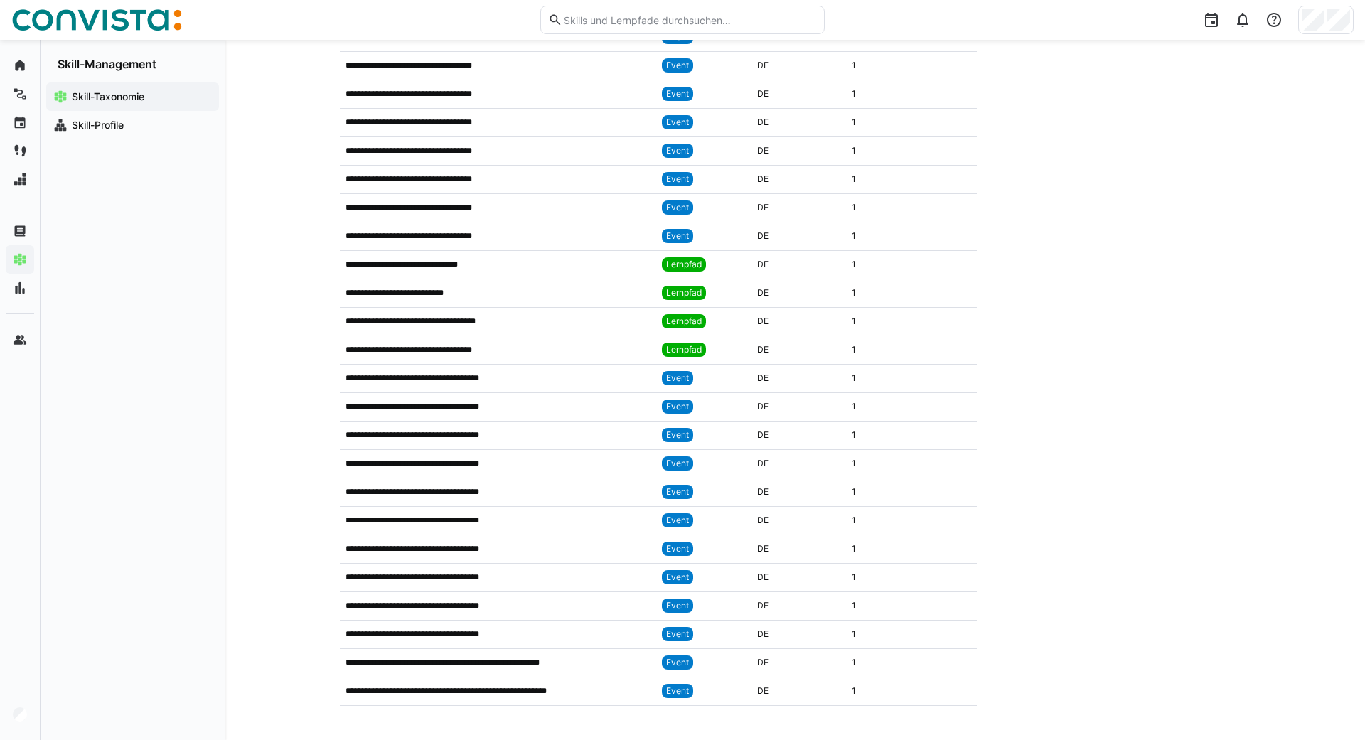
scroll to position [137, 0]
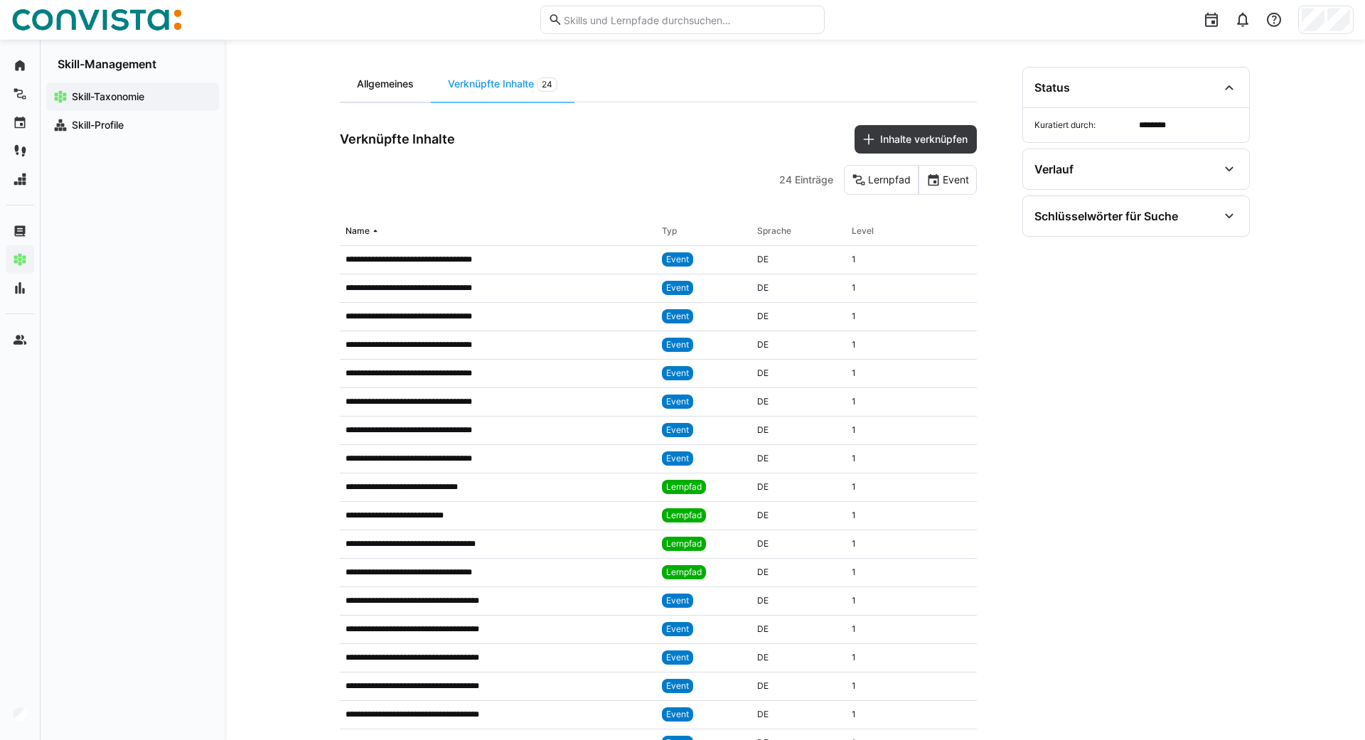
click at [385, 79] on div "Allgemeines" at bounding box center [385, 84] width 91 height 35
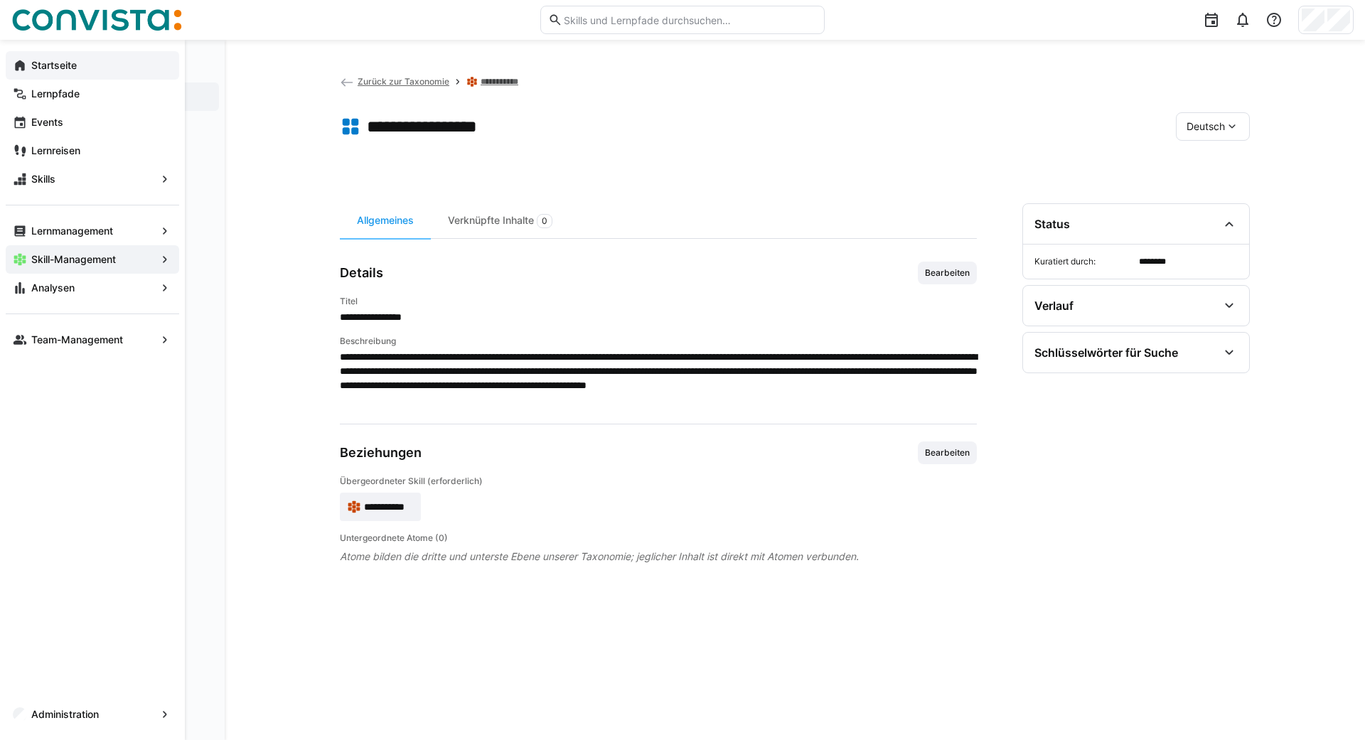
click at [0, 0] on app-navigation-label "Startseite" at bounding box center [0, 0] width 0 height 0
